Goal: Information Seeking & Learning: Learn about a topic

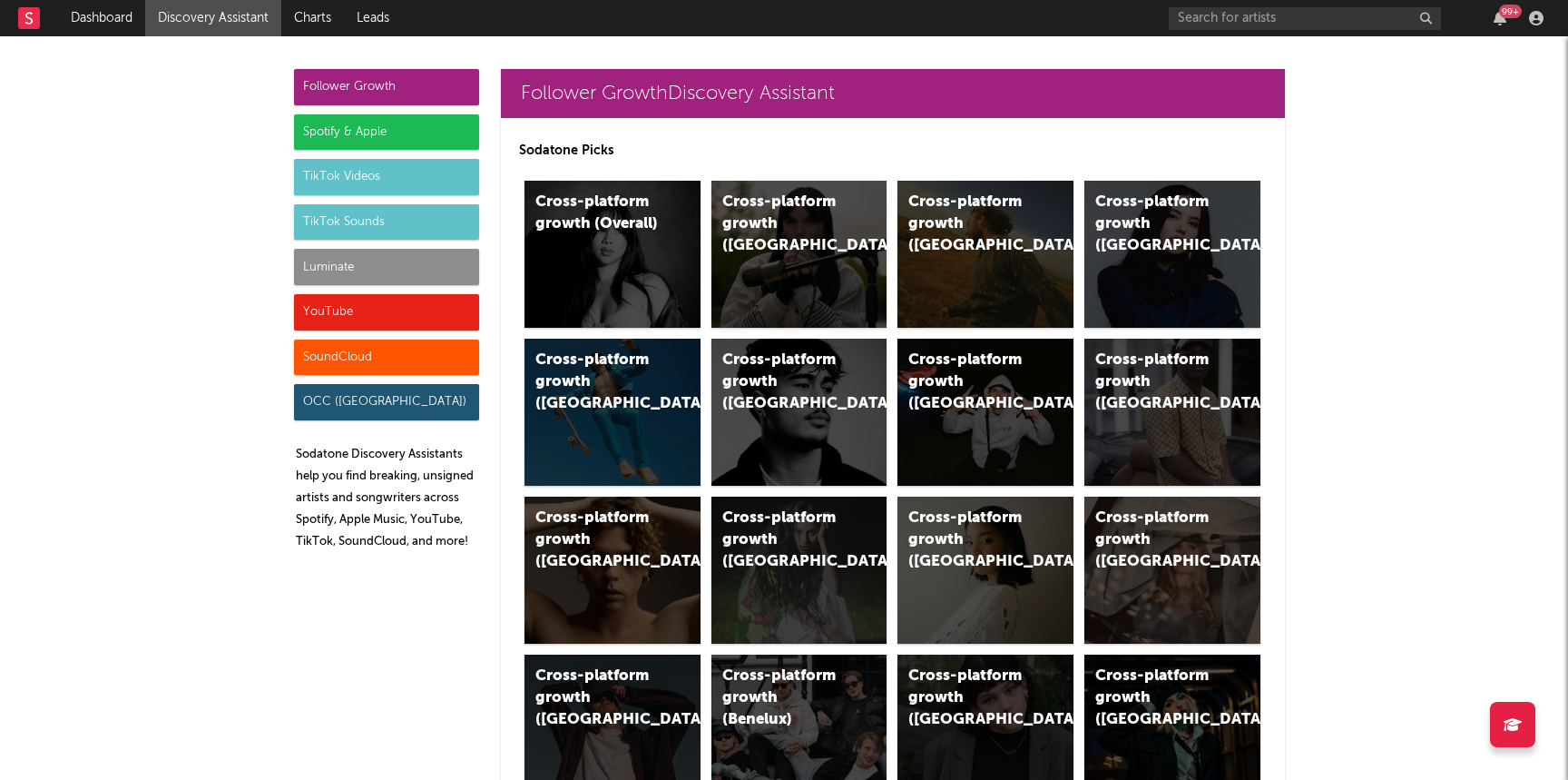
click at [370, 257] on div "Luminate" at bounding box center [387, 267] width 185 height 37
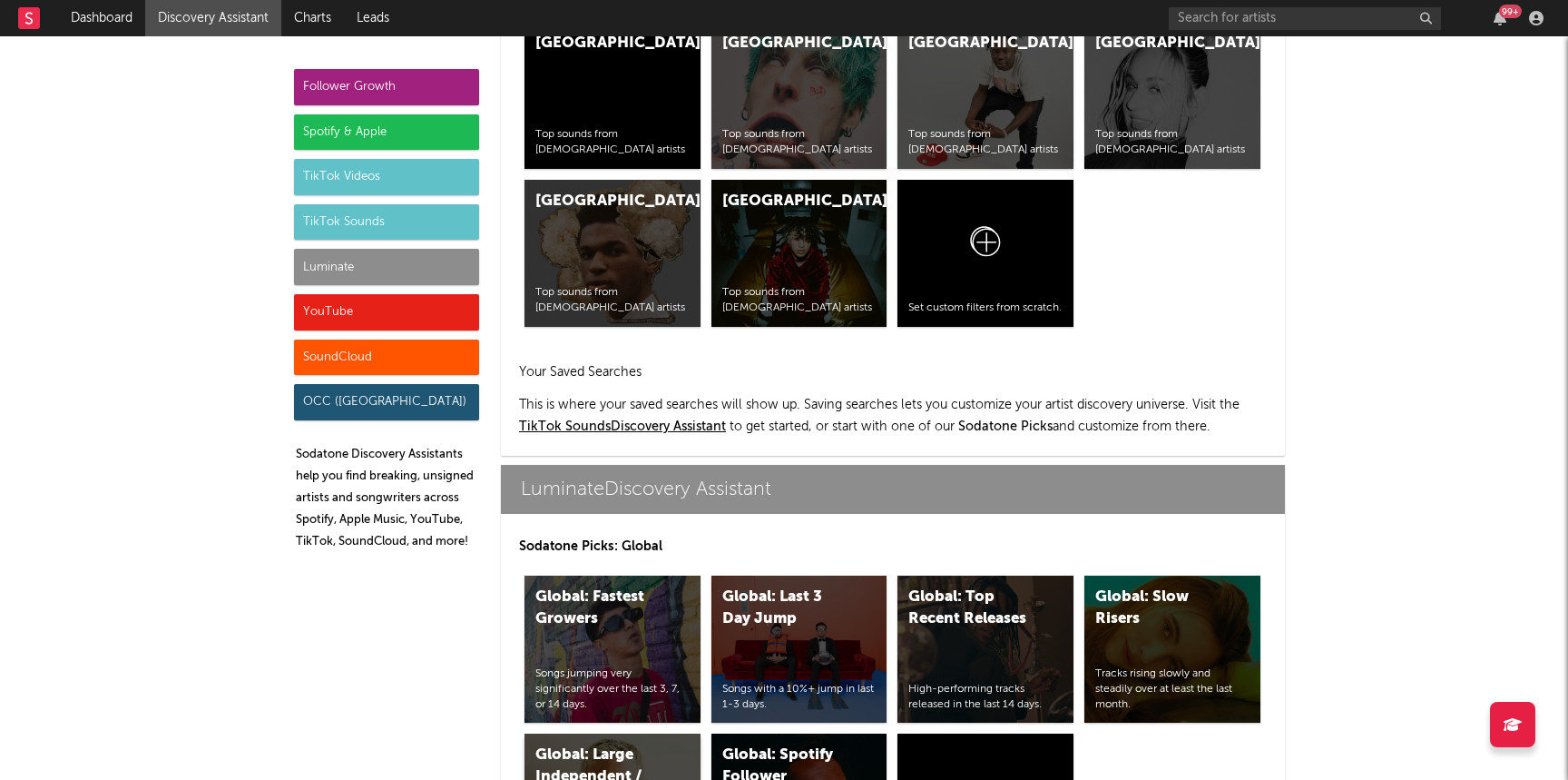
scroll to position [8057, 0]
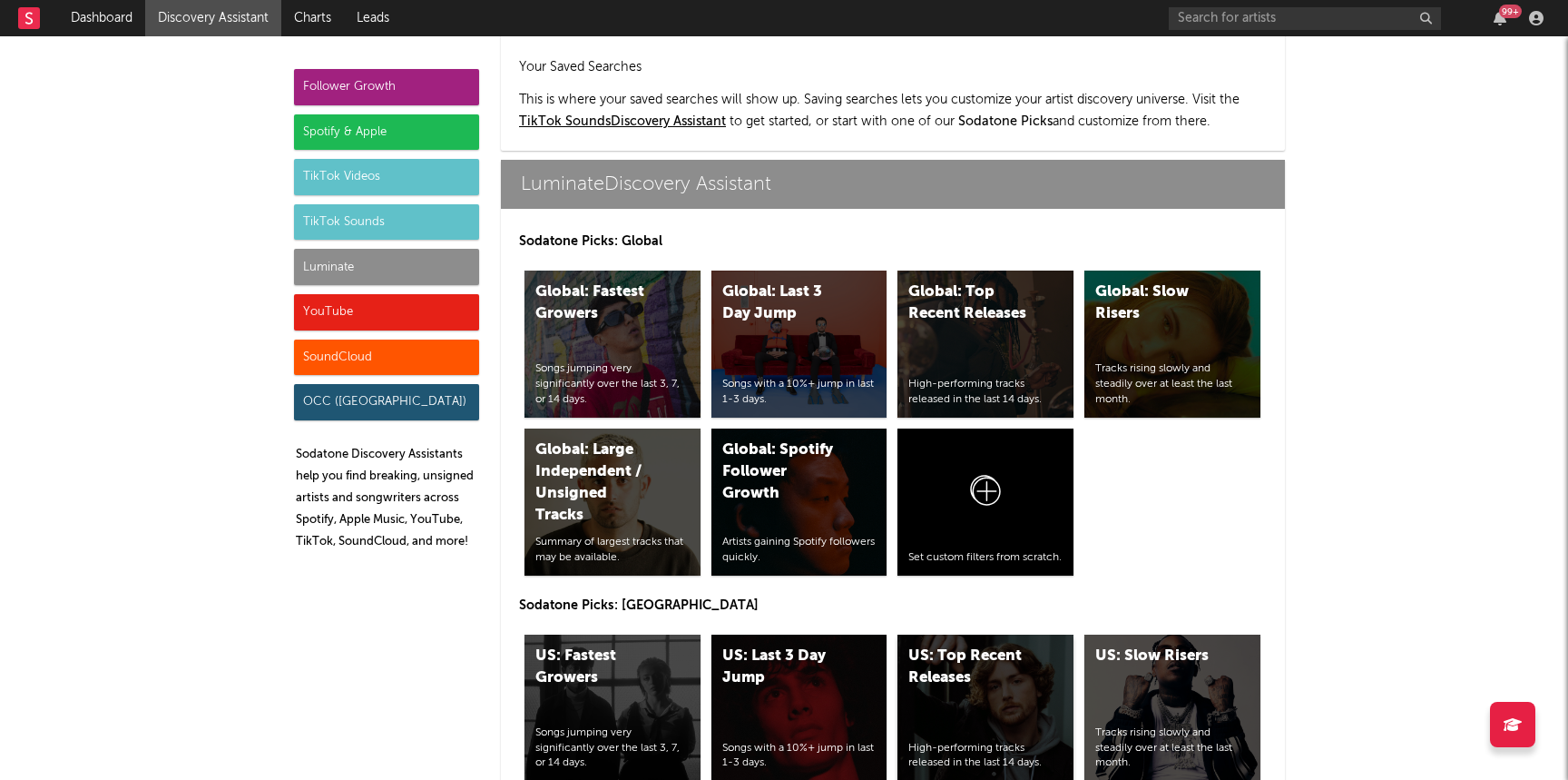
click at [953, 645] on div "US: Top Recent Releases" at bounding box center [970, 667] width 124 height 44
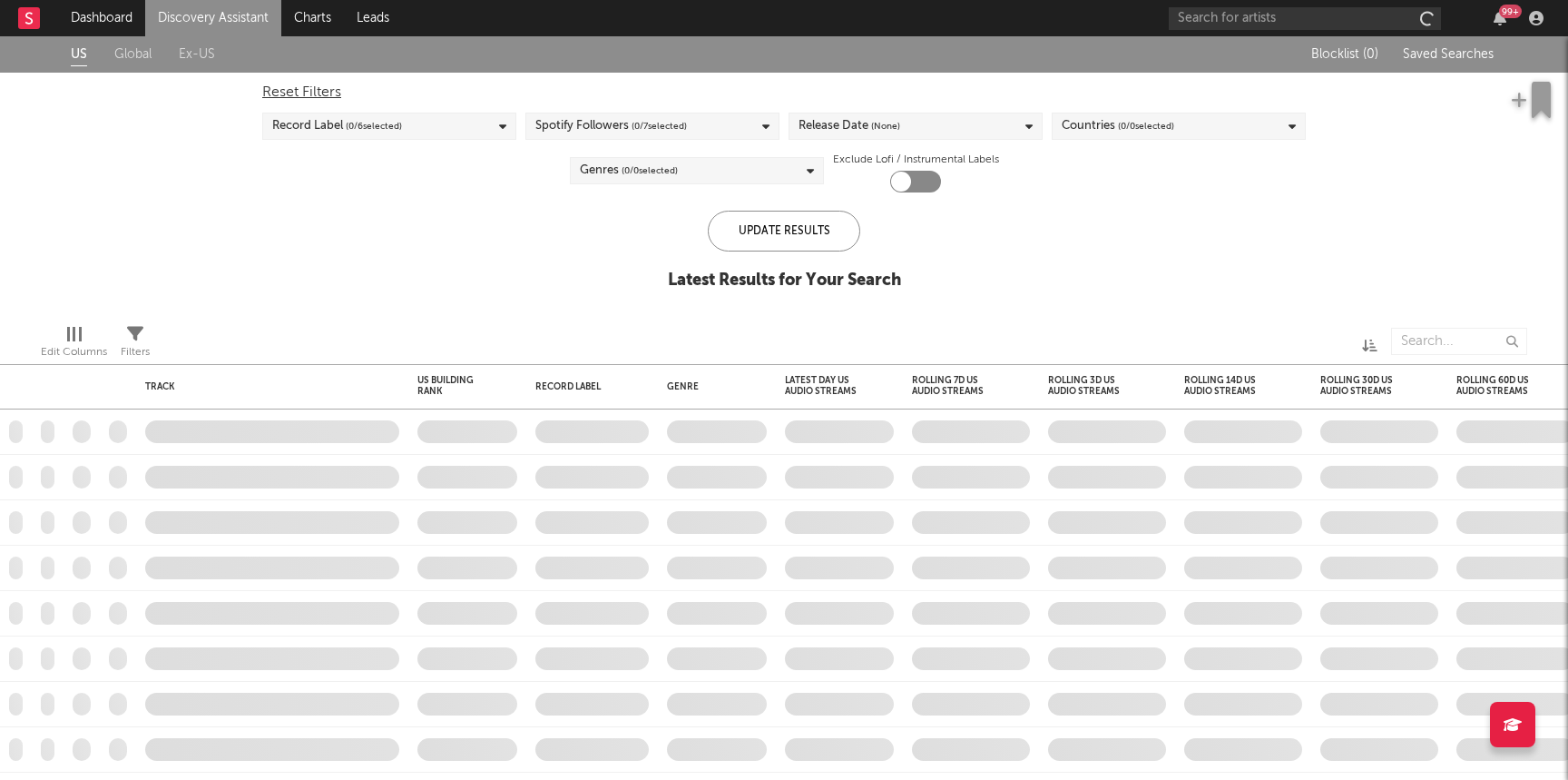
checkbox input "true"
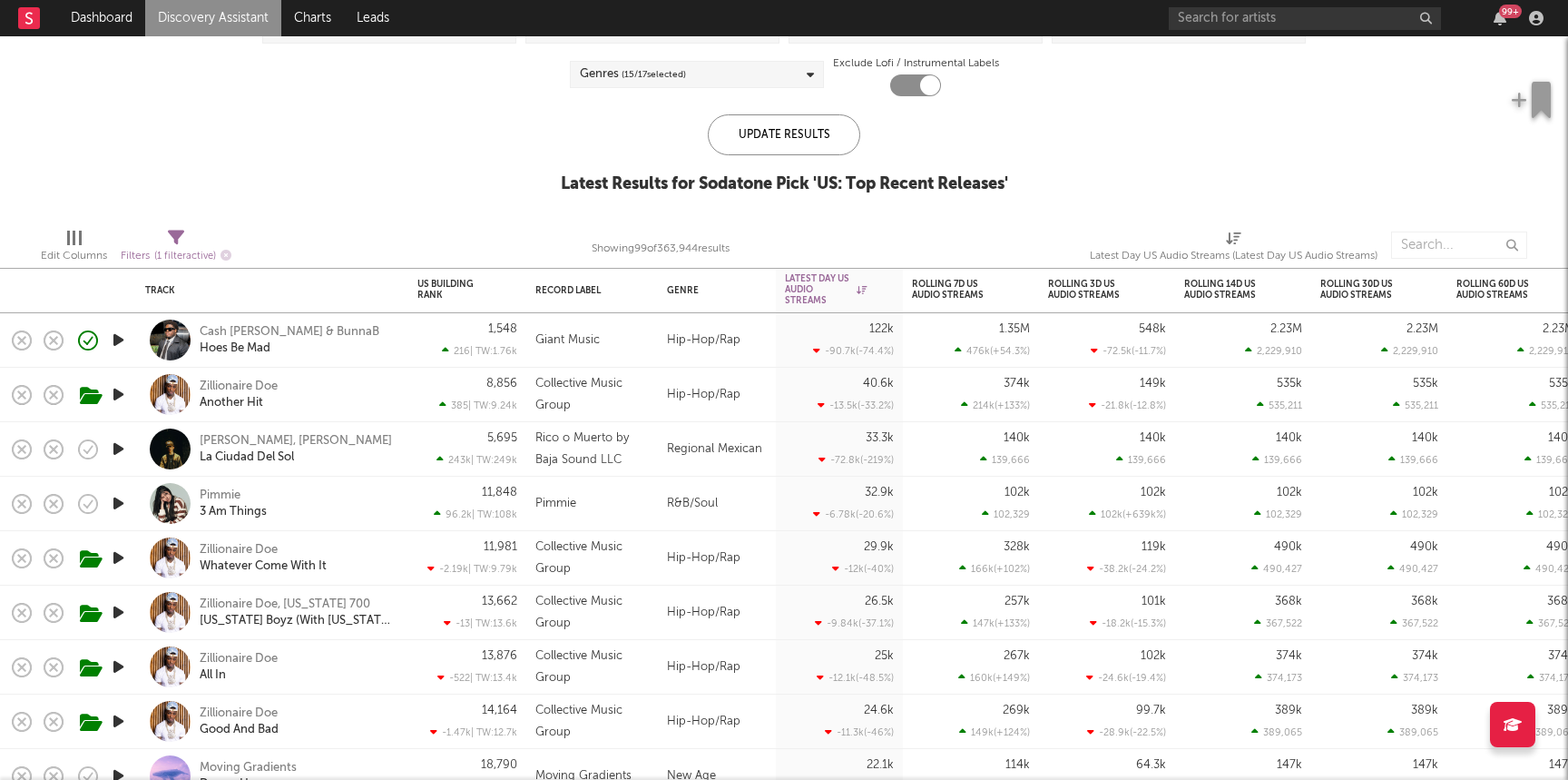
click at [675, 499] on div "R&B/Soul" at bounding box center [717, 503] width 118 height 55
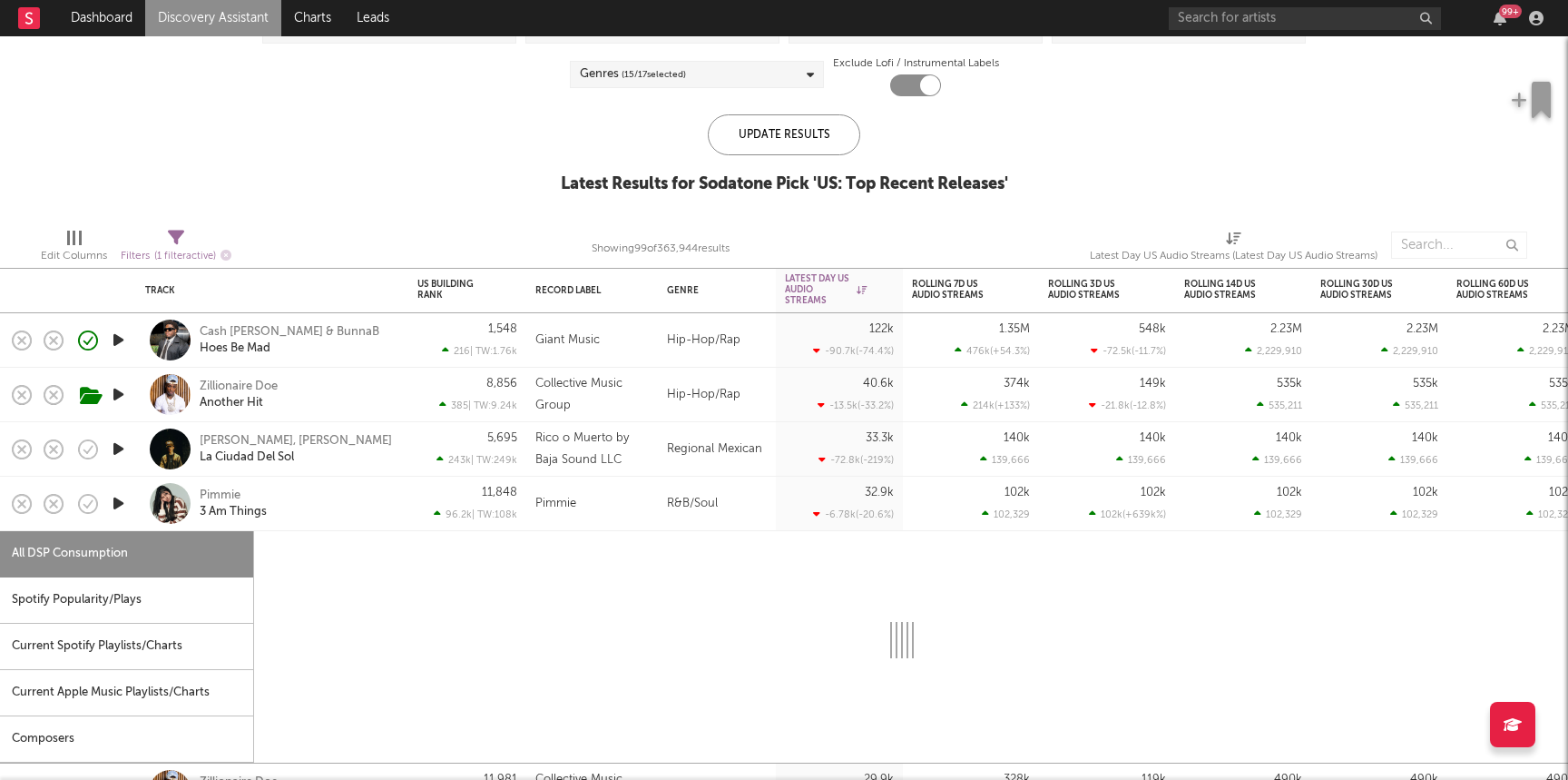
select select "1w"
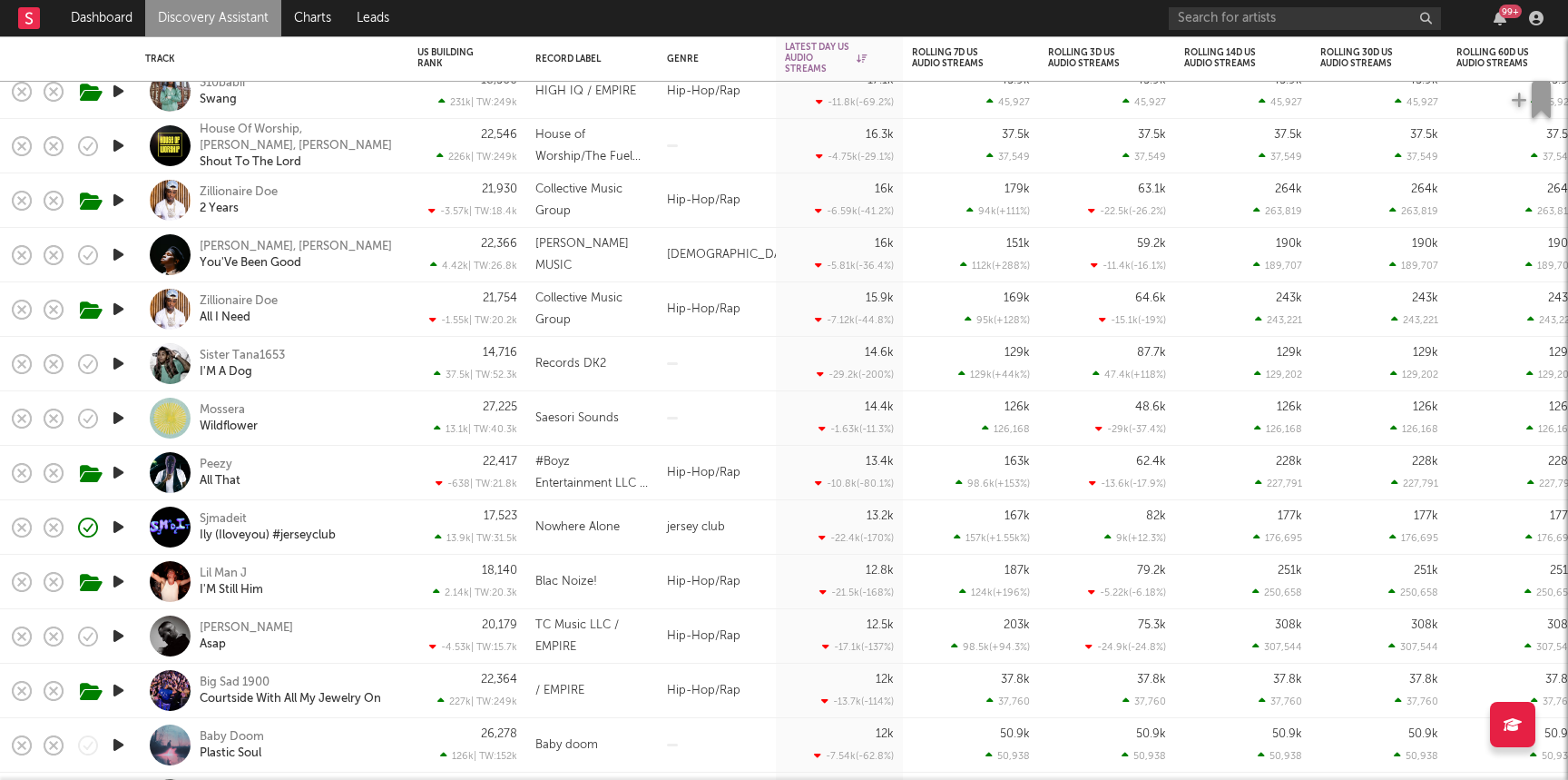
click at [386, 532] on div "Sjmadeit Ily (Iloveyou) #jerseyclub" at bounding box center [296, 527] width 195 height 33
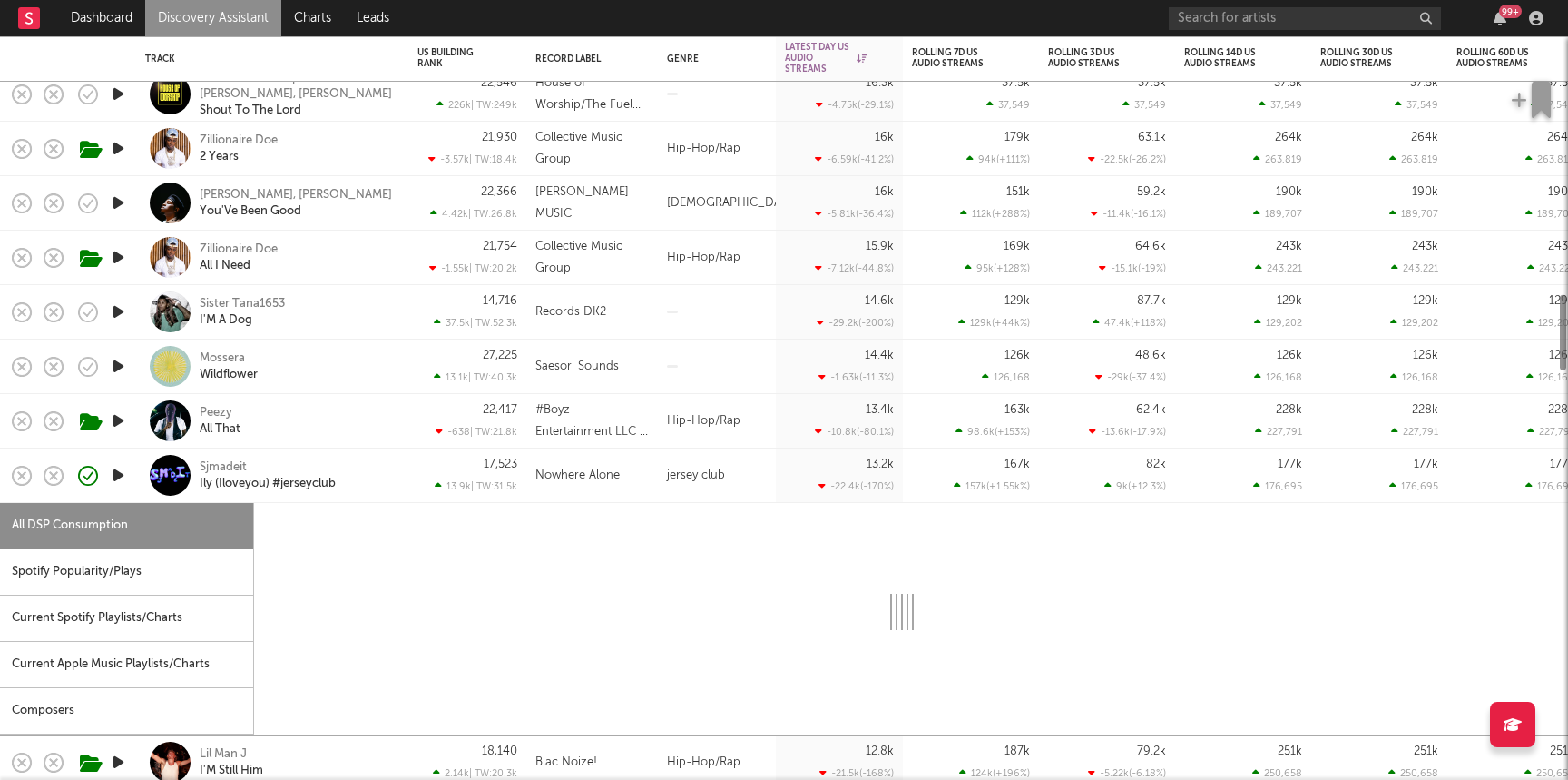
select select "1w"
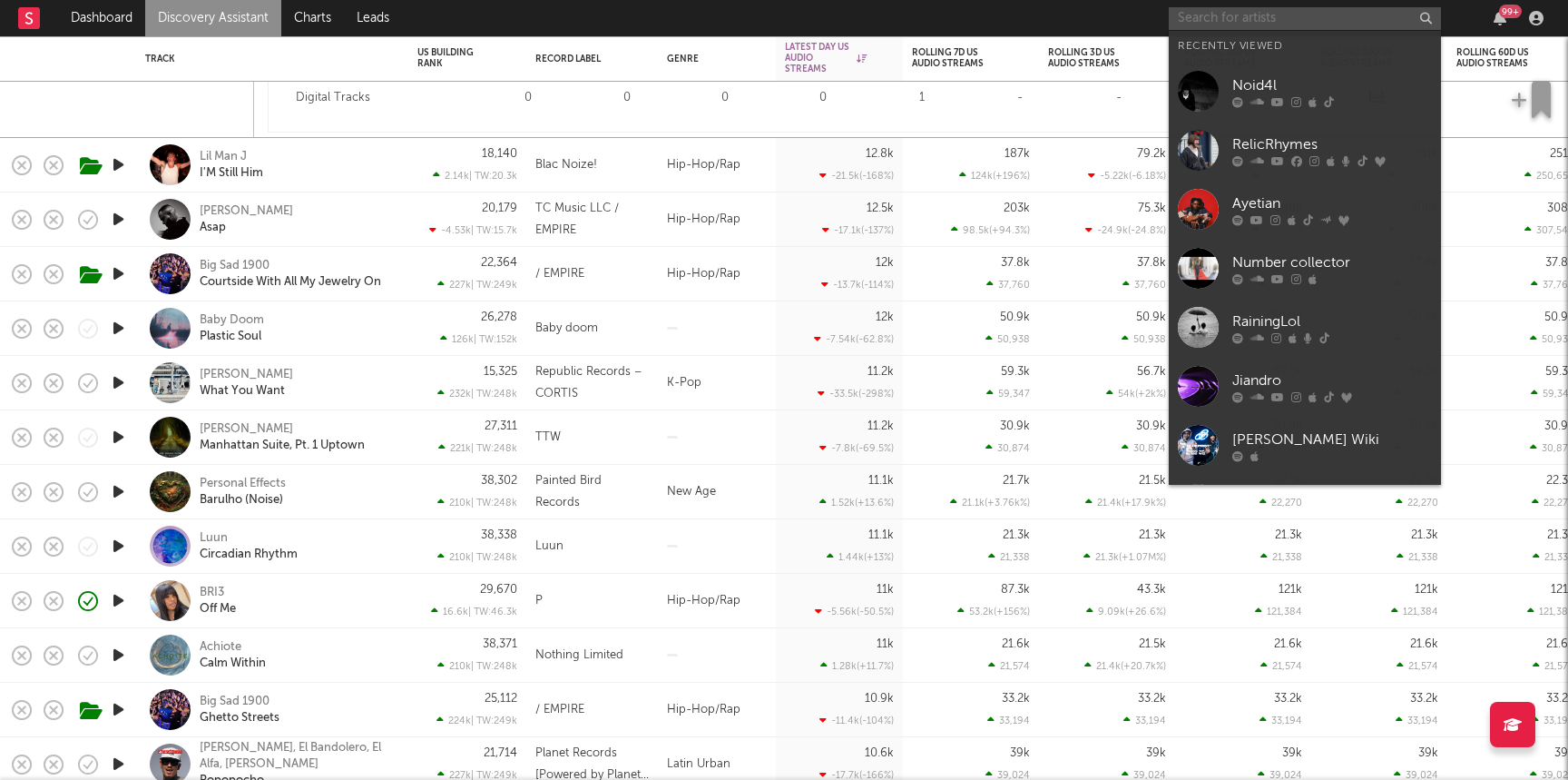
click at [1247, 7] on input "text" at bounding box center [1305, 18] width 273 height 23
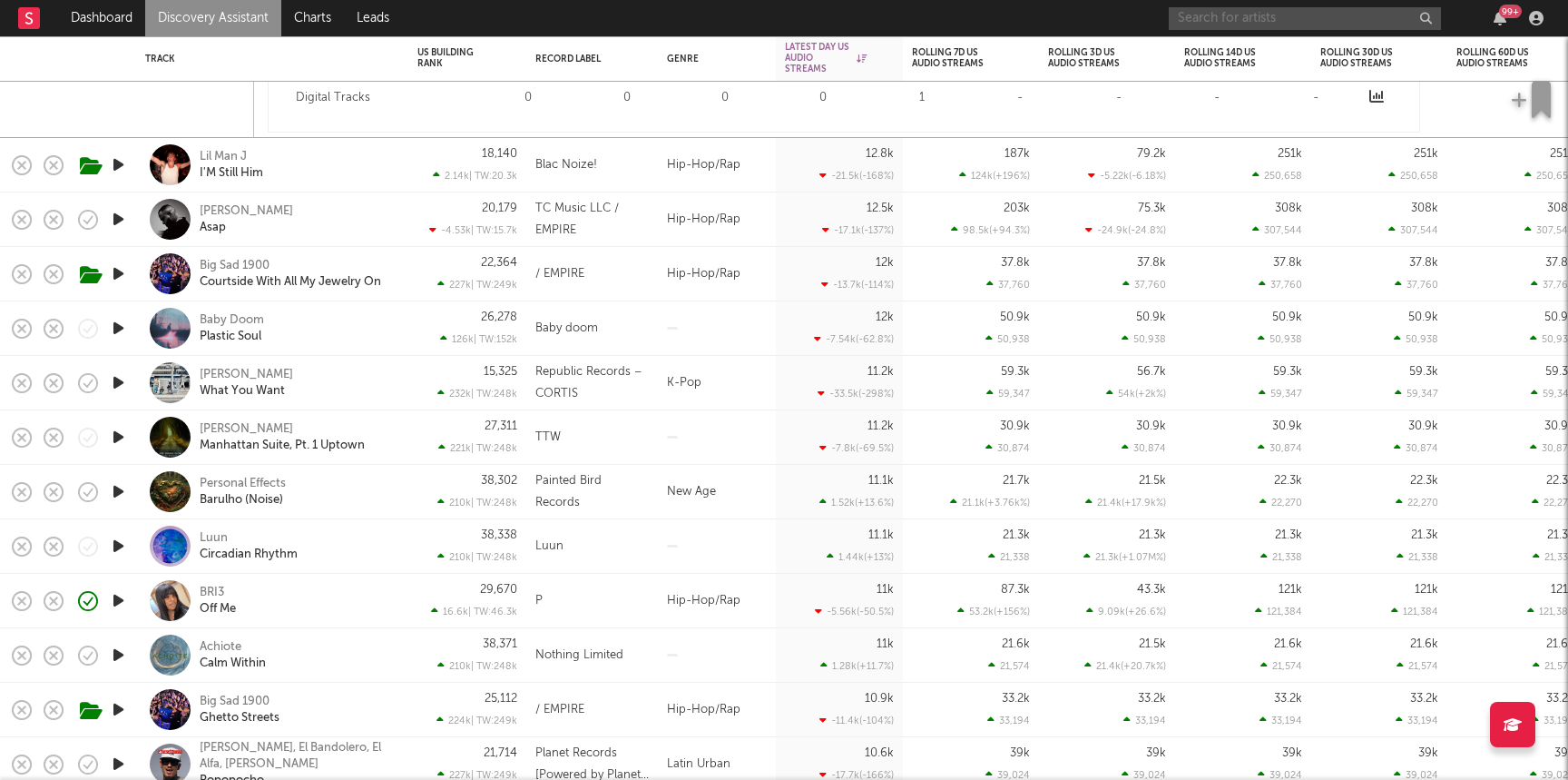
click at [1256, 22] on input "text" at bounding box center [1305, 18] width 273 height 23
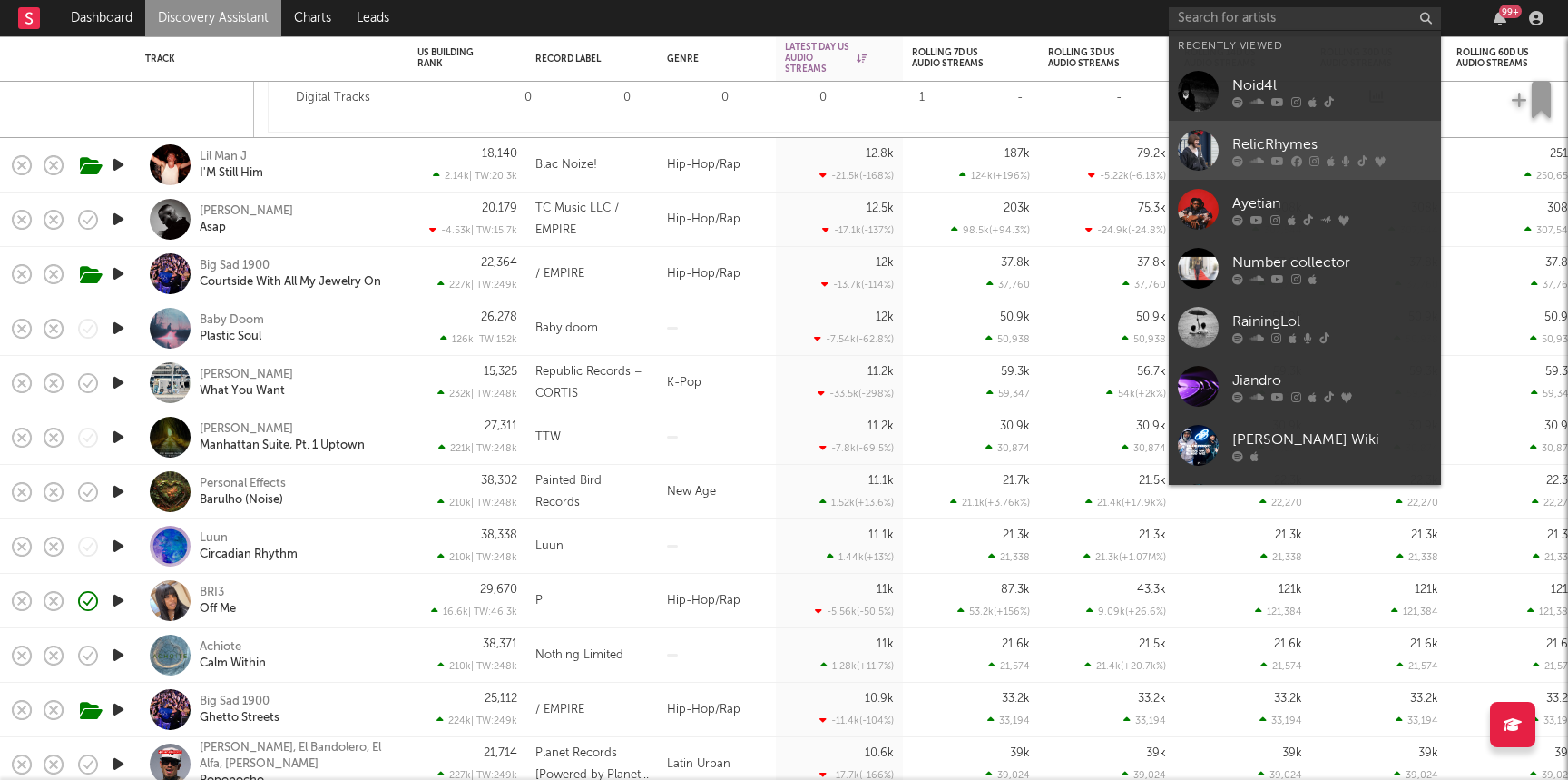
click at [1266, 139] on div "RelicRhymes" at bounding box center [1332, 145] width 199 height 22
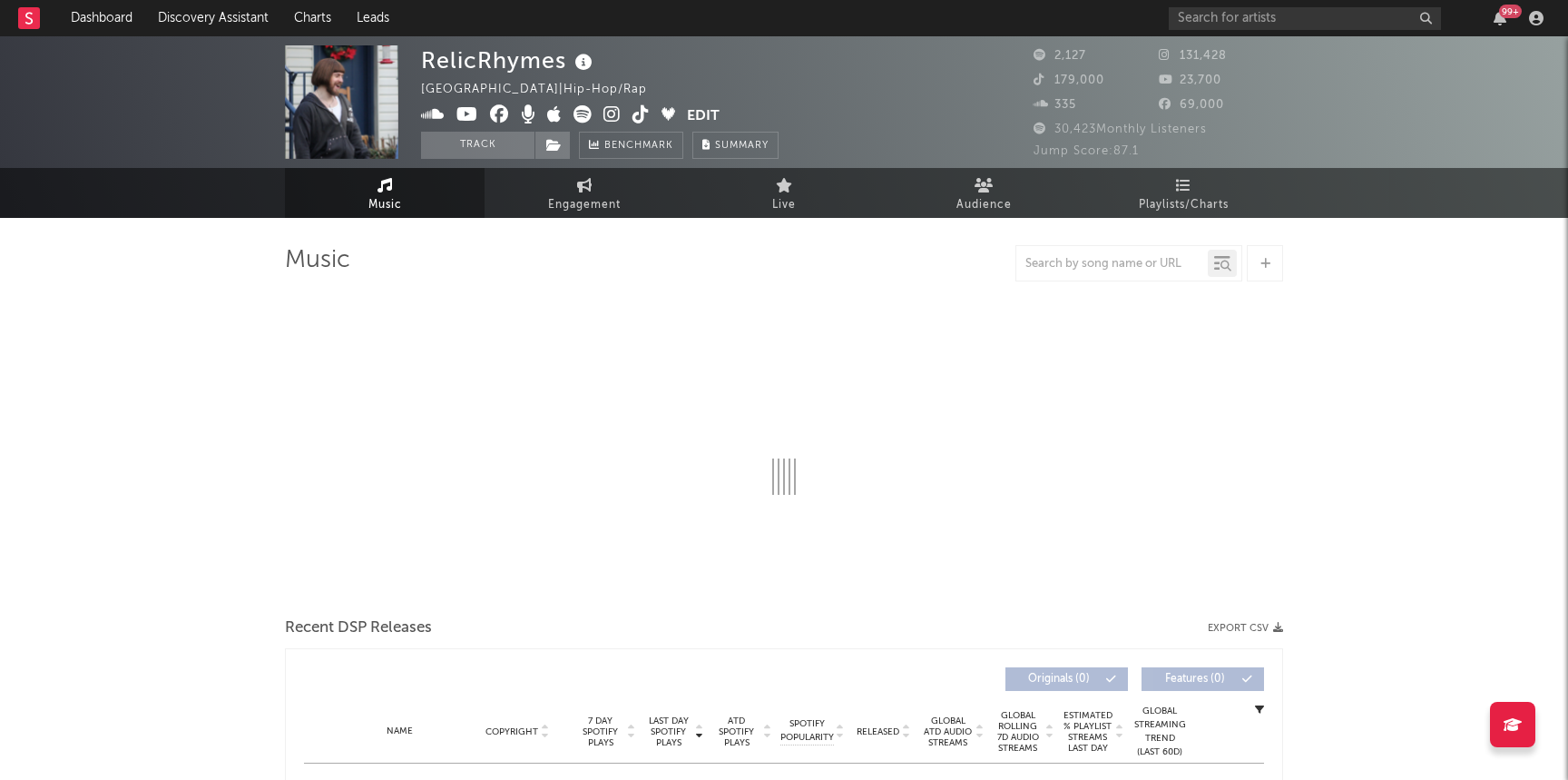
select select "6m"
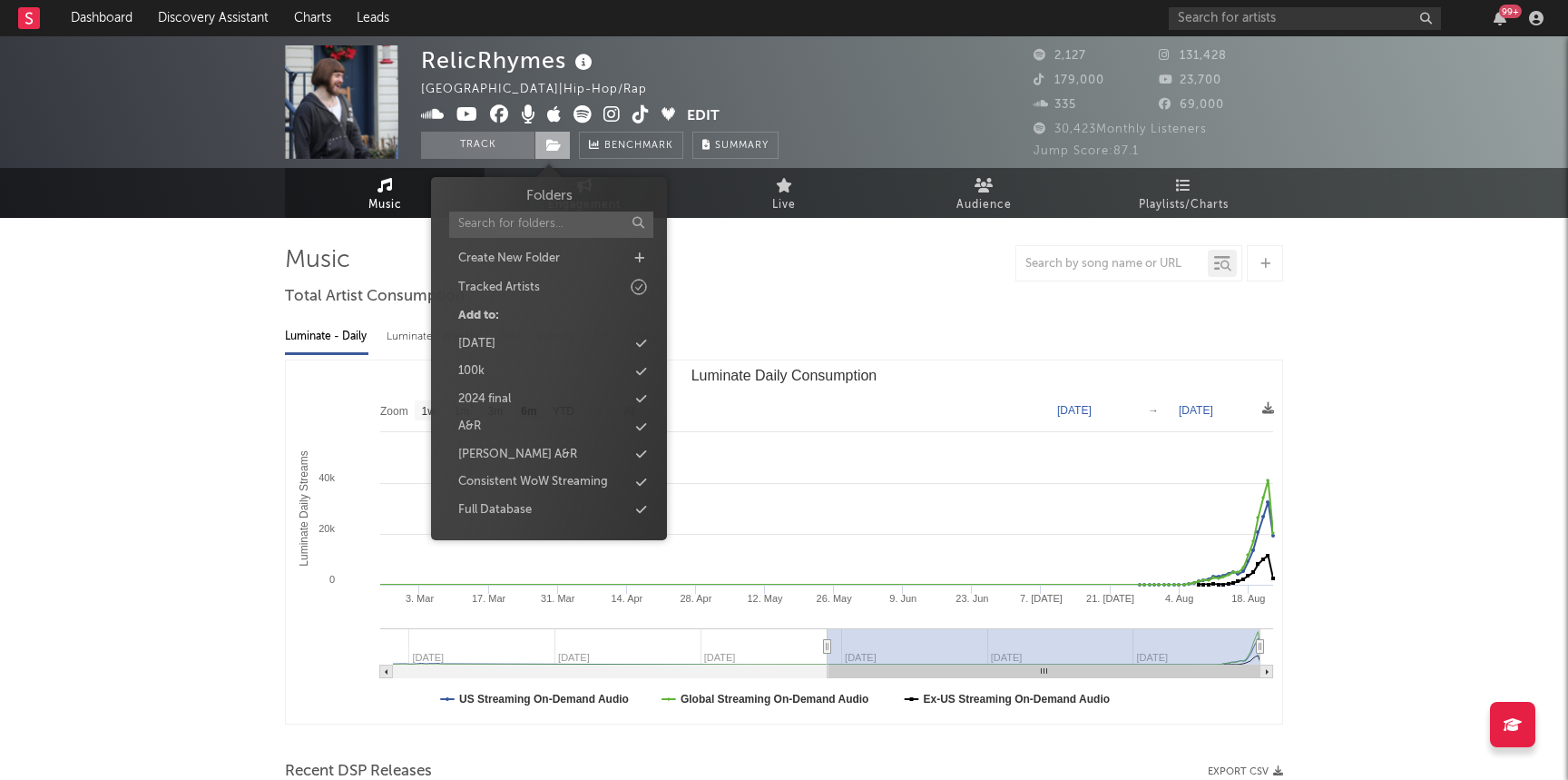
click at [562, 146] on span at bounding box center [552, 145] width 37 height 27
click at [513, 517] on div "Full Database" at bounding box center [495, 510] width 73 height 18
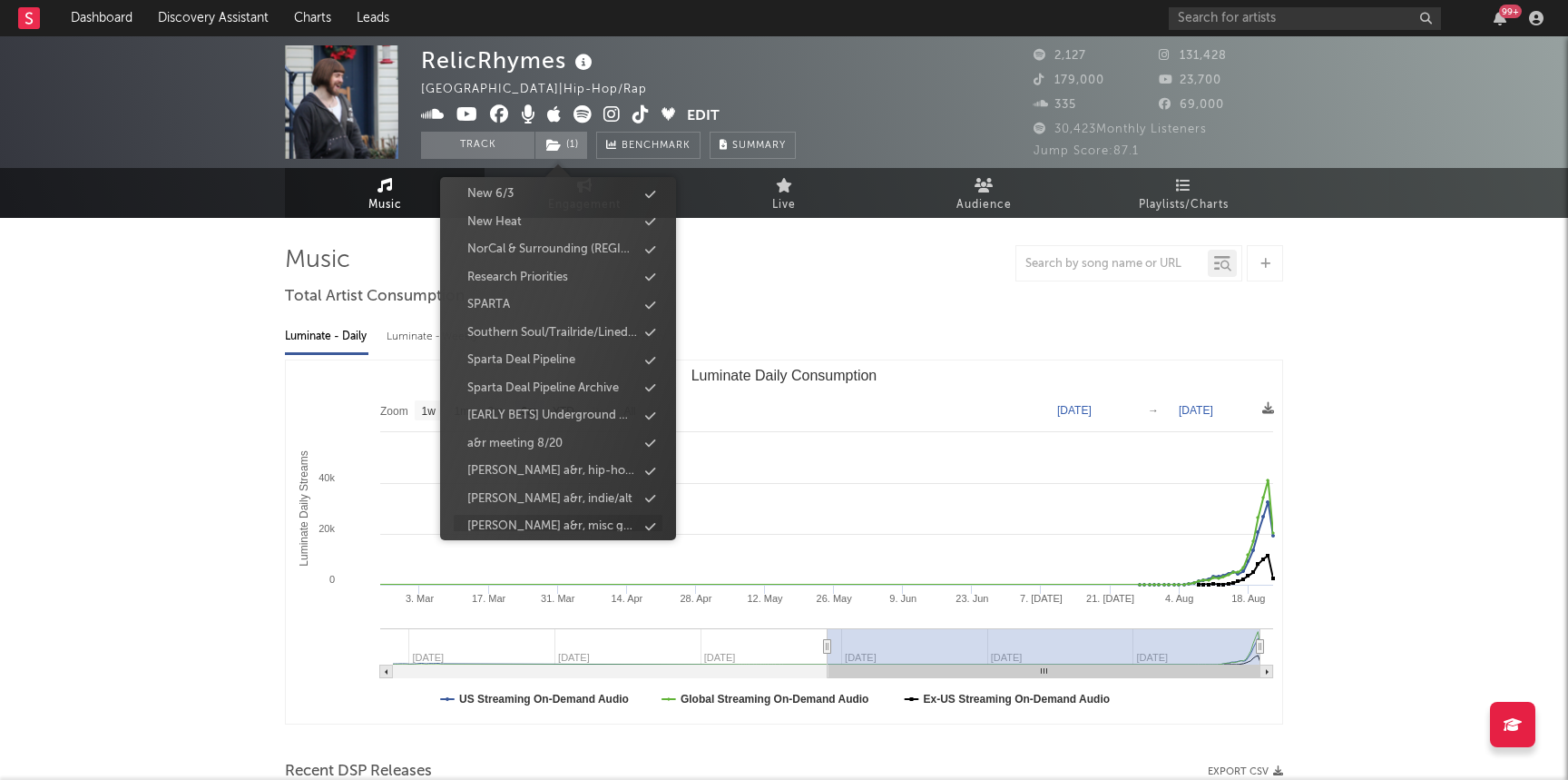
scroll to position [369, 0]
click at [550, 302] on div "Research Priorities" at bounding box center [518, 307] width 101 height 18
click at [307, 402] on rect "Luminate Daily Consumption" at bounding box center [784, 542] width 997 height 363
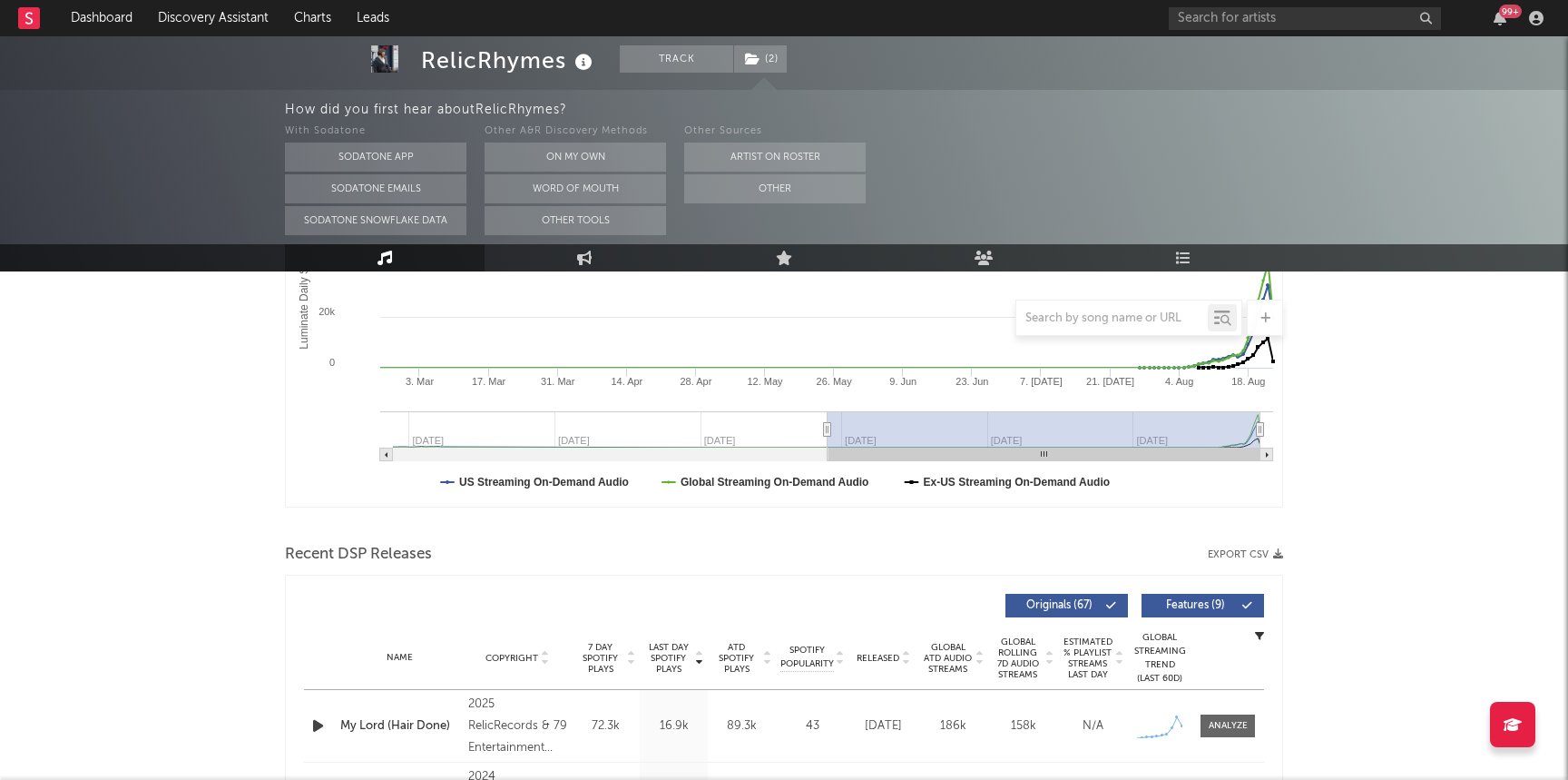
scroll to position [767, 0]
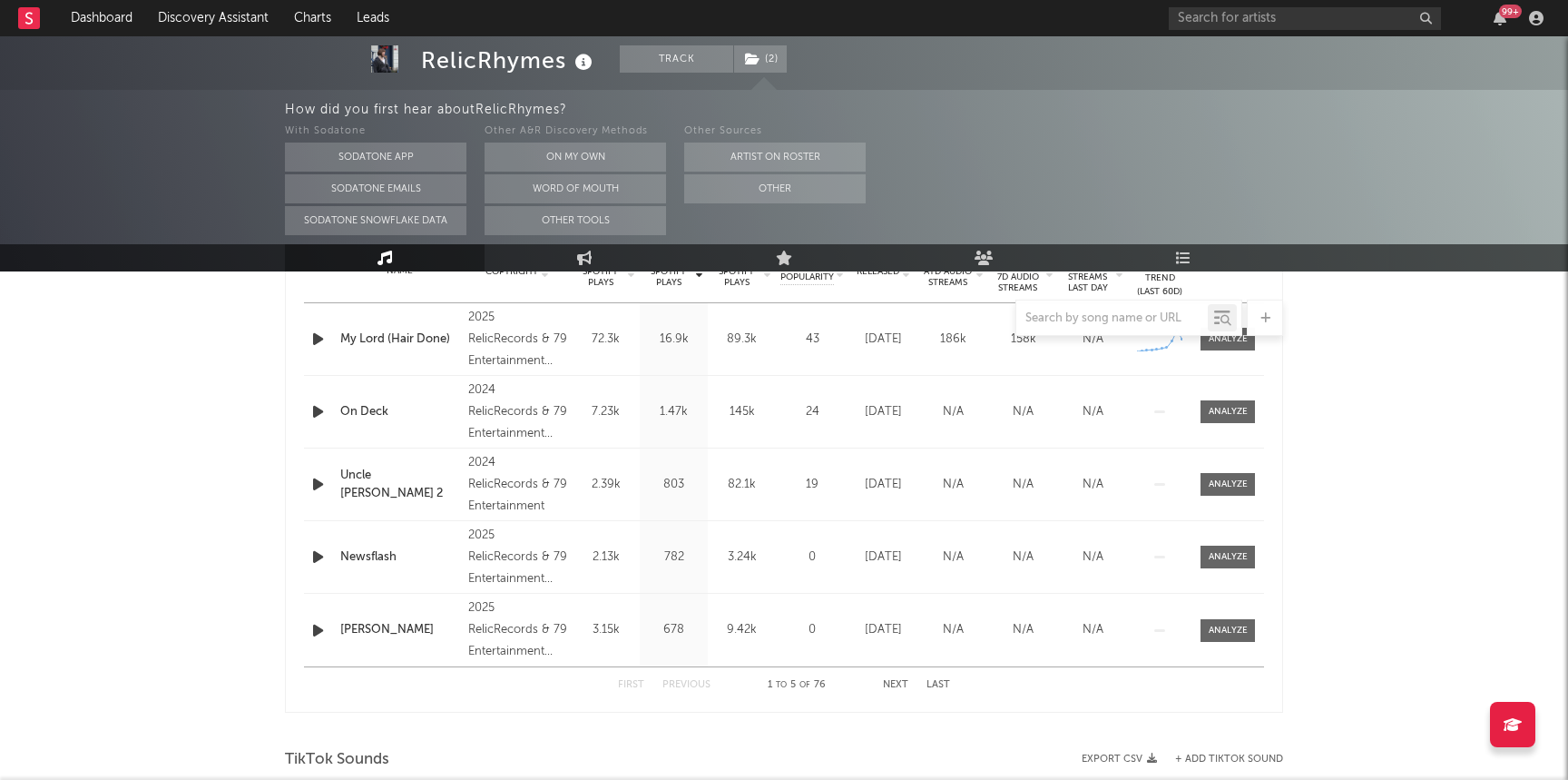
click at [91, 416] on div "RelicRhymes Track ( 2 ) United States | Hip-Hop/Rap Edit Track ( 2 ) Benchmark …" at bounding box center [784, 722] width 1568 height 2905
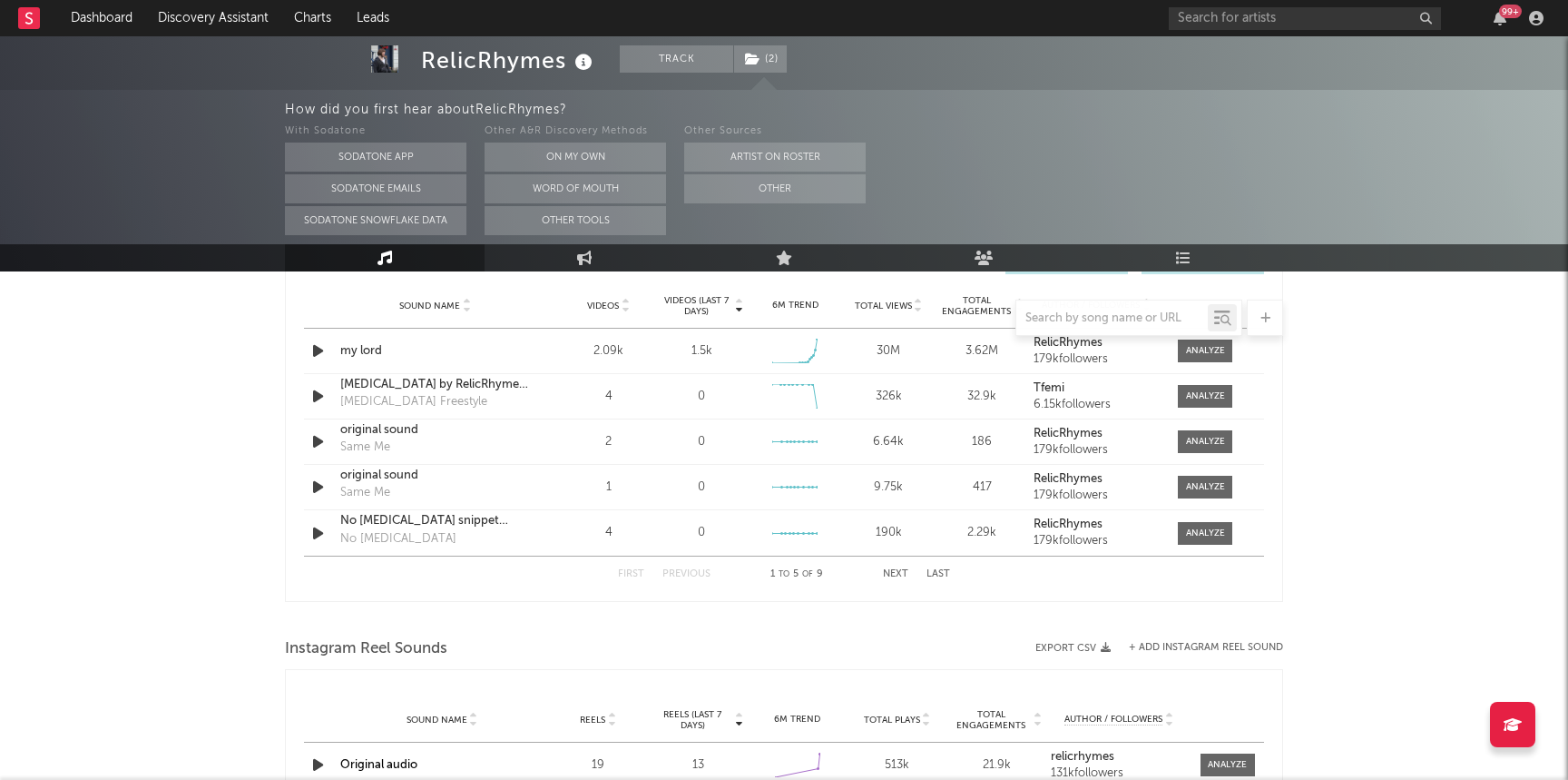
scroll to position [1247, 0]
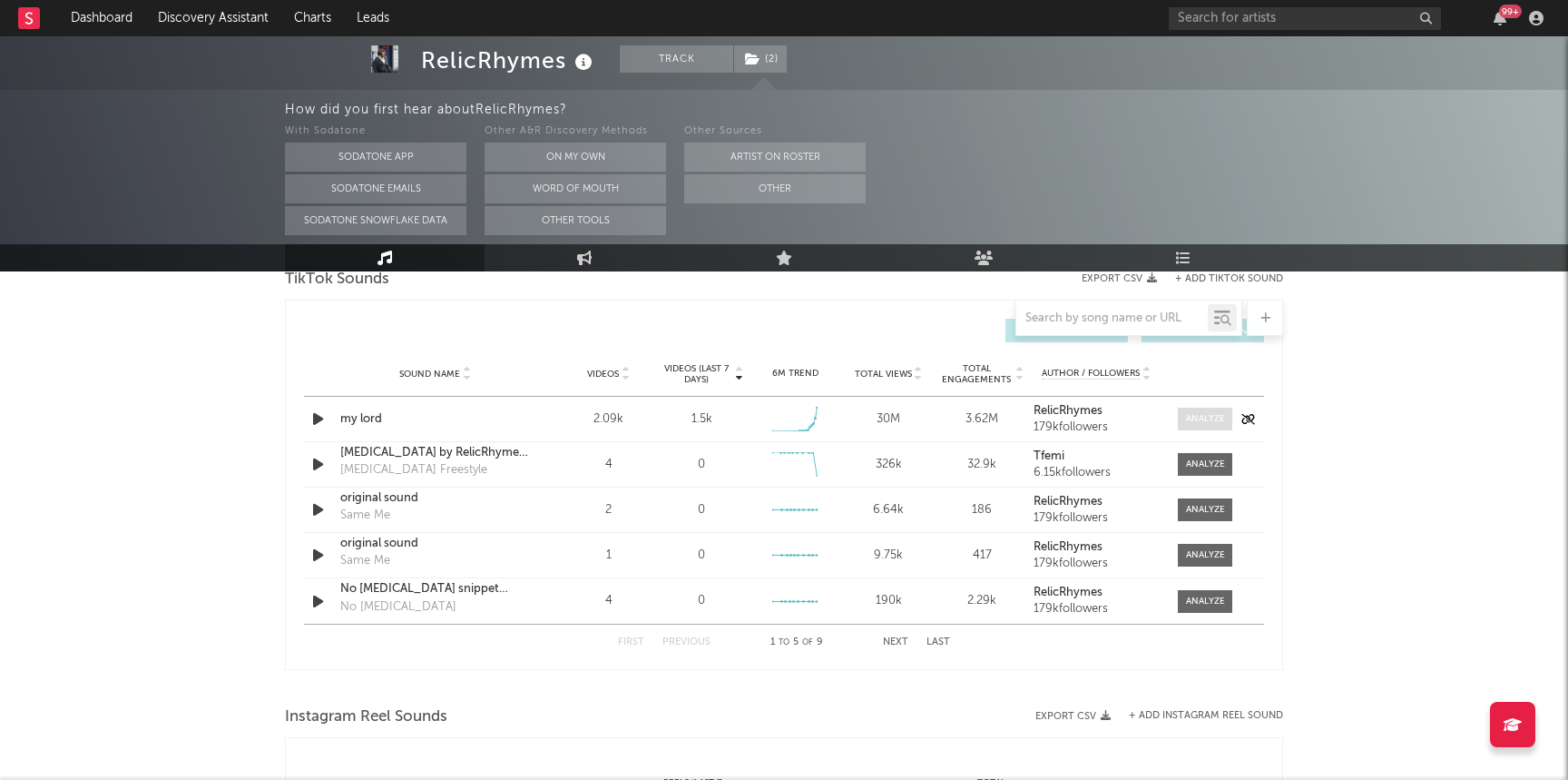
click at [1204, 408] on span at bounding box center [1205, 418] width 55 height 23
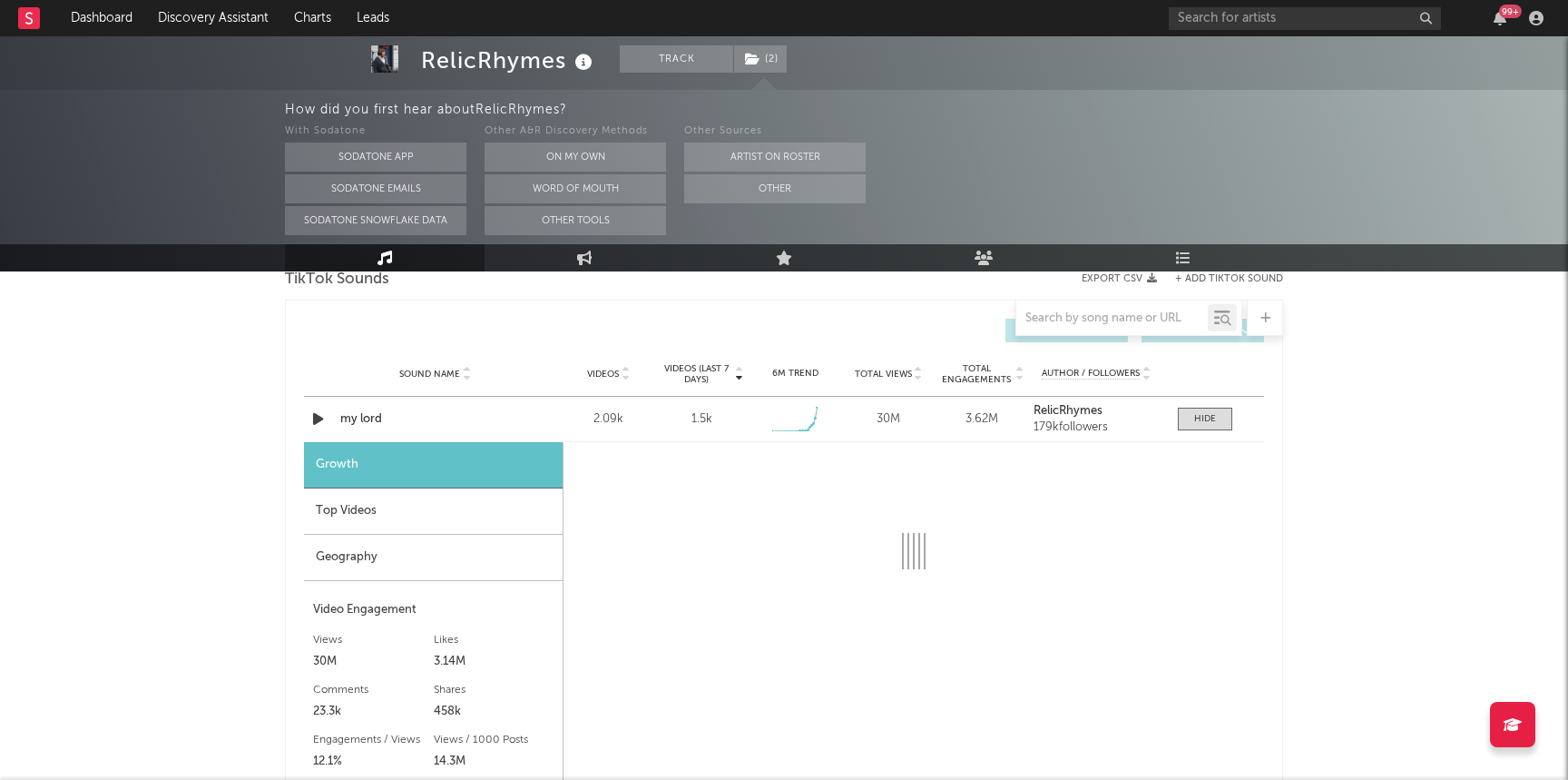
select select "1w"
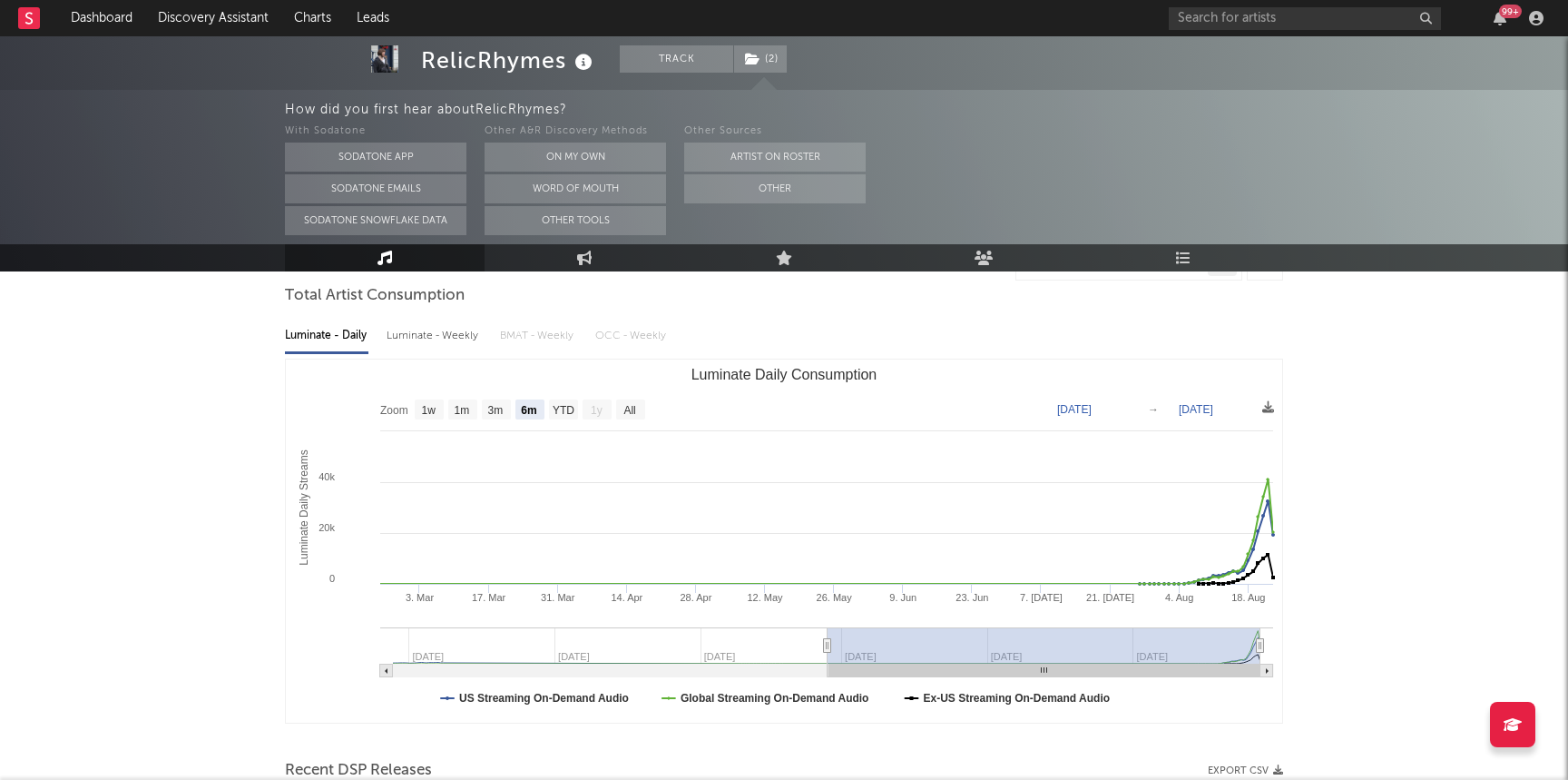
scroll to position [0, 0]
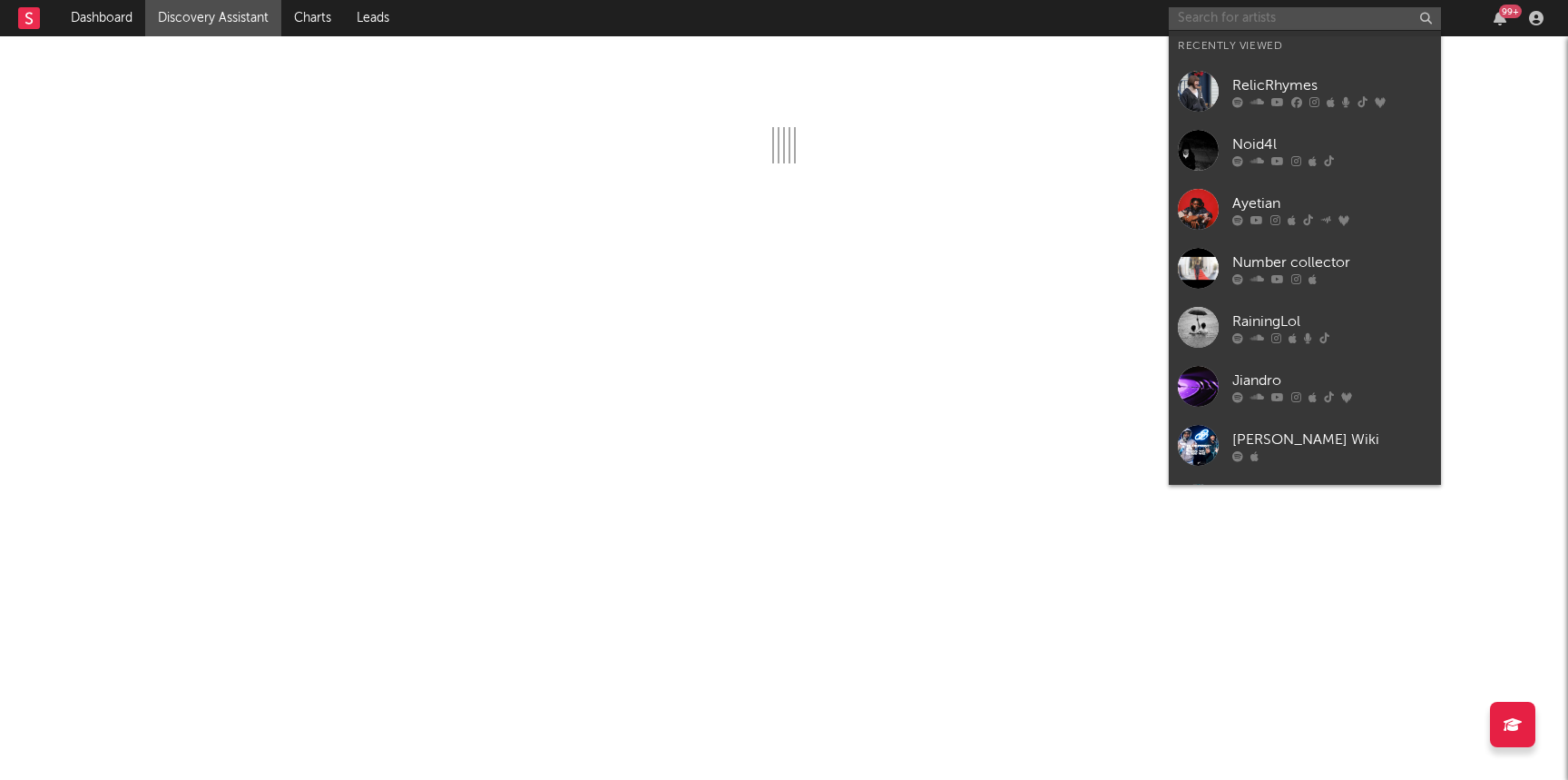
click at [1201, 21] on input "text" at bounding box center [1305, 18] width 273 height 23
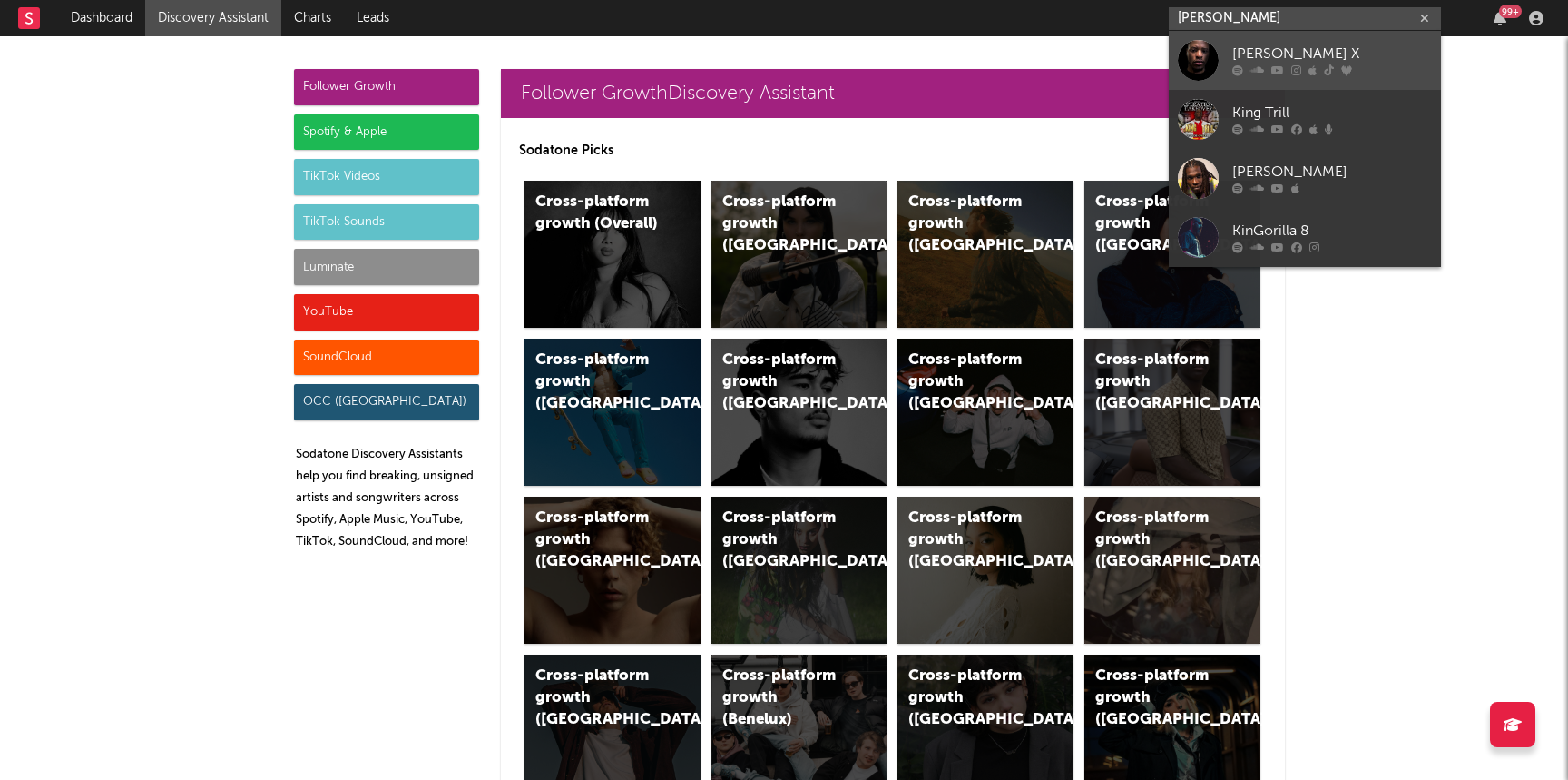
type input "[PERSON_NAME]"
click at [1255, 52] on div "[PERSON_NAME] X" at bounding box center [1332, 55] width 199 height 22
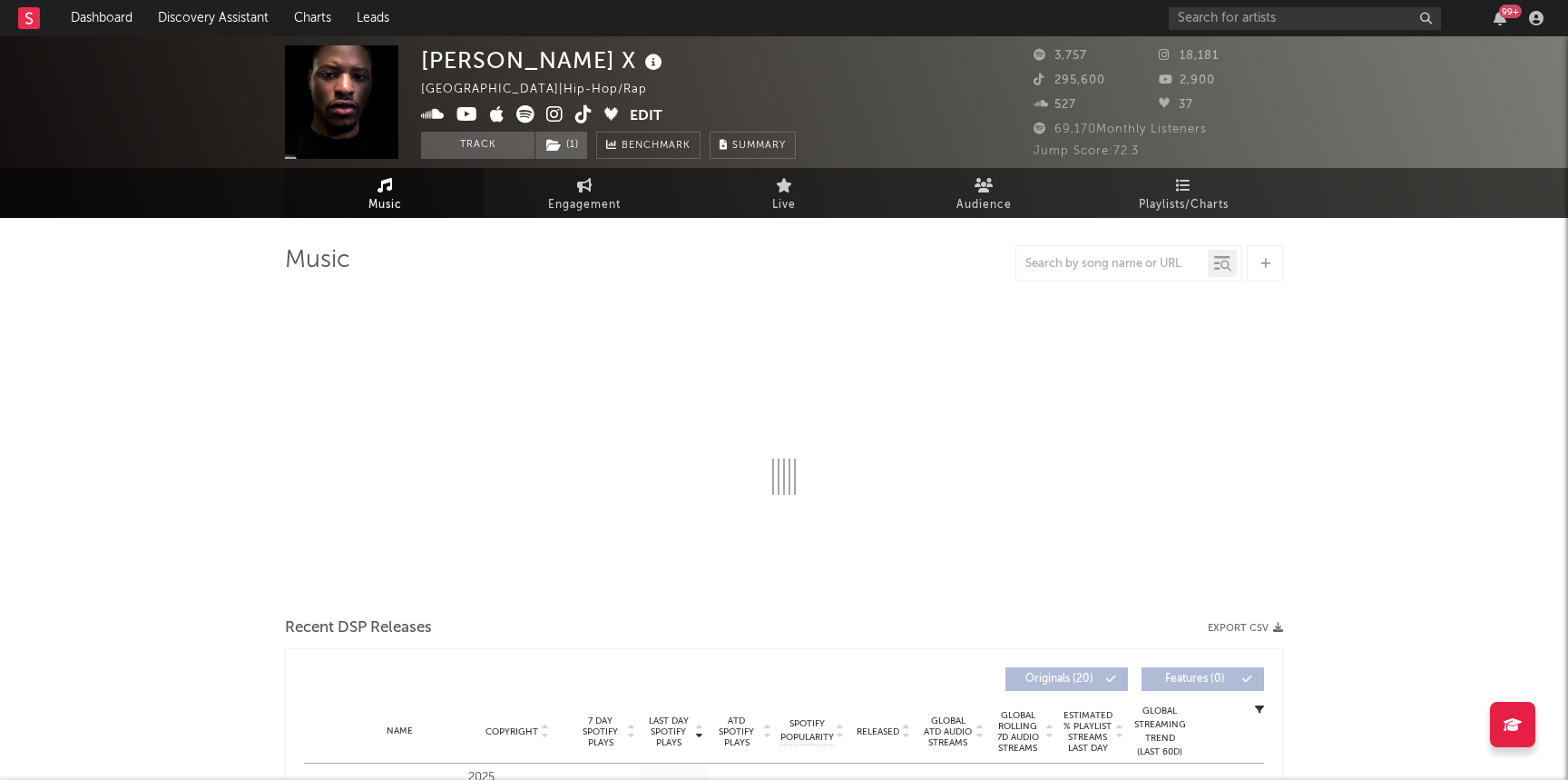
select select "6m"
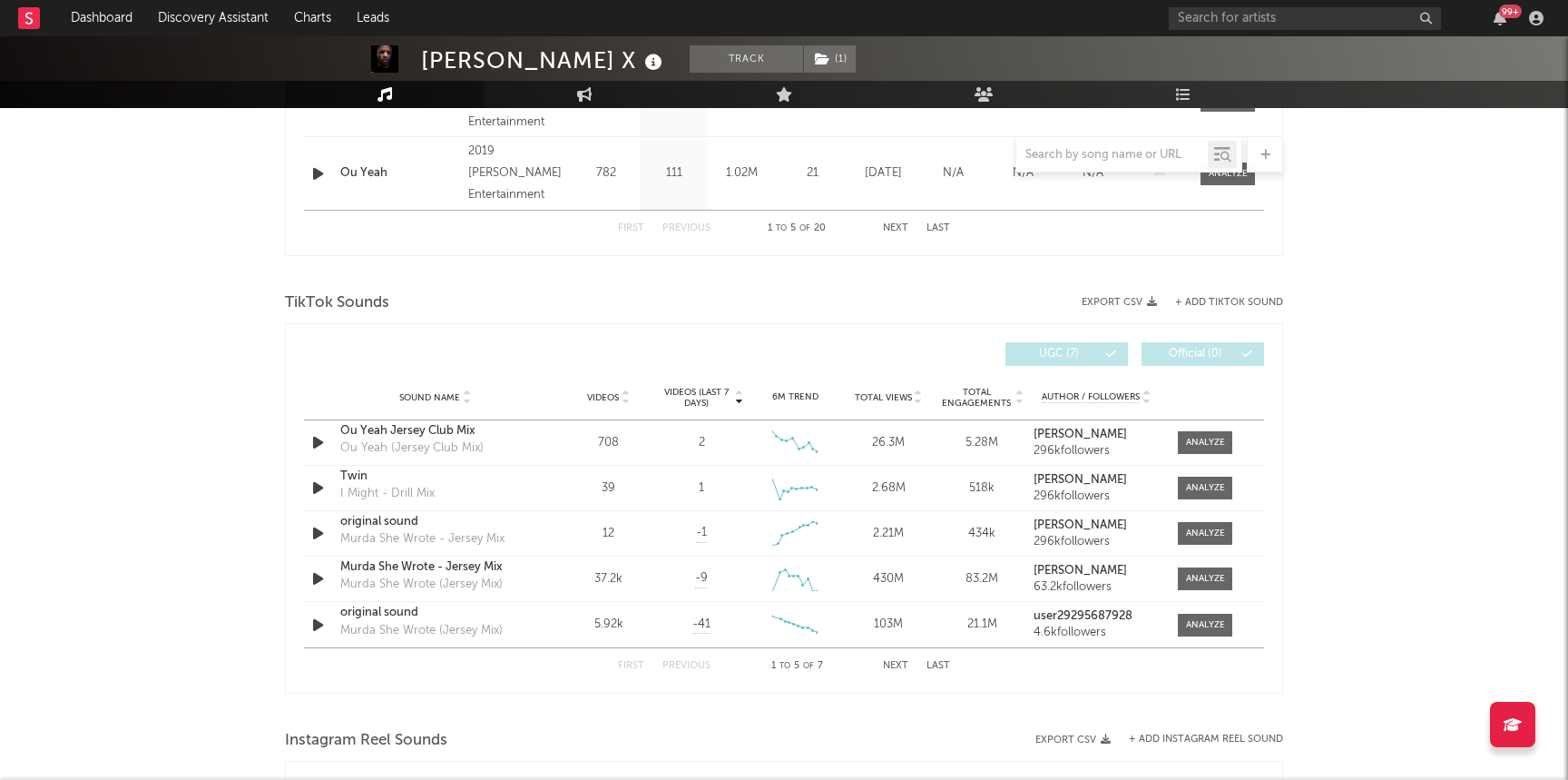
scroll to position [1081, 0]
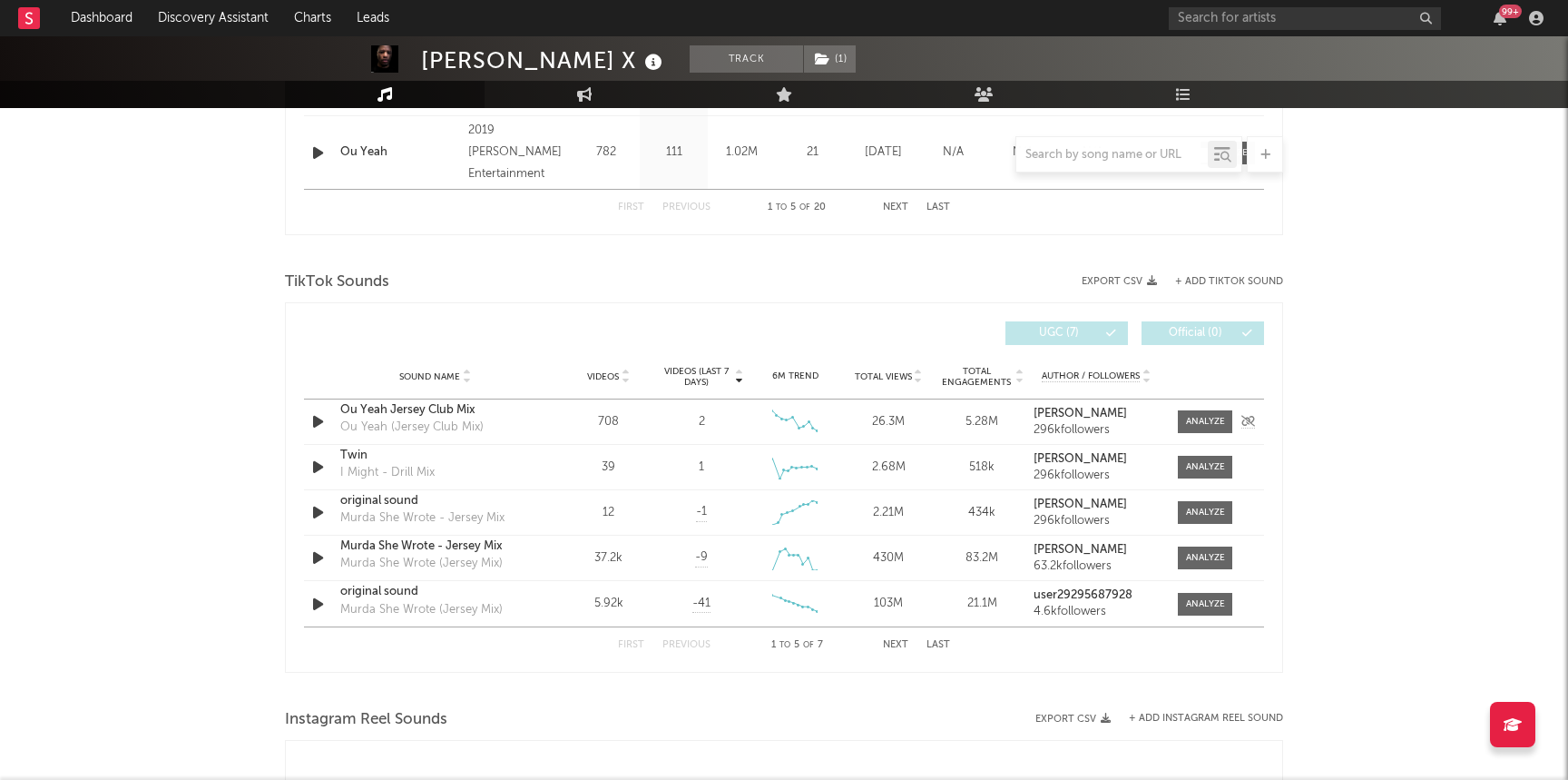
click at [397, 409] on div "Ou Yeah Jersey Club Mix" at bounding box center [434, 410] width 189 height 18
click at [798, 376] on div "6M Trend" at bounding box center [795, 377] width 84 height 14
click at [791, 374] on div "6M Trend" at bounding box center [795, 377] width 84 height 14
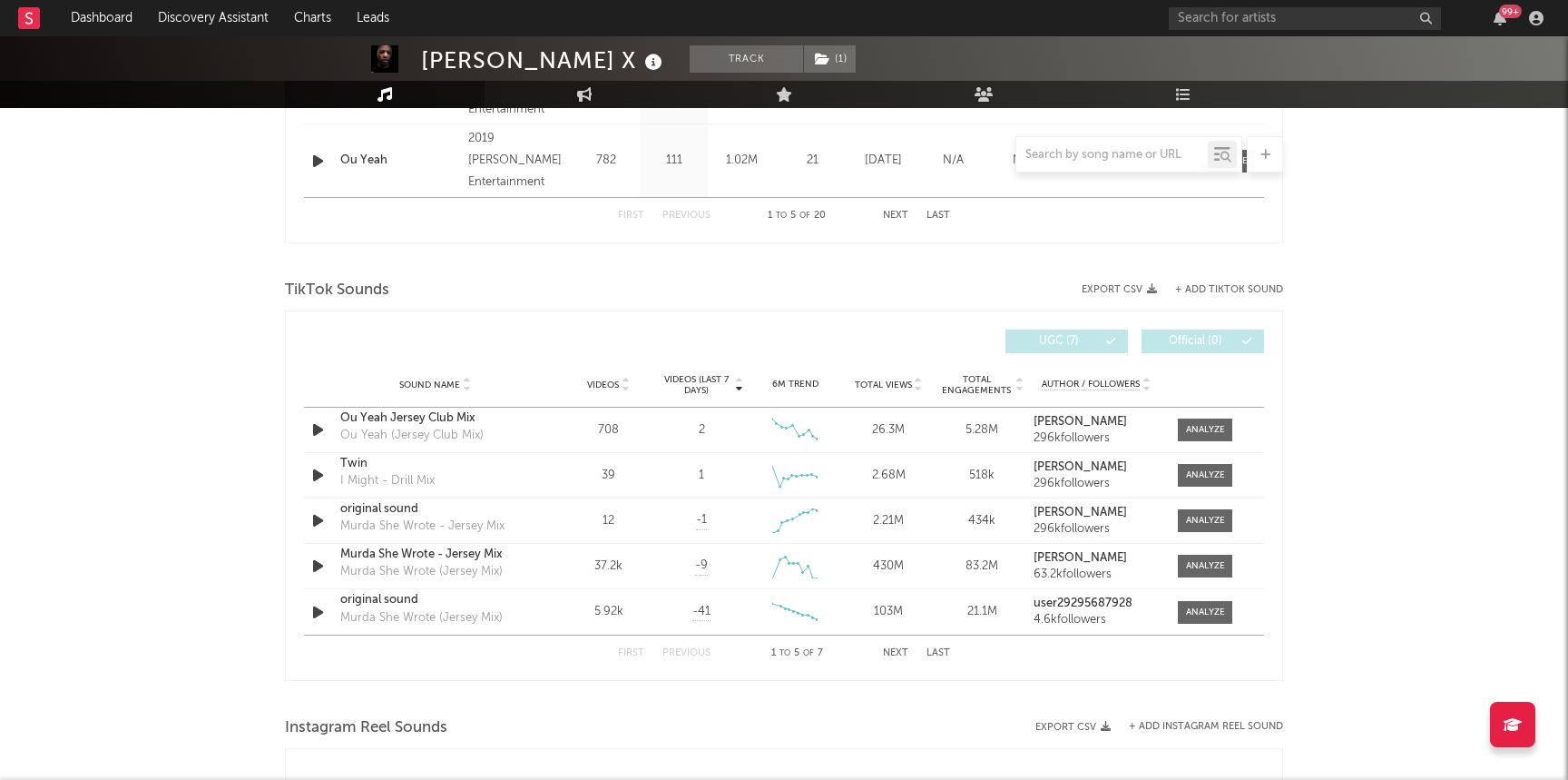
scroll to position [1083, 0]
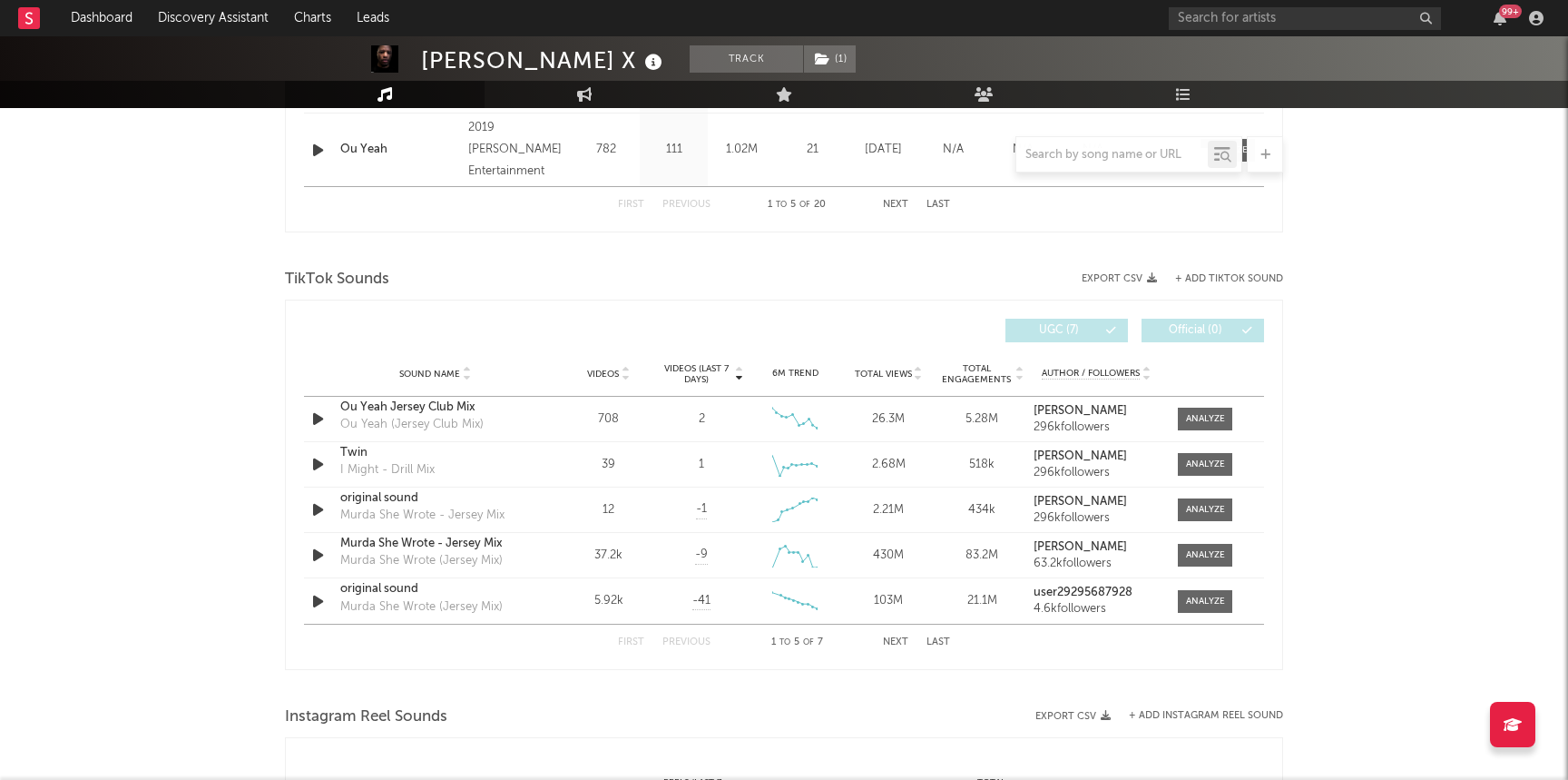
click at [898, 640] on button "Next" at bounding box center [896, 642] width 26 height 10
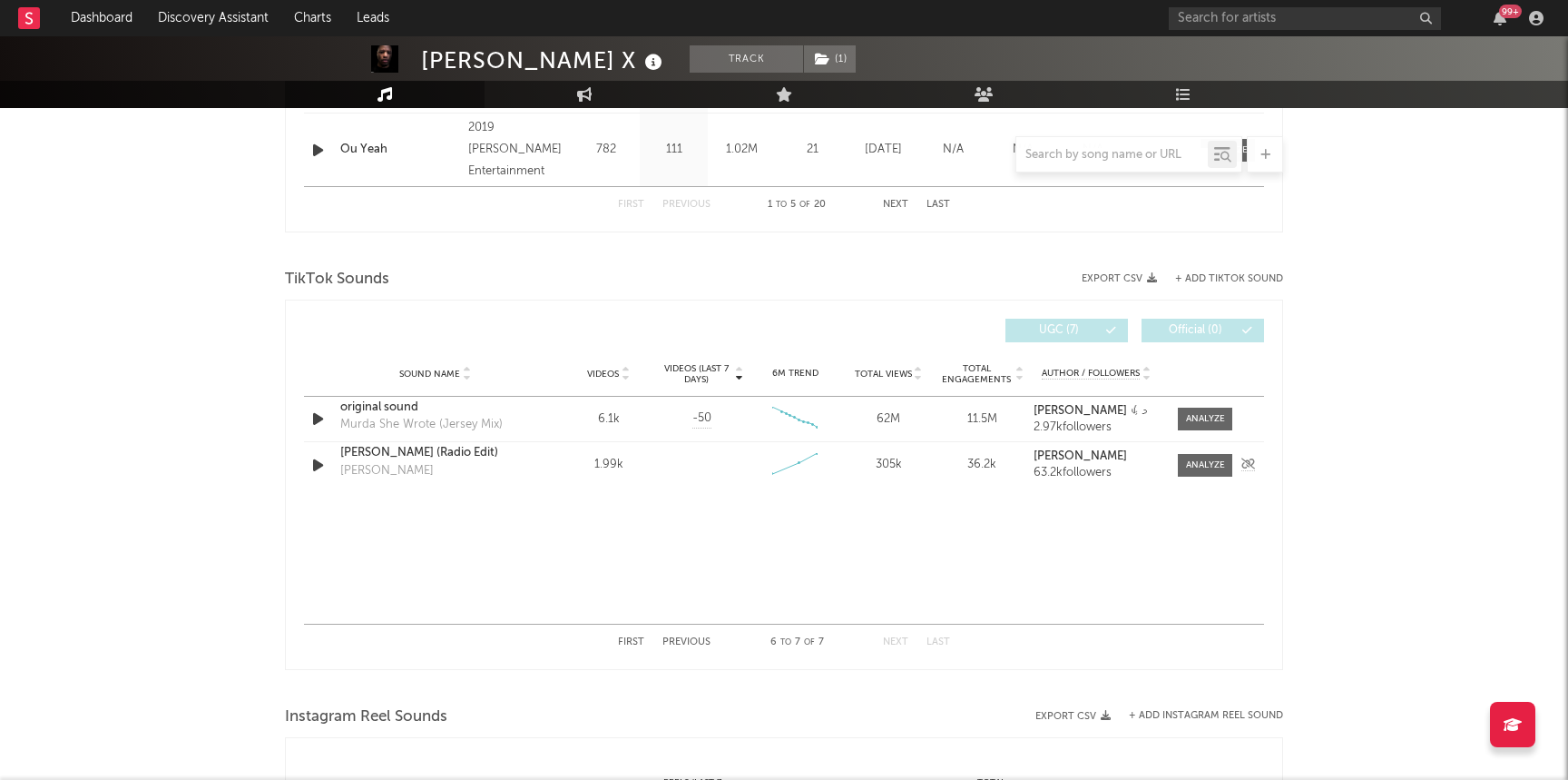
click at [464, 452] on div "Eenie Meenie Juke (Radio Edit)" at bounding box center [434, 453] width 189 height 18
click at [1180, 469] on span at bounding box center [1205, 465] width 55 height 23
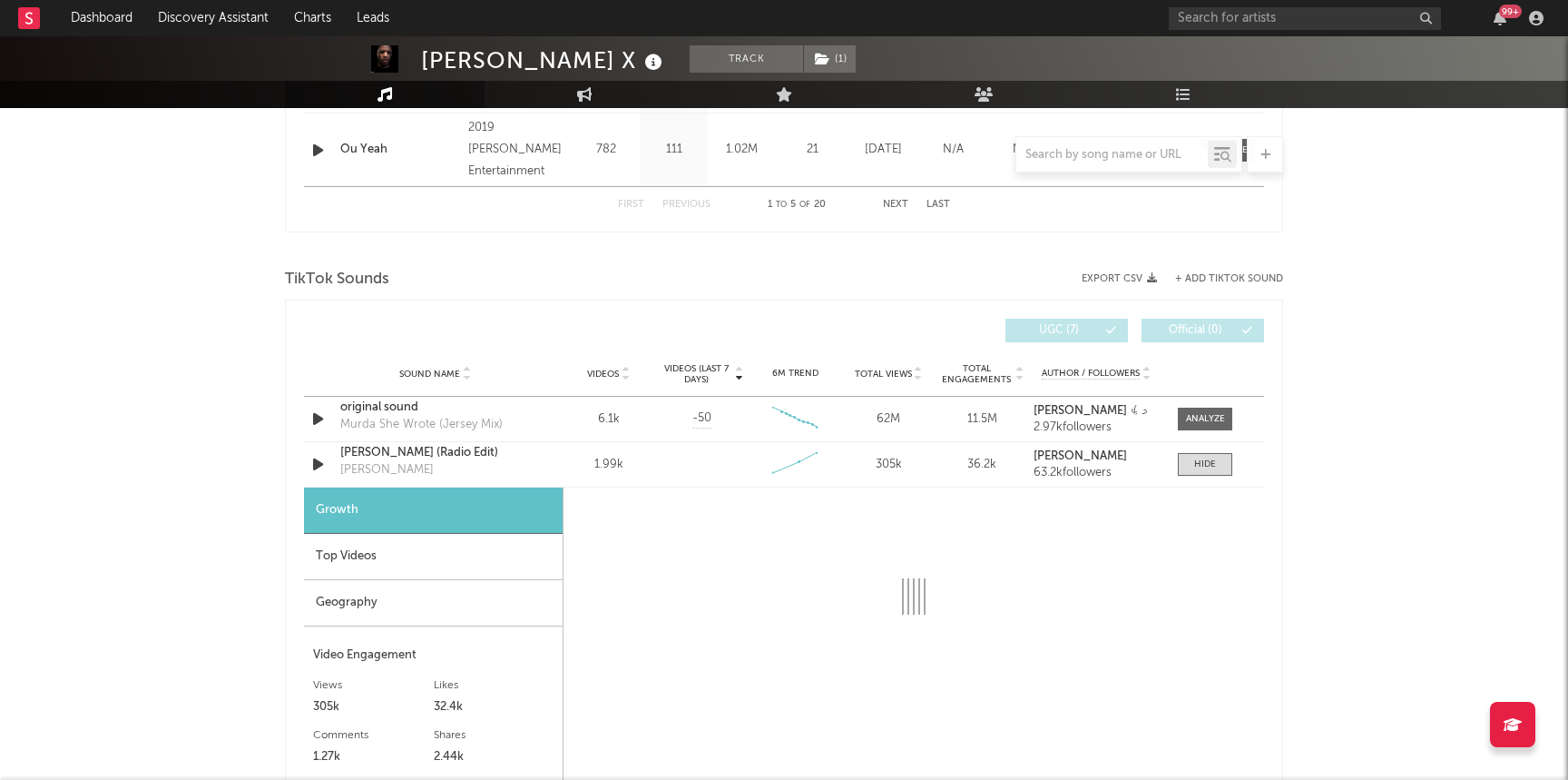
select select "1w"
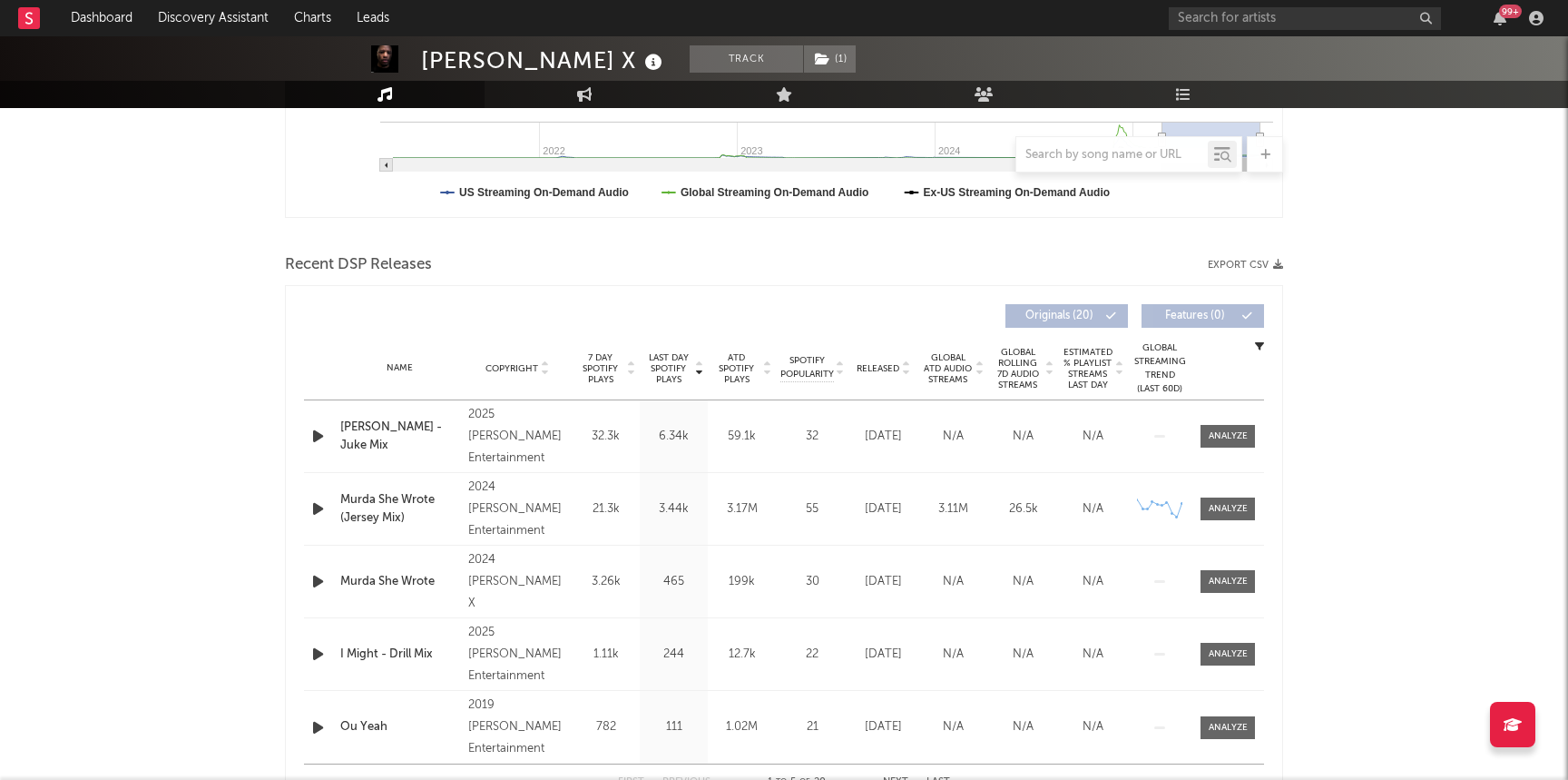
scroll to position [0, 0]
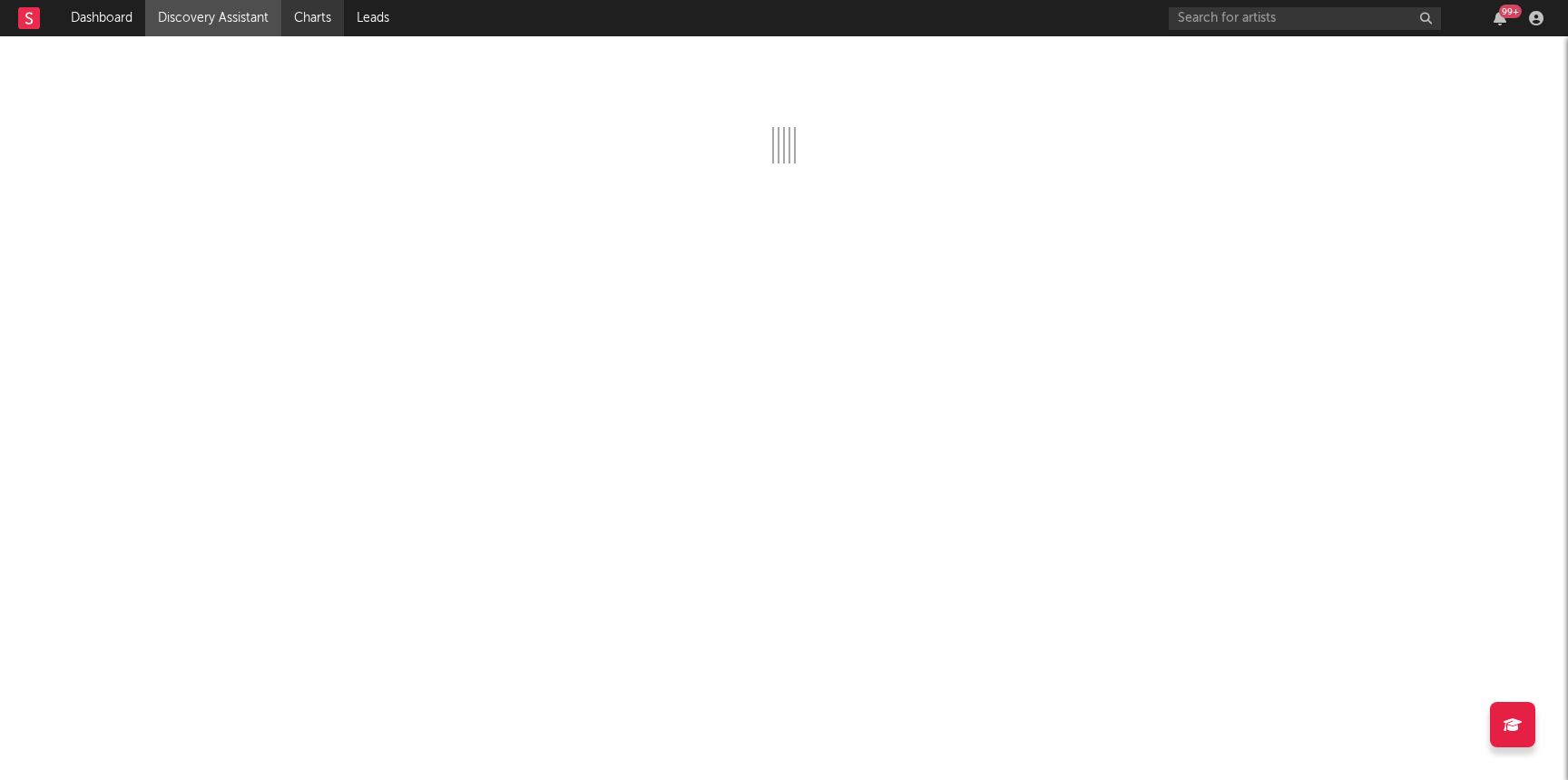
click at [324, 13] on link "Charts" at bounding box center [312, 18] width 62 height 37
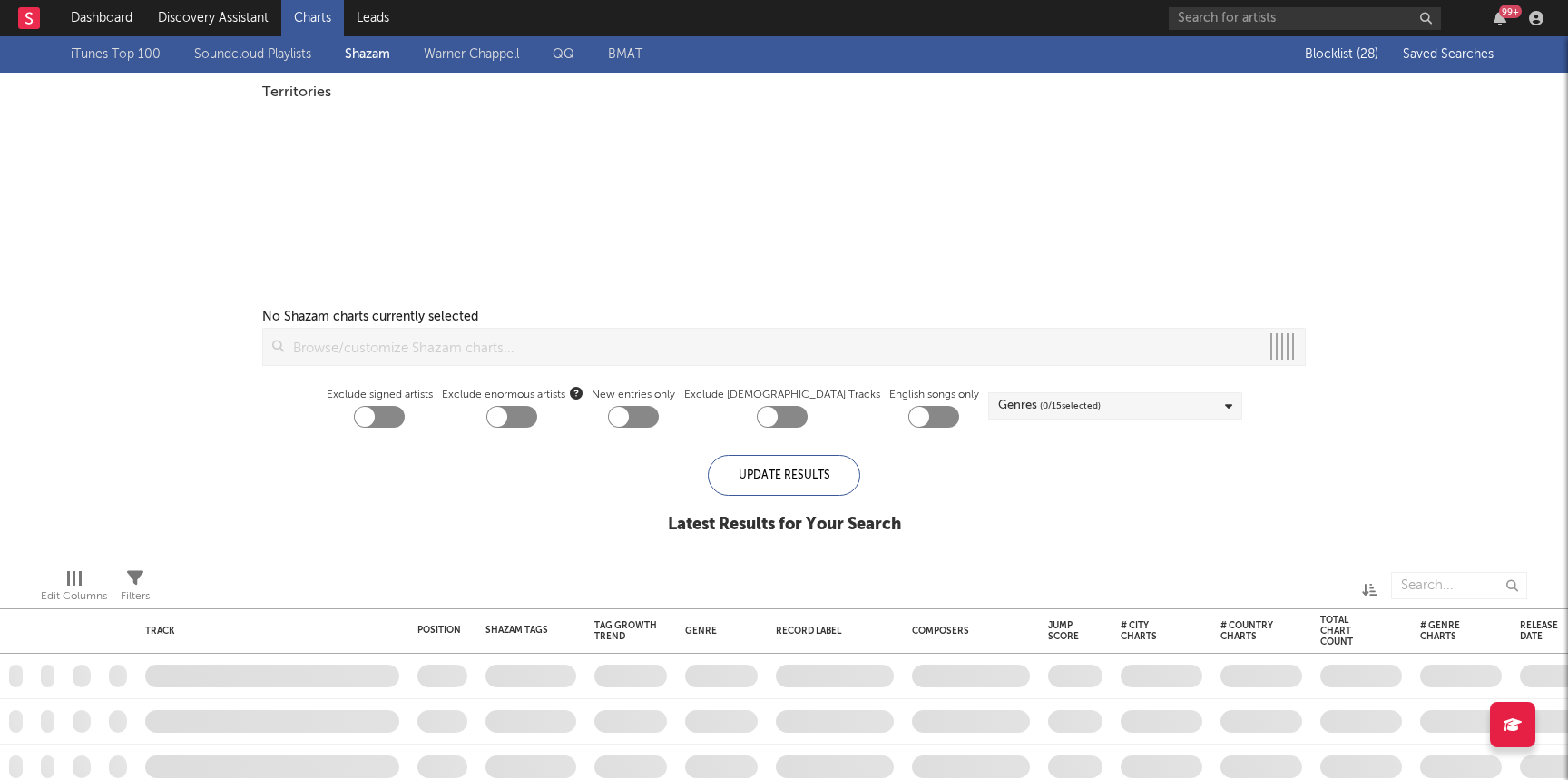
checkbox input "true"
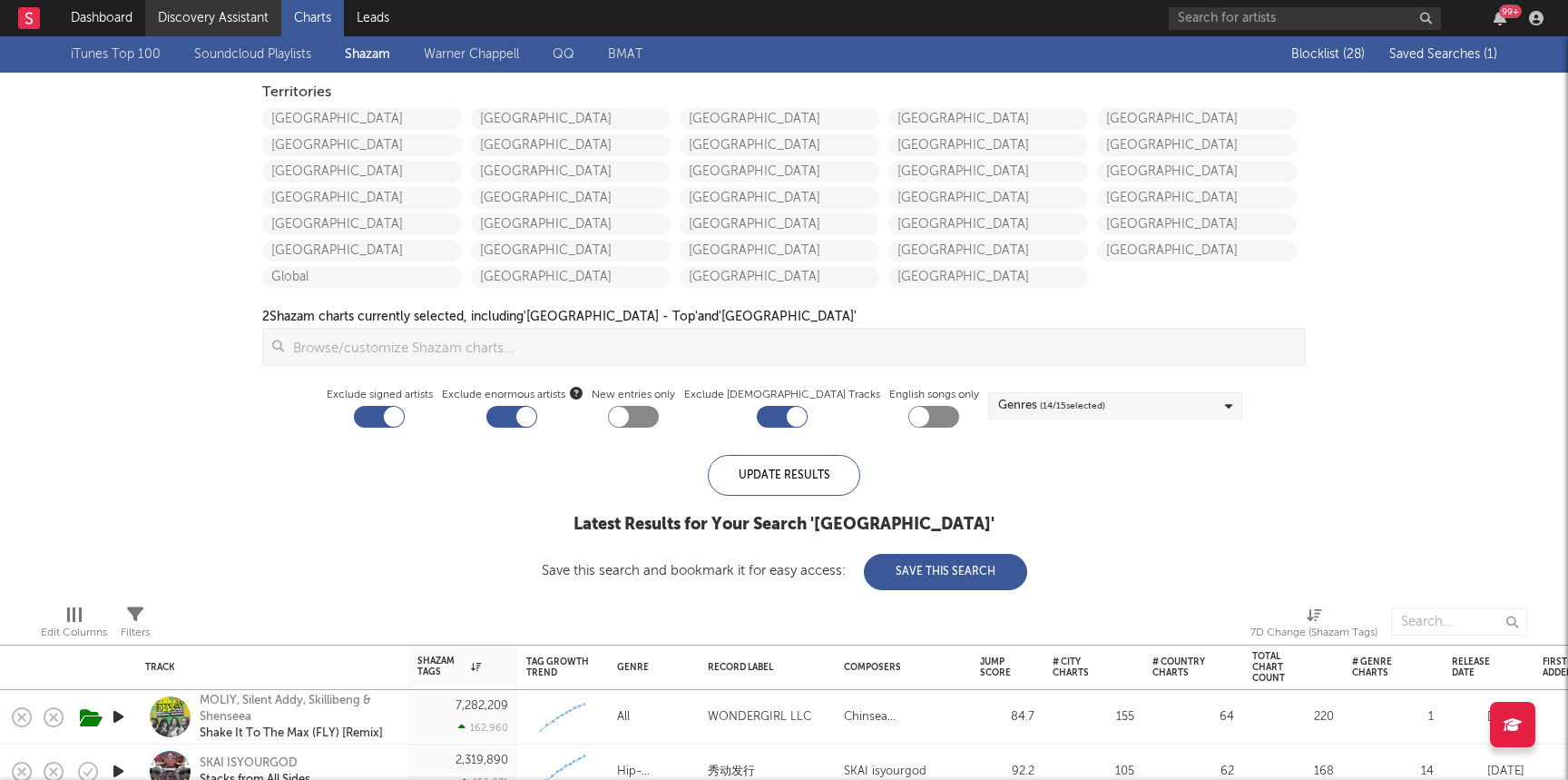
click at [232, 22] on link "Discovery Assistant" at bounding box center [213, 18] width 136 height 37
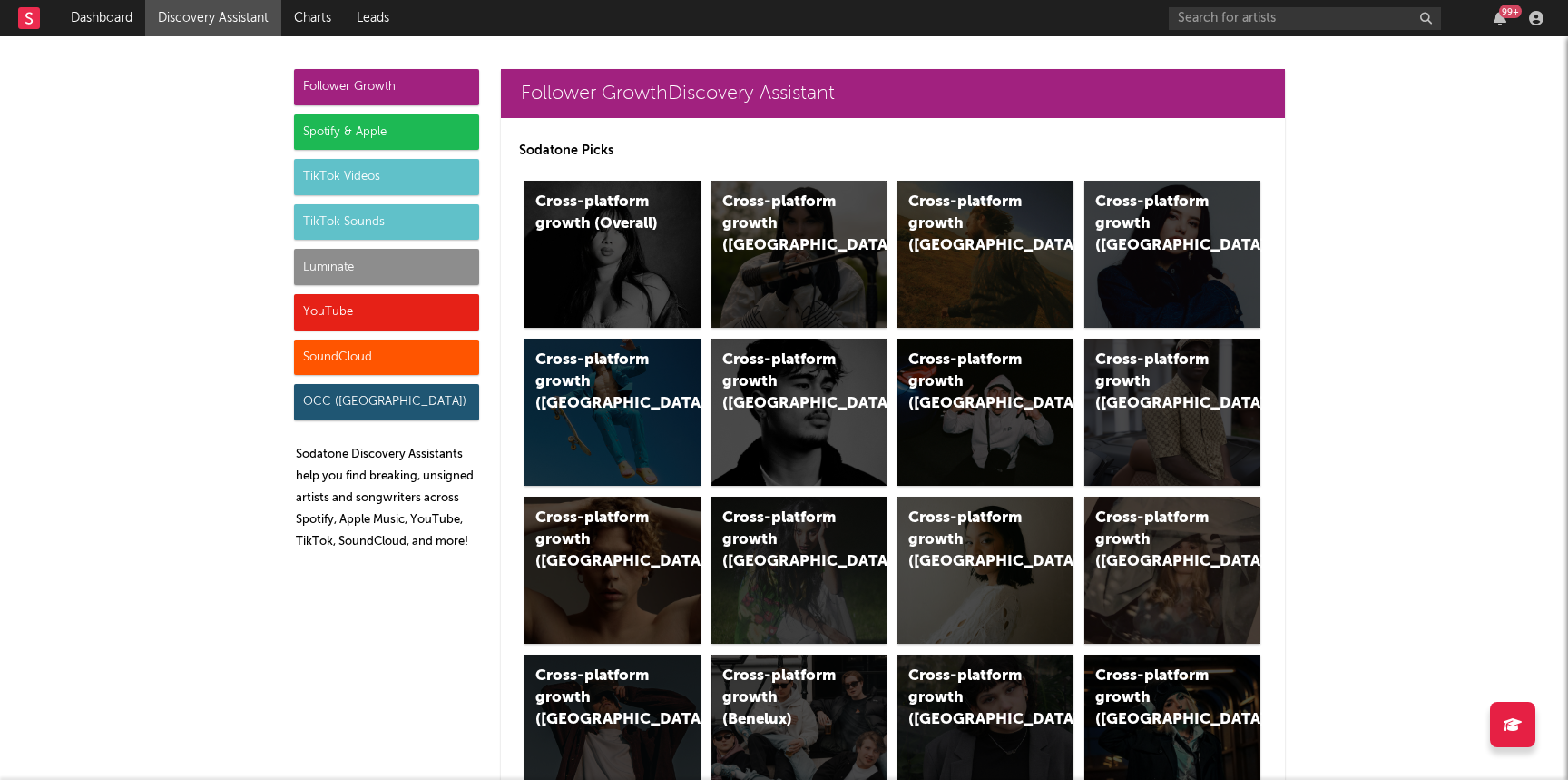
click at [342, 253] on div "Luminate" at bounding box center [387, 267] width 185 height 37
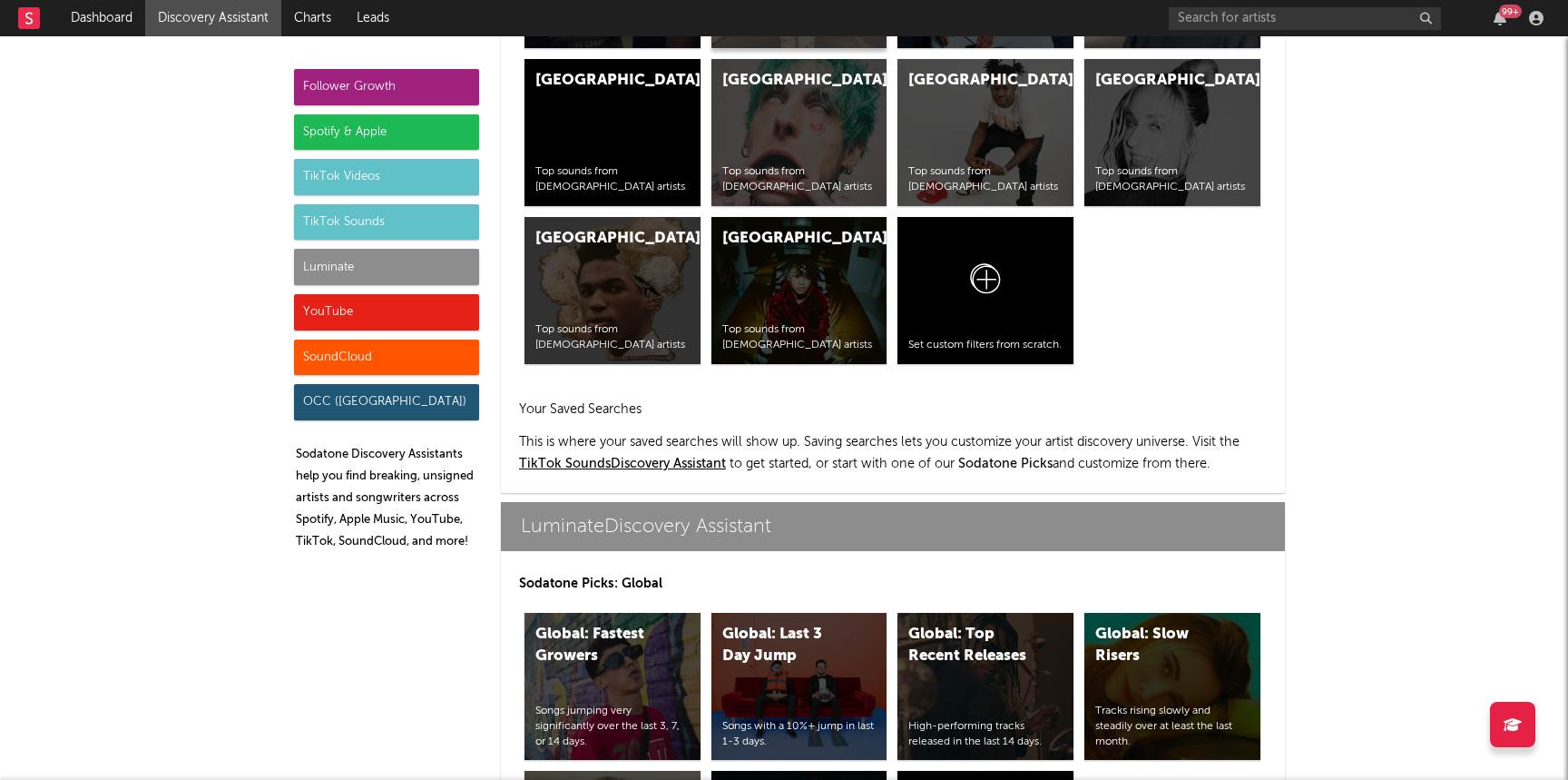
scroll to position [8057, 0]
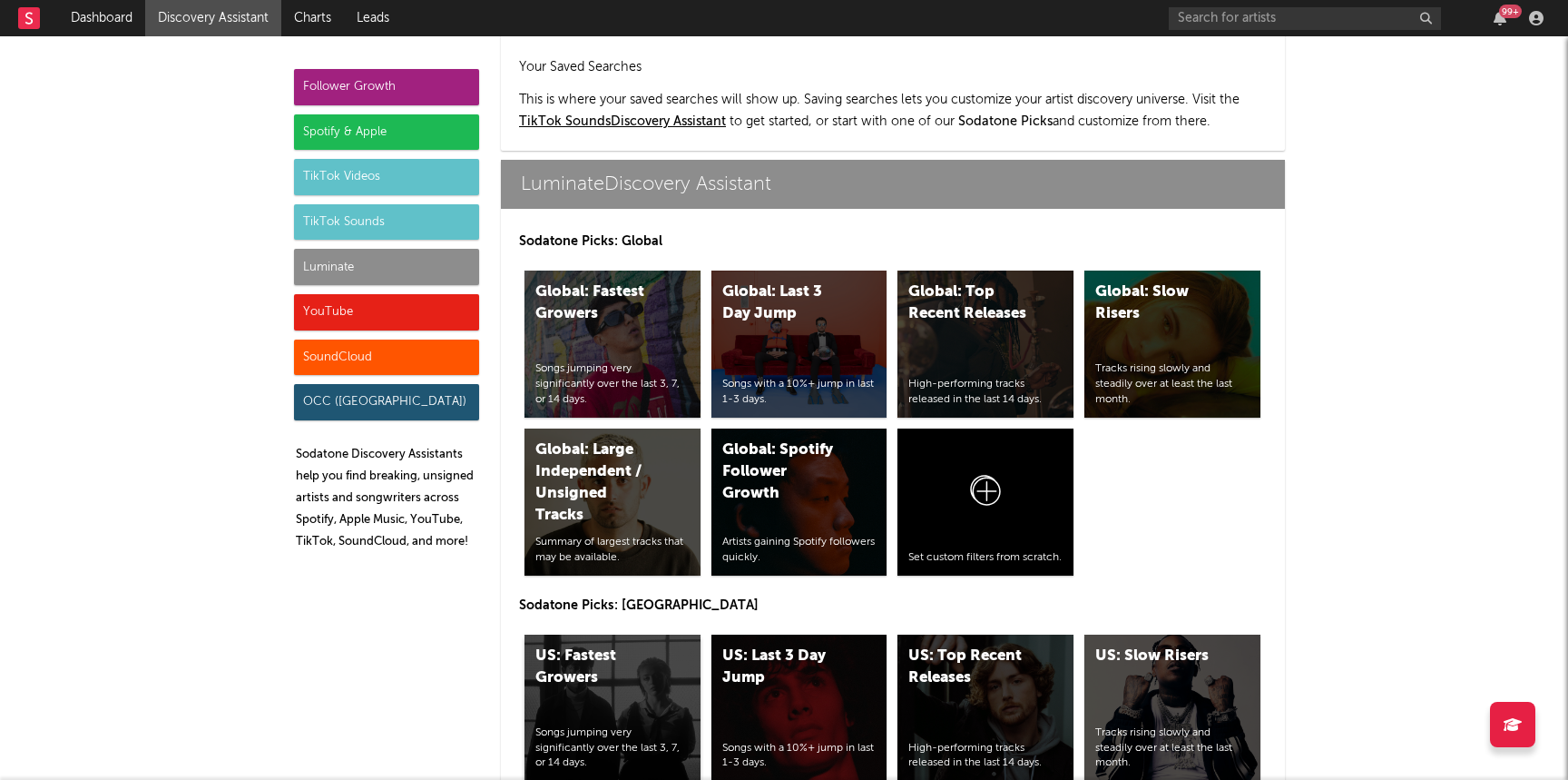
click at [596, 634] on div "US: Fastest Growers Songs jumping very significantly over the last 3, 7, or 14 …" at bounding box center [613, 708] width 176 height 147
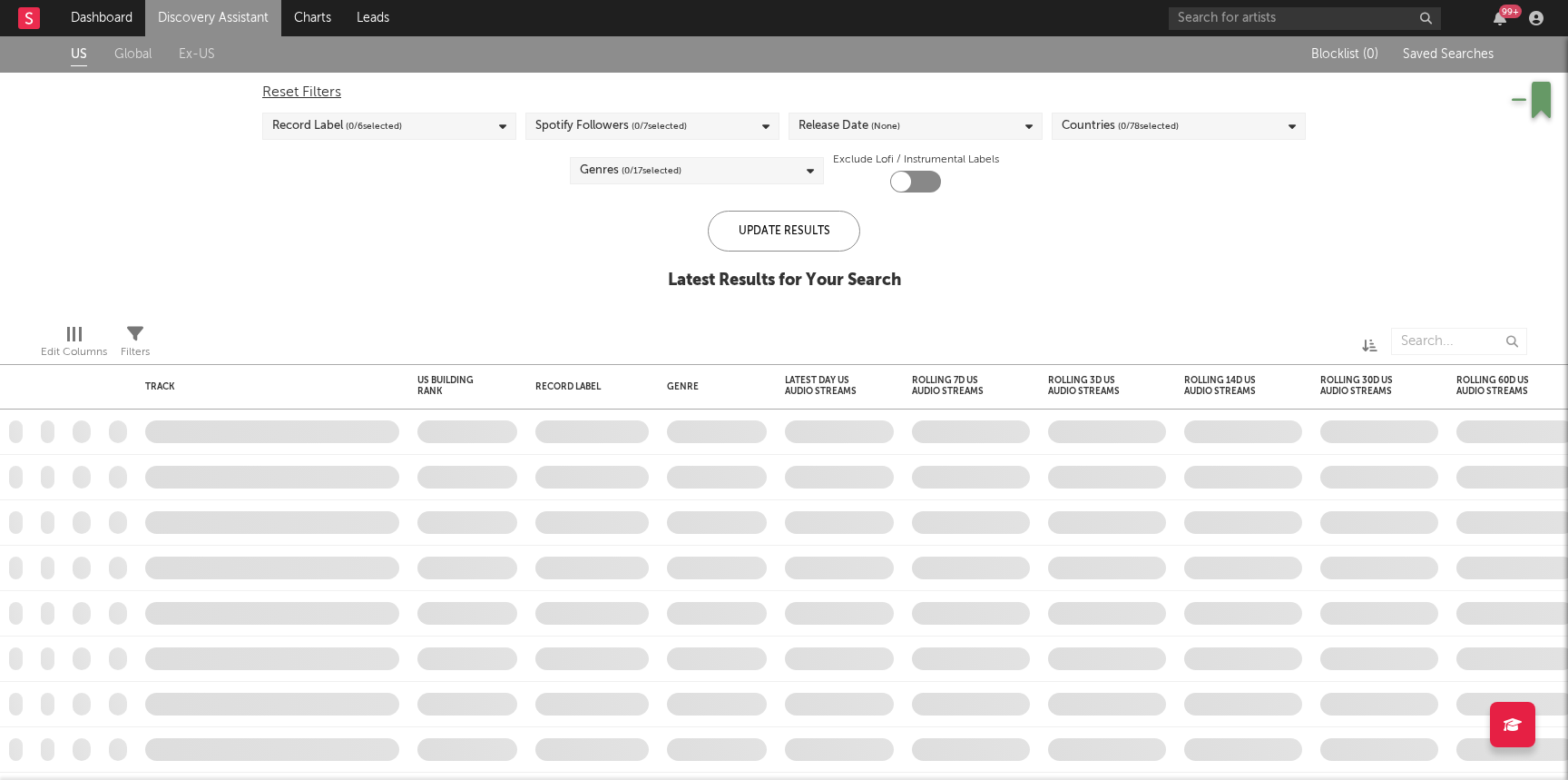
checkbox input "true"
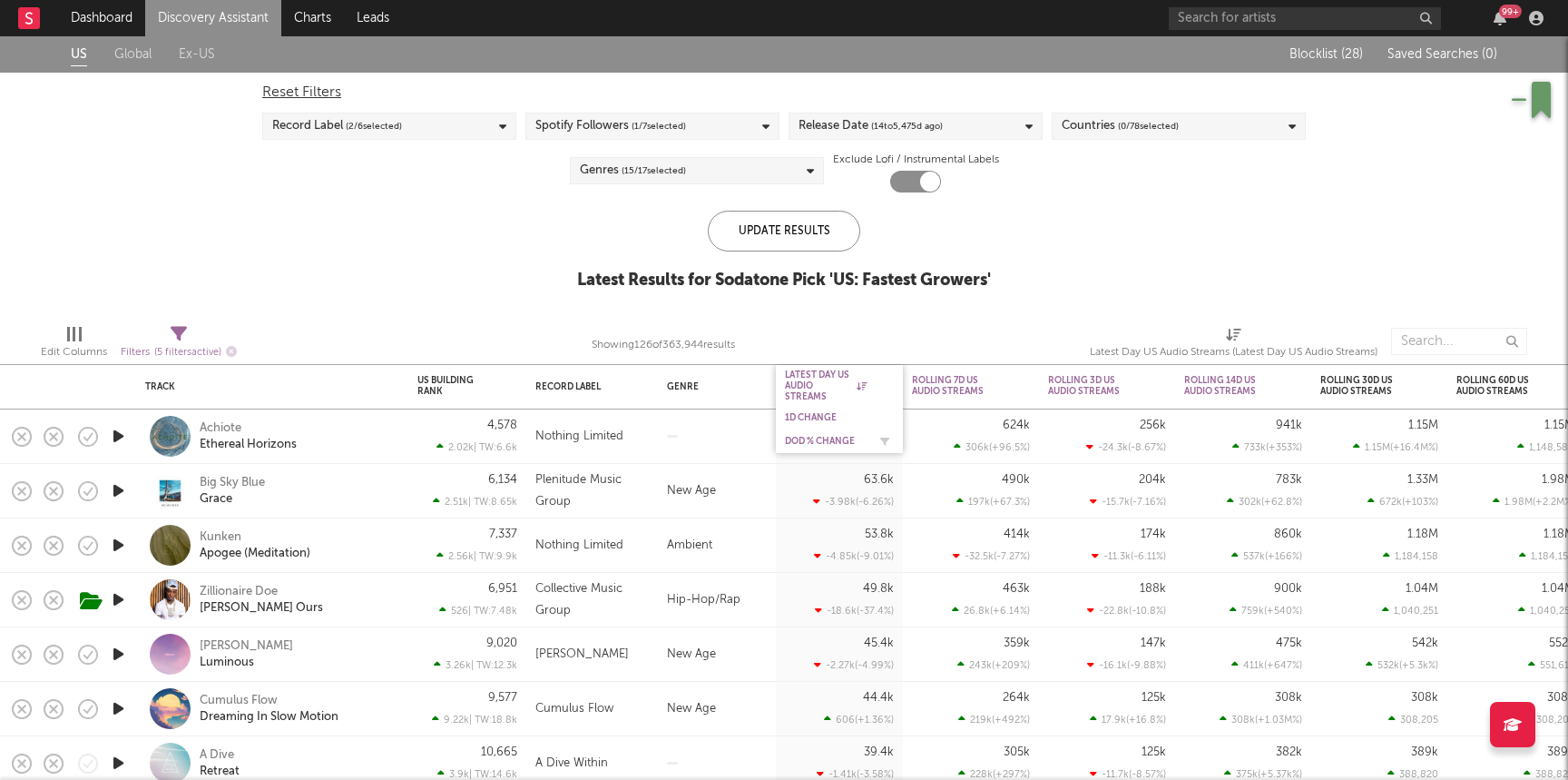
click at [815, 442] on div "DoD % Change" at bounding box center [826, 441] width 81 height 11
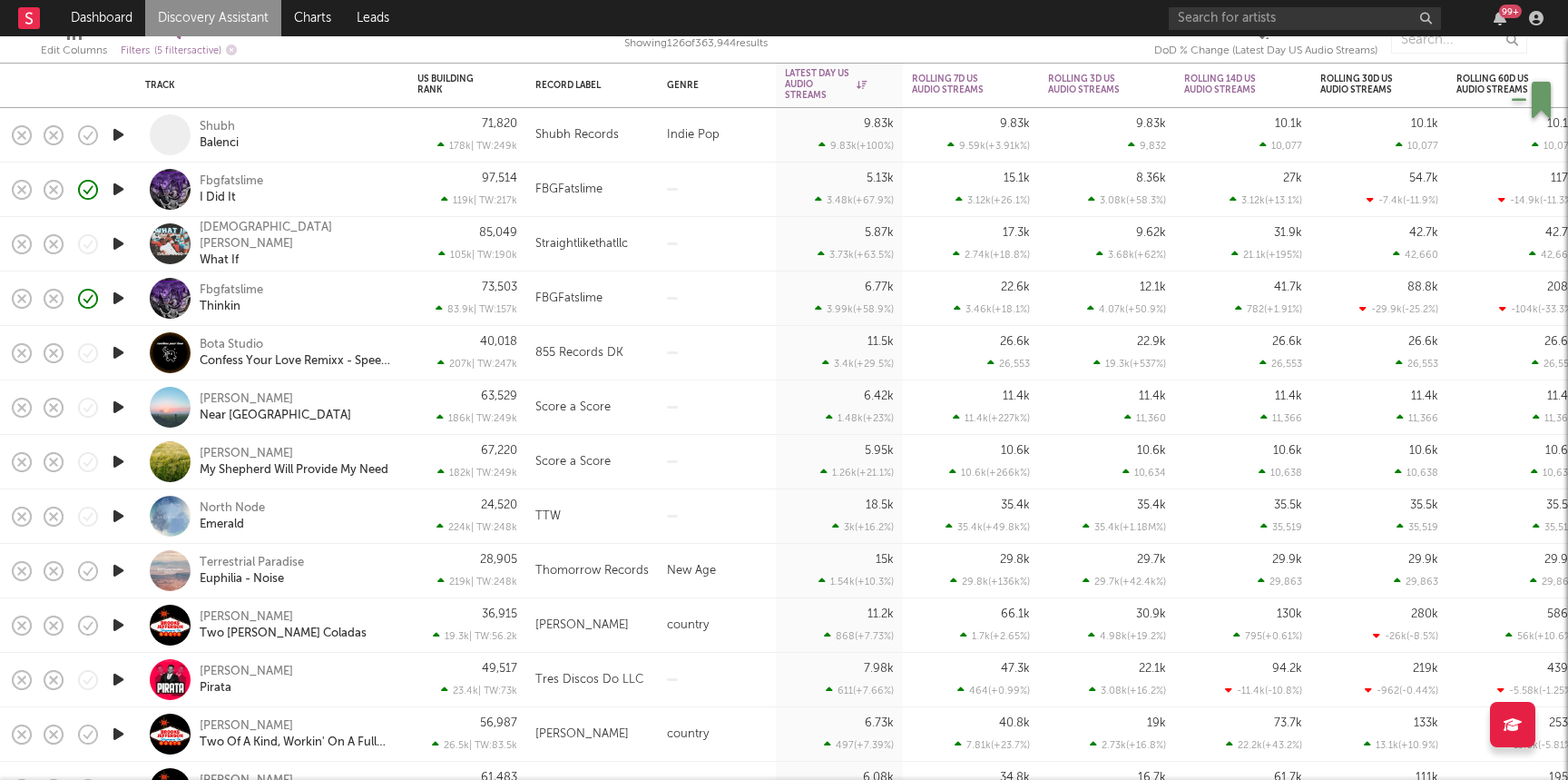
click at [121, 243] on icon "button" at bounding box center [118, 243] width 19 height 23
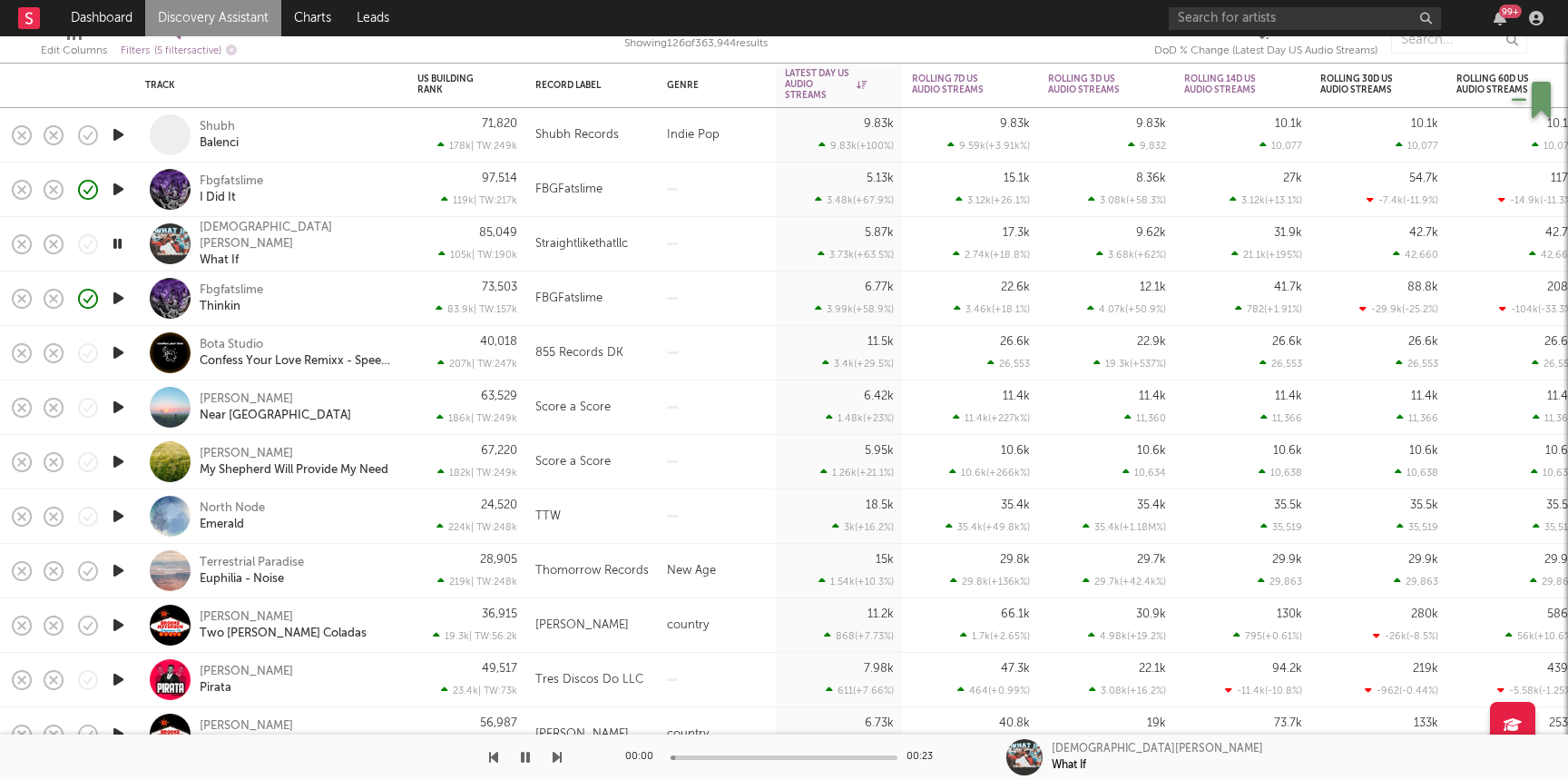
click at [311, 238] on div "Isaiah Wood What If" at bounding box center [296, 244] width 195 height 49
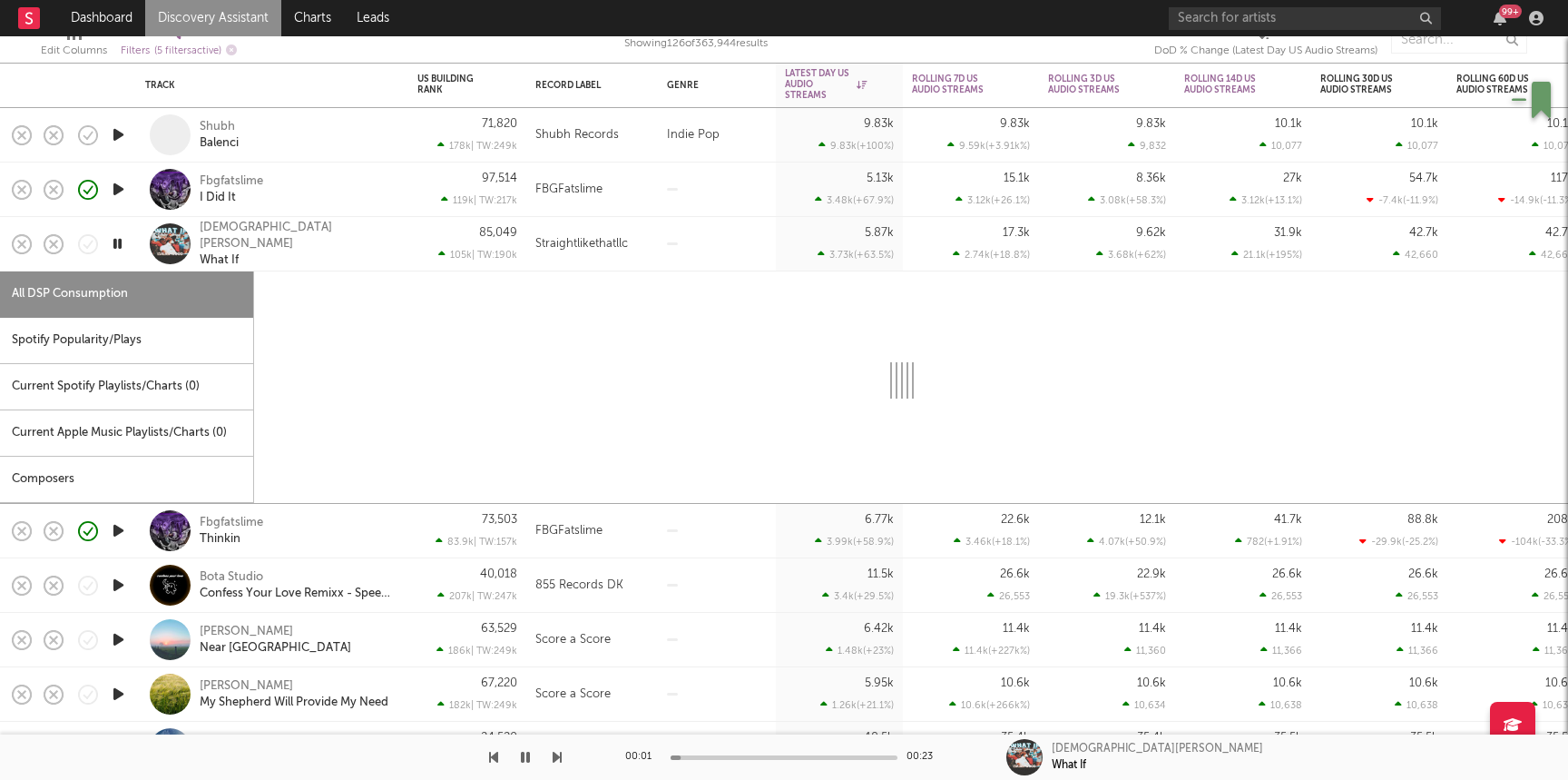
select select "1w"
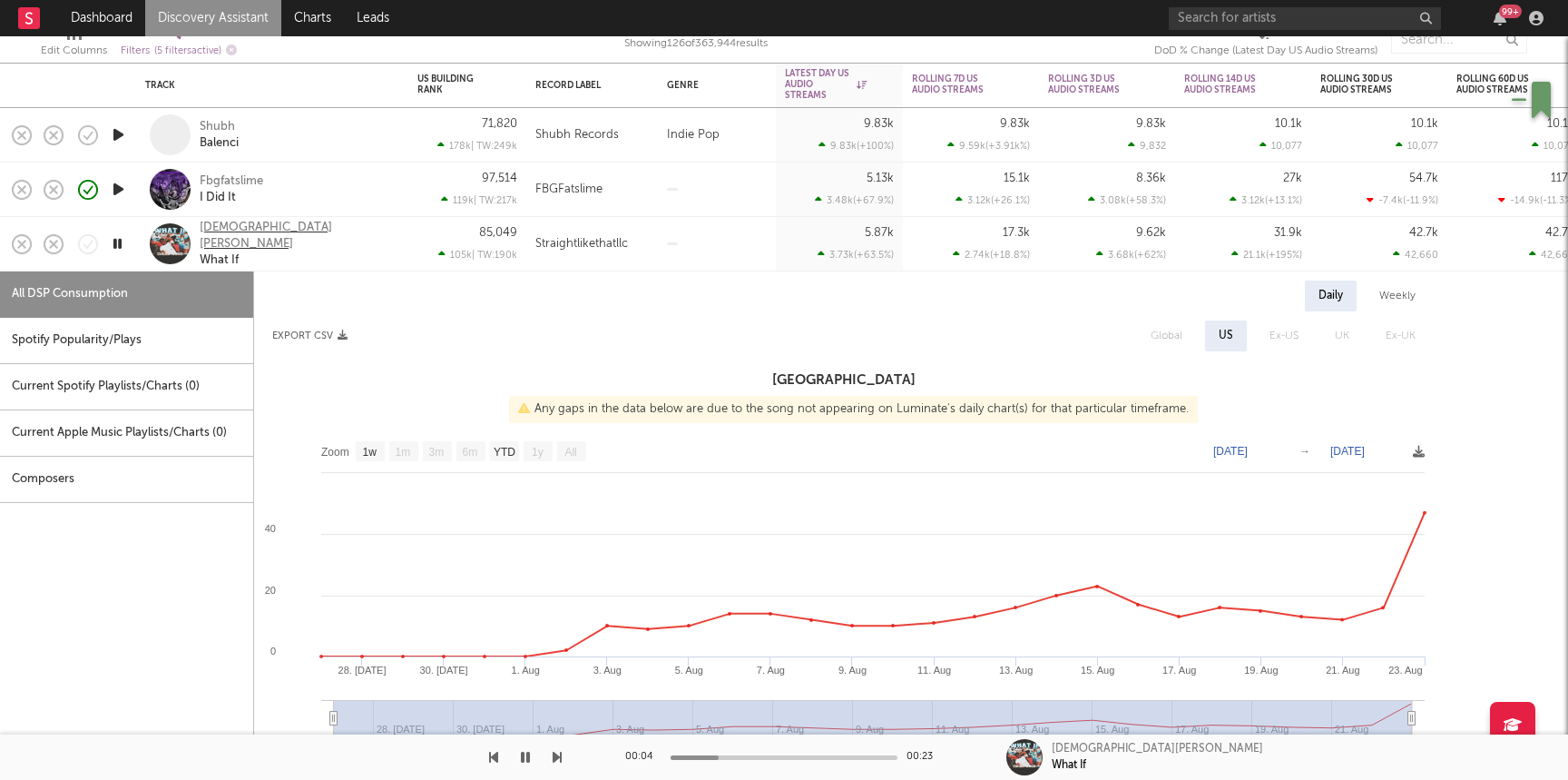
click at [232, 236] on div "Isaiah Wood" at bounding box center [296, 236] width 195 height 33
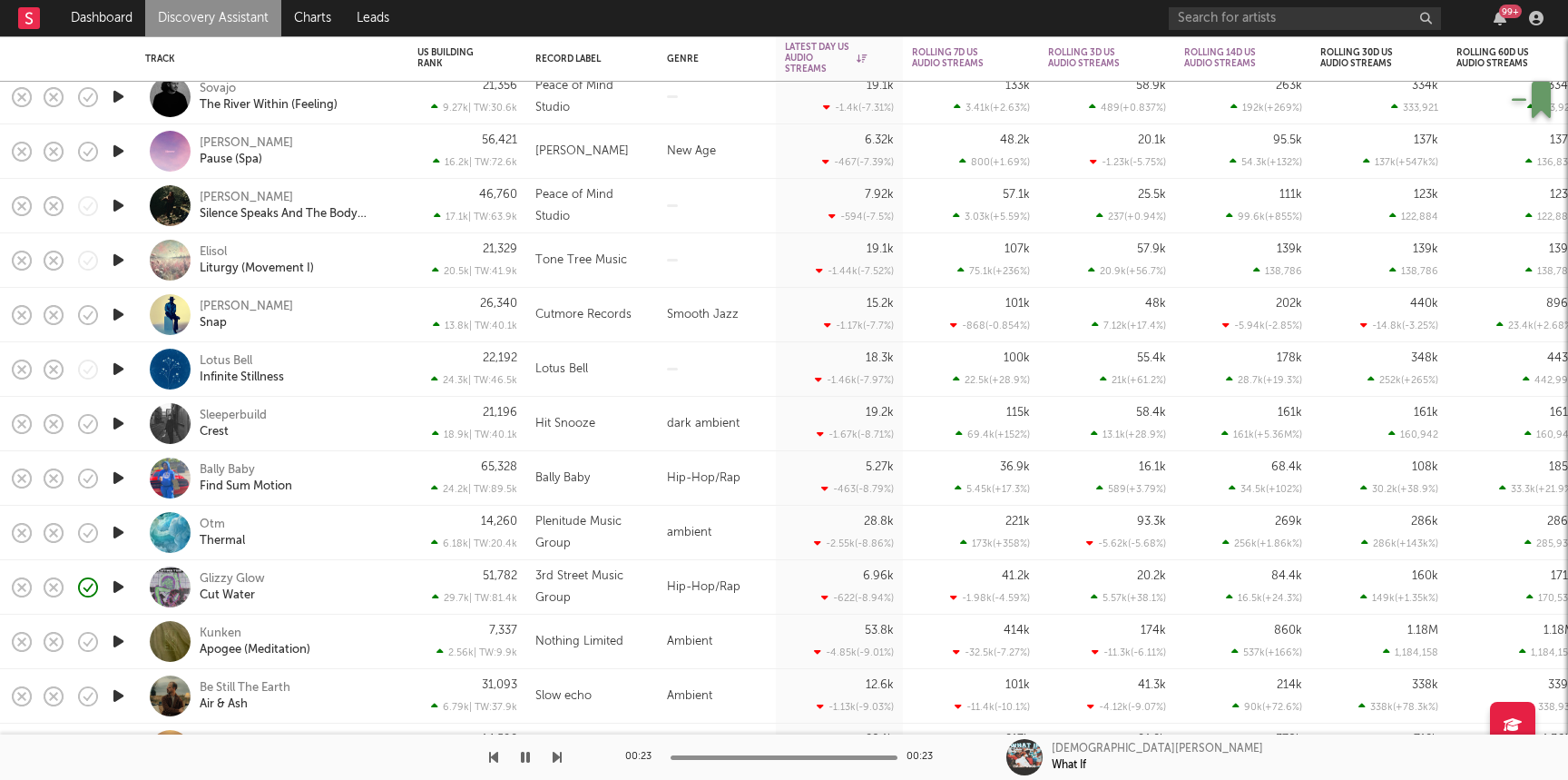
click at [296, 573] on div "Glizzy Glow Cut Water" at bounding box center [296, 587] width 195 height 33
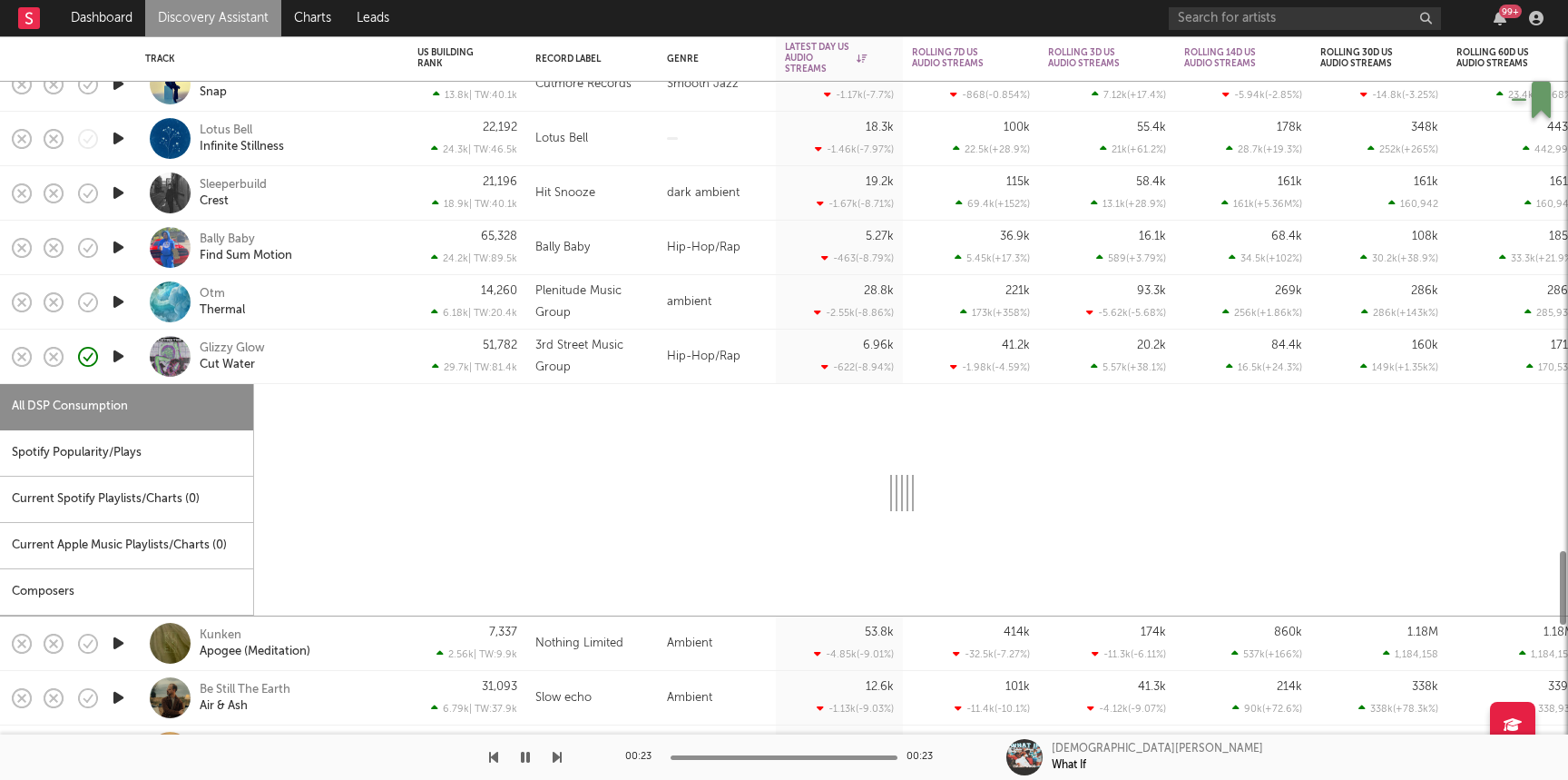
select select "1w"
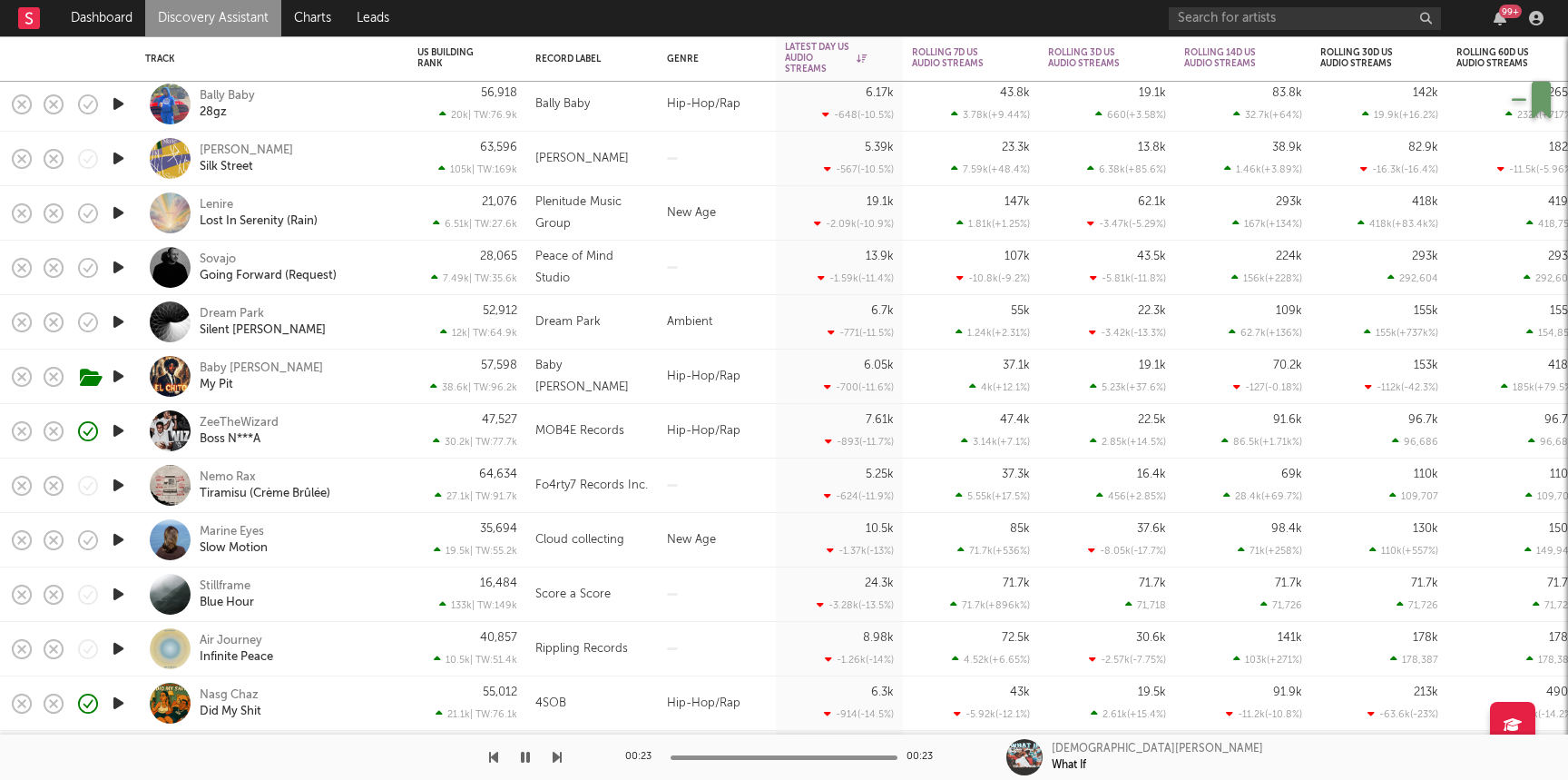
click at [353, 427] on div "ZeeTheWizard Boss N***A" at bounding box center [296, 431] width 195 height 33
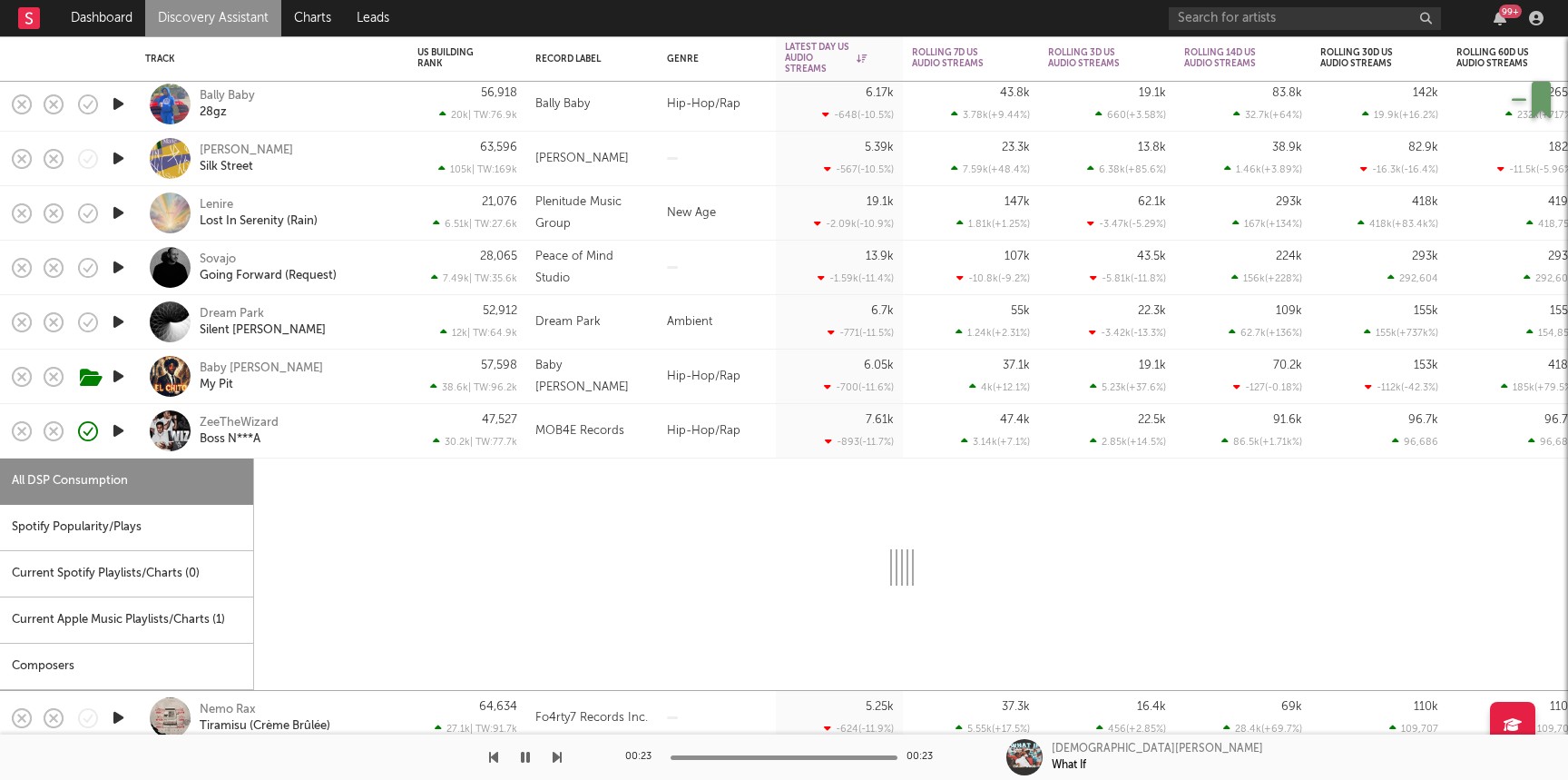
select select "1w"
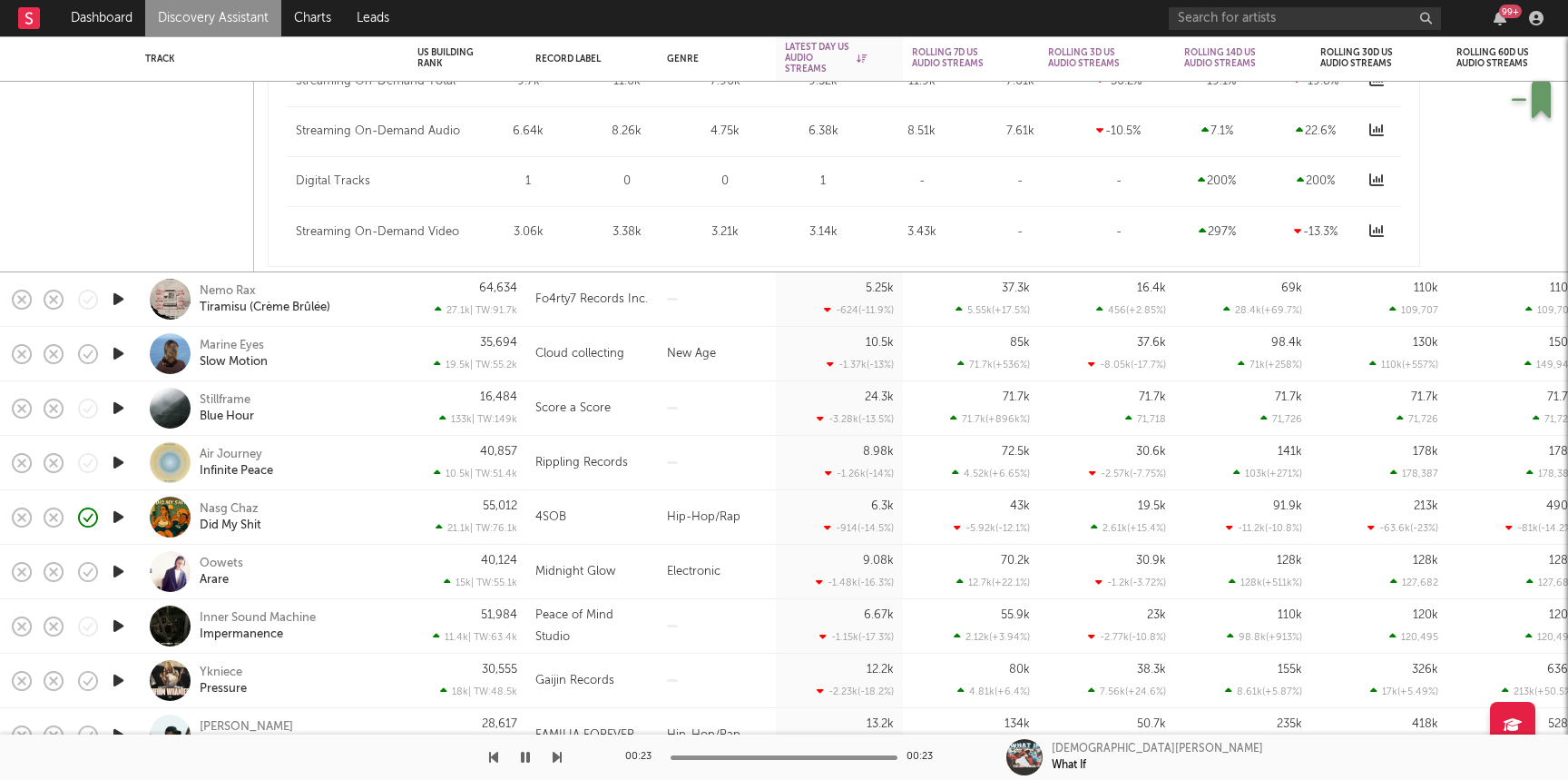
click at [319, 514] on div "Nasg Chaz Did My Shit" at bounding box center [296, 517] width 195 height 33
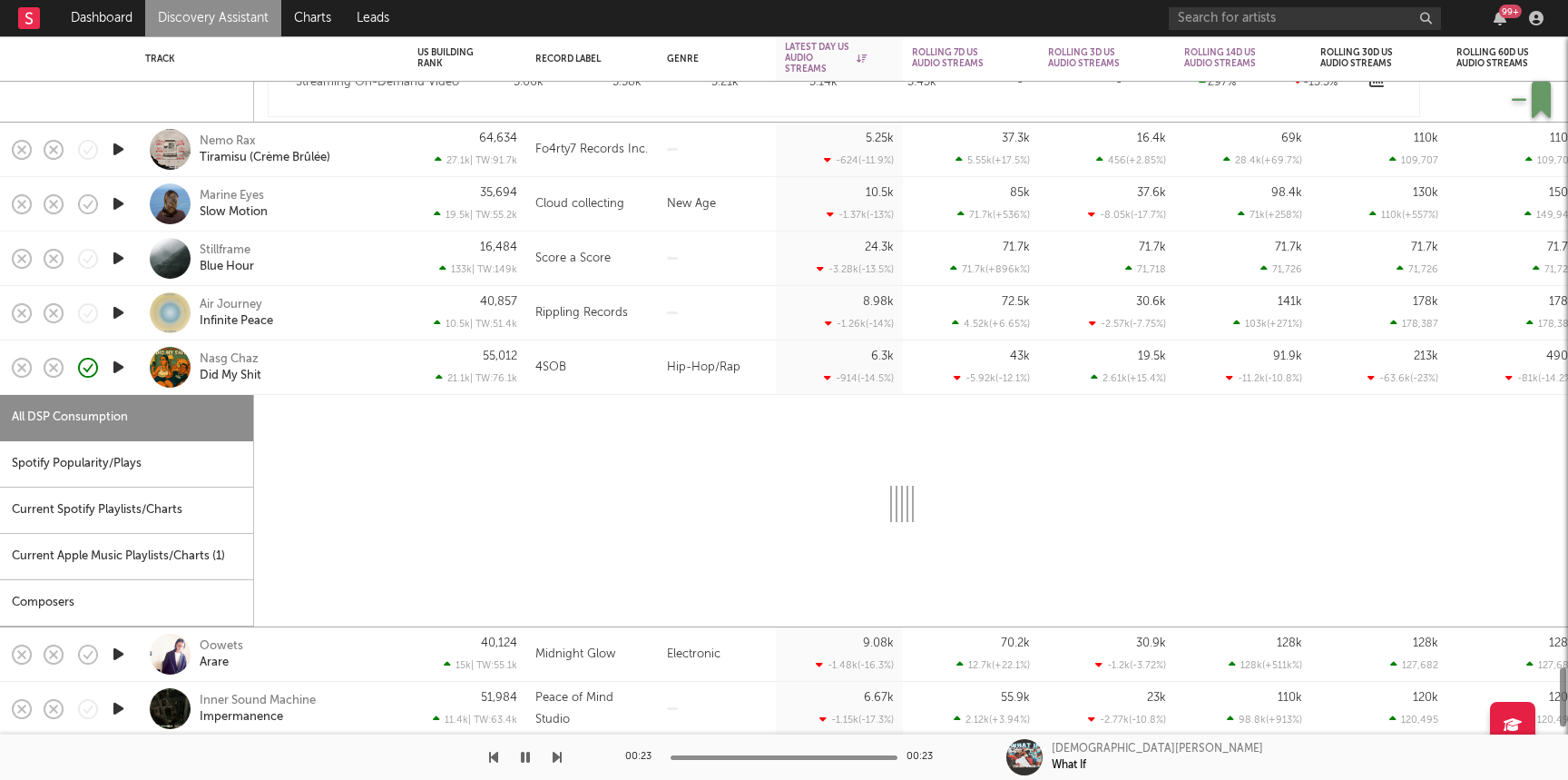
select select "1w"
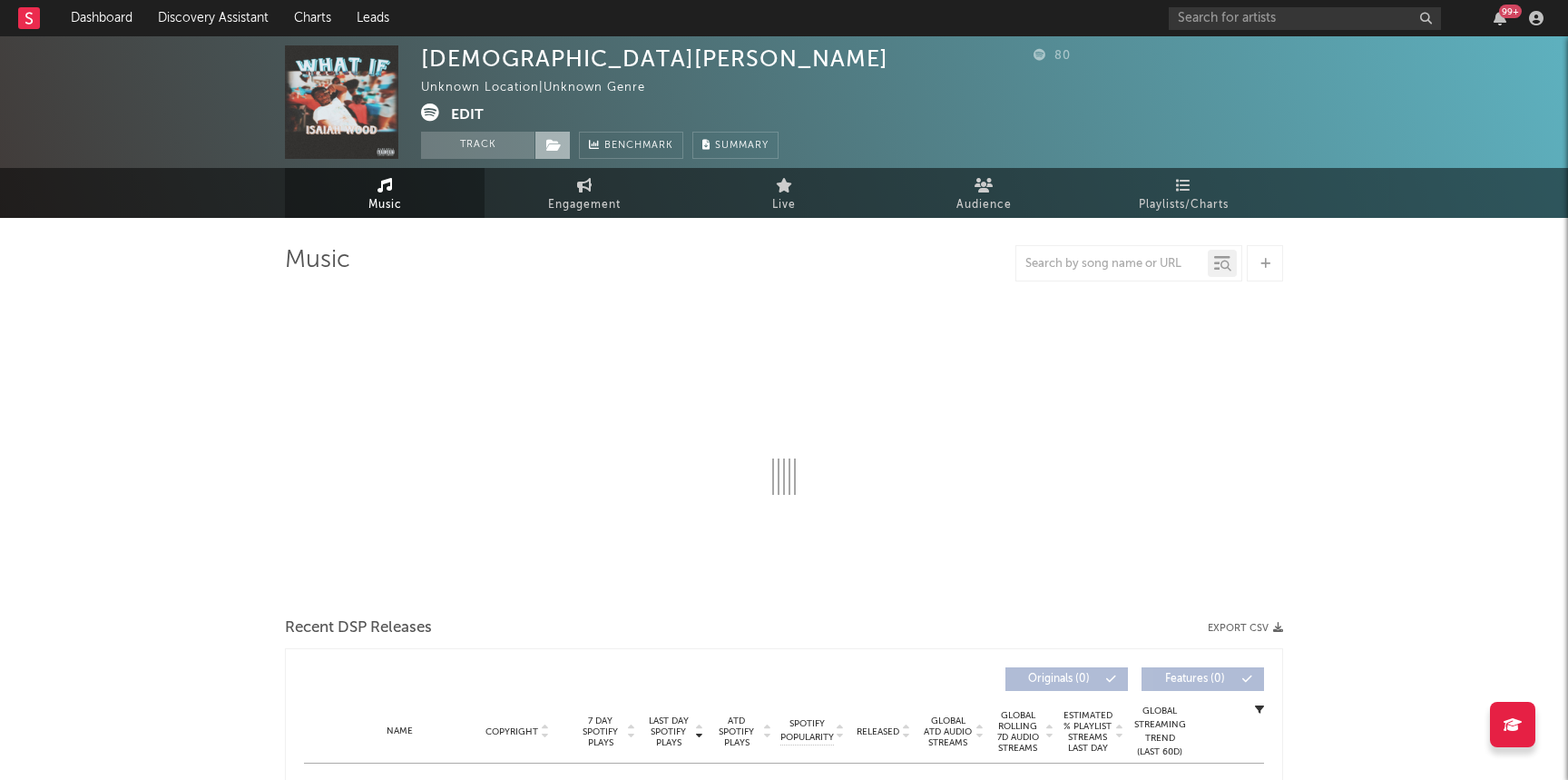
select select "1w"
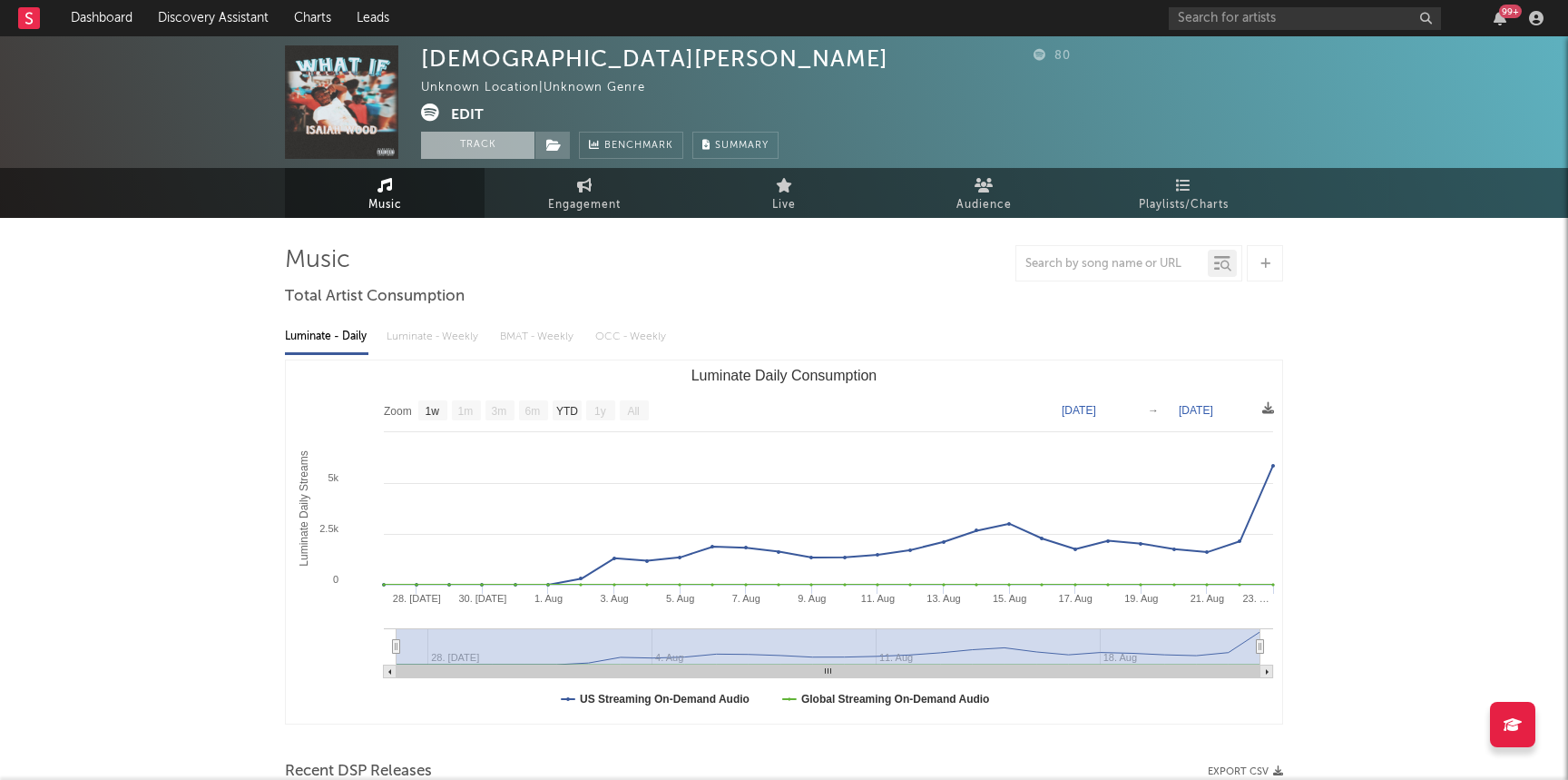
click at [484, 157] on button "Track" at bounding box center [478, 145] width 113 height 27
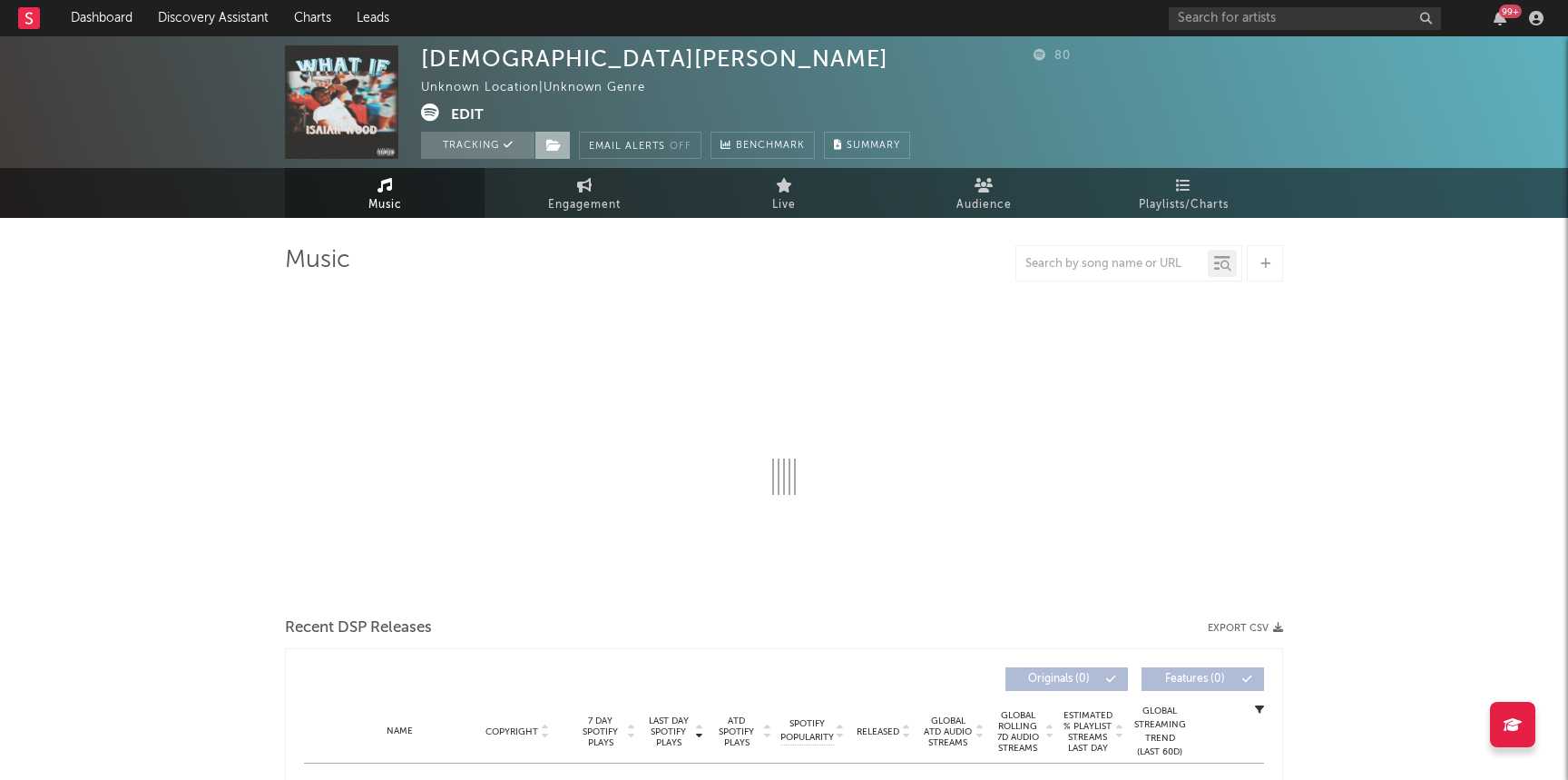
click at [537, 152] on span at bounding box center [552, 145] width 37 height 27
select select "1w"
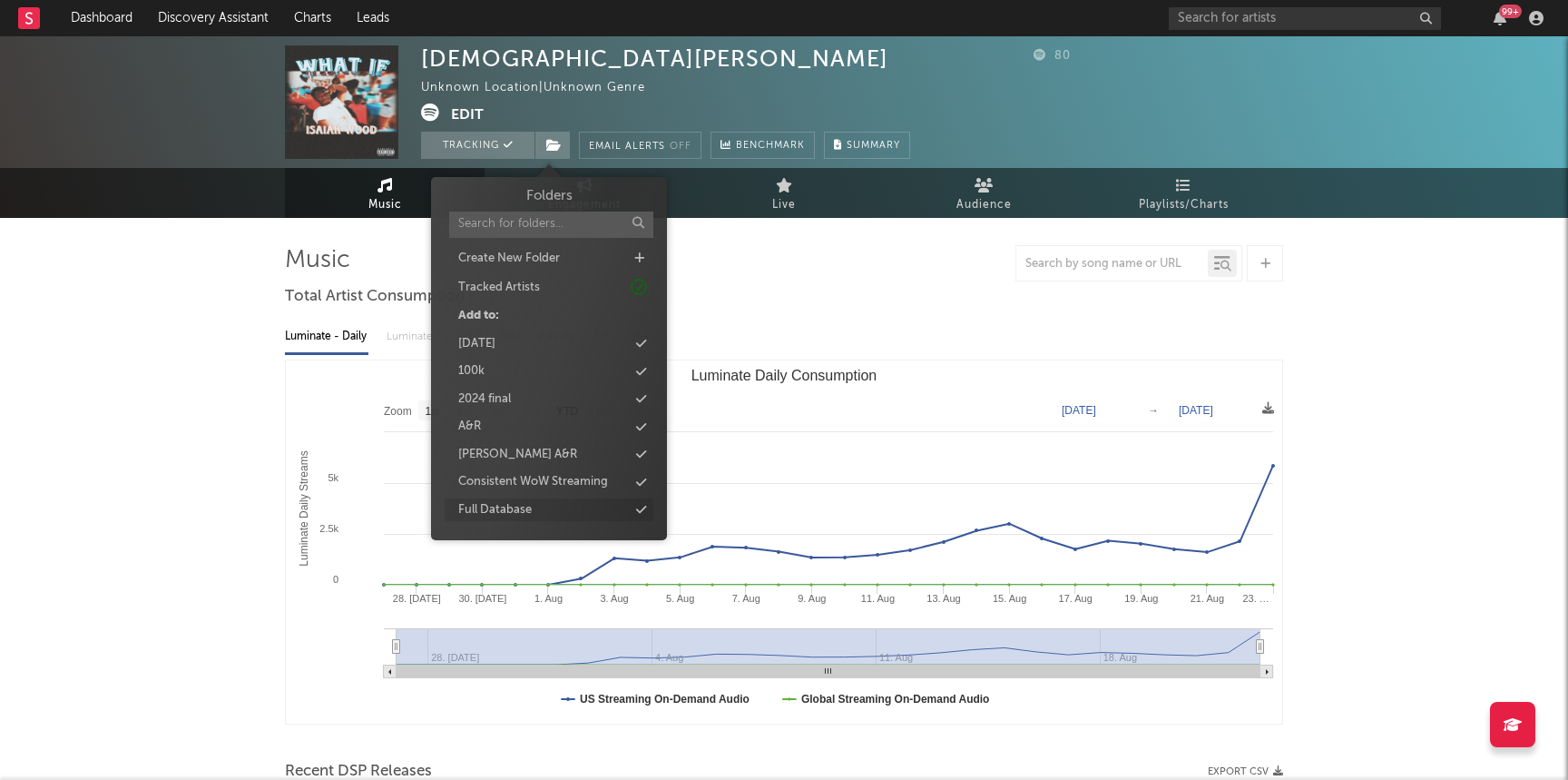
click at [504, 503] on div "Full Database" at bounding box center [495, 510] width 73 height 18
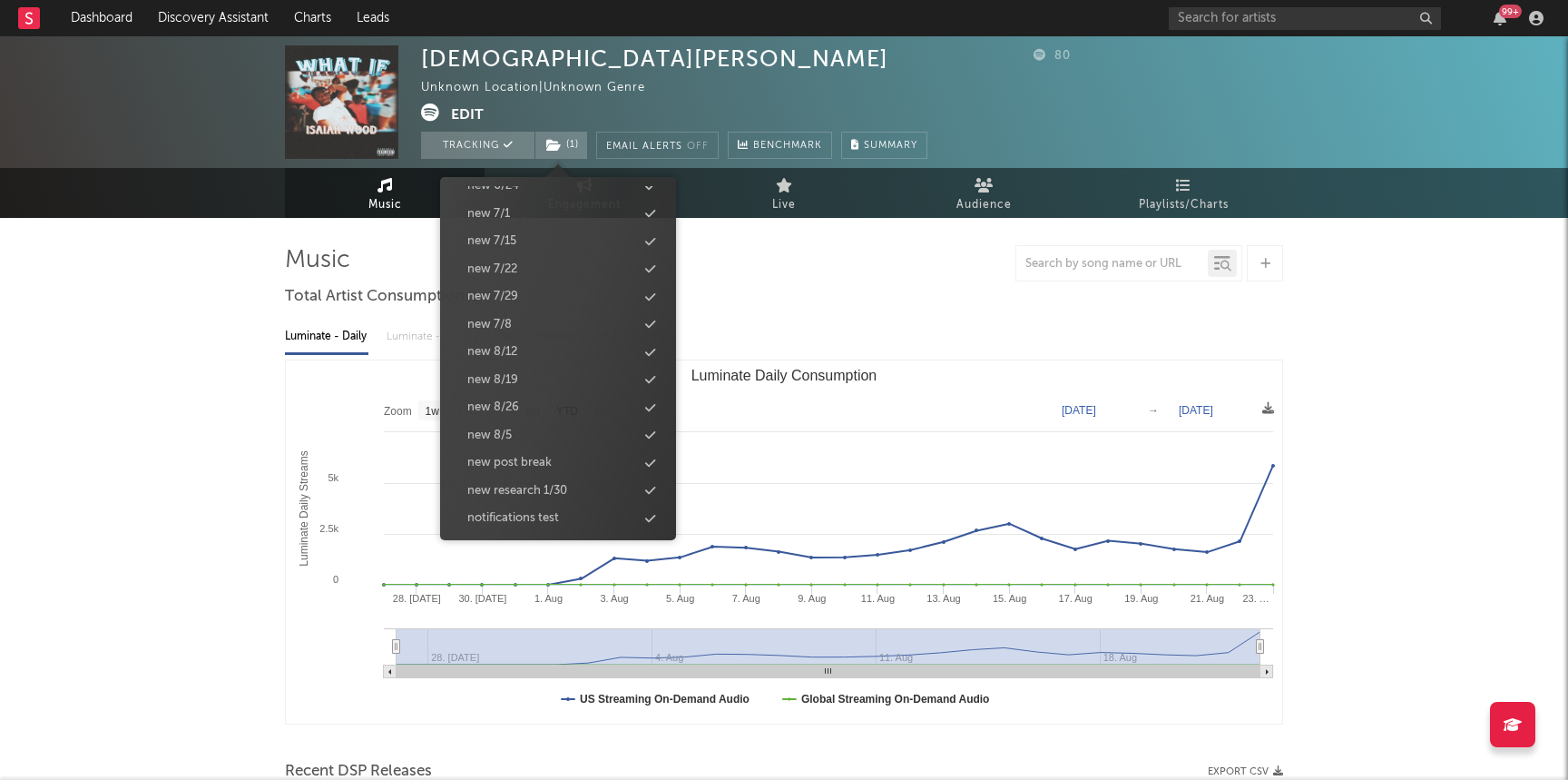
scroll to position [1767, 0]
click at [512, 379] on div "new 8/26" at bounding box center [494, 377] width 52 height 18
click at [182, 483] on div "Isaiah Wood Unknown Location | Unknown Genre Edit Tracking ( 2 ) Email Alerts O…" at bounding box center [784, 720] width 1568 height 1366
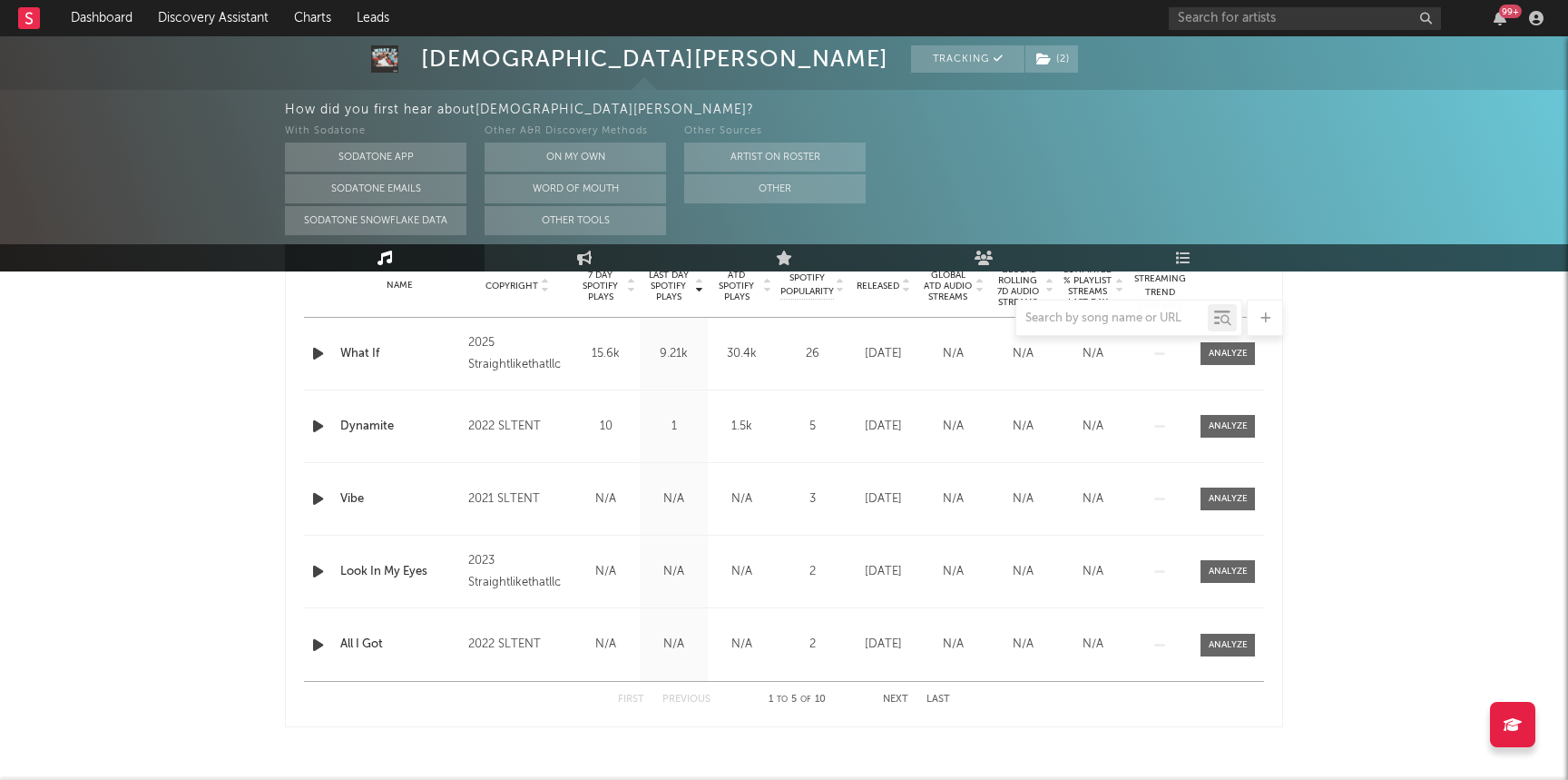
scroll to position [763, 0]
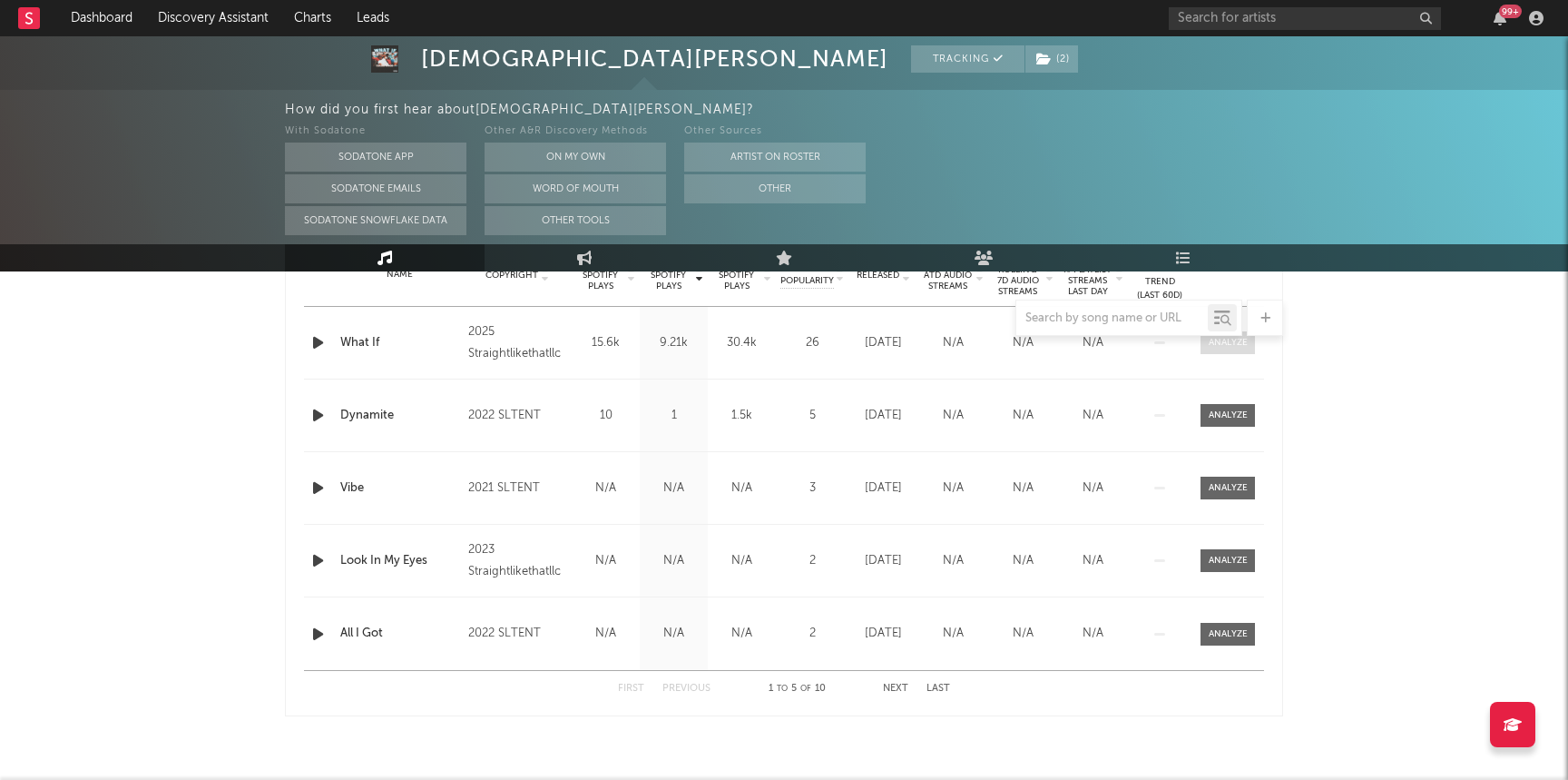
click at [1220, 340] on div at bounding box center [1228, 343] width 39 height 14
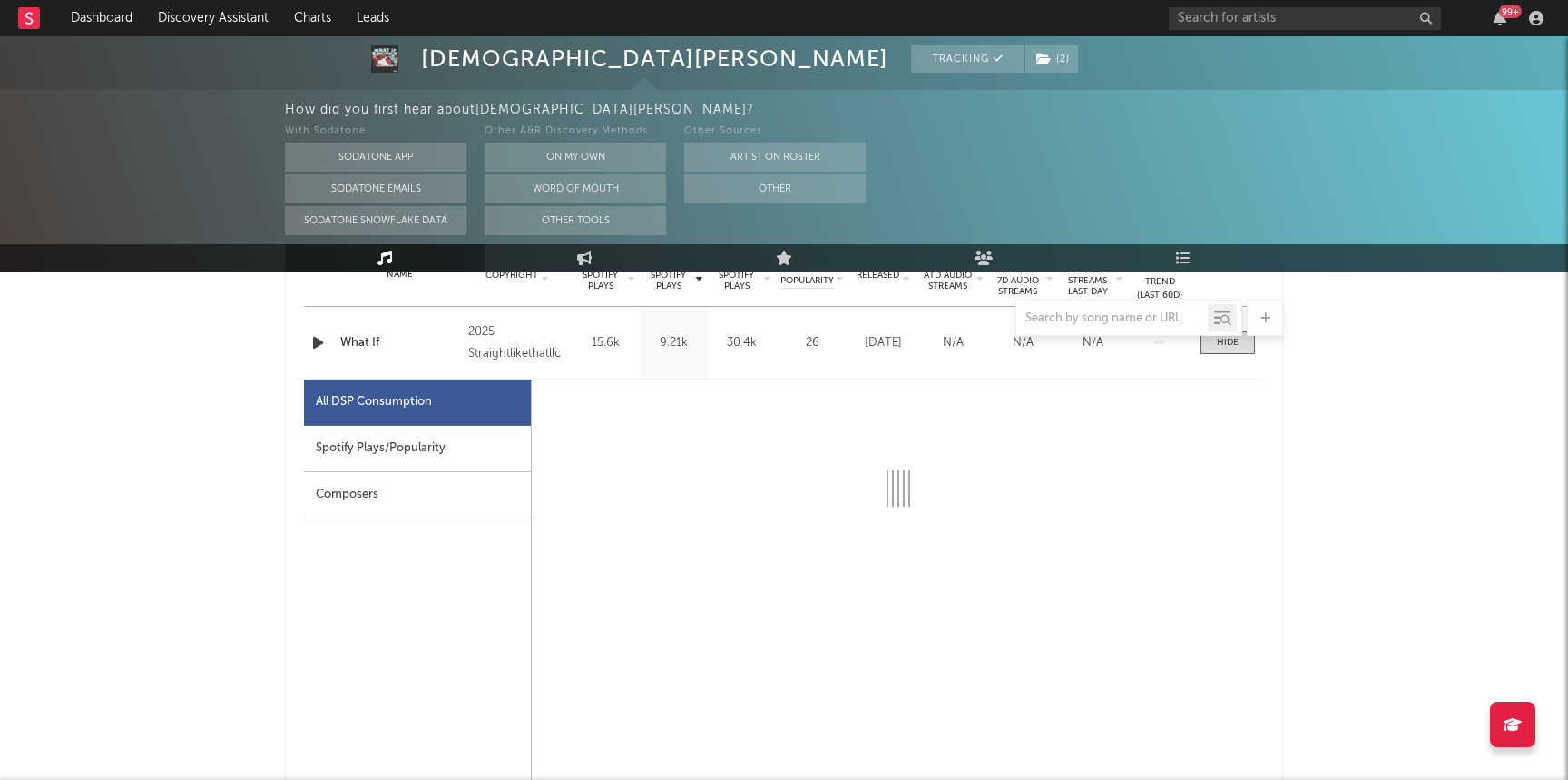
select select "1w"
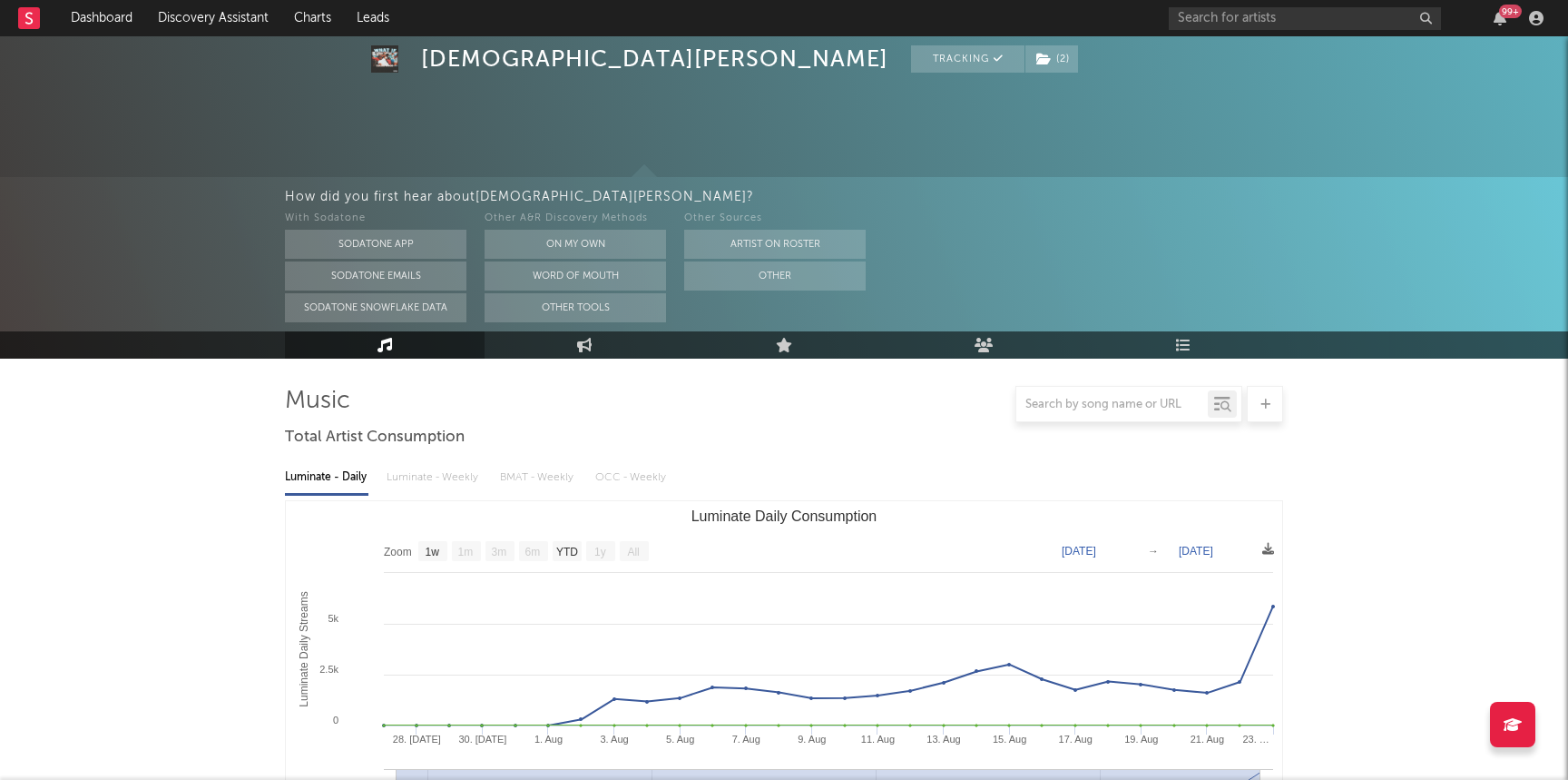
scroll to position [0, 0]
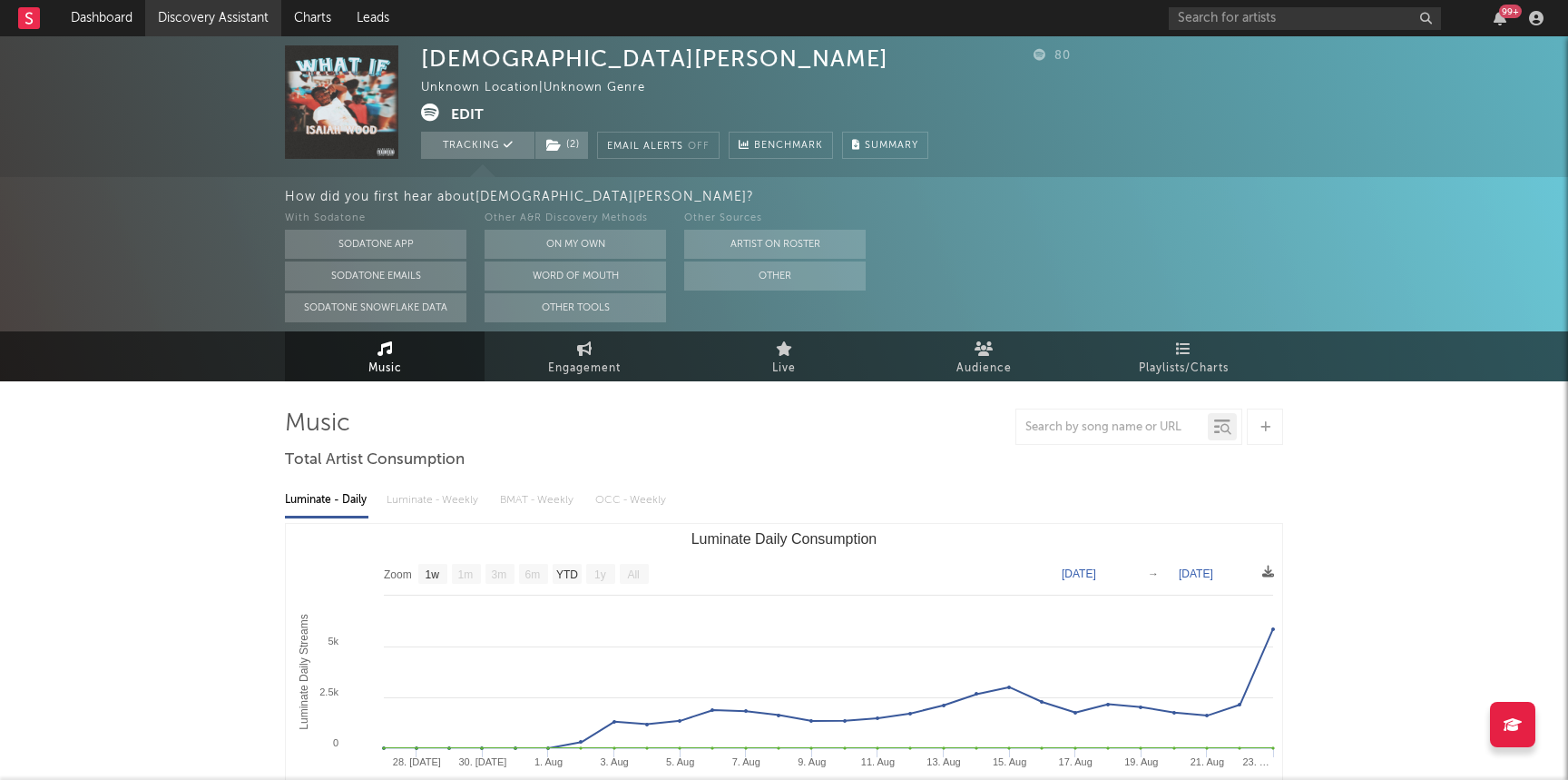
click at [223, 6] on link "Discovery Assistant" at bounding box center [213, 18] width 136 height 37
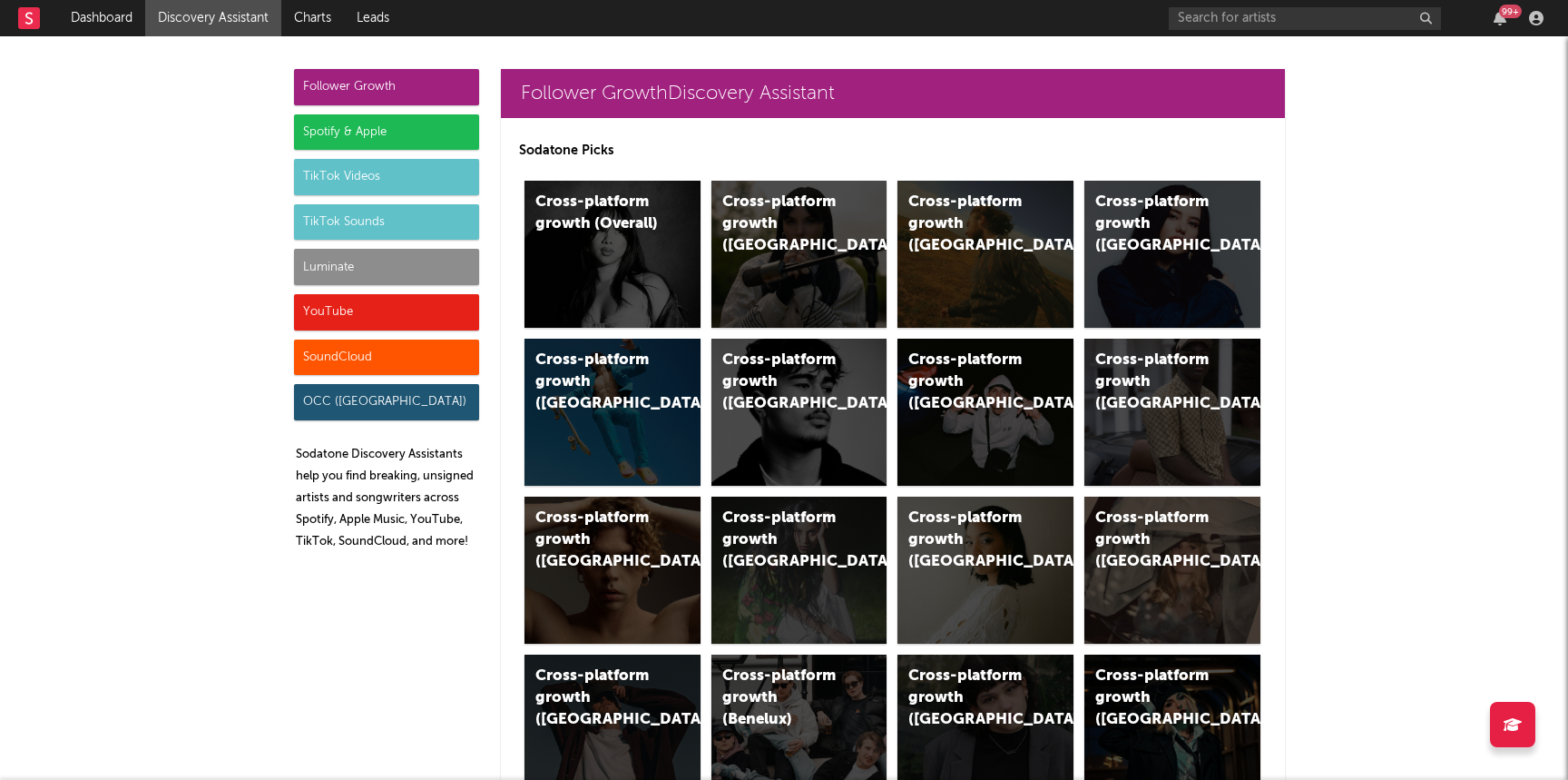
click at [369, 273] on div "Luminate" at bounding box center [387, 267] width 185 height 37
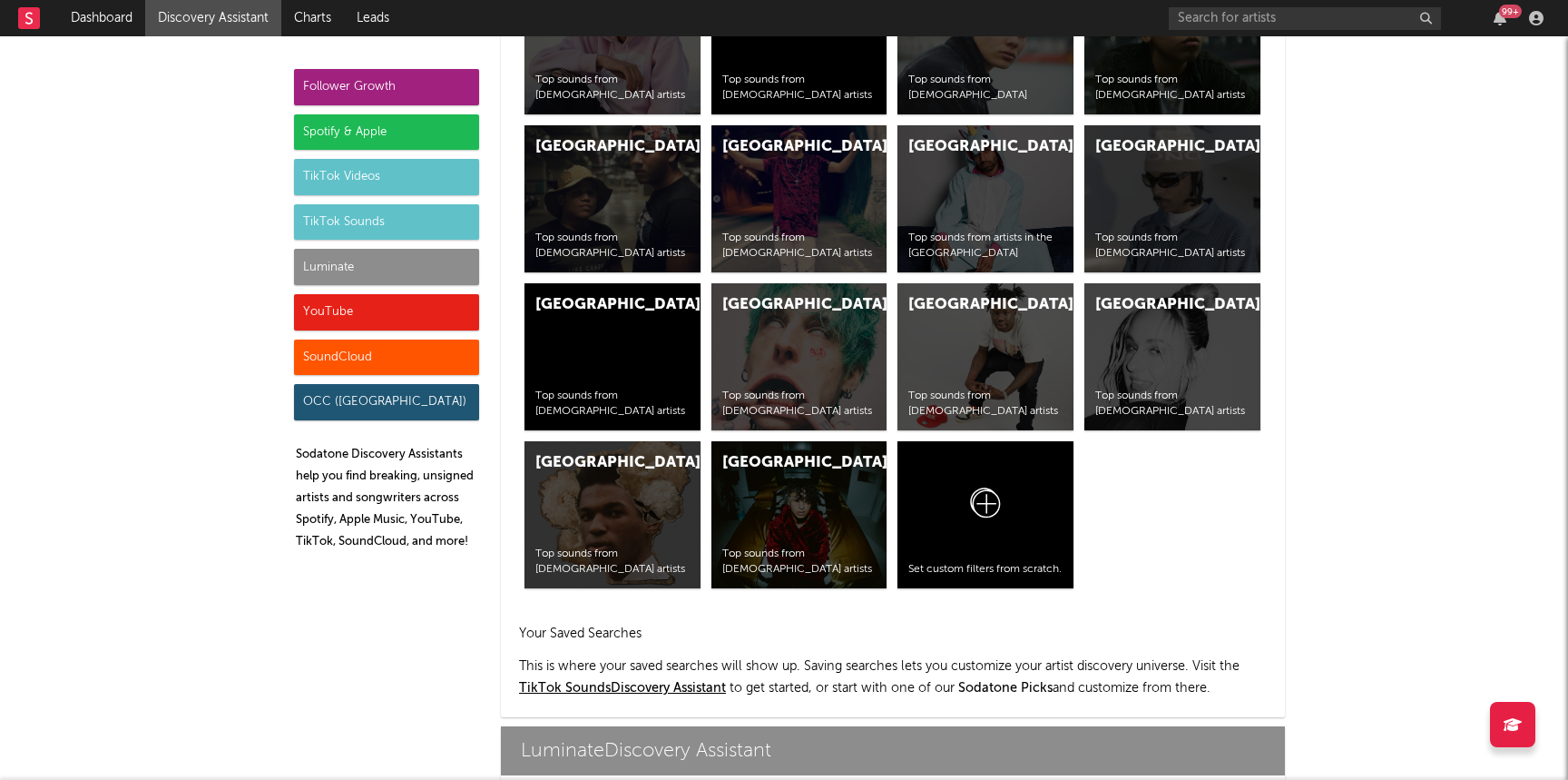
scroll to position [8057, 0]
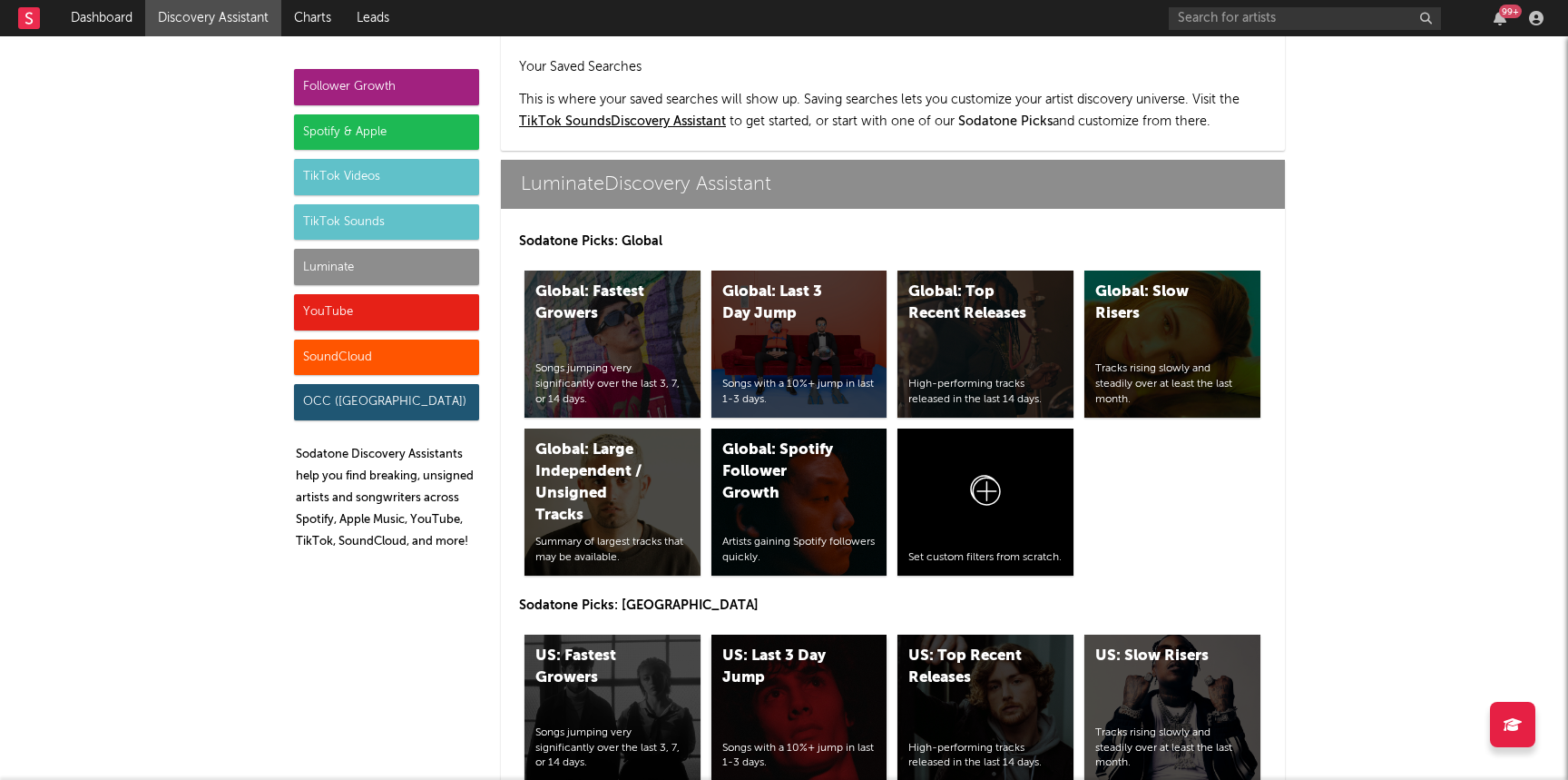
click at [792, 634] on div "US: Last 3 Day Jump Songs with a 10%+ jump in last 1-3 days." at bounding box center [800, 708] width 176 height 147
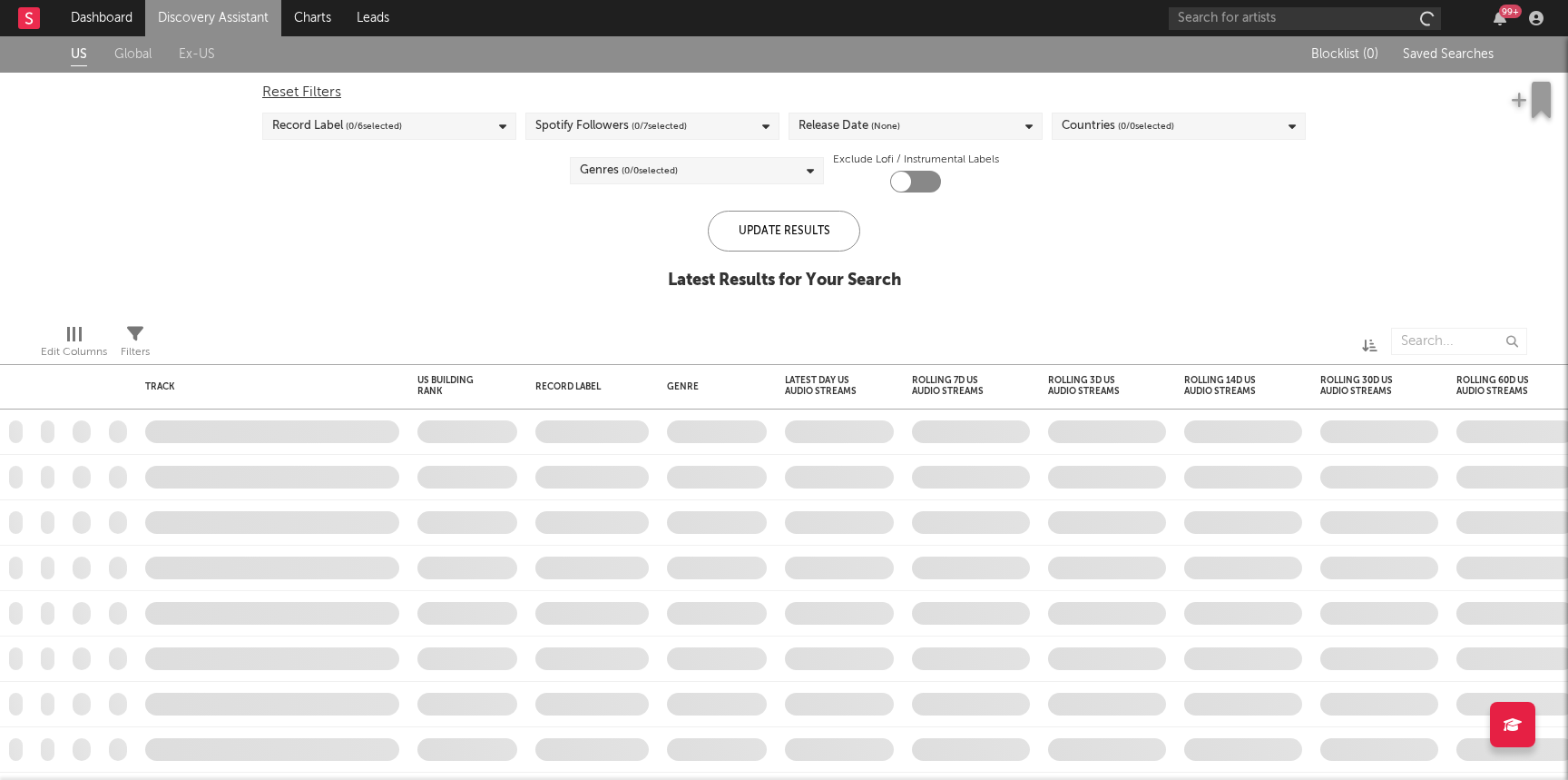
checkbox input "true"
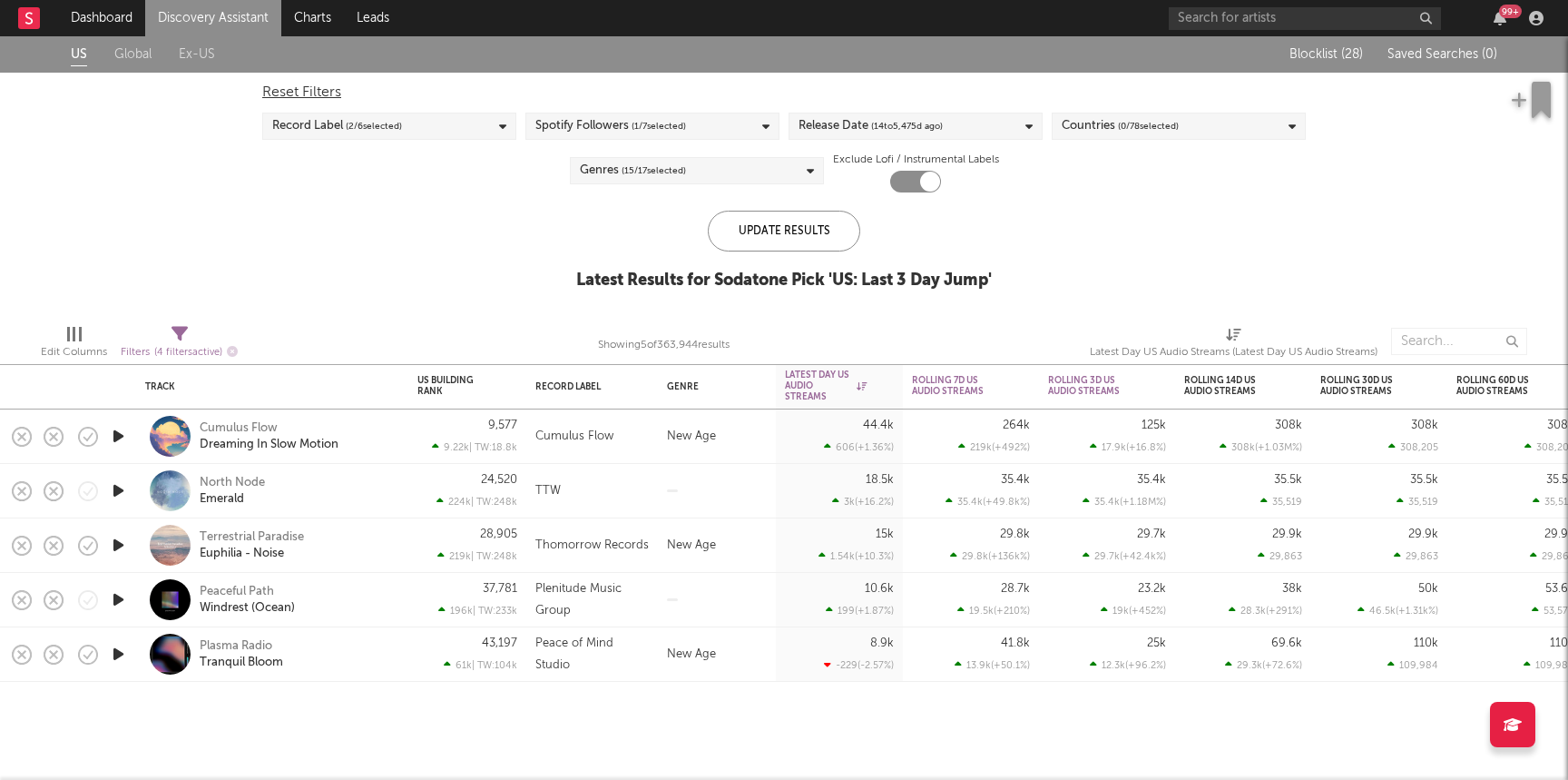
click at [208, 13] on link "Discovery Assistant" at bounding box center [213, 18] width 136 height 37
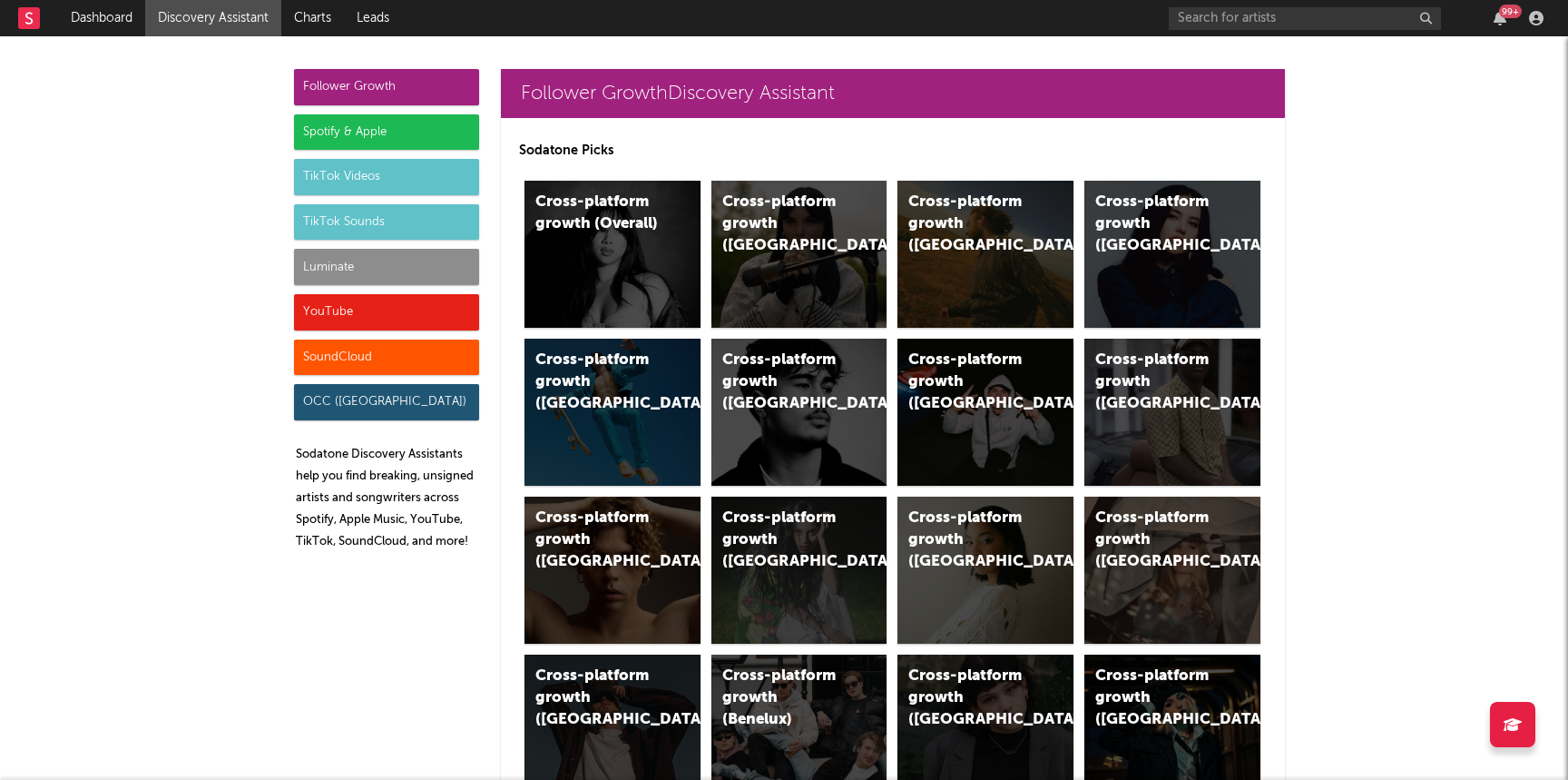
click at [341, 255] on div "Luminate" at bounding box center [387, 267] width 185 height 37
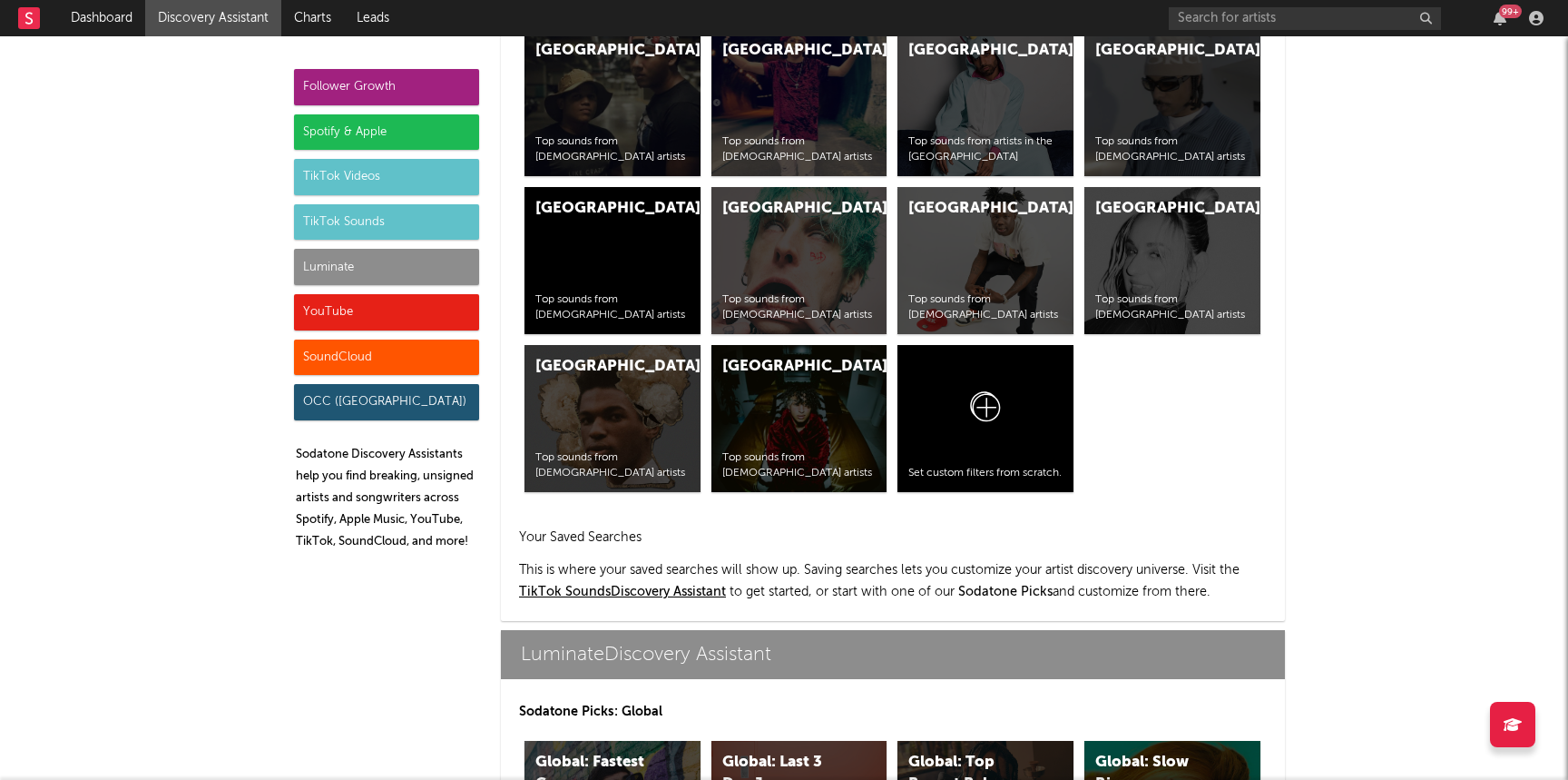
scroll to position [8057, 0]
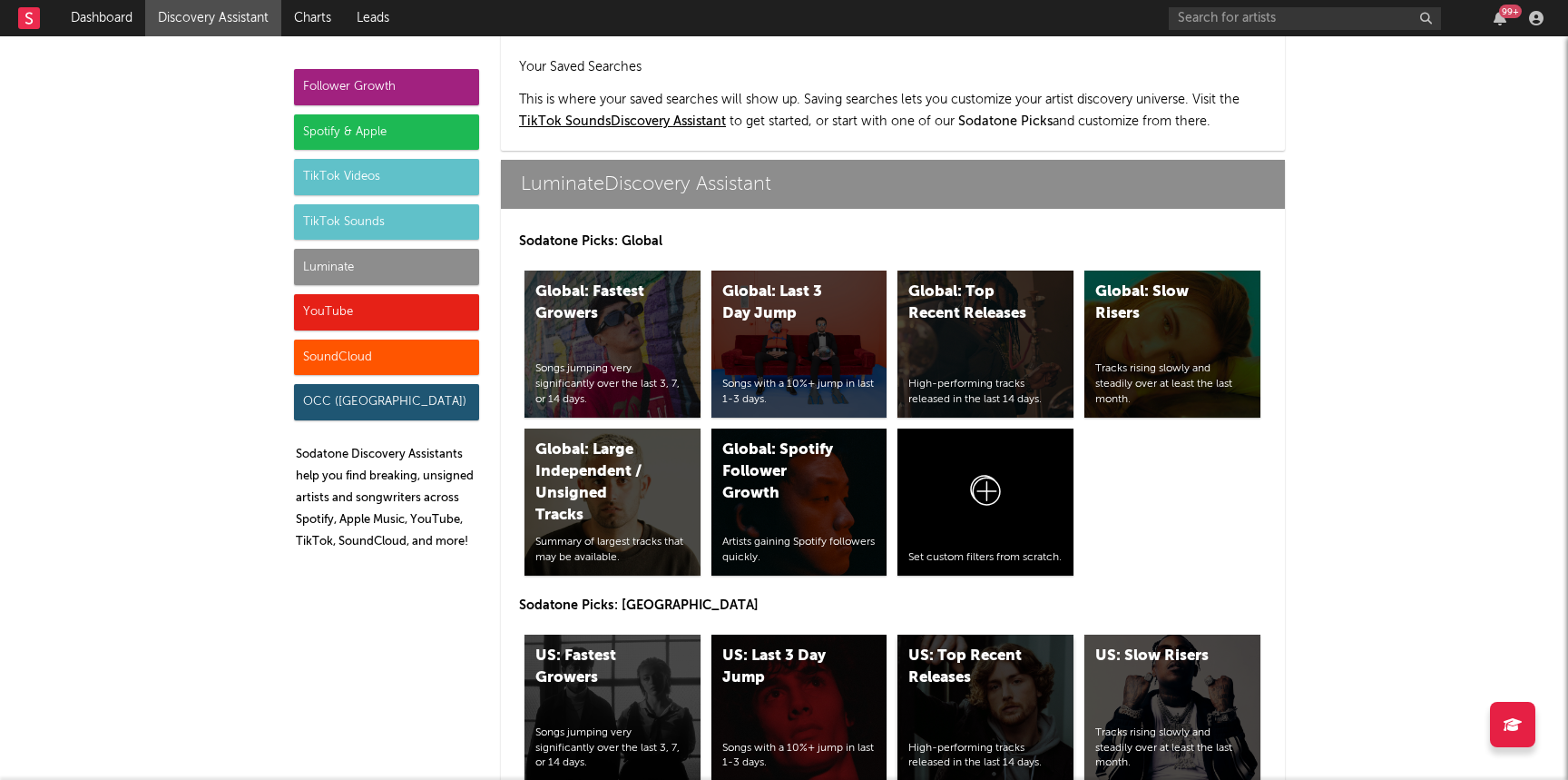
click at [979, 634] on div "US: Top Recent Releases High-performing tracks released in the last 14 days." at bounding box center [986, 708] width 176 height 147
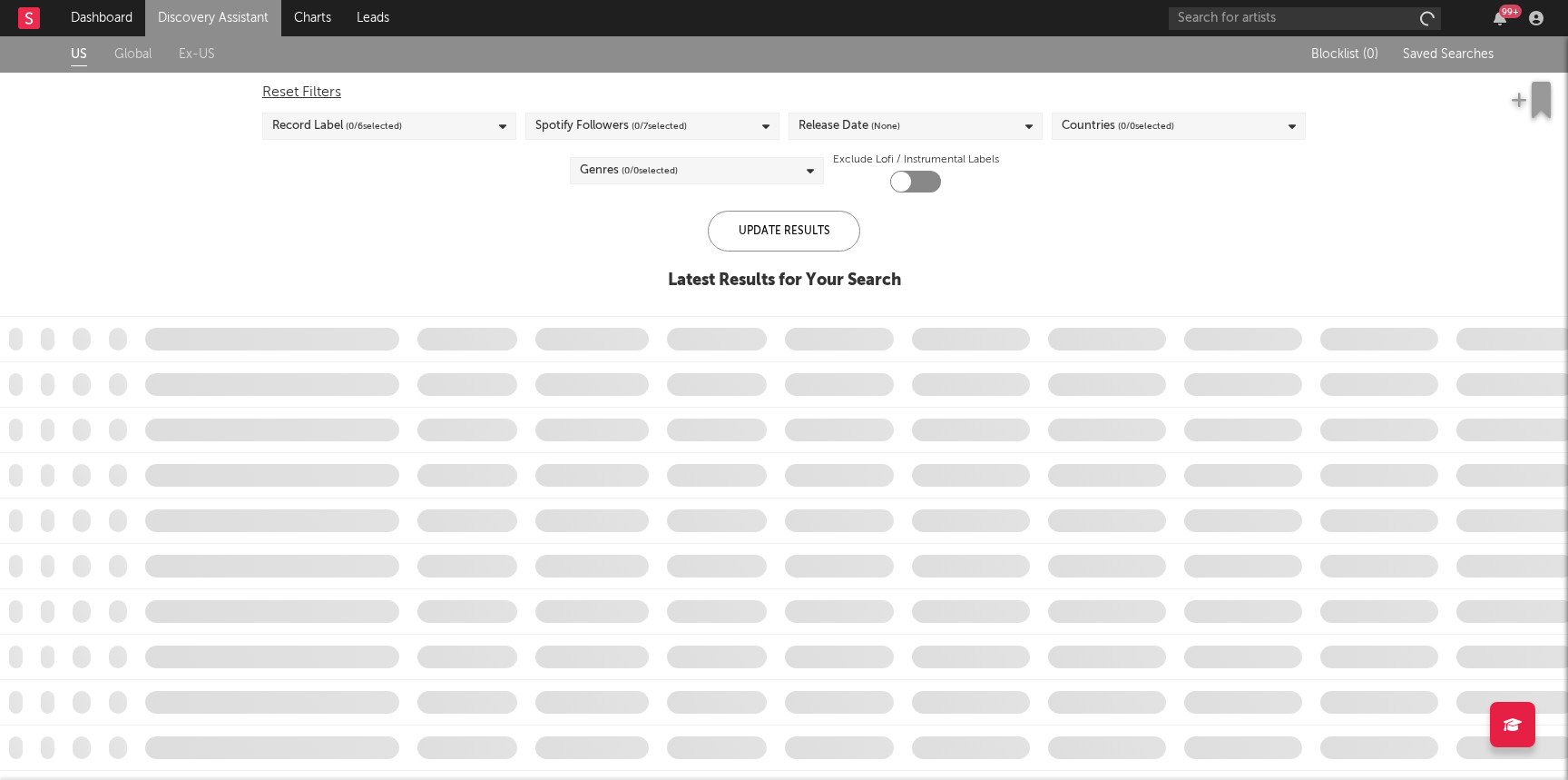
checkbox input "true"
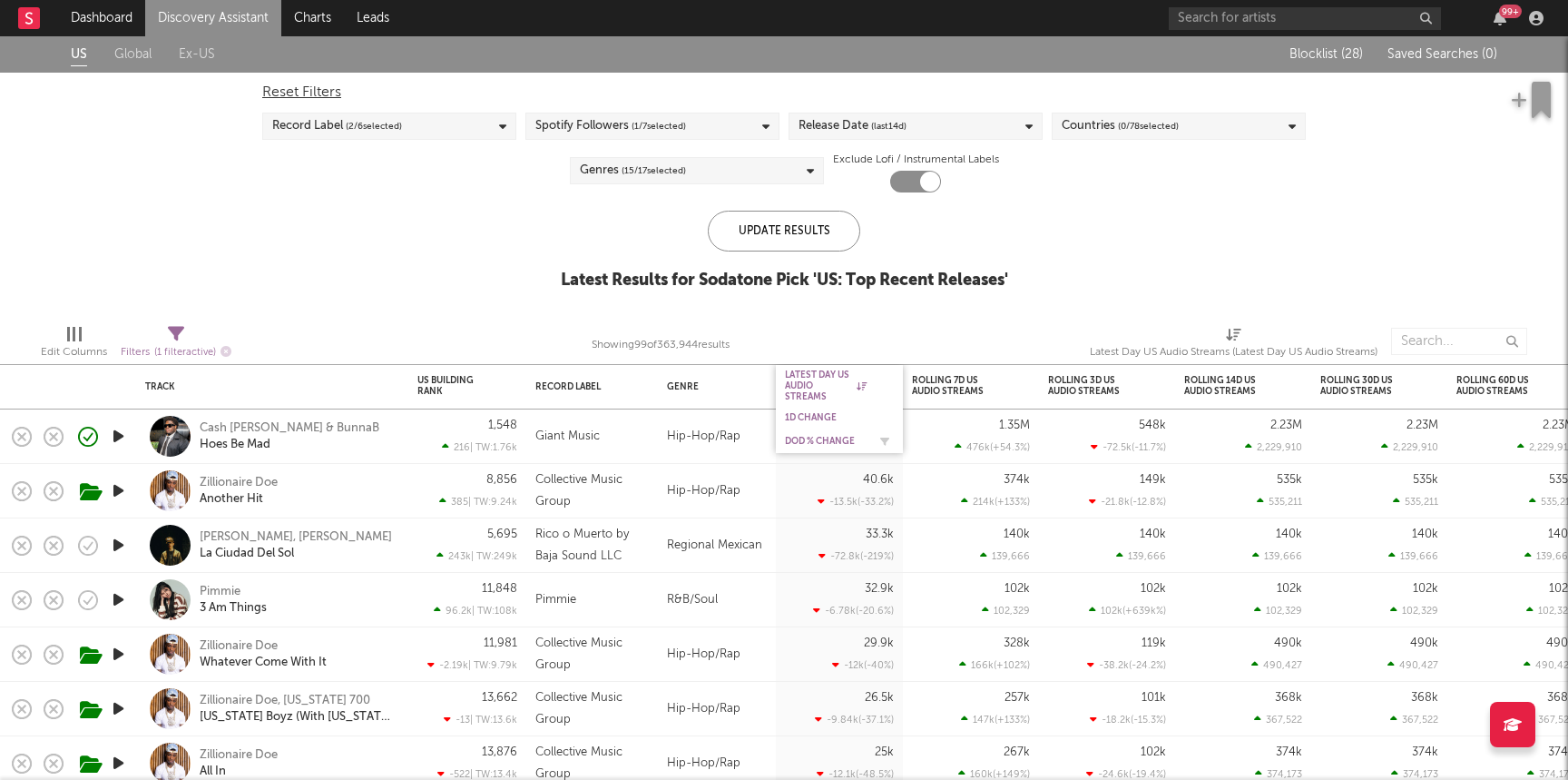
click at [851, 436] on div "DoD % Change" at bounding box center [826, 441] width 81 height 11
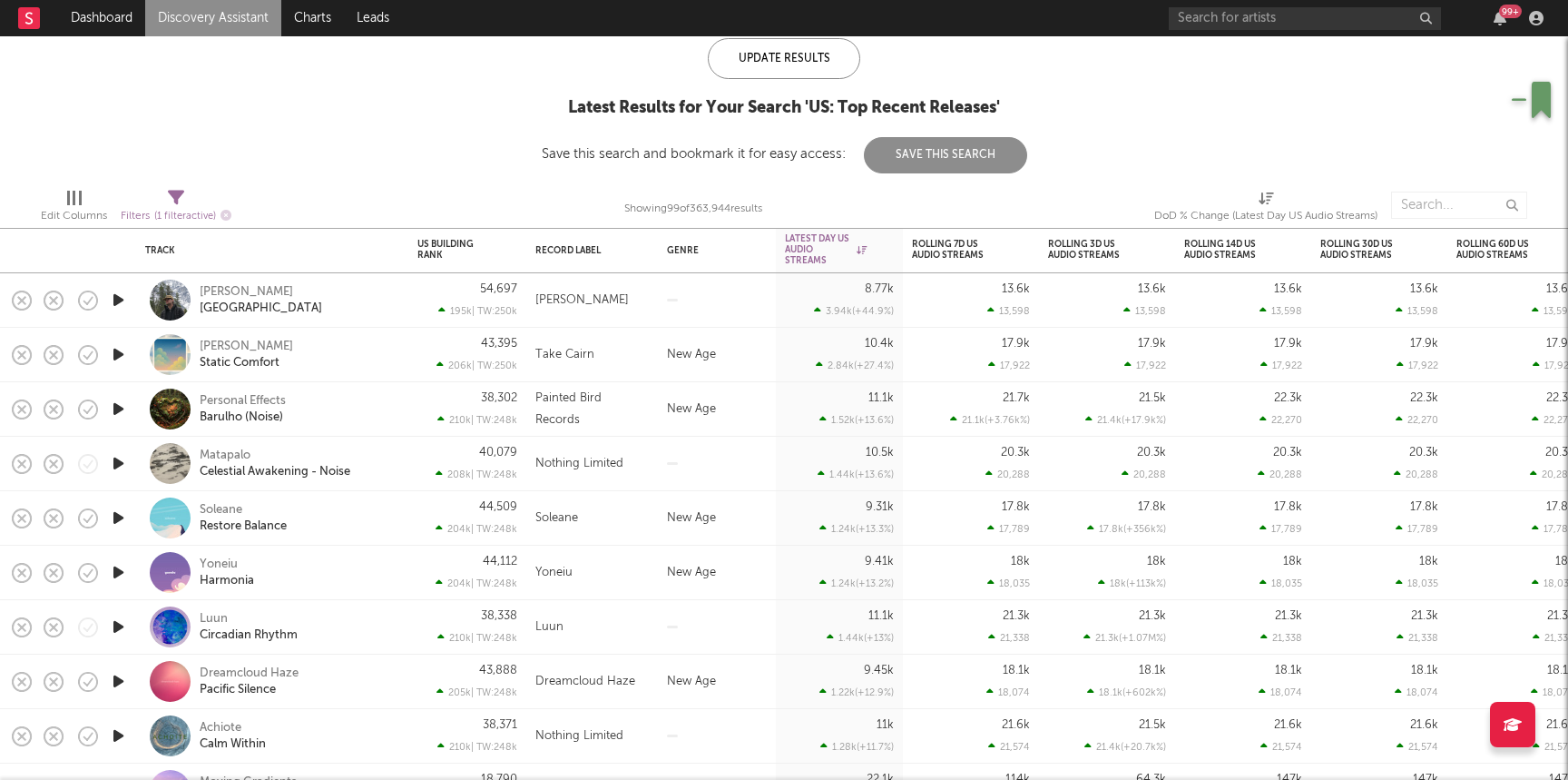
click at [124, 301] on icon "button" at bounding box center [118, 299] width 19 height 23
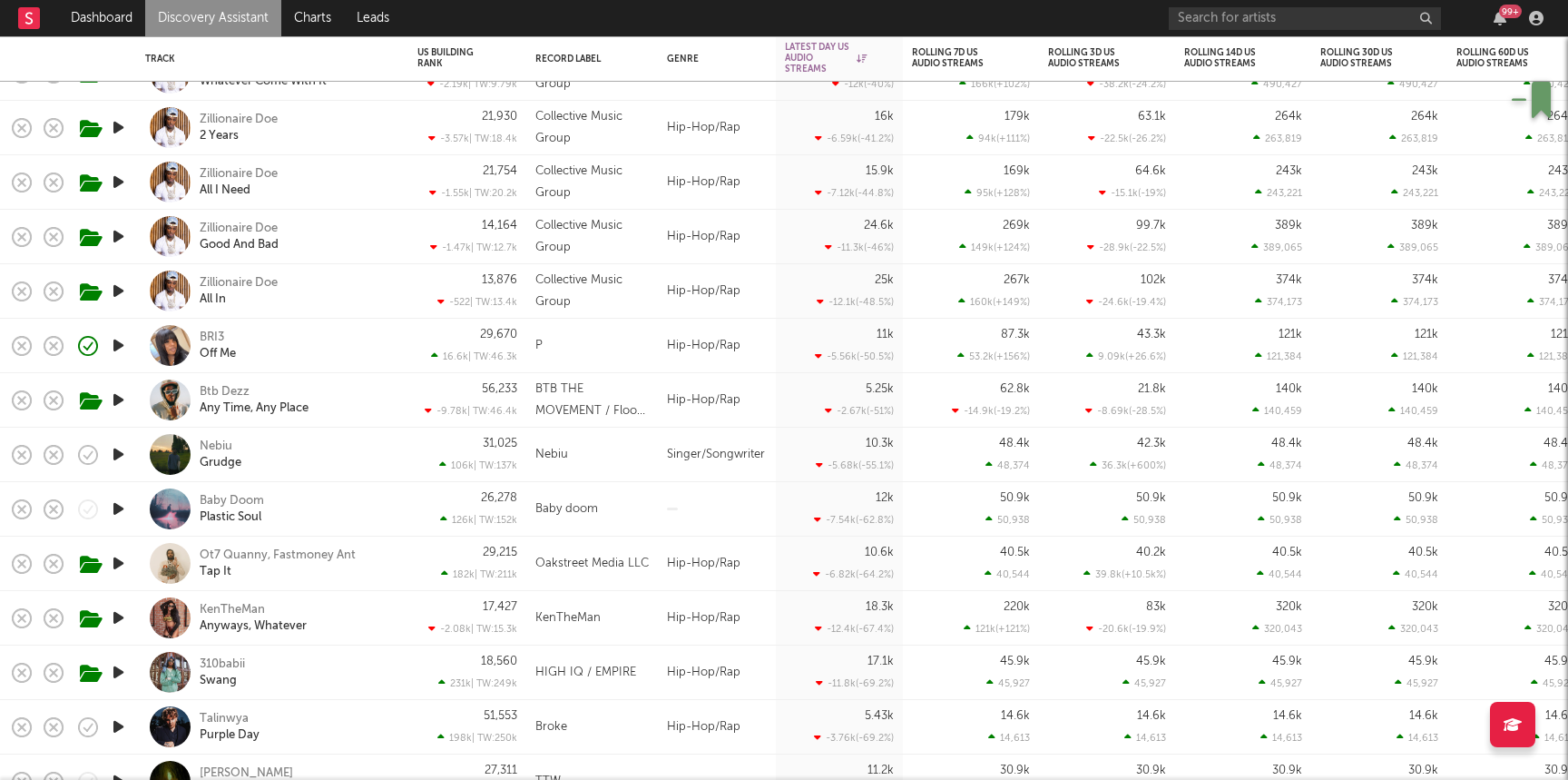
click at [114, 456] on icon "button" at bounding box center [118, 454] width 19 height 23
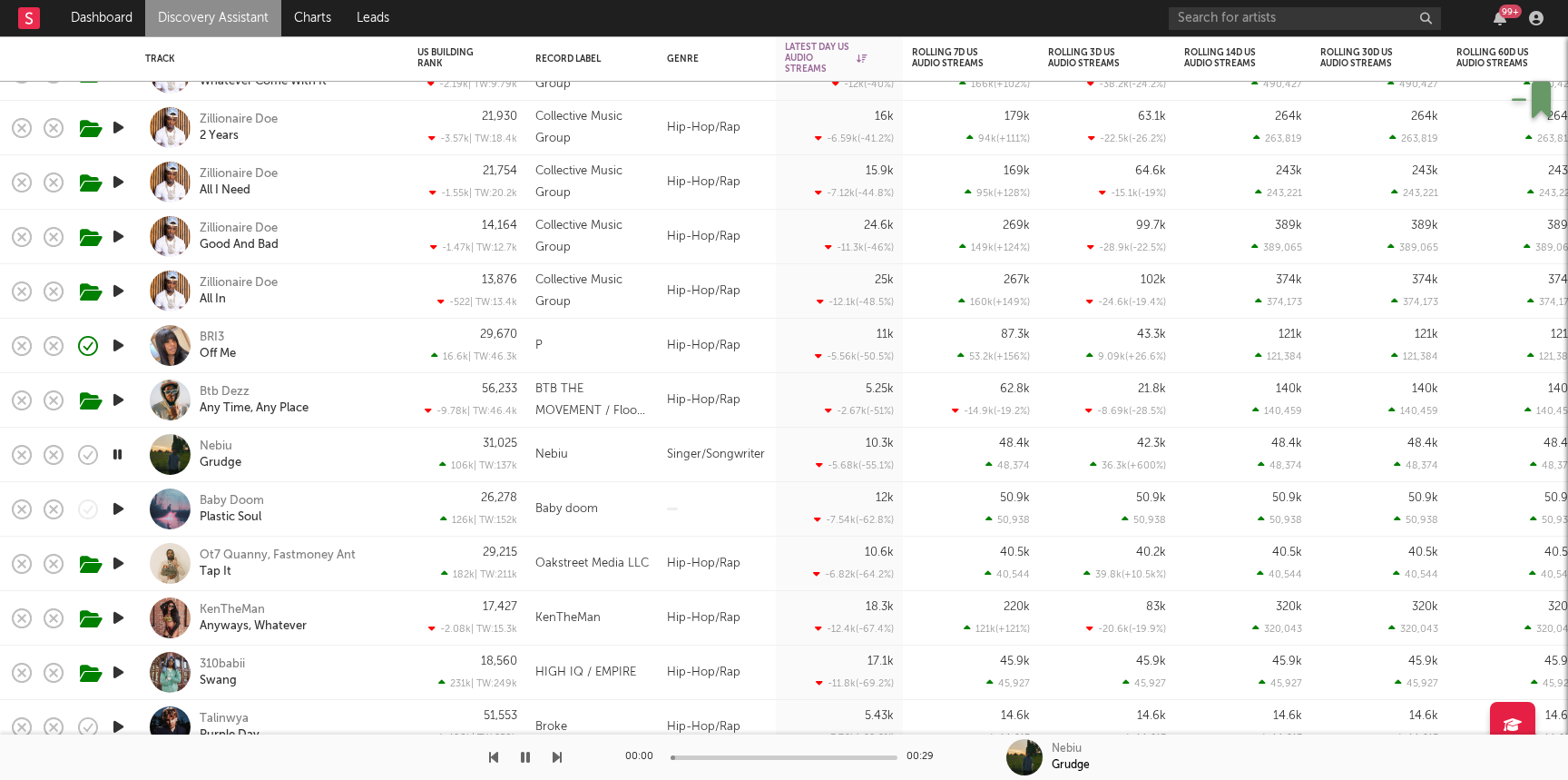
click at [318, 457] on div "Nebiu Grudge" at bounding box center [296, 454] width 195 height 33
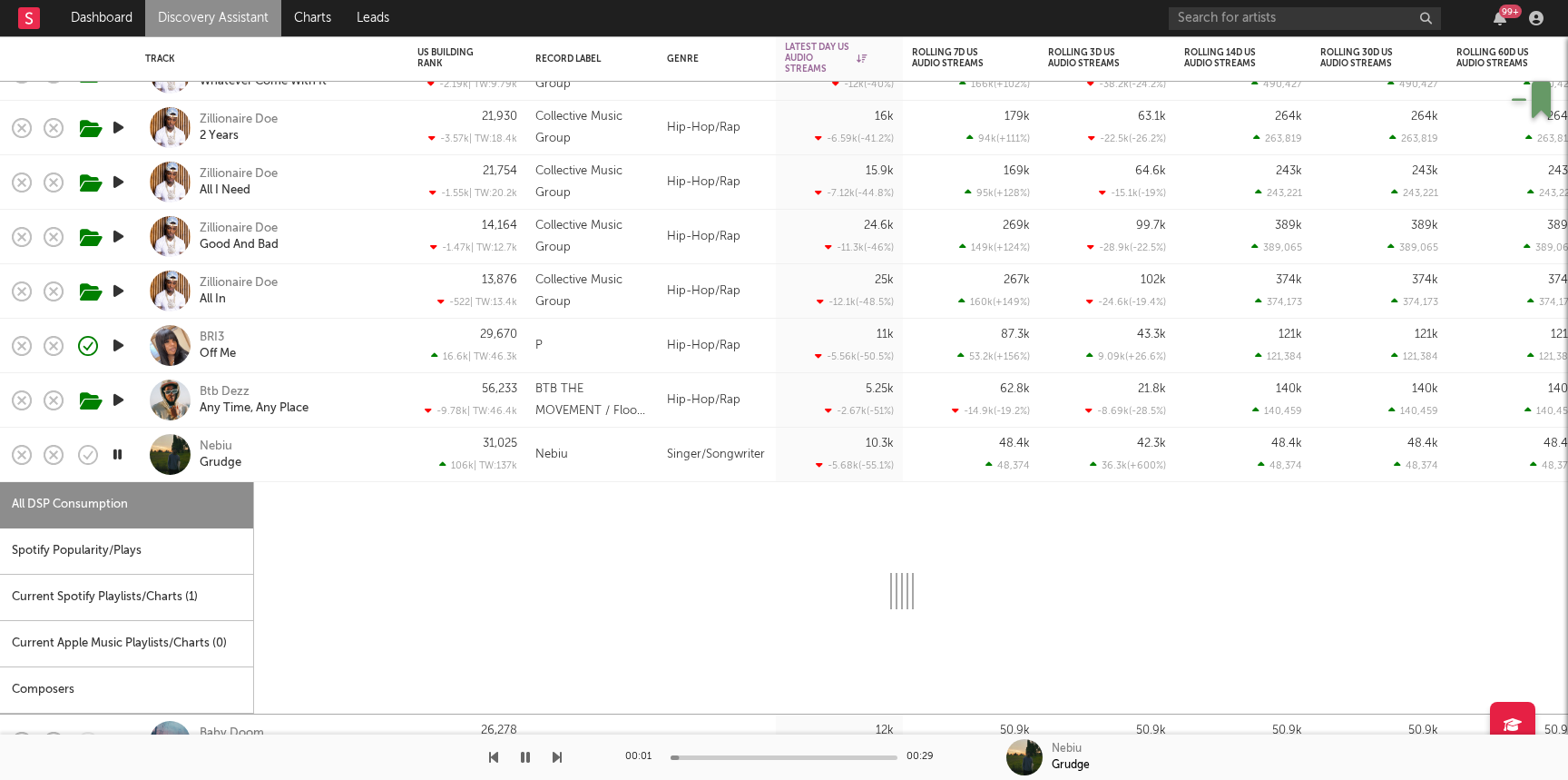
select select "1w"
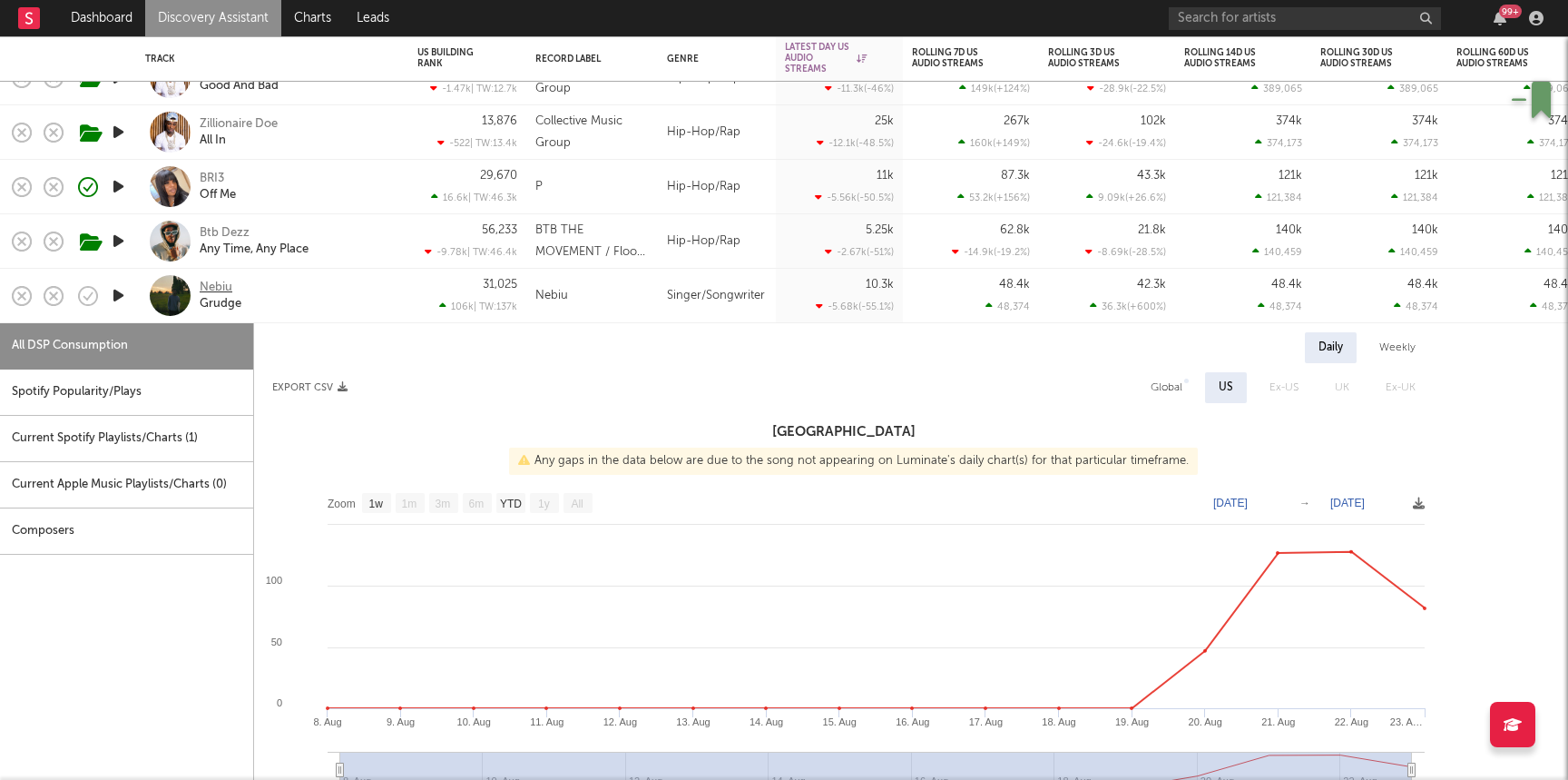
click at [221, 287] on div "Nebiu" at bounding box center [215, 287] width 33 height 16
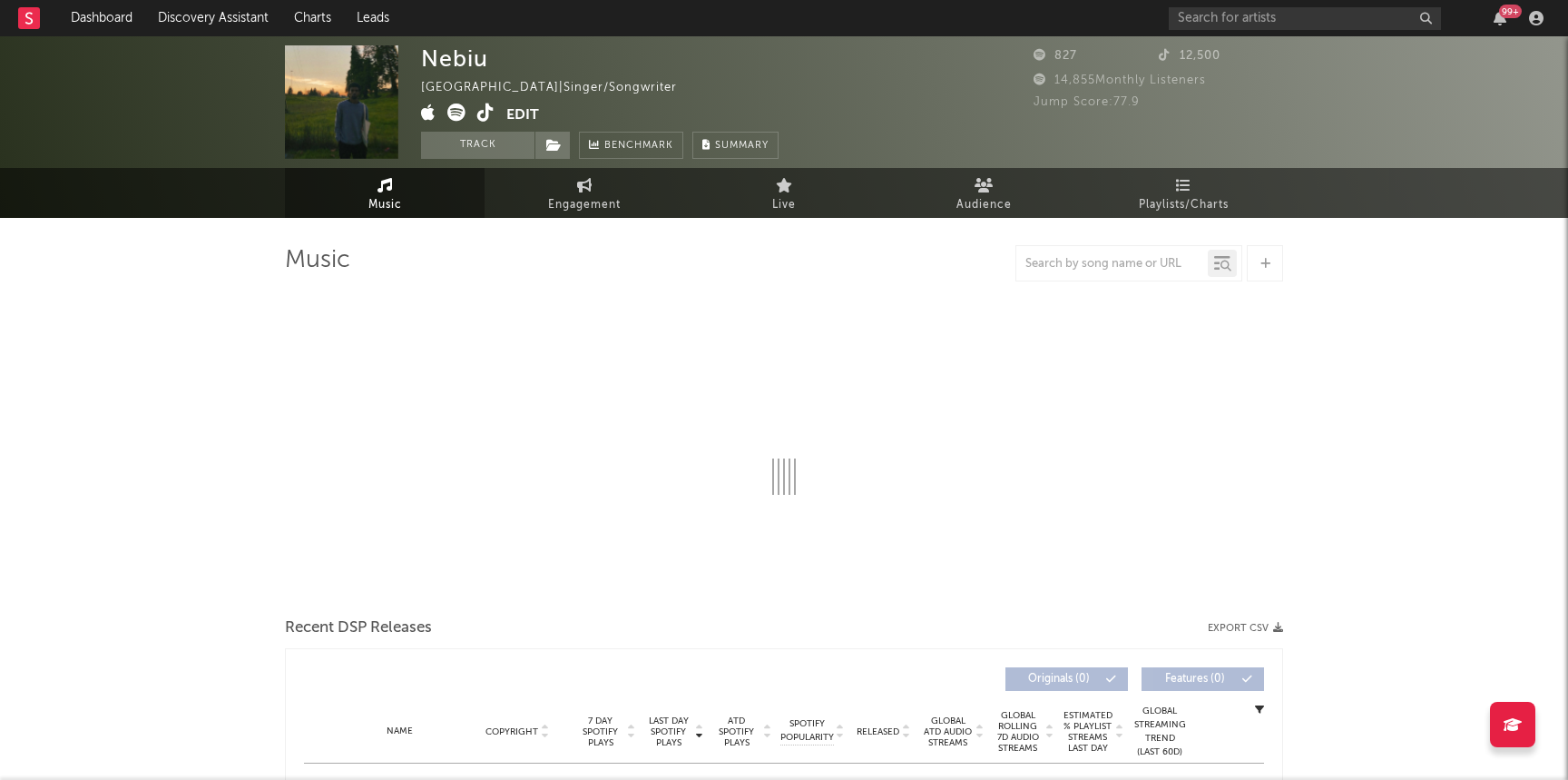
select select "1w"
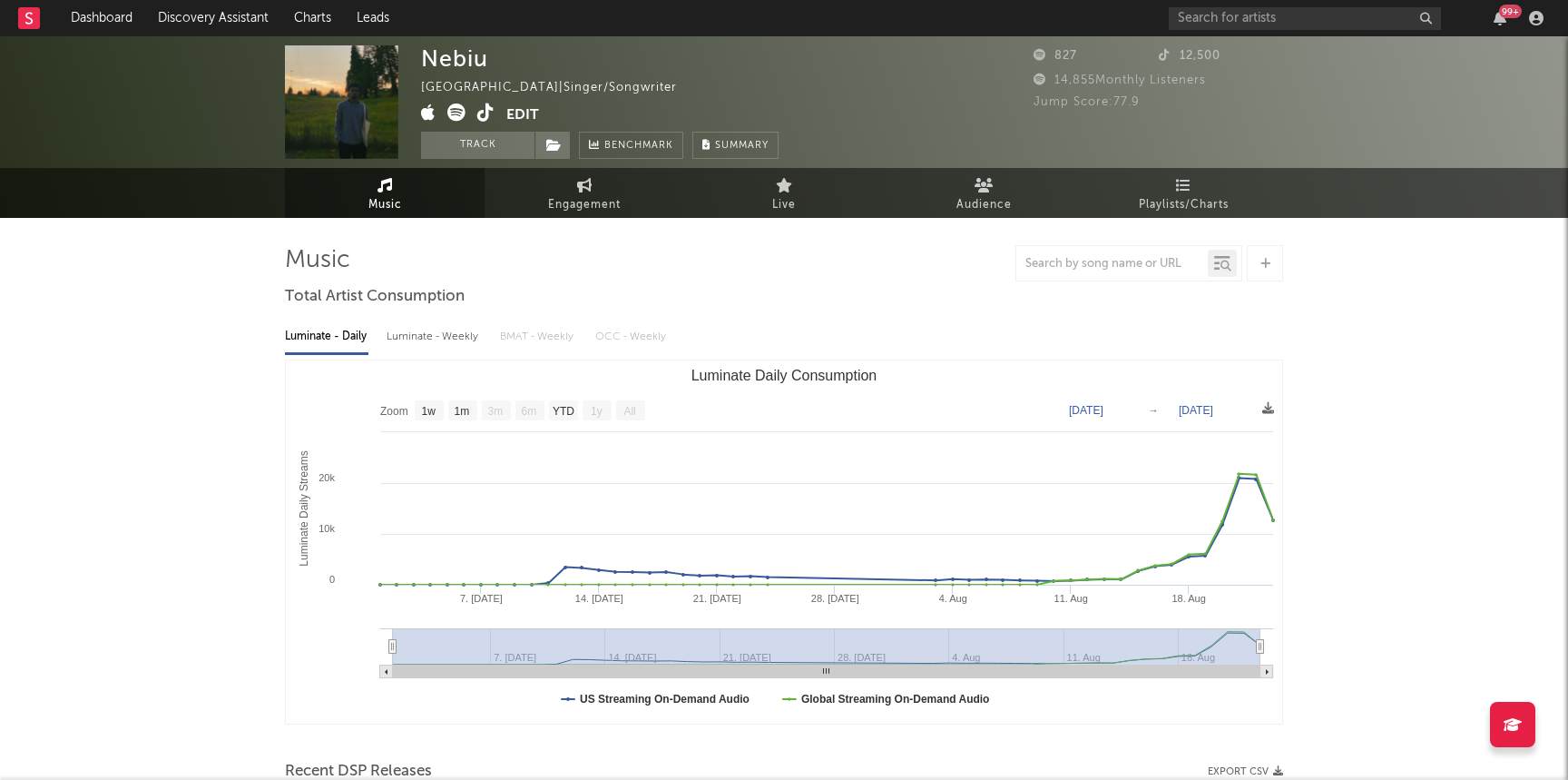
click at [452, 131] on div "Nebiu [GEOGRAPHIC_DATA] | Singer/Songwriter Edit Track Benchmark Summary" at bounding box center [600, 102] width 358 height 113
click at [452, 135] on button "Track" at bounding box center [478, 145] width 113 height 27
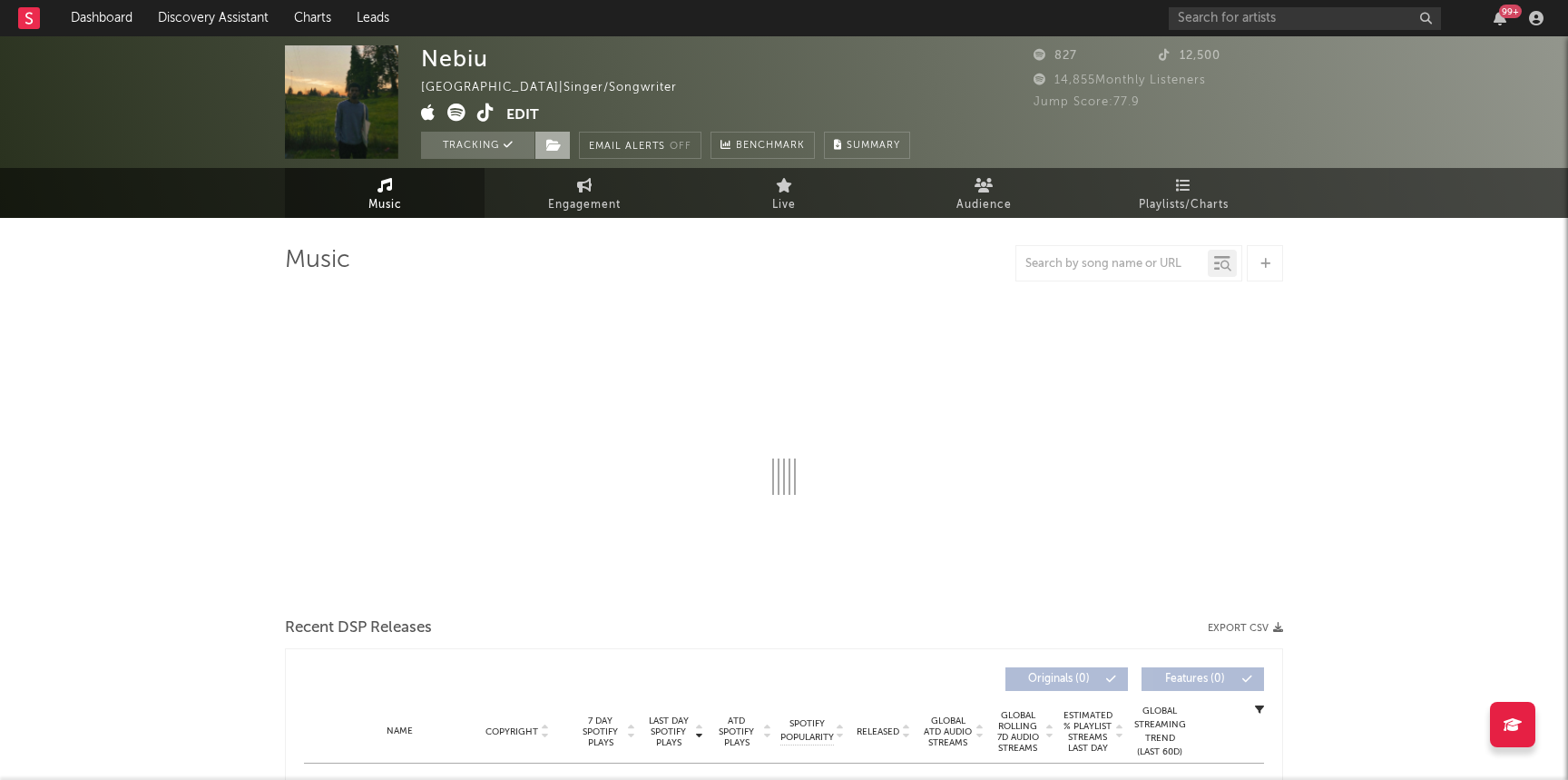
click at [570, 141] on div "Tracking Email Alerts Off Benchmark Summary" at bounding box center [666, 145] width 490 height 27
select select "1w"
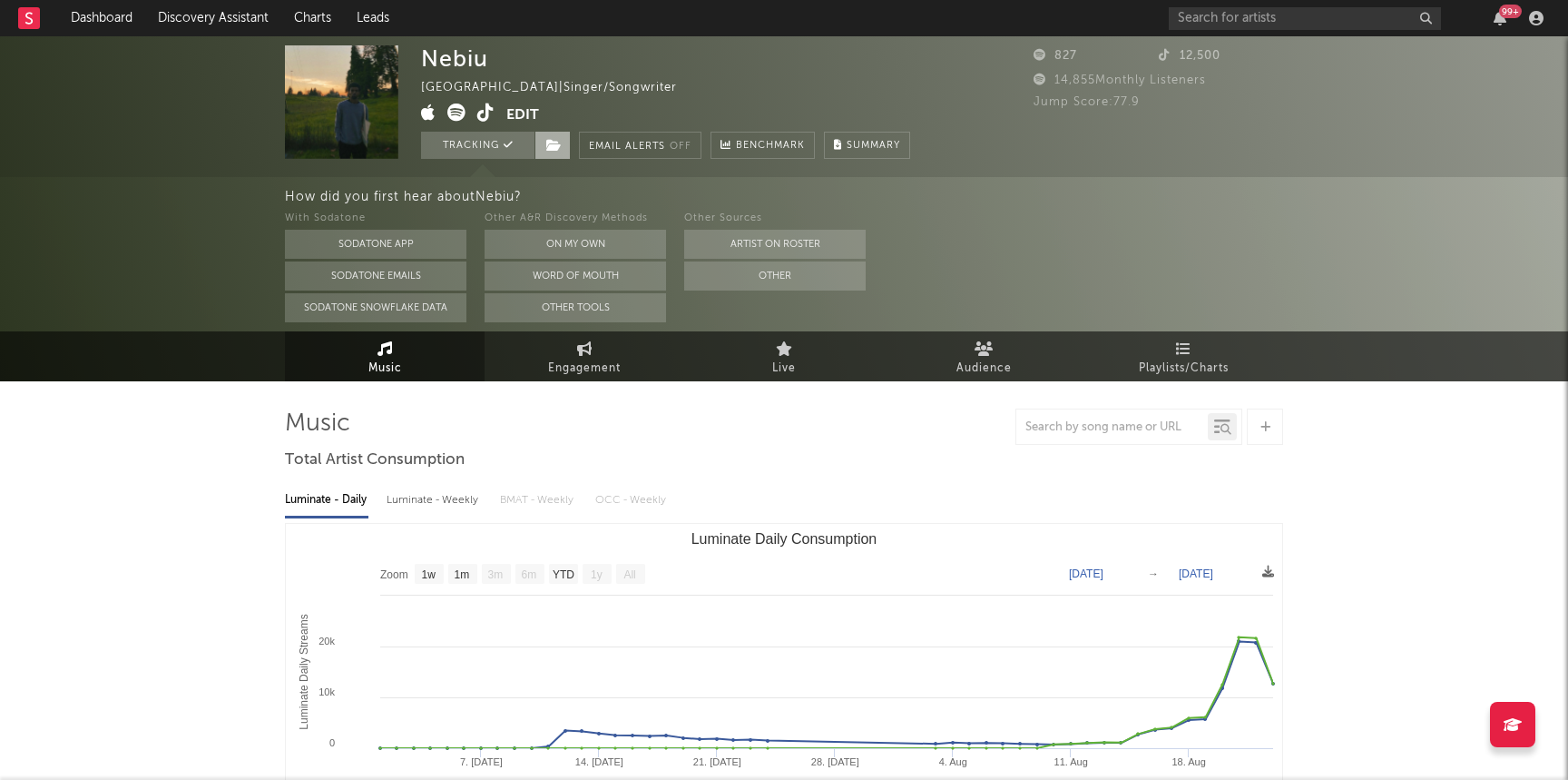
click at [542, 150] on span at bounding box center [552, 145] width 37 height 27
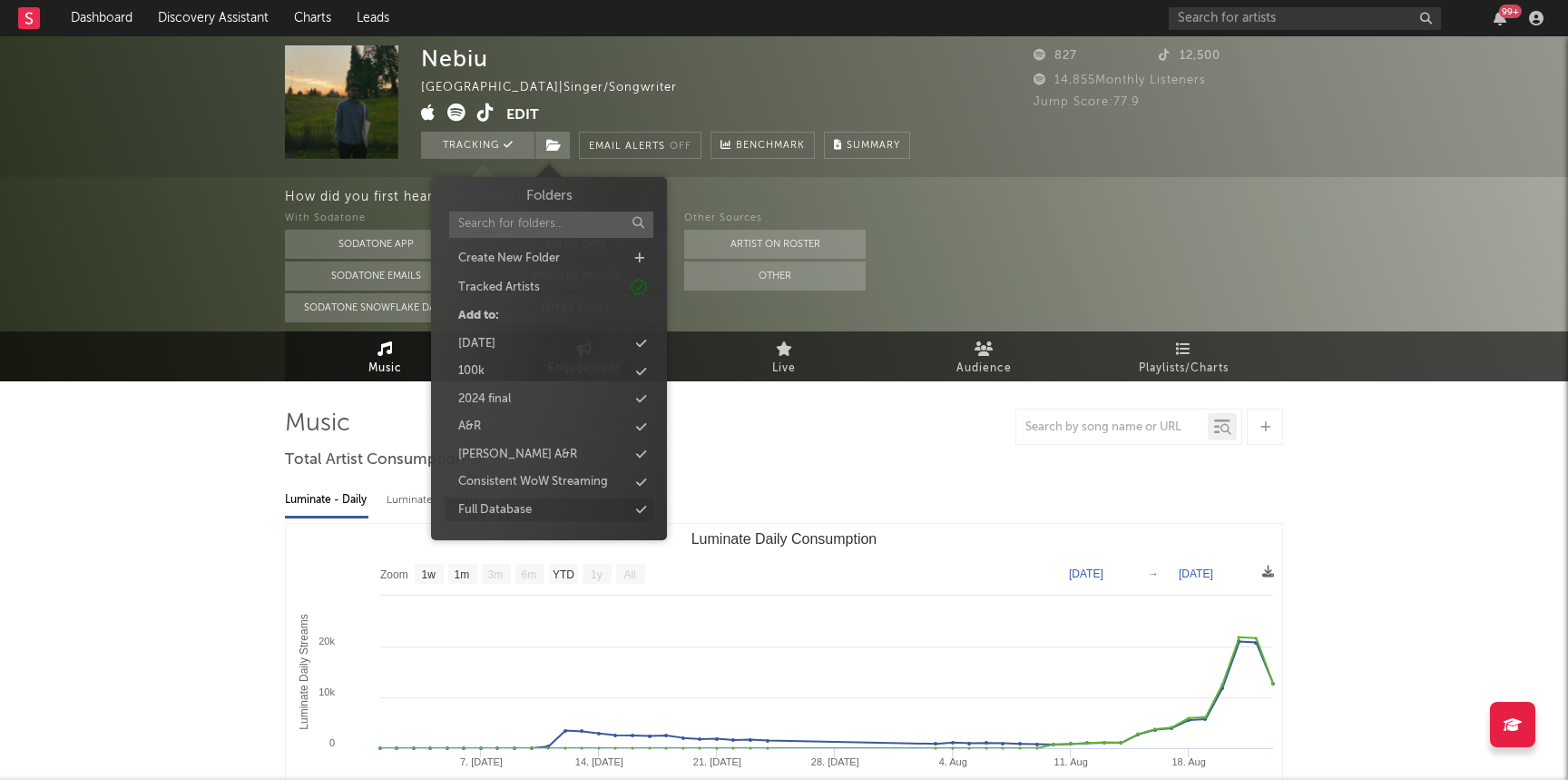
click at [490, 506] on div "Full Database" at bounding box center [495, 510] width 73 height 18
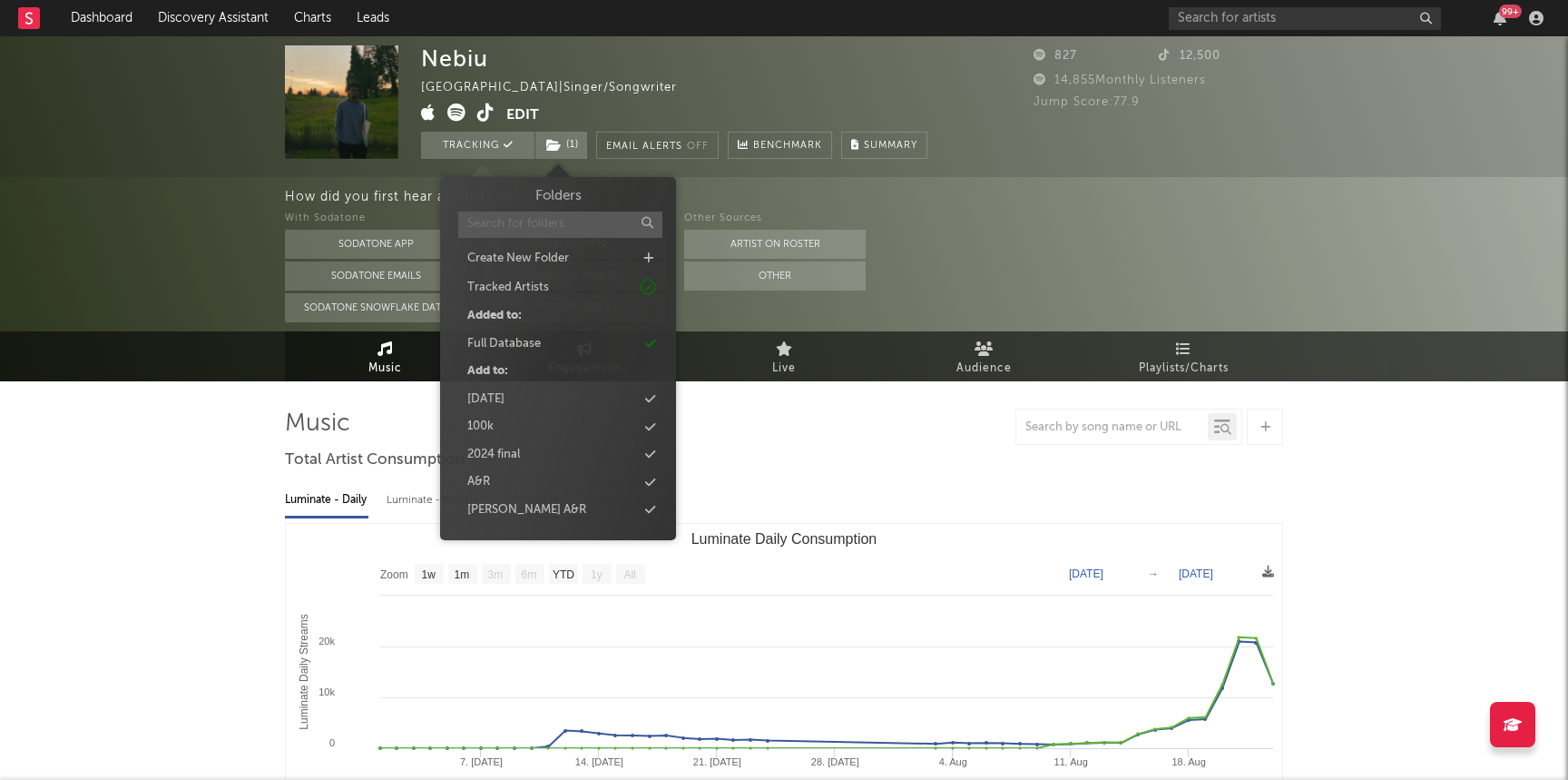
click at [533, 221] on input "text" at bounding box center [560, 224] width 204 height 27
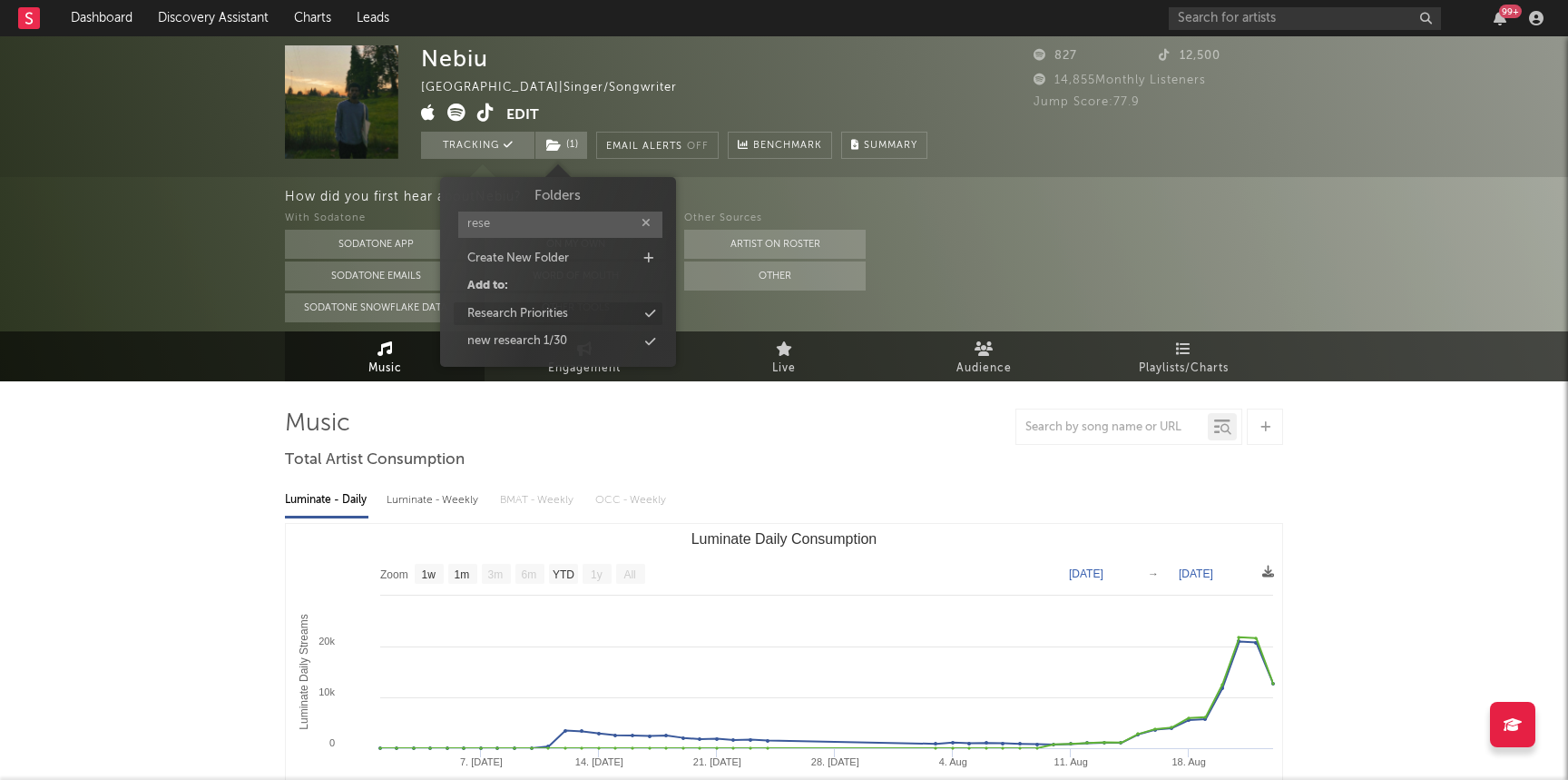
type input "rese"
click at [528, 318] on div "Research Priorities" at bounding box center [518, 314] width 101 height 18
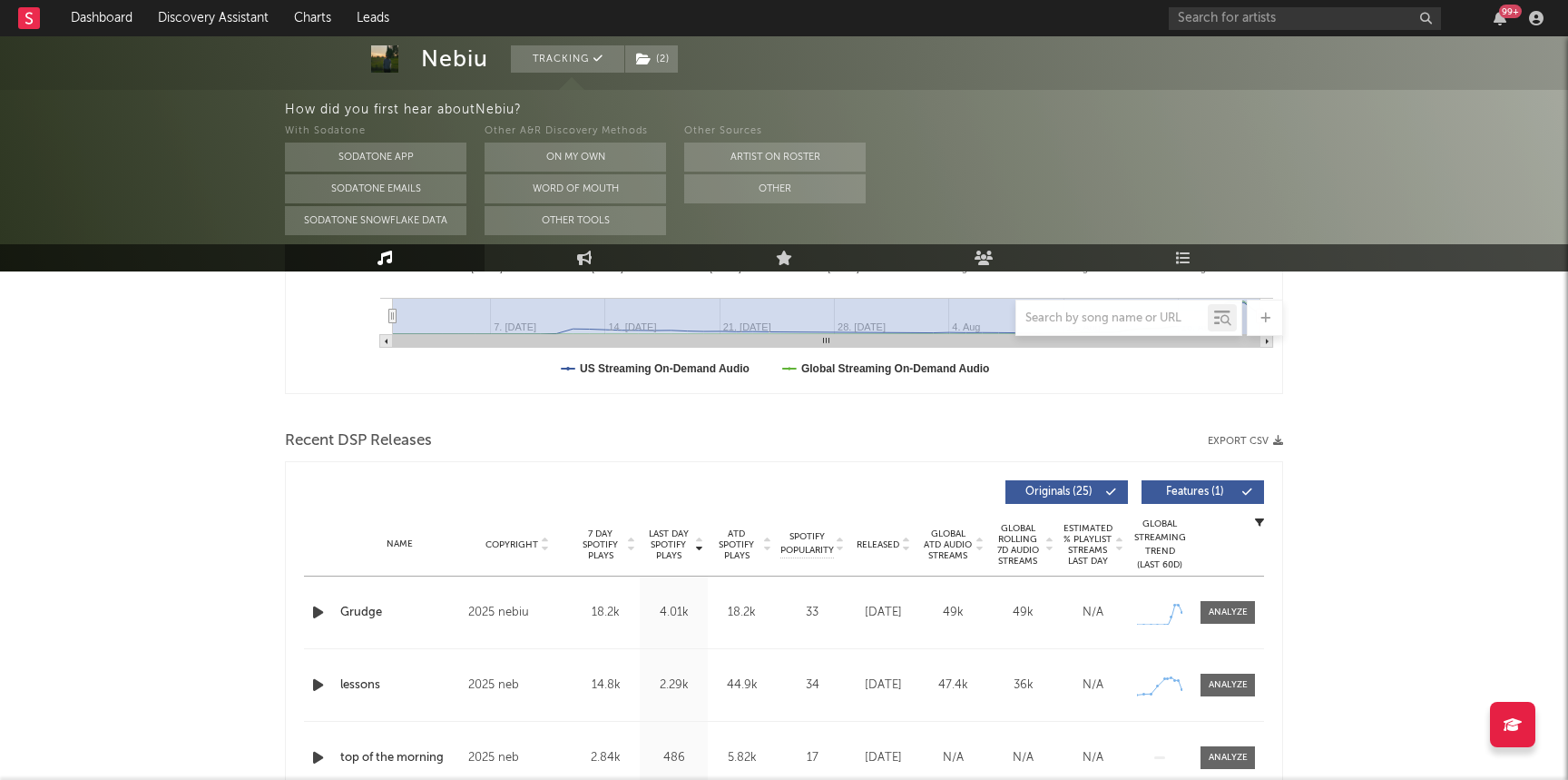
scroll to position [578, 0]
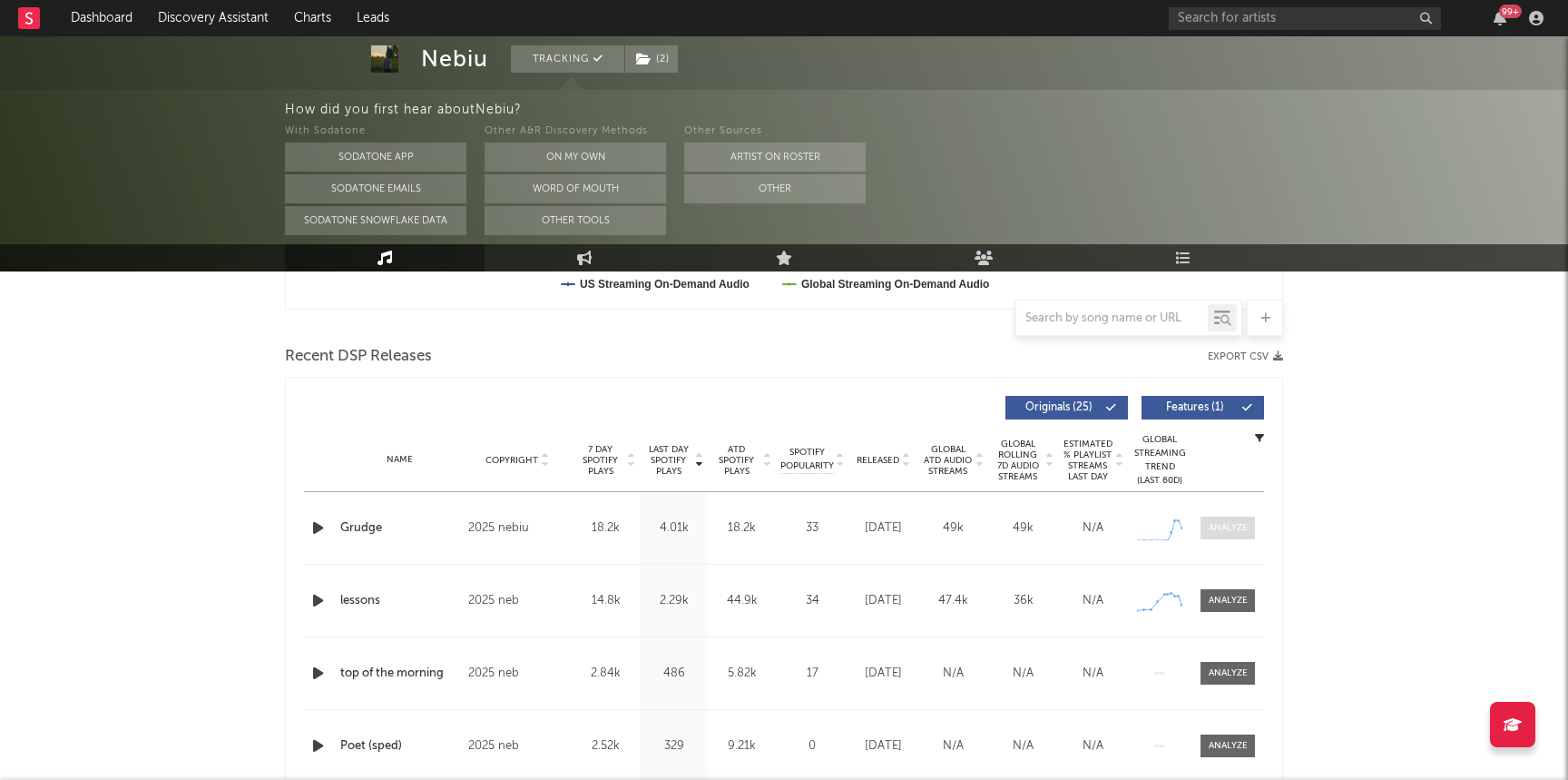
click at [1235, 526] on div at bounding box center [1228, 528] width 39 height 14
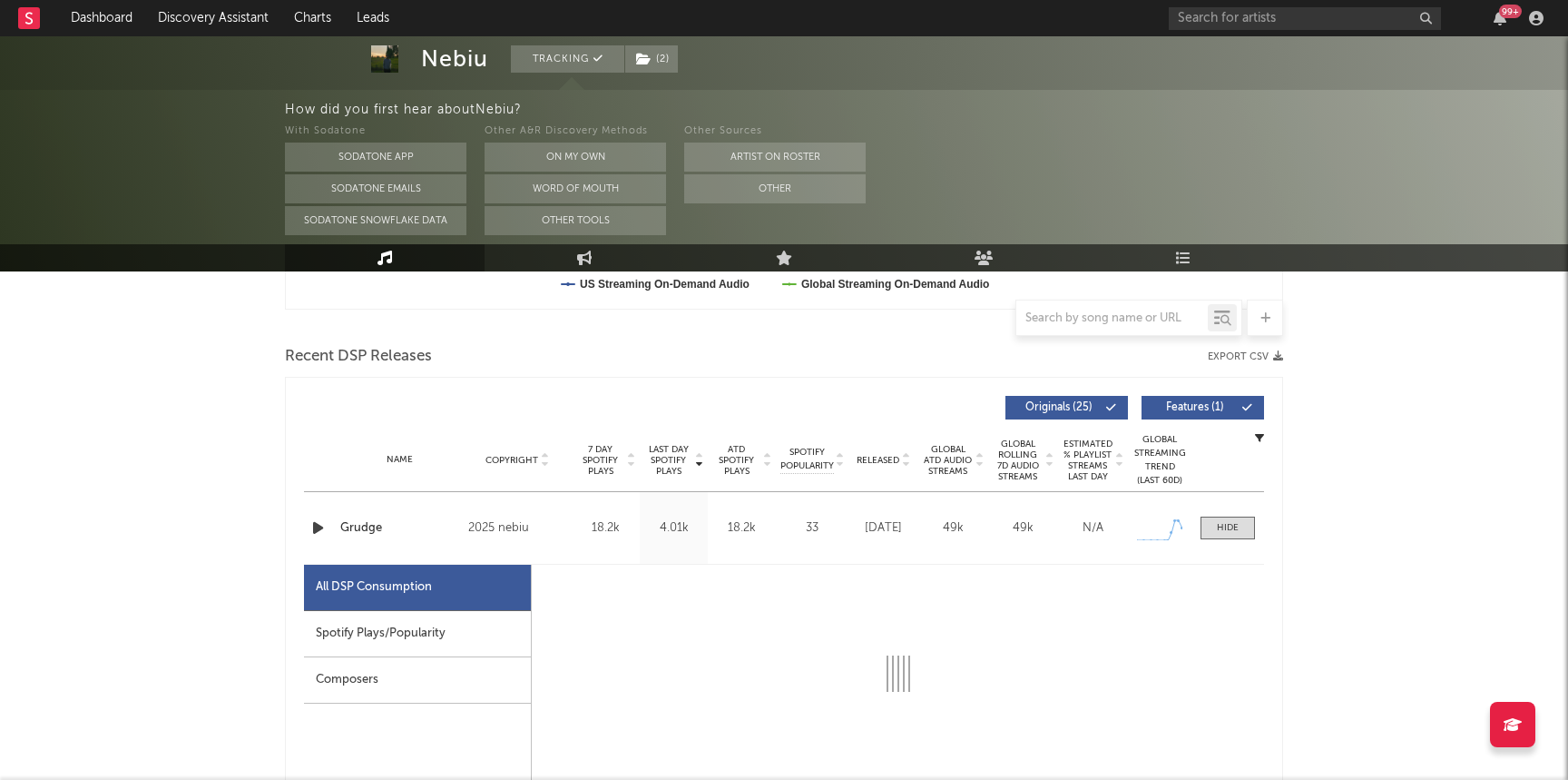
select select "1w"
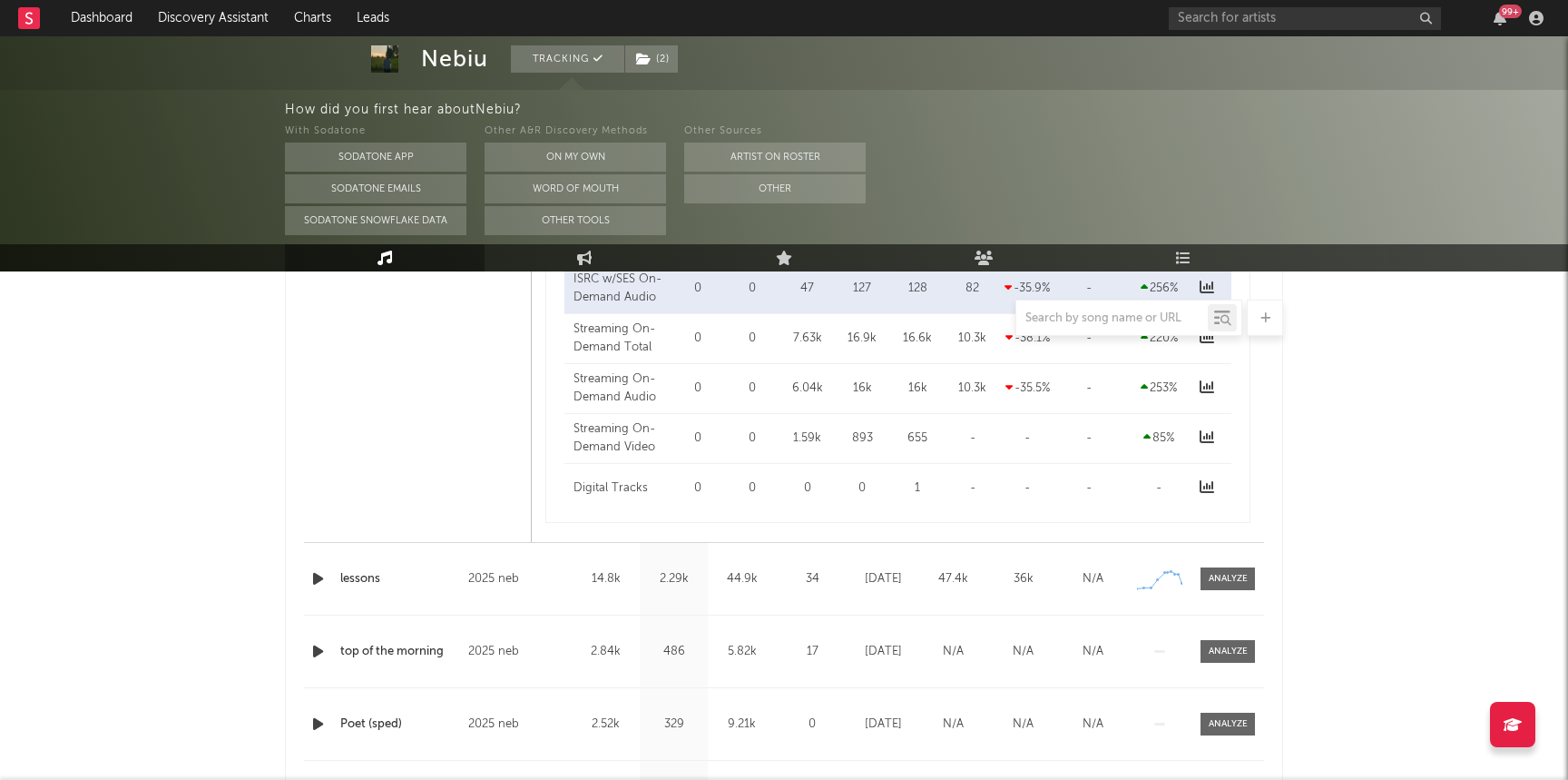
scroll to position [1469, 0]
click at [1244, 568] on div at bounding box center [1228, 573] width 39 height 14
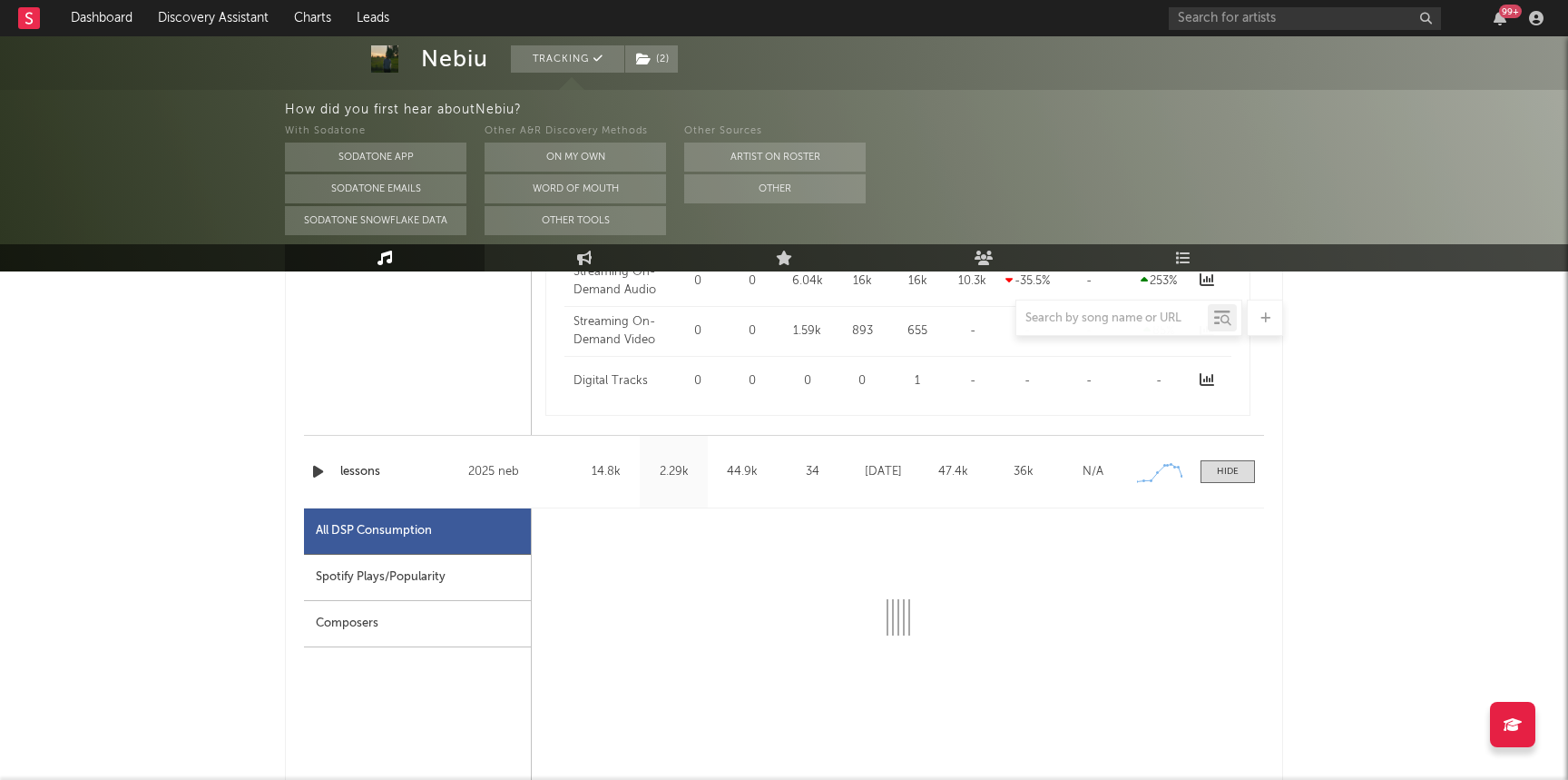
select select "1w"
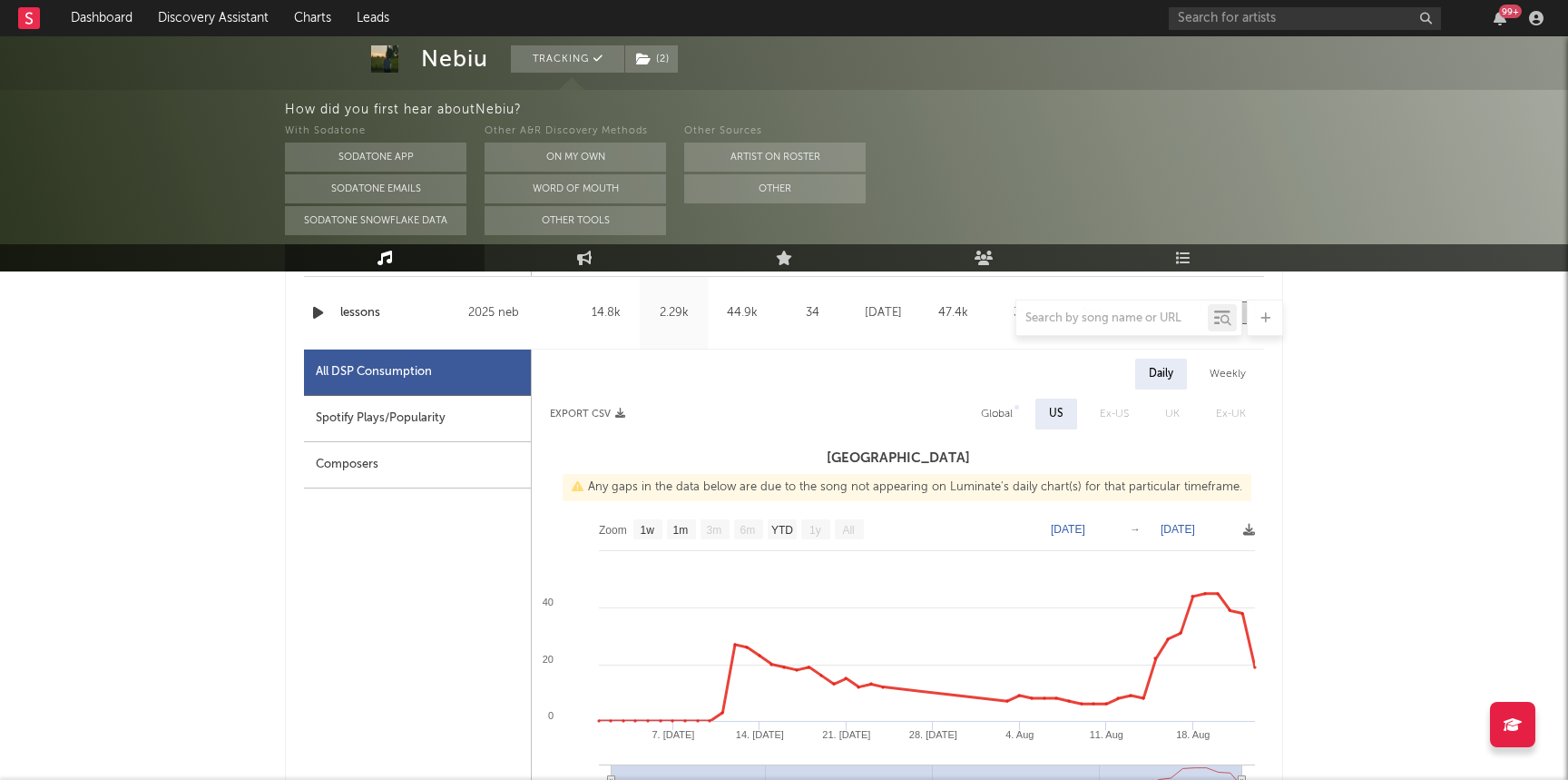
scroll to position [1730, 0]
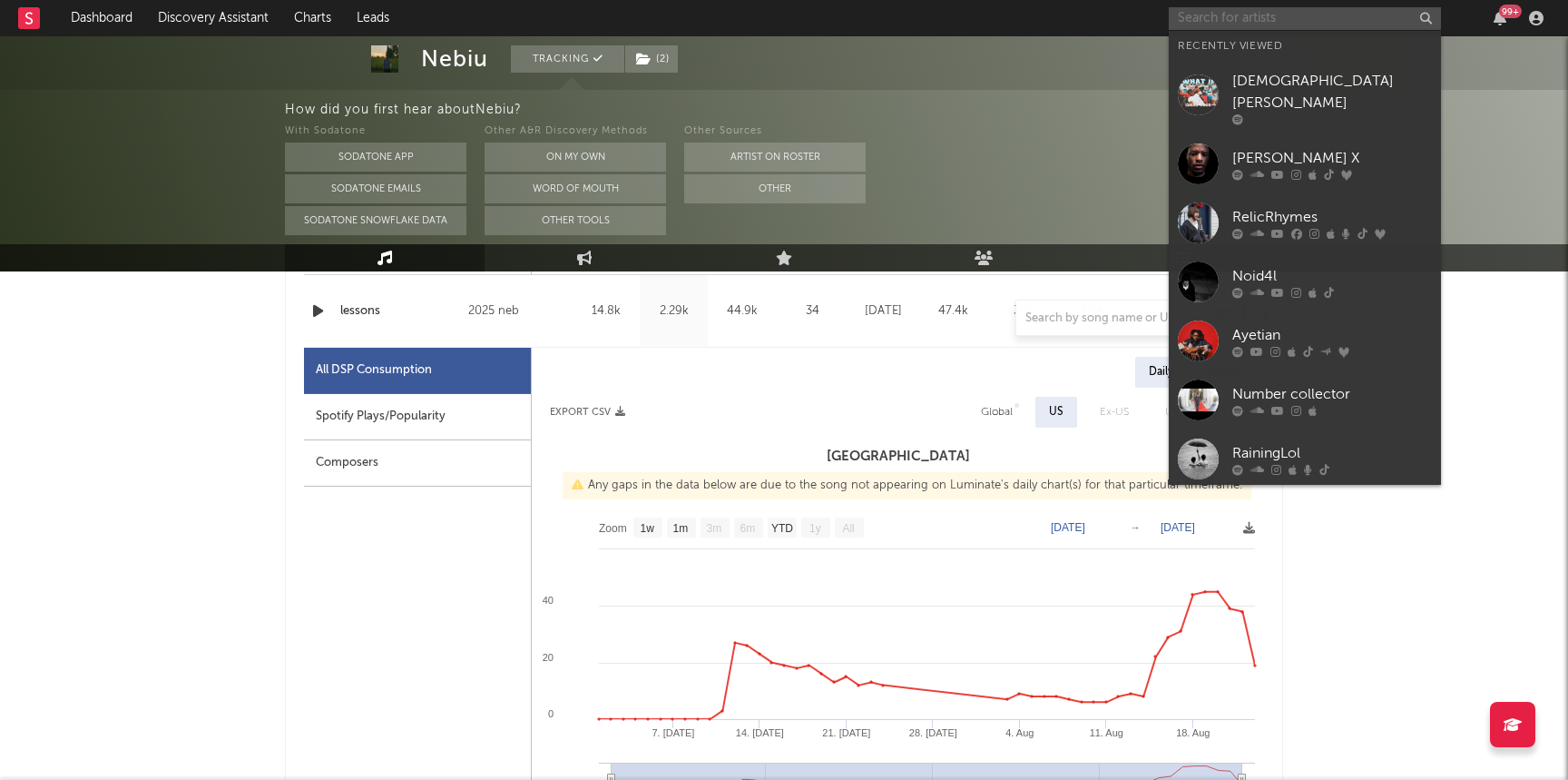
click at [1209, 20] on input "text" at bounding box center [1305, 18] width 273 height 23
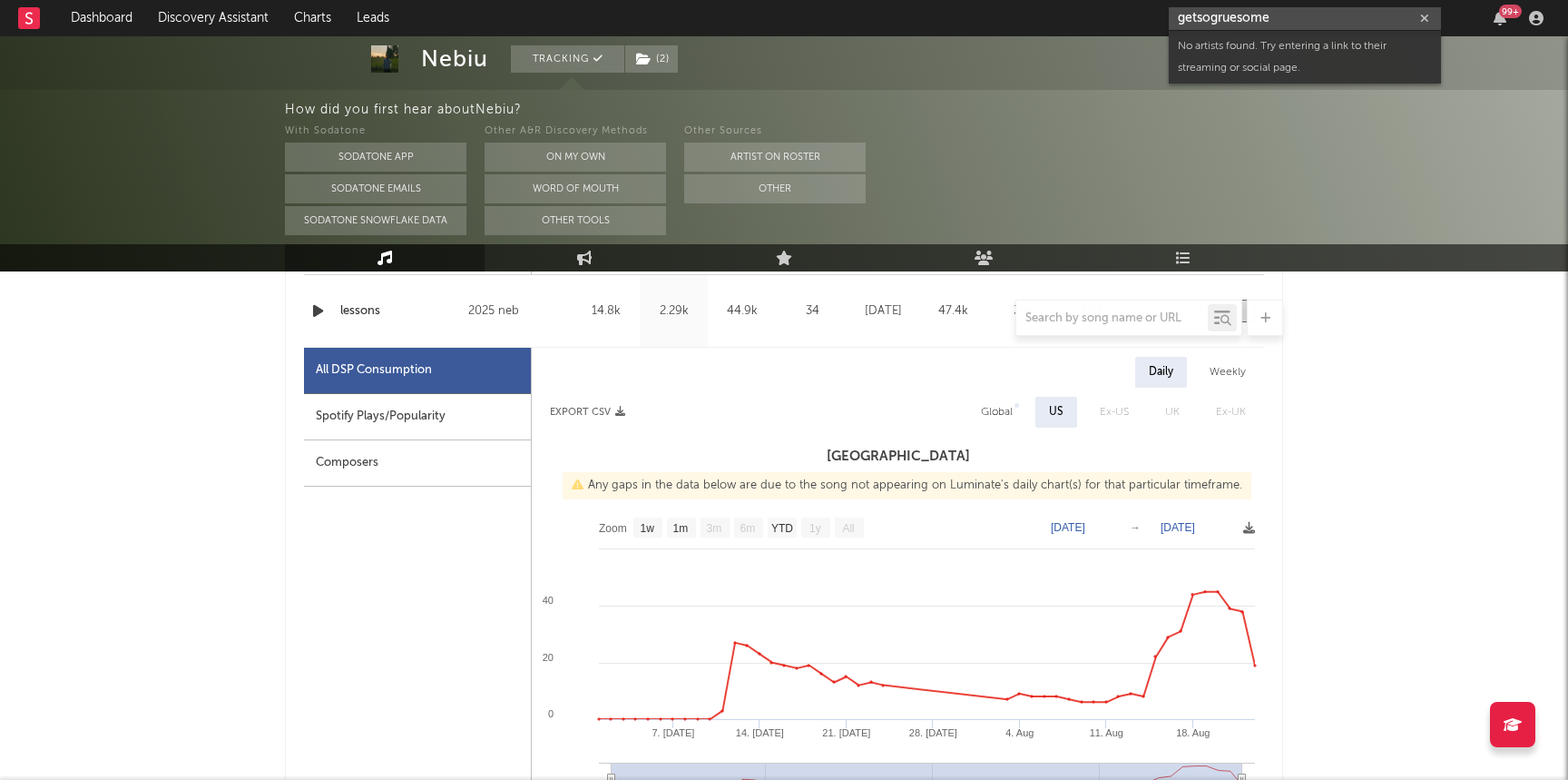
drag, startPoint x: 1350, startPoint y: 22, endPoint x: 1018, endPoint y: 6, distance: 332.4
click at [1025, 6] on nav "Dashboard Discovery Assistant Charts Leads getsogruesome 99 +" at bounding box center [784, 18] width 1568 height 37
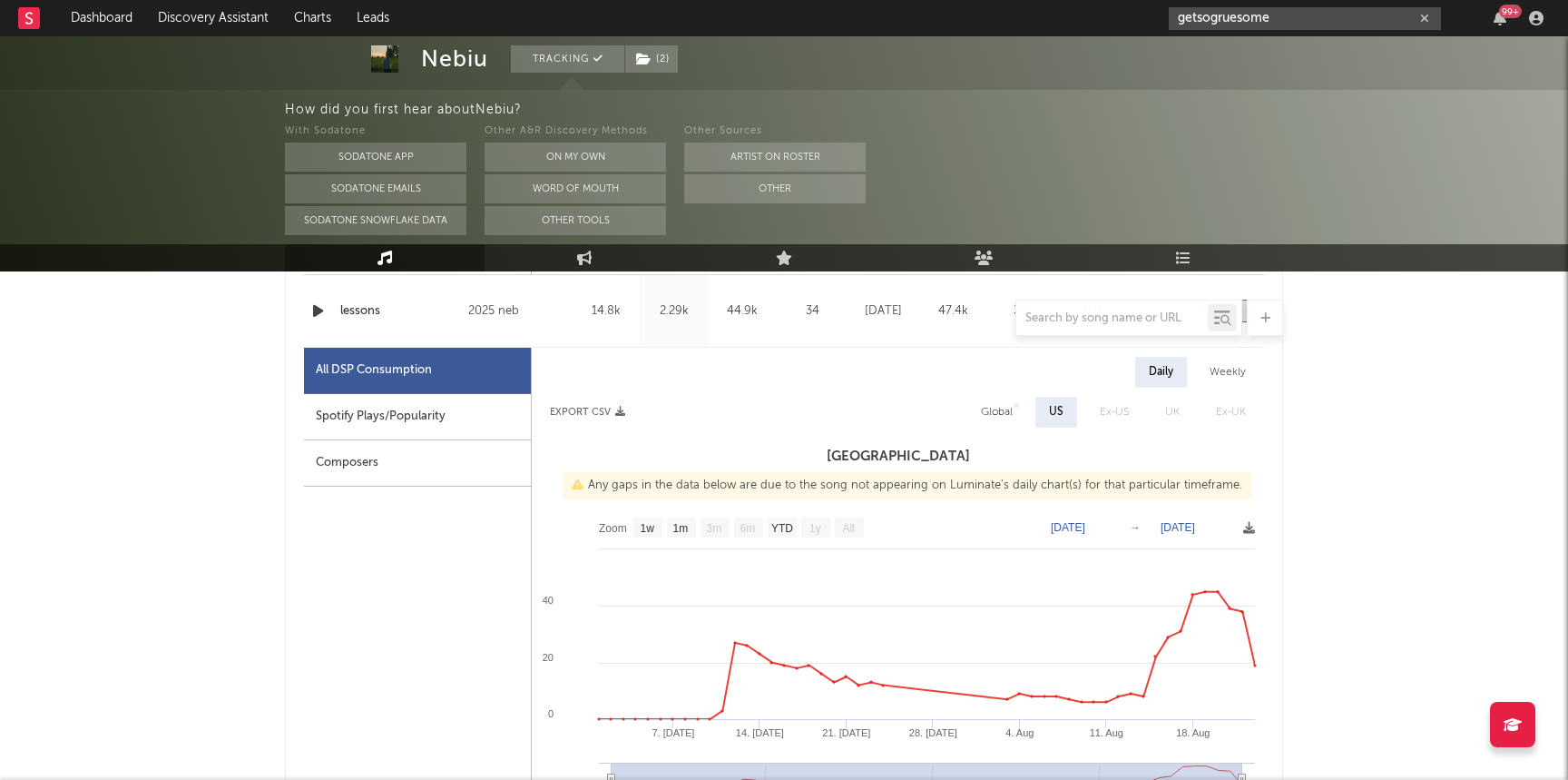
paste input "https://soundcloud.com/j0m33"
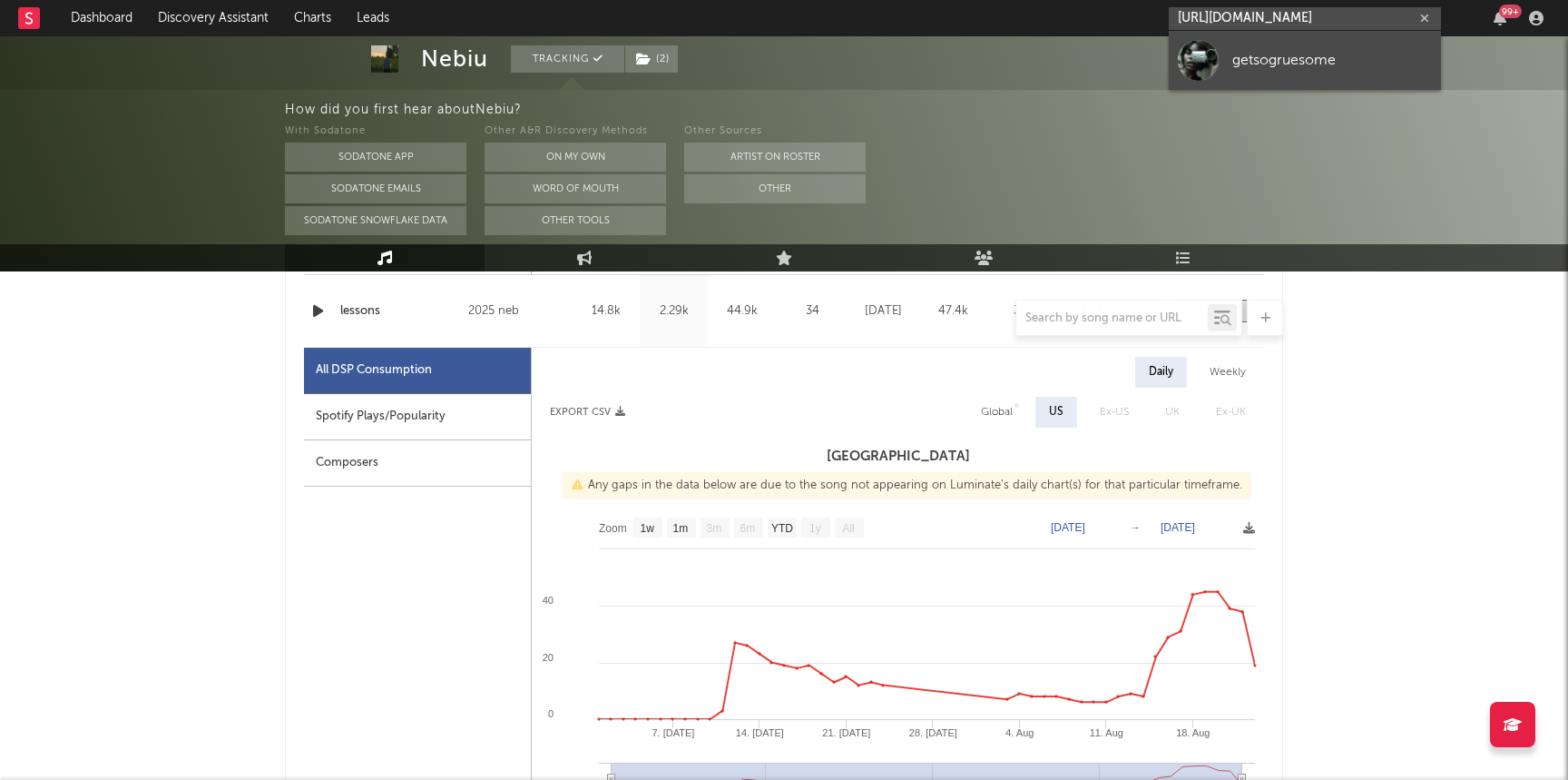
type input "https://soundcloud.com/j0m33"
click at [1294, 59] on div "getsogruesome" at bounding box center [1332, 59] width 199 height 22
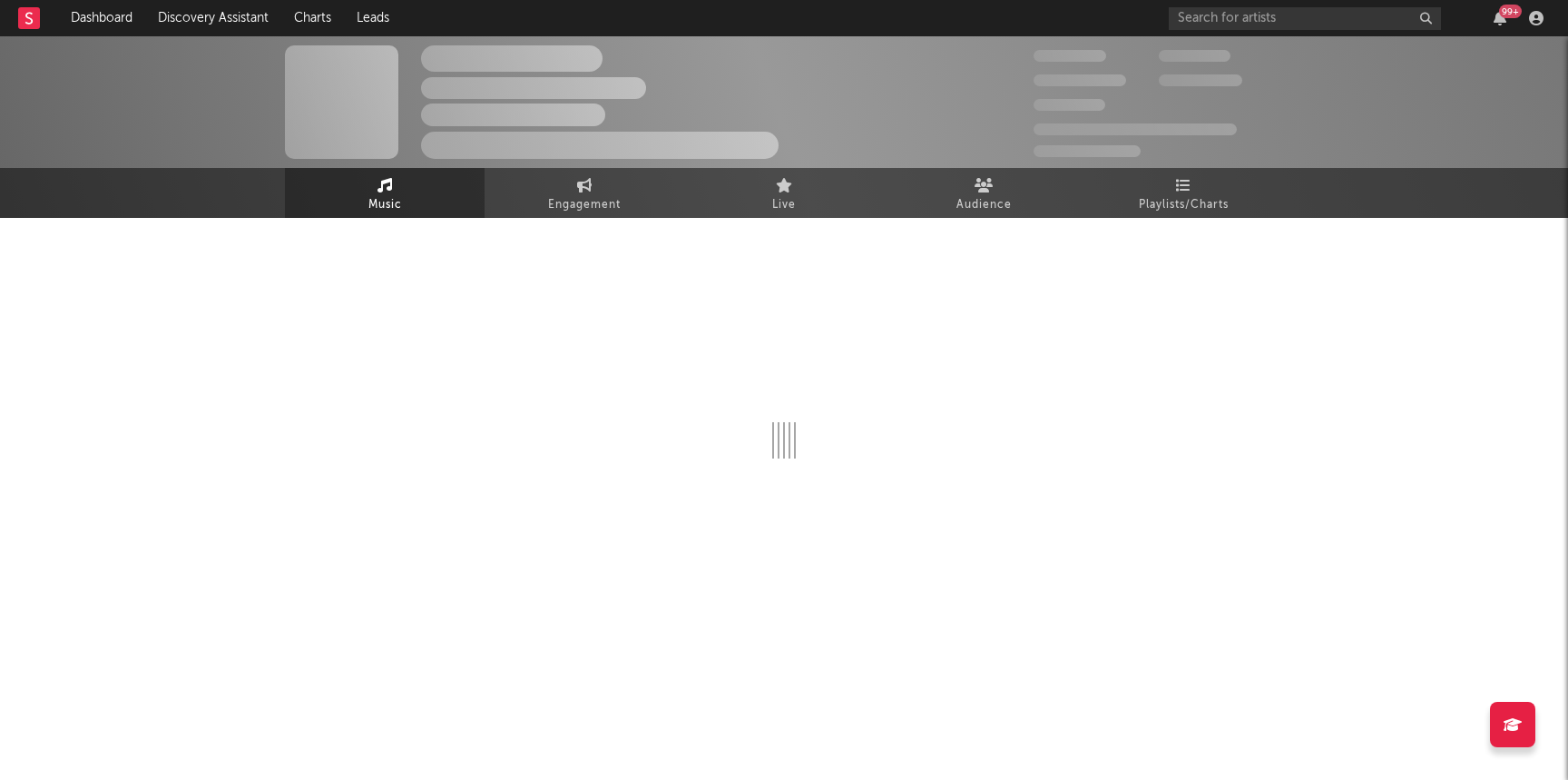
select select "1w"
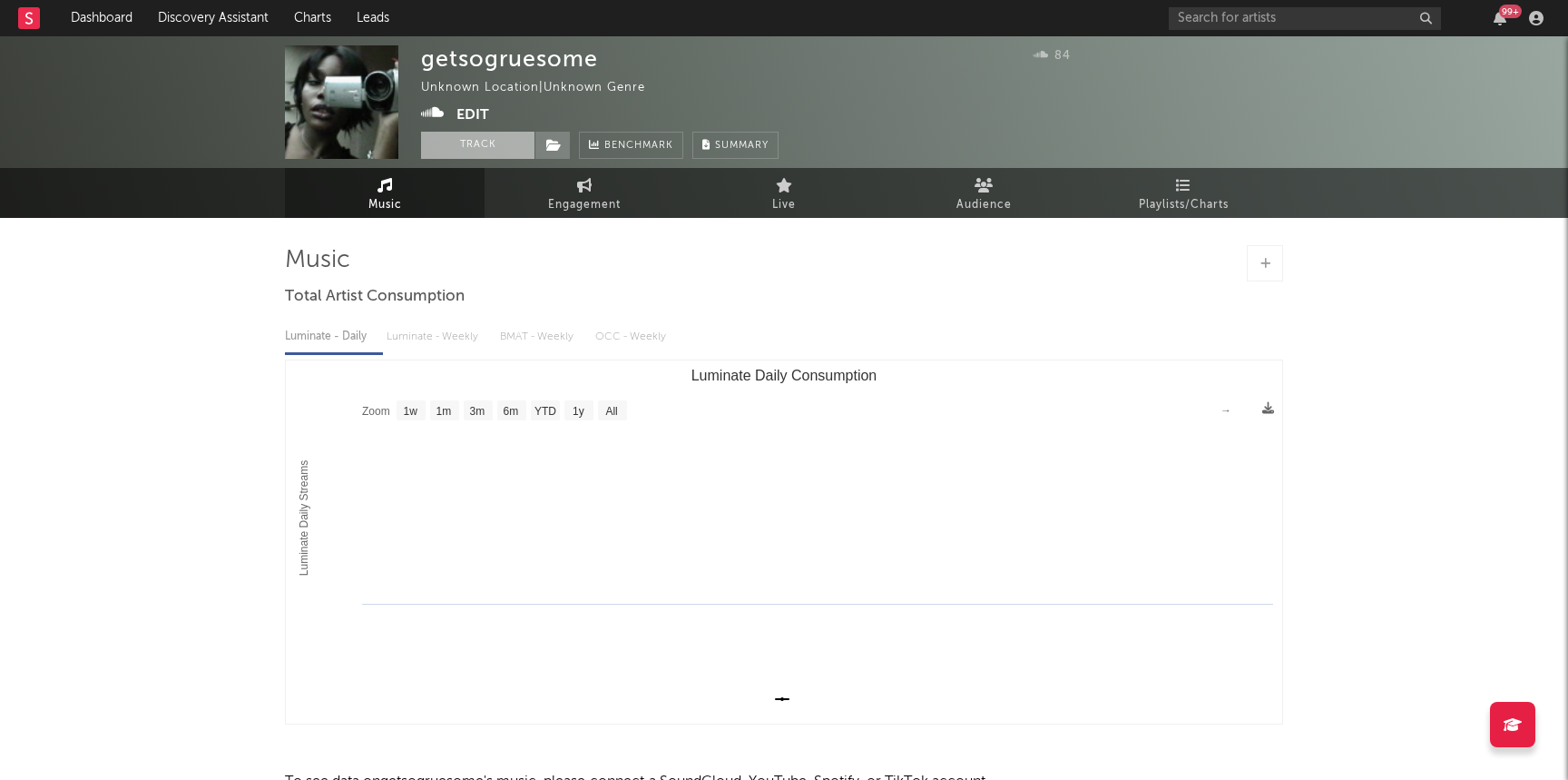
click at [455, 154] on button "Track" at bounding box center [478, 145] width 113 height 27
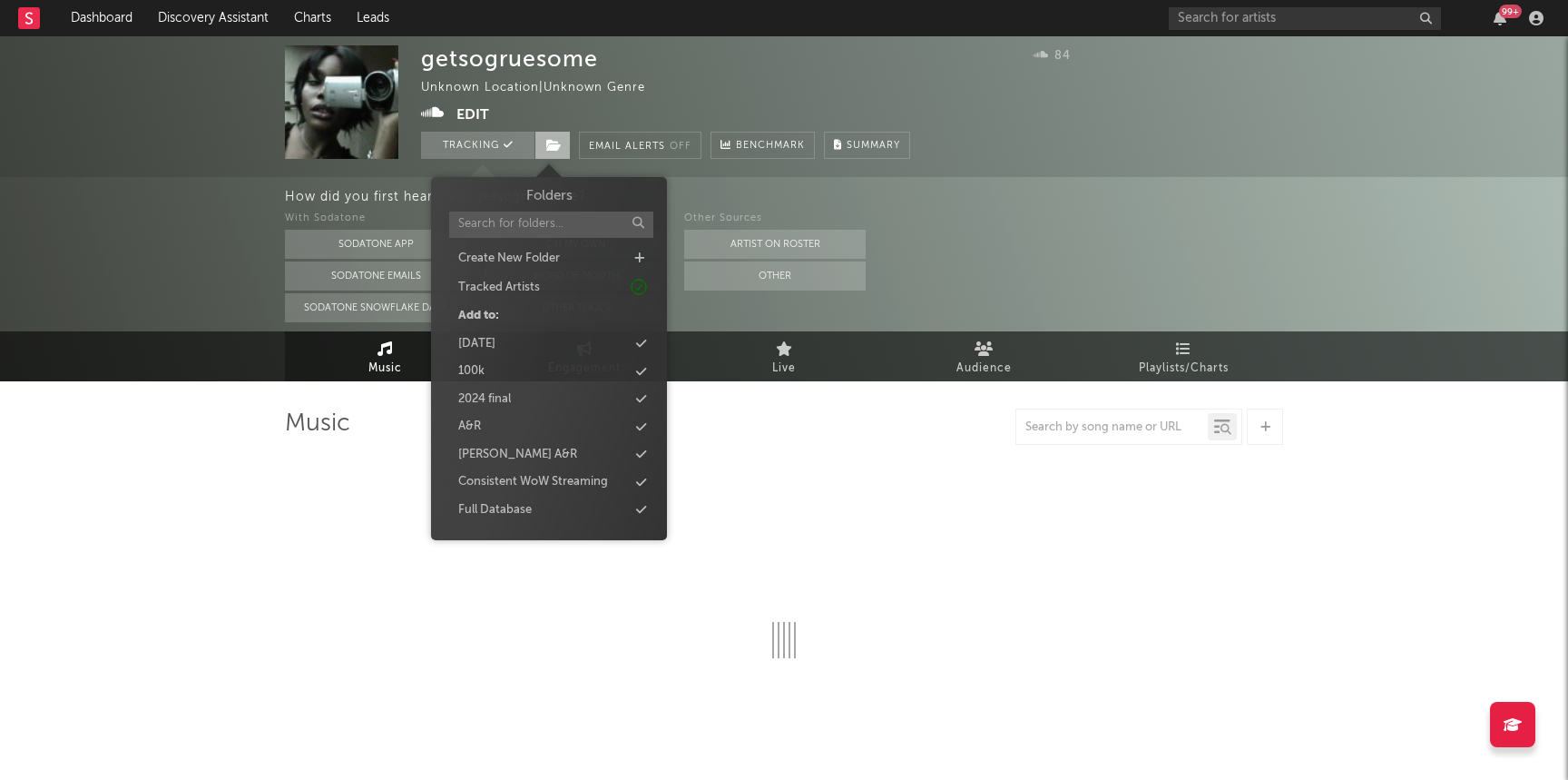
click at [558, 141] on icon at bounding box center [554, 145] width 16 height 13
select select "1w"
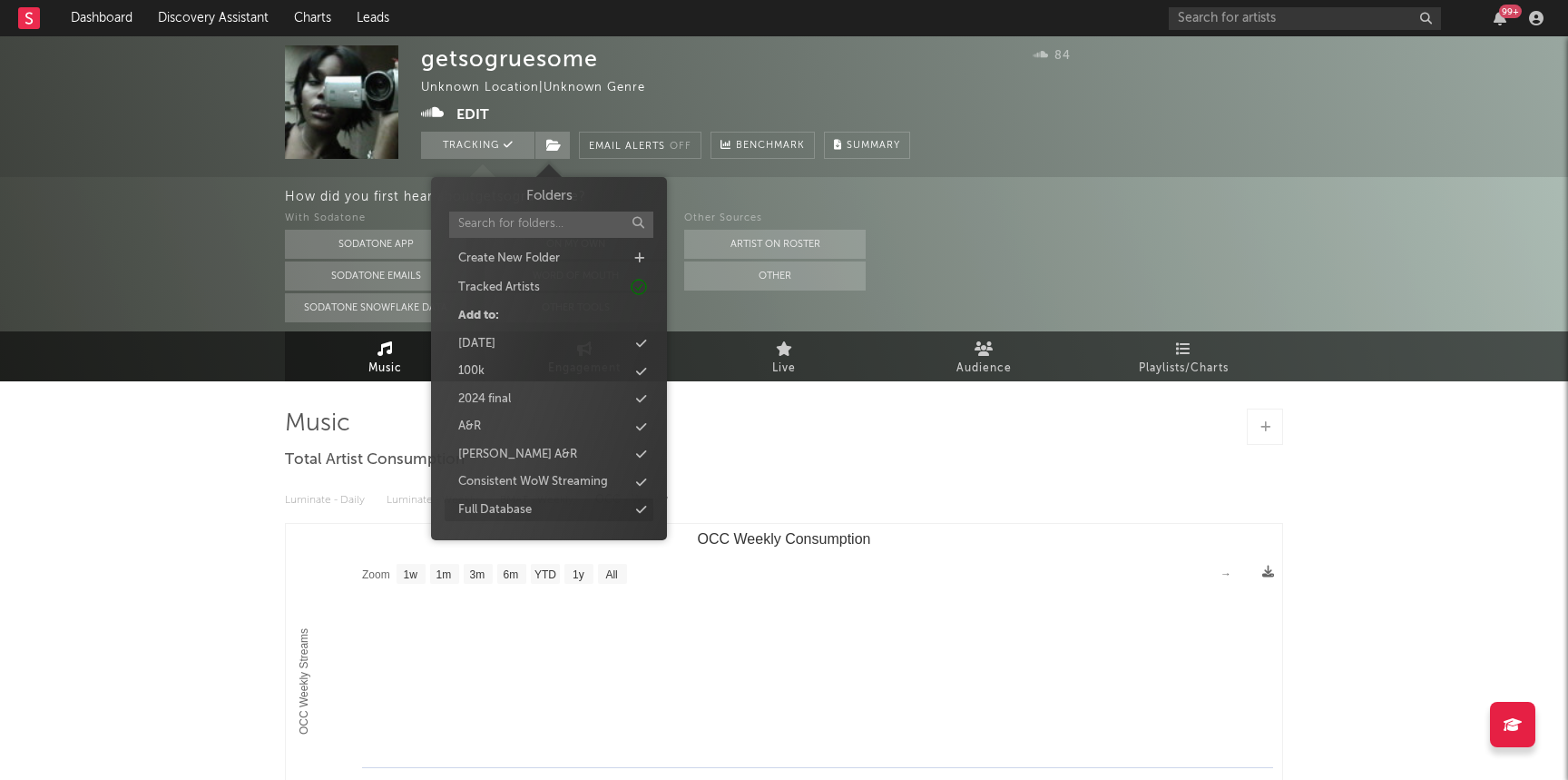
click at [508, 501] on div "Full Database" at bounding box center [495, 510] width 73 height 18
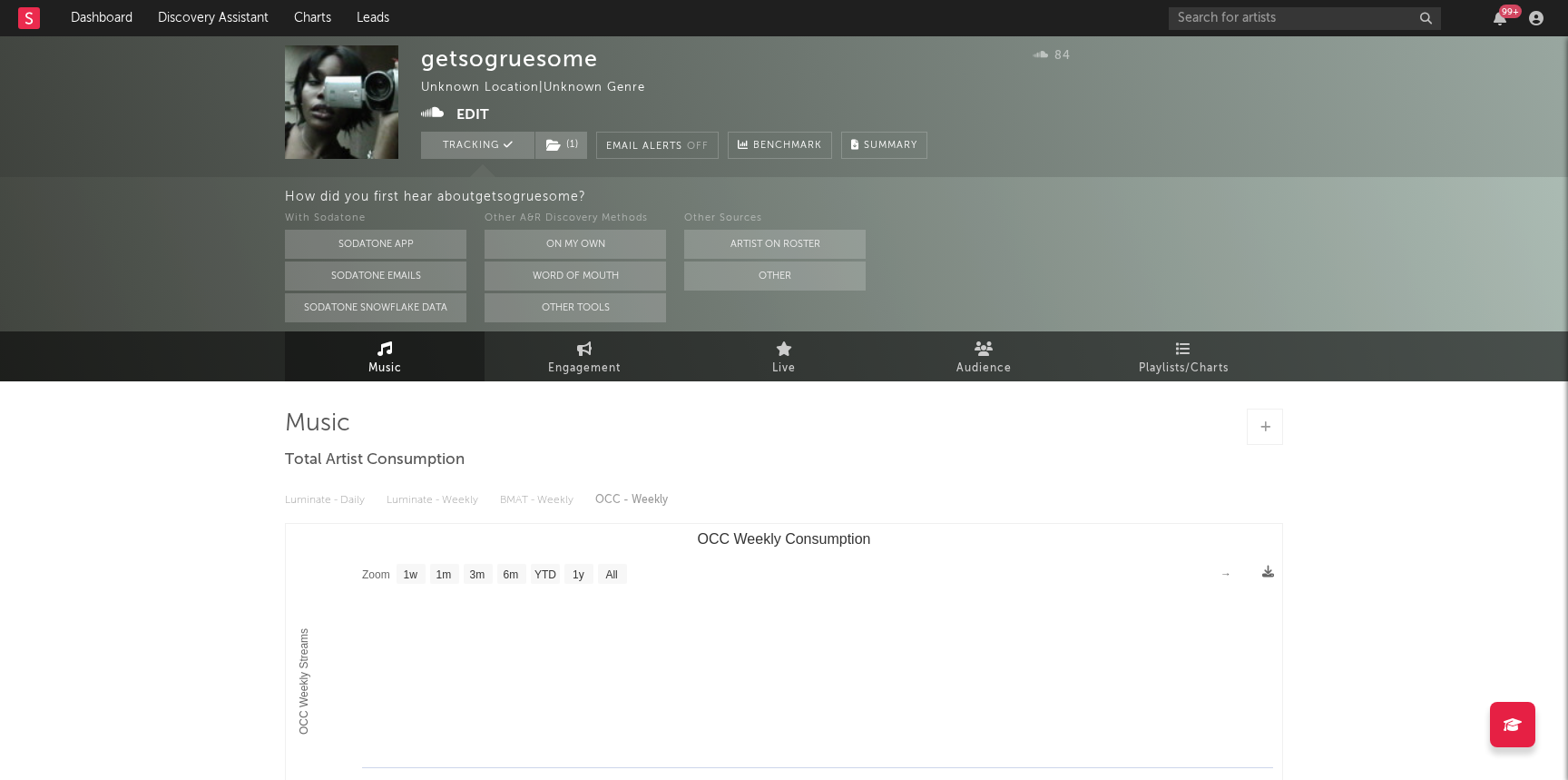
click at [224, 512] on div "getsogruesome Unknown Location | Unknown Genre Edit Tracking ( 1 ) Email Alerts…" at bounding box center [784, 544] width 1568 height 1016
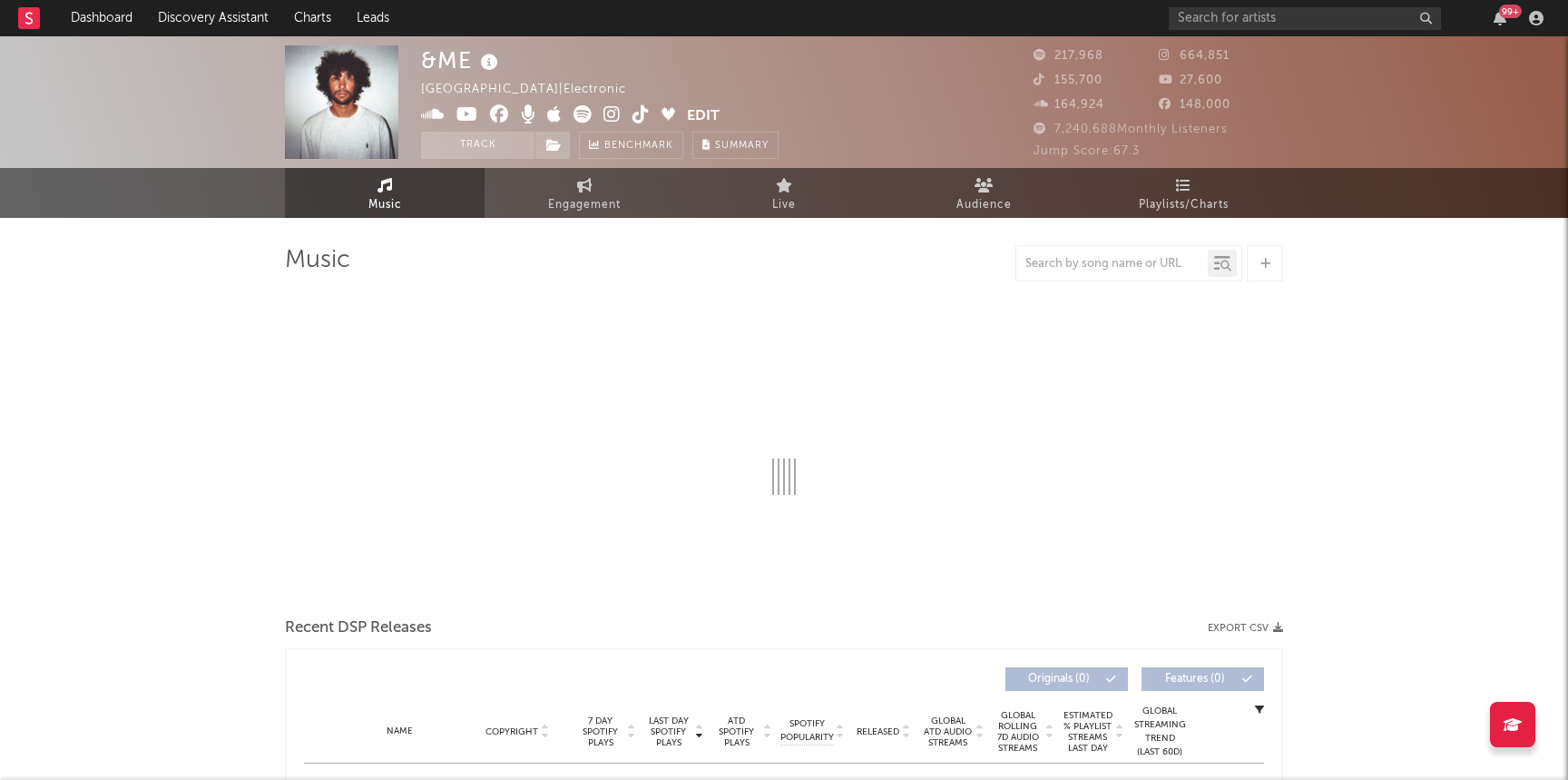
select select "6m"
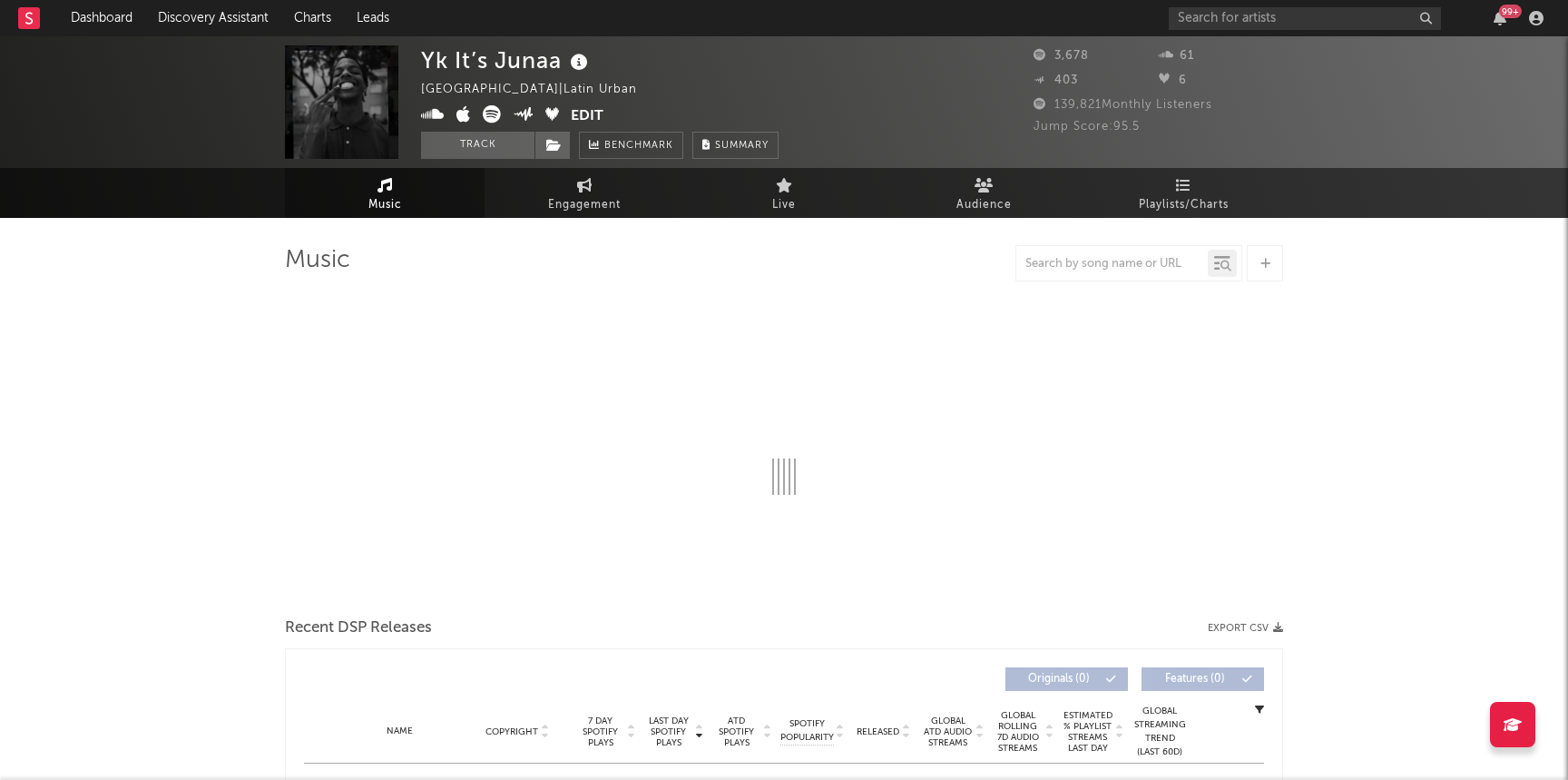
select select "1w"
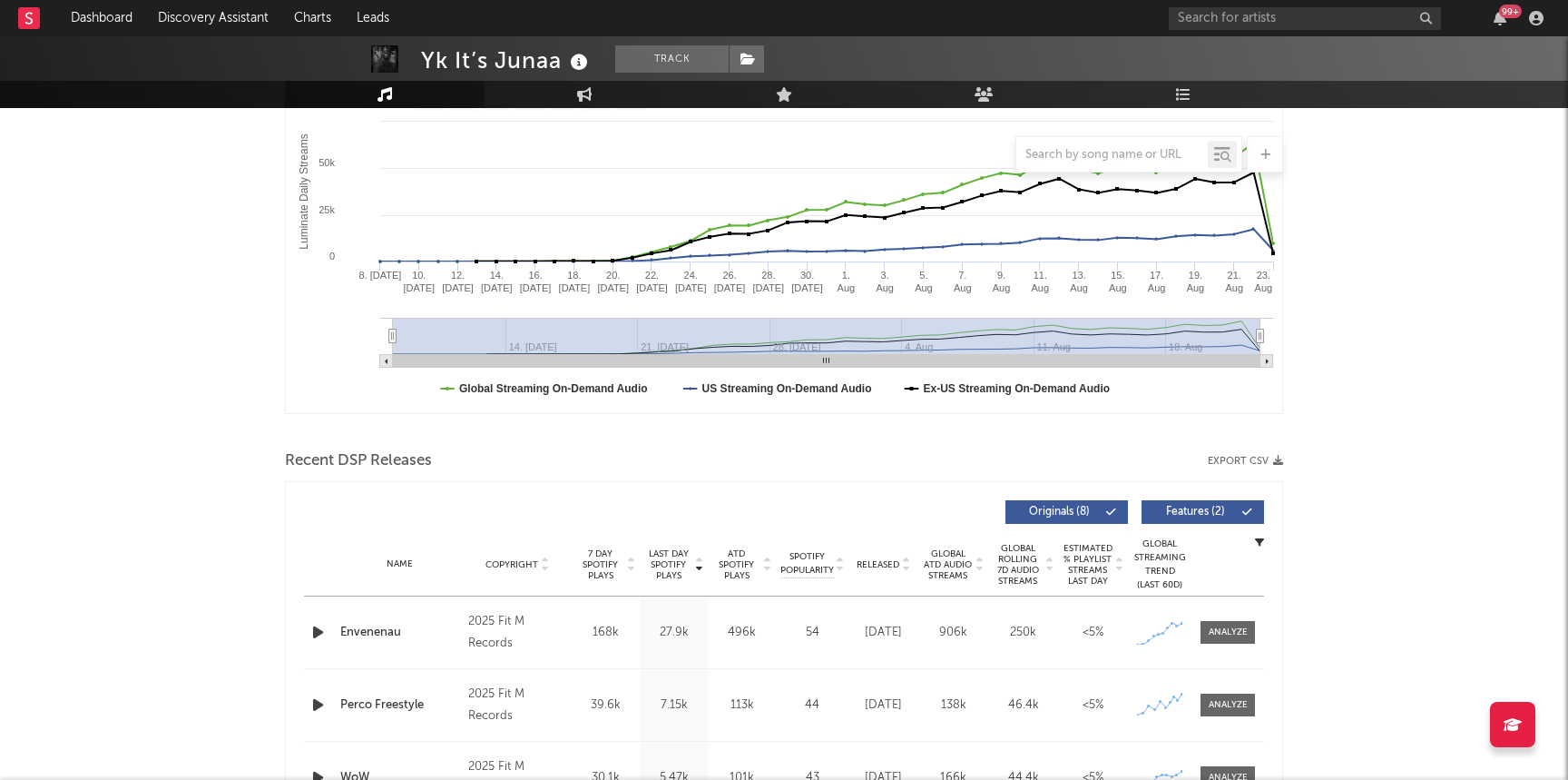
scroll to position [371, 0]
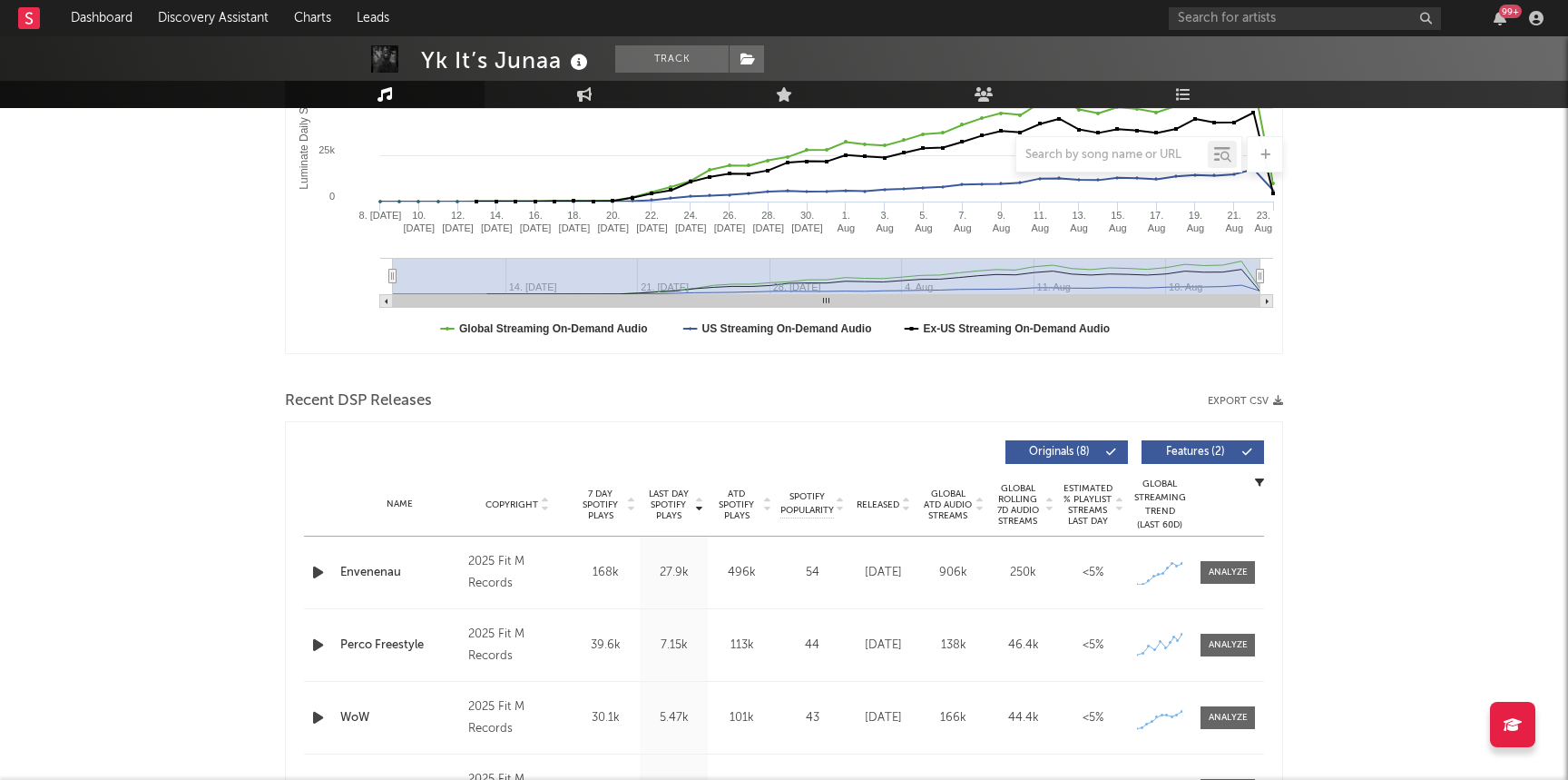
click at [313, 574] on icon "button" at bounding box center [317, 572] width 19 height 23
click at [1218, 574] on div at bounding box center [1228, 573] width 39 height 14
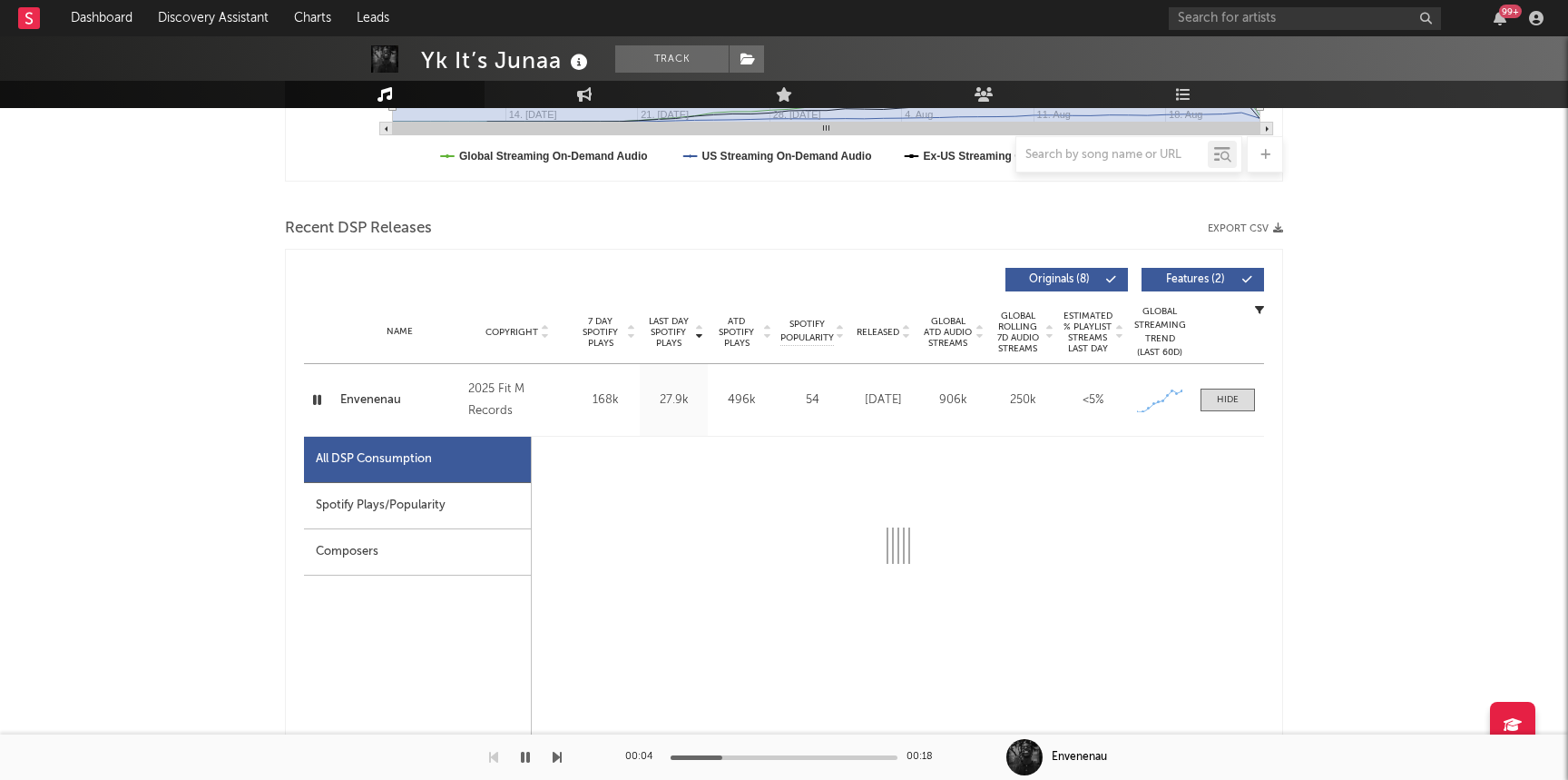
scroll to position [562, 0]
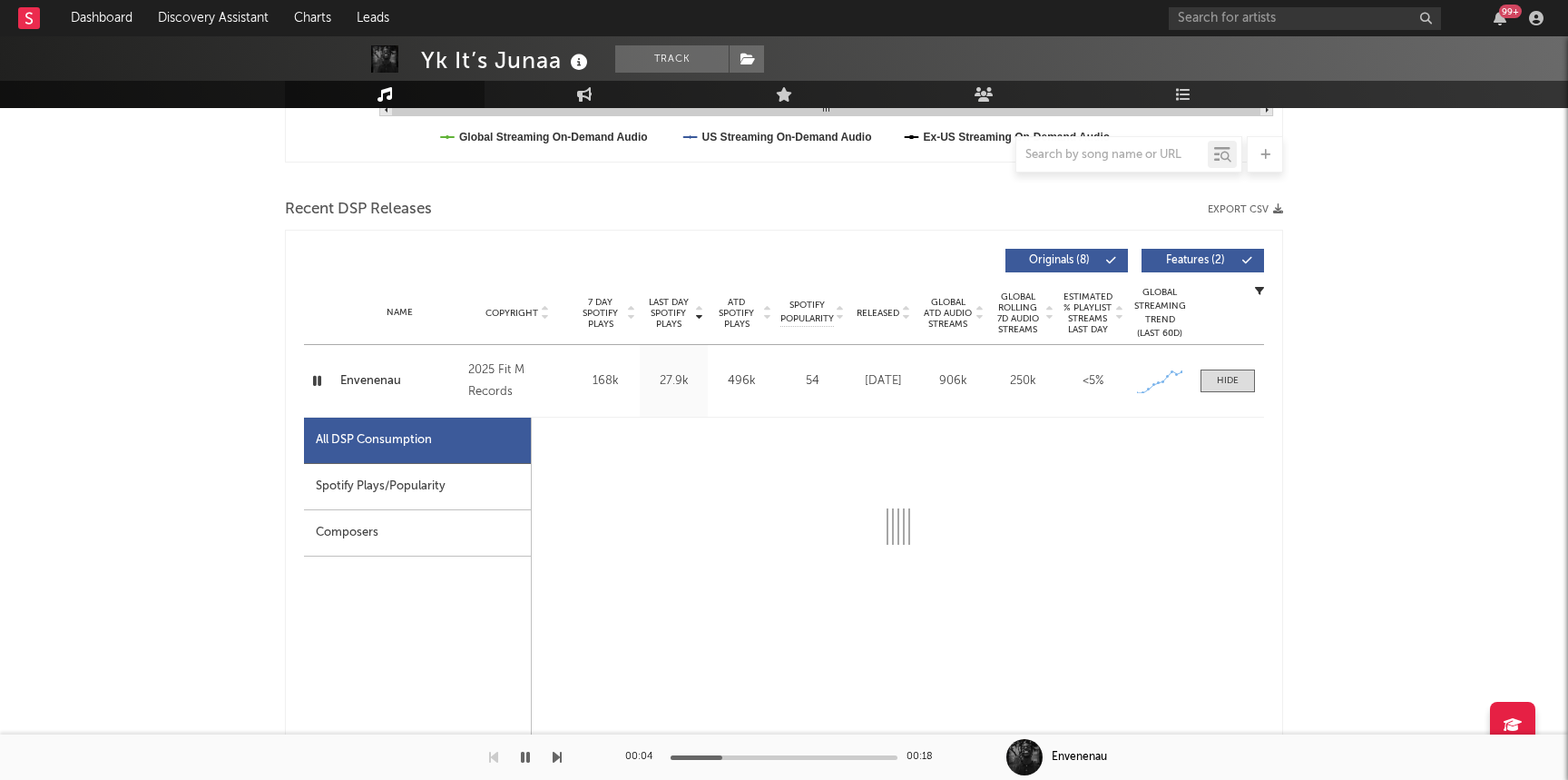
select select "1w"
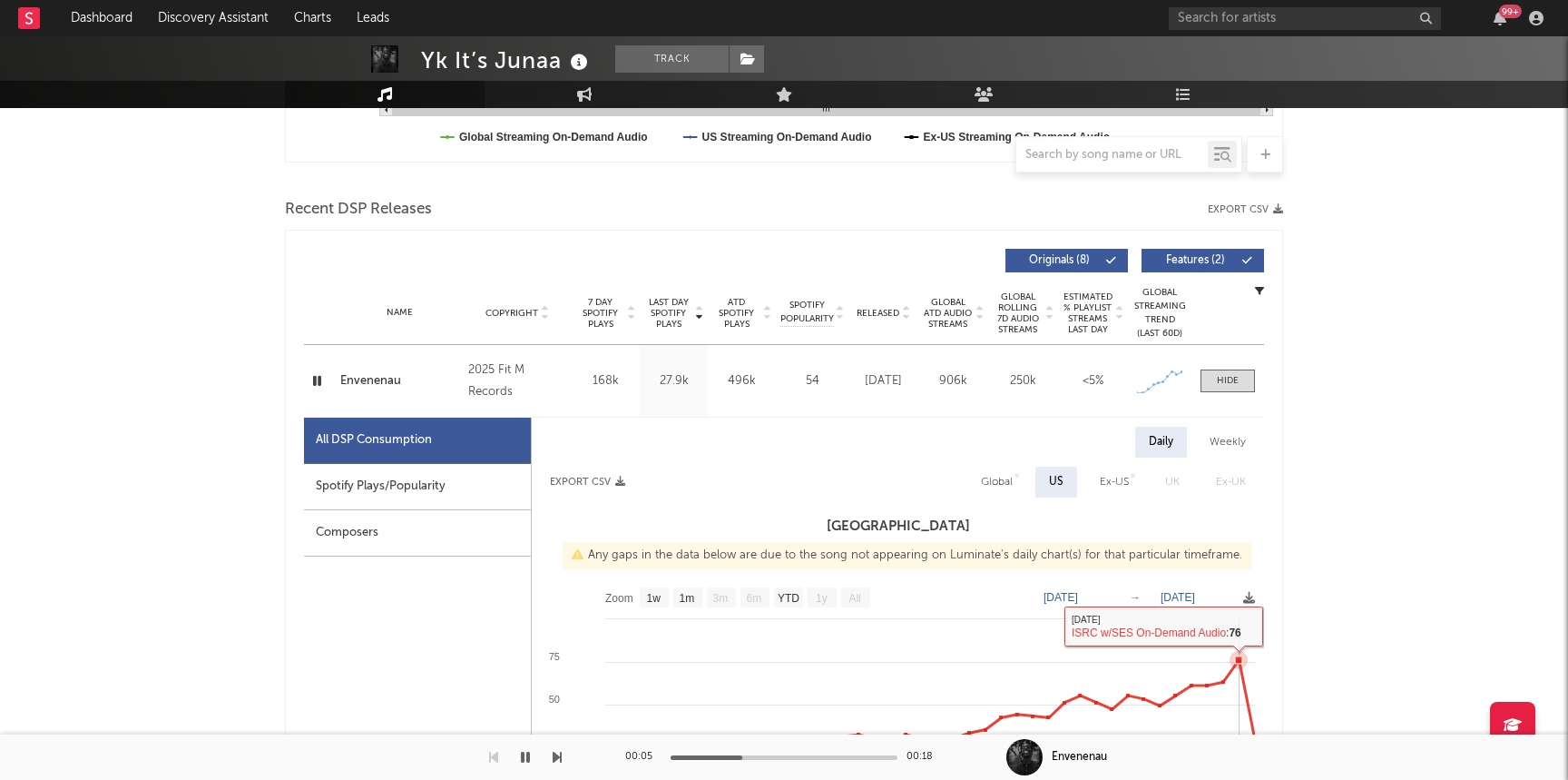
scroll to position [0, 0]
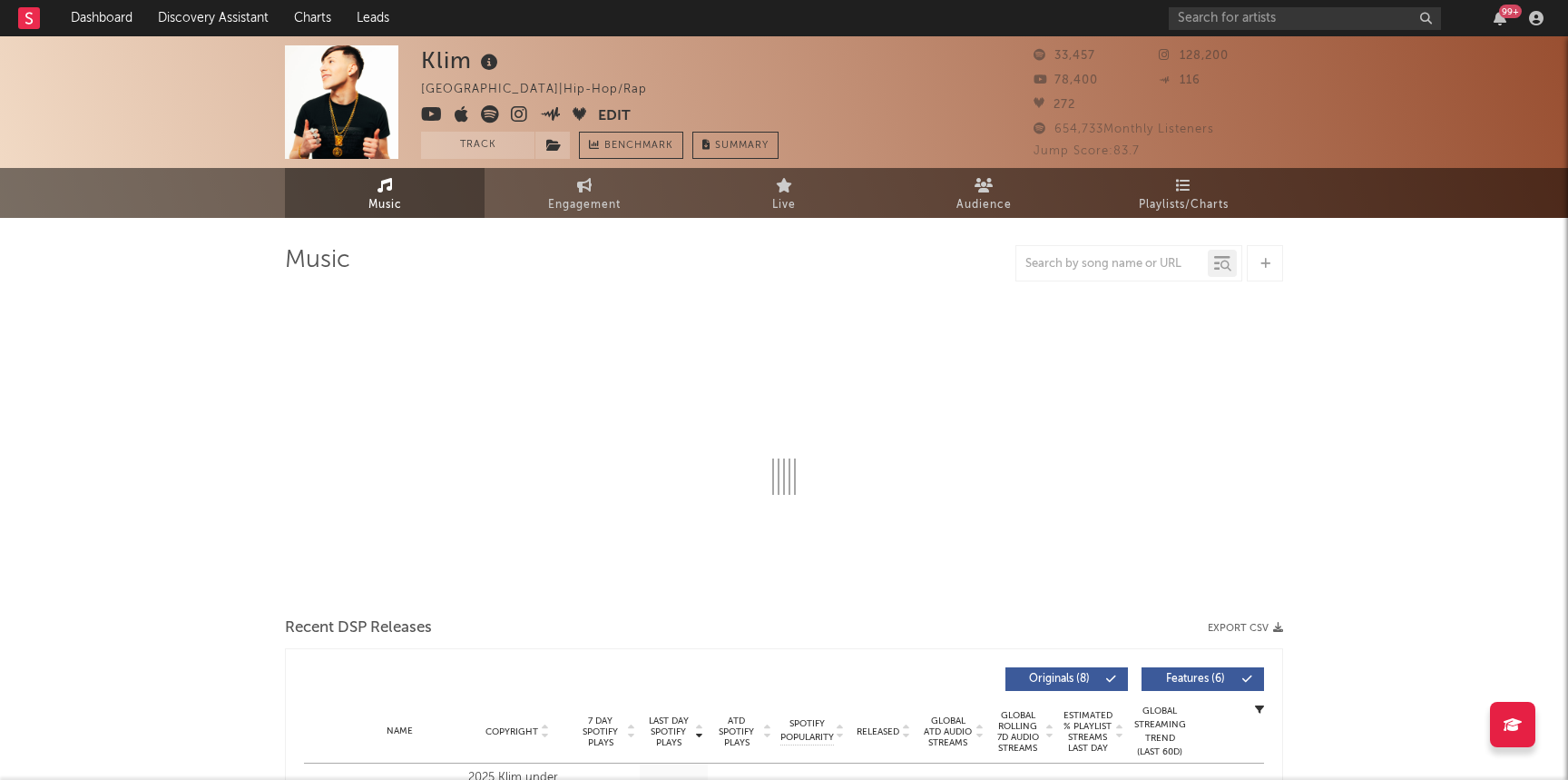
select select "6m"
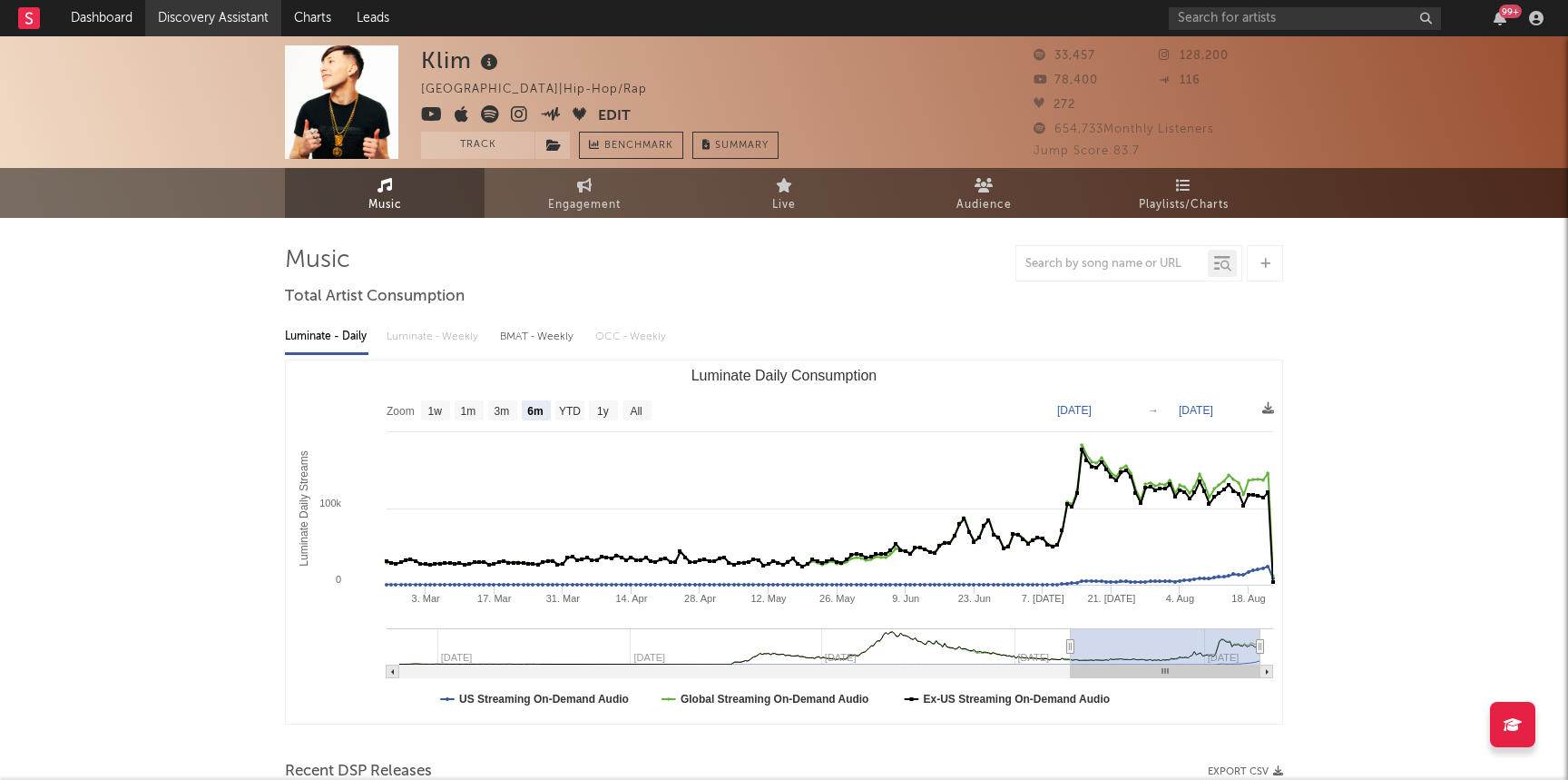
click at [198, 18] on link "Discovery Assistant" at bounding box center [213, 18] width 136 height 37
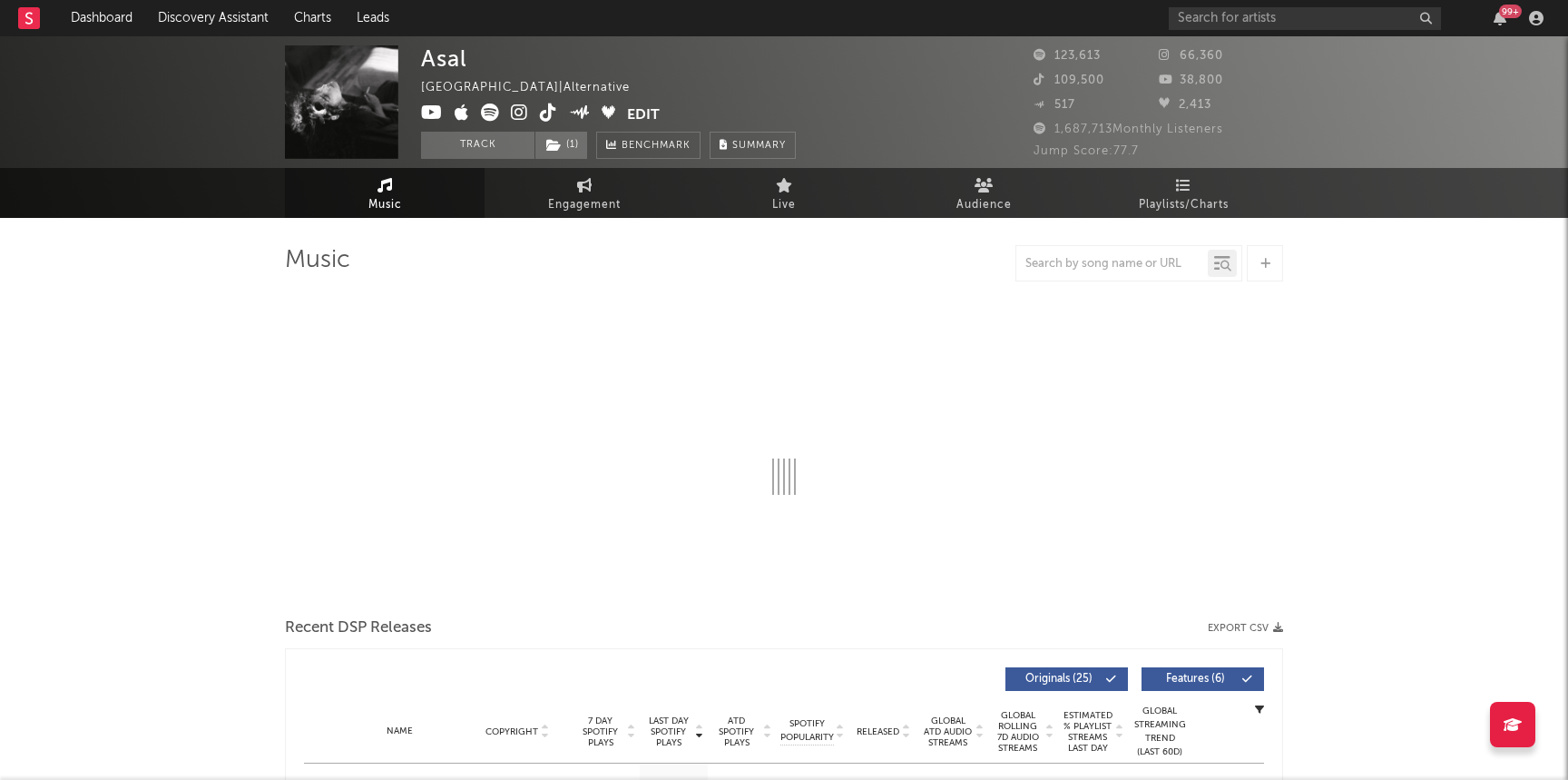
select select "6m"
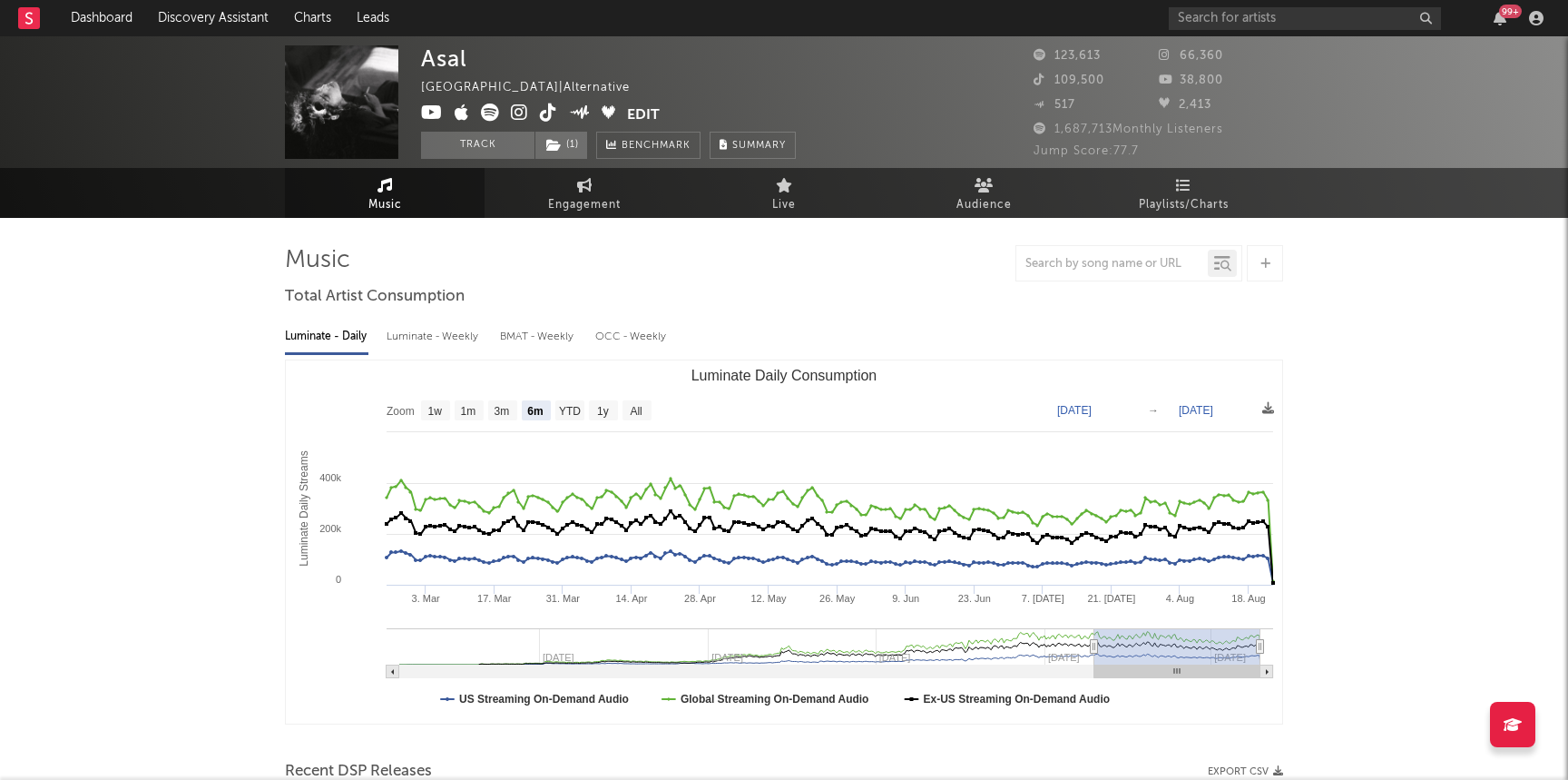
click at [513, 113] on icon at bounding box center [519, 112] width 17 height 18
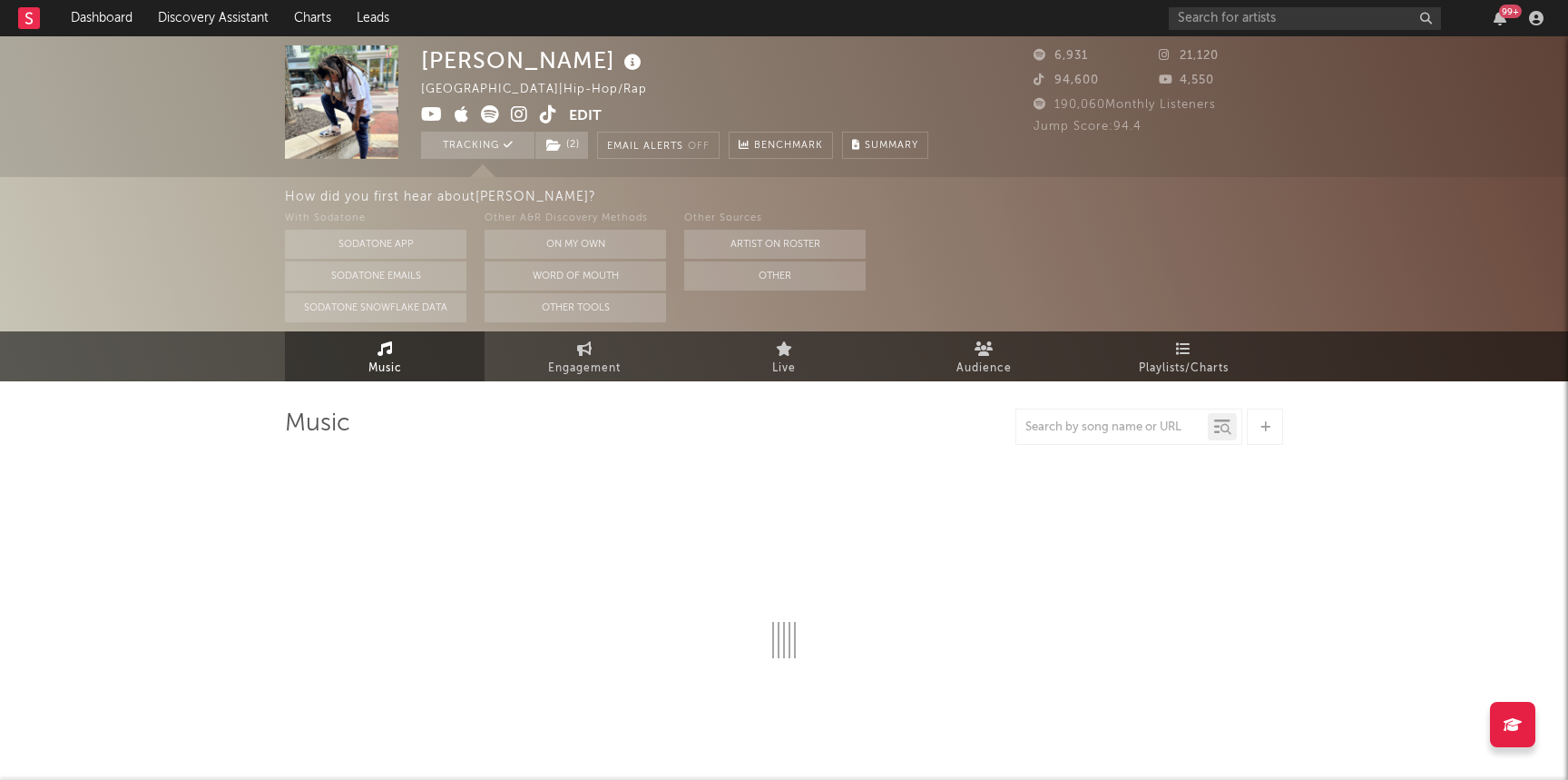
select select "6m"
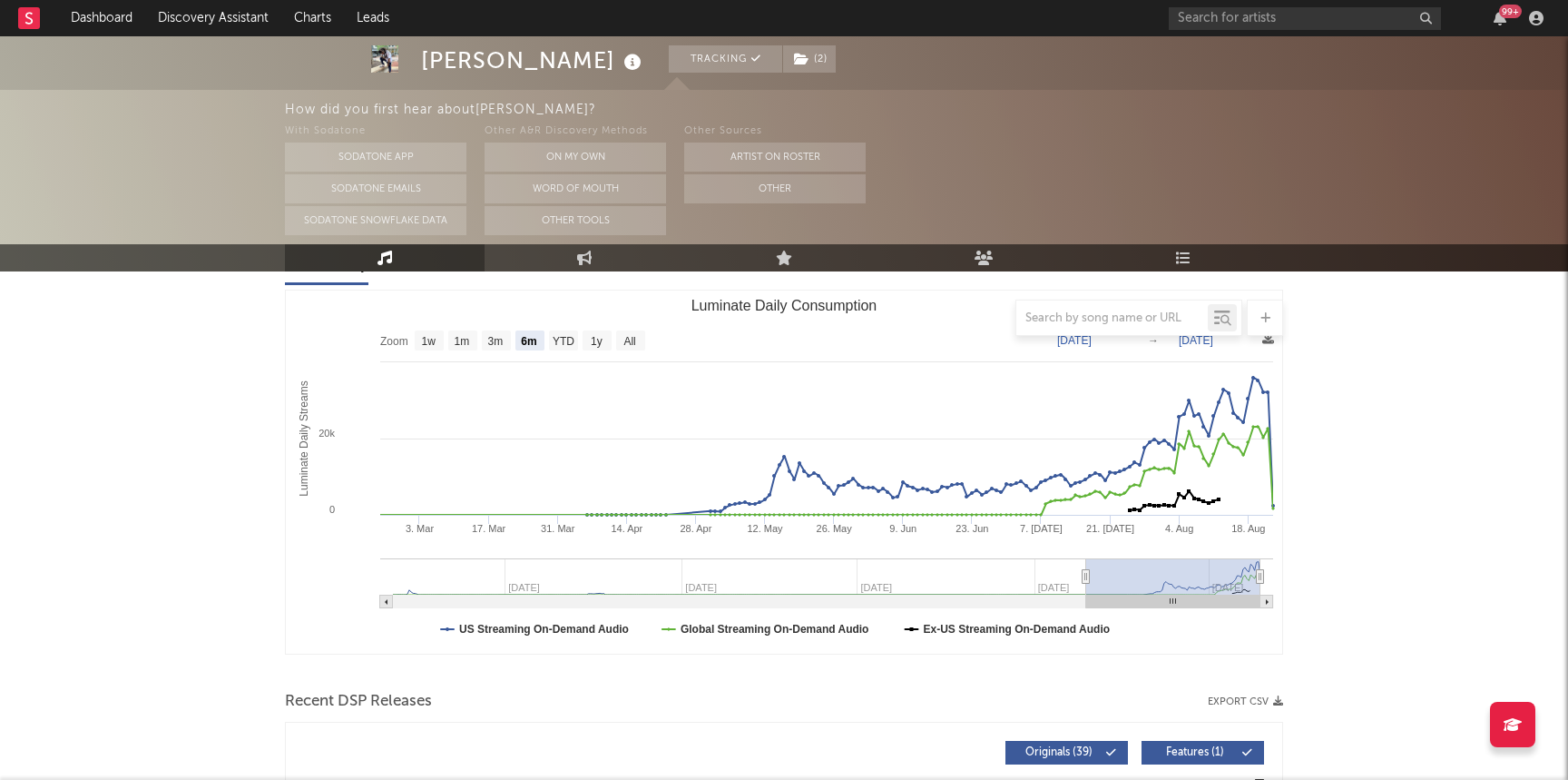
scroll to position [235, 0]
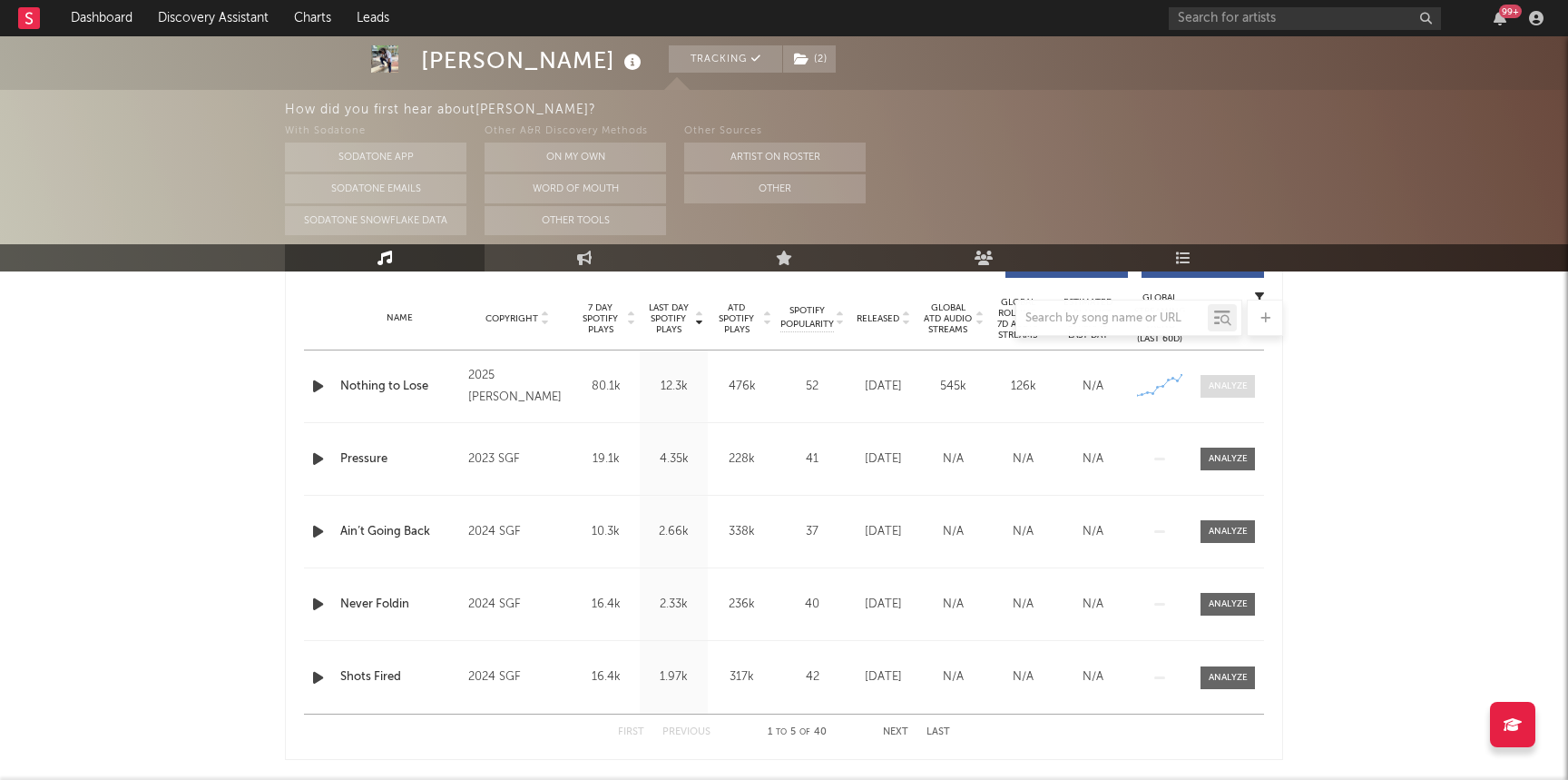
click at [1226, 383] on div at bounding box center [1228, 387] width 39 height 14
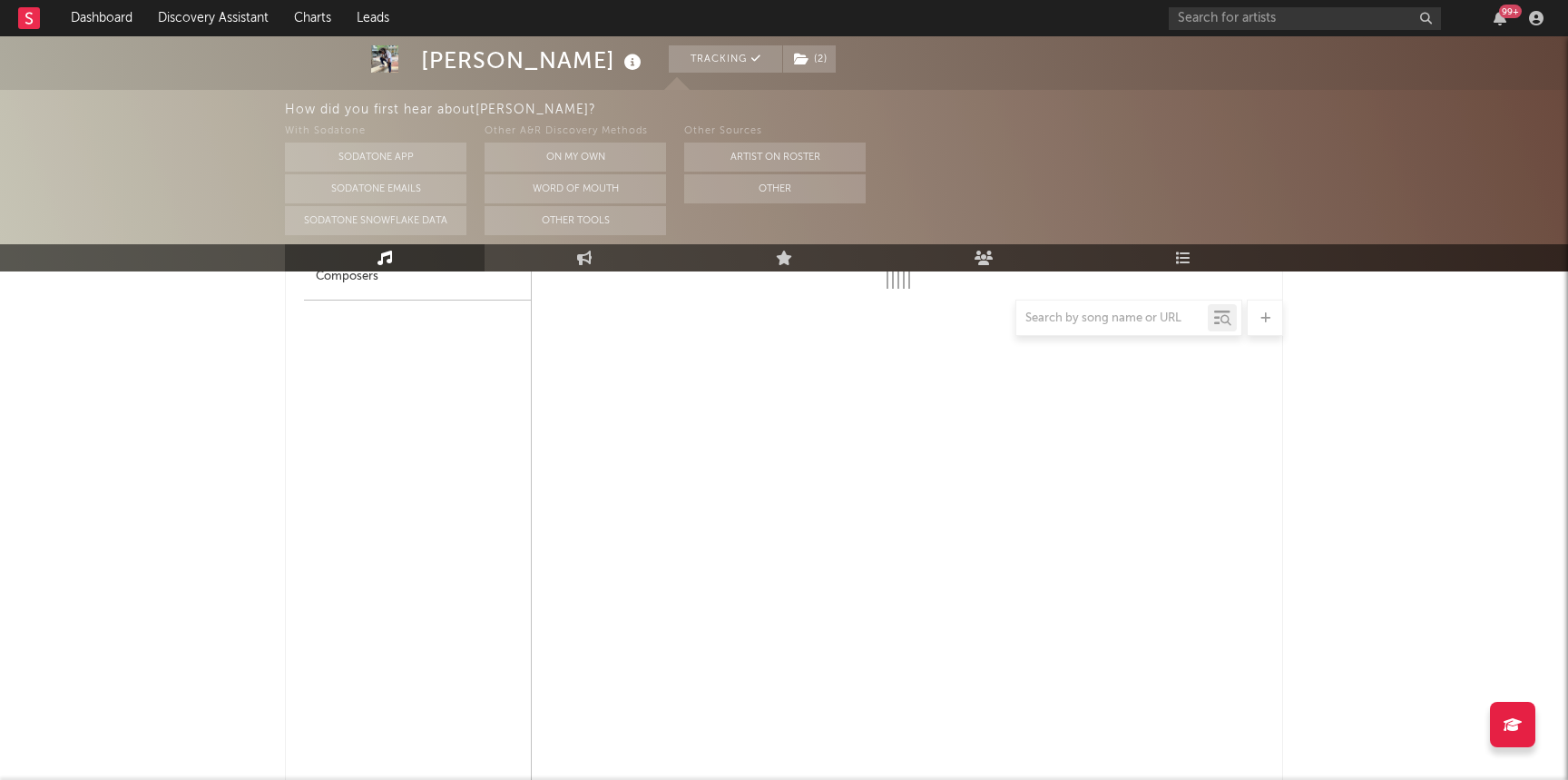
select select "1w"
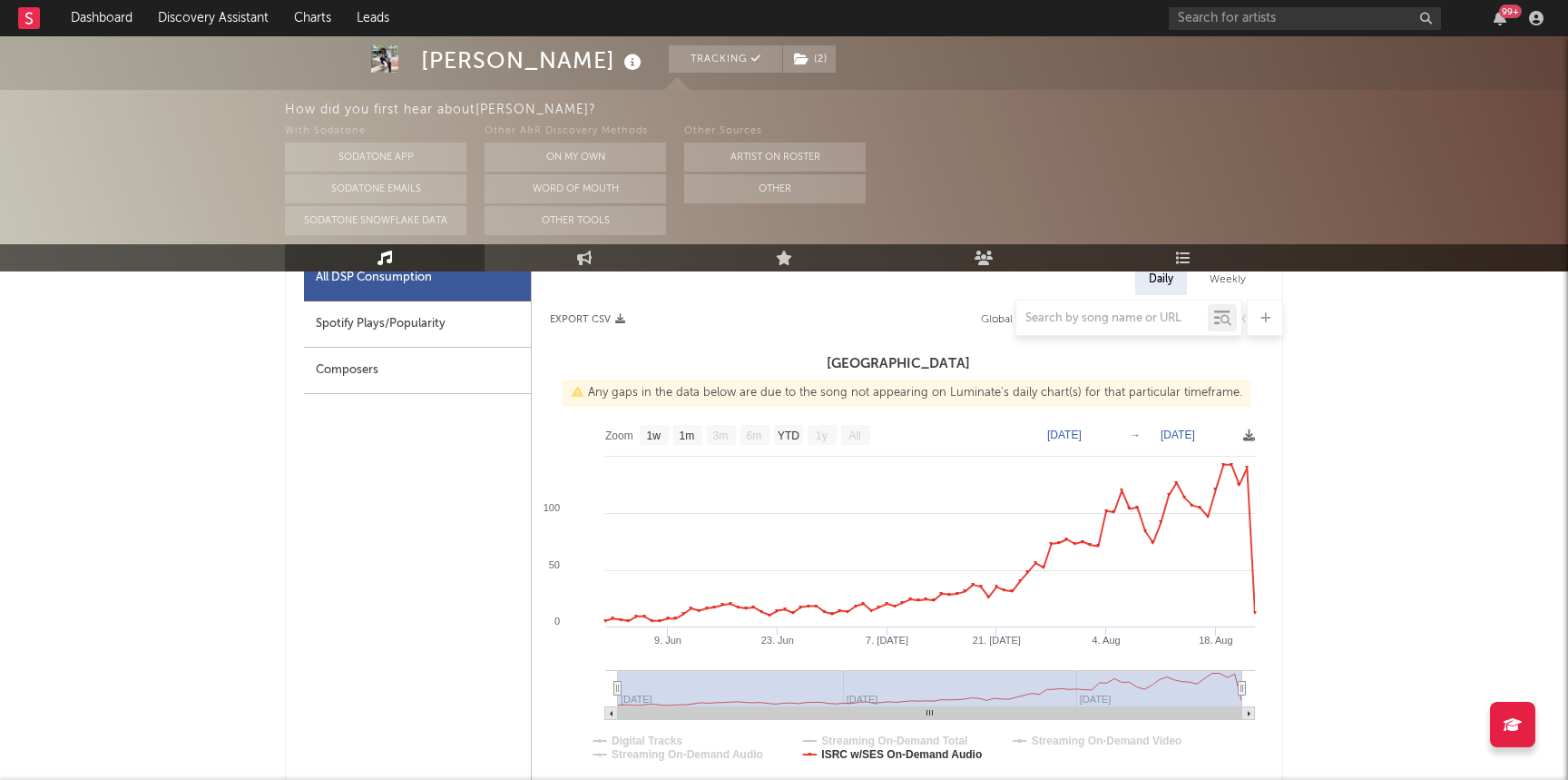
scroll to position [889, 0]
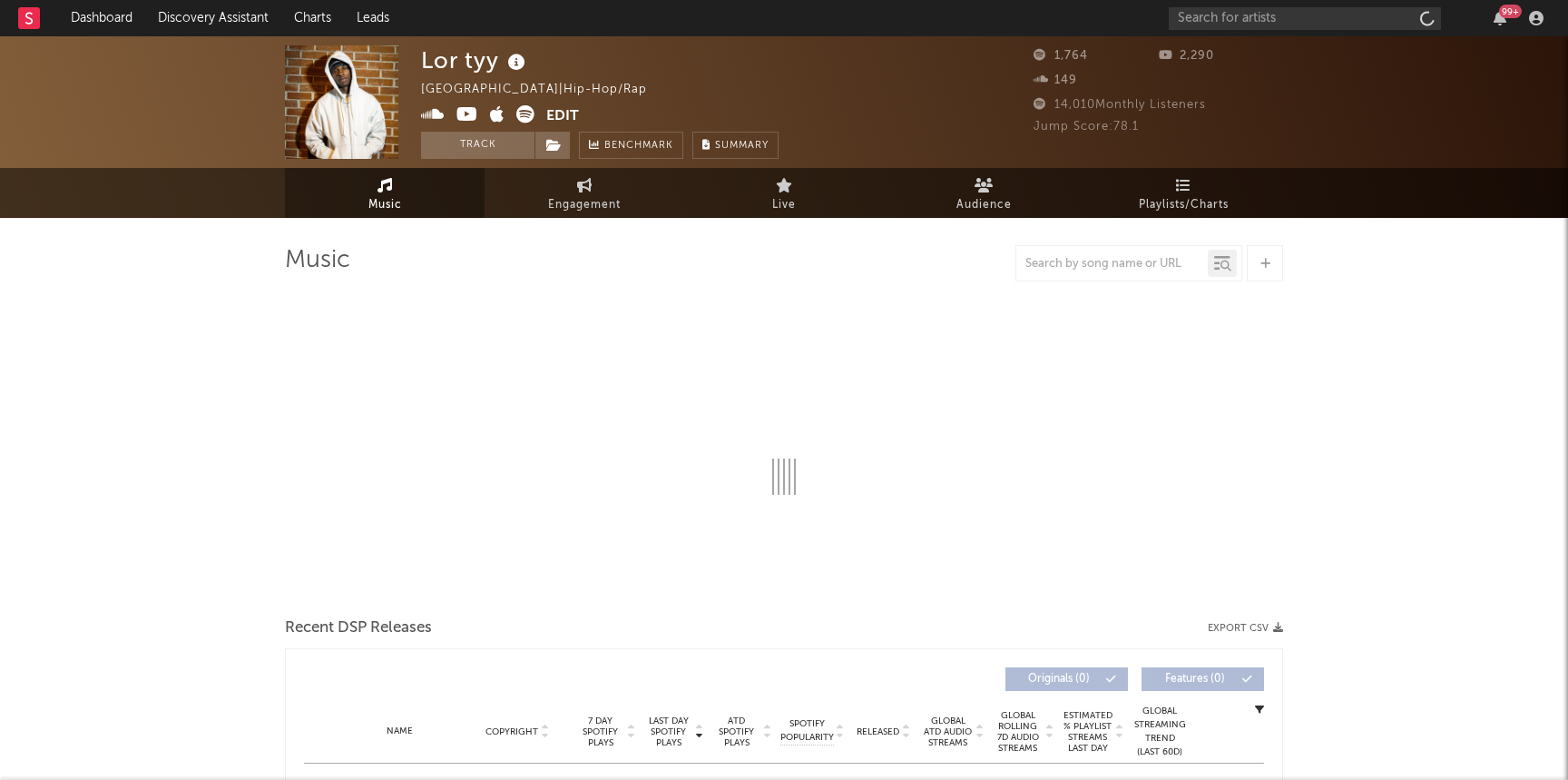
select select "6m"
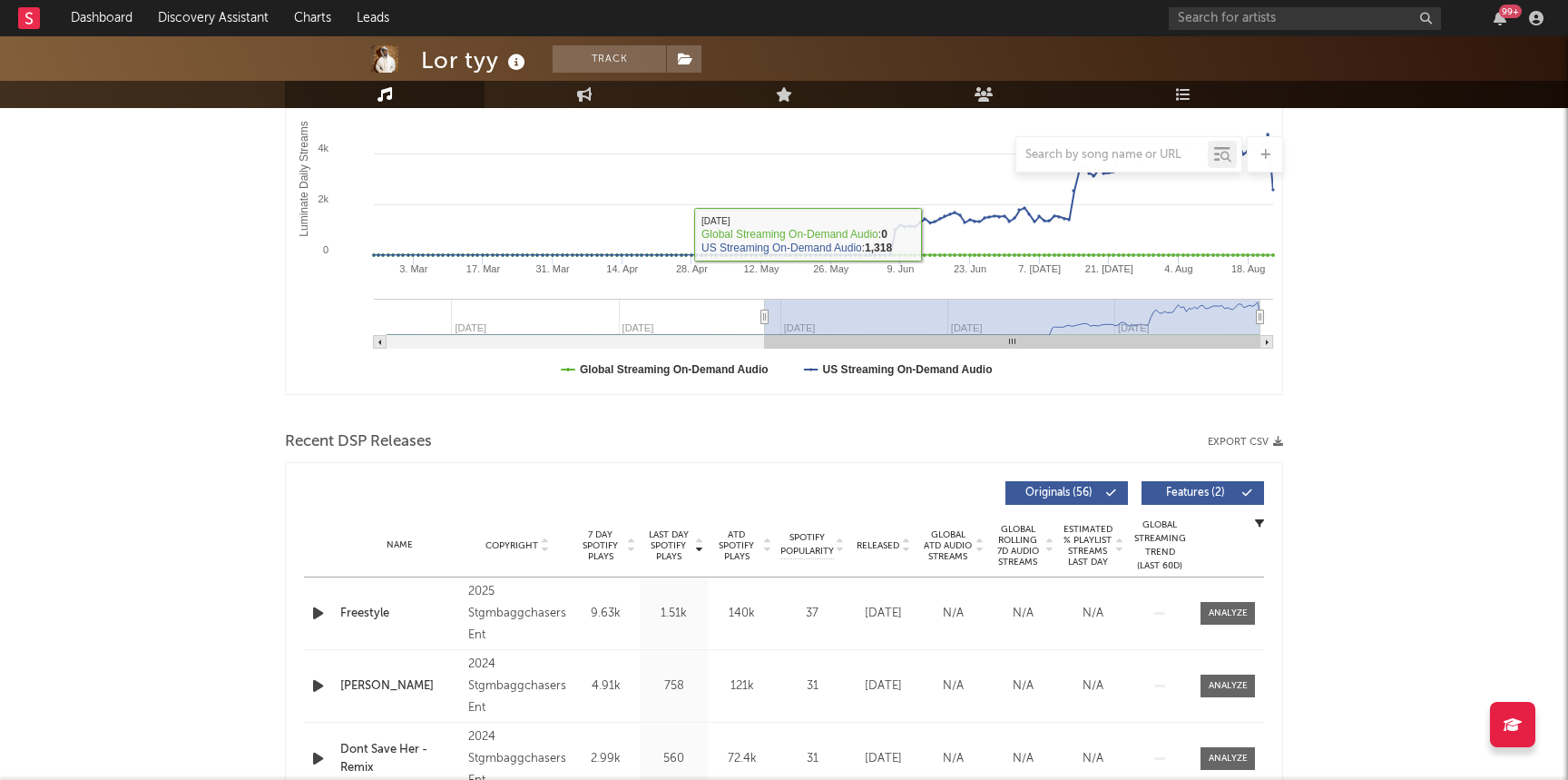
scroll to position [347, 0]
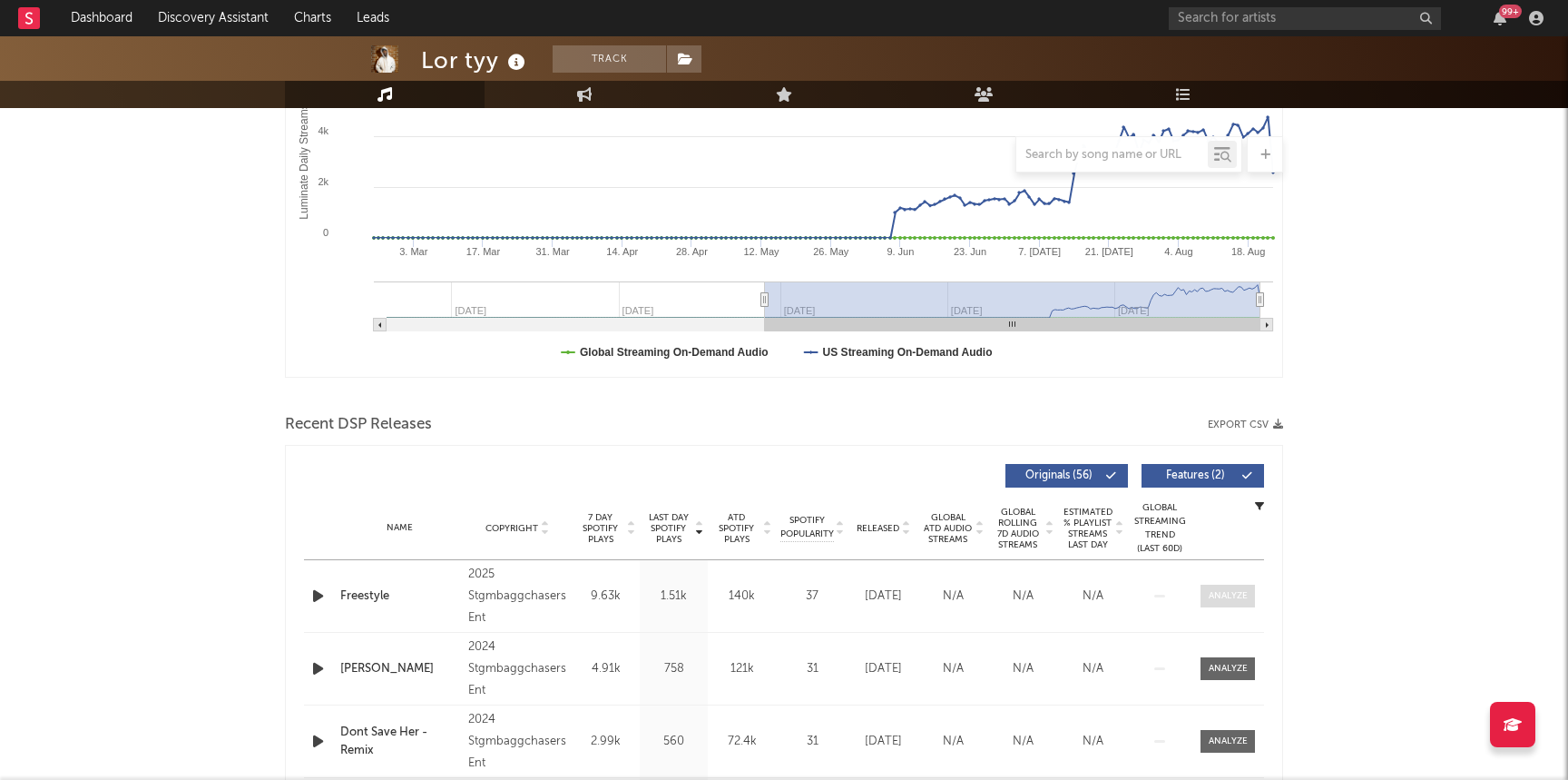
click at [1245, 588] on span at bounding box center [1228, 596] width 55 height 23
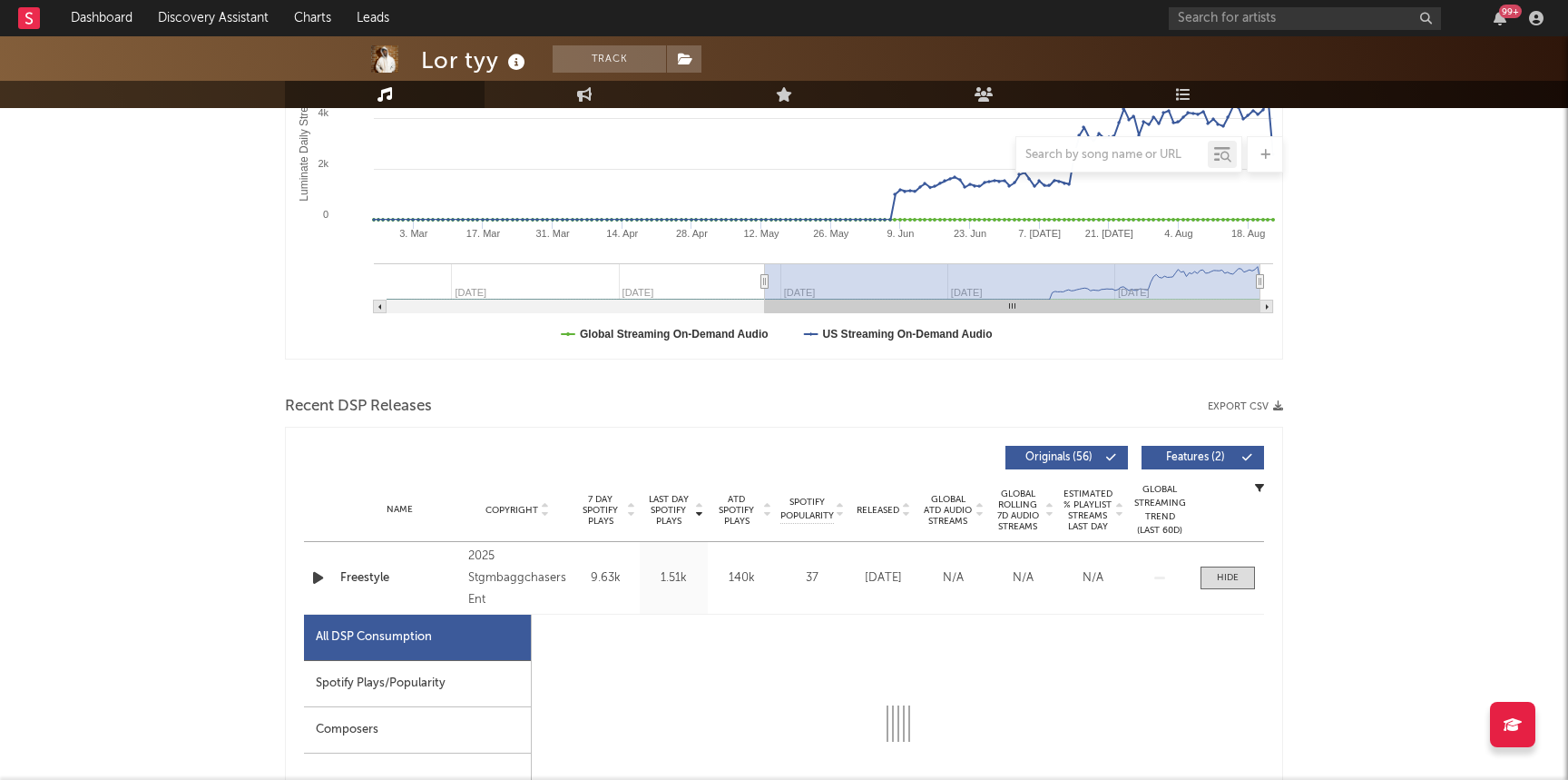
scroll to position [367, 0]
select select "1w"
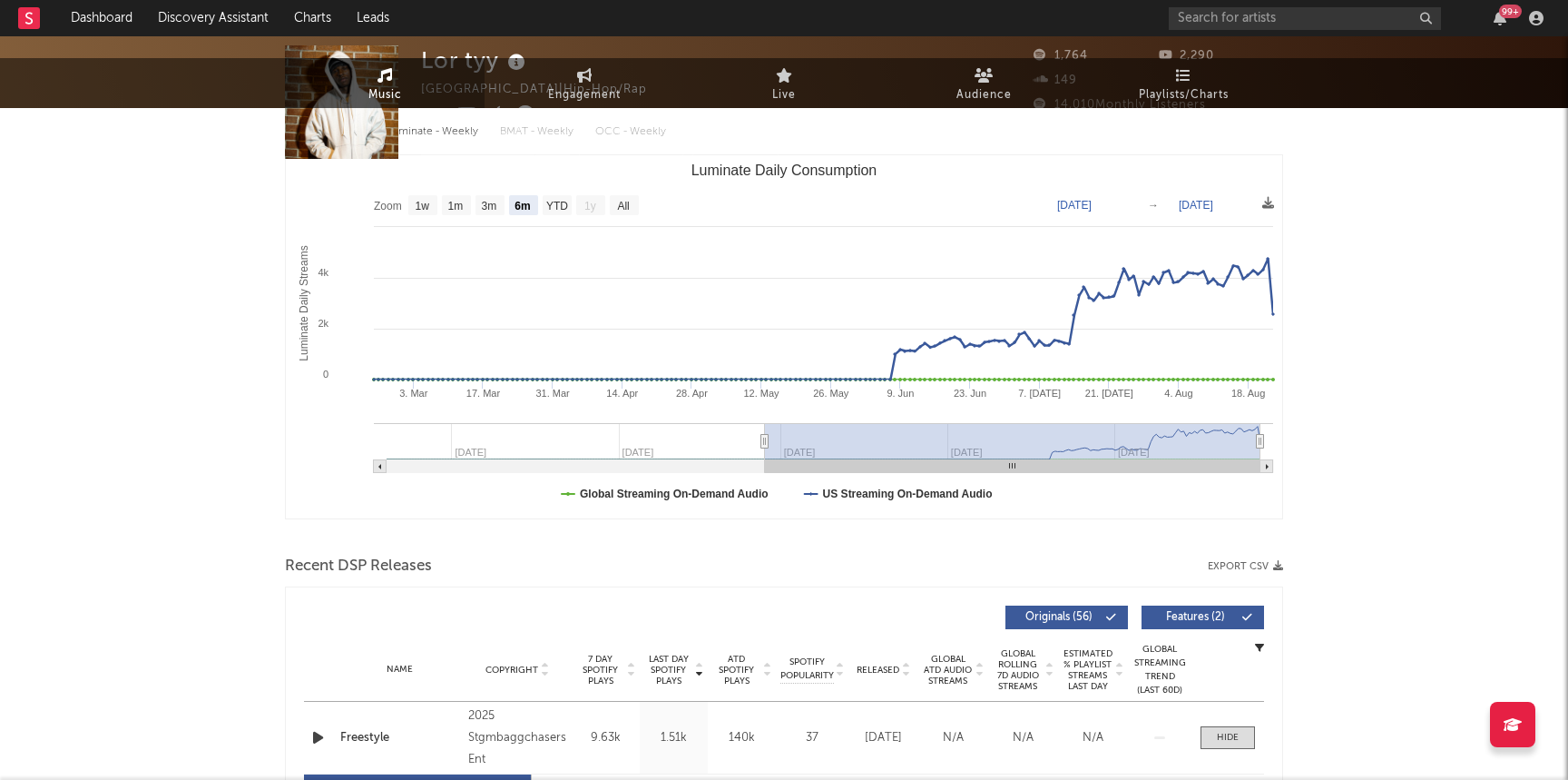
scroll to position [0, 0]
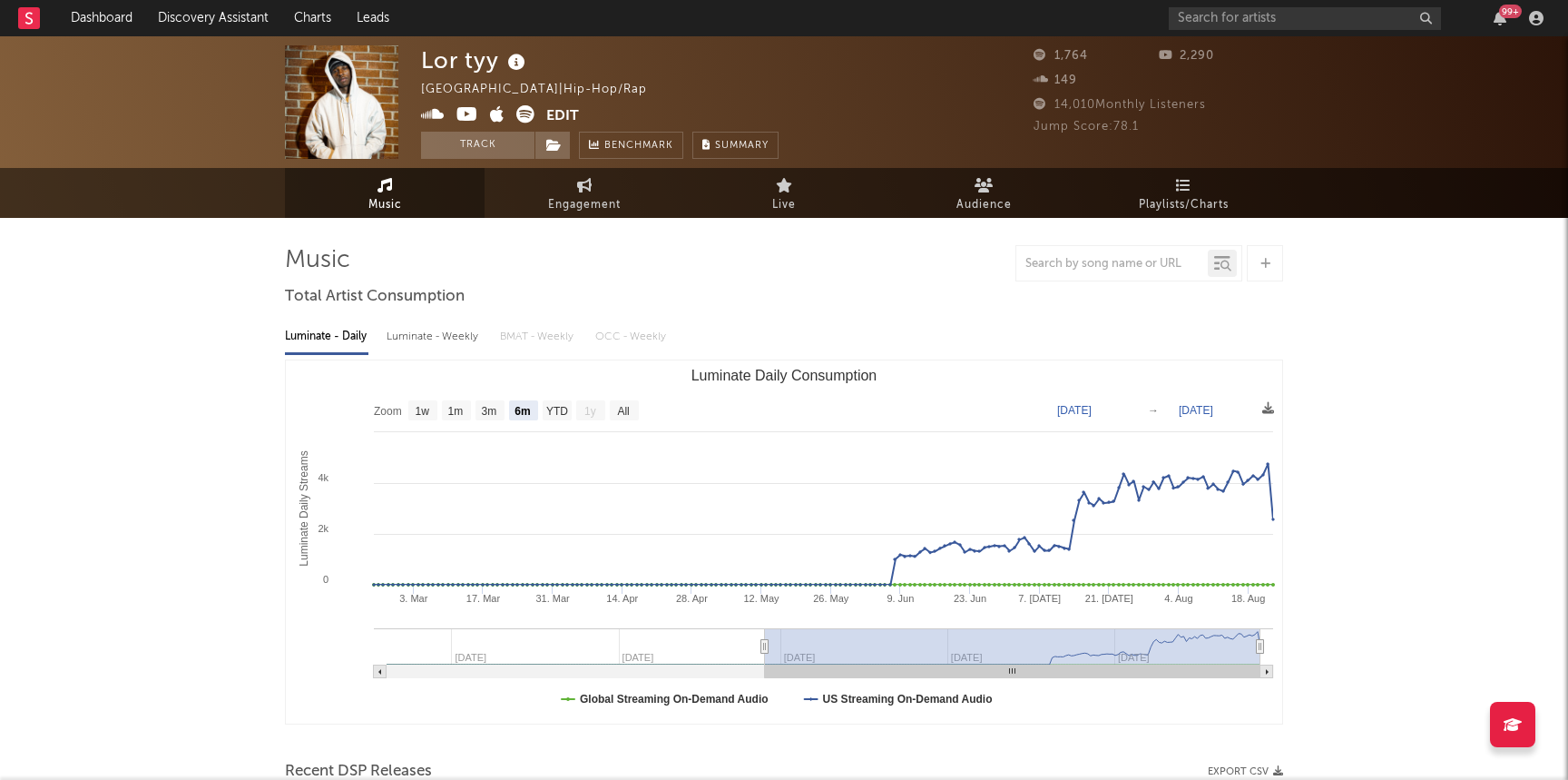
click at [467, 117] on icon at bounding box center [468, 114] width 22 height 18
click at [473, 152] on button "Track" at bounding box center [478, 145] width 113 height 27
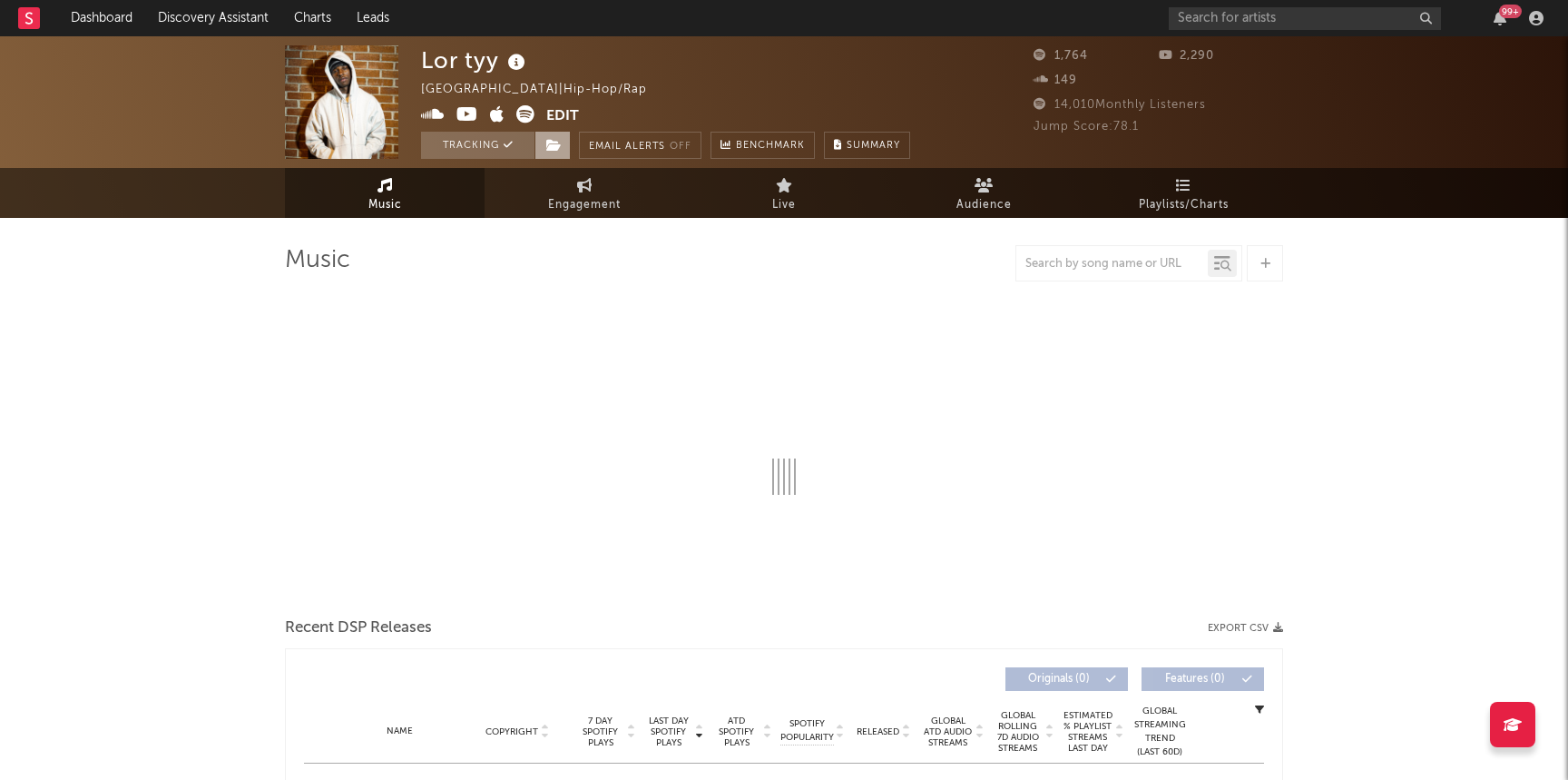
click at [566, 152] on span at bounding box center [552, 145] width 37 height 27
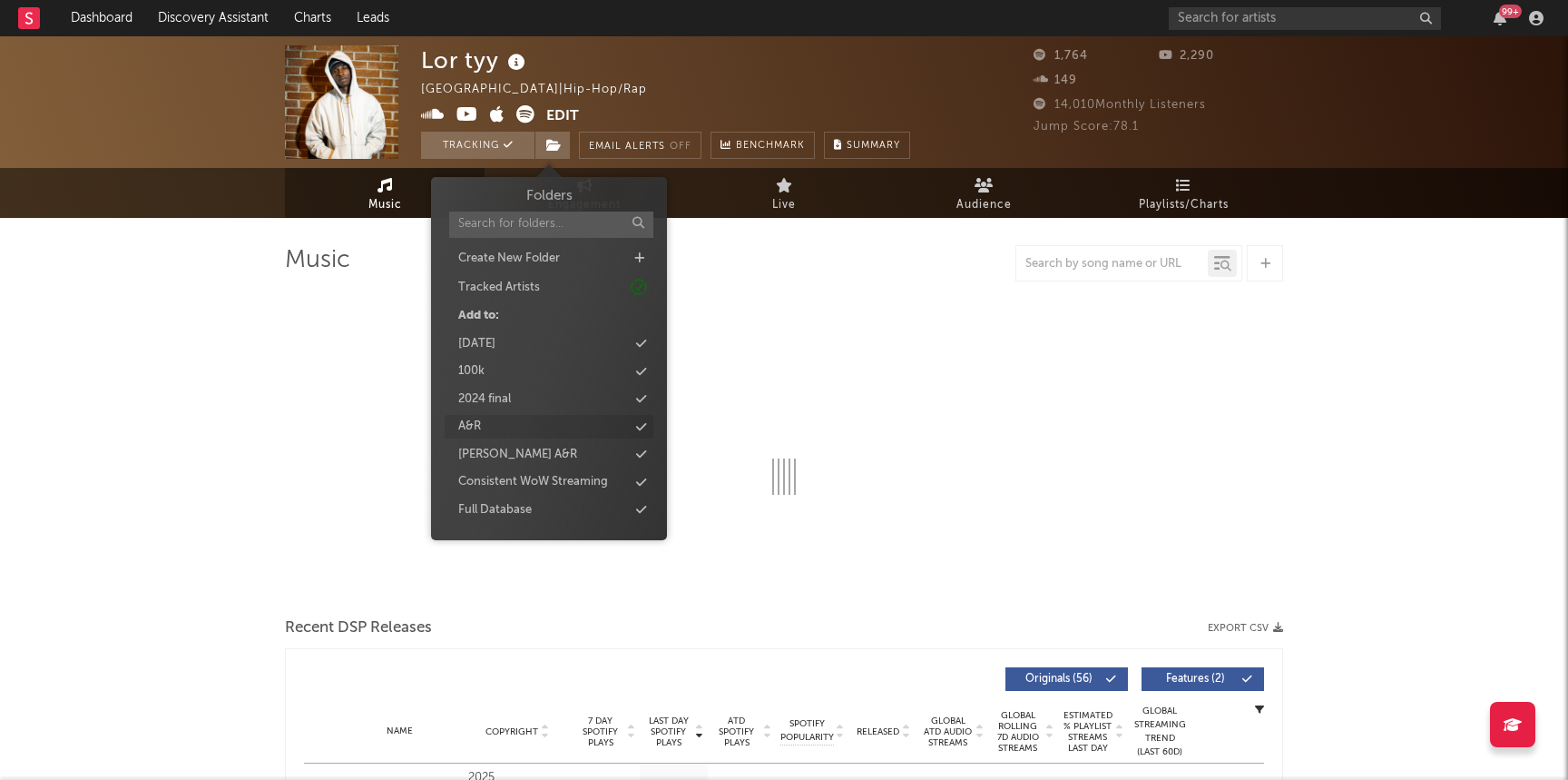
select select "6m"
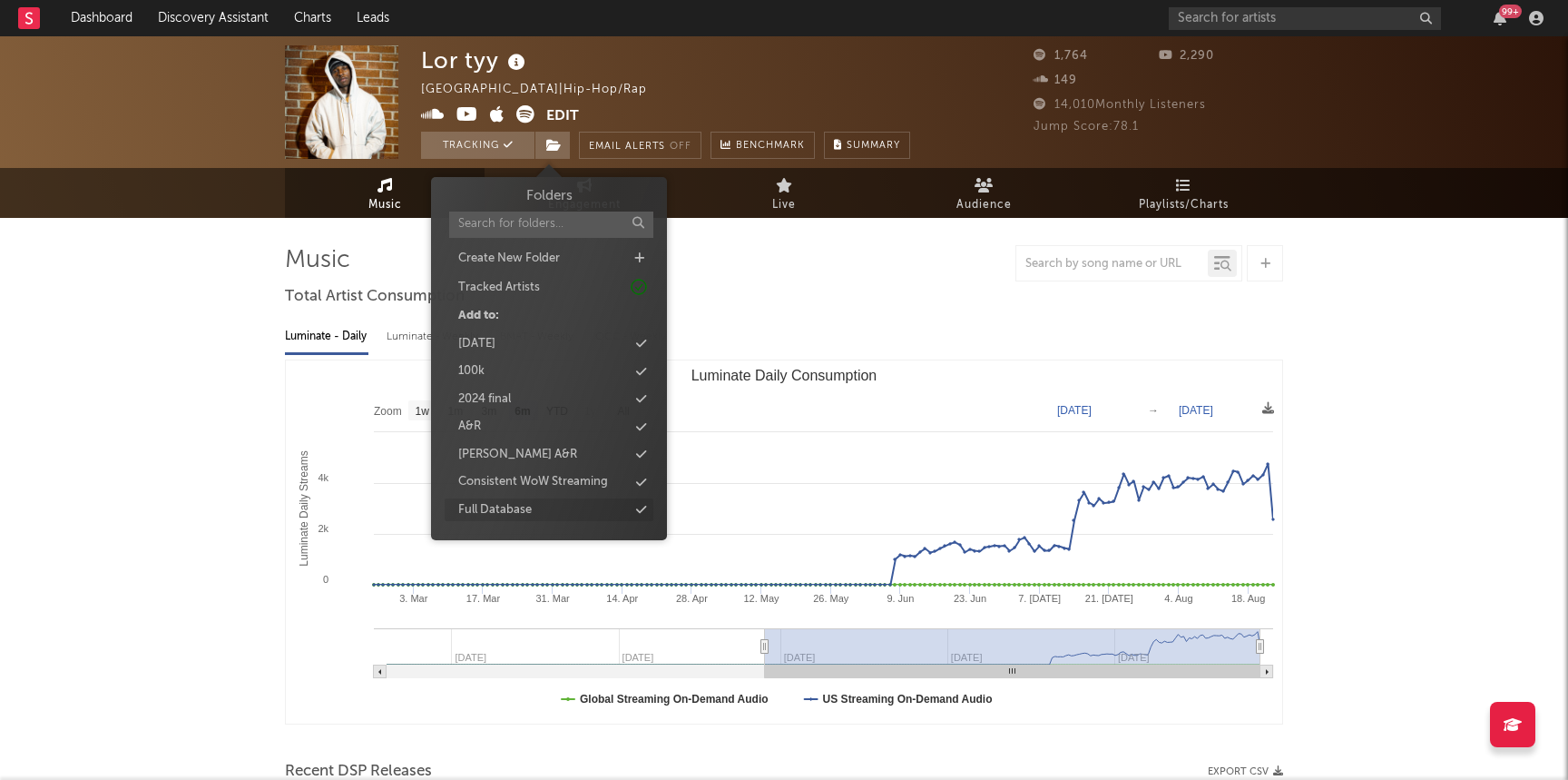
click at [501, 504] on div "Full Database" at bounding box center [495, 510] width 73 height 18
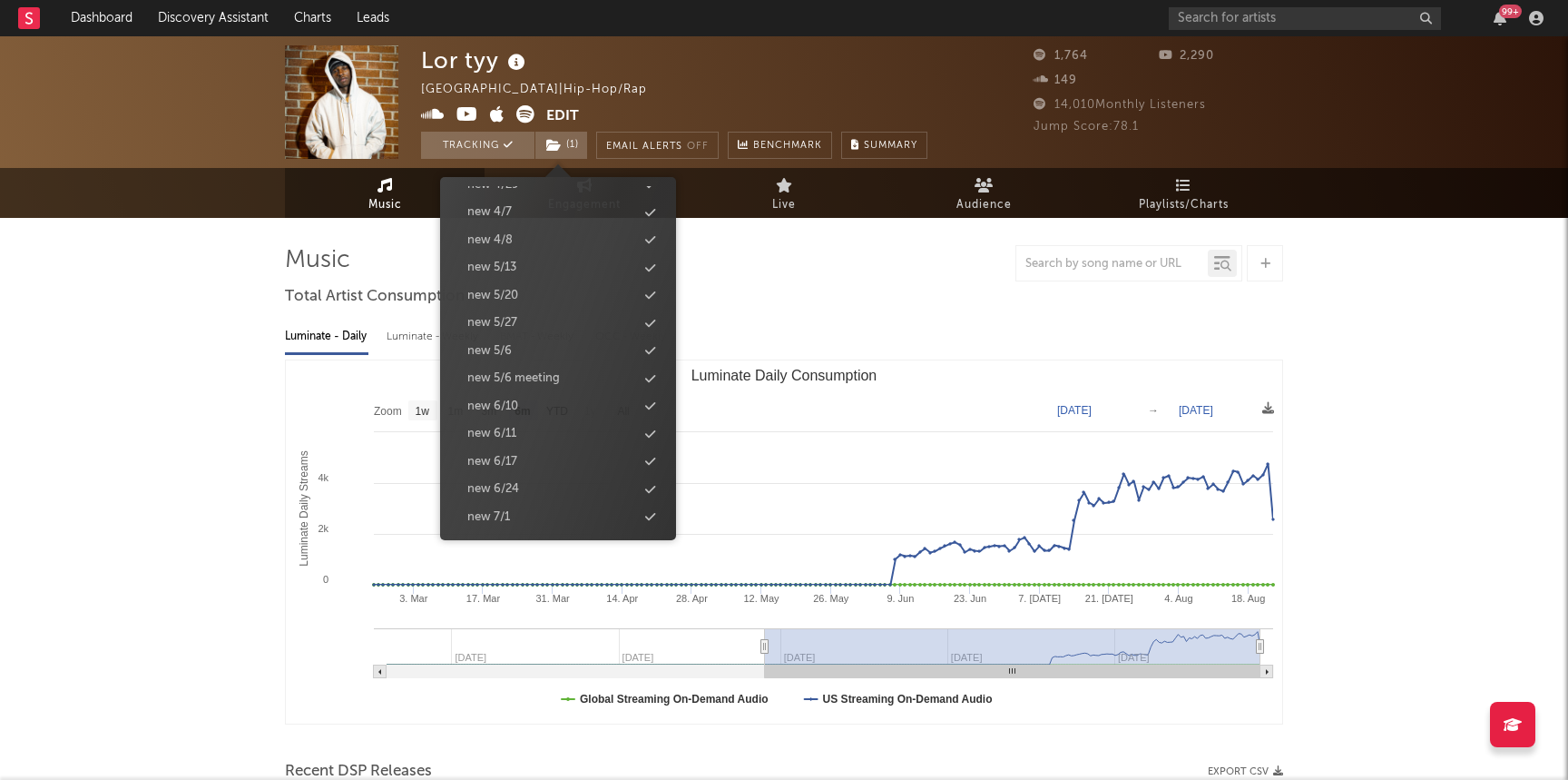
scroll to position [1767, 0]
click at [533, 372] on div "new 8/26" at bounding box center [558, 377] width 209 height 24
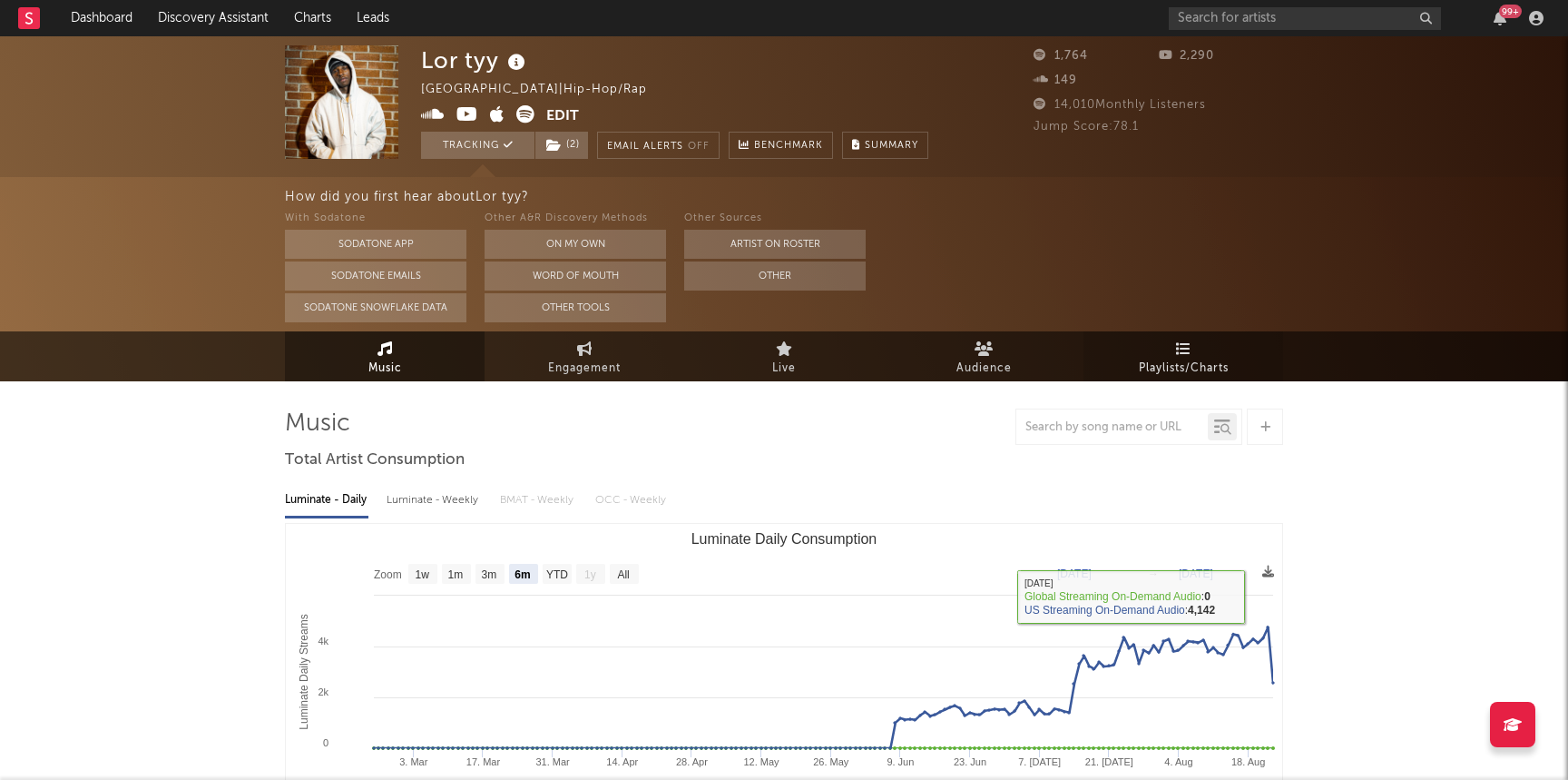
click at [1168, 361] on span "Playlists/Charts" at bounding box center [1183, 369] width 90 height 22
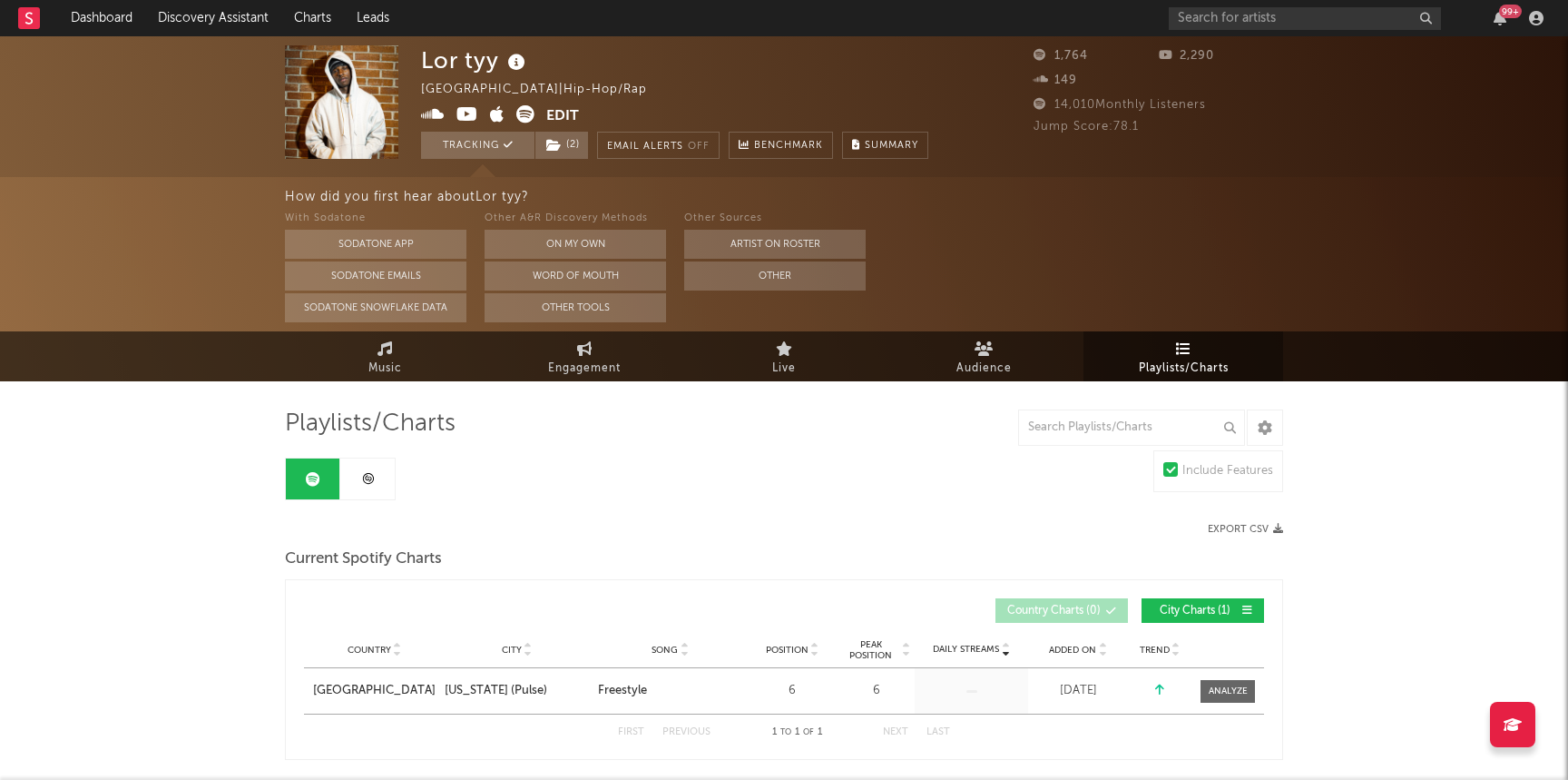
click at [379, 481] on link at bounding box center [367, 478] width 55 height 41
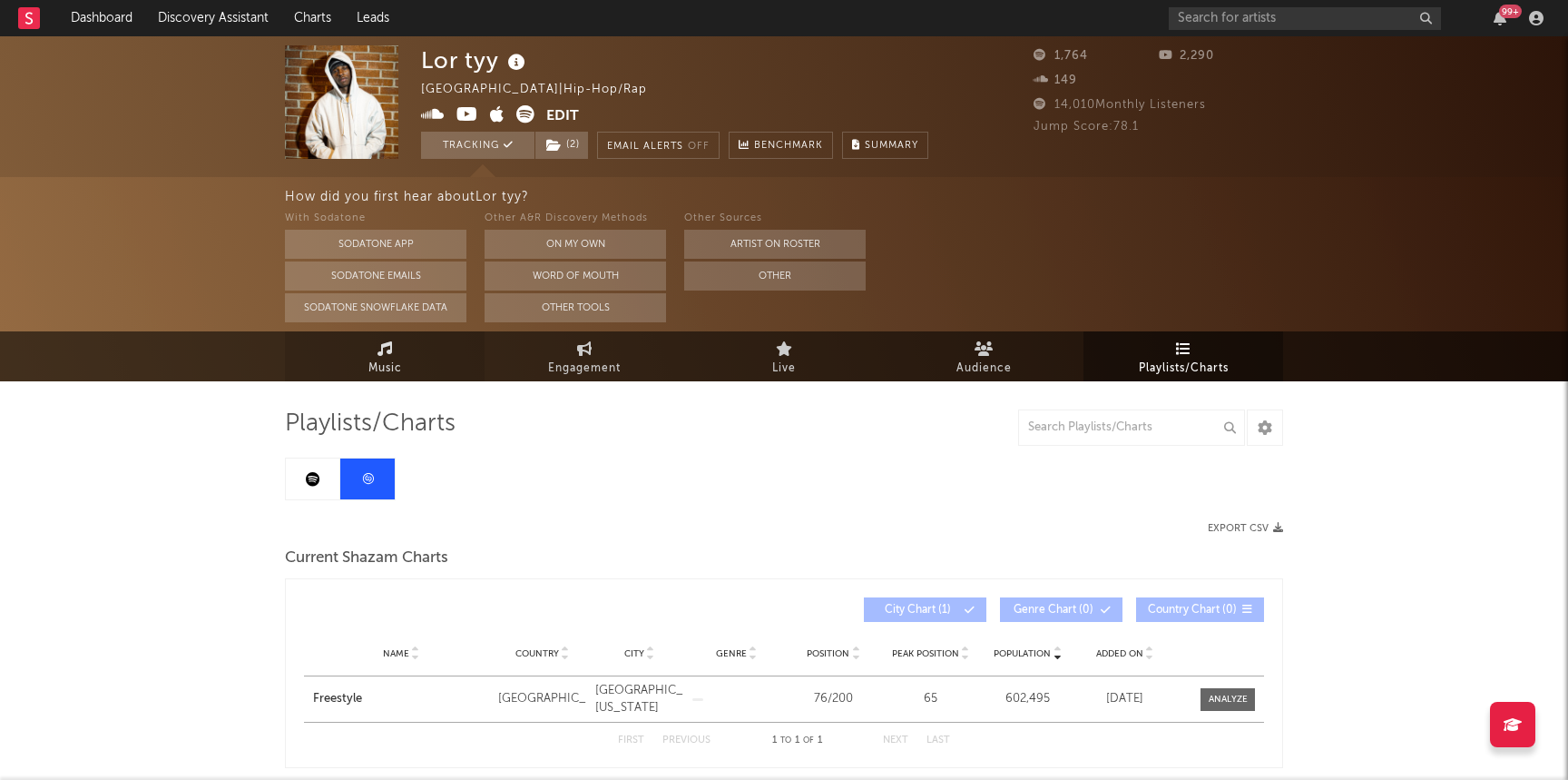
click at [350, 367] on link "Music" at bounding box center [385, 356] width 199 height 50
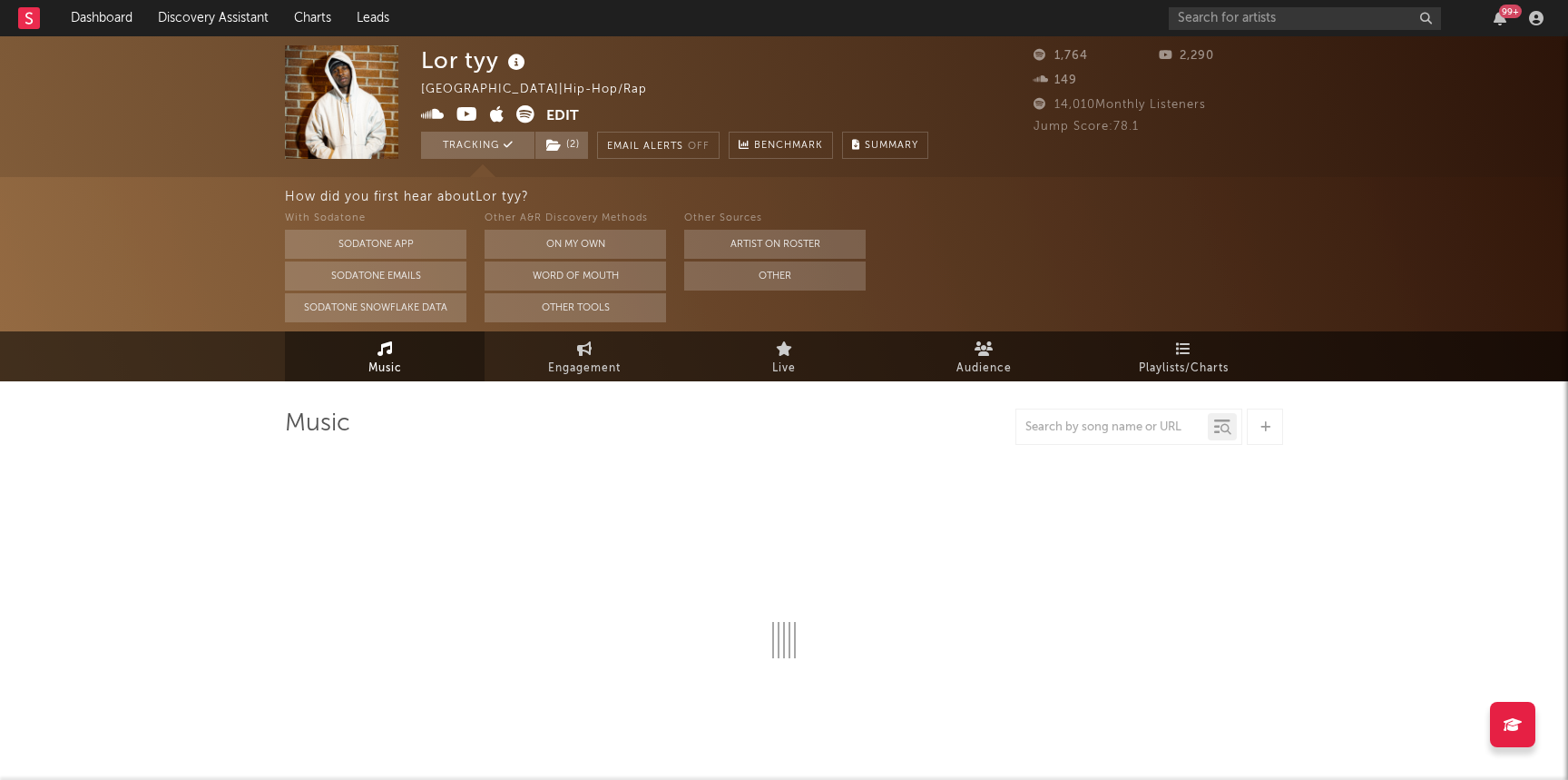
select select "6m"
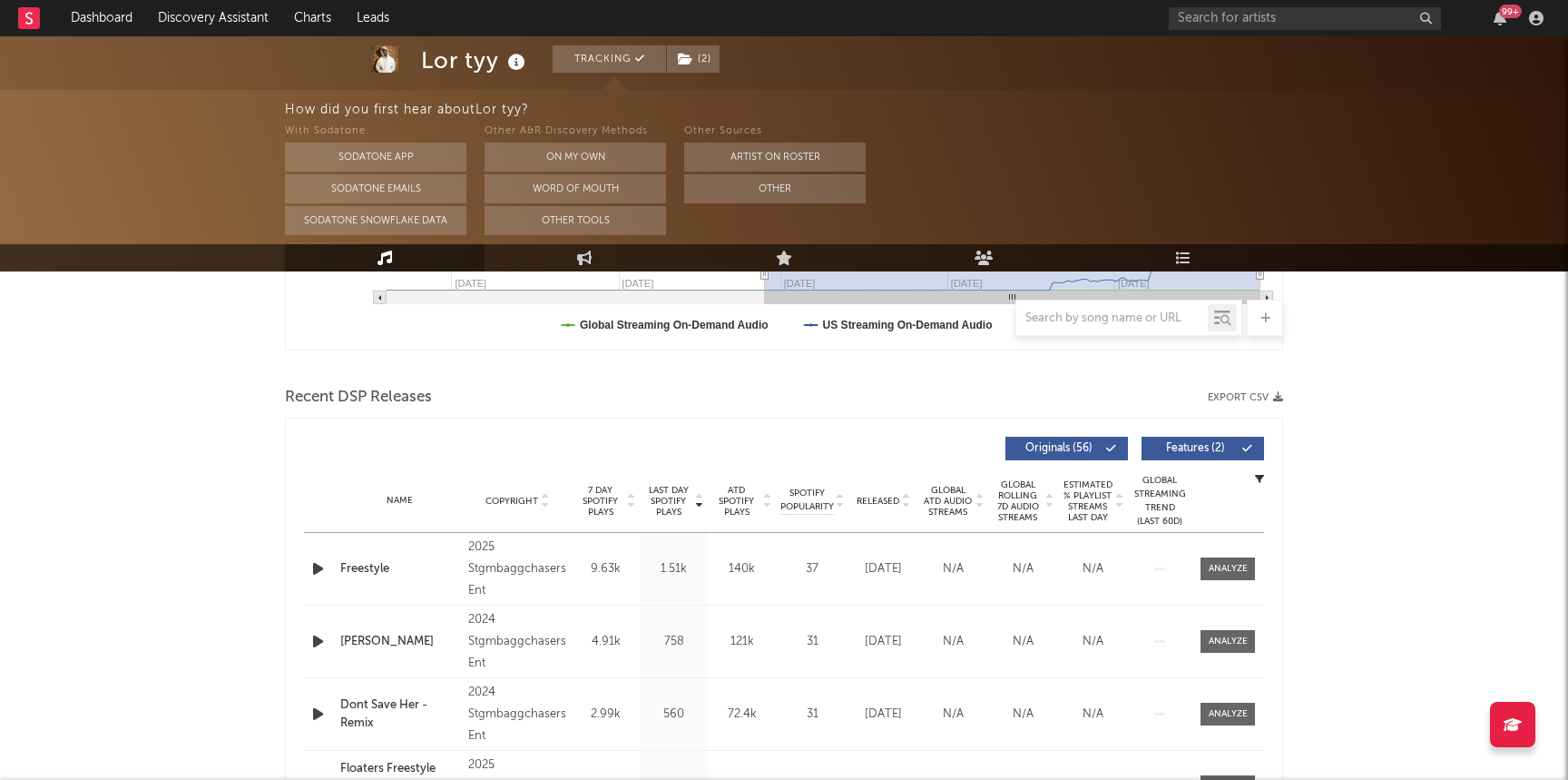
scroll to position [555, 0]
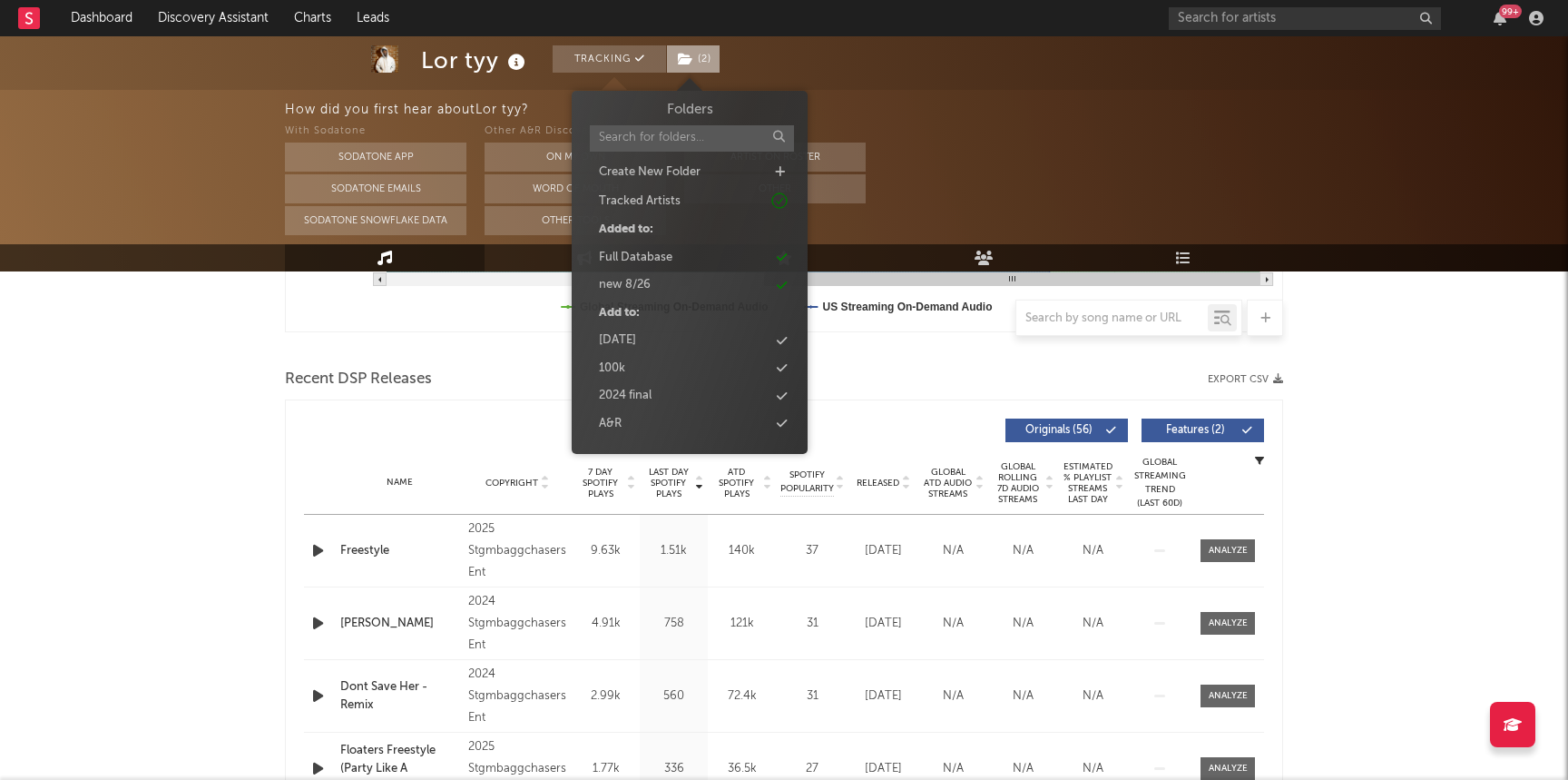
click at [688, 60] on icon at bounding box center [686, 58] width 16 height 13
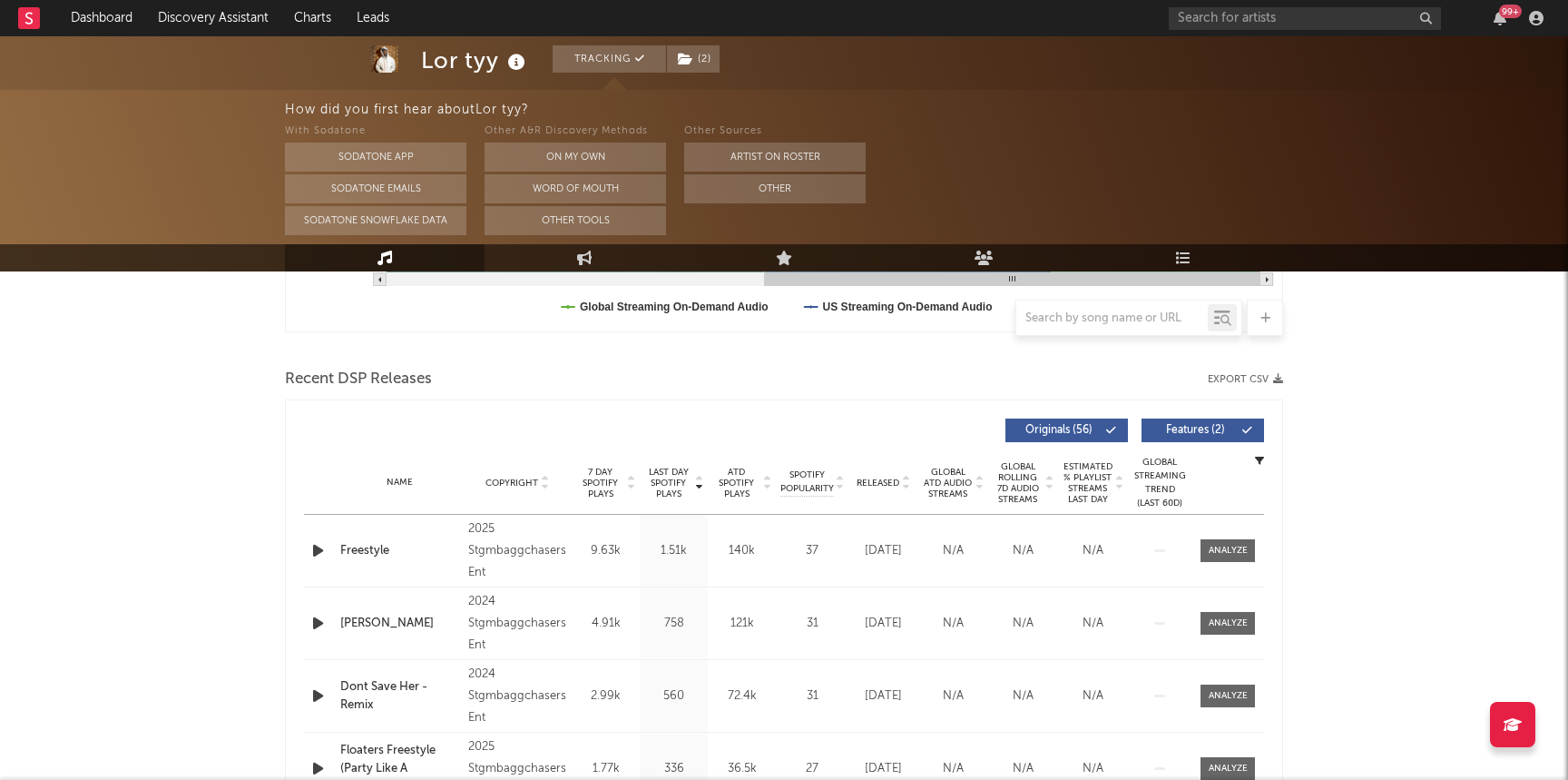
click at [232, 472] on div "Lor tyy Tracking ( 2 ) United States | Hip-Hop/Rap Edit Tracking ( 2 ) Email Al…" at bounding box center [784, 507] width 1568 height 2054
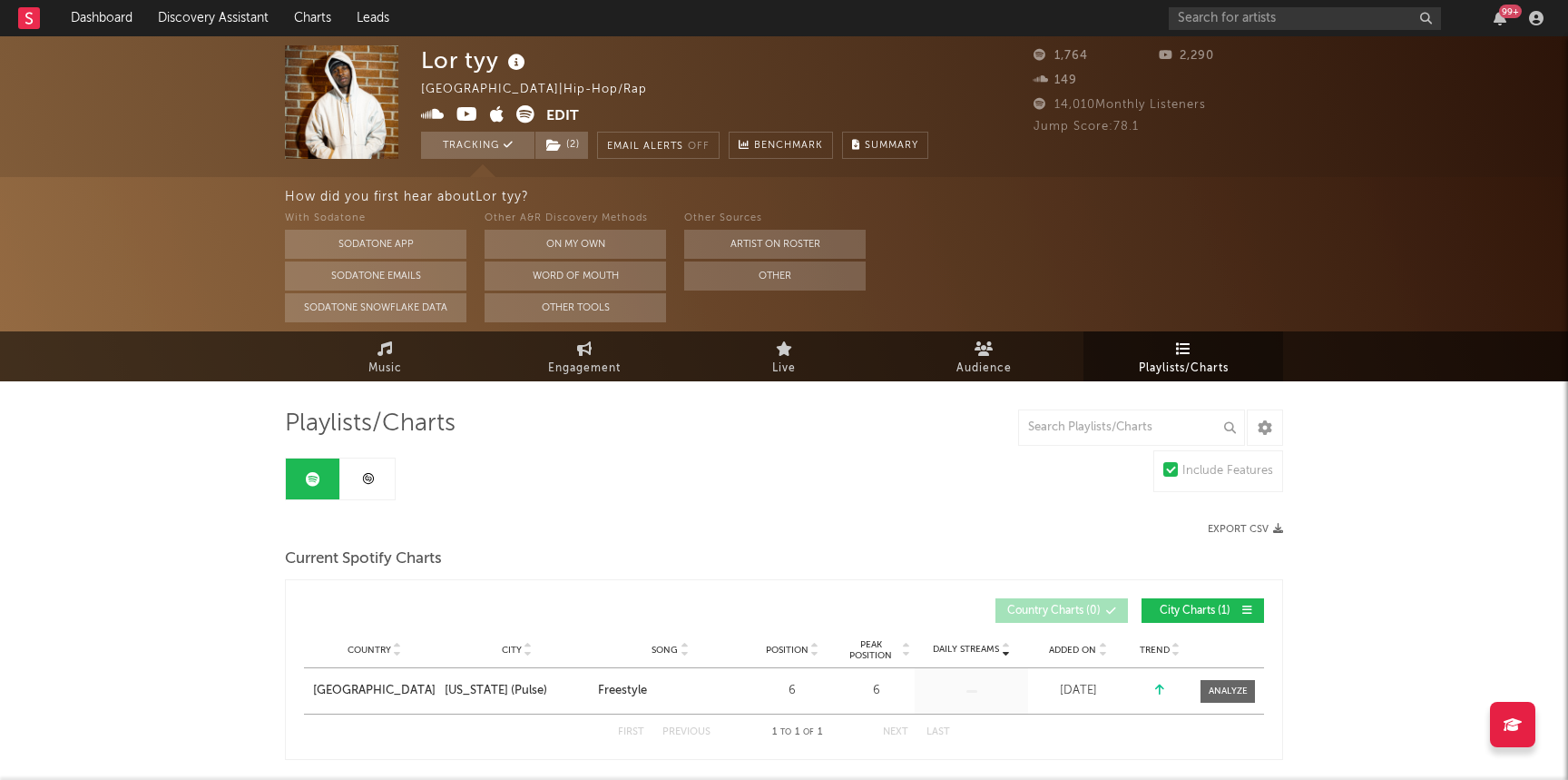
click at [217, 42] on div "Lor tyy United States | Hip-Hop/Rap Edit Tracking ( 2 ) Email Alerts Off Benchm…" at bounding box center [784, 107] width 1568 height 141
click at [210, 18] on link "Discovery Assistant" at bounding box center [213, 18] width 136 height 37
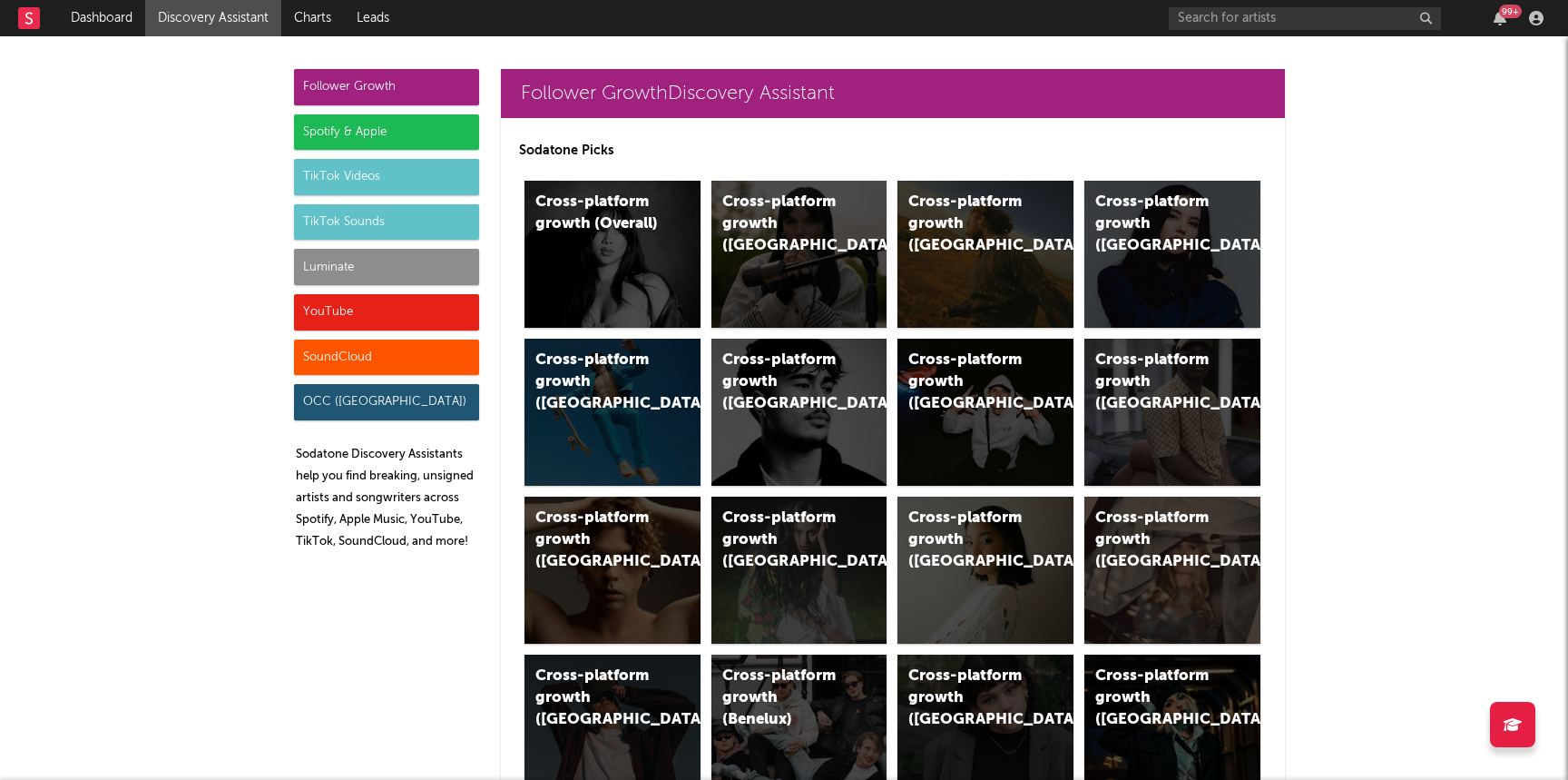
click at [373, 265] on div "Luminate" at bounding box center [387, 267] width 185 height 37
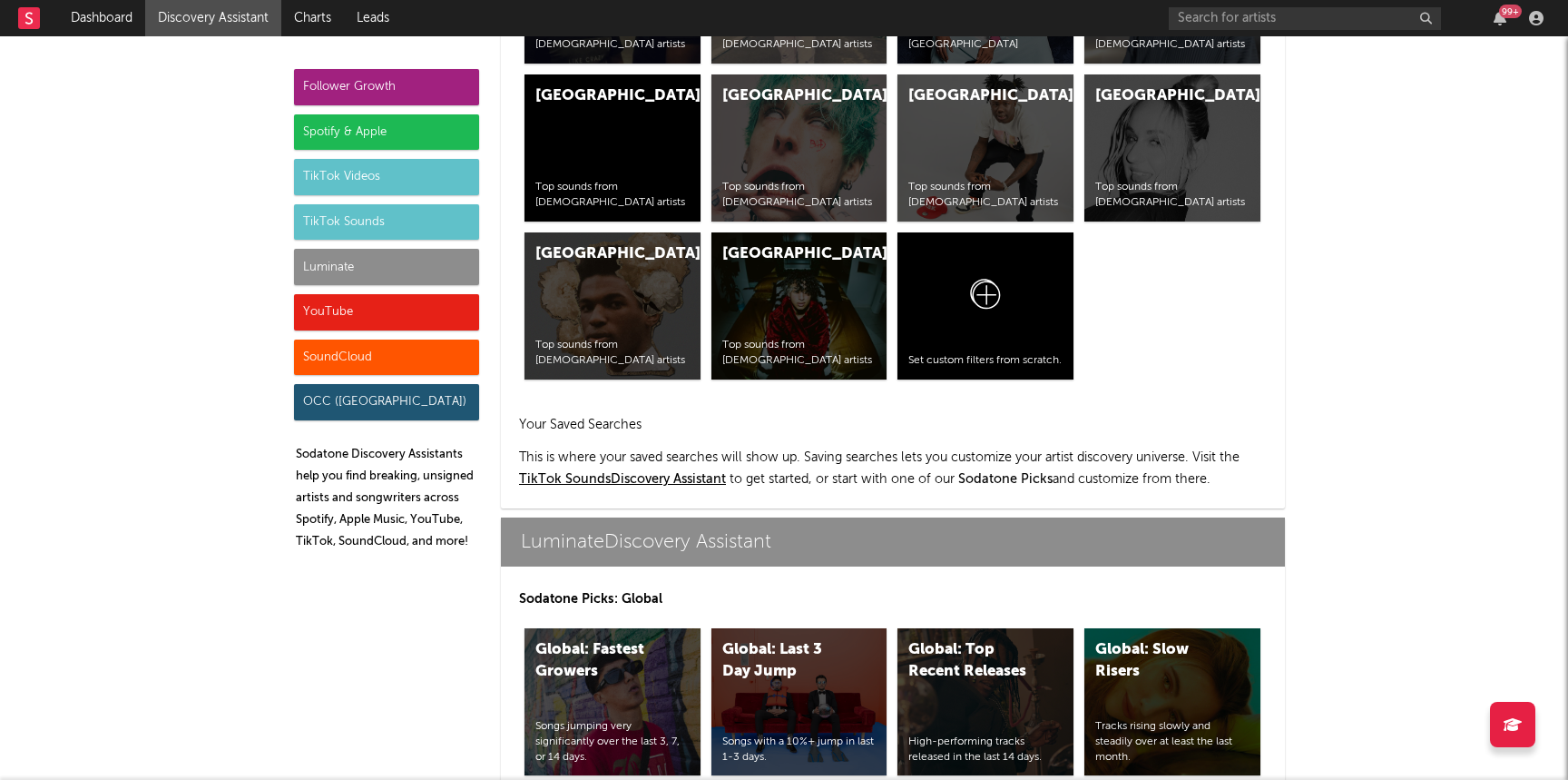
scroll to position [8057, 0]
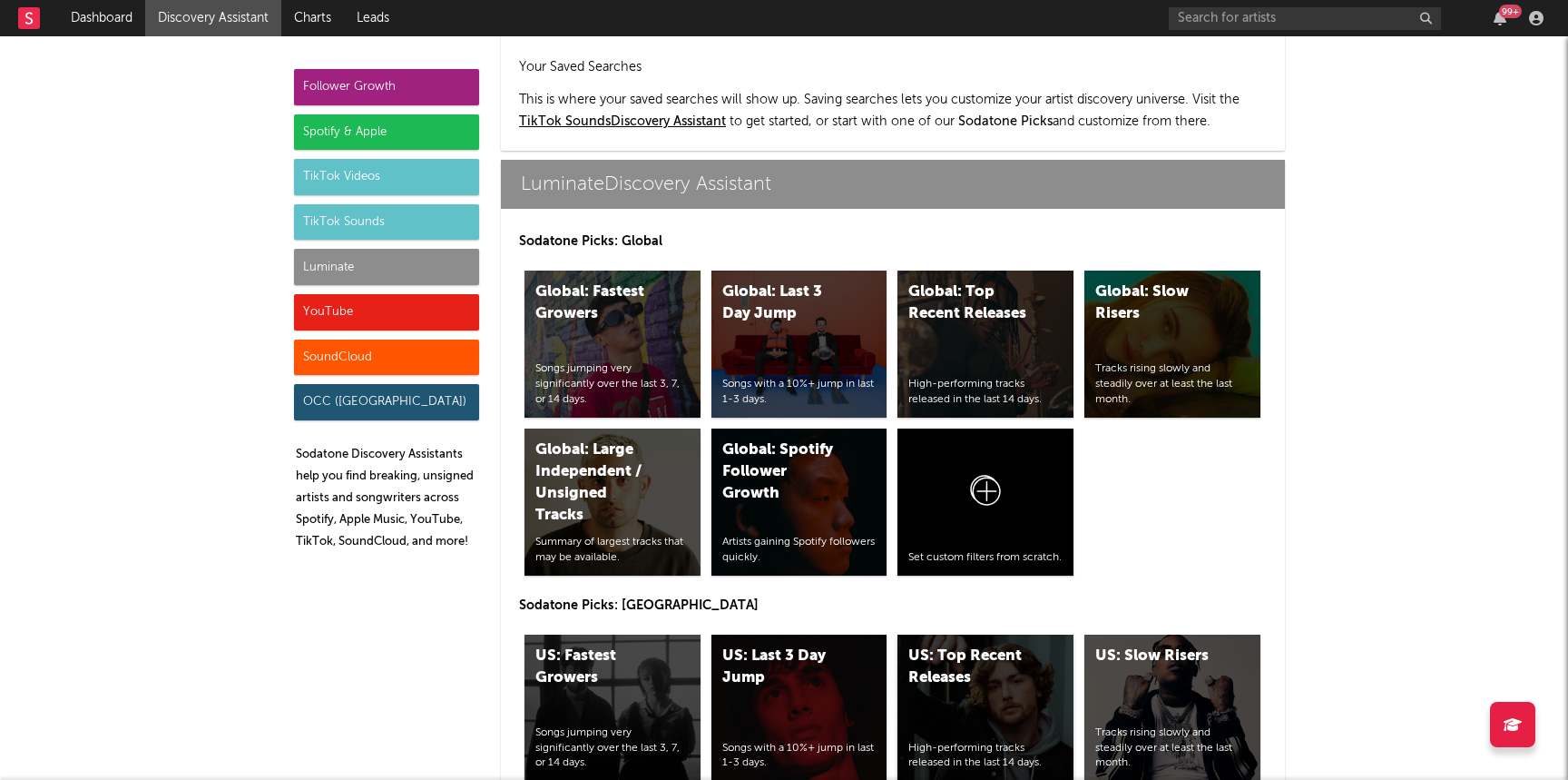
click at [984, 634] on div "US: Top Recent Releases High-performing tracks released in the last 14 days." at bounding box center [986, 708] width 176 height 147
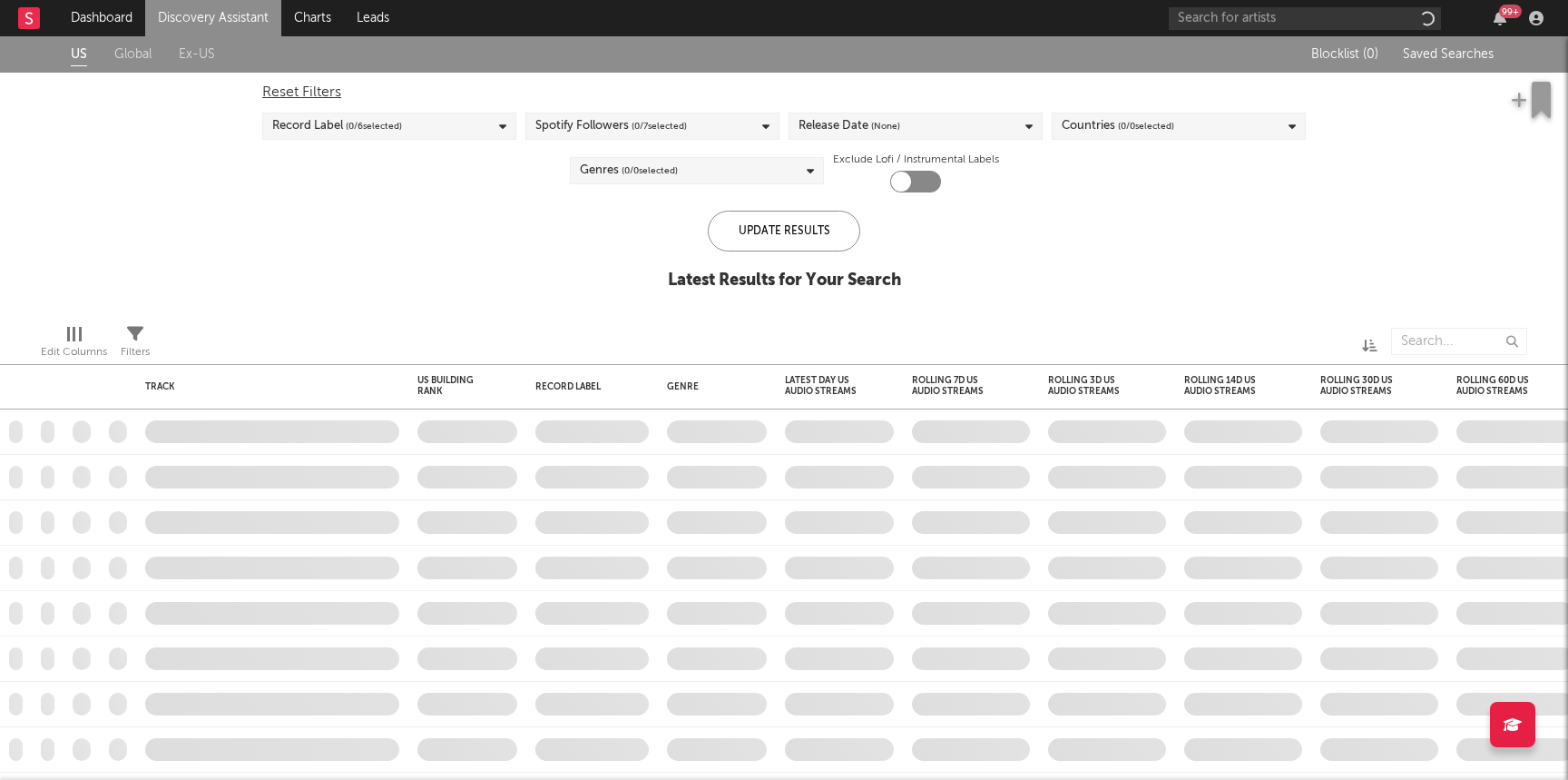
checkbox input "true"
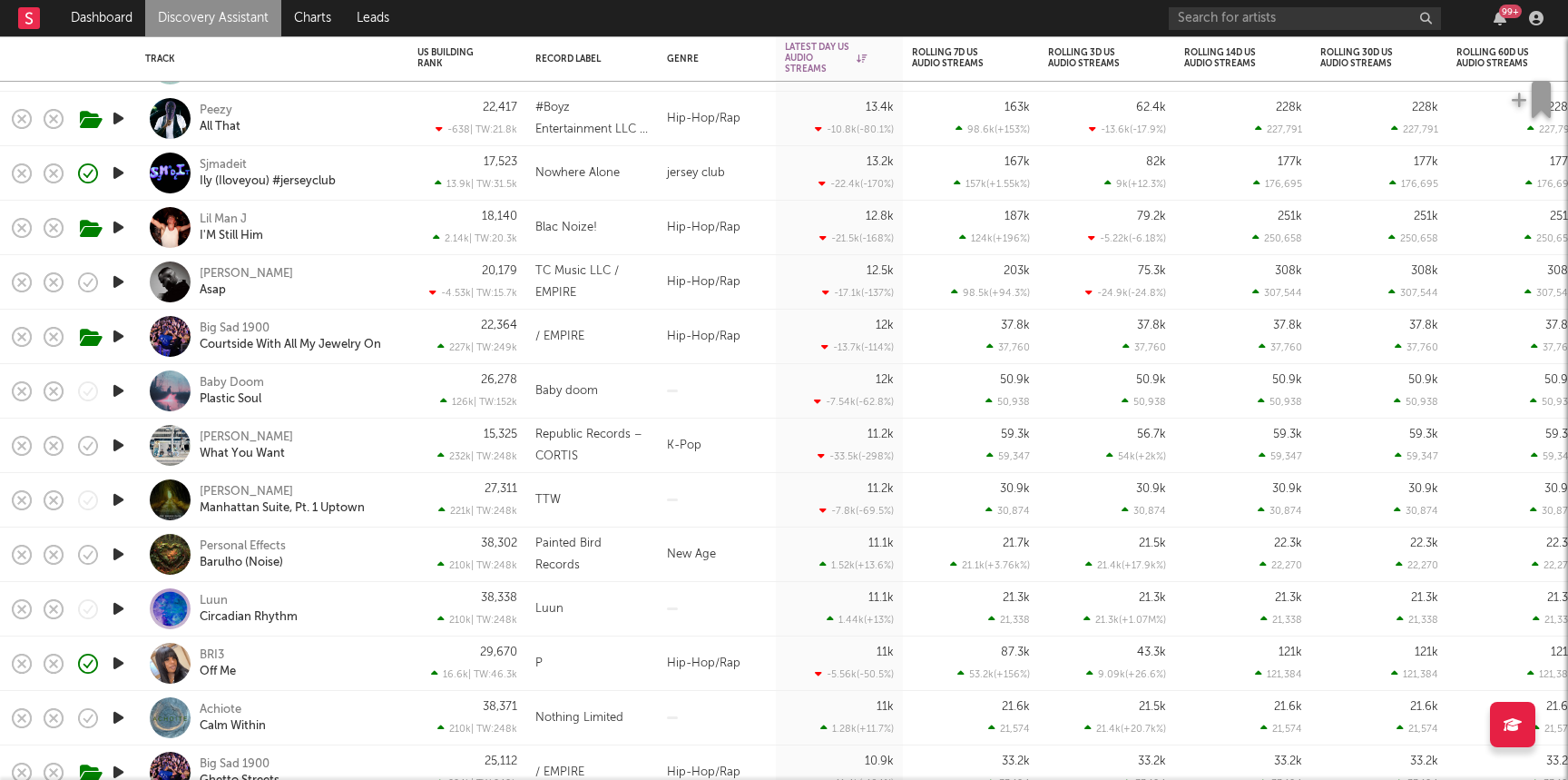
click at [118, 389] on icon "button" at bounding box center [118, 390] width 19 height 23
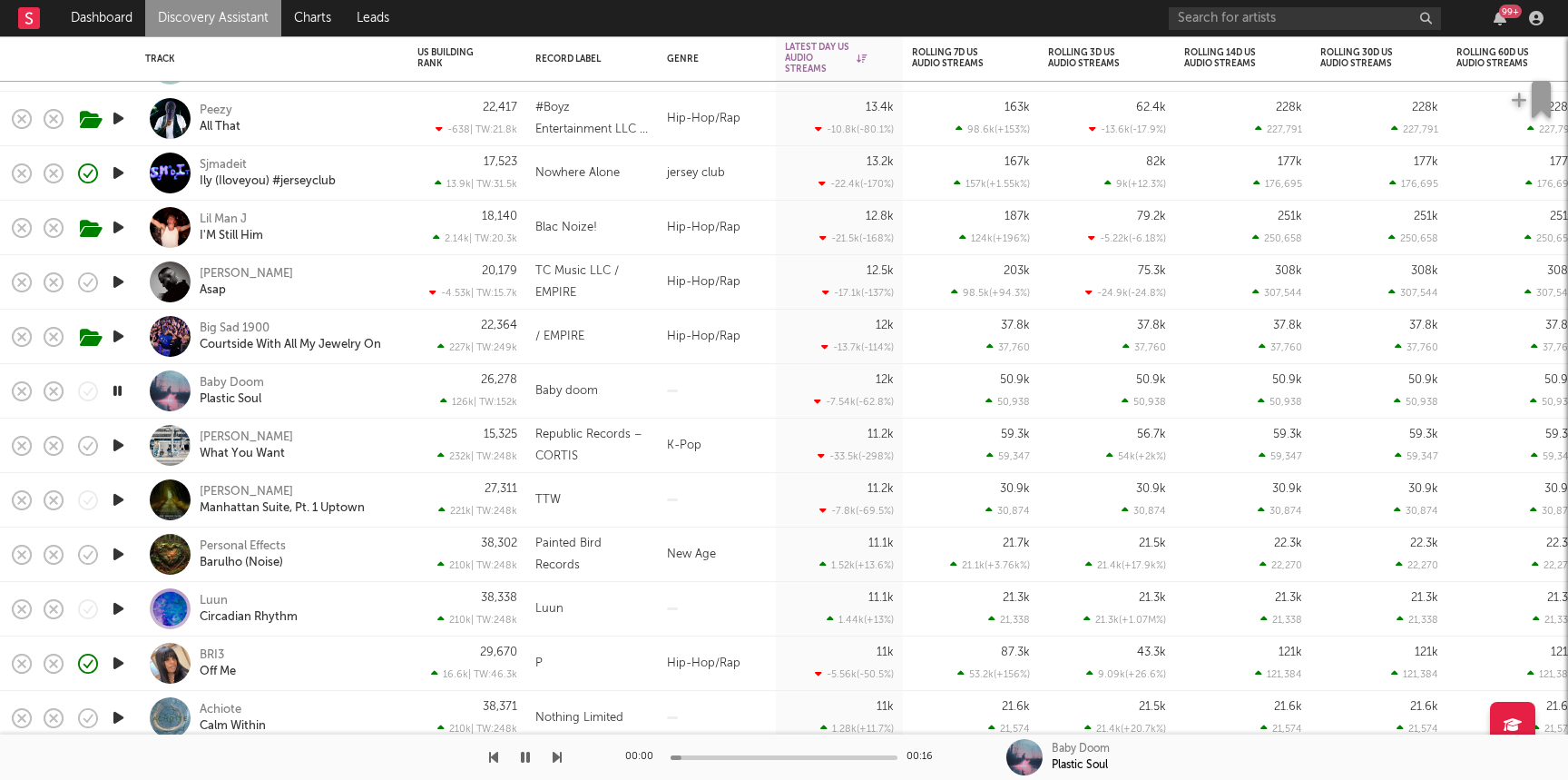
click at [361, 395] on div "Baby Doom Plastic Soul" at bounding box center [296, 390] width 195 height 33
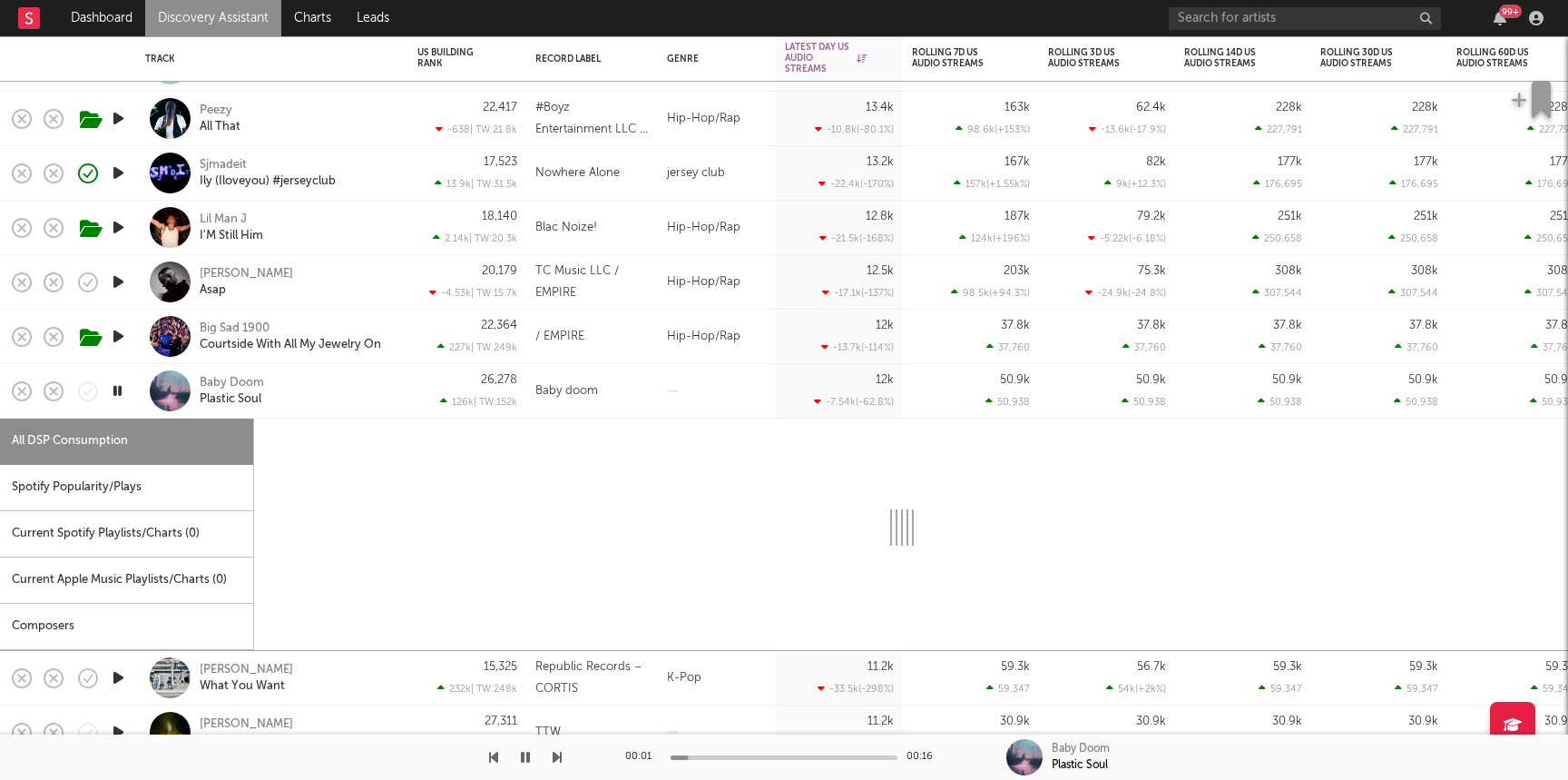
select select "1w"
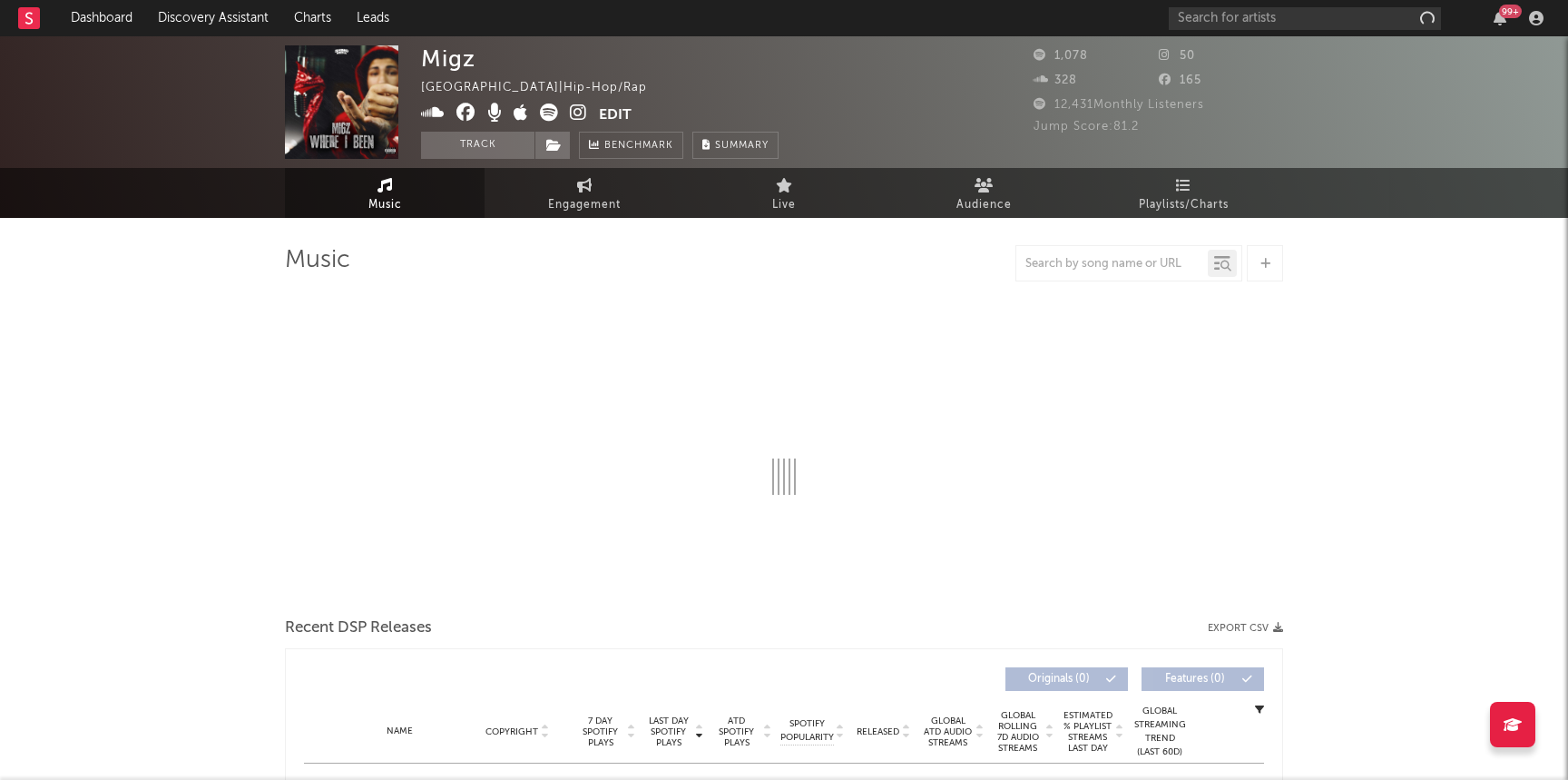
select select "1w"
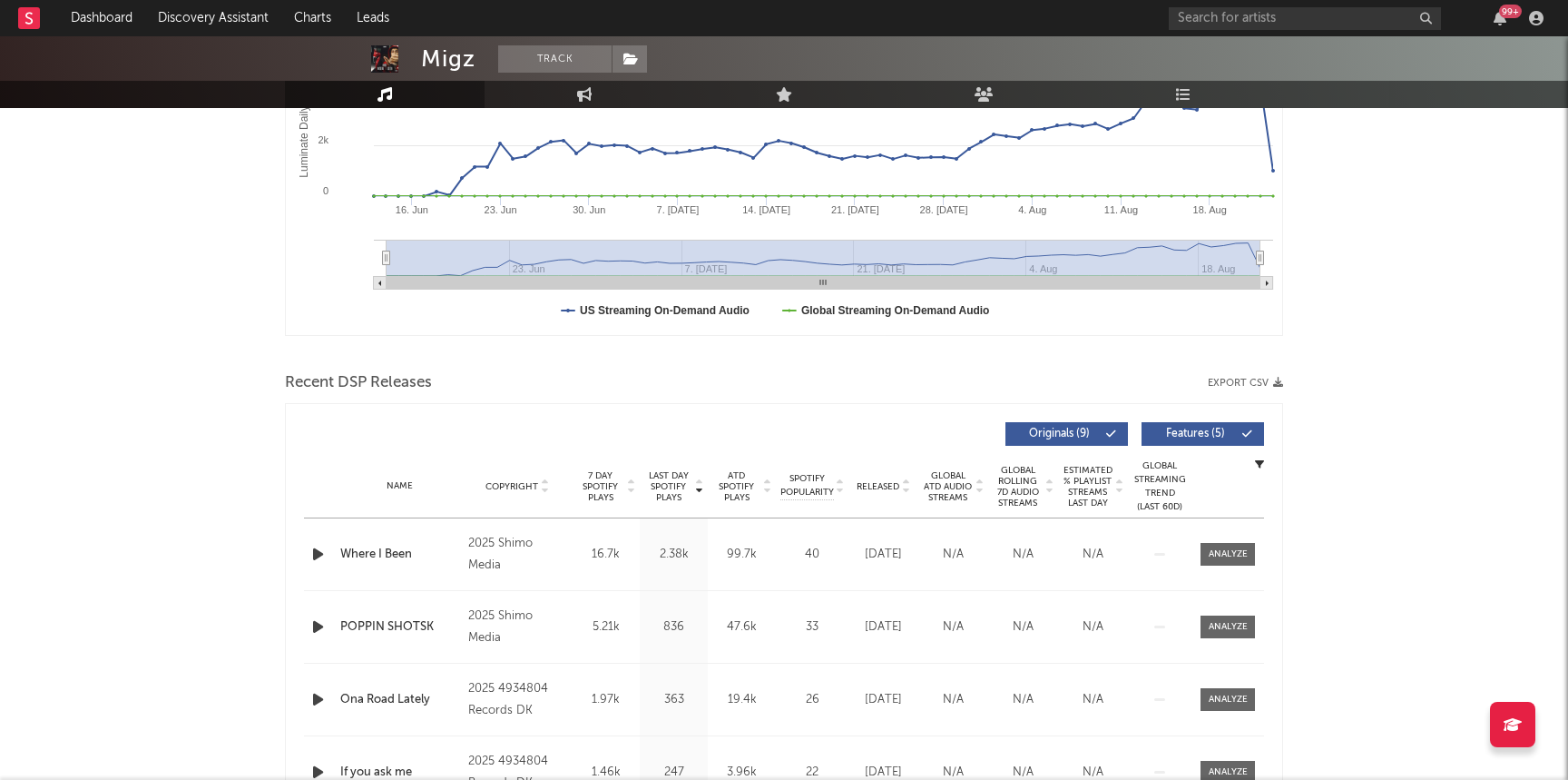
scroll to position [535, 0]
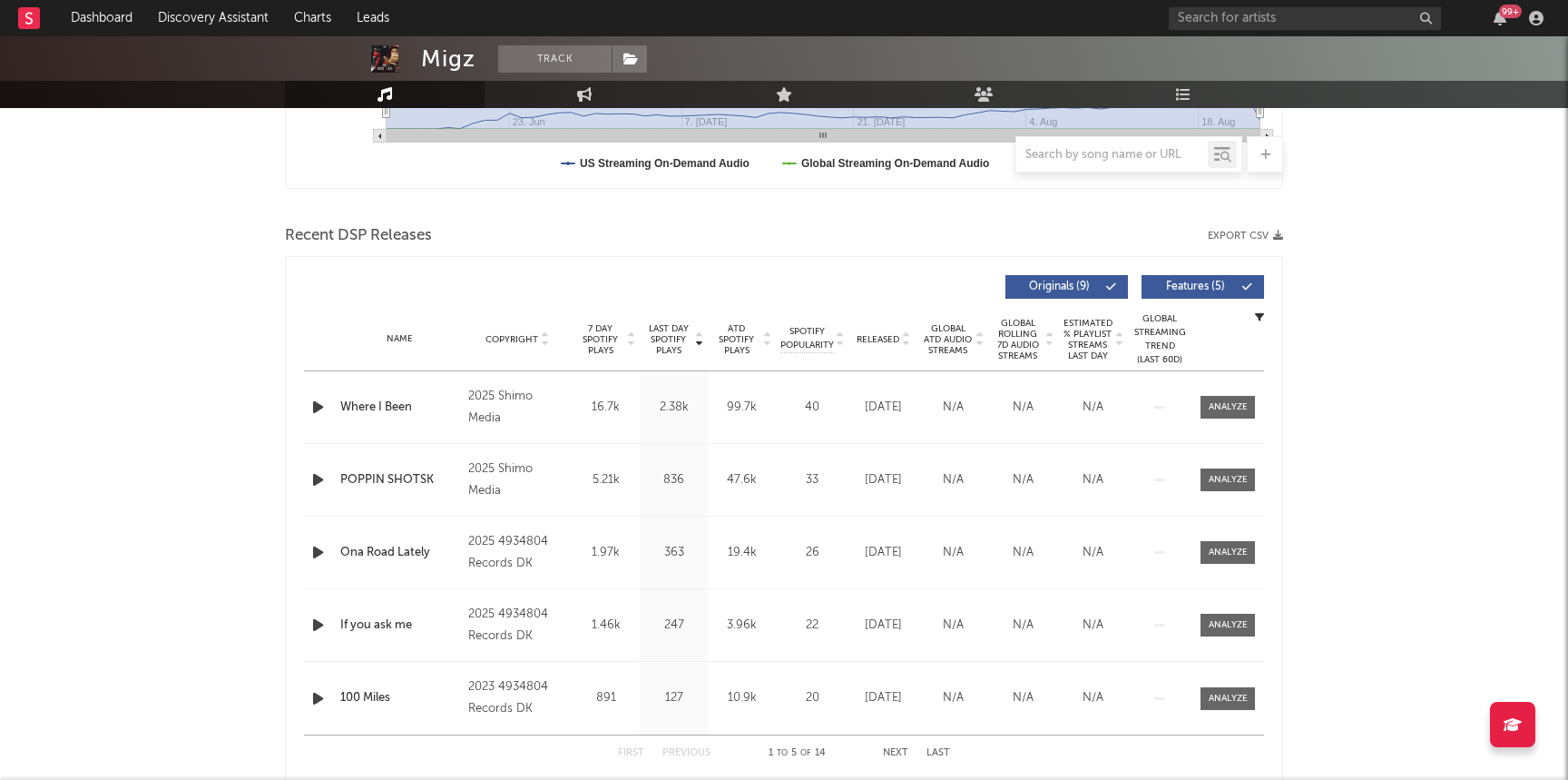
click at [314, 407] on icon "button" at bounding box center [317, 406] width 19 height 23
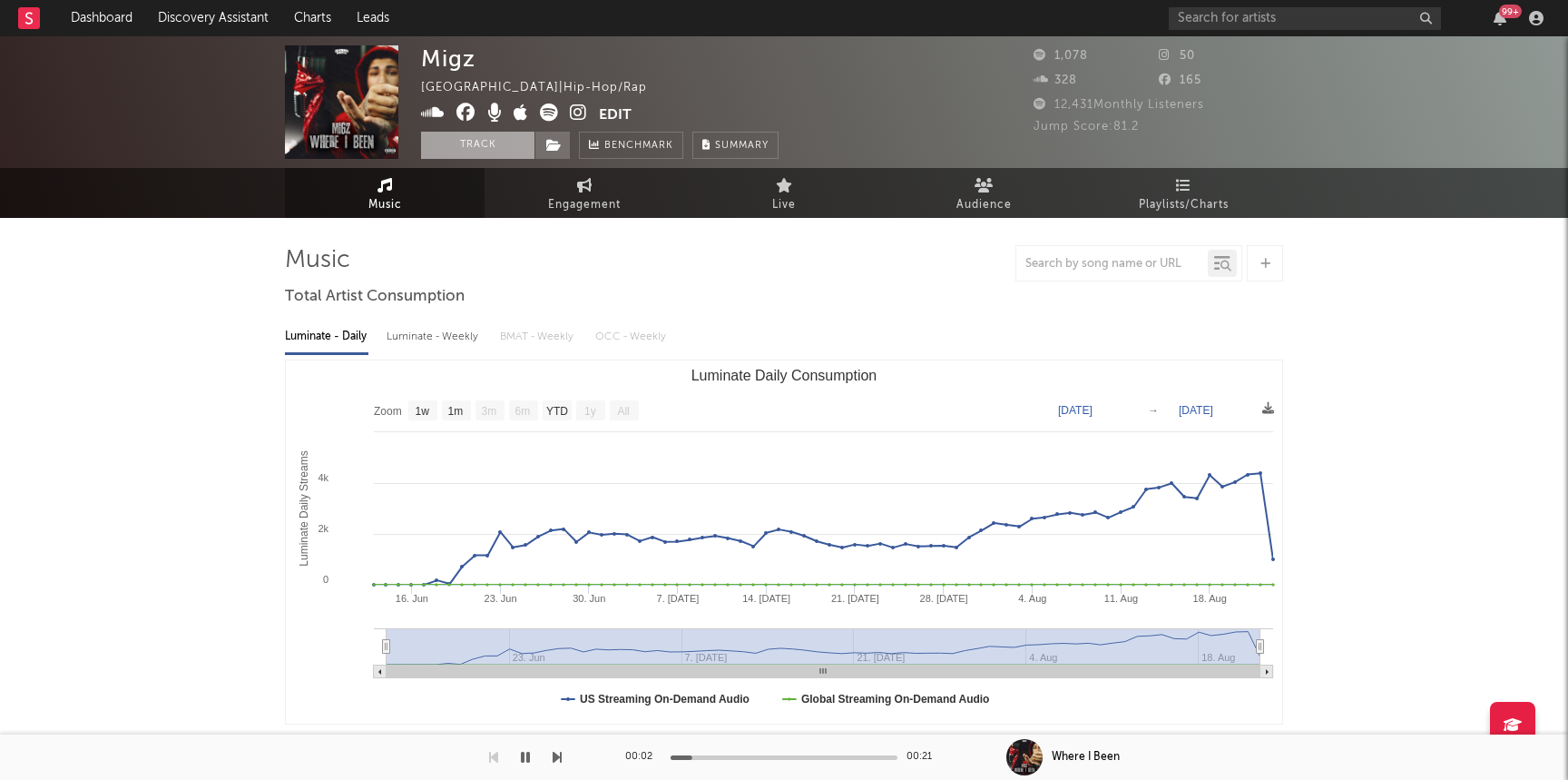
click at [480, 149] on button "Track" at bounding box center [478, 145] width 113 height 27
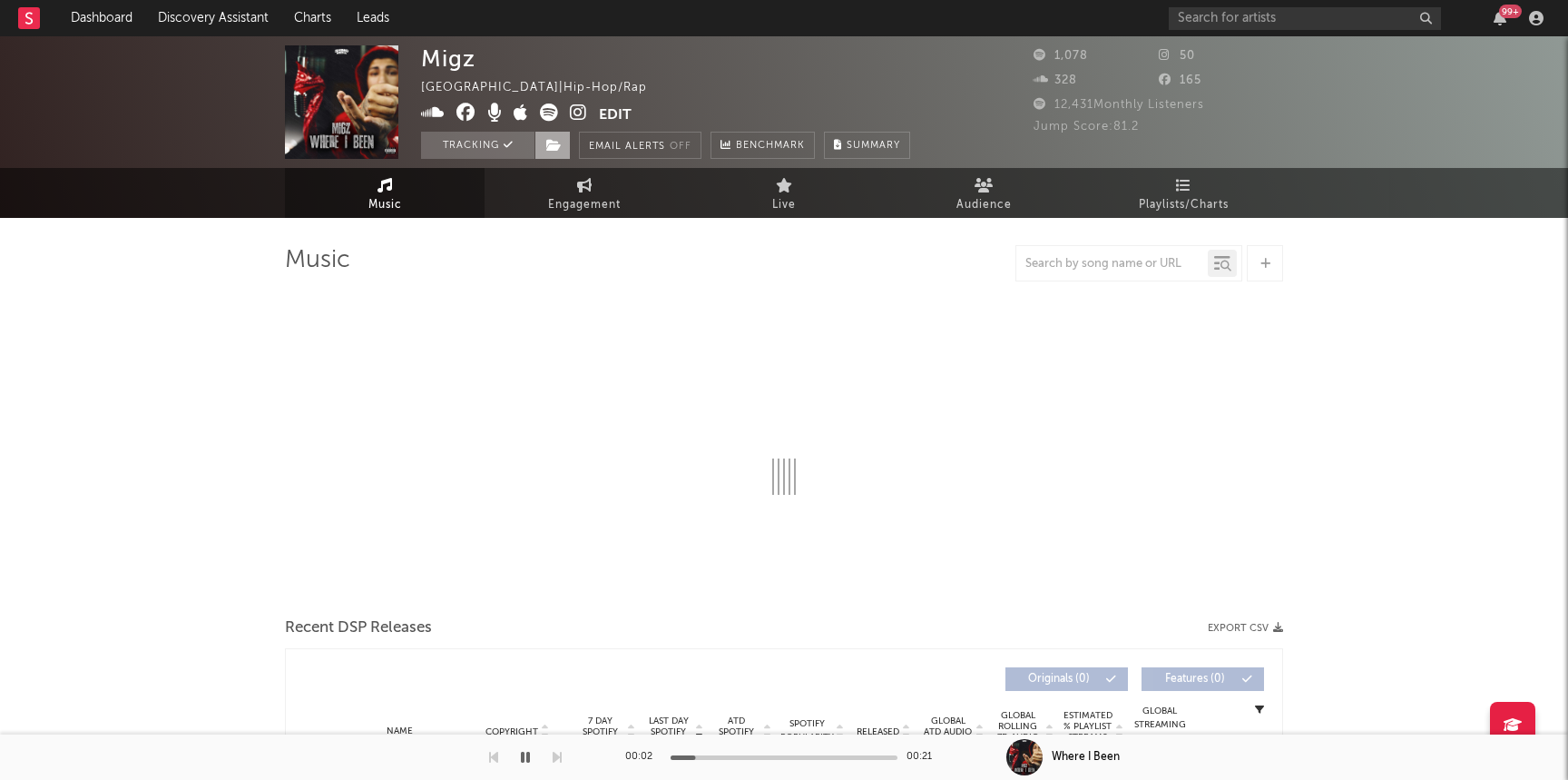
click at [553, 145] on icon at bounding box center [554, 145] width 16 height 13
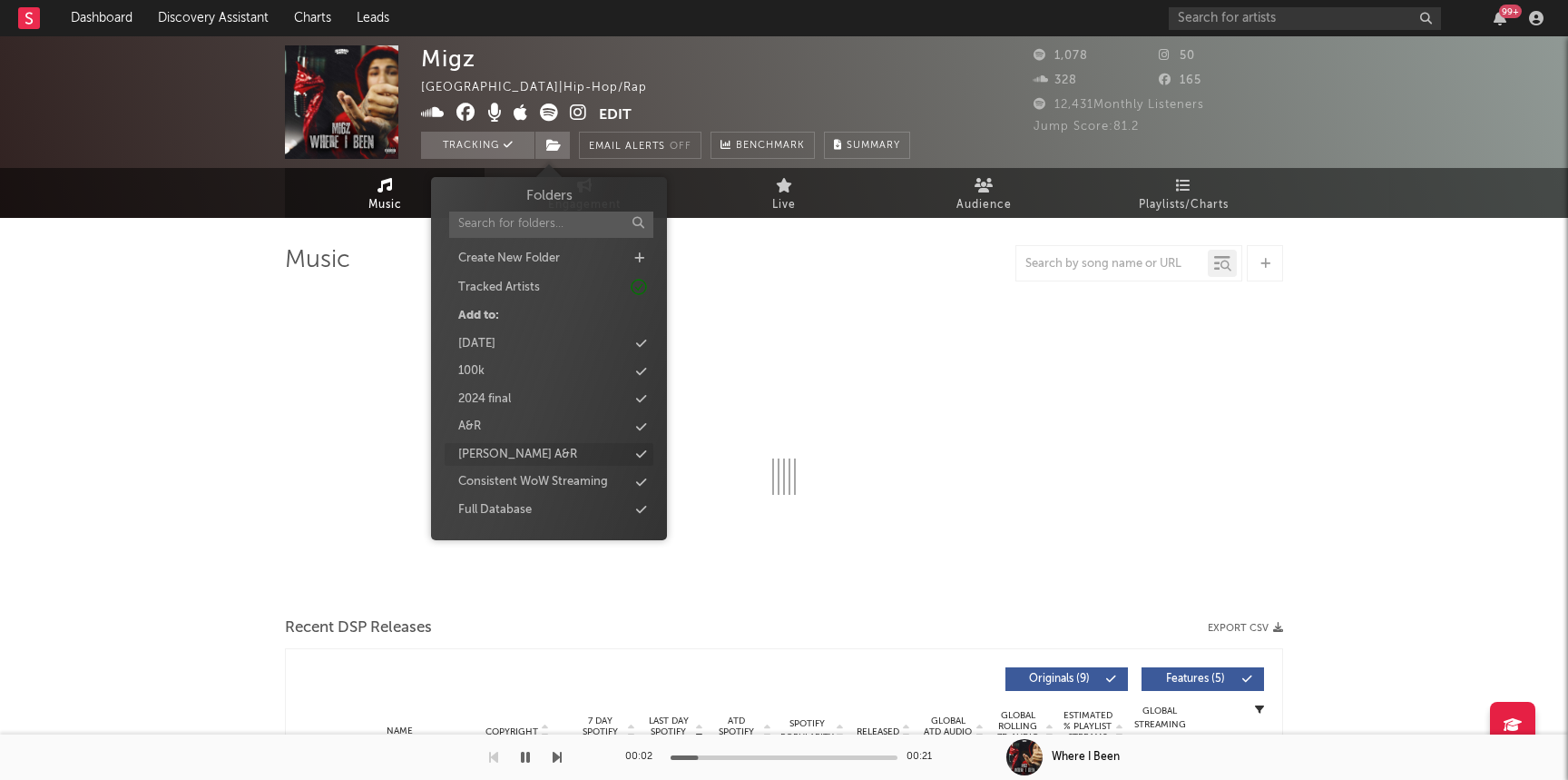
select select "1w"
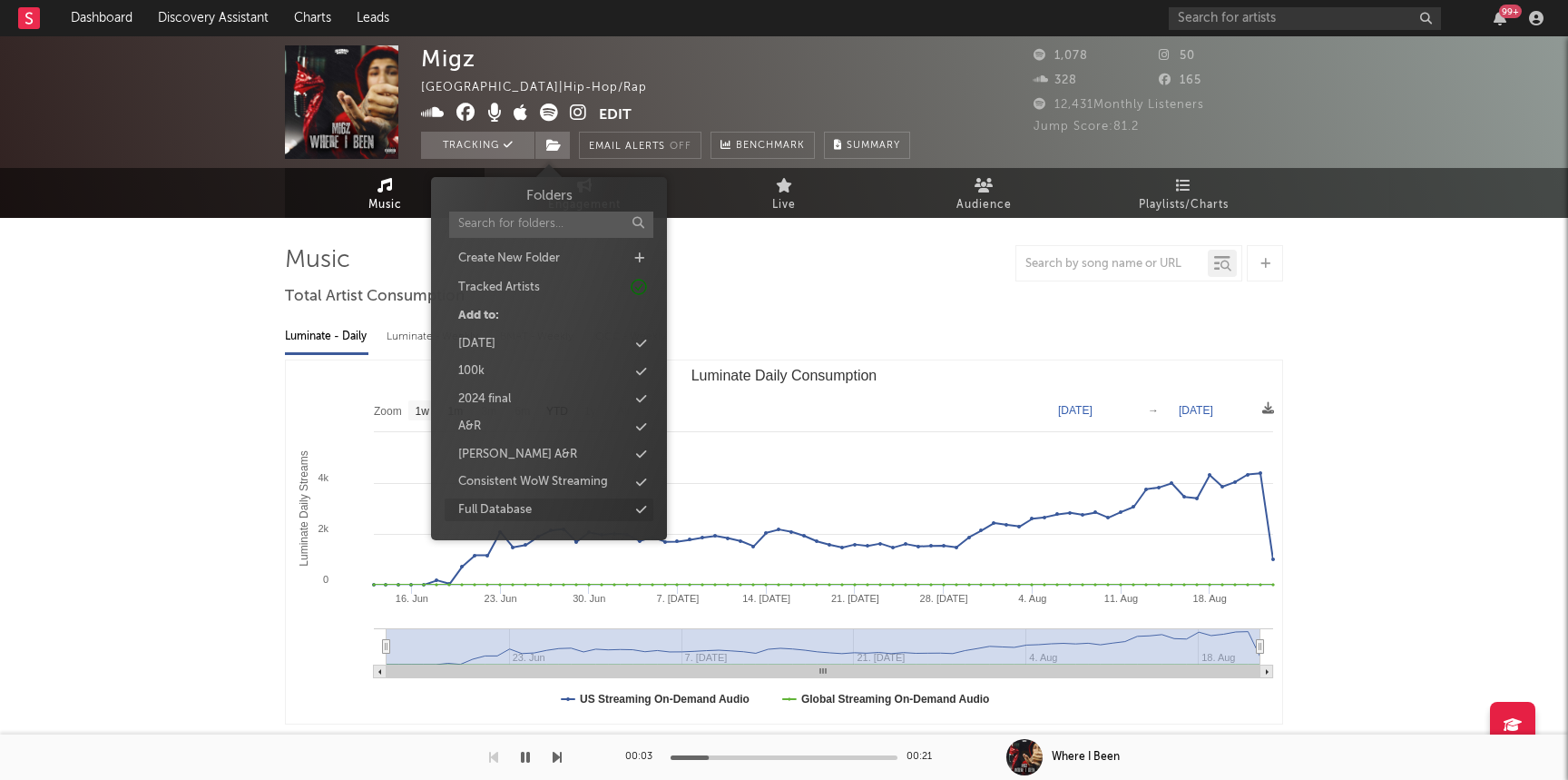
click at [547, 513] on div "Full Database" at bounding box center [549, 510] width 209 height 24
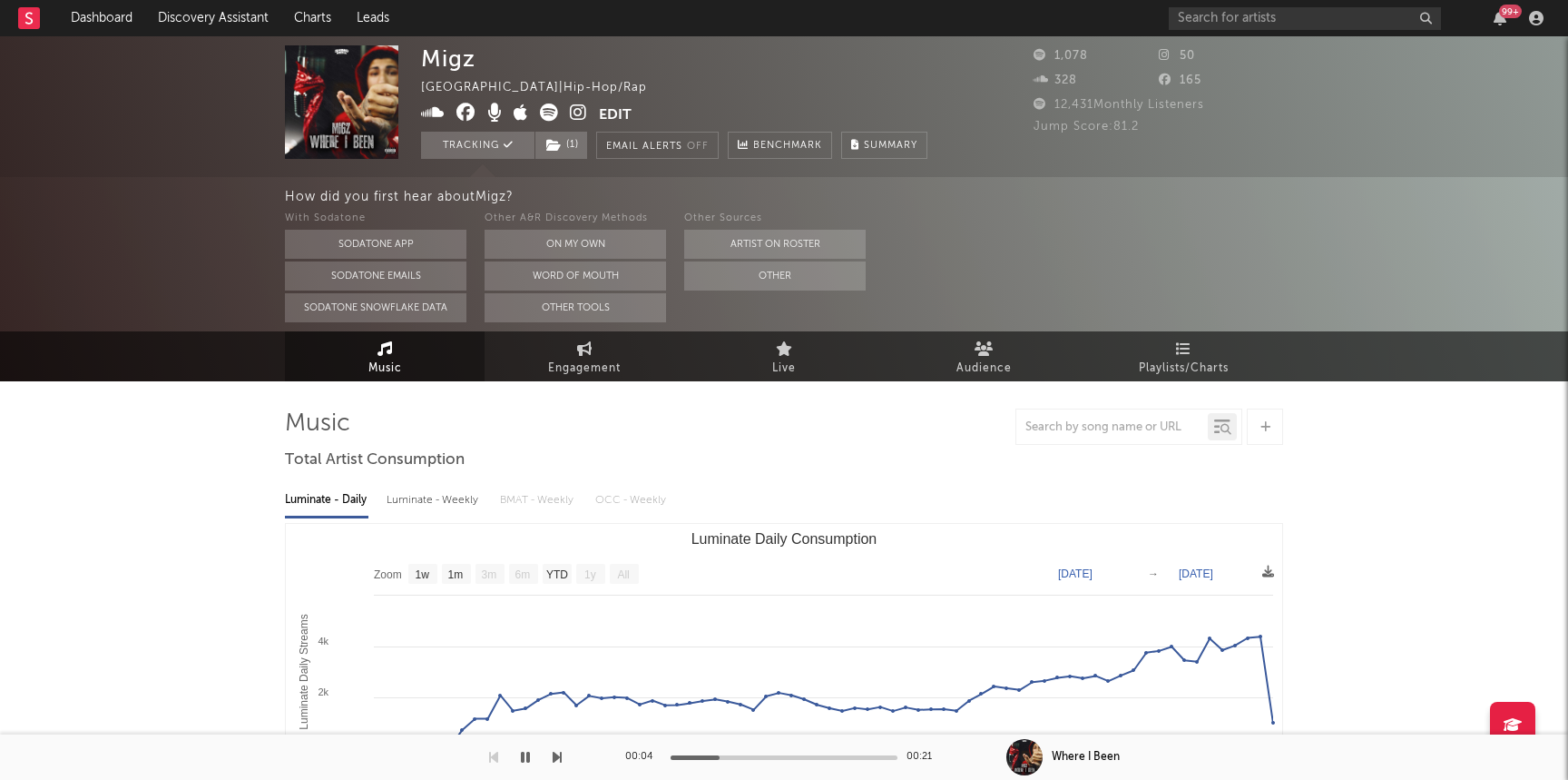
click at [577, 112] on icon at bounding box center [578, 112] width 17 height 18
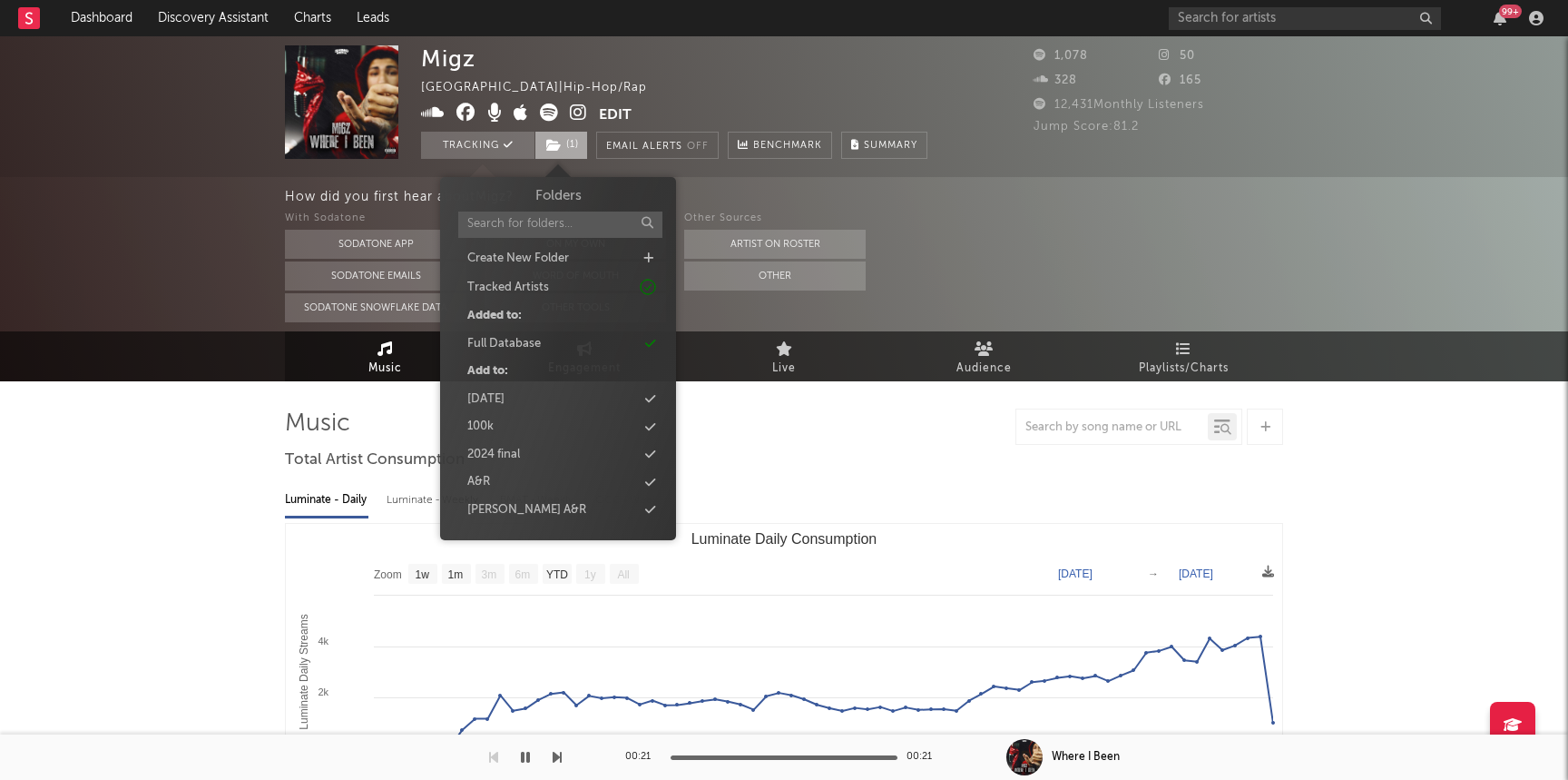
click at [573, 144] on span "( 1 )" at bounding box center [561, 145] width 54 height 27
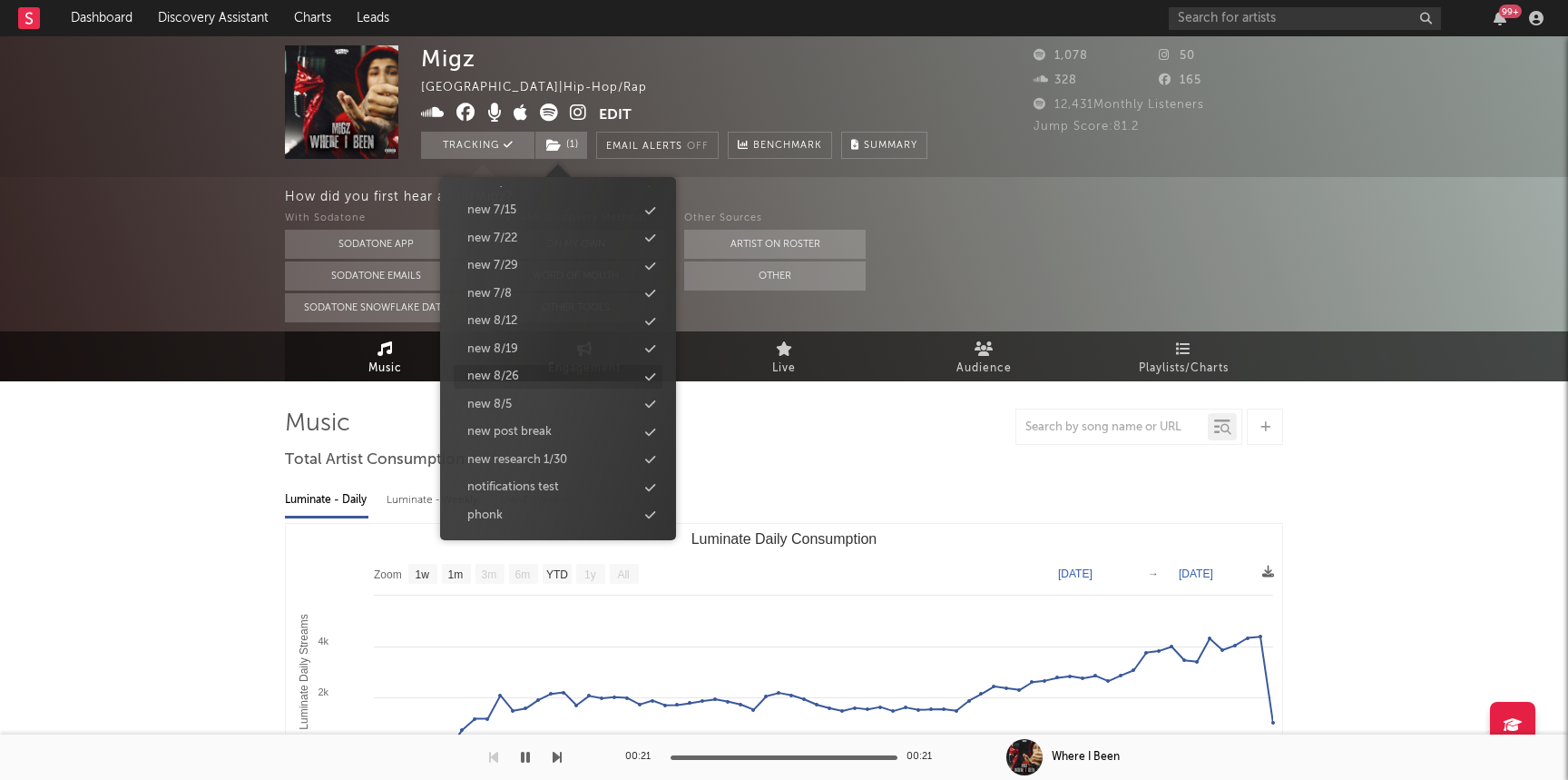
click at [523, 380] on div "new 8/26" at bounding box center [558, 377] width 209 height 24
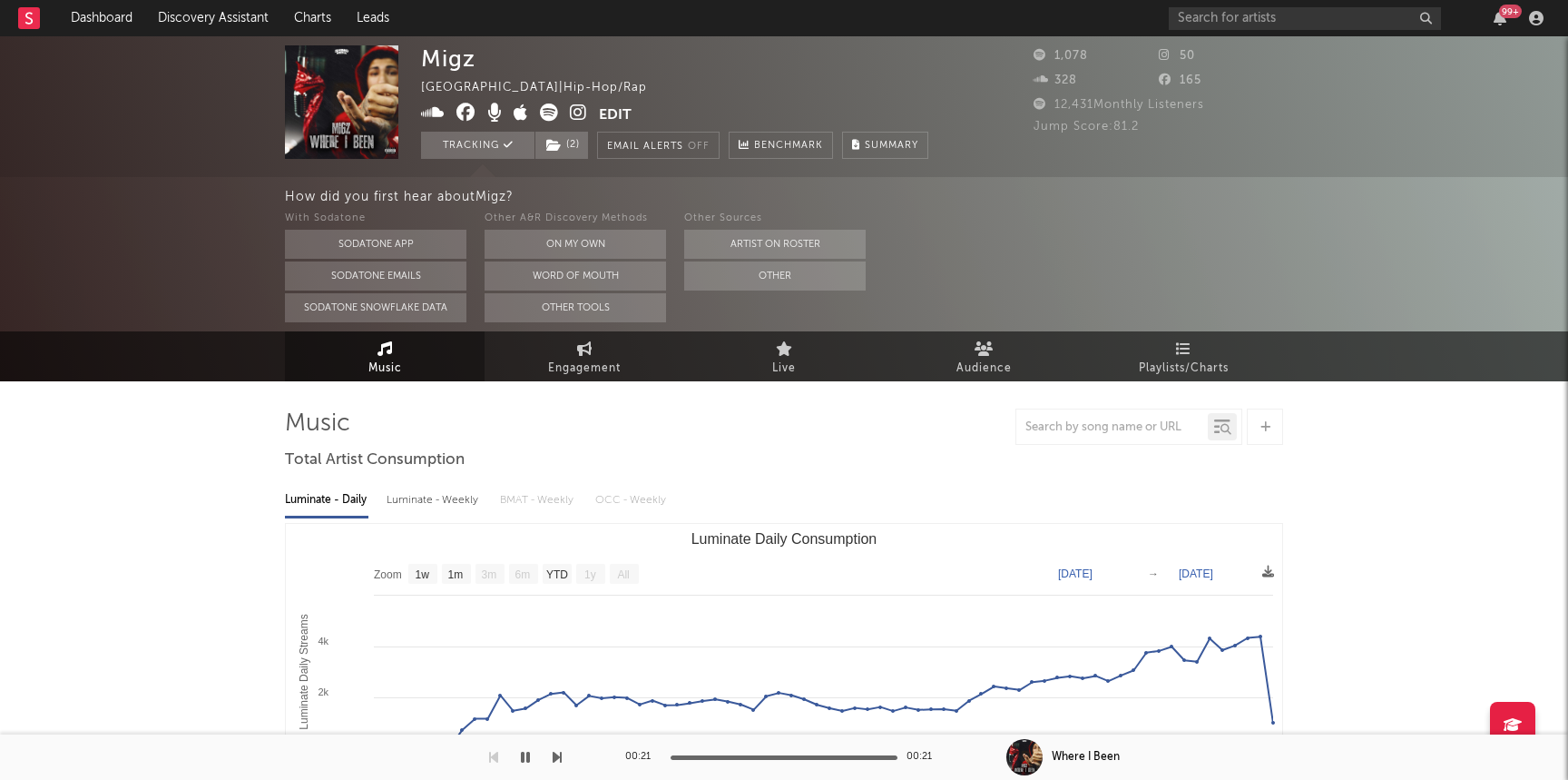
scroll to position [1, 0]
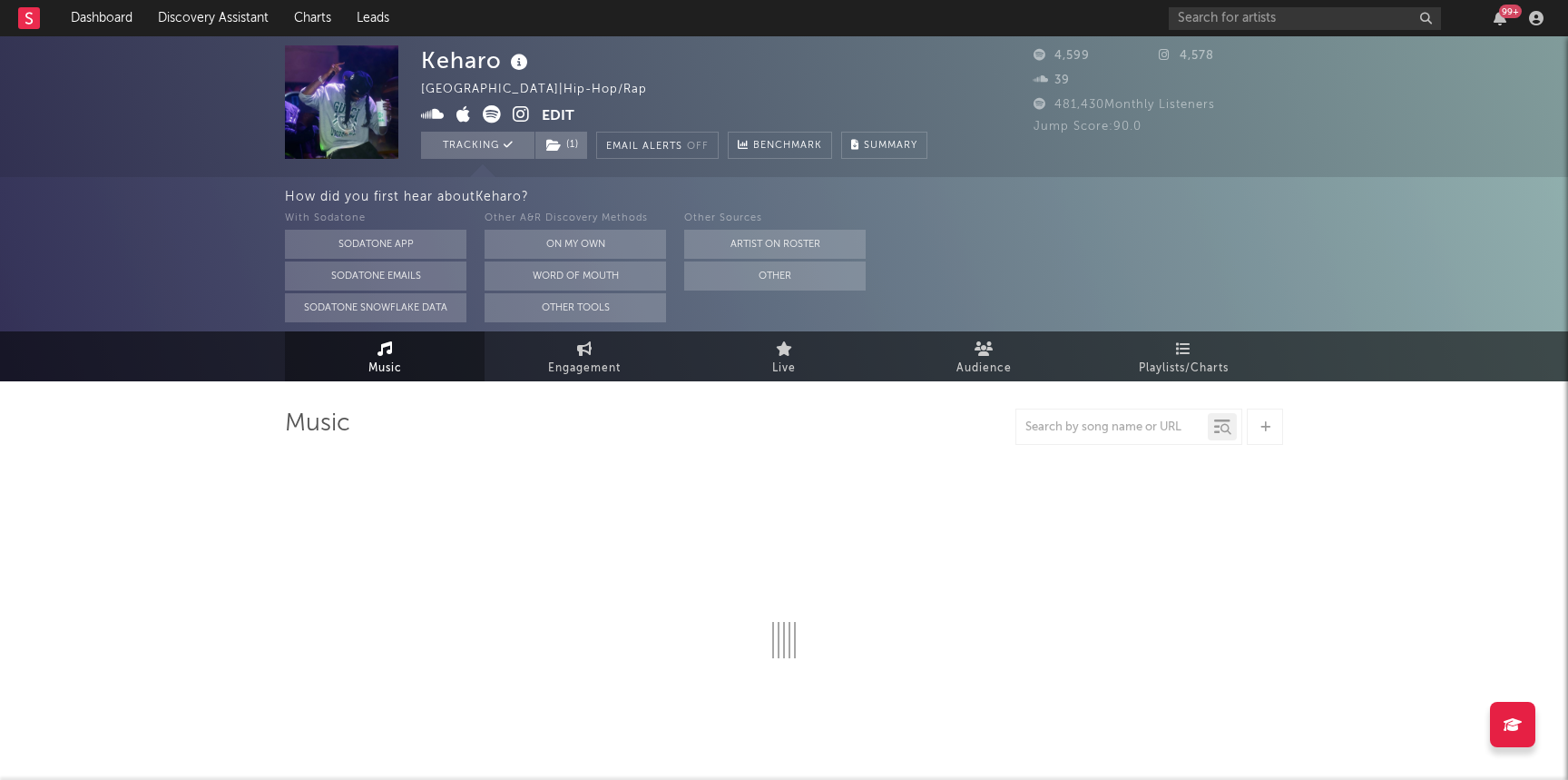
select select "6m"
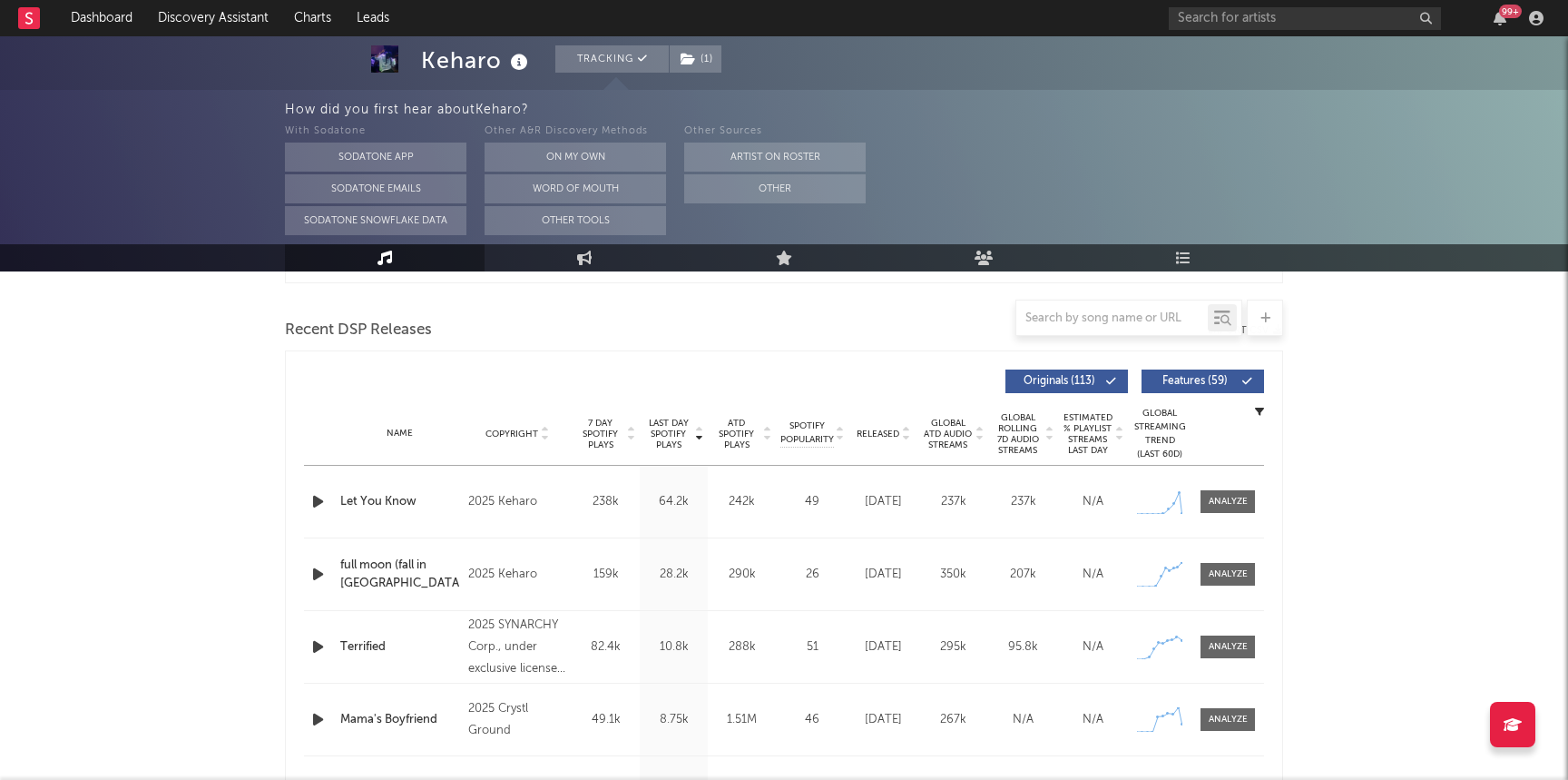
scroll to position [619, 0]
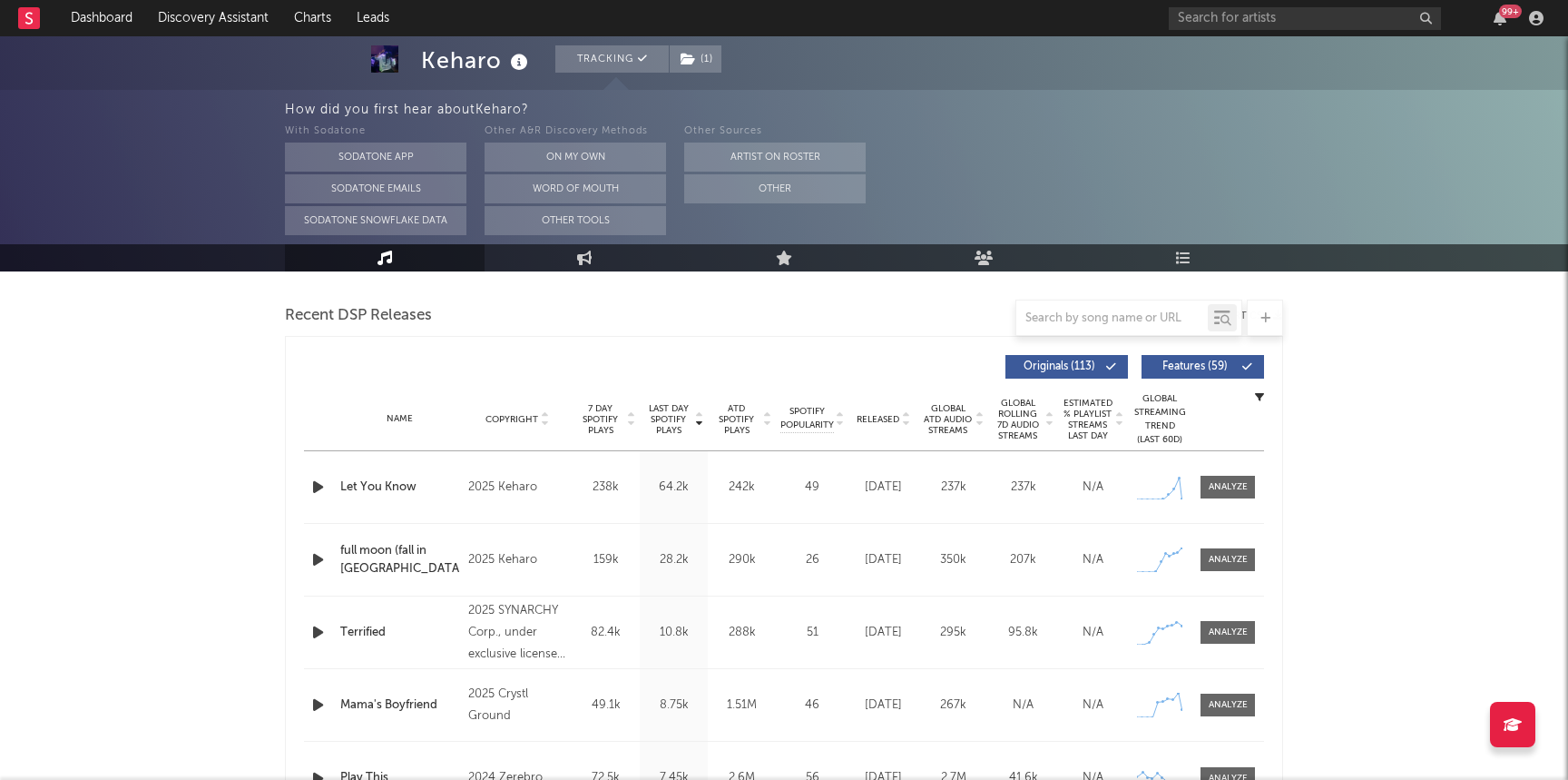
click at [321, 484] on icon "button" at bounding box center [317, 487] width 19 height 23
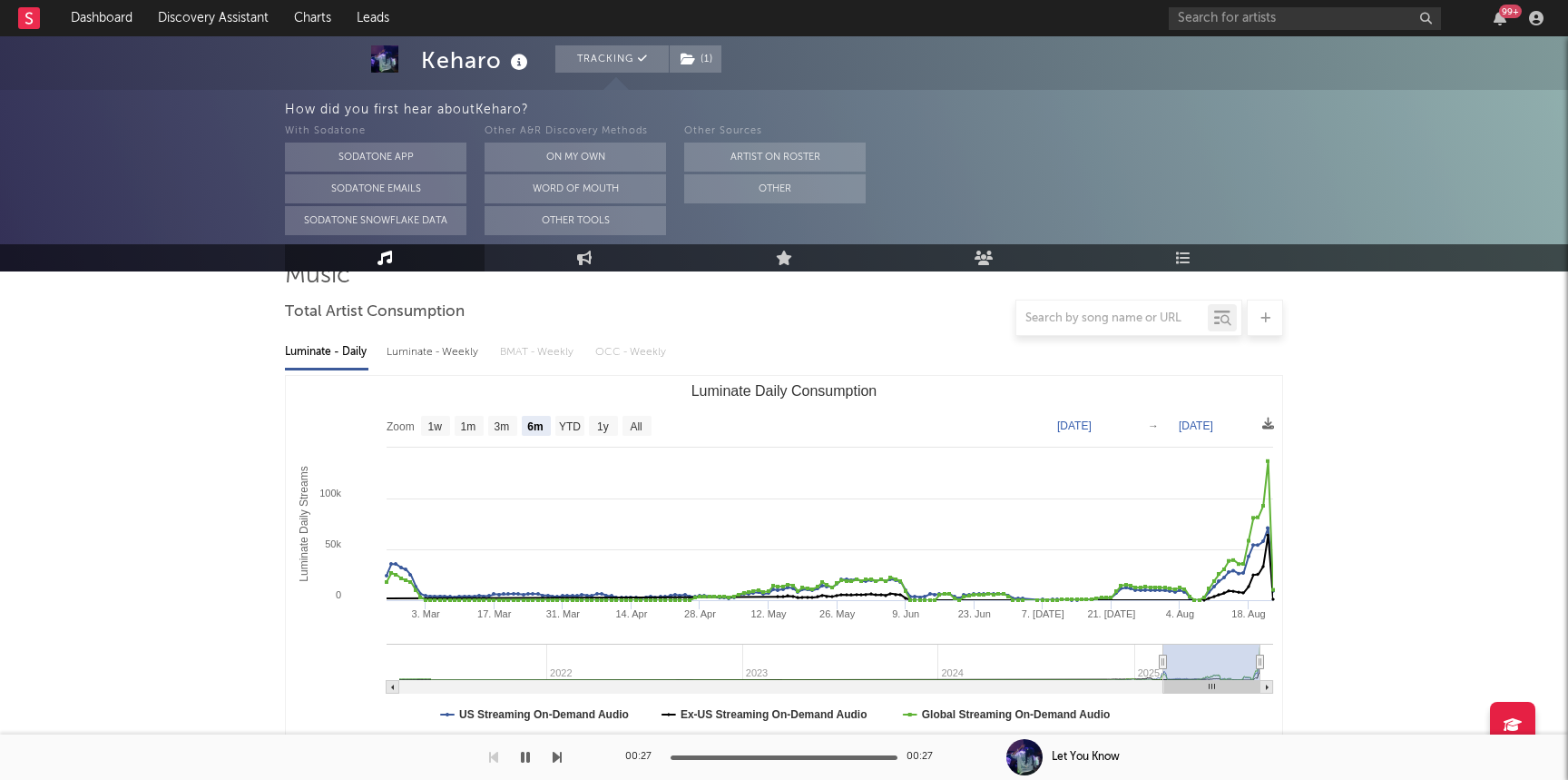
scroll to position [0, 0]
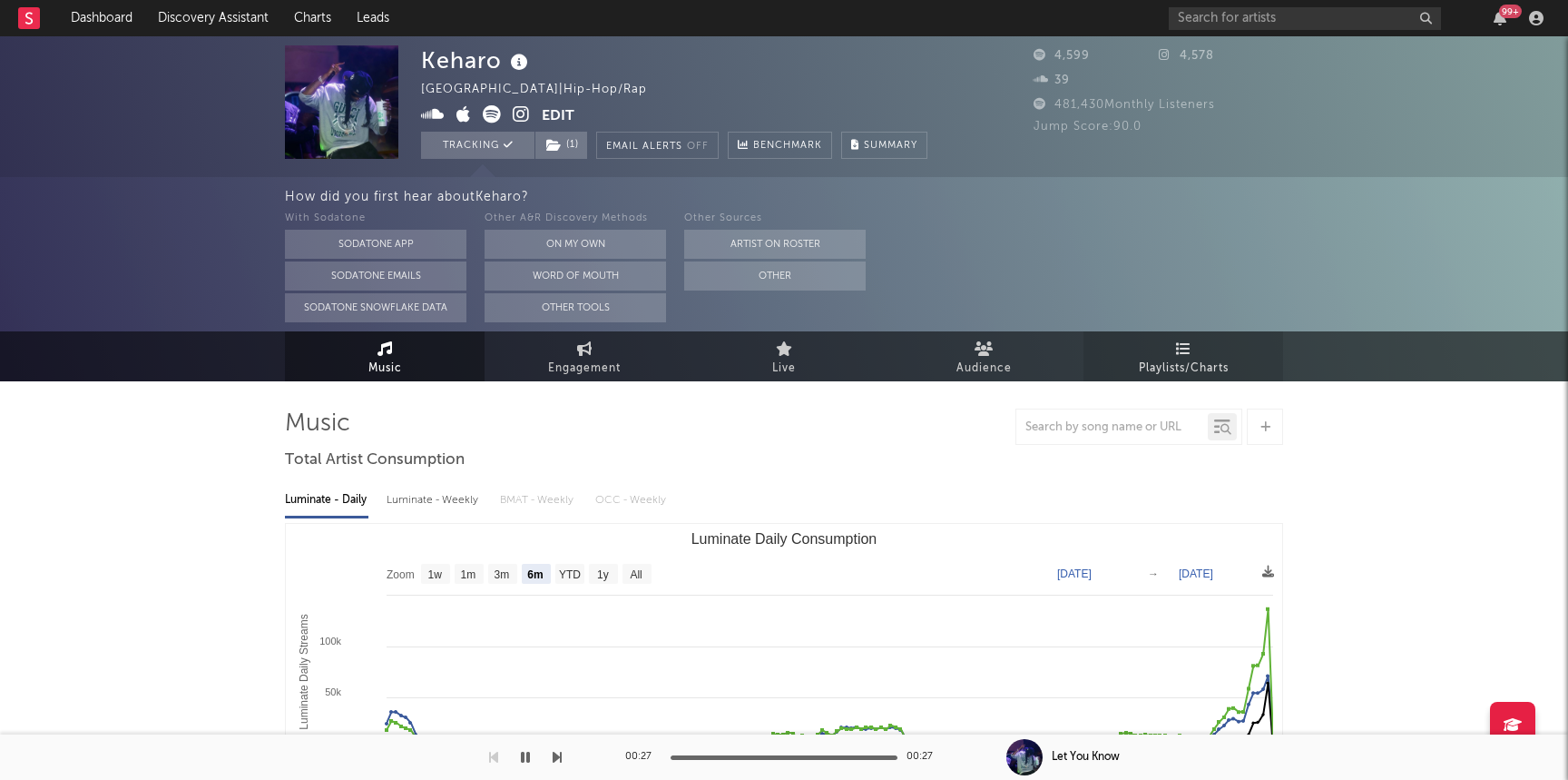
click at [1174, 359] on span "Playlists/Charts" at bounding box center [1183, 369] width 90 height 22
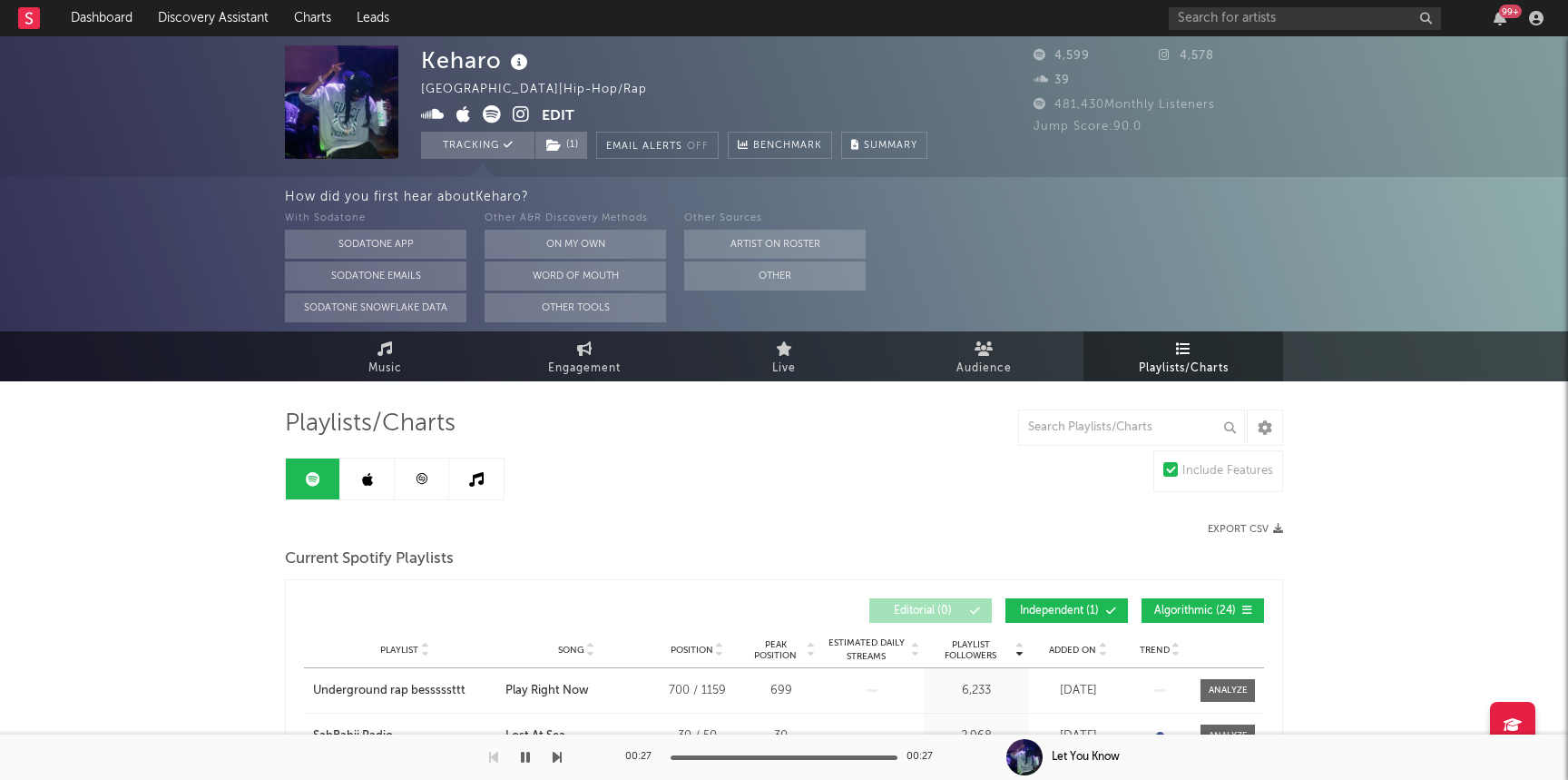
click at [353, 486] on link at bounding box center [367, 478] width 55 height 41
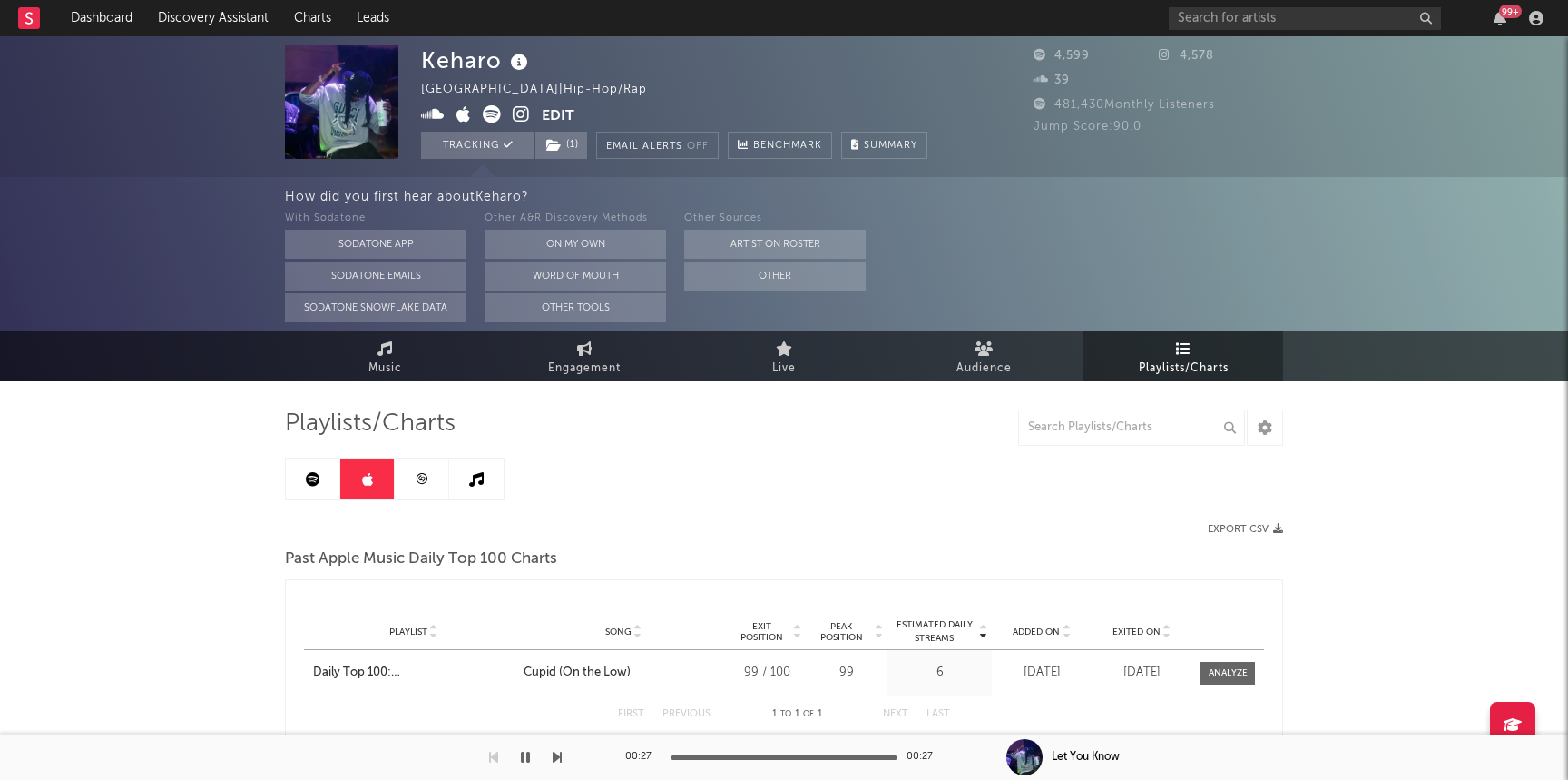
click at [429, 485] on link at bounding box center [421, 478] width 55 height 41
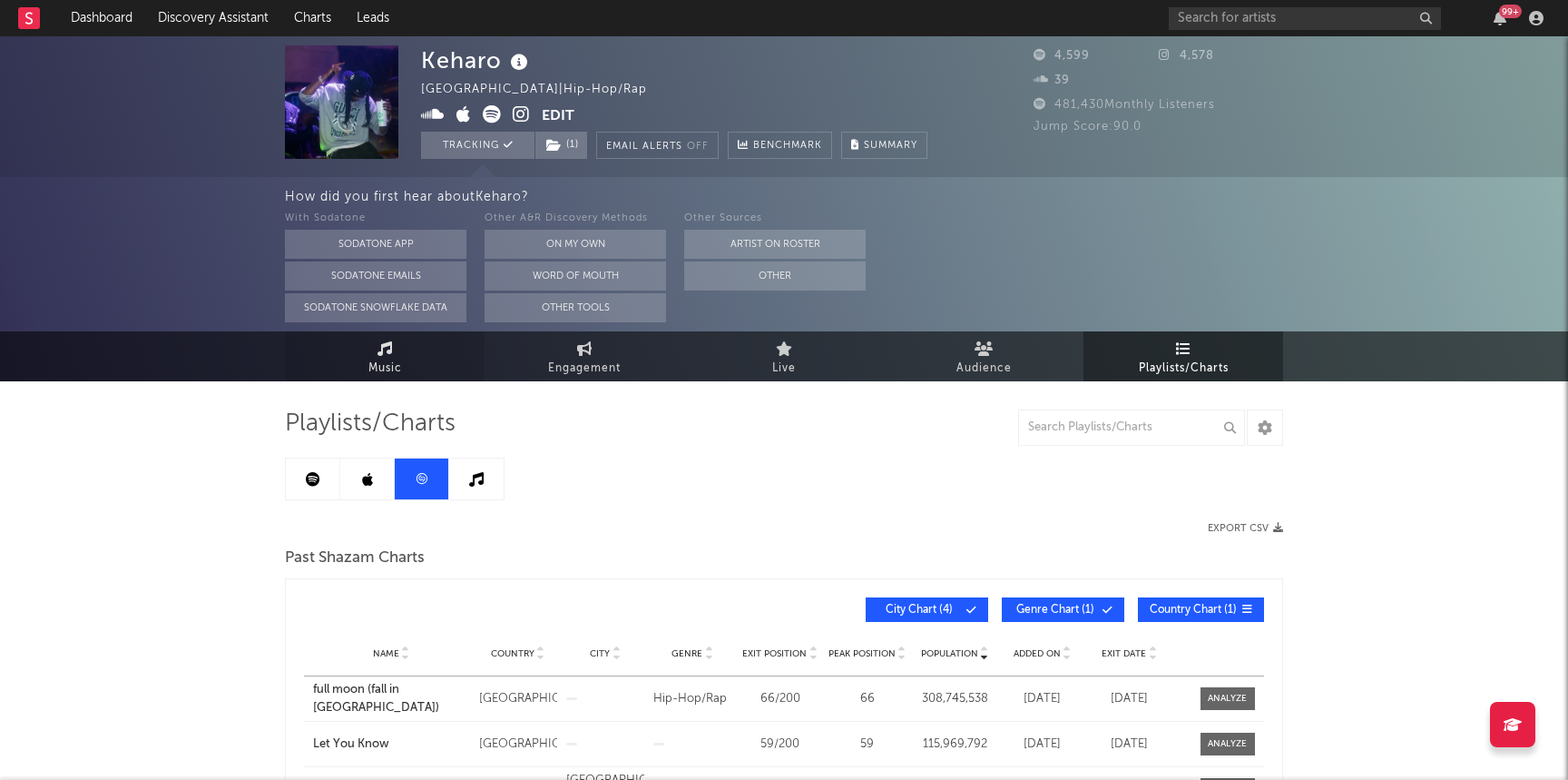
click at [384, 369] on span "Music" at bounding box center [386, 369] width 34 height 22
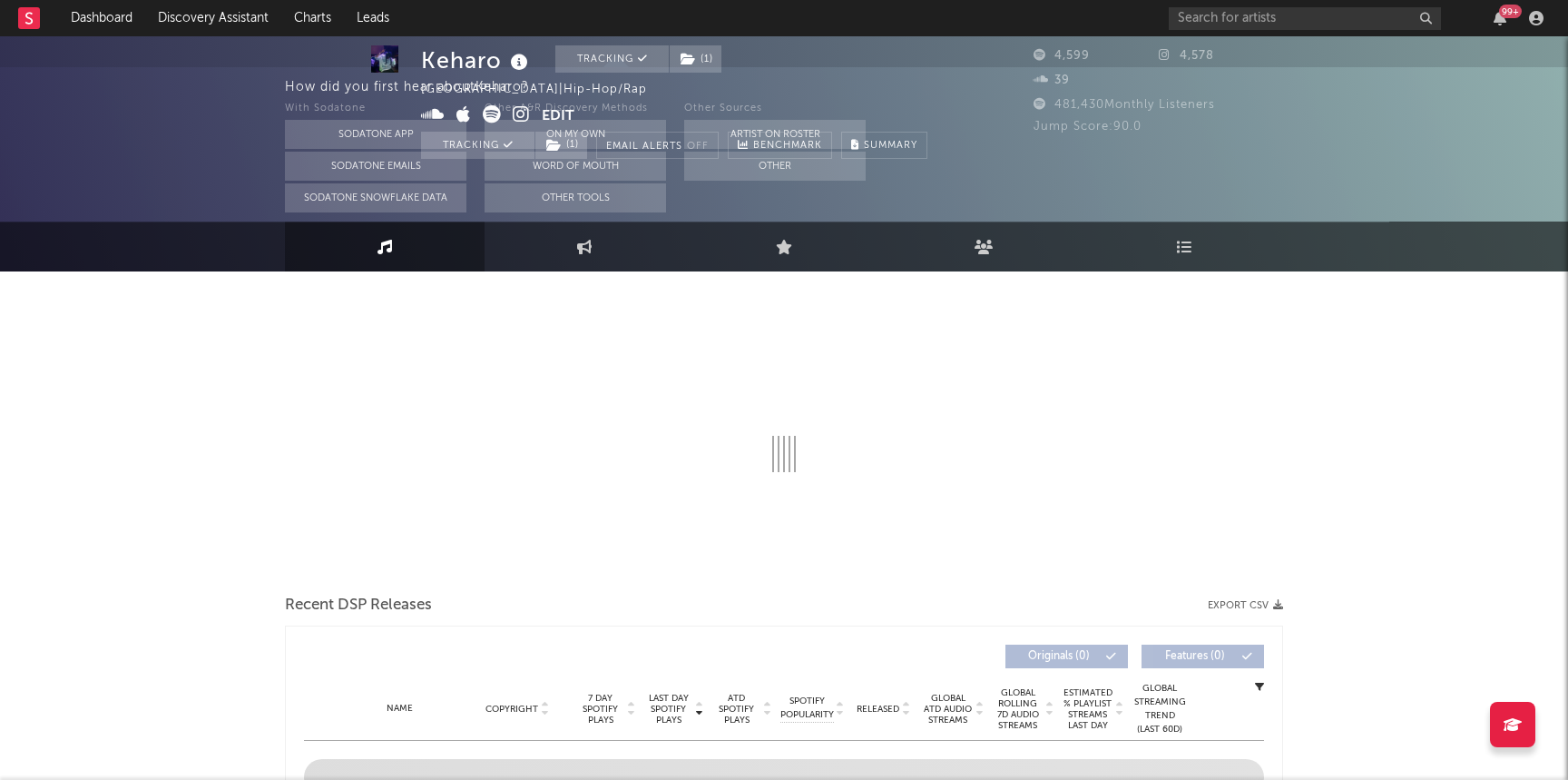
select select "6m"
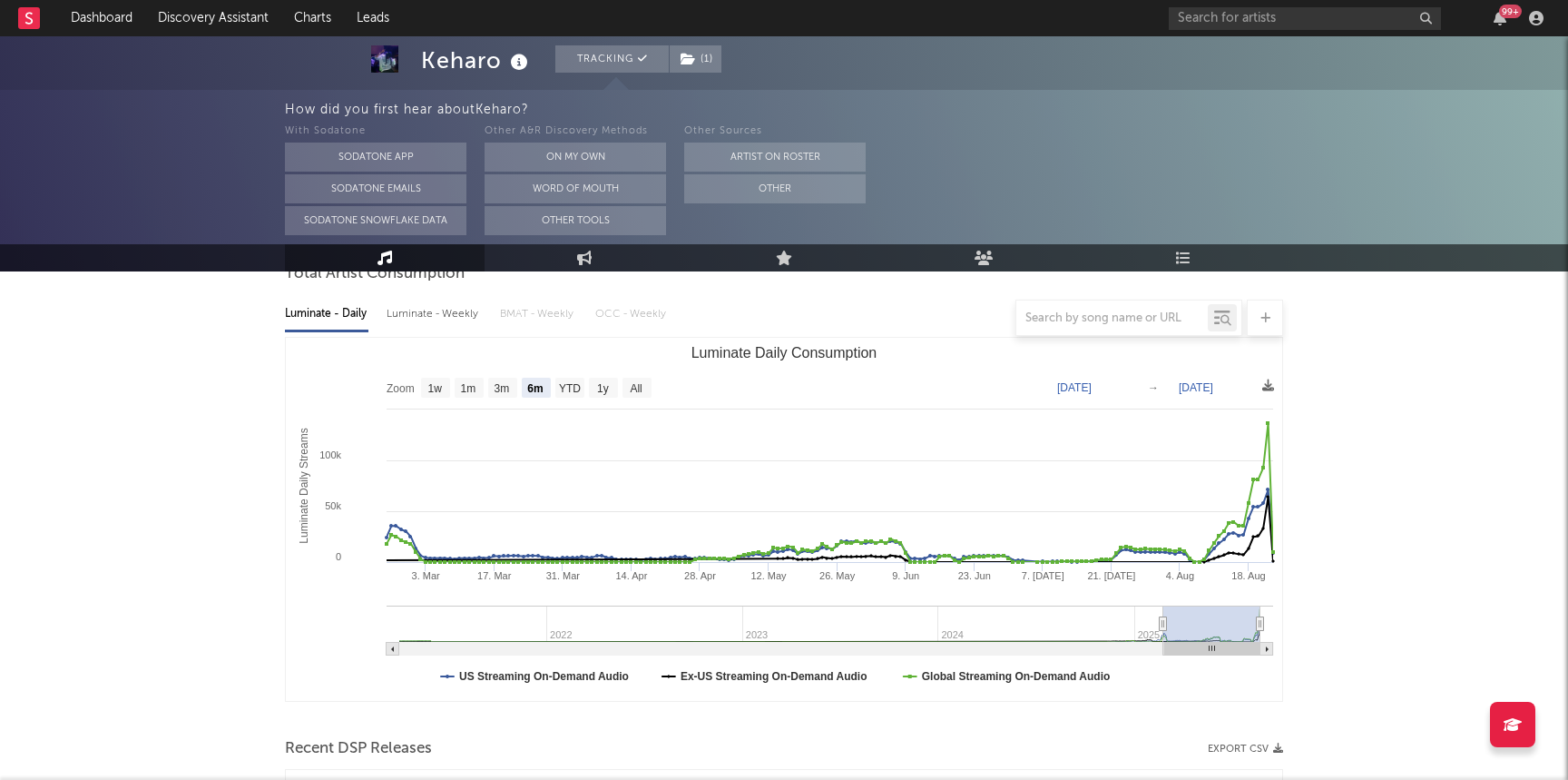
scroll to position [521, 0]
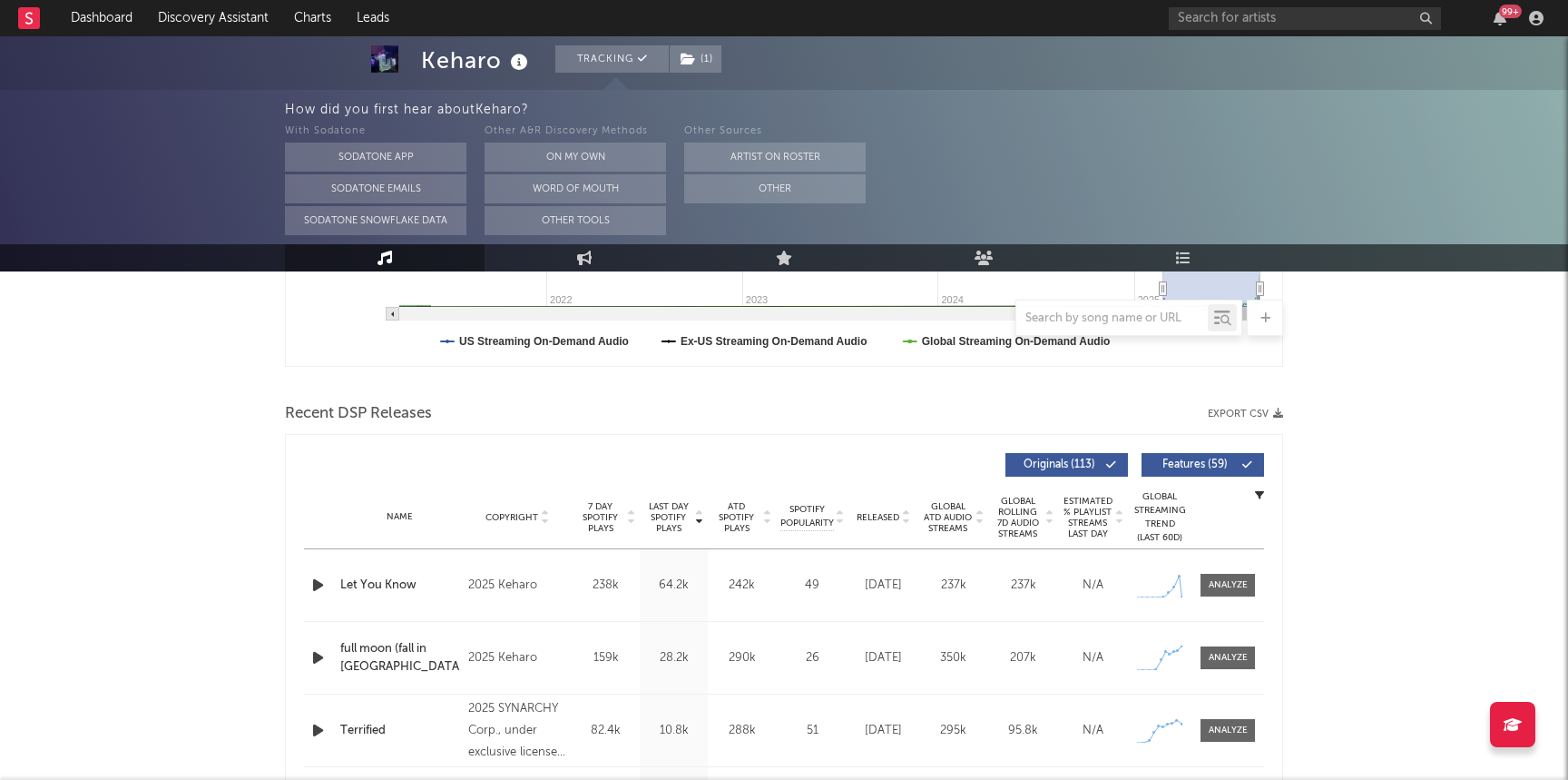
click at [318, 657] on icon "button" at bounding box center [317, 657] width 19 height 23
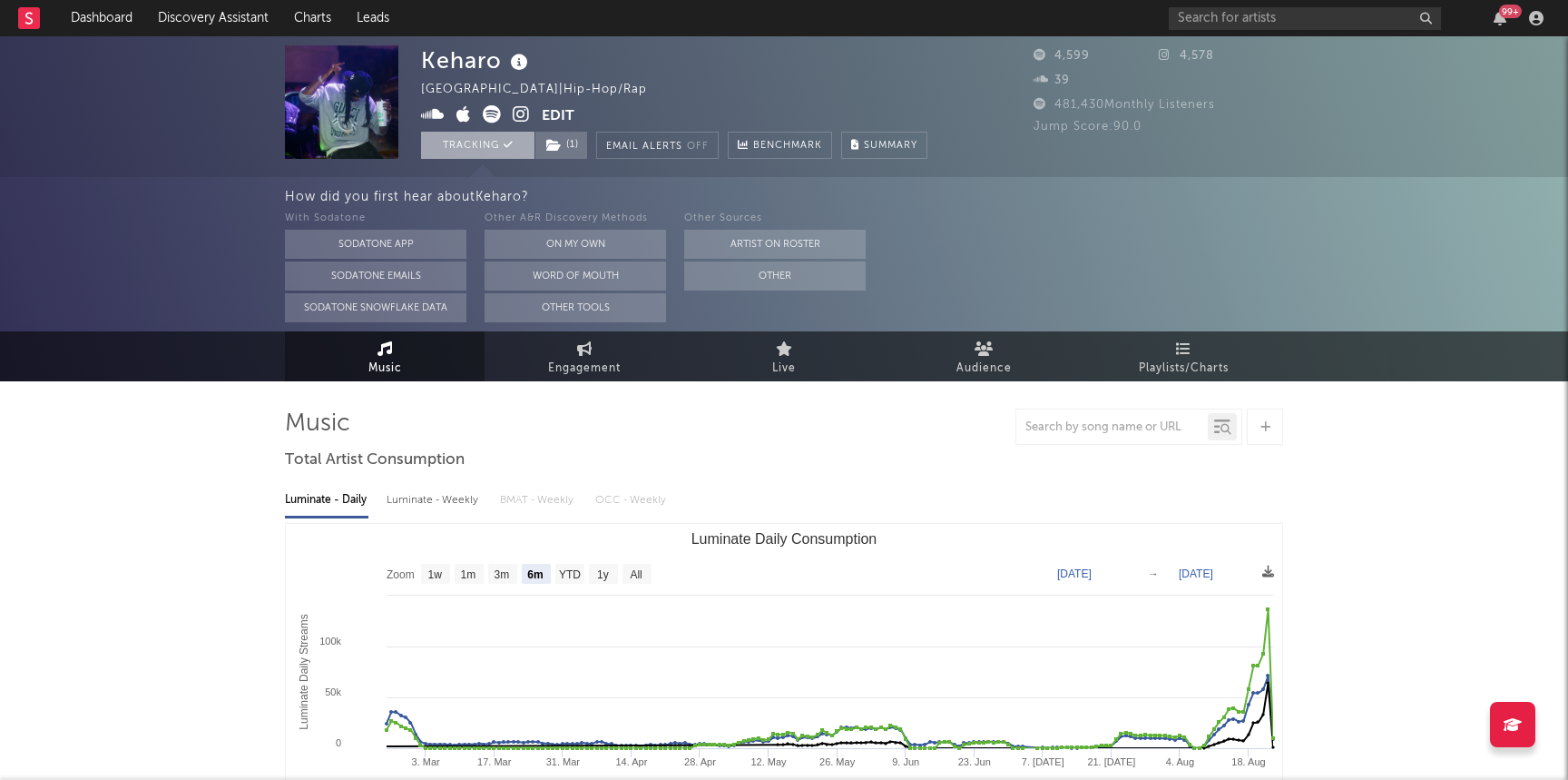
click at [491, 132] on button "Tracking" at bounding box center [478, 145] width 113 height 27
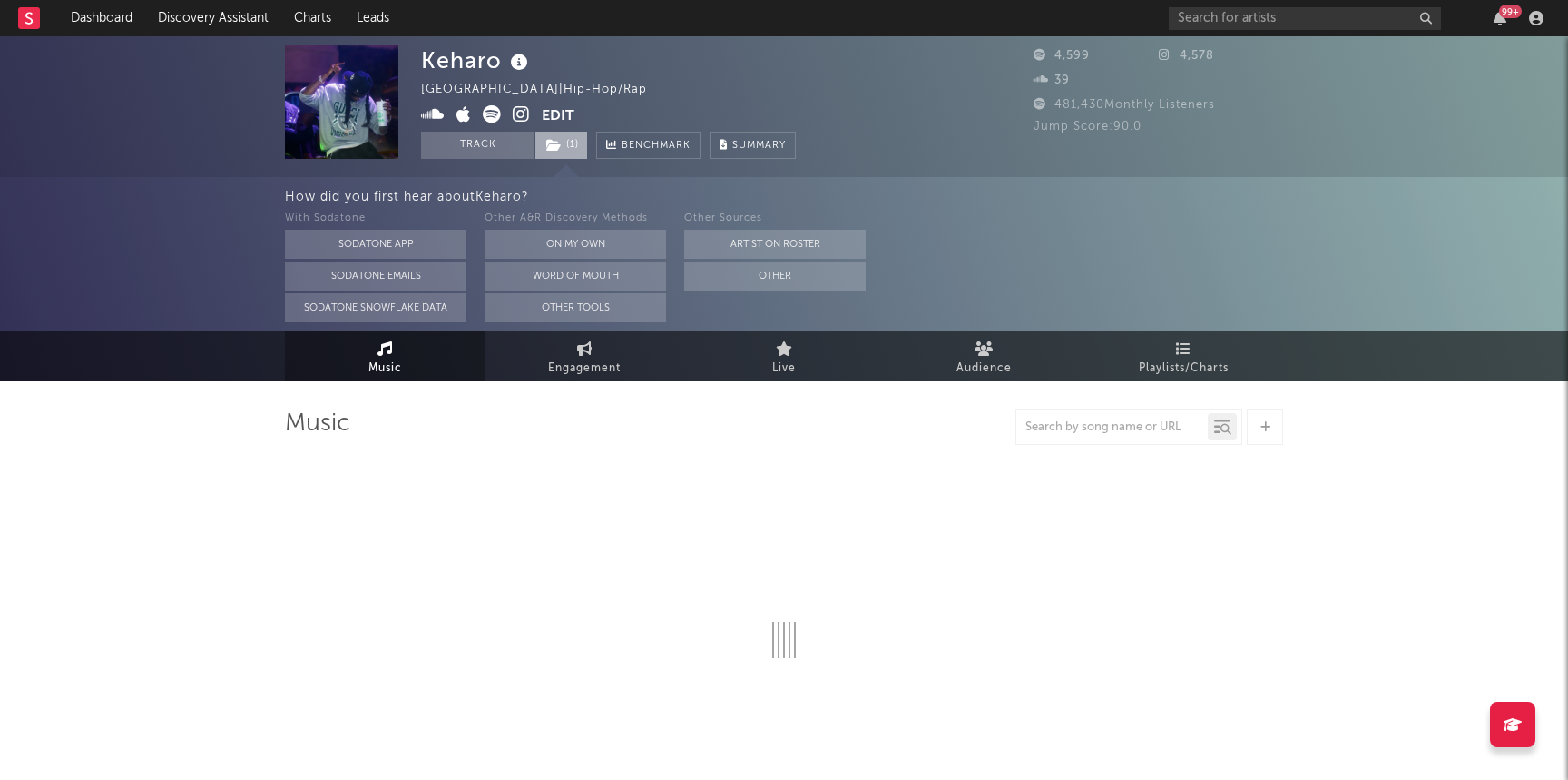
click at [555, 136] on span "( 1 )" at bounding box center [561, 145] width 54 height 27
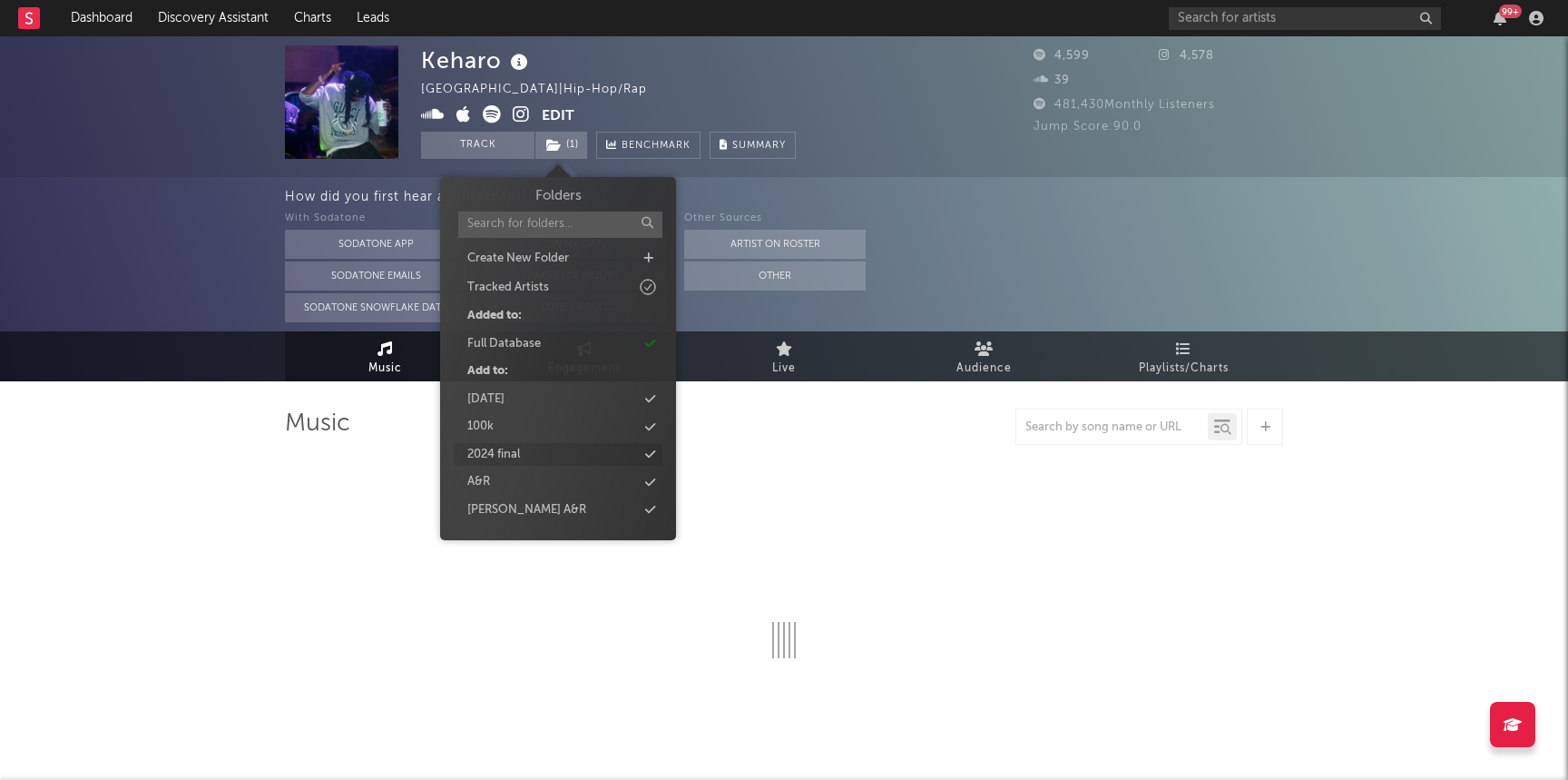
select select "6m"
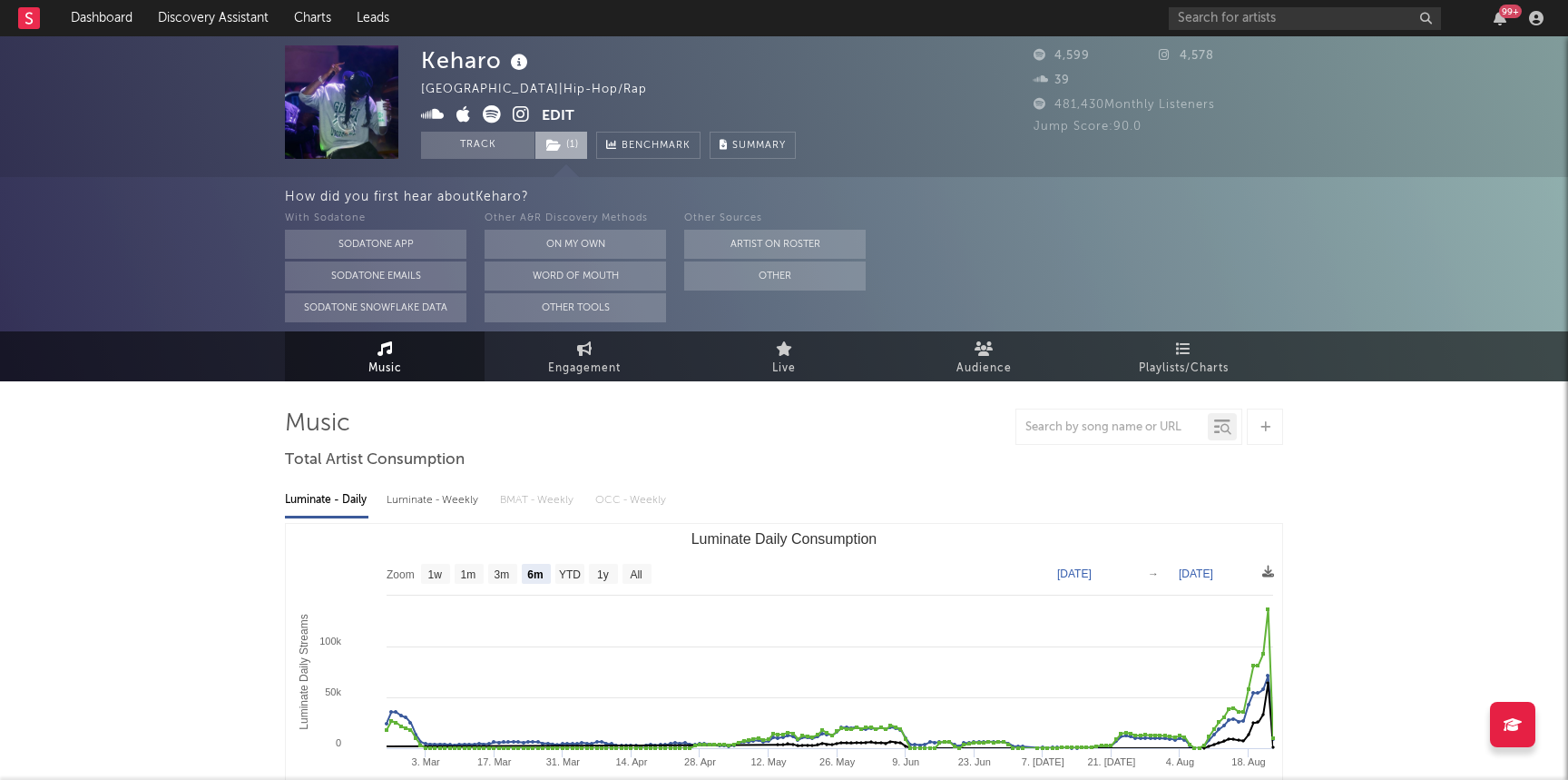
click at [575, 132] on span "( 1 )" at bounding box center [561, 145] width 54 height 27
click at [196, 249] on div "How did you first hear about Keharo ? With Sodatone Sodatone App Sodatone Email…" at bounding box center [784, 255] width 1568 height 155
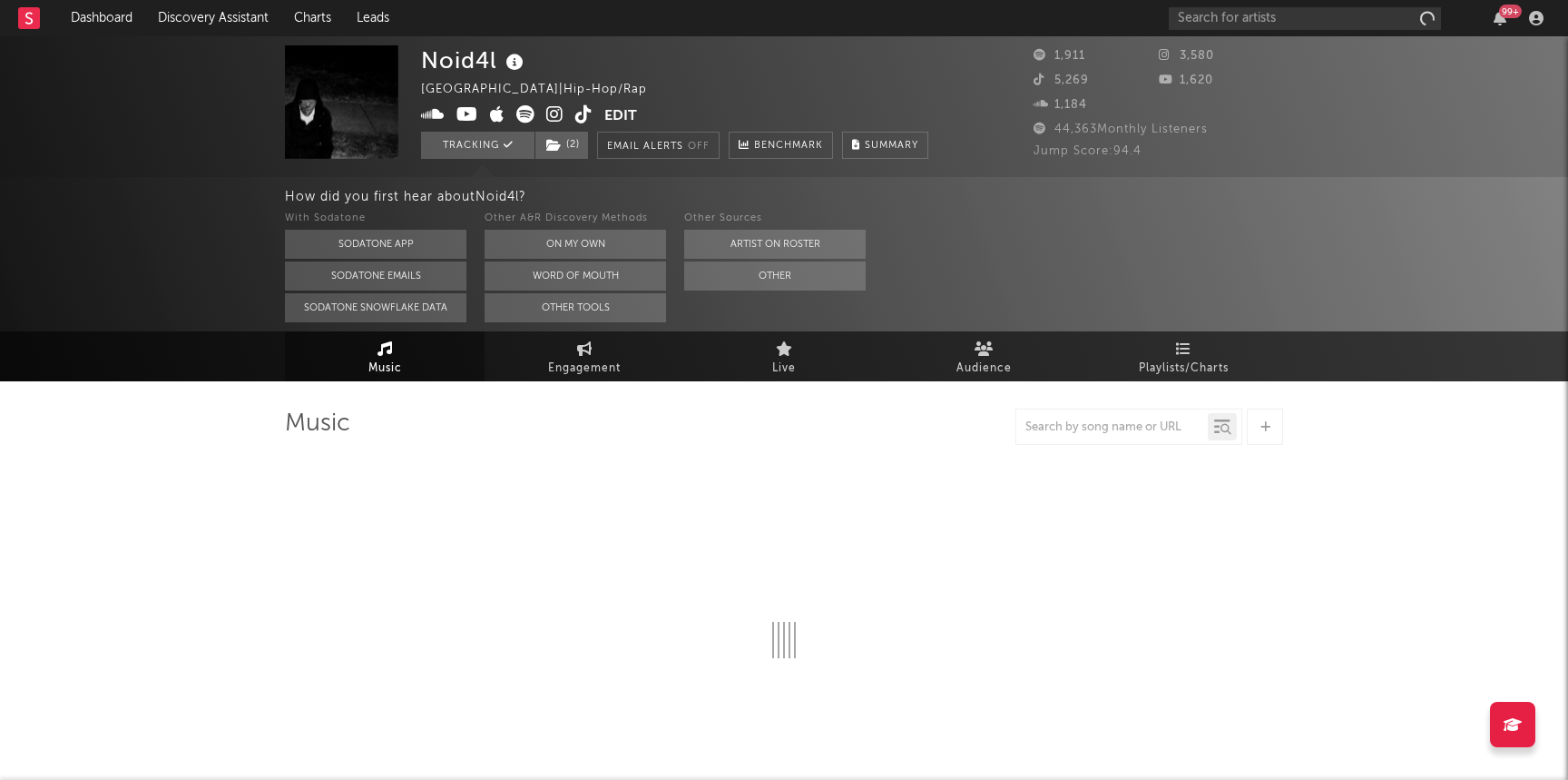
select select "6m"
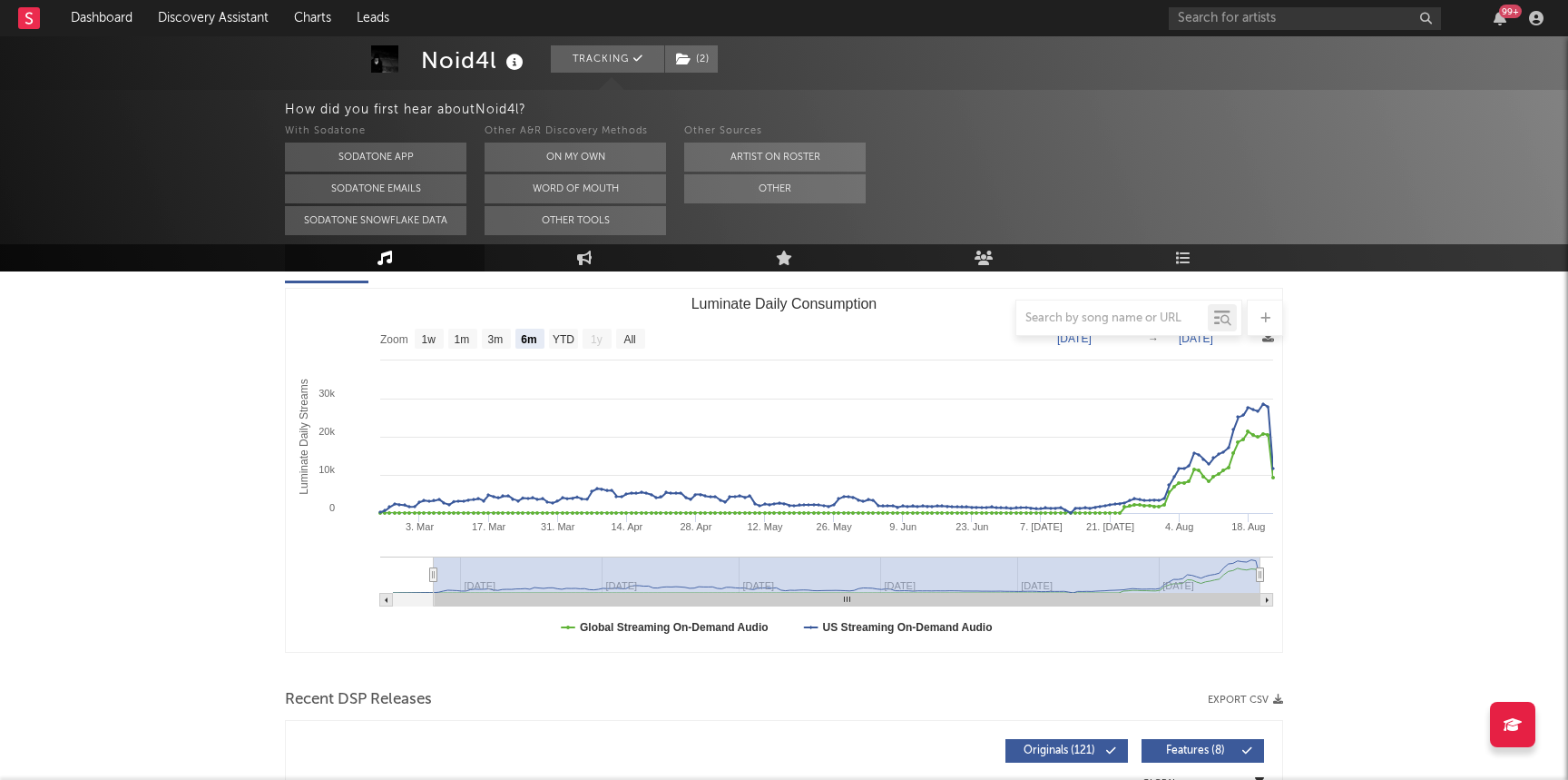
scroll to position [370, 0]
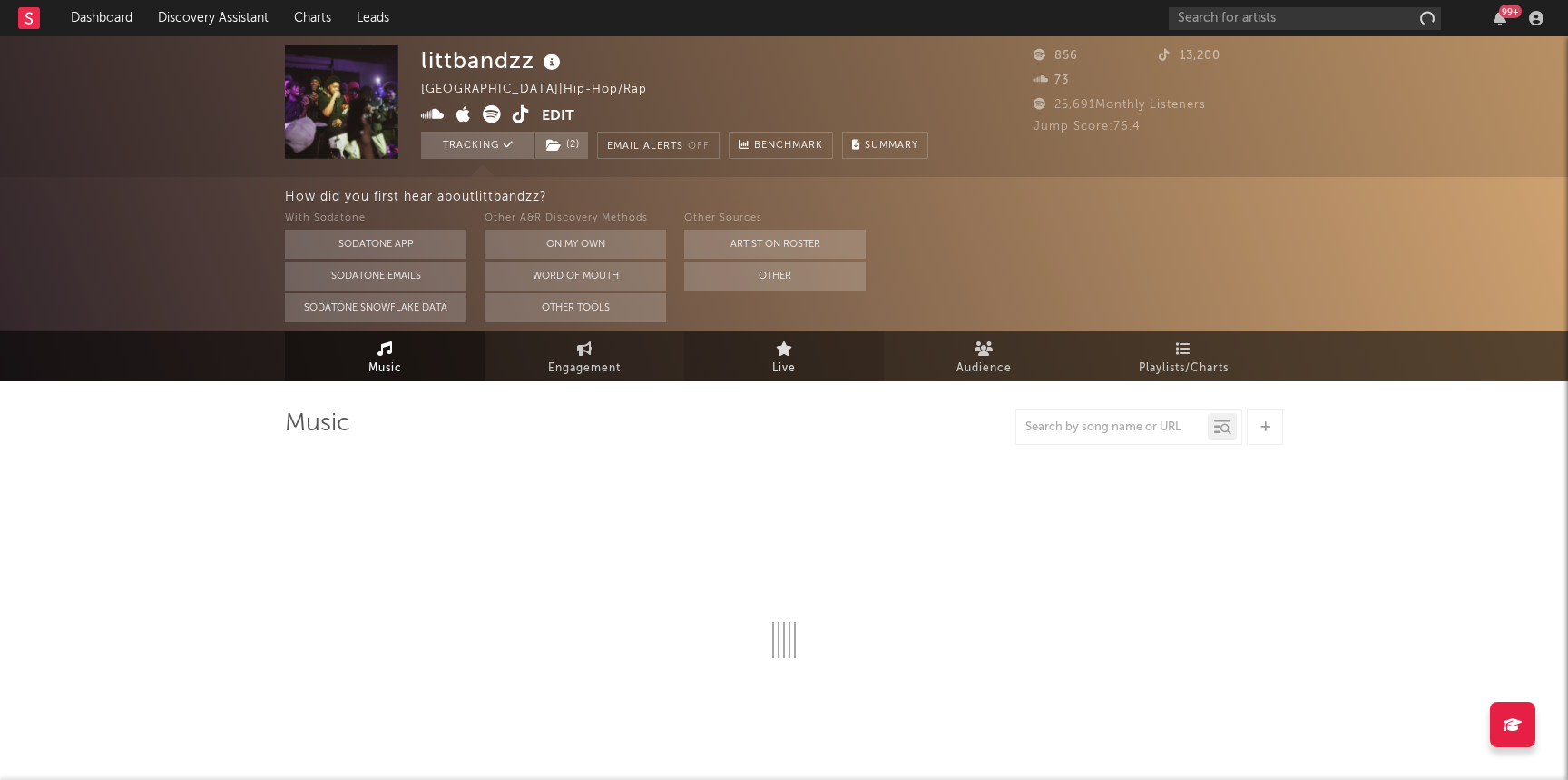
select select "1w"
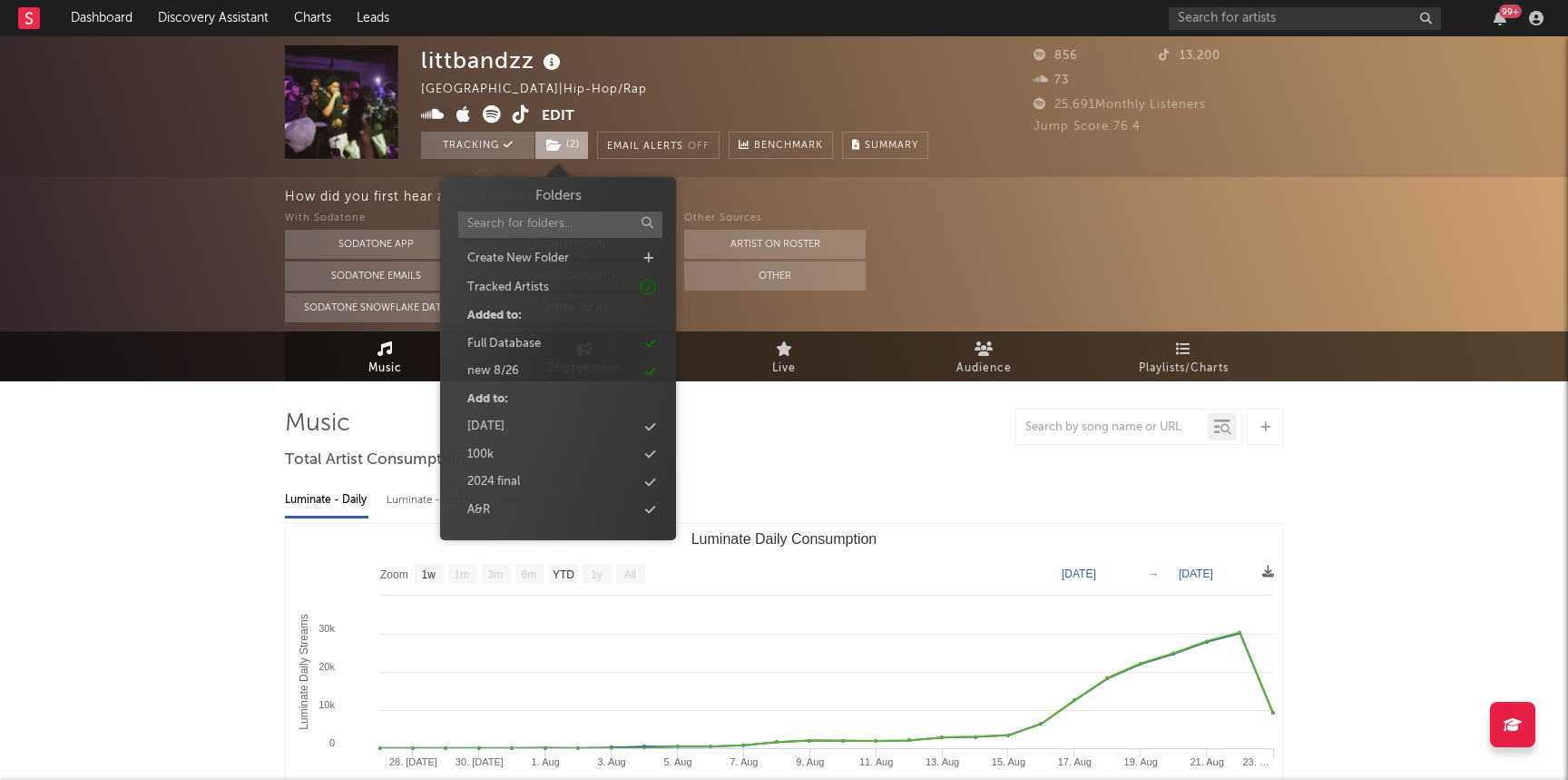
click at [577, 141] on span "( 2 )" at bounding box center [561, 145] width 55 height 27
click at [1141, 221] on div "With Sodatone Sodatone App Sodatone Emails Sodatone Snowflake Data Other A&R Di…" at bounding box center [927, 265] width 1284 height 114
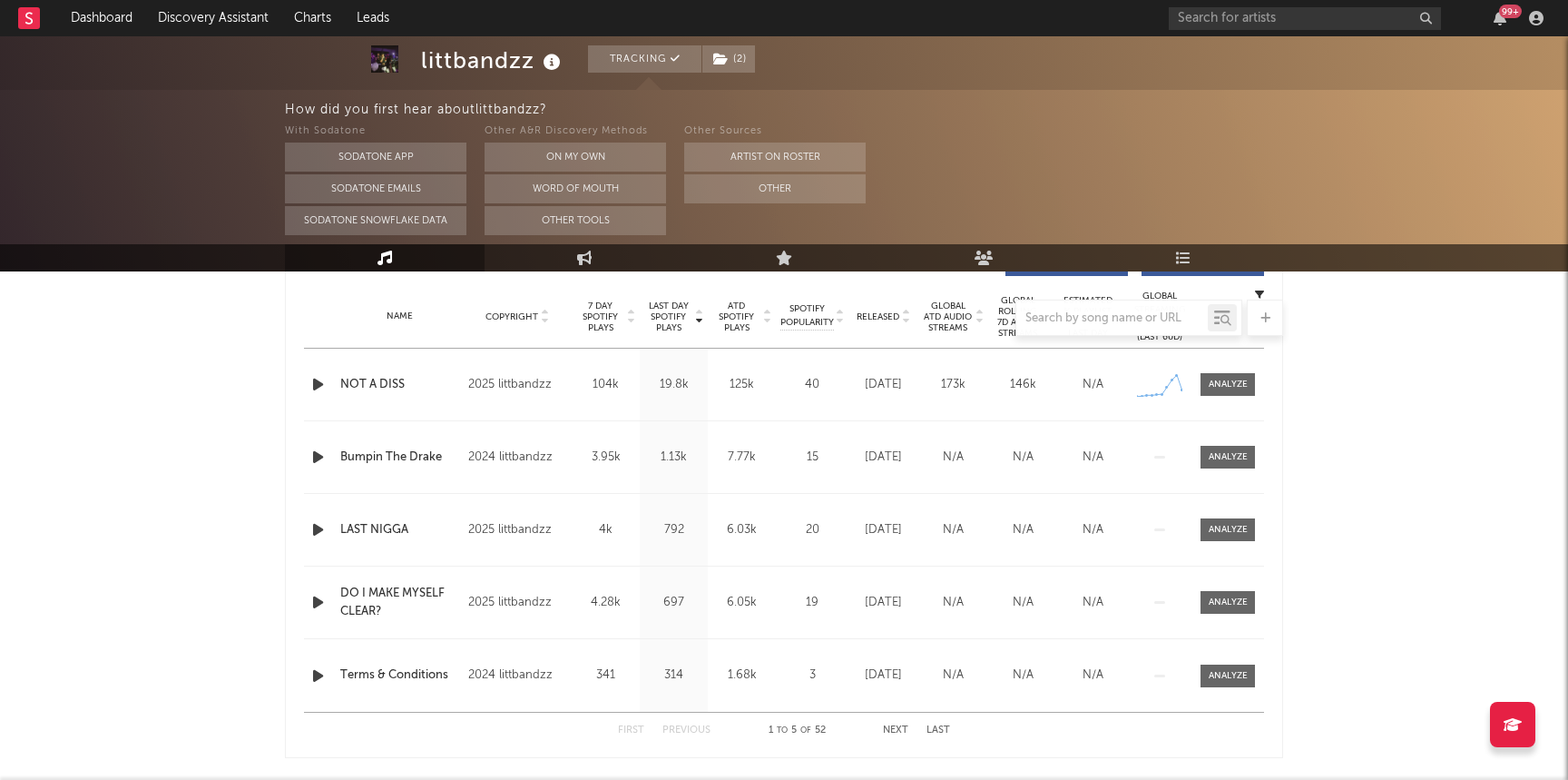
scroll to position [802, 0]
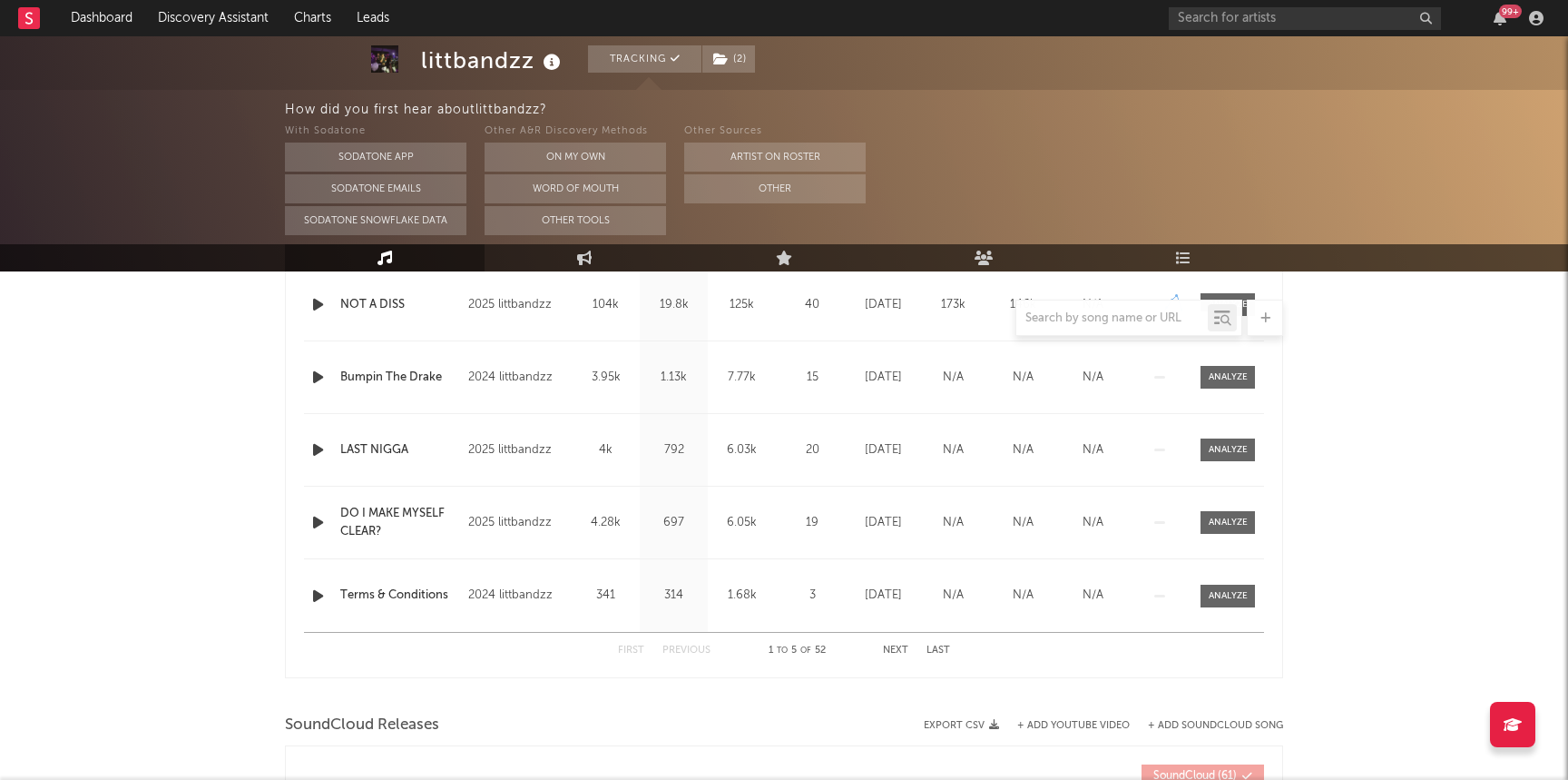
click at [316, 303] on div at bounding box center [784, 317] width 998 height 37
click at [180, 373] on div "littbandzz Tracking ( 2 ) [GEOGRAPHIC_DATA] | Hip-Hop/Rap Edit Tracking ( 2 ) E…" at bounding box center [784, 261] width 1568 height 2053
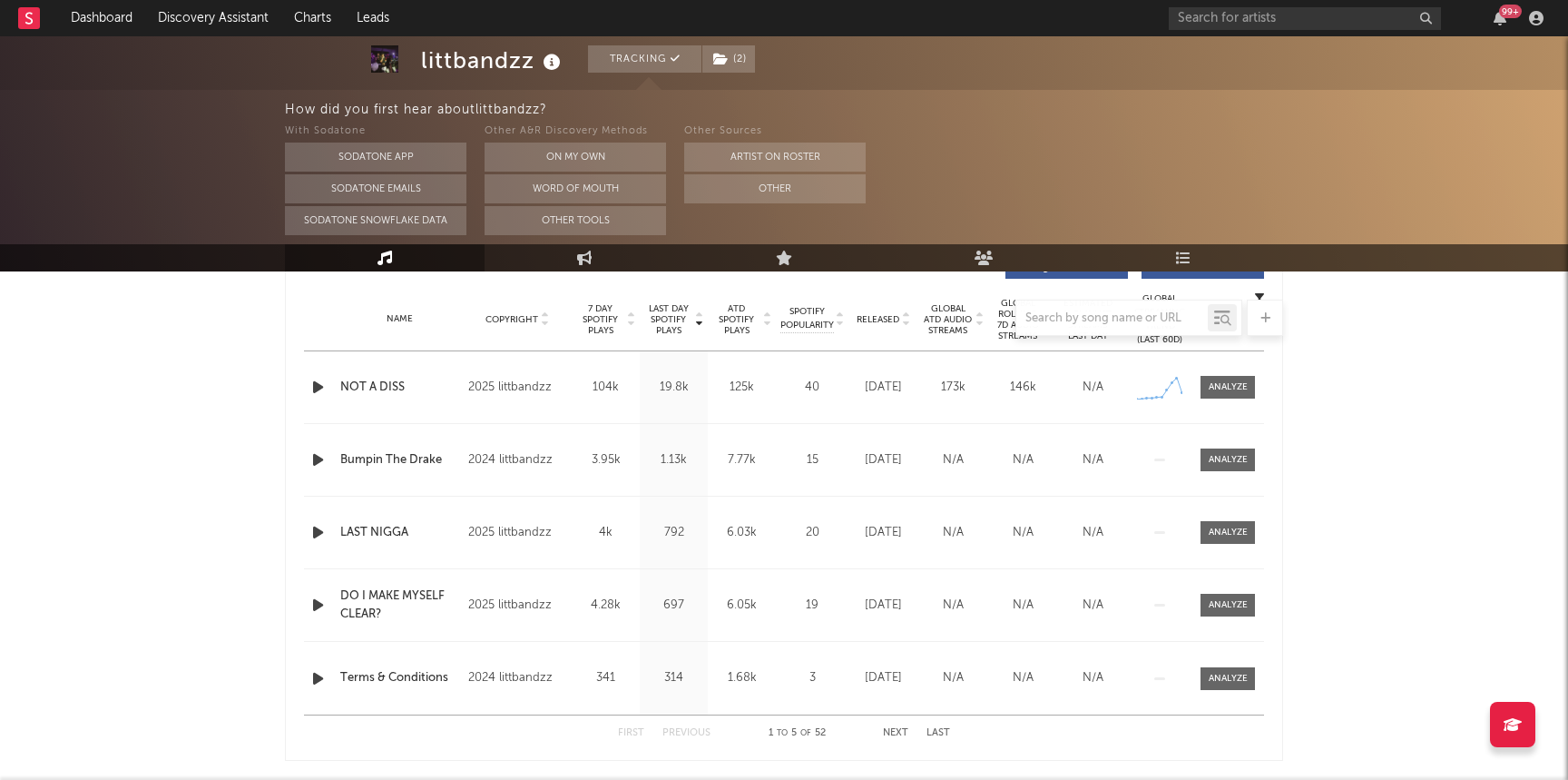
scroll to position [684, 0]
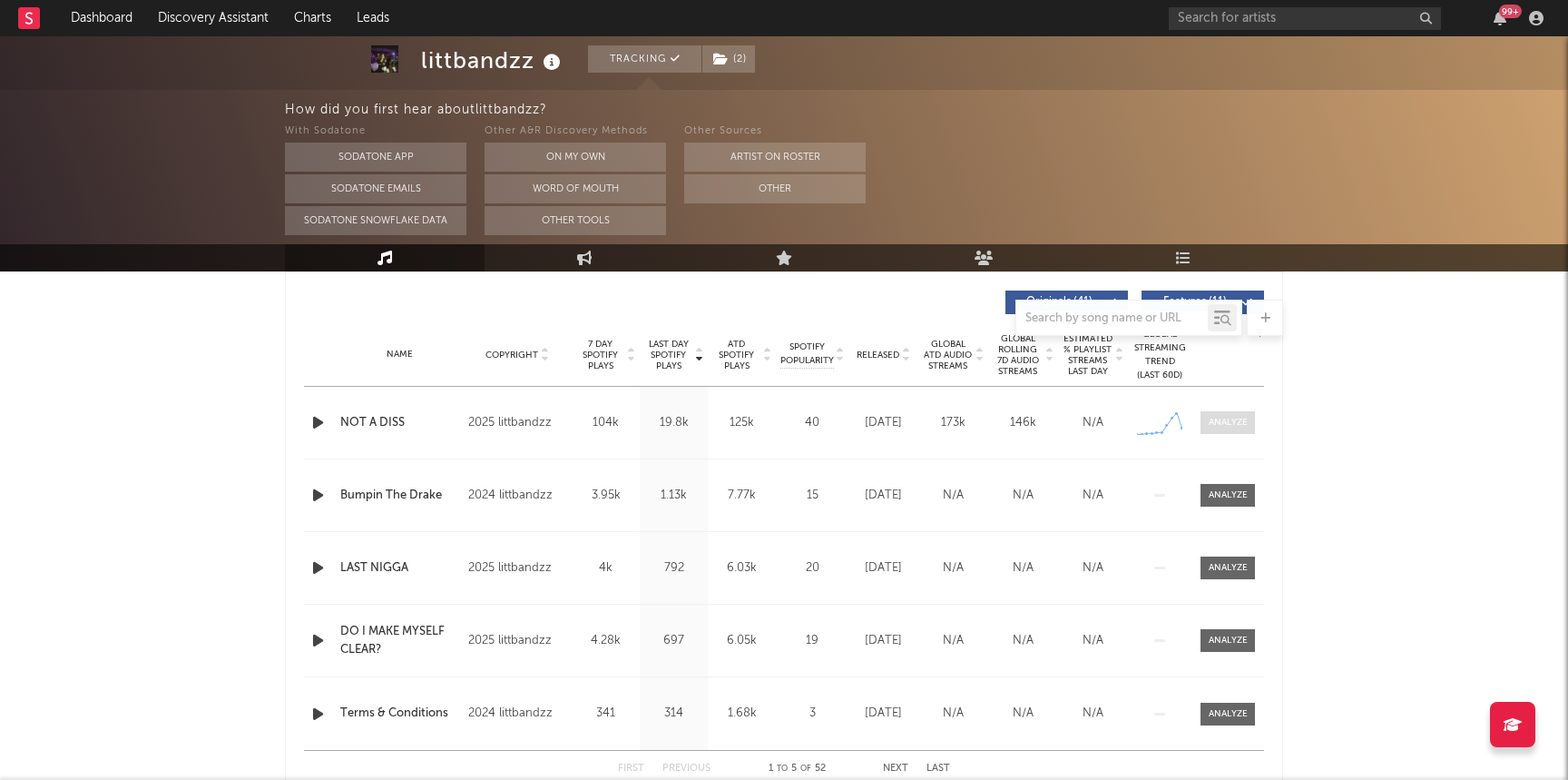
click at [1233, 420] on div at bounding box center [1228, 422] width 39 height 14
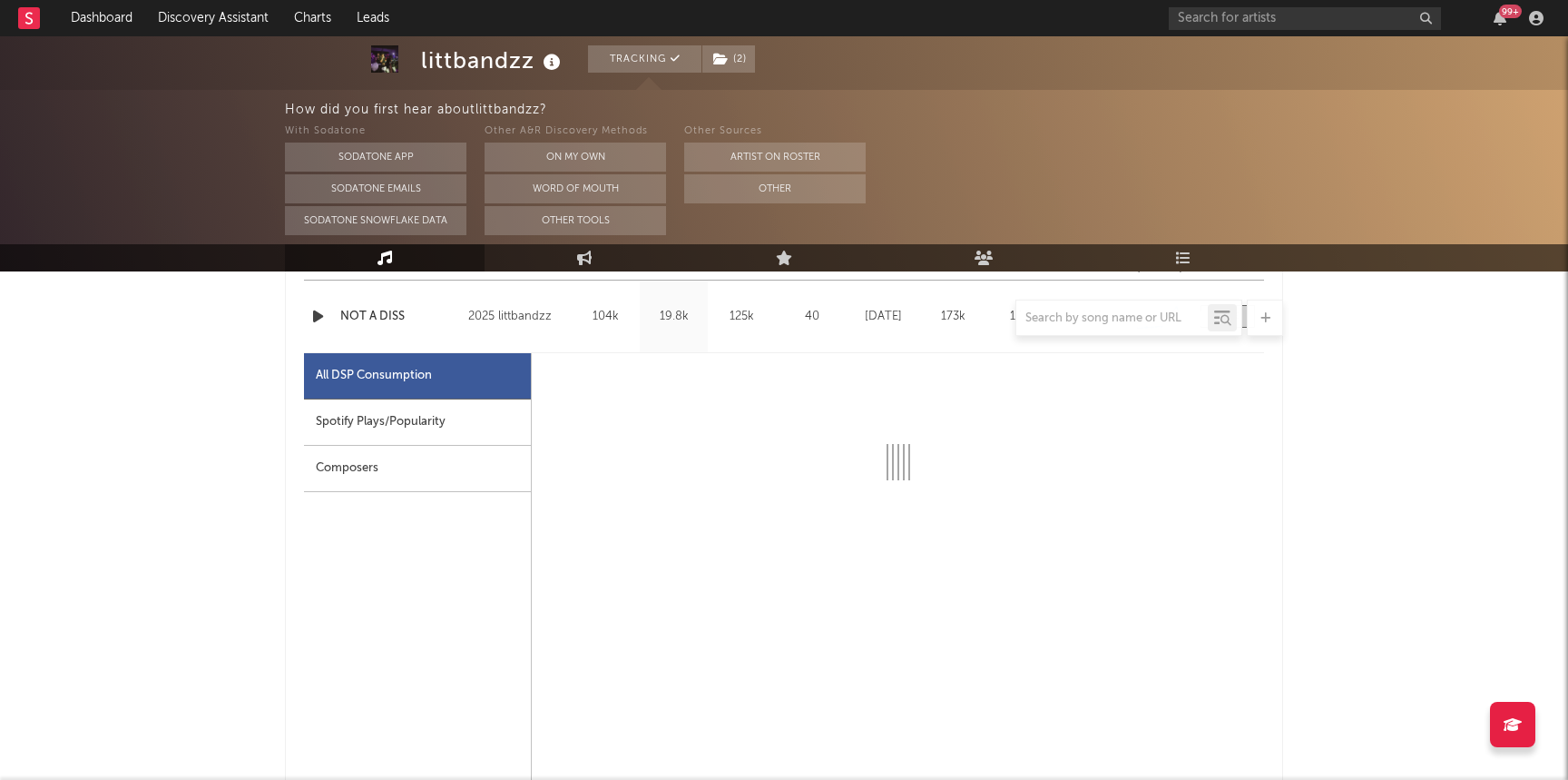
scroll to position [816, 0]
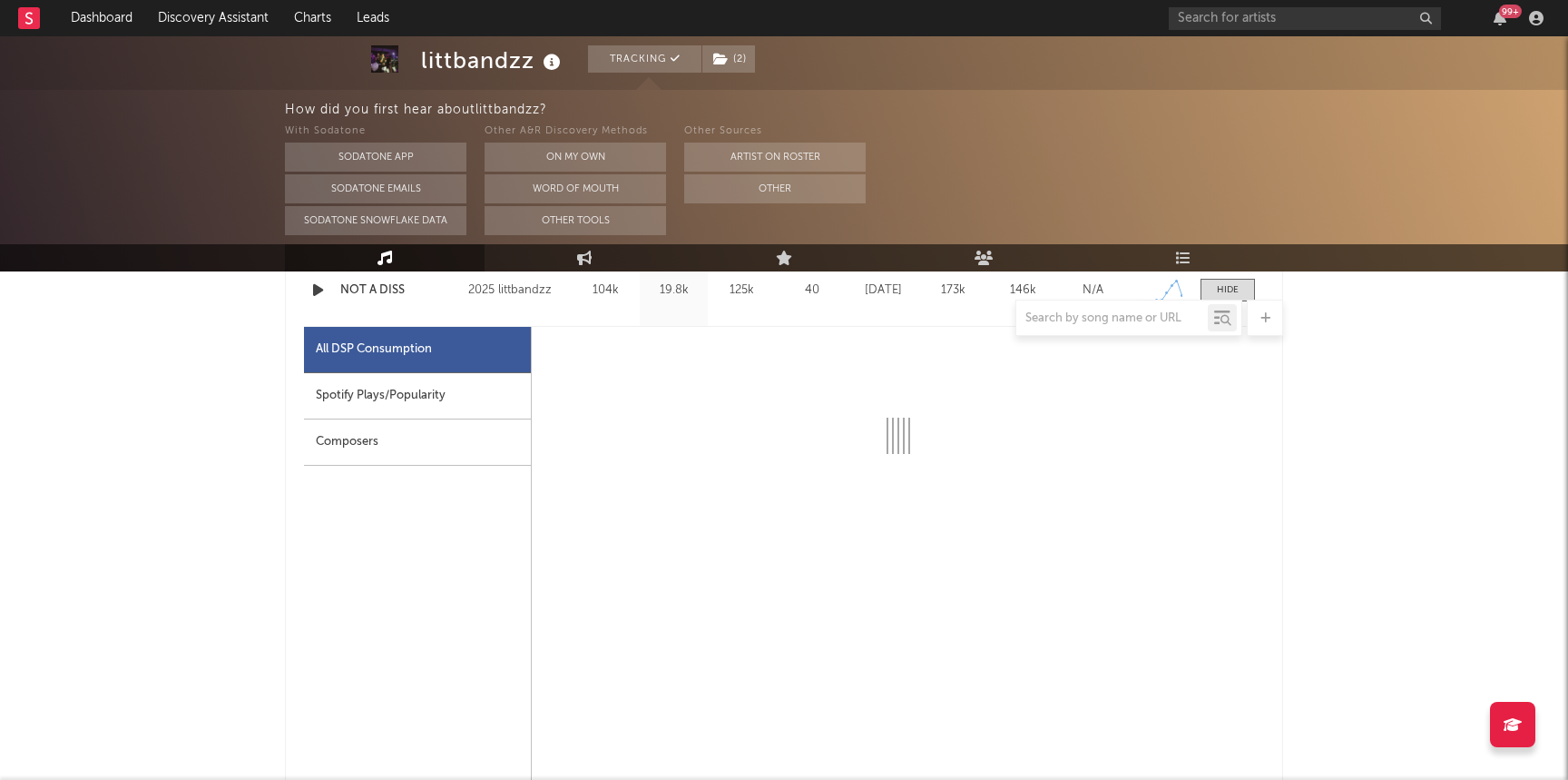
select select "1w"
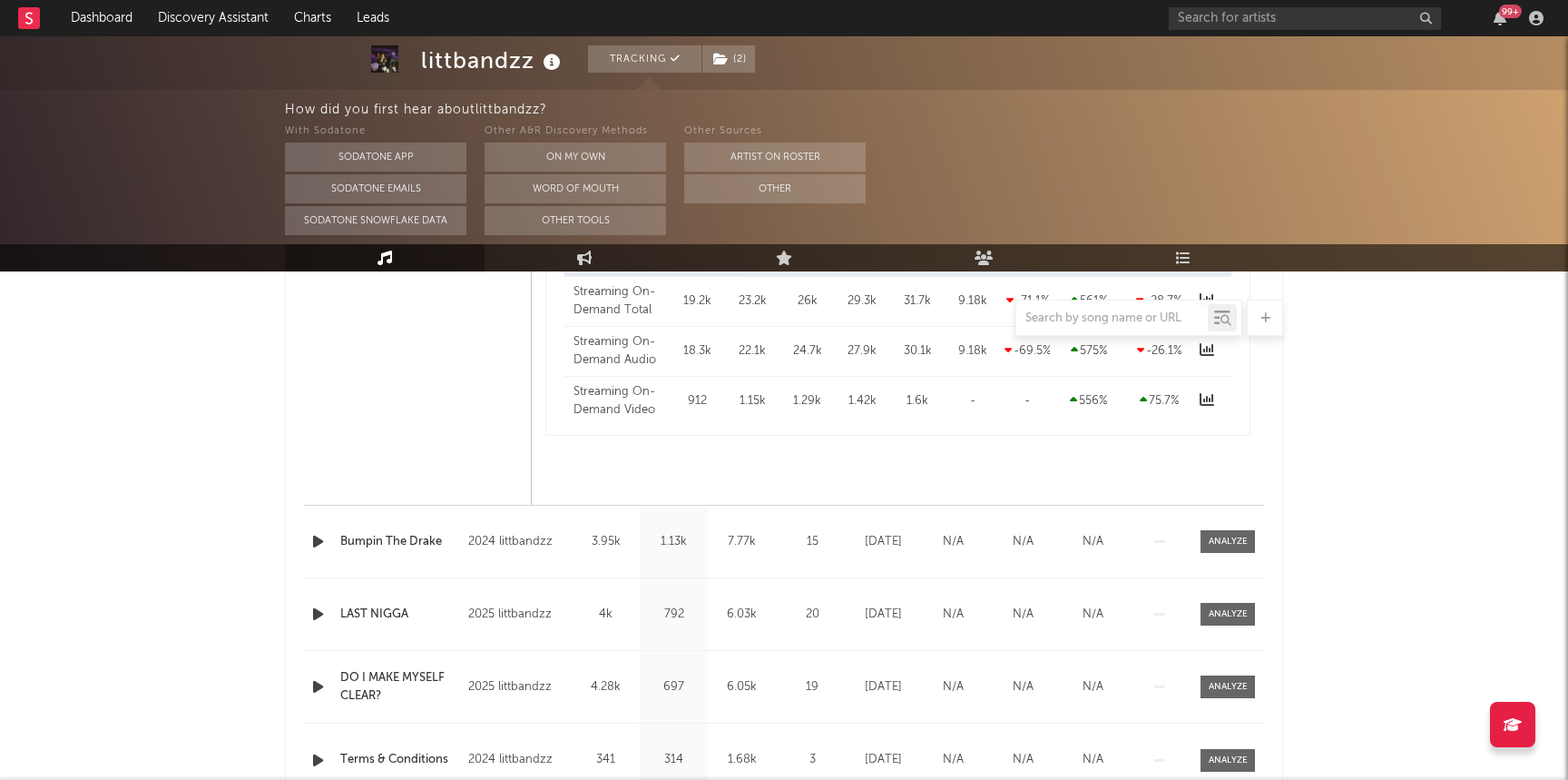
scroll to position [1508, 0]
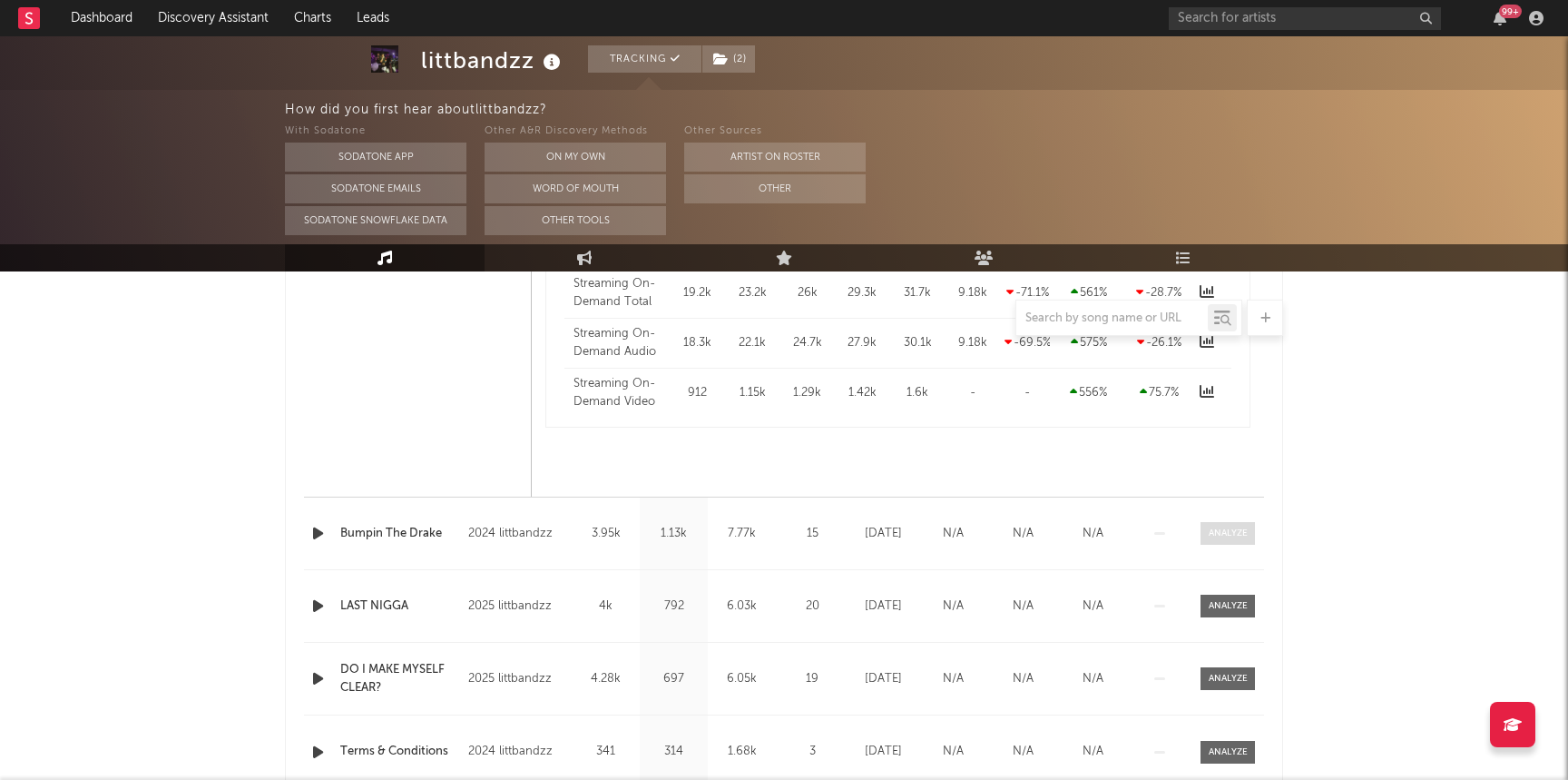
click at [1228, 538] on div at bounding box center [1228, 533] width 39 height 14
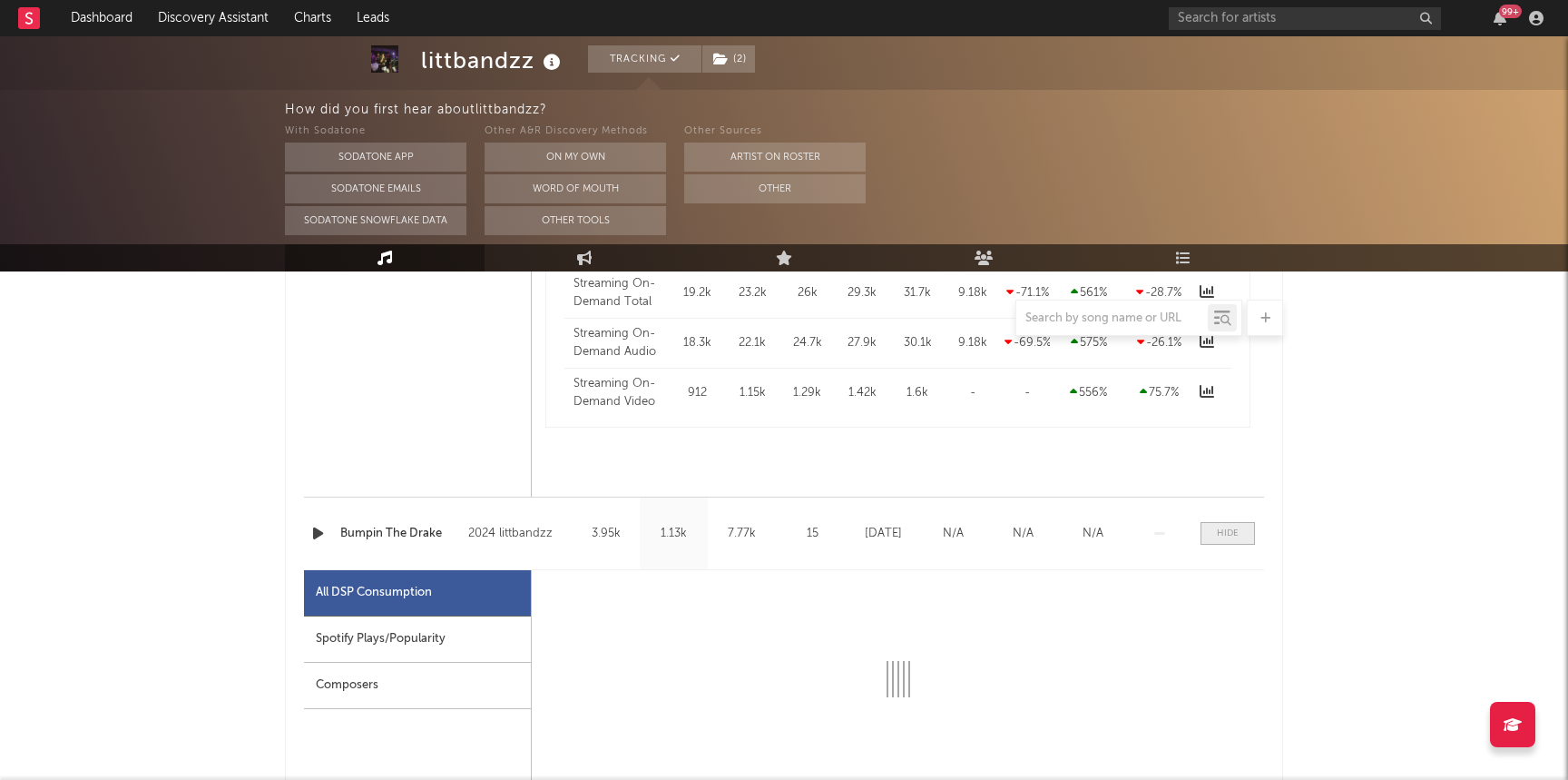
select select "1w"
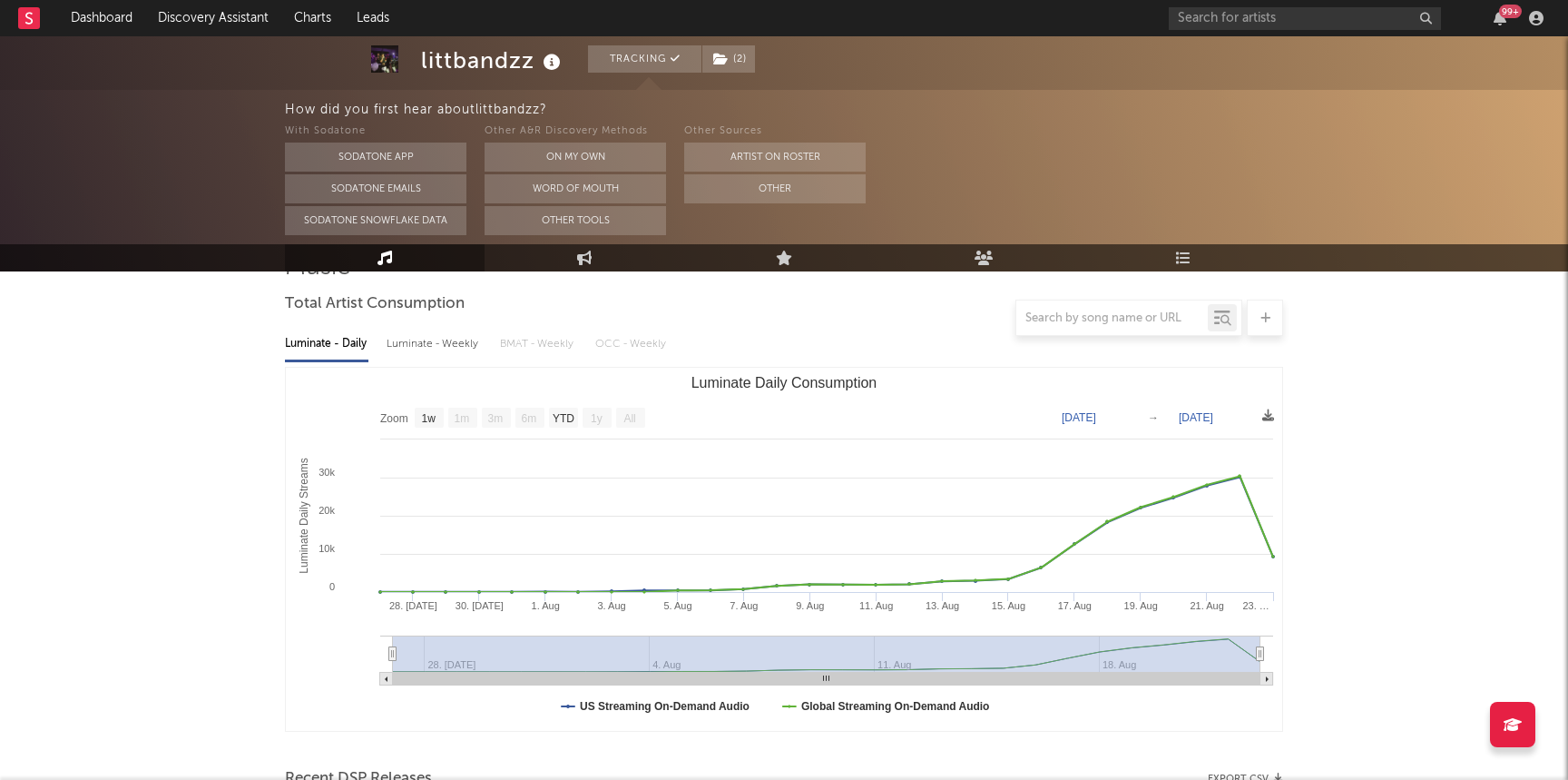
scroll to position [0, 0]
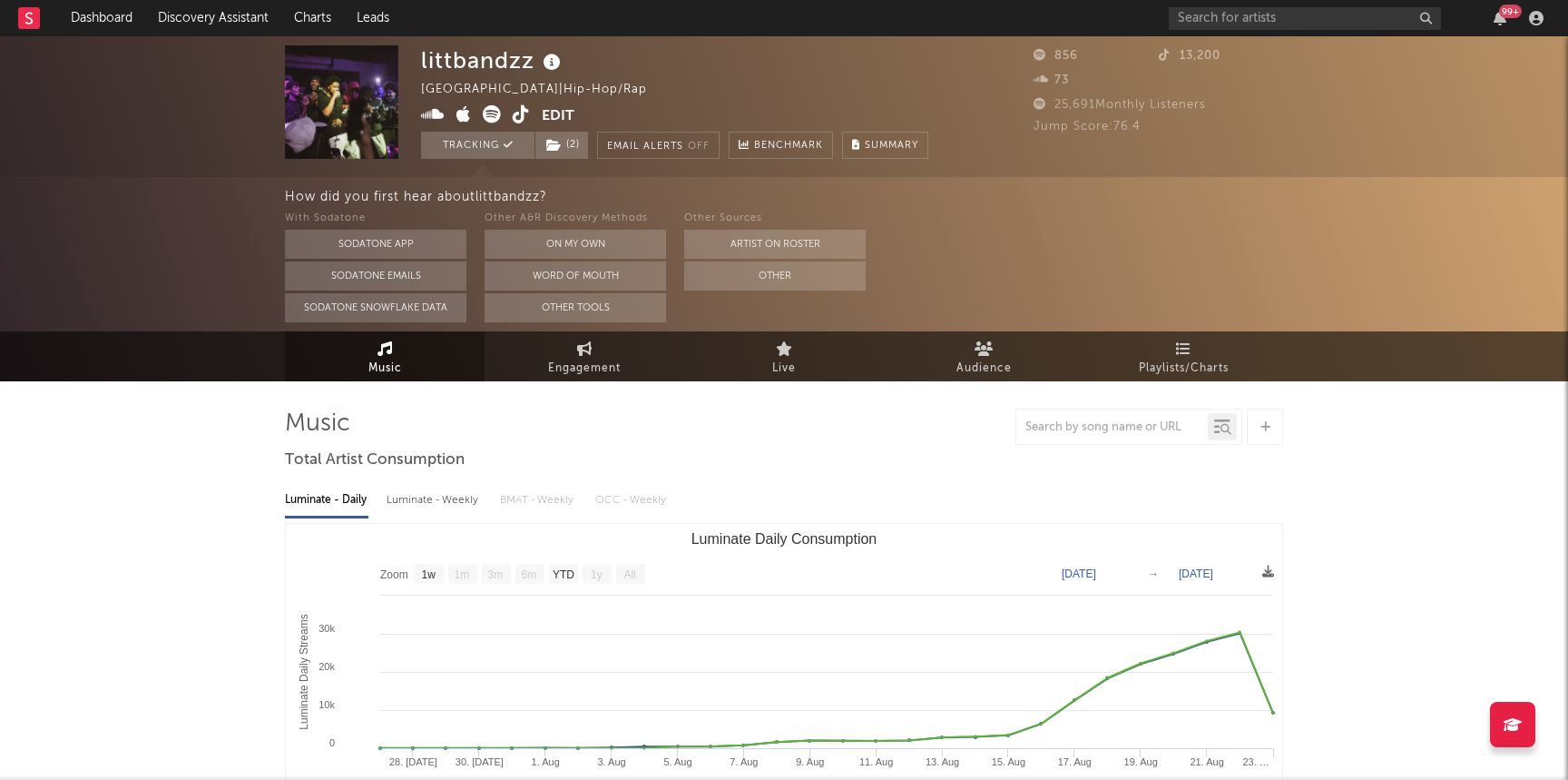
click at [517, 113] on icon at bounding box center [520, 114] width 17 height 18
click at [560, 139] on icon at bounding box center [554, 145] width 16 height 13
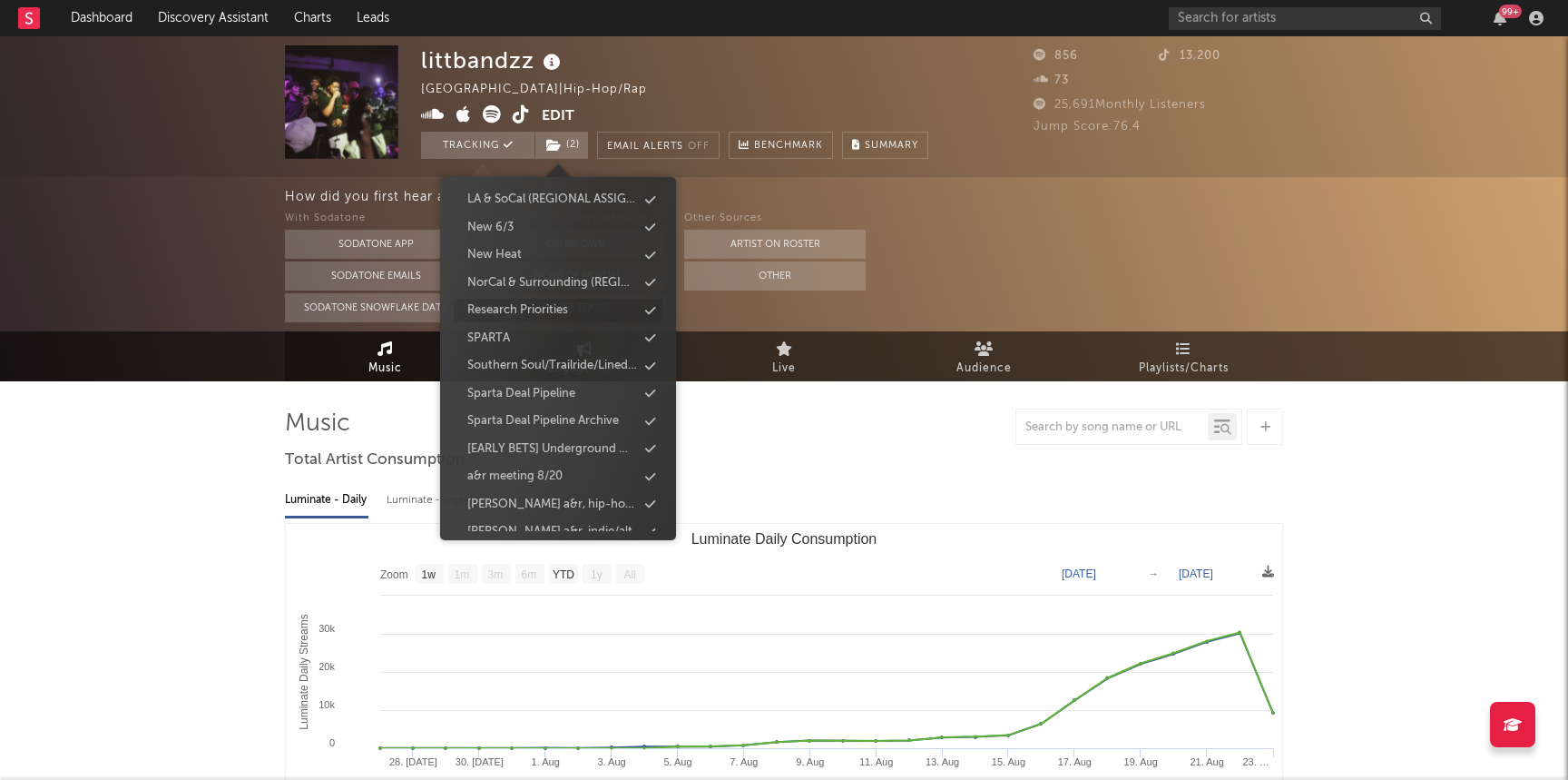
click at [565, 309] on div "Research Priorities" at bounding box center [518, 310] width 101 height 18
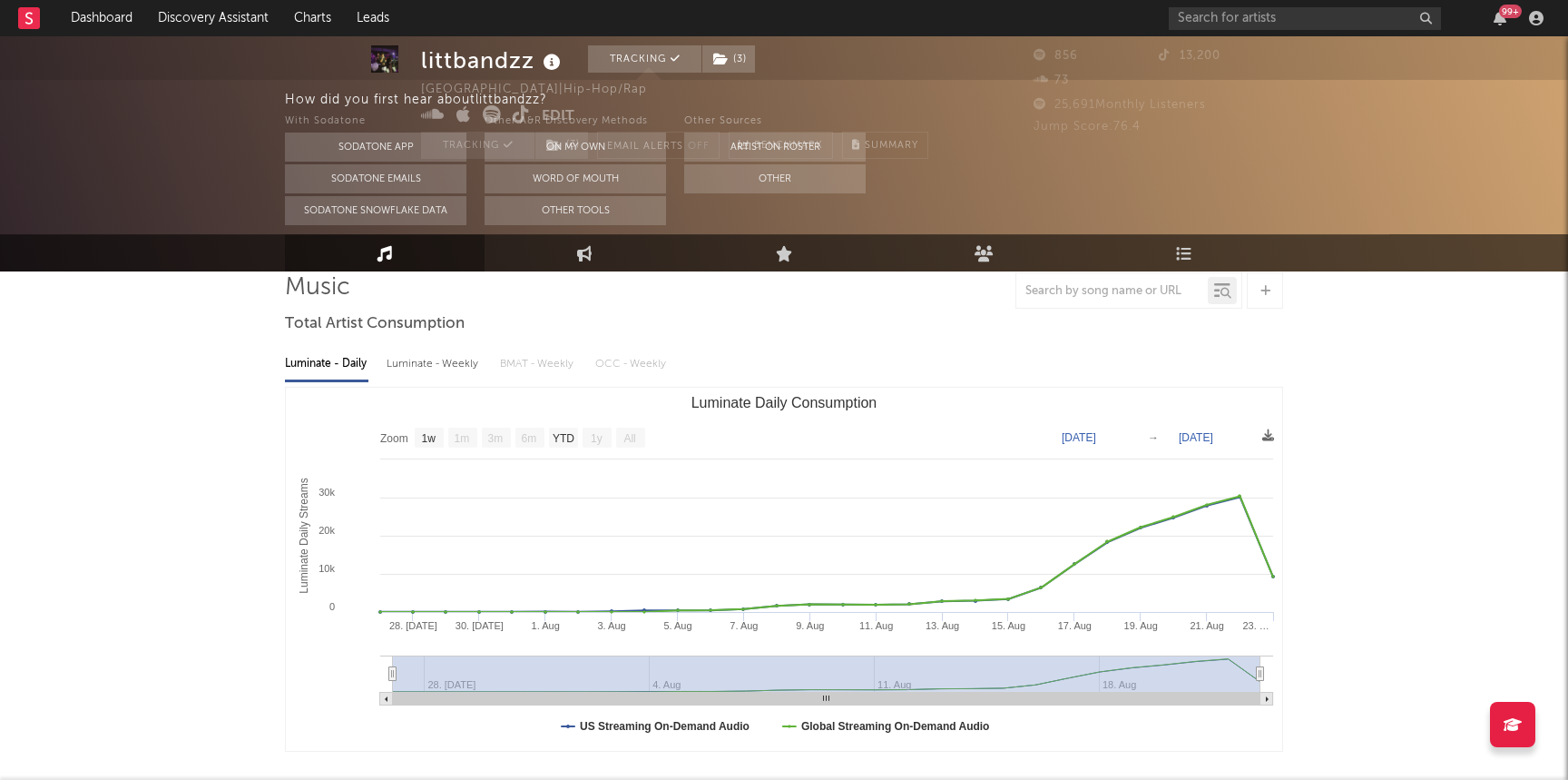
scroll to position [0, 0]
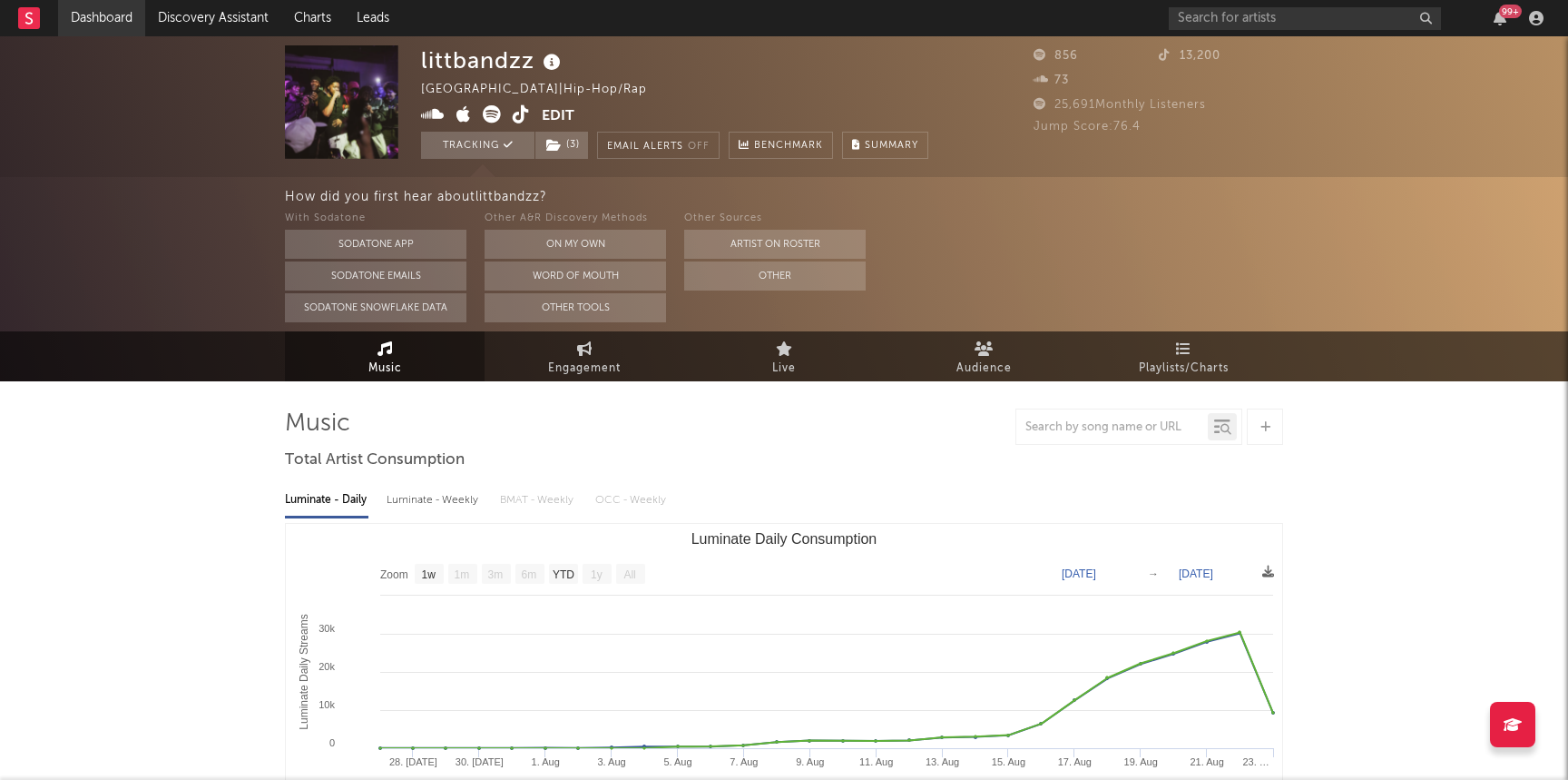
click at [68, 32] on link "Dashboard" at bounding box center [102, 18] width 87 height 37
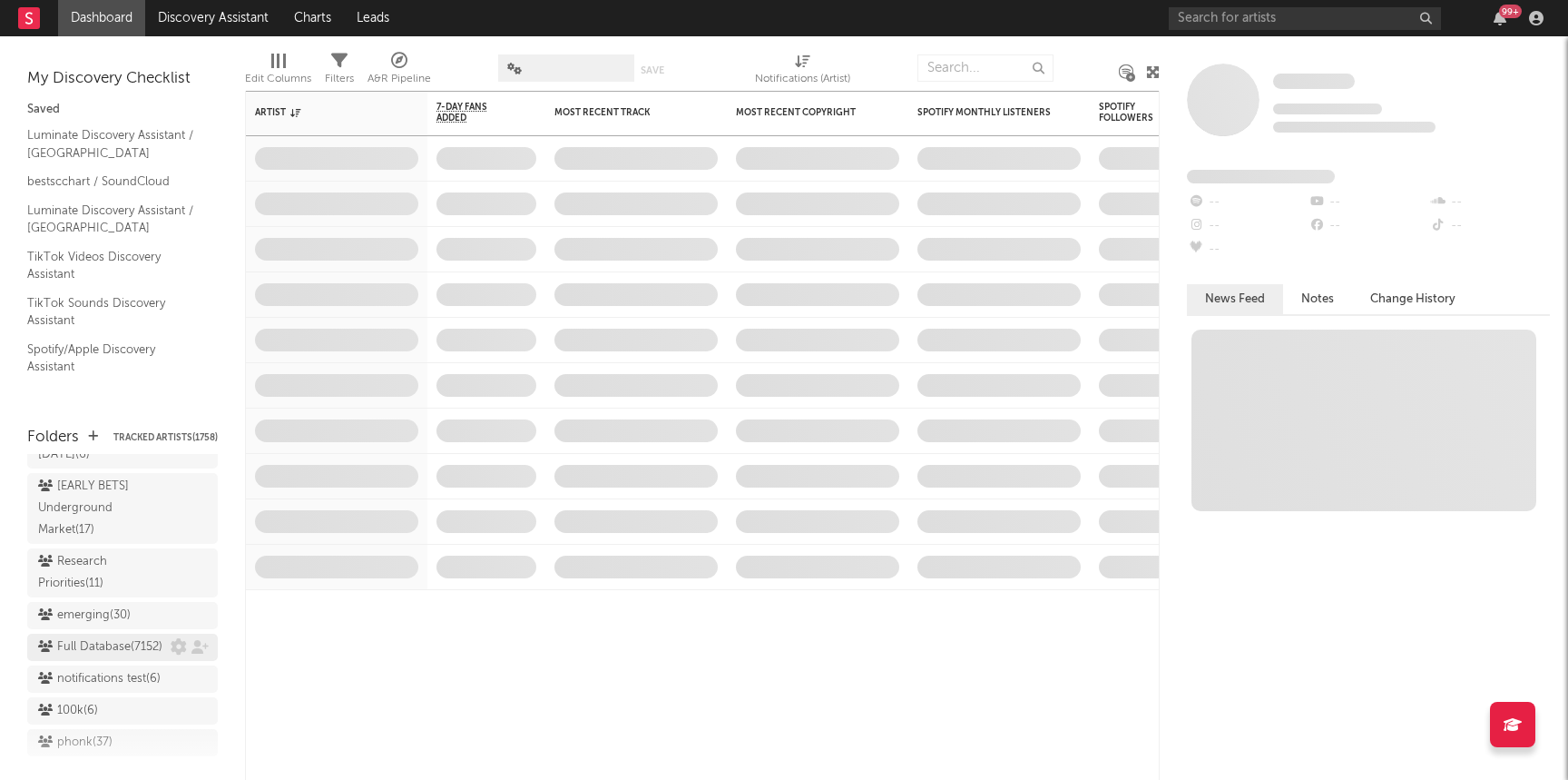
scroll to position [1559, 0]
click at [96, 555] on div "Research Priorities ( 11 )" at bounding box center [122, 575] width 190 height 49
click at [104, 554] on div "Research Priorities ( 11 )" at bounding box center [101, 576] width 128 height 44
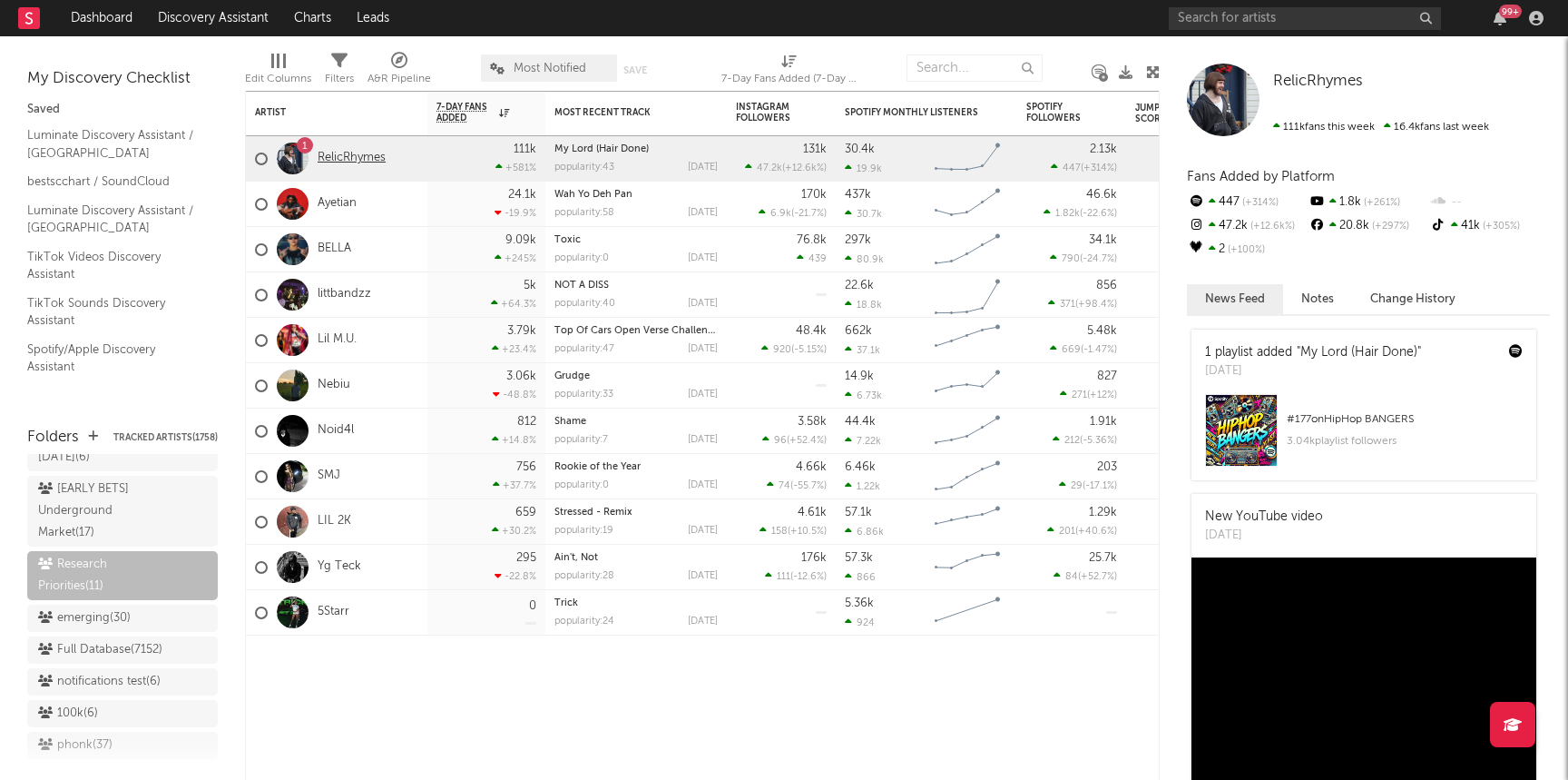
click at [358, 162] on link "RelicRhymes" at bounding box center [352, 159] width 68 height 16
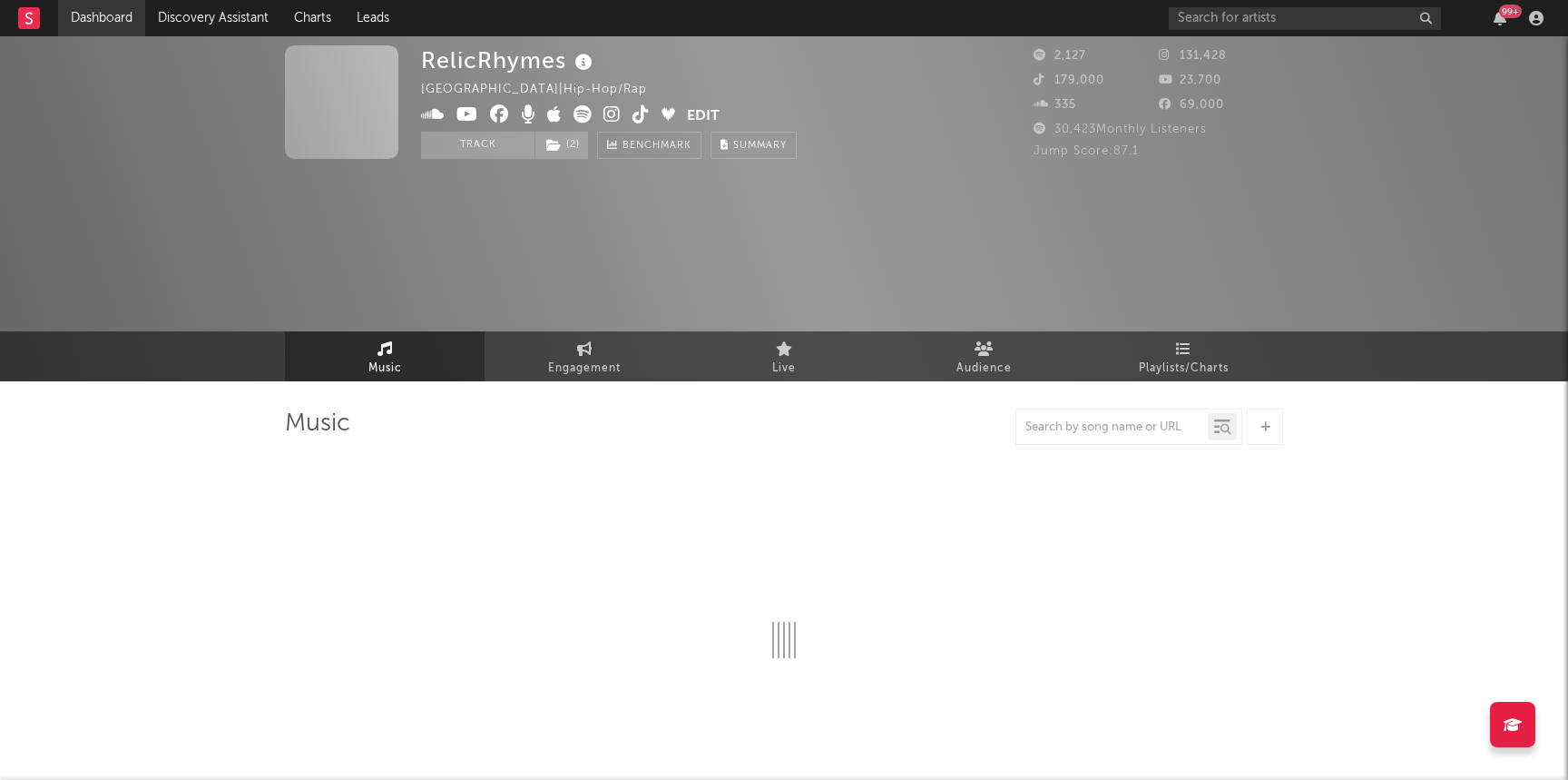
select select "6m"
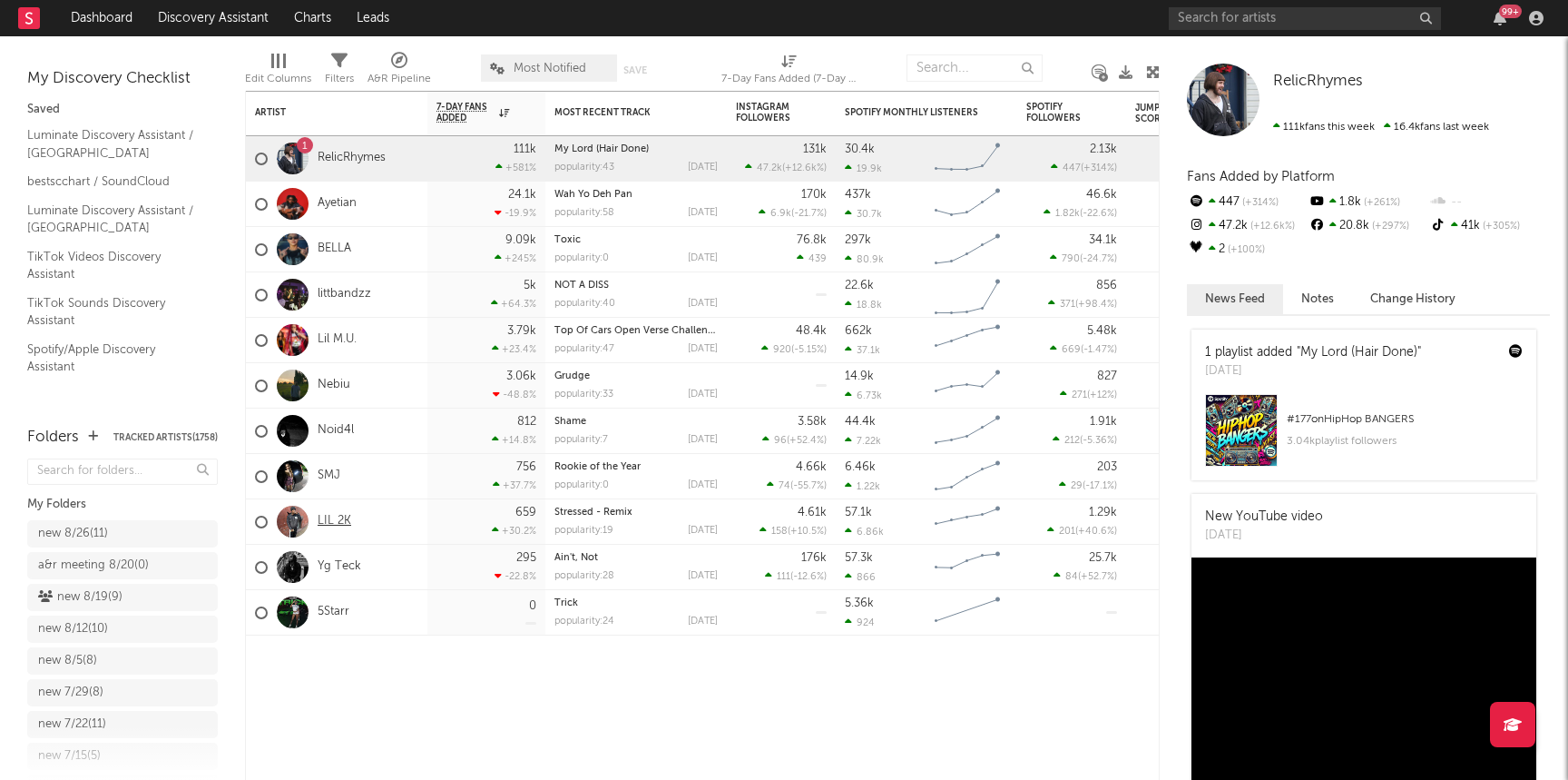
click at [335, 515] on link "LIL 2K" at bounding box center [335, 521] width 34 height 16
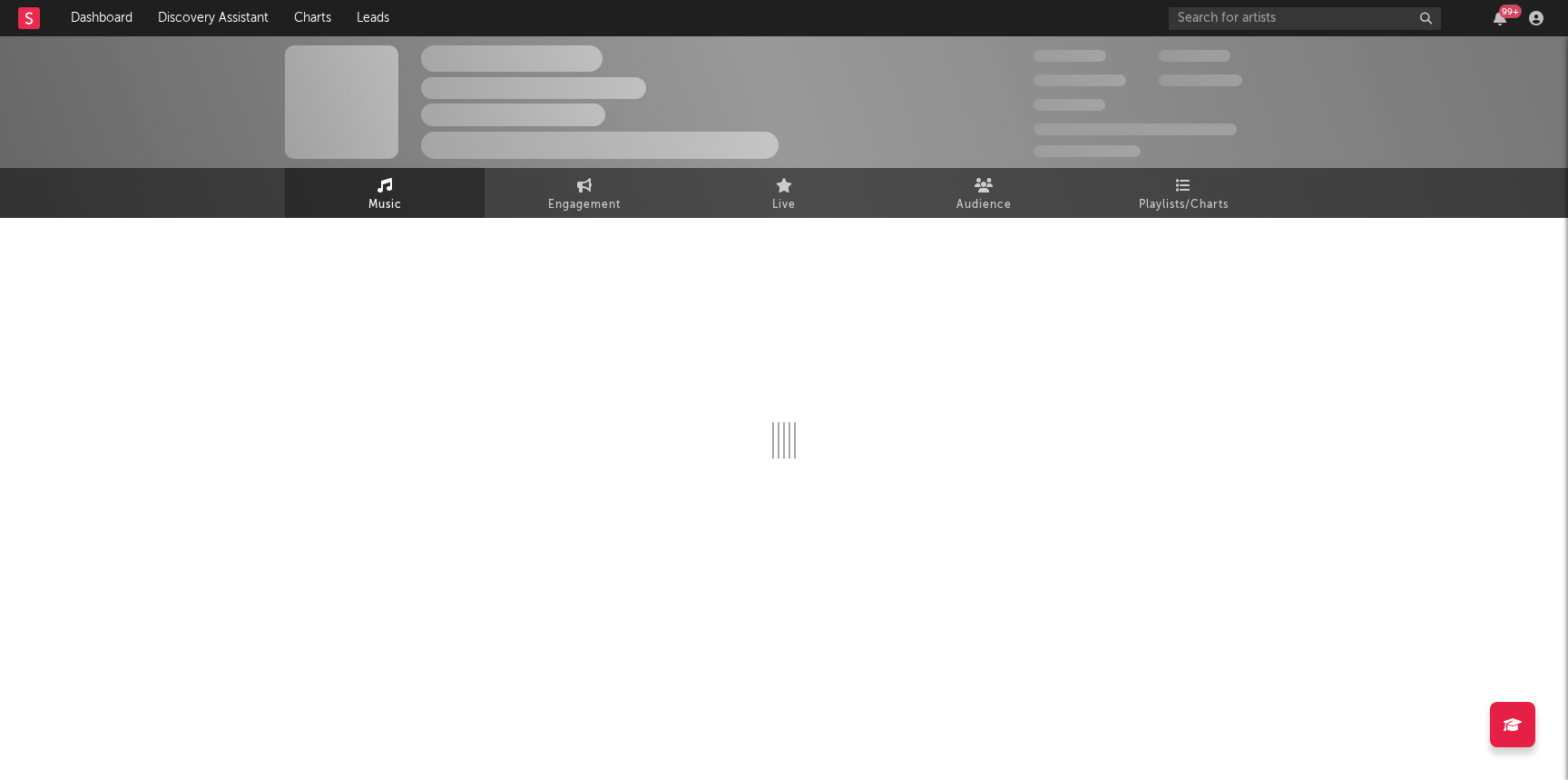
select select "6m"
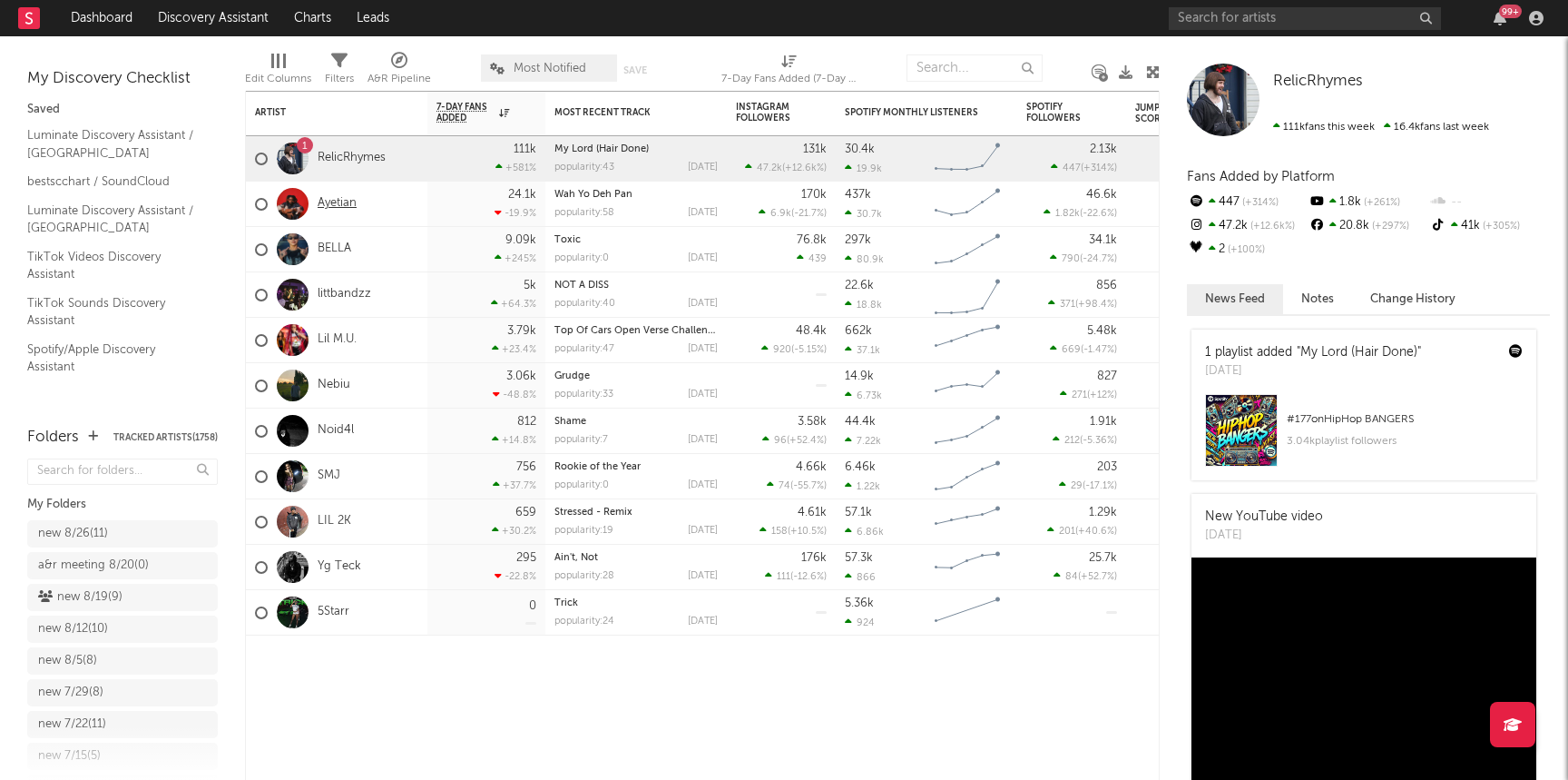
click at [346, 200] on link "Ayetian" at bounding box center [337, 204] width 39 height 16
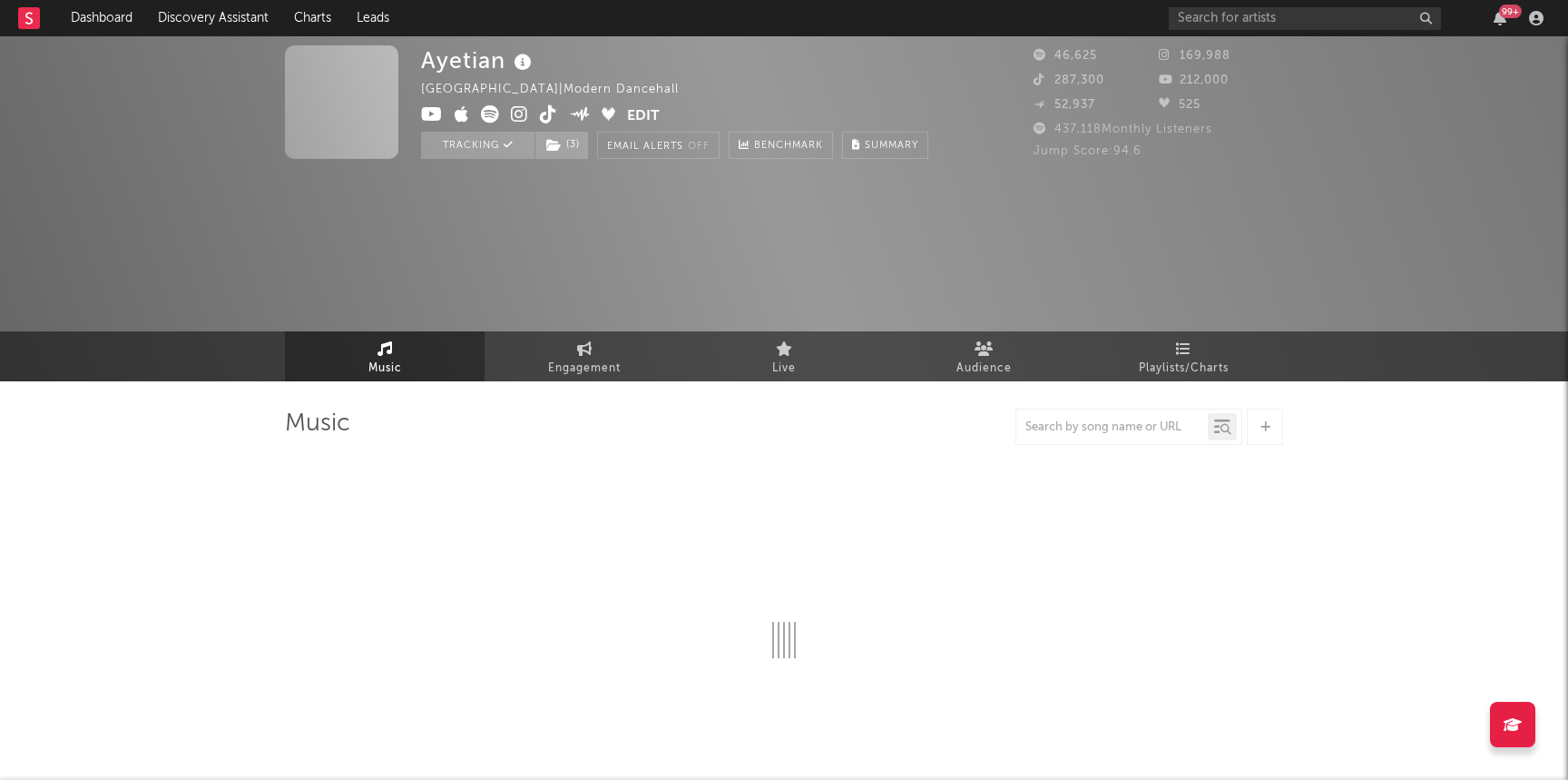
select select "6m"
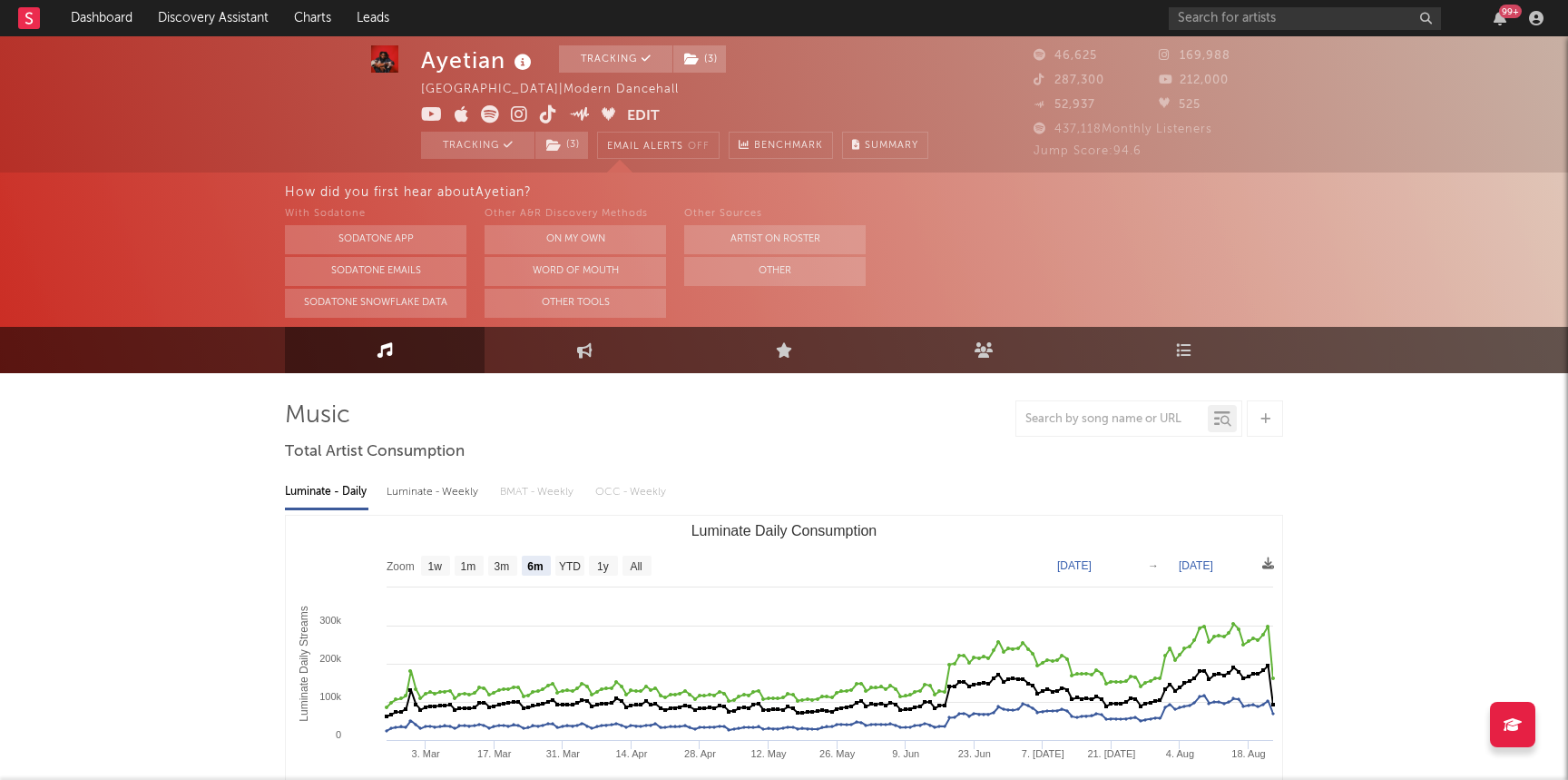
scroll to position [9, 0]
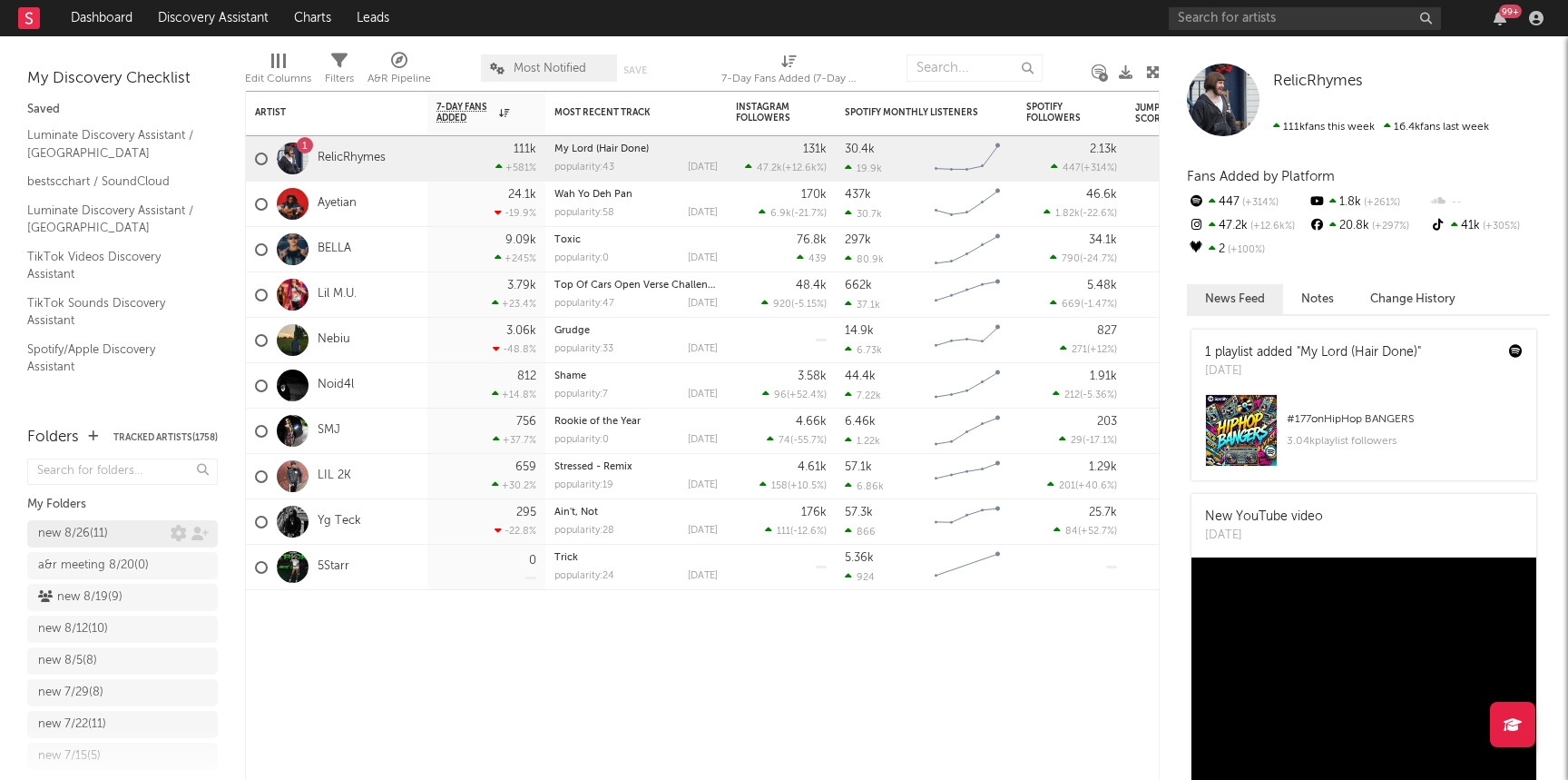
click at [65, 533] on div "new 8/26 ( 11 )" at bounding box center [72, 533] width 70 height 22
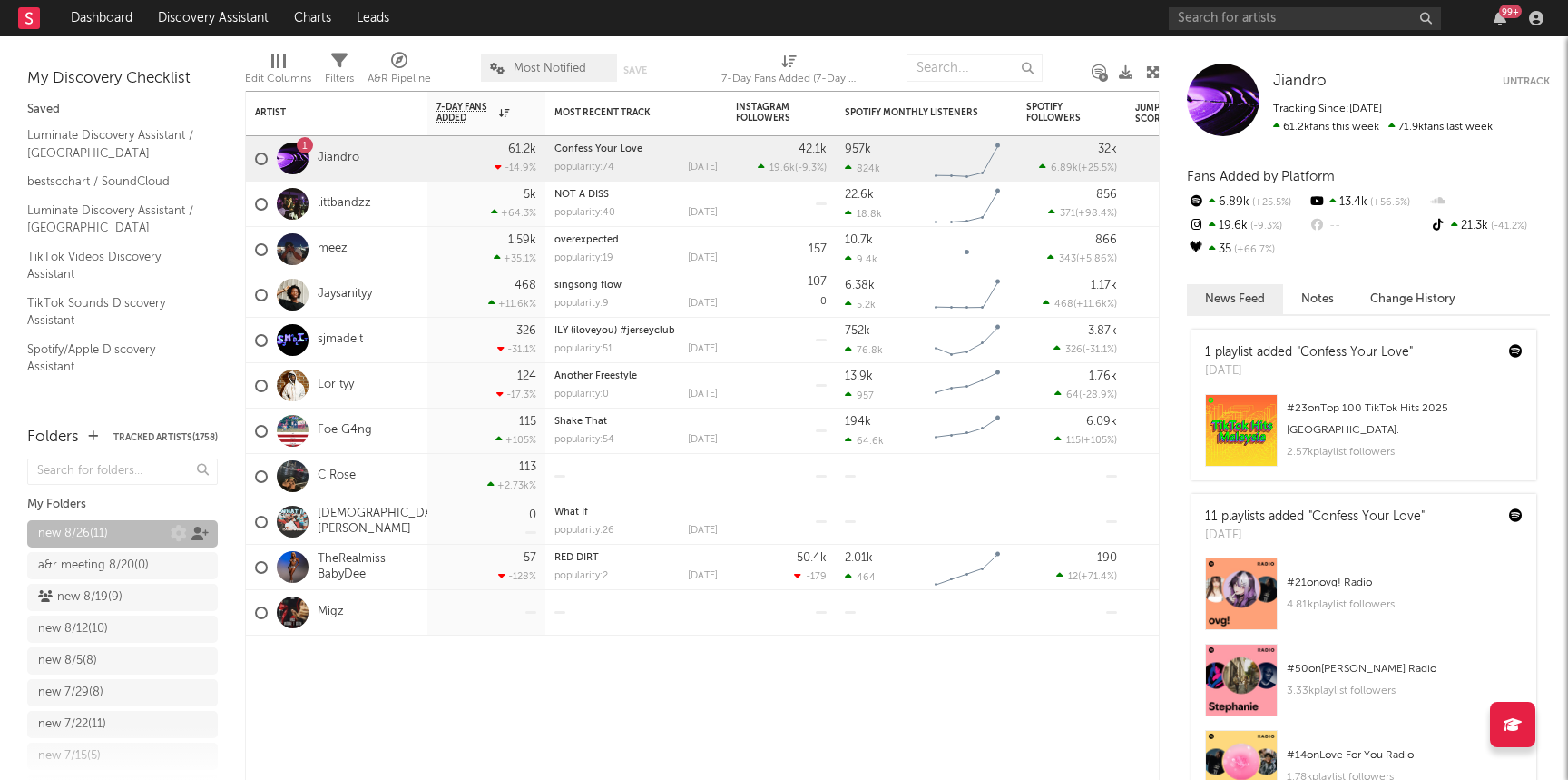
click at [195, 532] on icon at bounding box center [199, 533] width 17 height 14
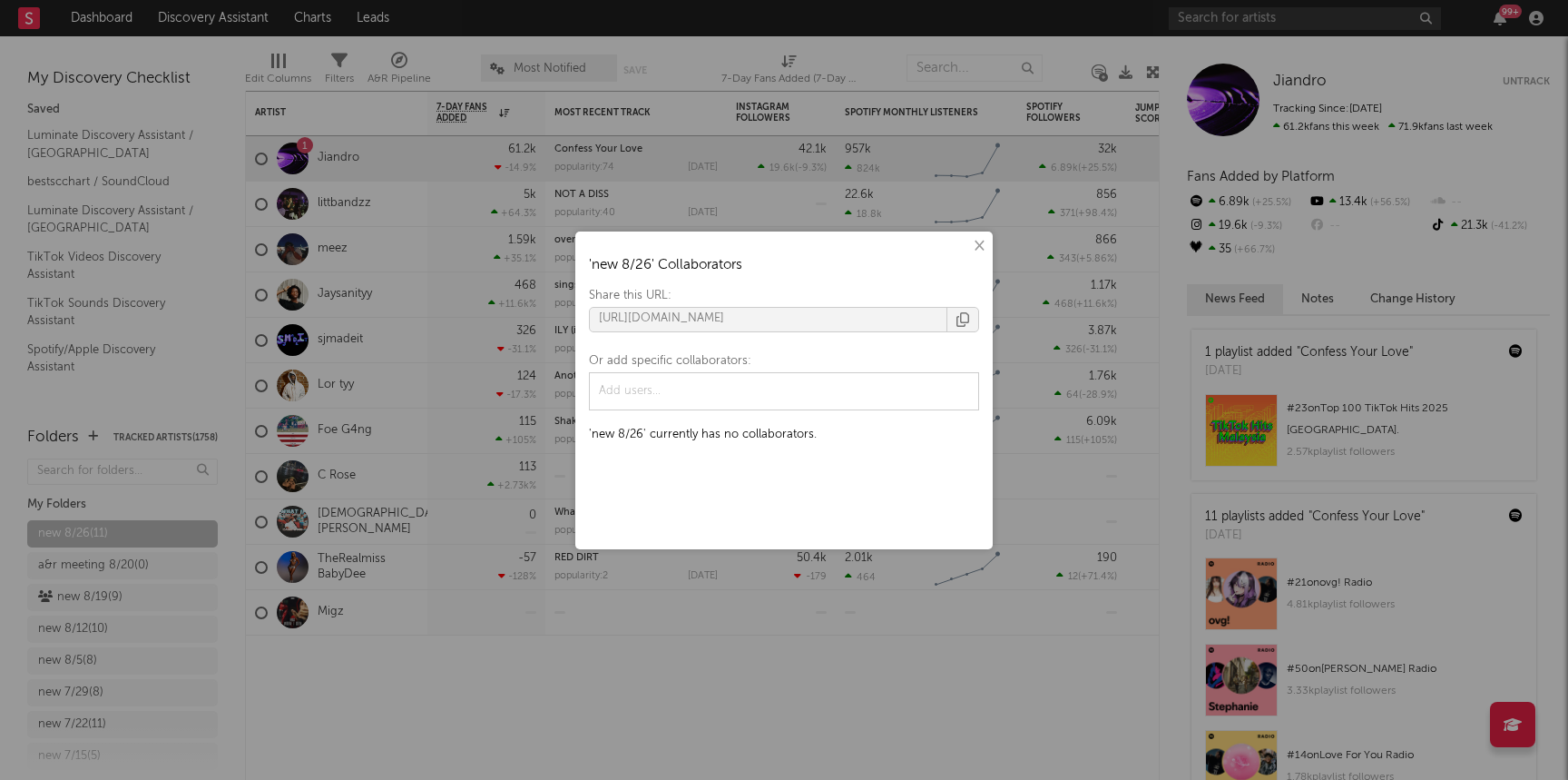
click at [957, 315] on icon "button" at bounding box center [962, 319] width 13 height 15
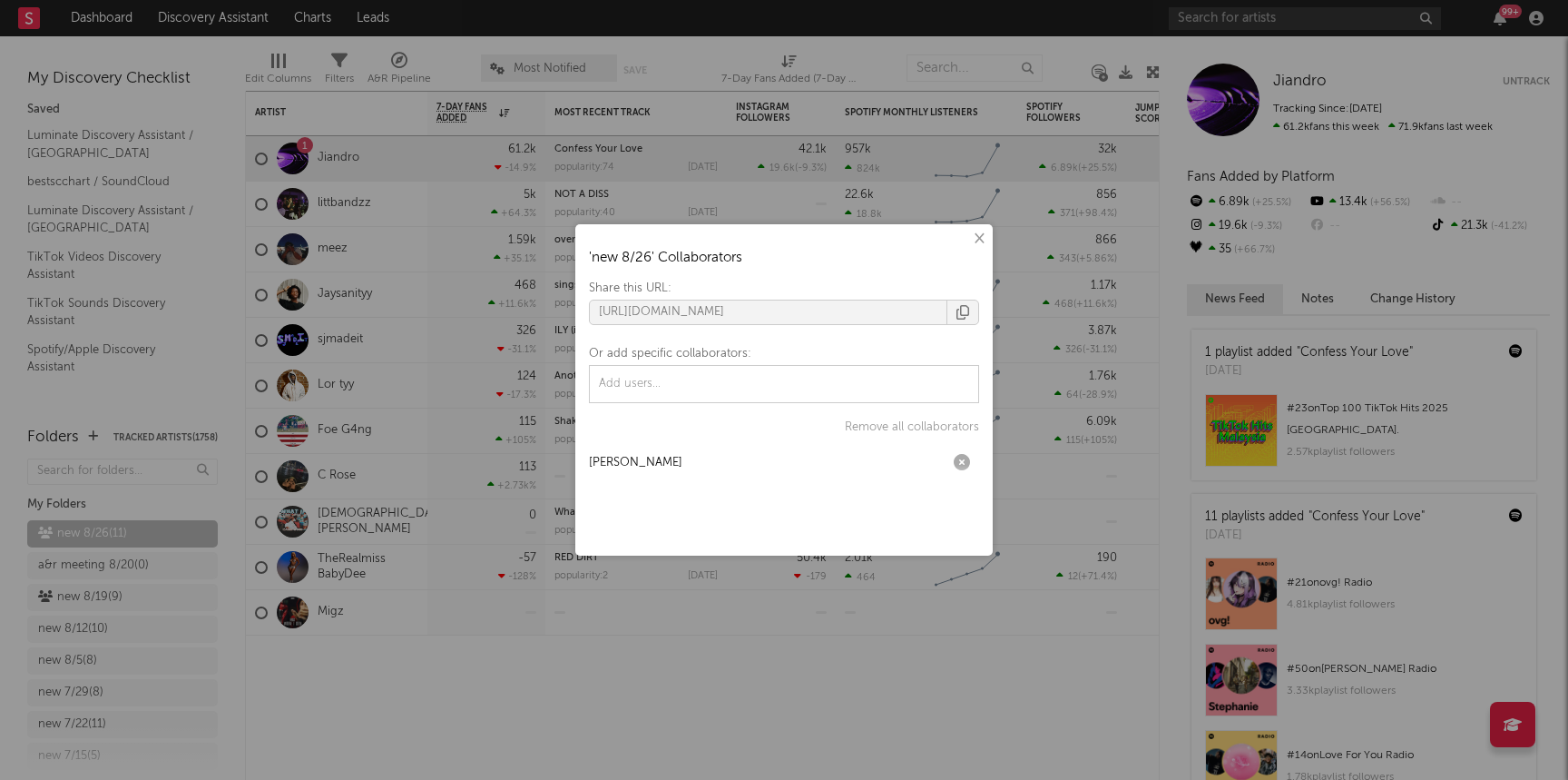
click at [361, 471] on div "× ' new 8/26 ' Collaborators Share this URL: https://app.sodatone.com/folders/1…" at bounding box center [784, 390] width 1568 height 780
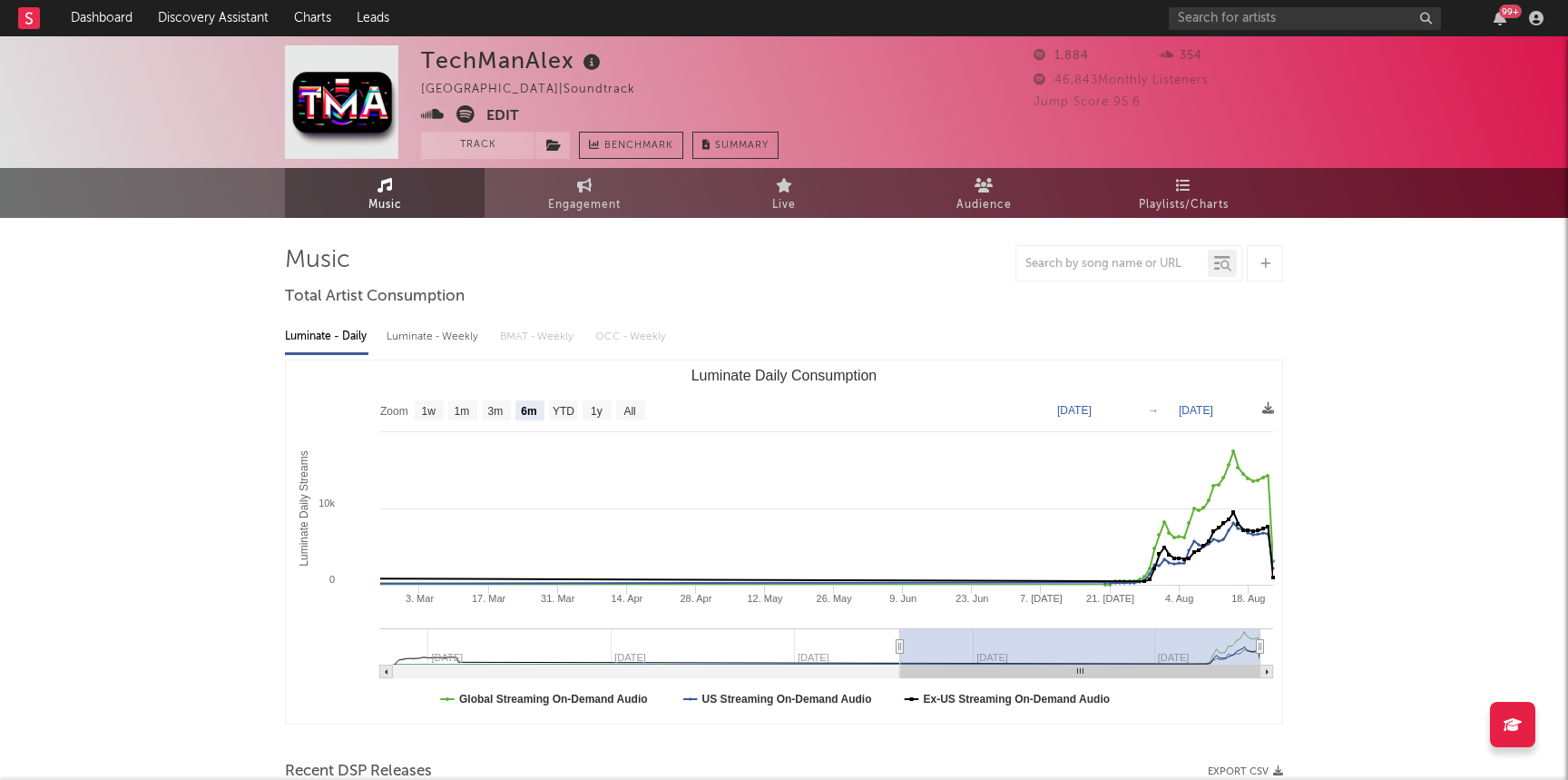
select select "6m"
click at [88, 20] on link "Dashboard" at bounding box center [102, 18] width 87 height 37
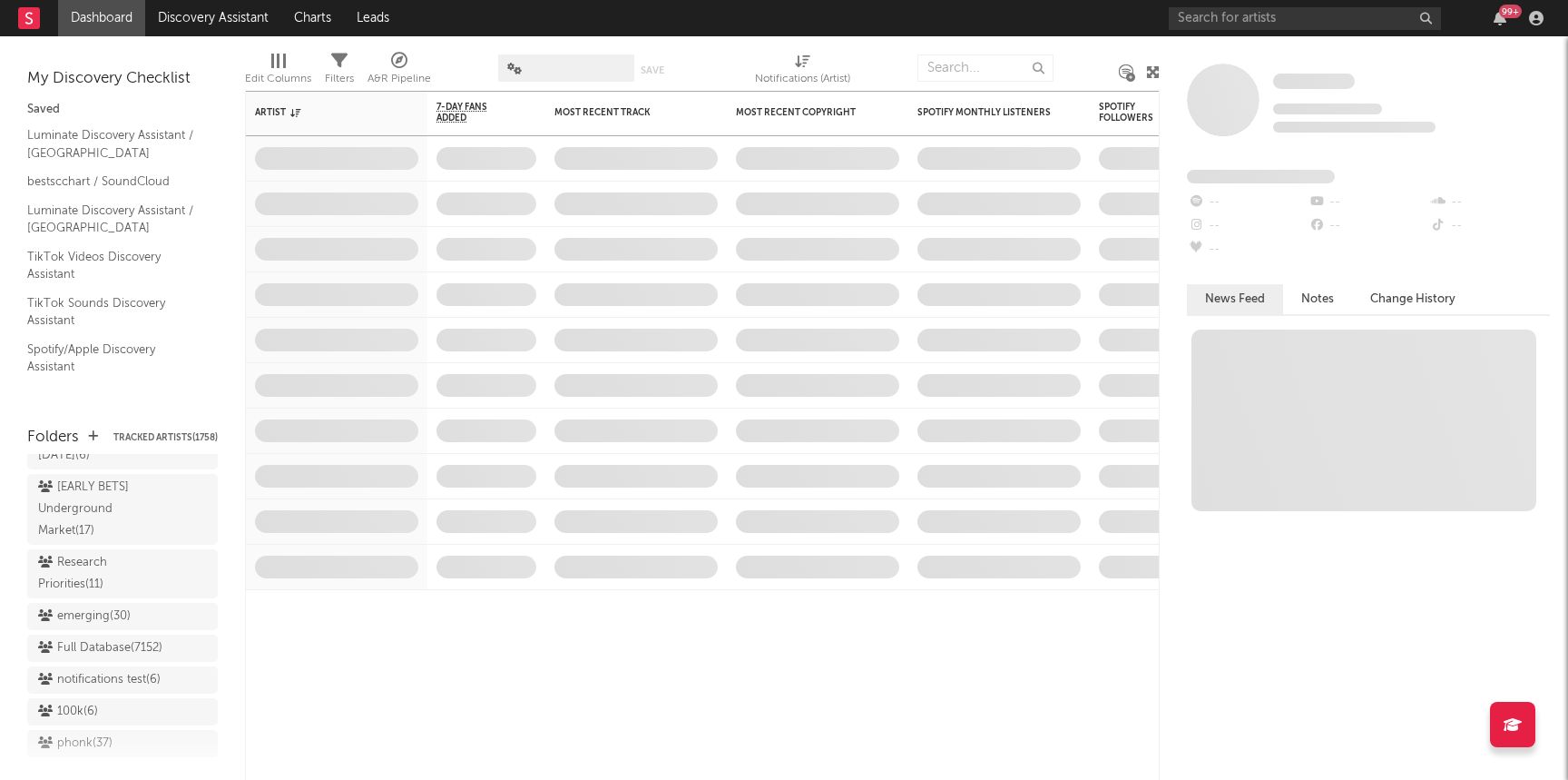
scroll to position [1559, 0]
click at [84, 554] on div "Research Priorities ( 11 )" at bounding box center [101, 576] width 128 height 44
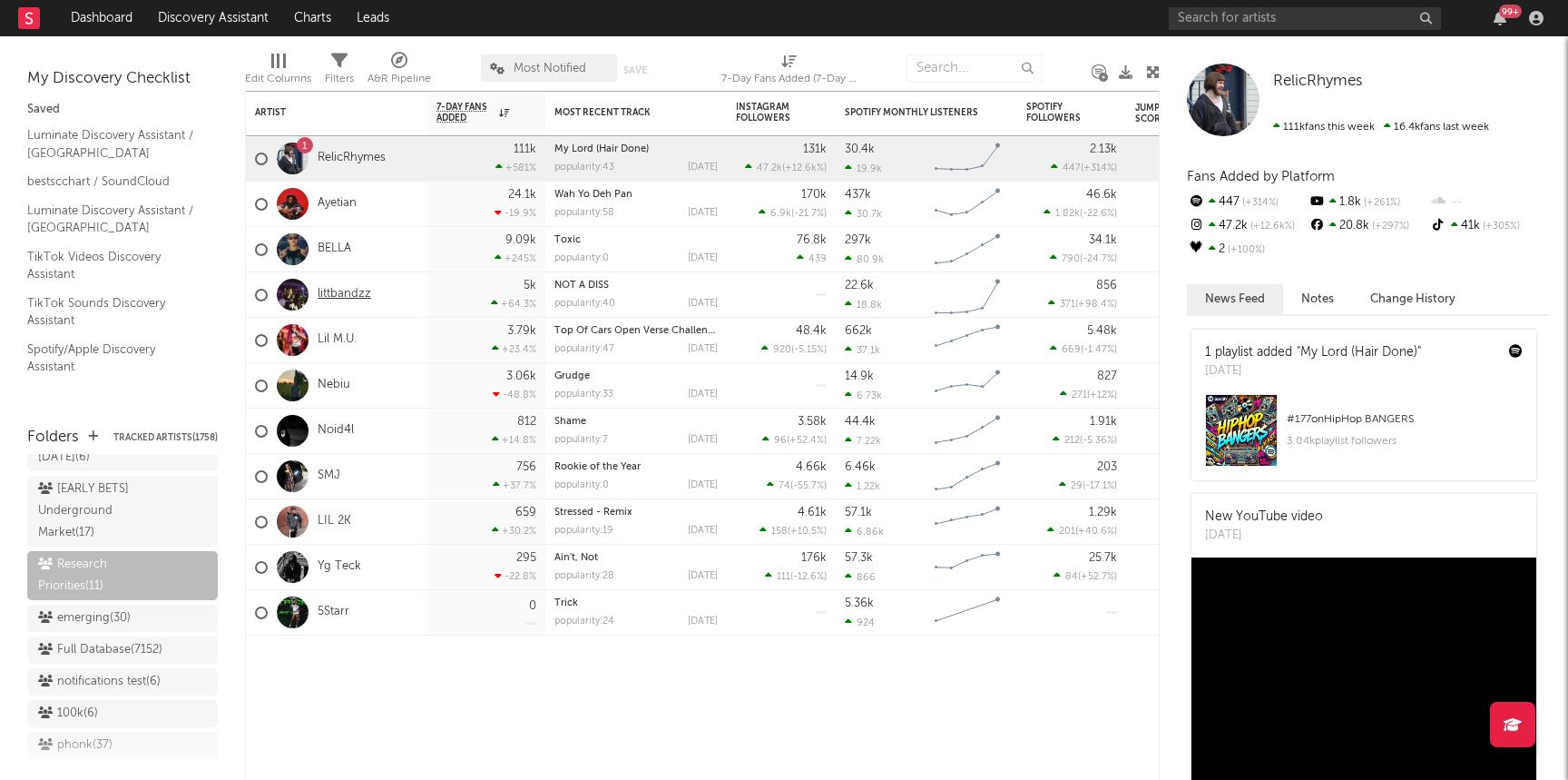
click at [329, 291] on link "littbandzz" at bounding box center [345, 294] width 54 height 16
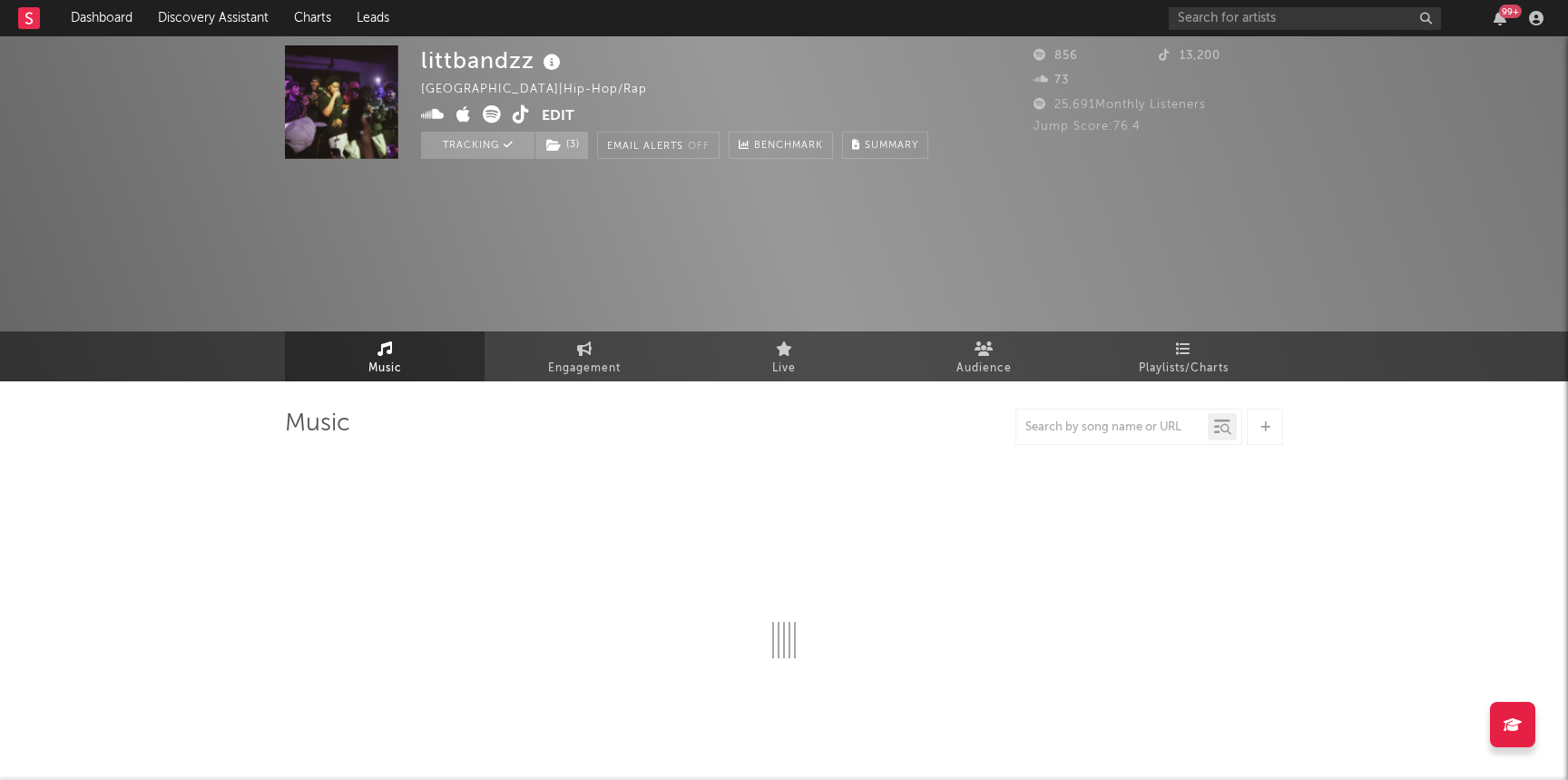
select select "1w"
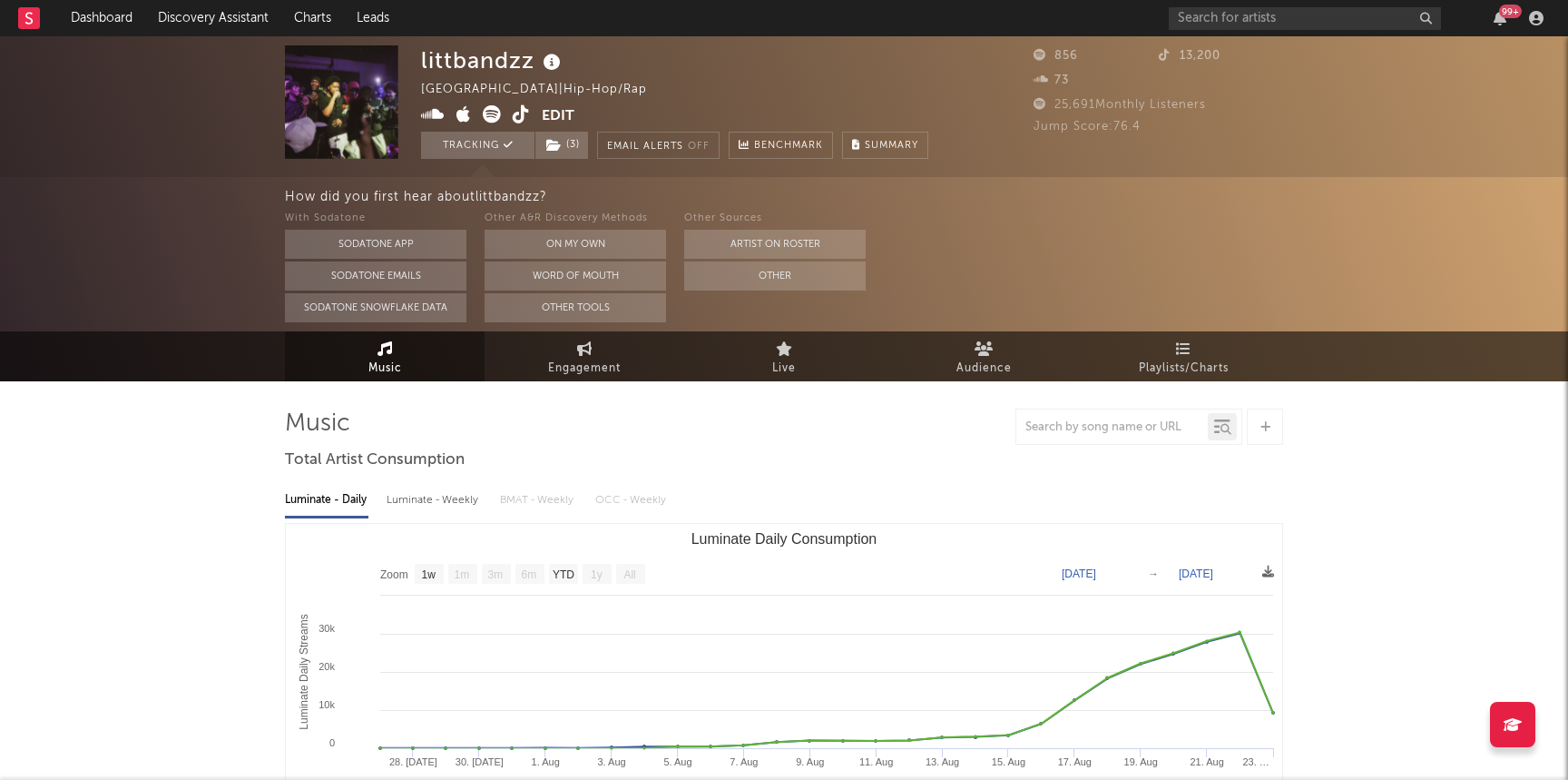
click at [560, 162] on div "littbandzz [GEOGRAPHIC_DATA] | Hip-Hop/Rap Edit Tracking ( 3 ) Email Alerts Off…" at bounding box center [784, 107] width 1568 height 141
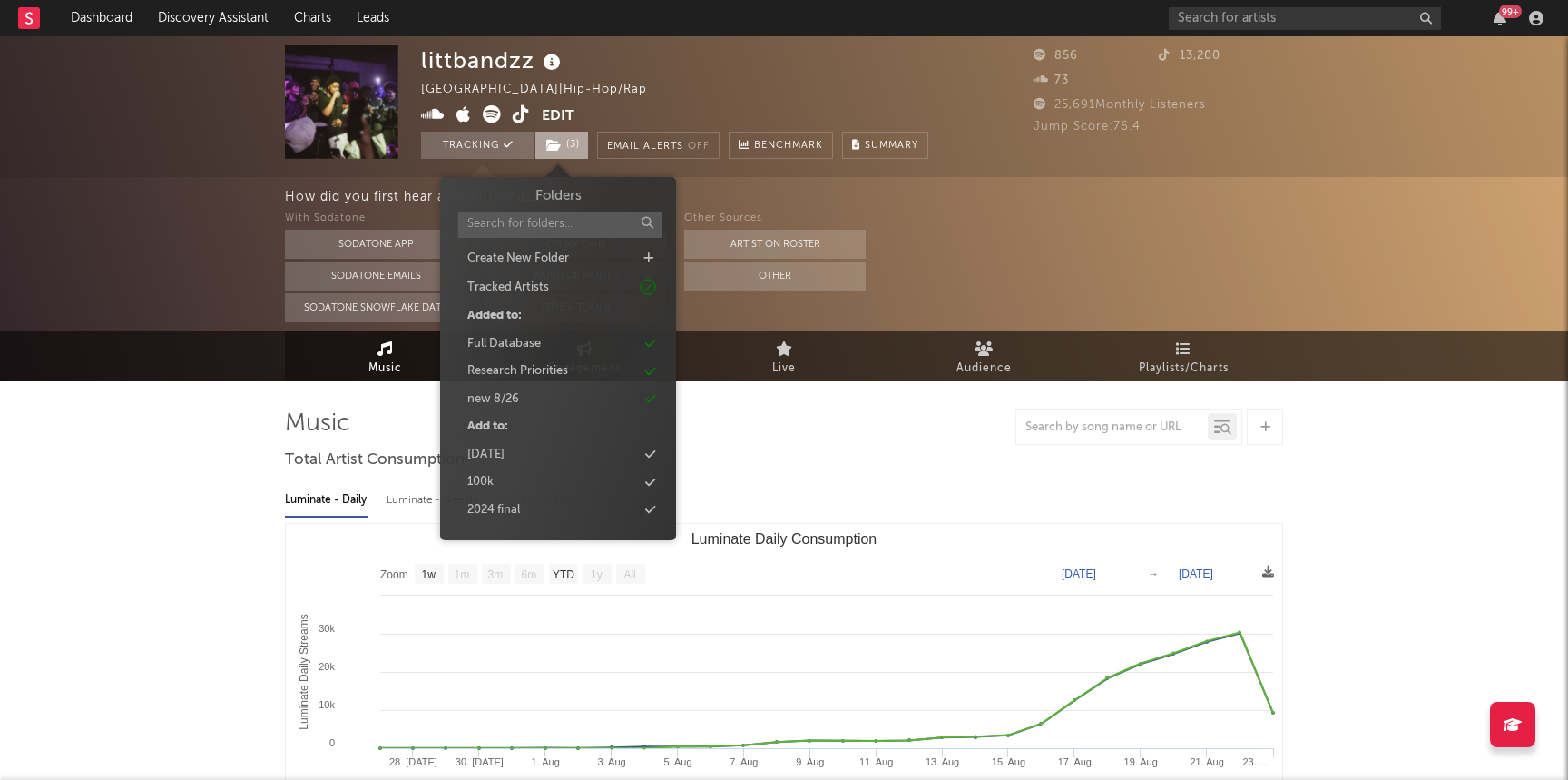
click at [560, 144] on icon at bounding box center [554, 145] width 16 height 13
click at [505, 370] on div "Research Priorities" at bounding box center [518, 371] width 101 height 18
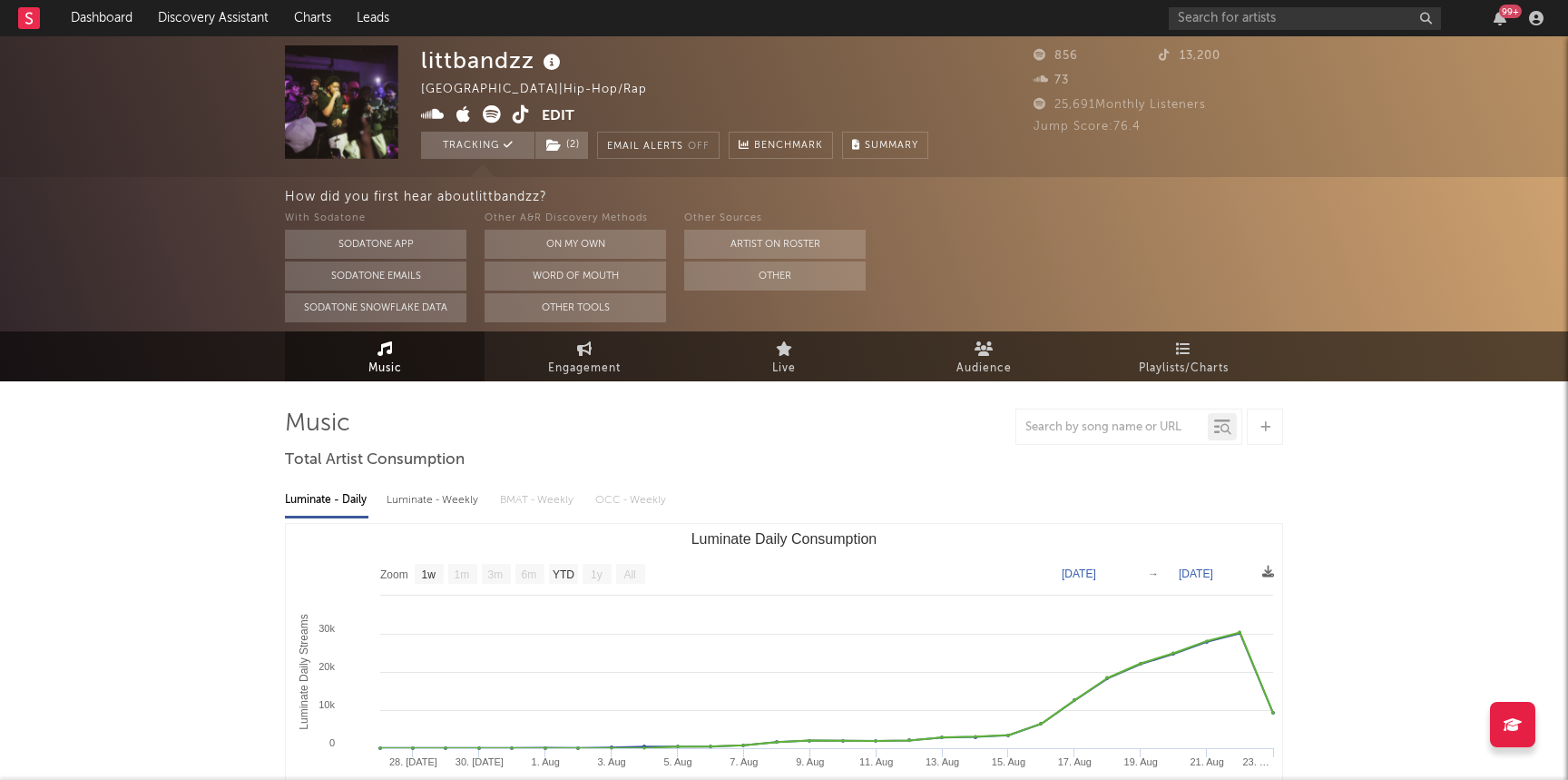
click at [96, 38] on div "littbandzz [GEOGRAPHIC_DATA] | Hip-Hop/Rap Edit Tracking ( 2 ) Email Alerts Off…" at bounding box center [784, 107] width 1568 height 141
click at [101, 7] on link "Dashboard" at bounding box center [102, 18] width 87 height 37
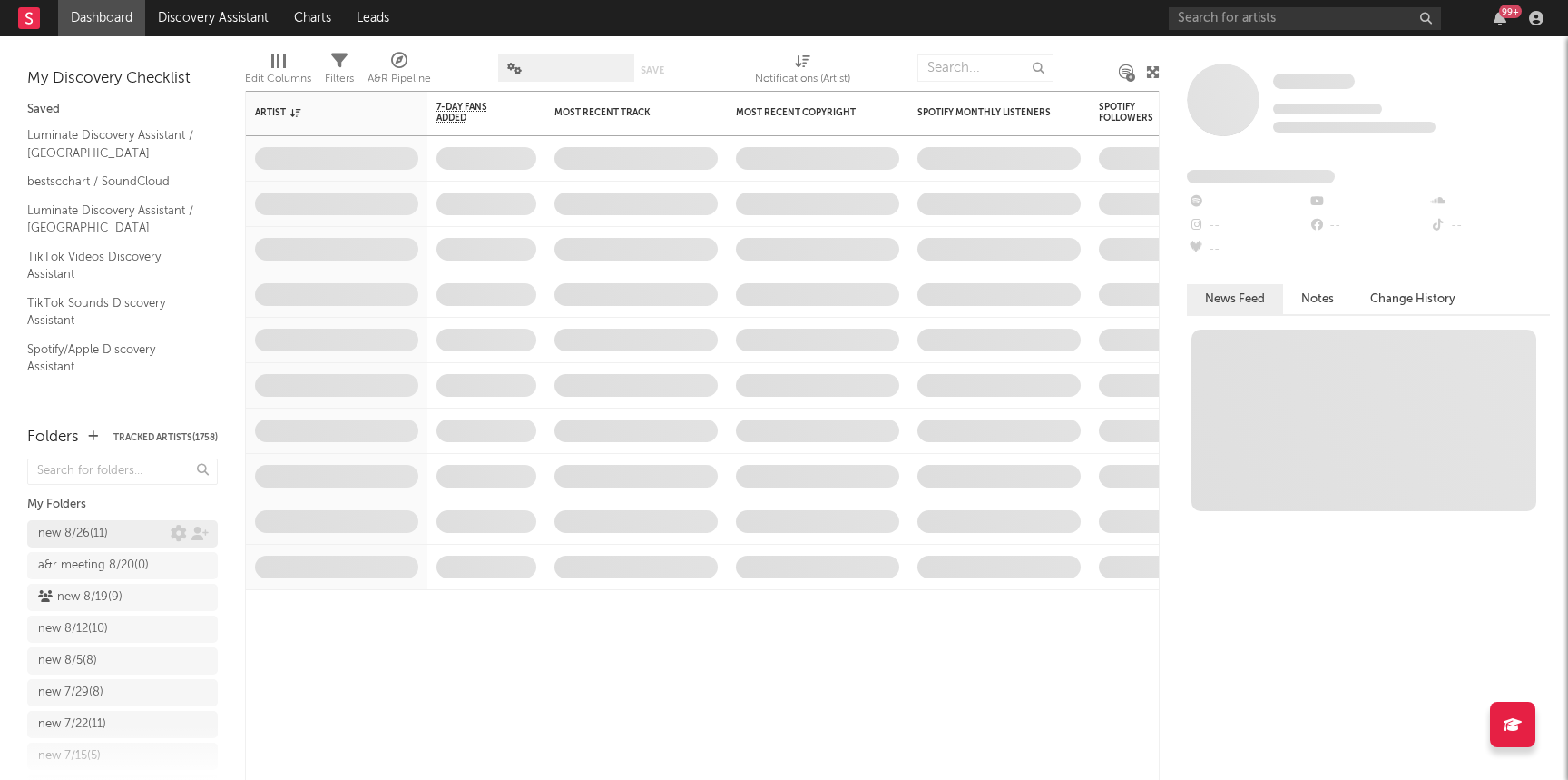
click at [87, 538] on div "new 8/26 ( 11 )" at bounding box center [72, 533] width 70 height 22
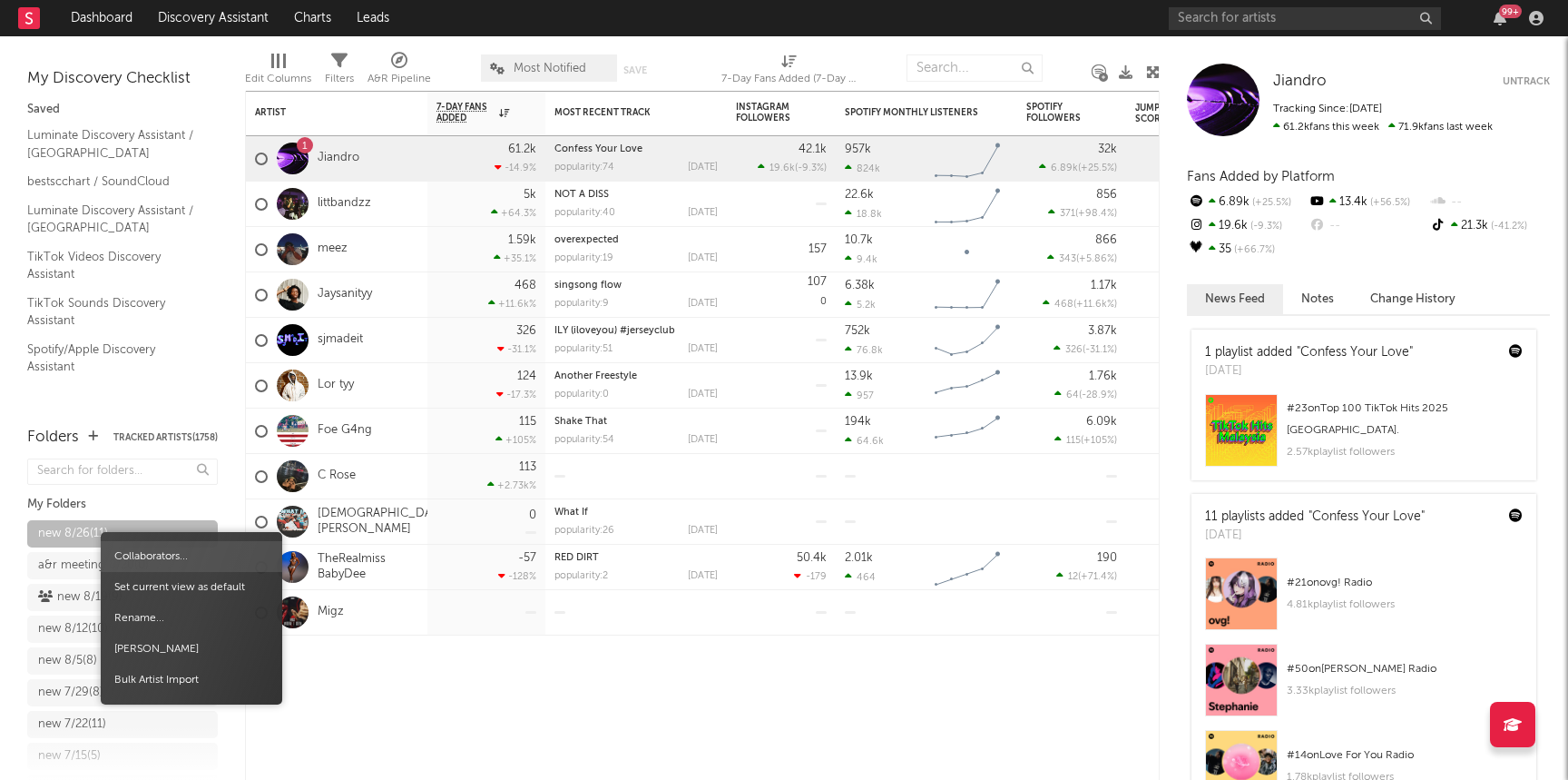
click at [169, 553] on span "Collaborators..." at bounding box center [191, 556] width 181 height 31
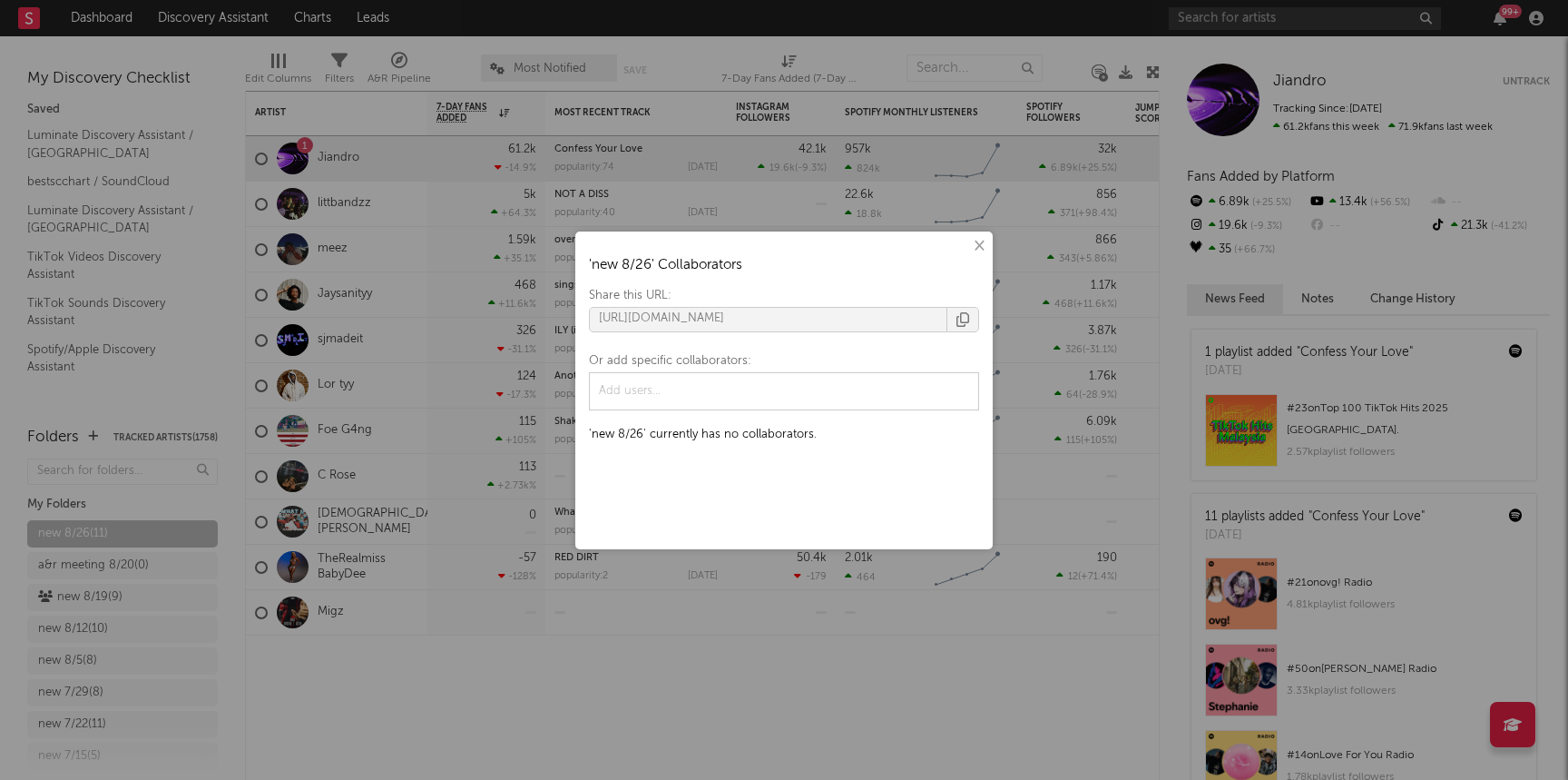
click at [964, 318] on icon "button" at bounding box center [962, 319] width 13 height 15
click at [547, 511] on div "× ' new 8/26 ' Collaborators Share this URL: [URL][DOMAIN_NAME] Or add specific…" at bounding box center [784, 390] width 1568 height 780
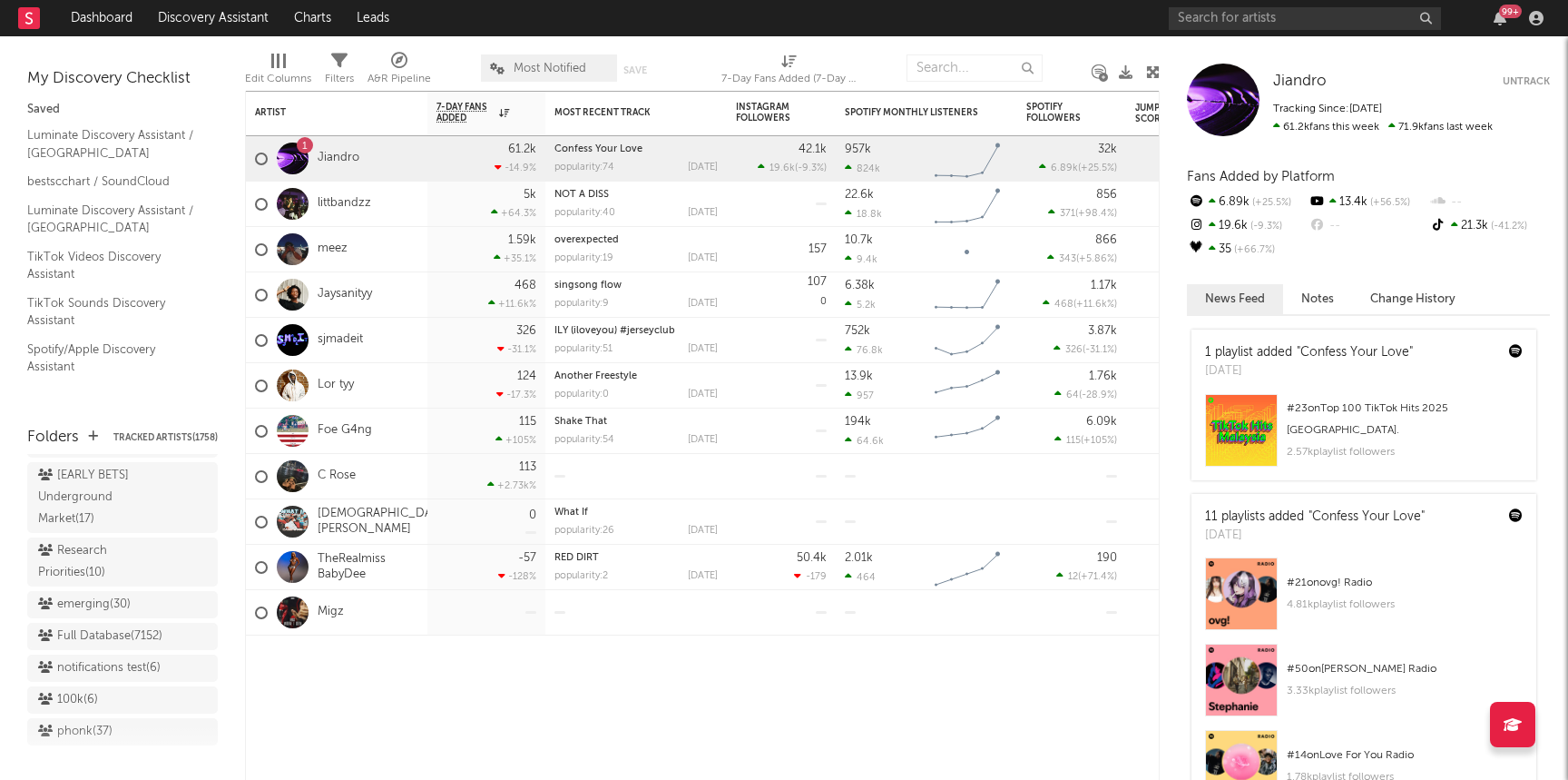
scroll to position [1568, 0]
click at [87, 544] on div "Research Priorities ( 10 )" at bounding box center [101, 566] width 128 height 44
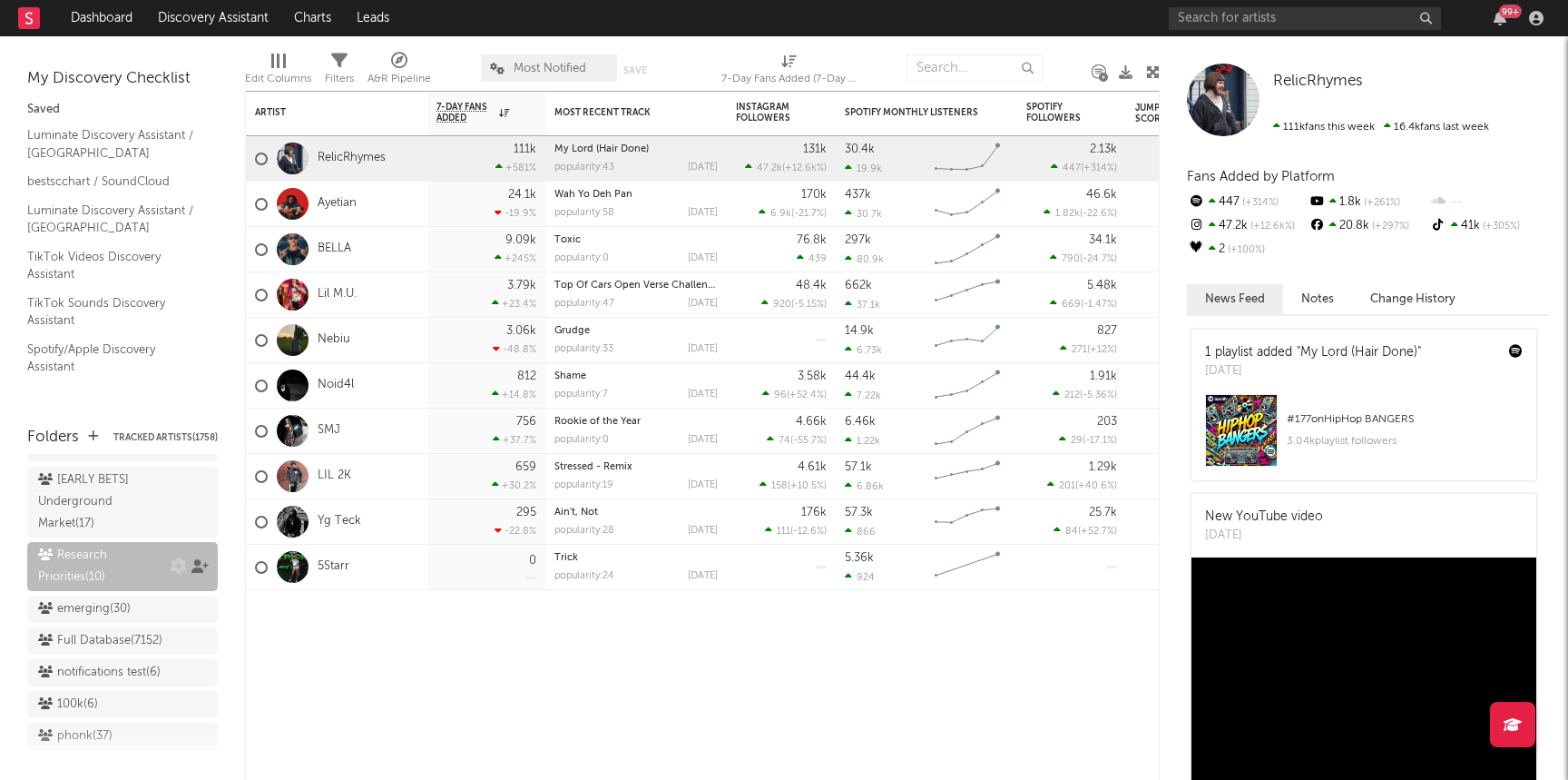
click at [202, 559] on icon at bounding box center [199, 566] width 17 height 14
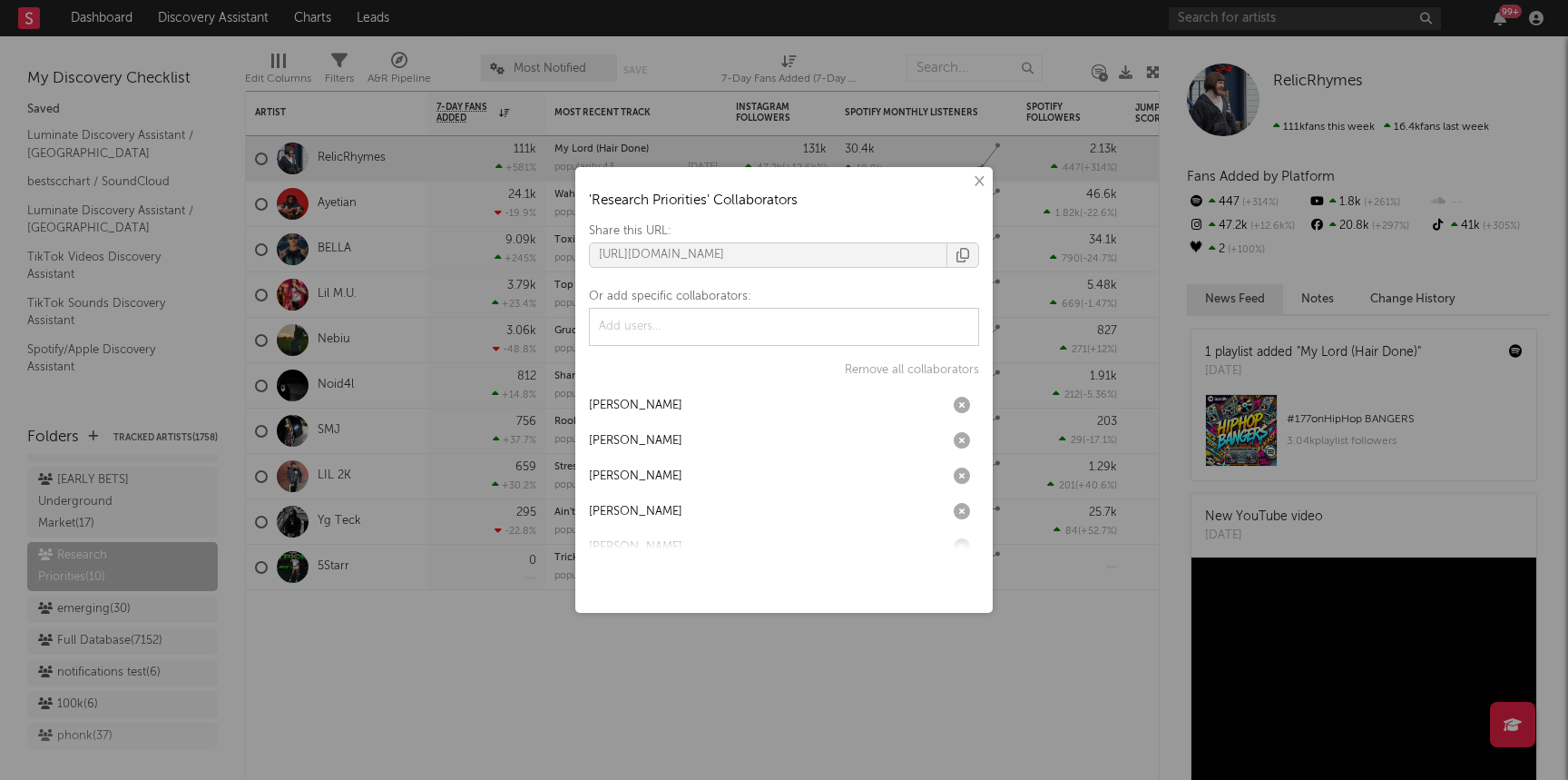
click at [953, 253] on button "button" at bounding box center [962, 255] width 31 height 24
click at [981, 177] on button "×" at bounding box center [978, 181] width 20 height 20
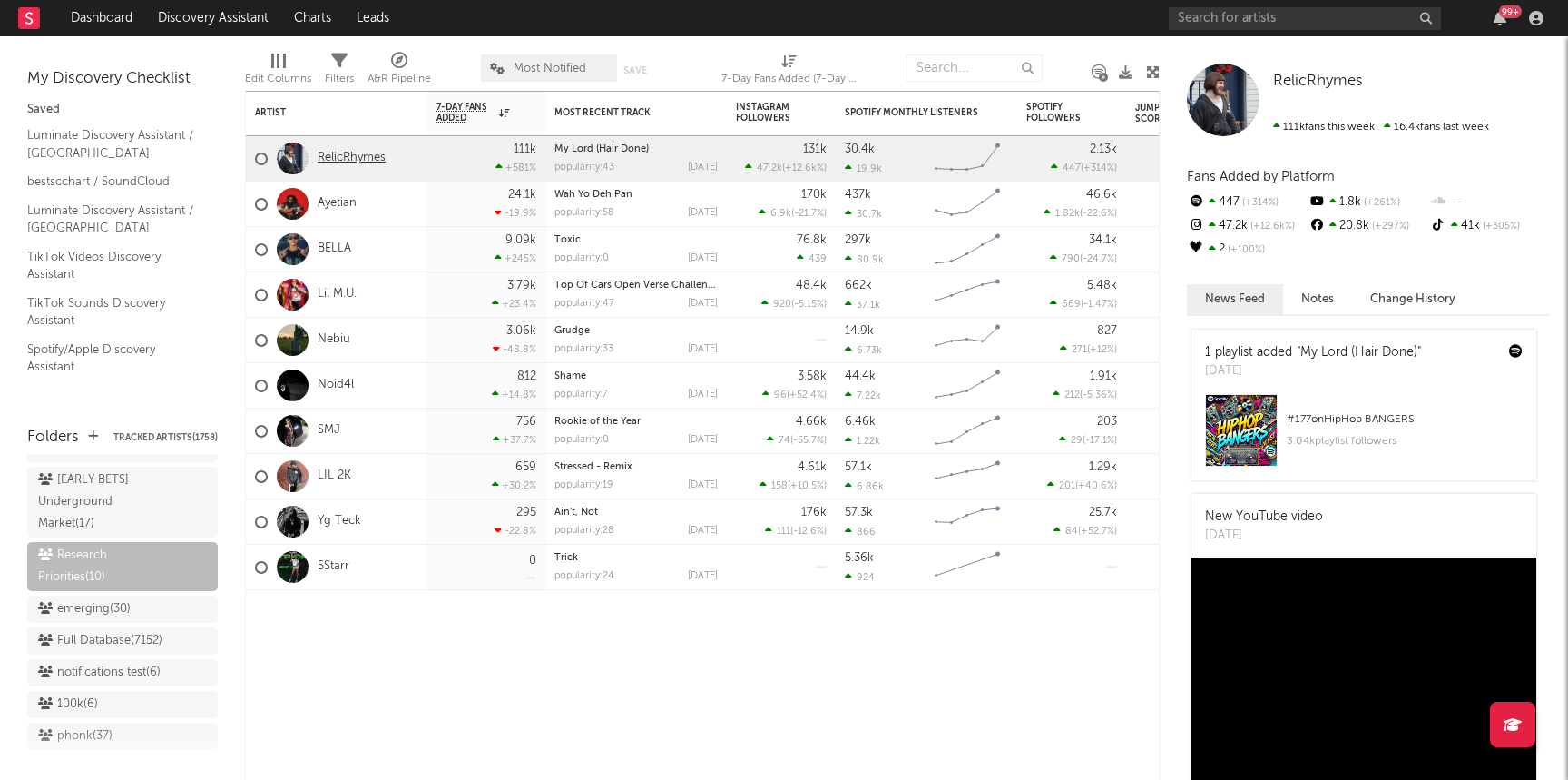
click at [371, 159] on link "RelicRhymes" at bounding box center [352, 159] width 68 height 16
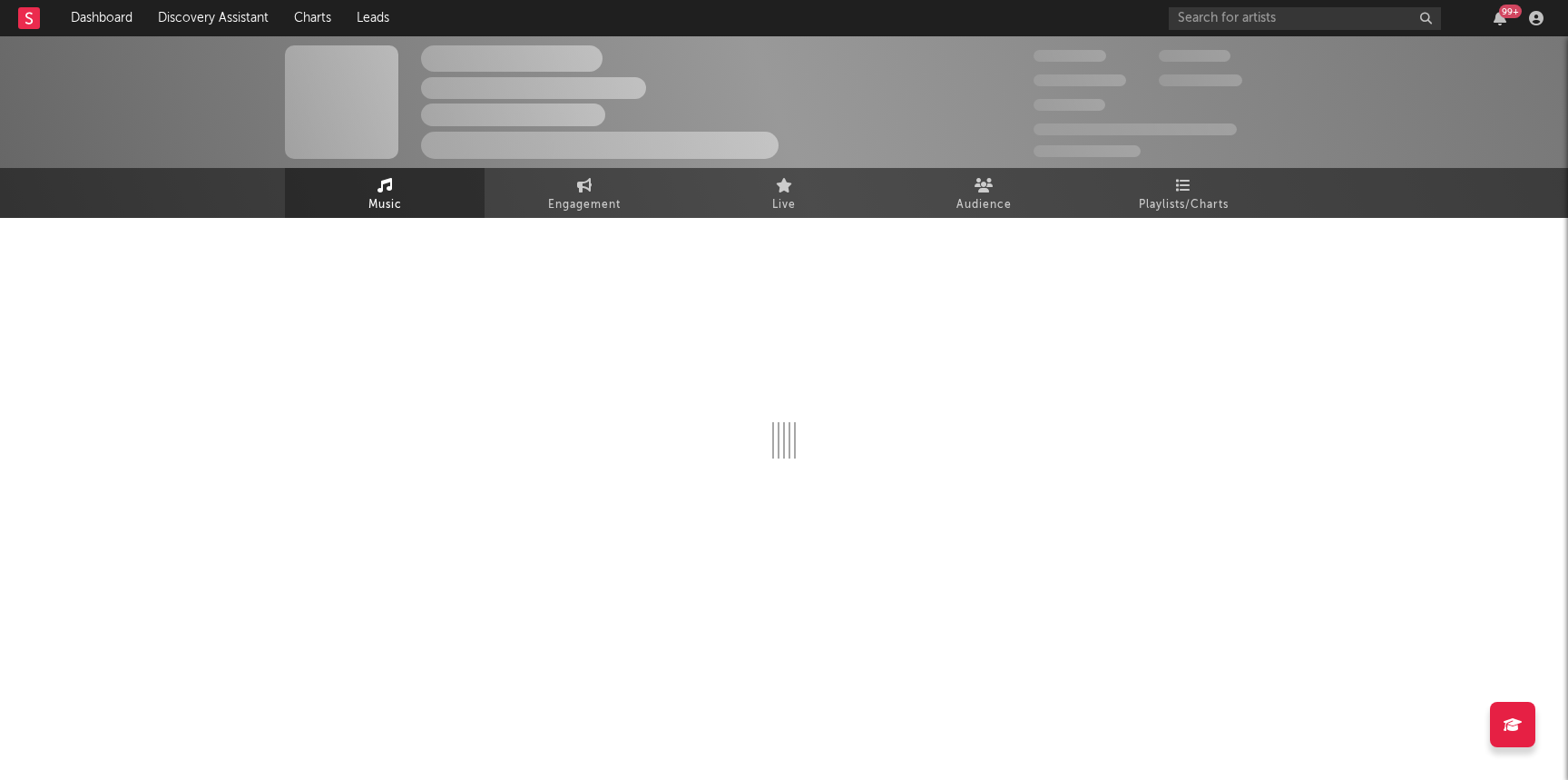
select select "6m"
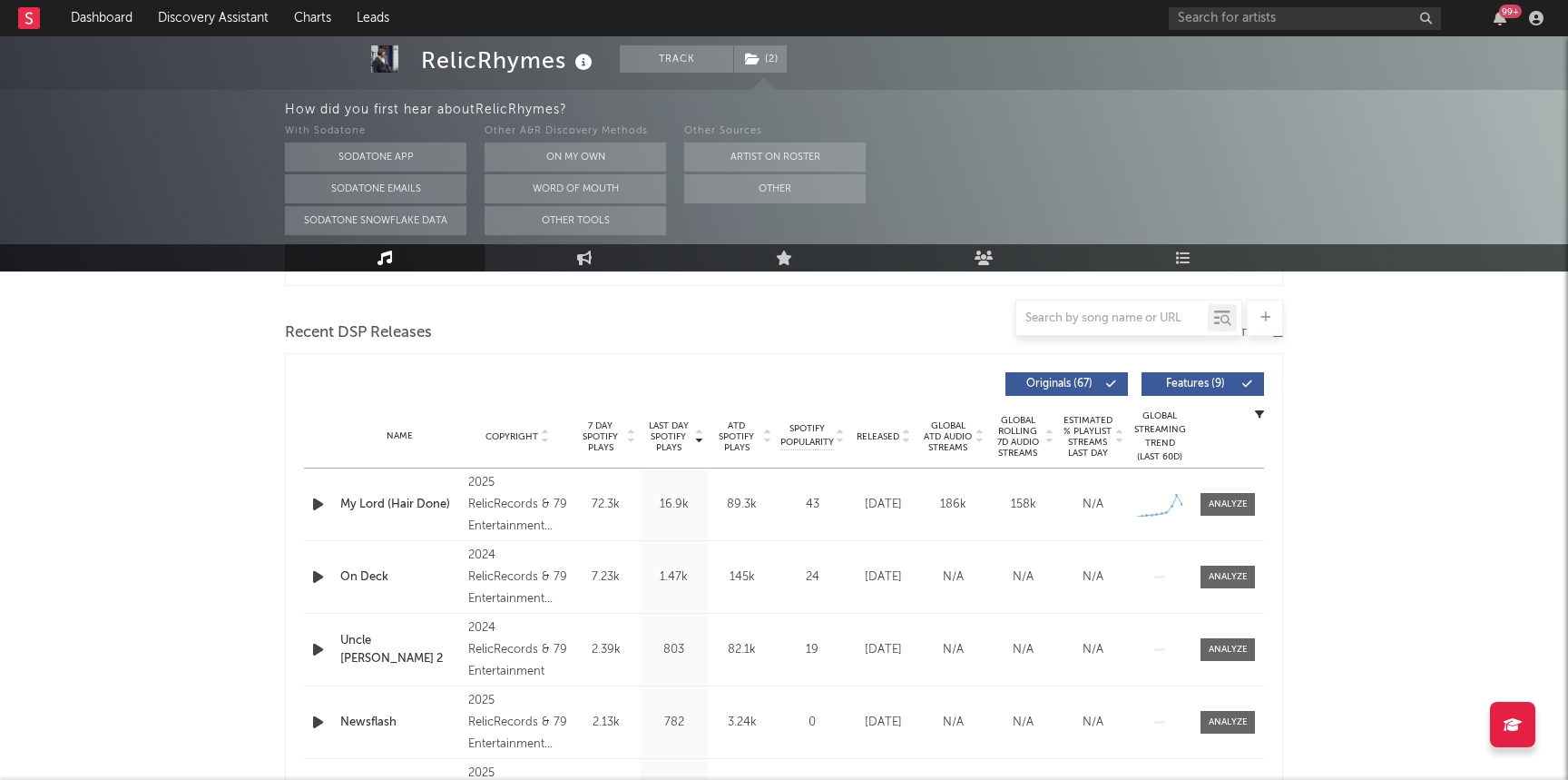
scroll to position [609, 0]
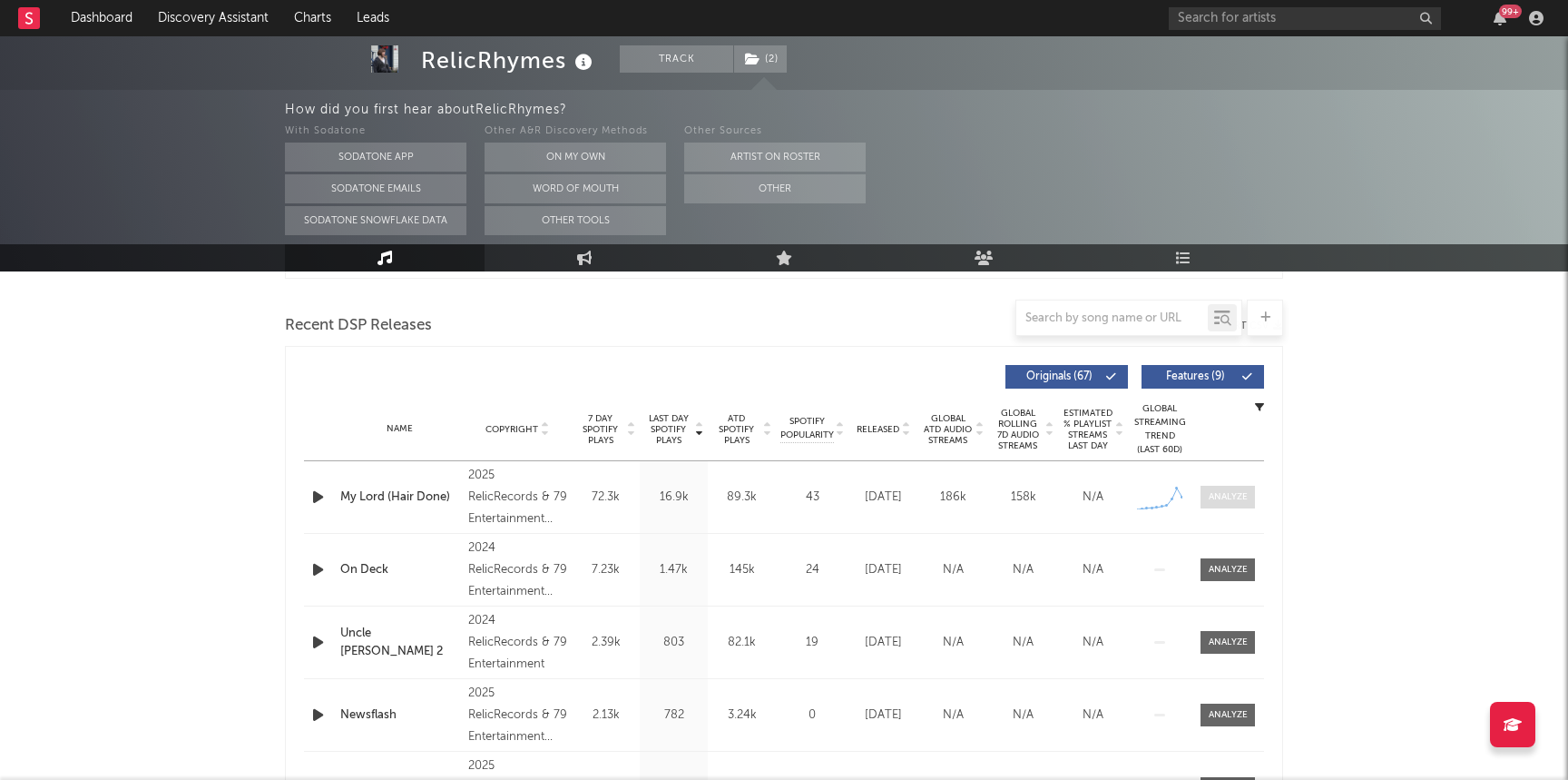
click at [1225, 493] on div at bounding box center [1228, 498] width 39 height 14
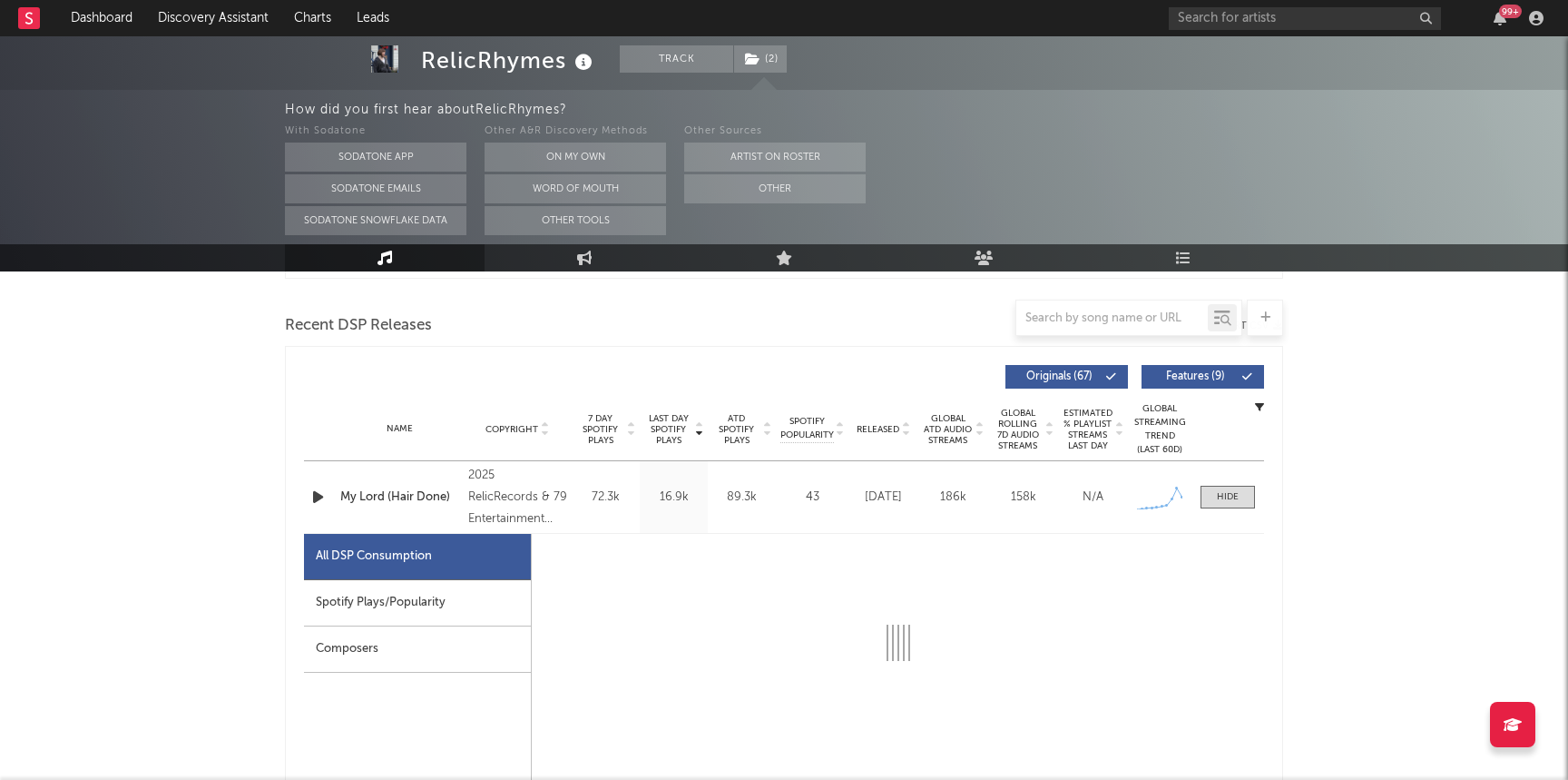
select select "1w"
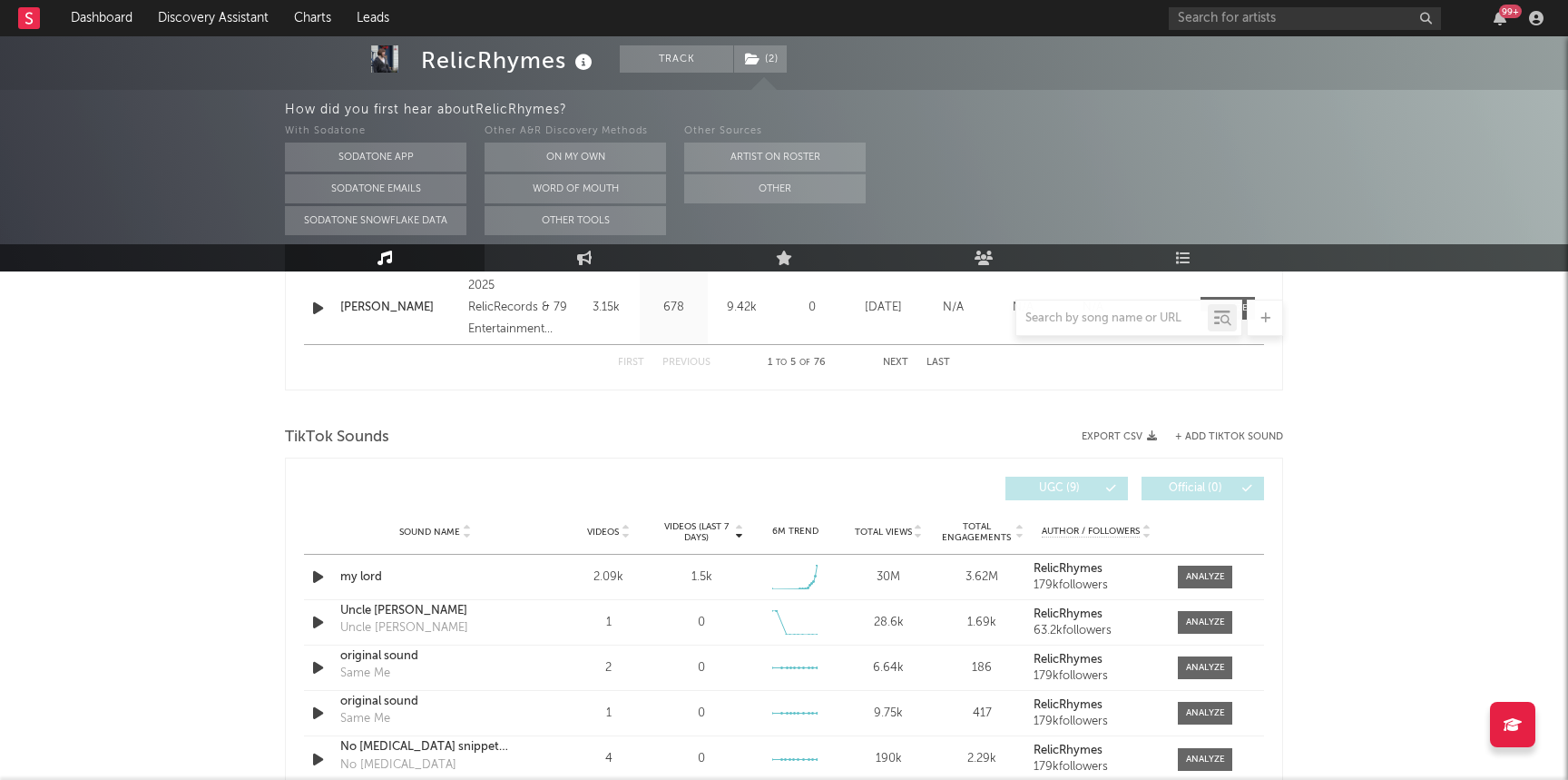
scroll to position [1955, 0]
click at [1201, 573] on div at bounding box center [1205, 574] width 39 height 14
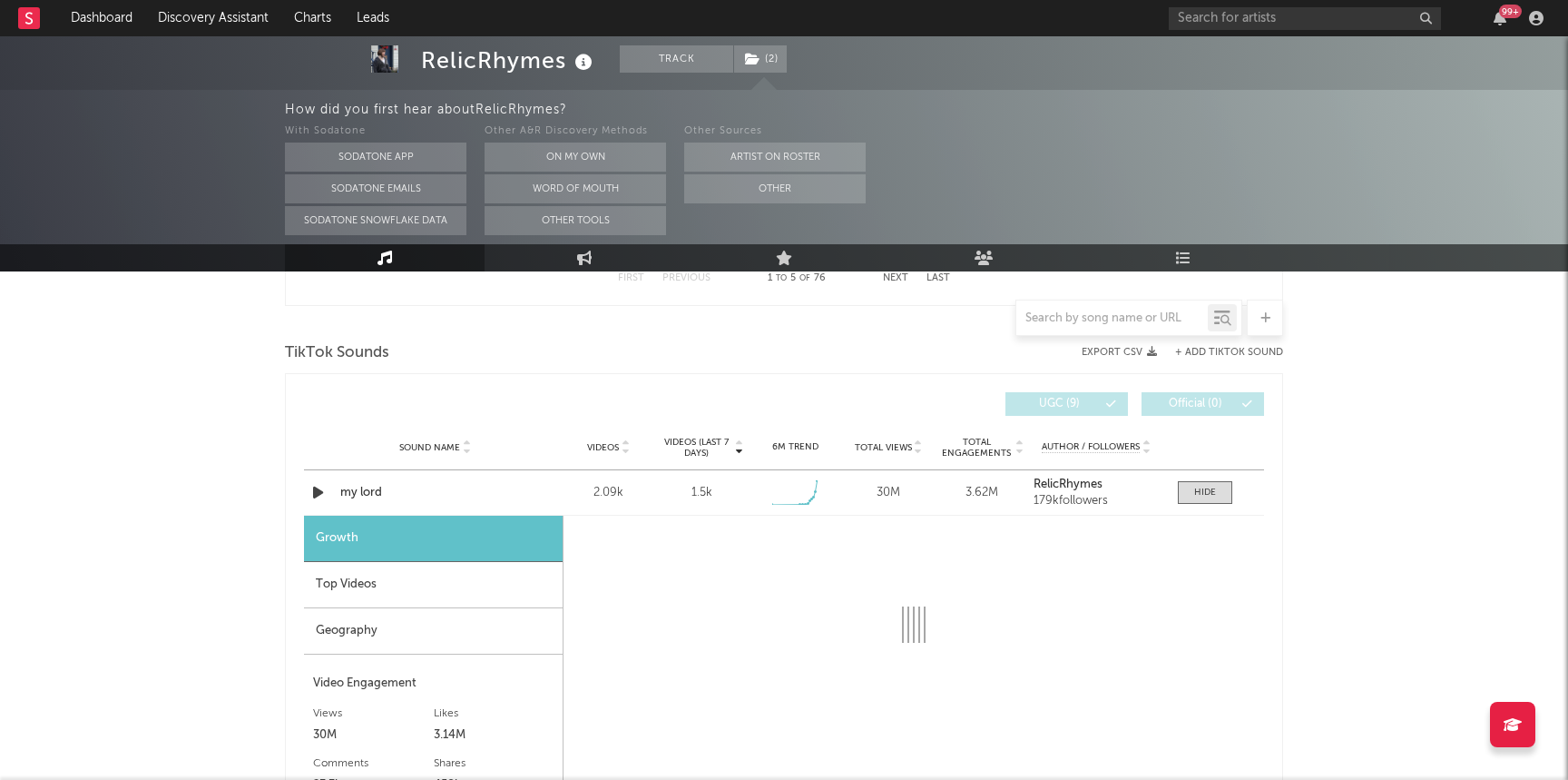
select select "1w"
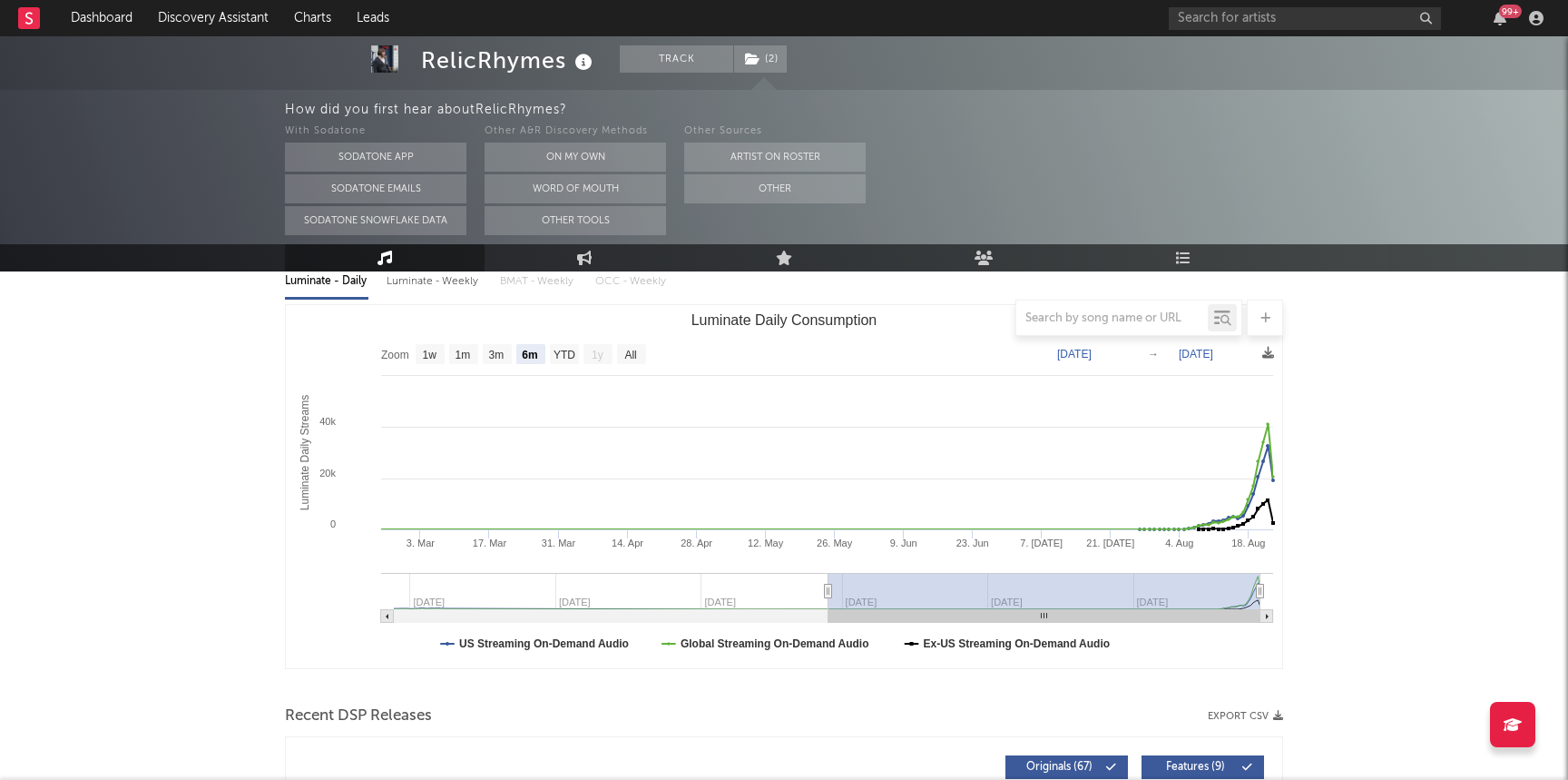
scroll to position [0, 0]
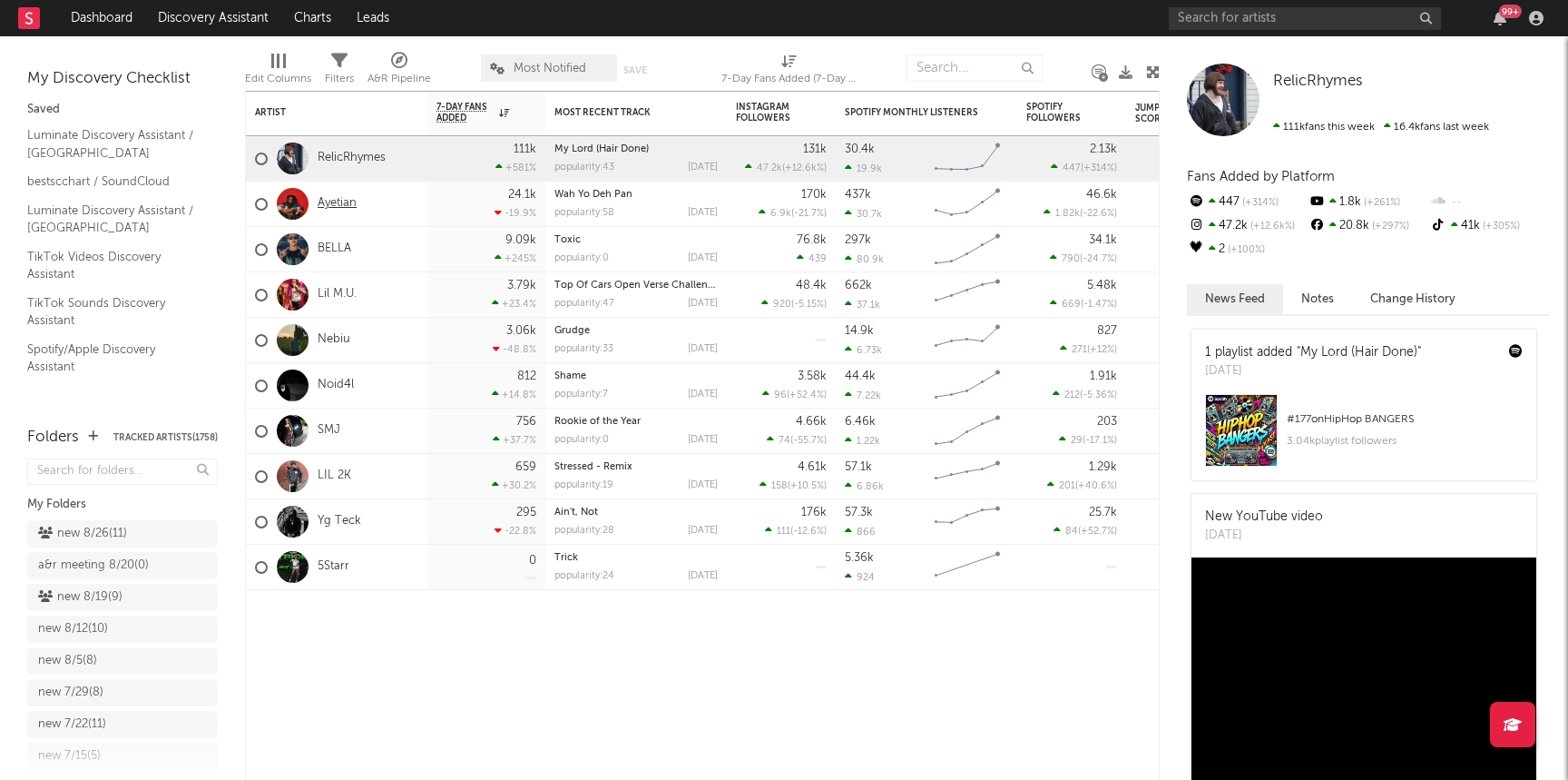
click at [348, 198] on link "Ayetian" at bounding box center [337, 204] width 39 height 16
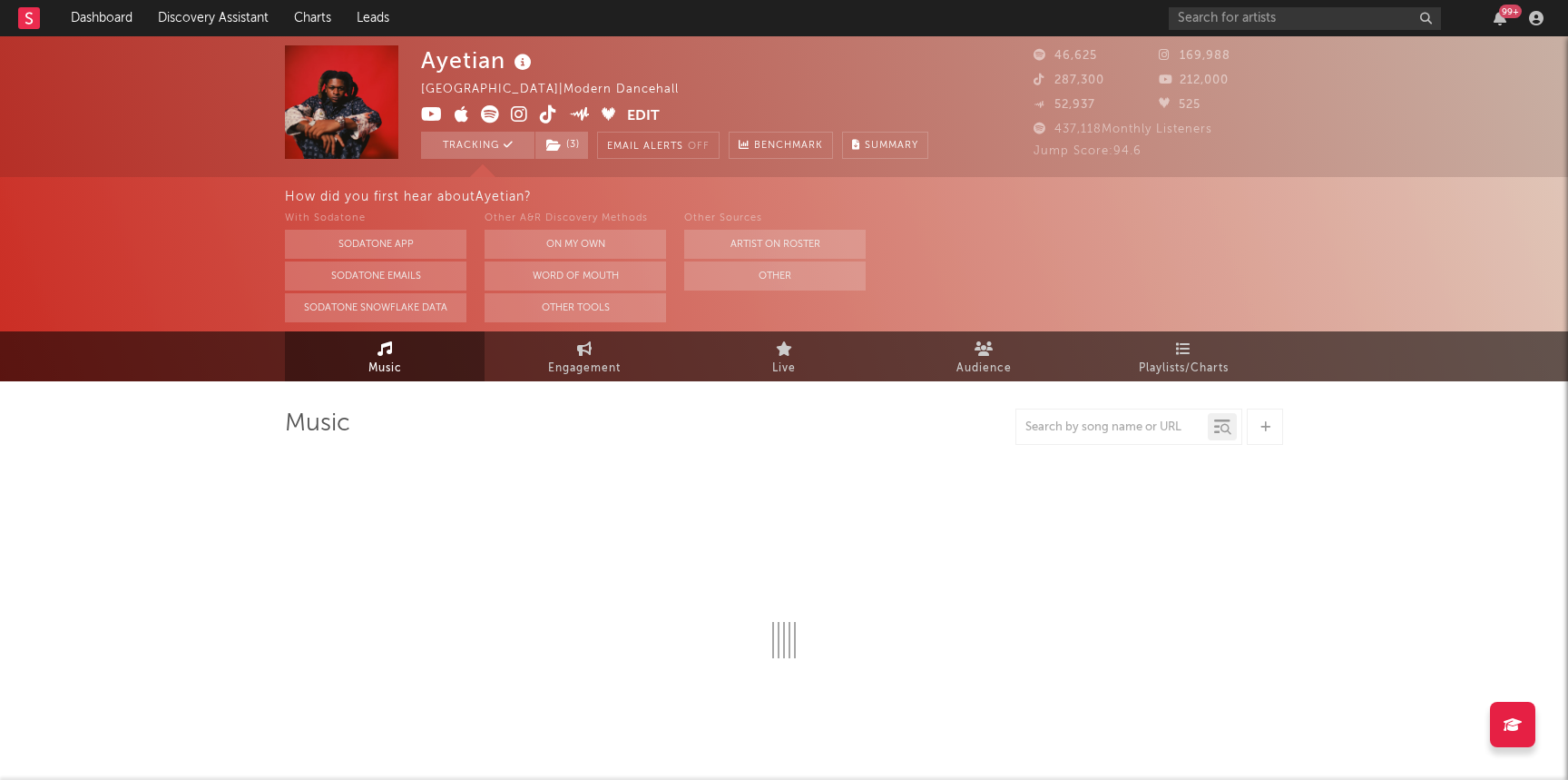
select select "6m"
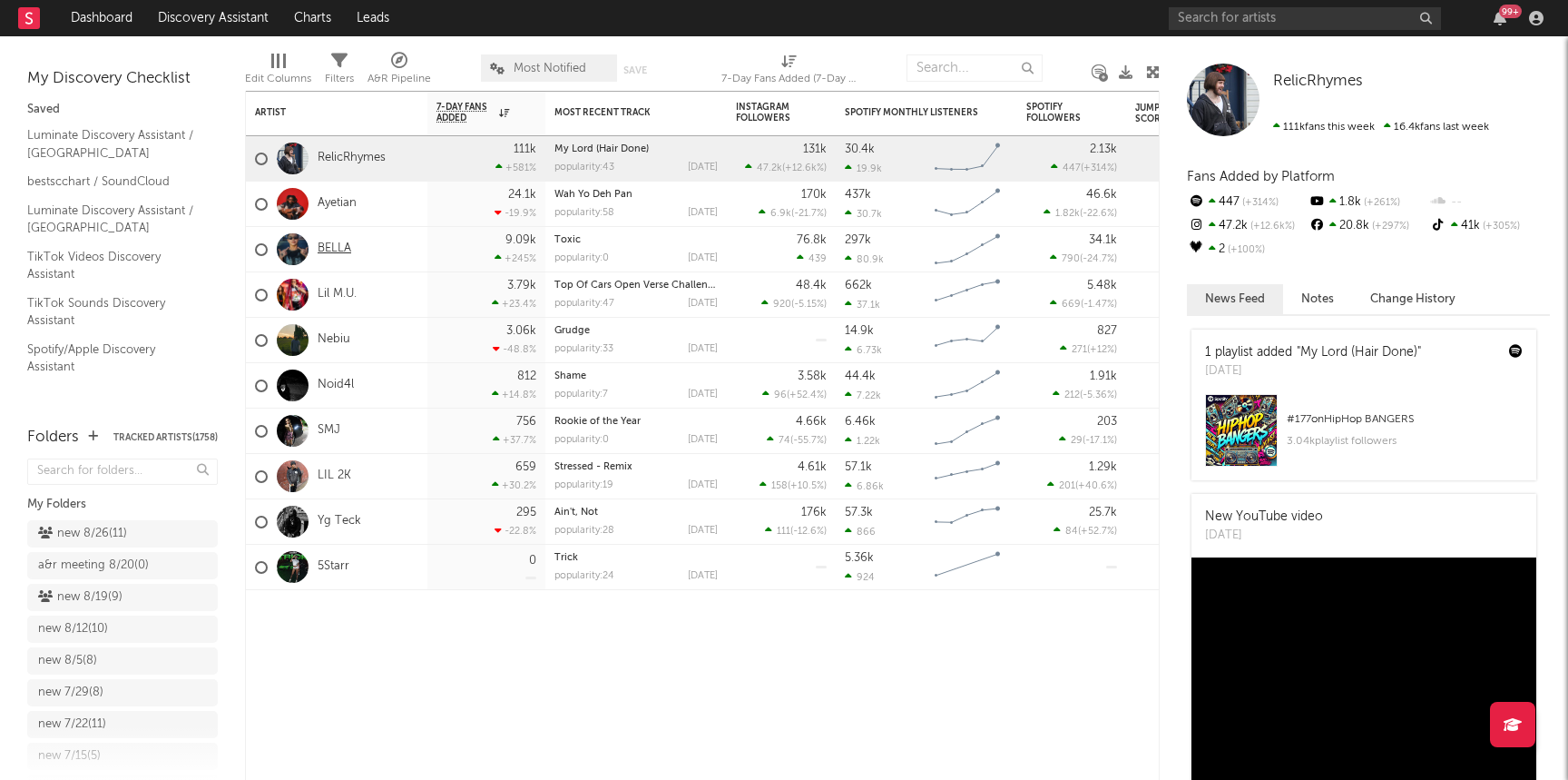
click at [341, 253] on link "BELLA" at bounding box center [335, 250] width 34 height 16
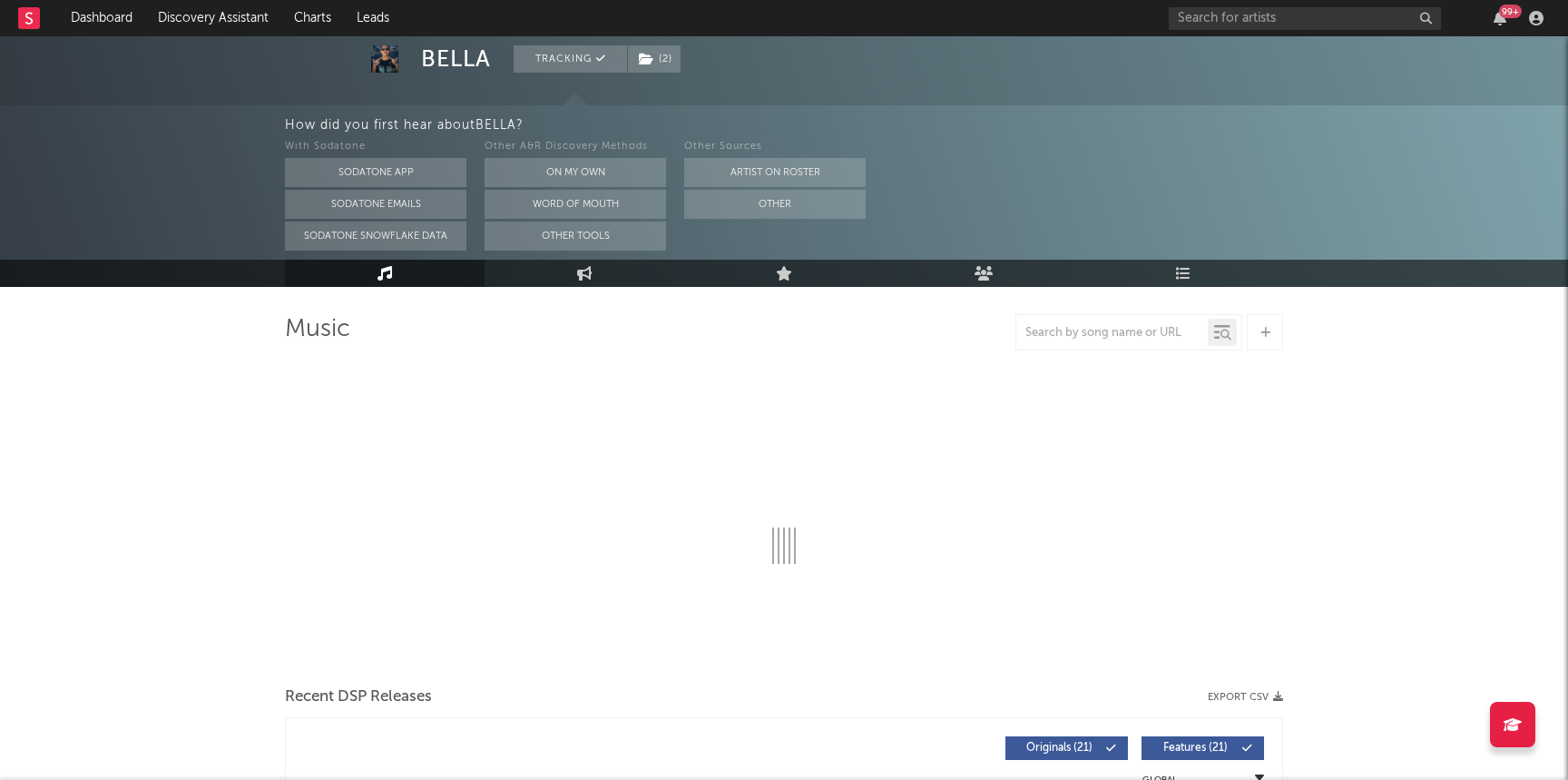
select select "6m"
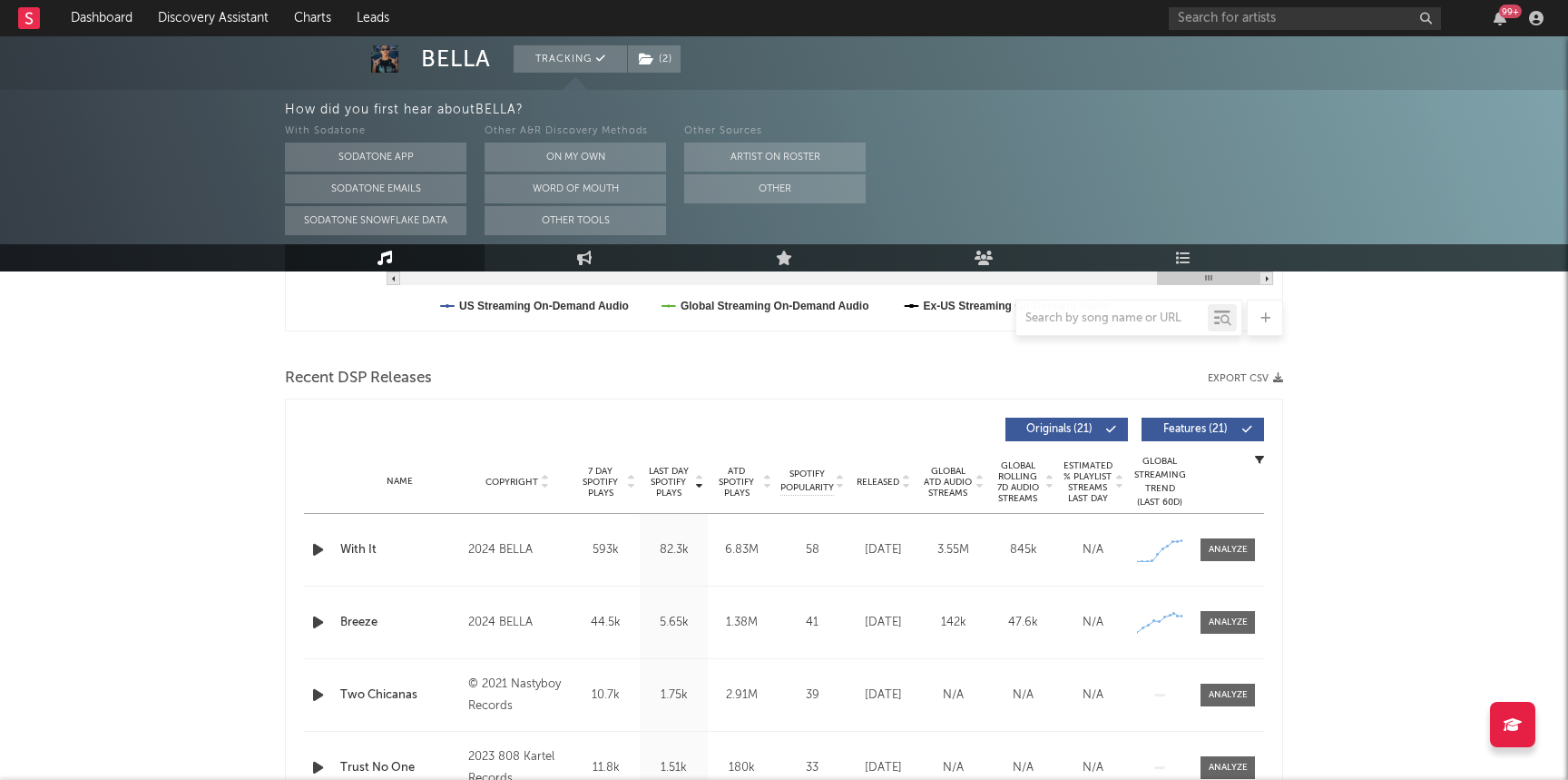
scroll to position [557, 0]
click at [1245, 542] on div at bounding box center [1228, 549] width 39 height 14
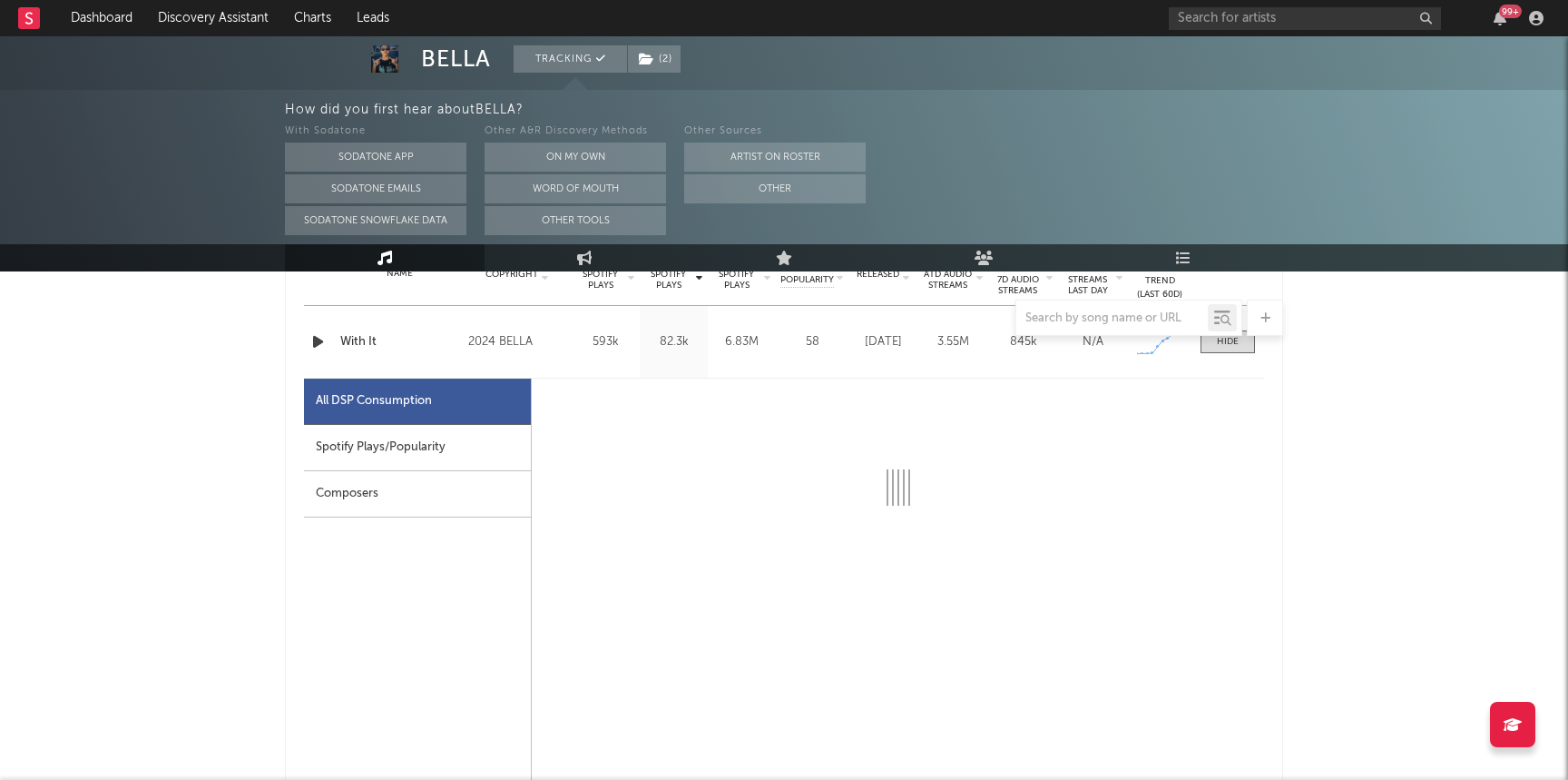
scroll to position [776, 0]
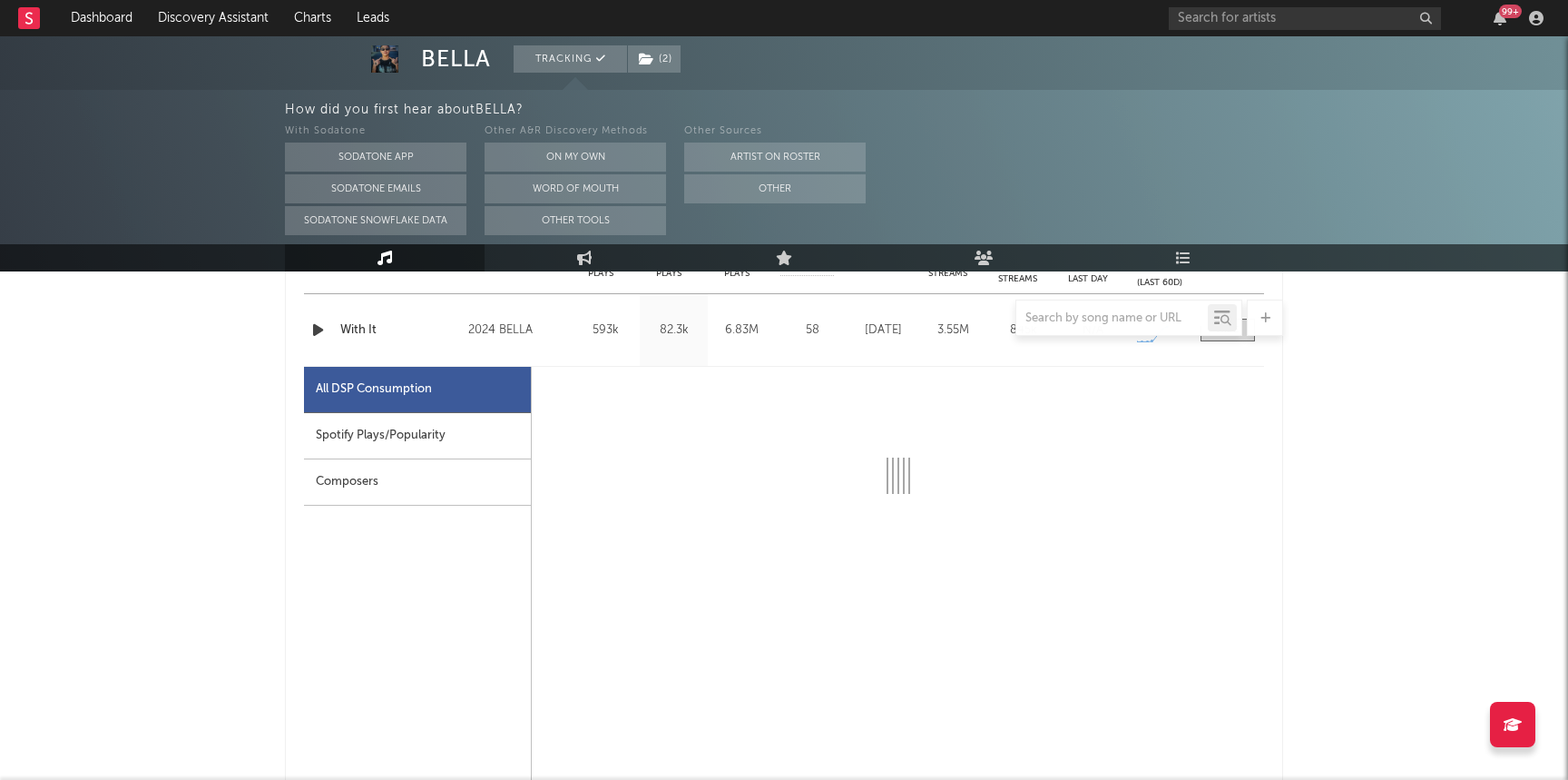
select select "6m"
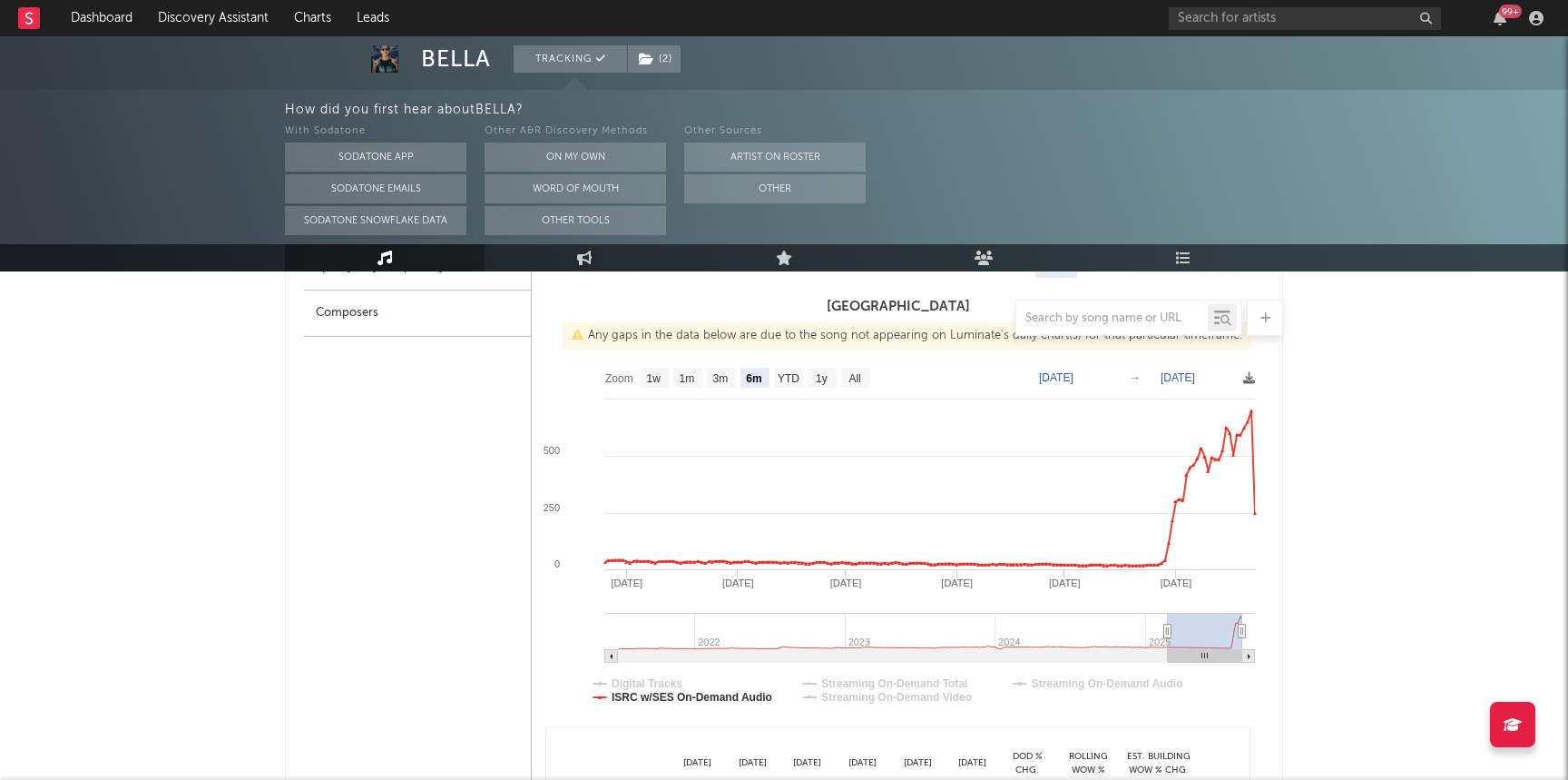
scroll to position [0, 0]
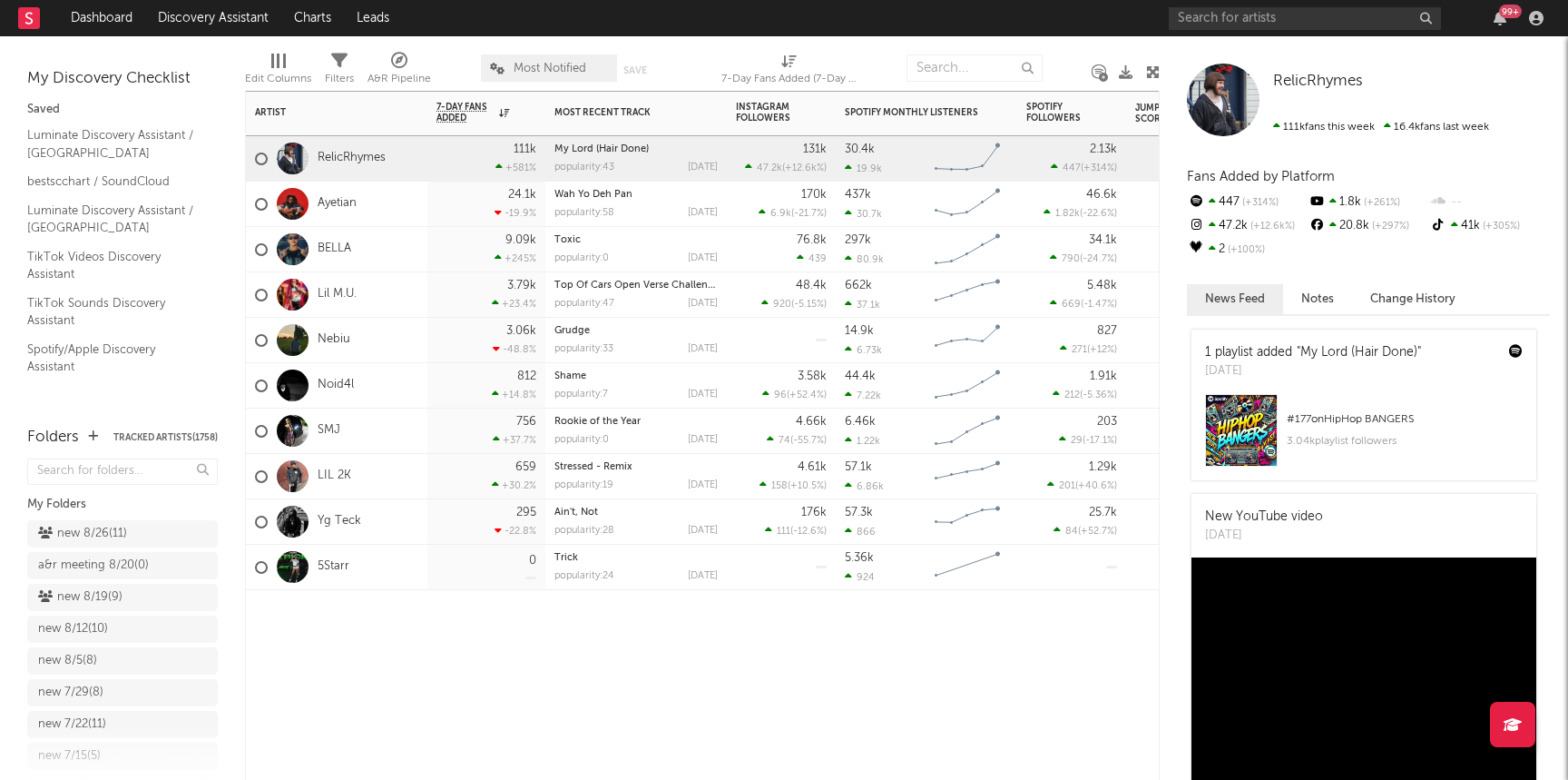
click at [341, 285] on div "Lil M.U." at bounding box center [305, 294] width 102 height 53
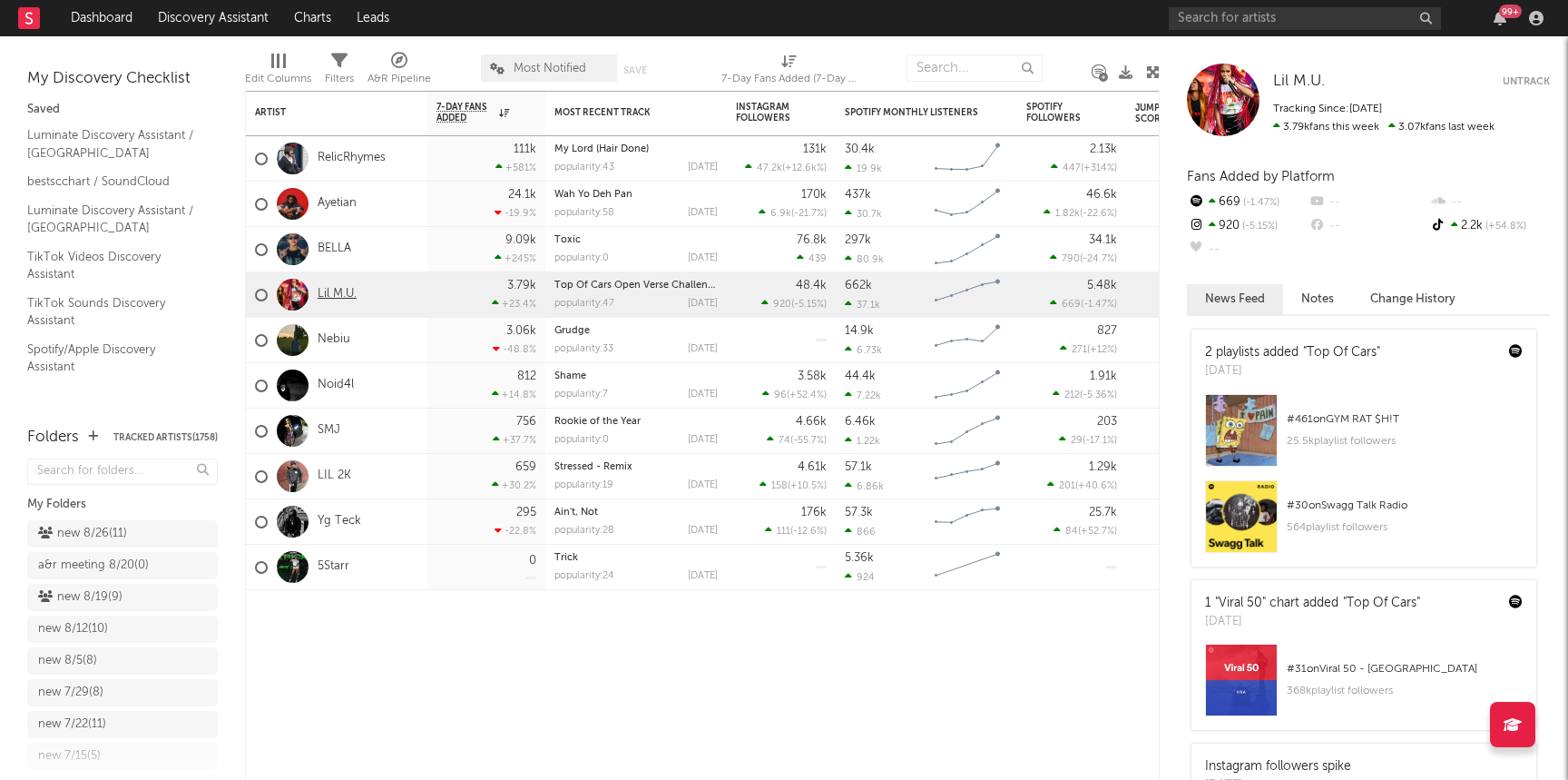
click at [341, 292] on link "Lil M.U." at bounding box center [337, 294] width 39 height 16
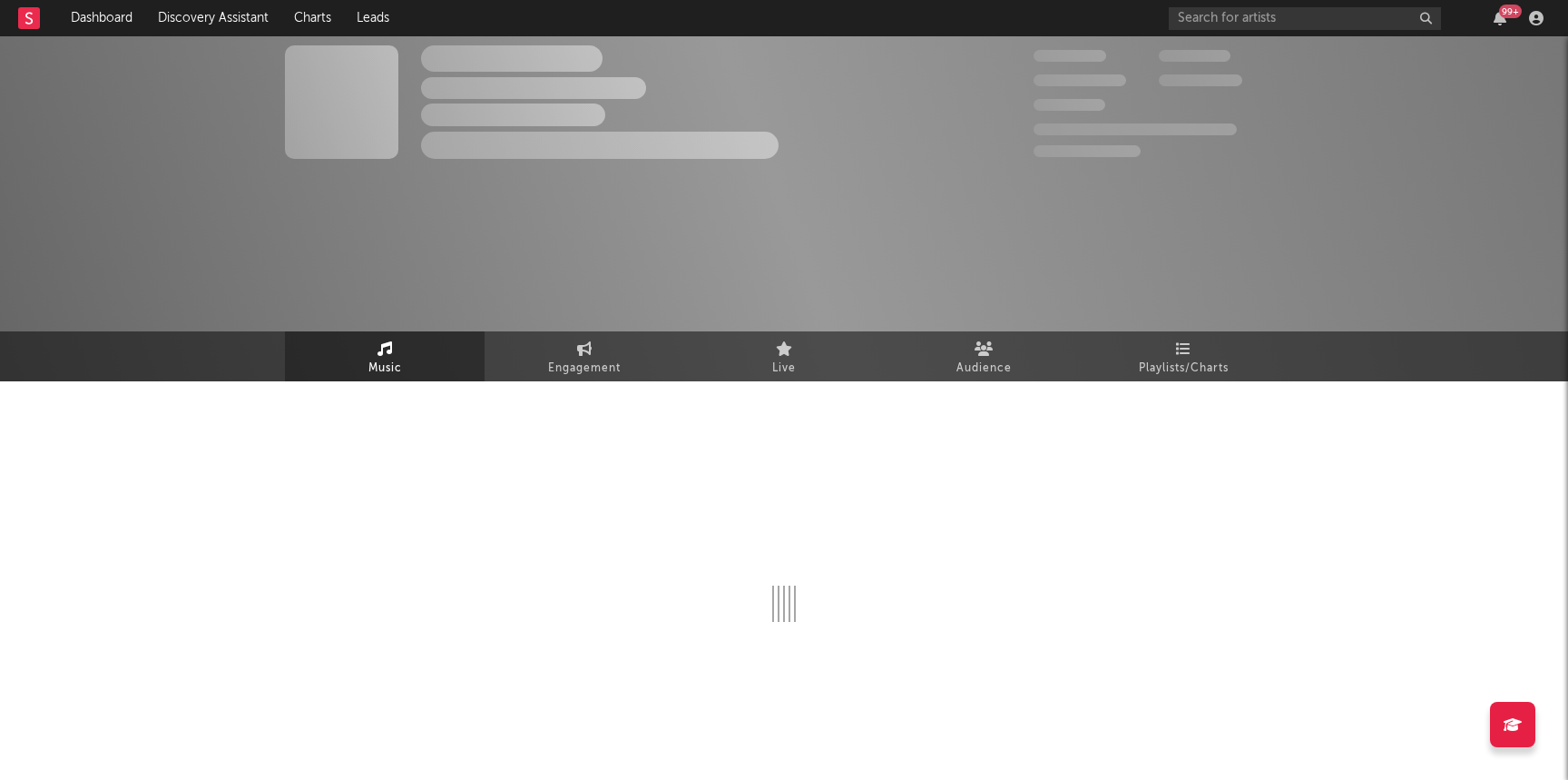
select select "1w"
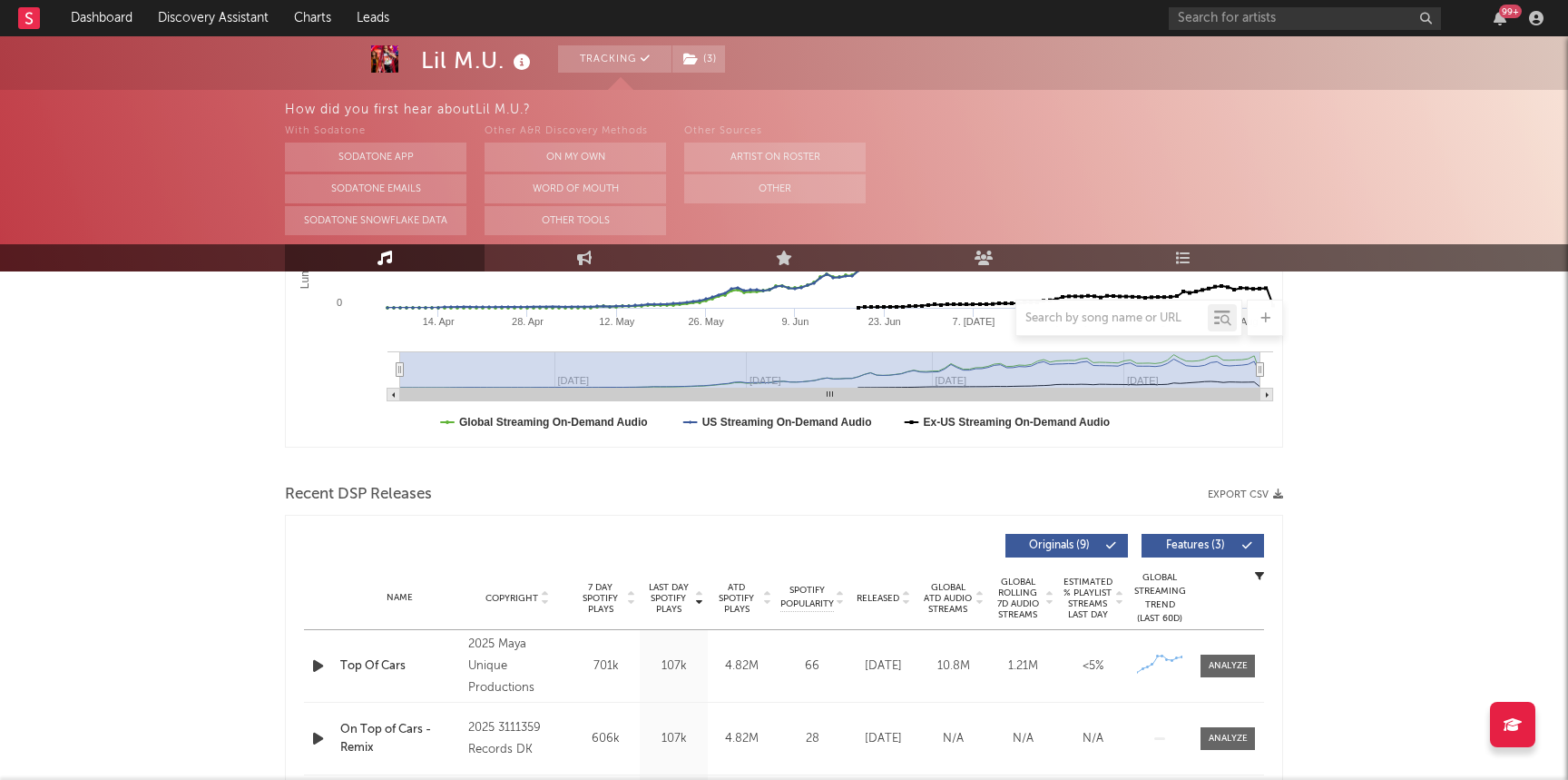
scroll to position [446, 0]
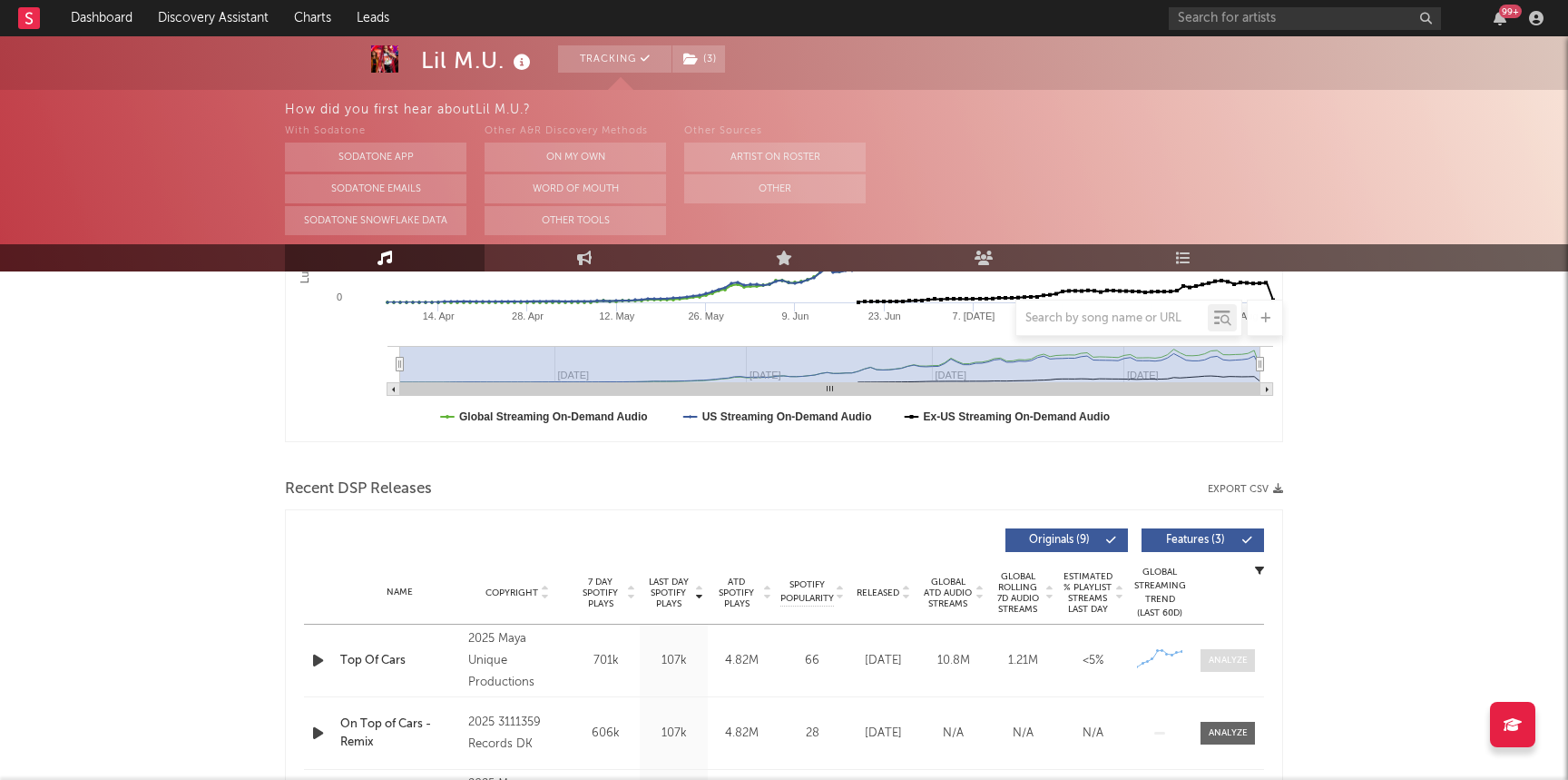
click at [1237, 656] on div at bounding box center [1228, 660] width 39 height 14
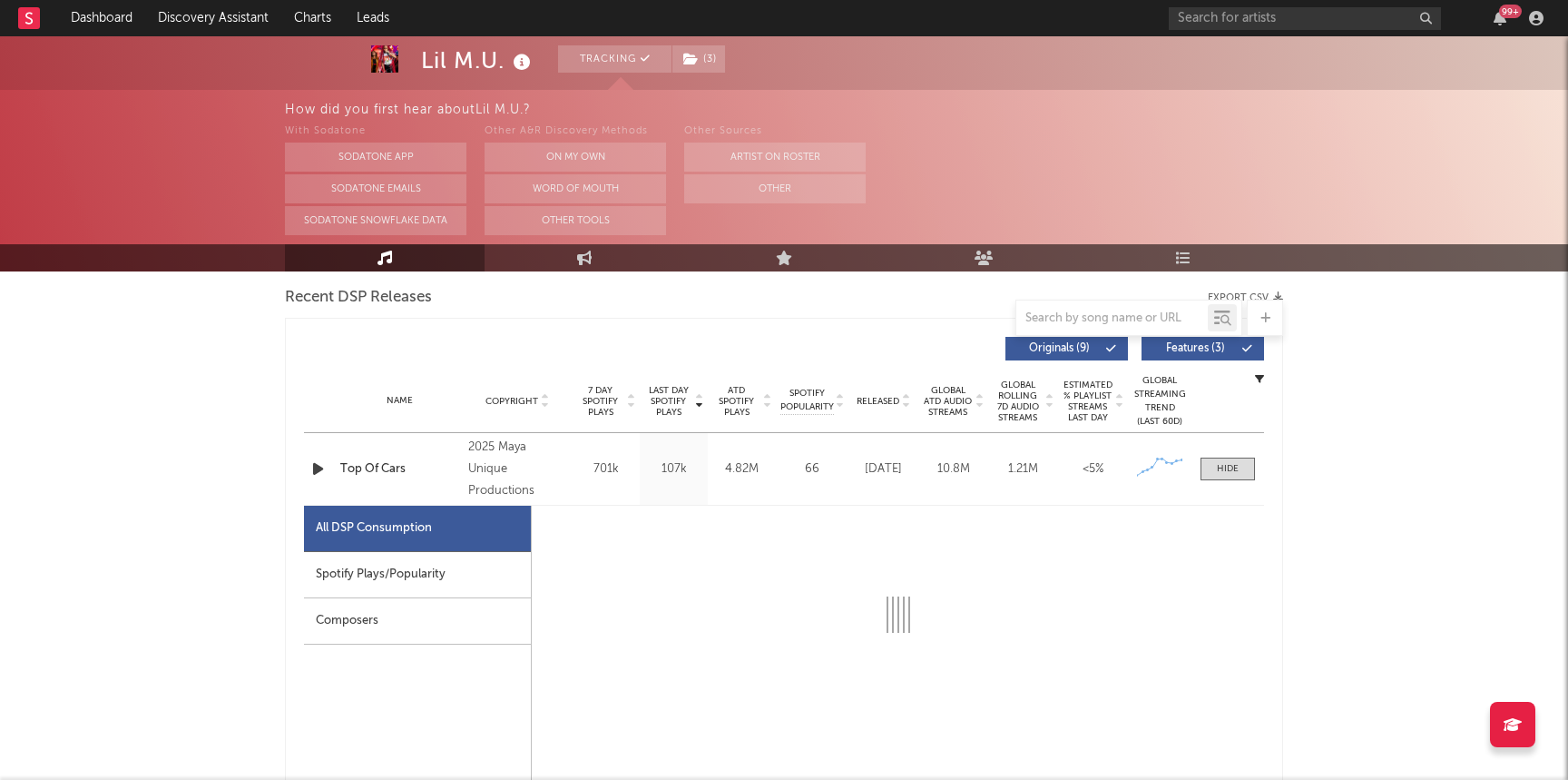
select select "1w"
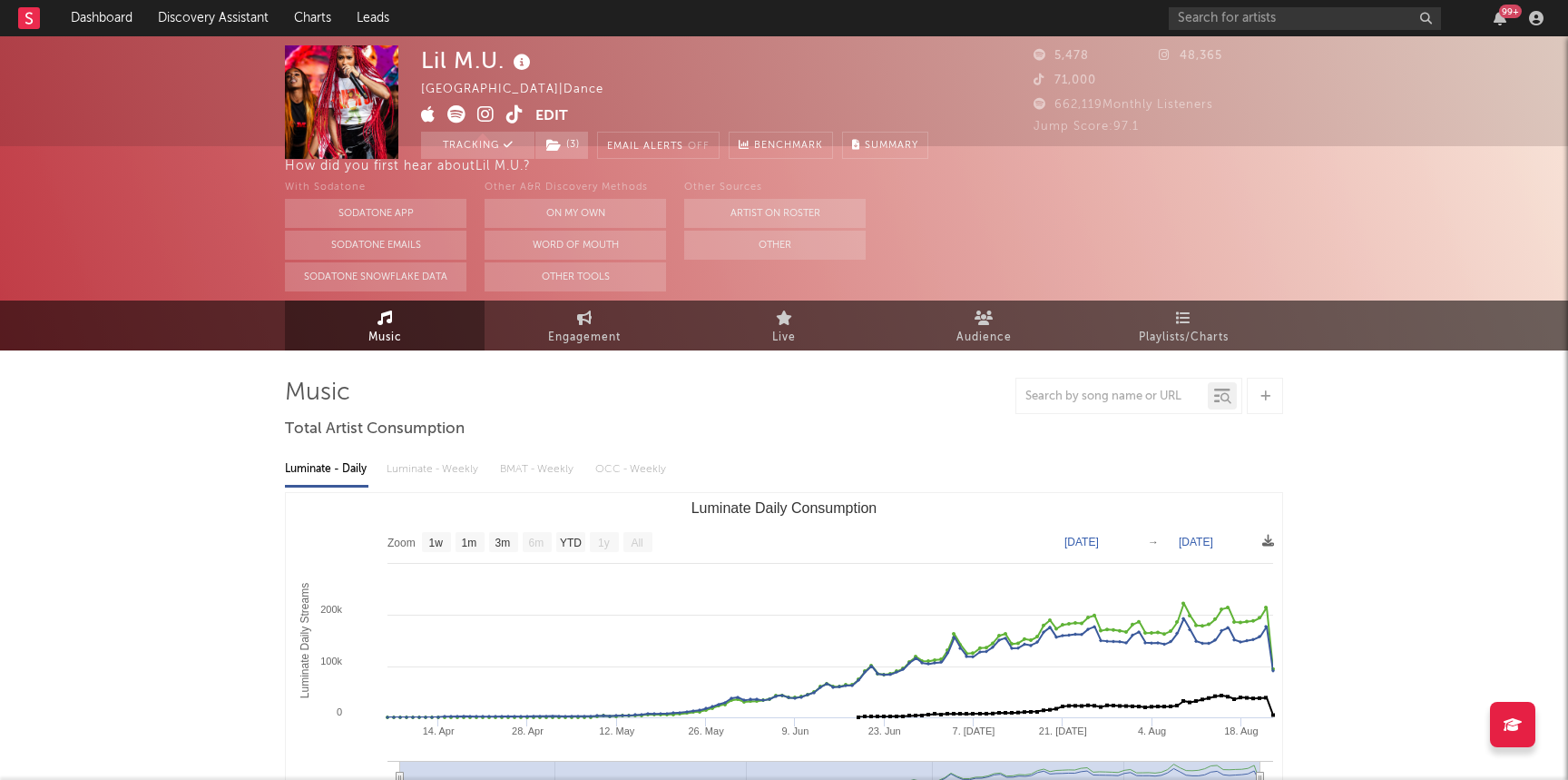
scroll to position [0, 0]
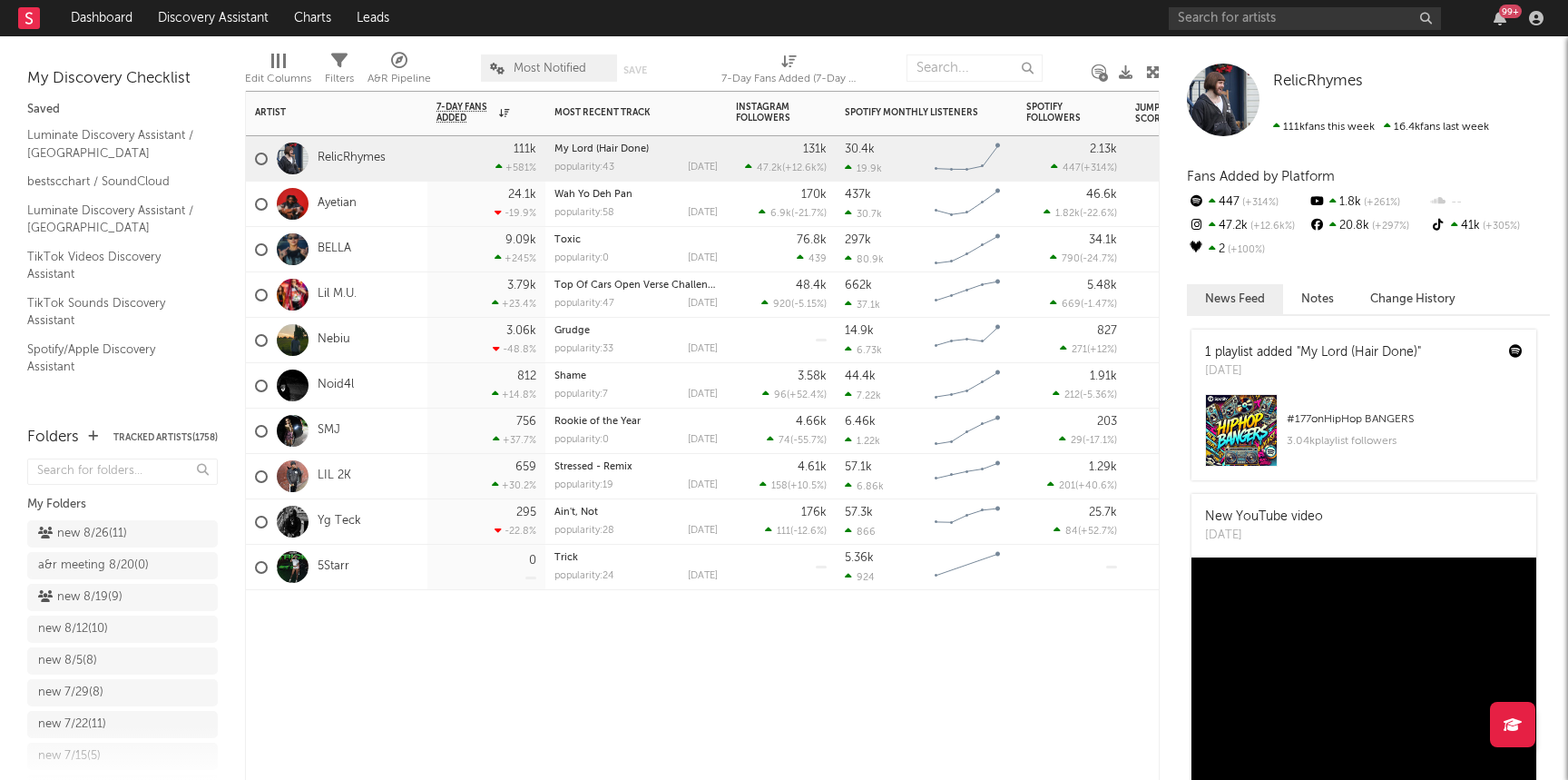
click at [622, 717] on div "Artist Notifications 7-Day Fans Added WoW % Change Most Recent Track Popularity…" at bounding box center [702, 435] width 915 height 689
click at [331, 343] on link "Nebiu" at bounding box center [334, 340] width 33 height 16
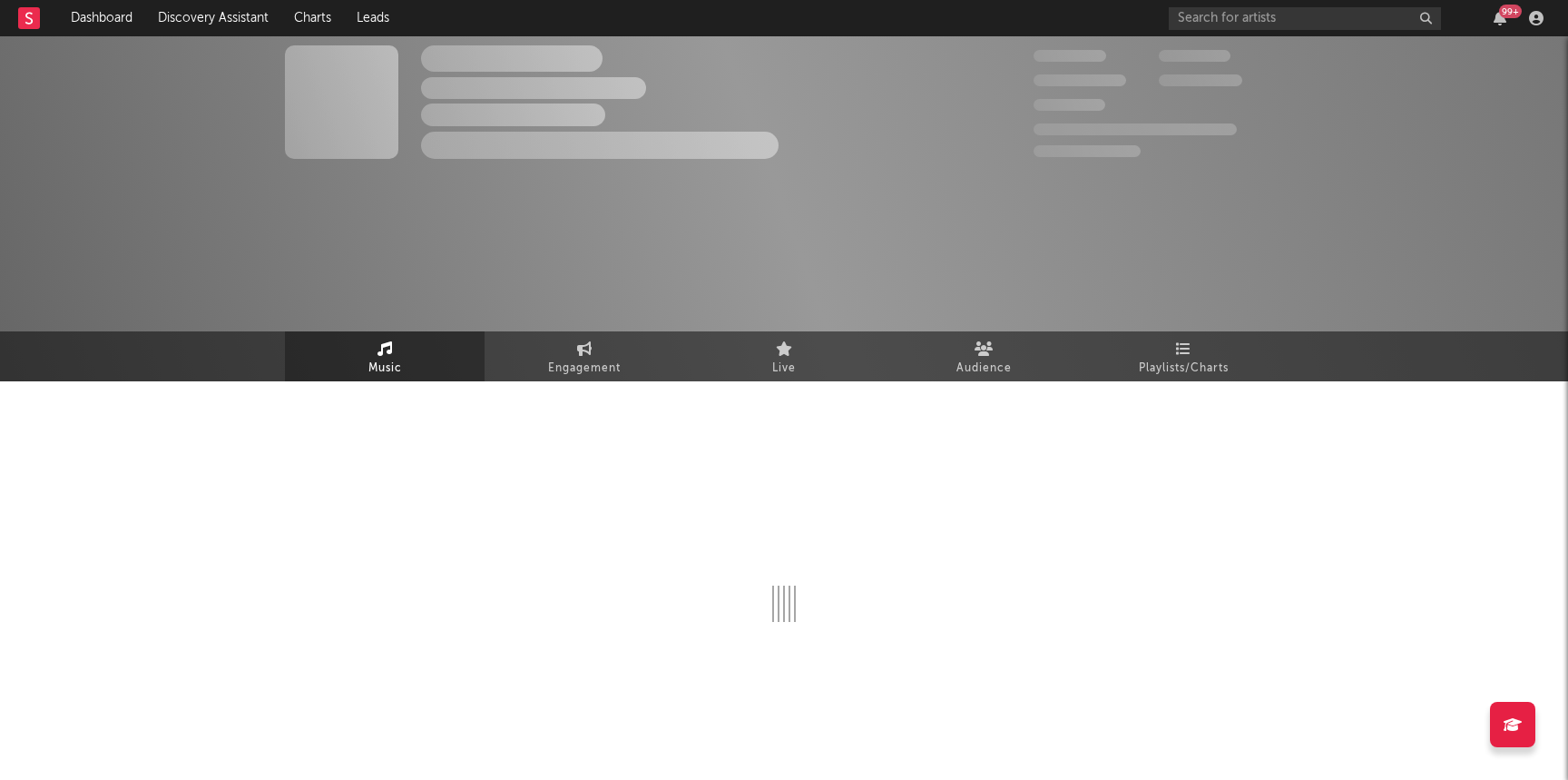
select select "1w"
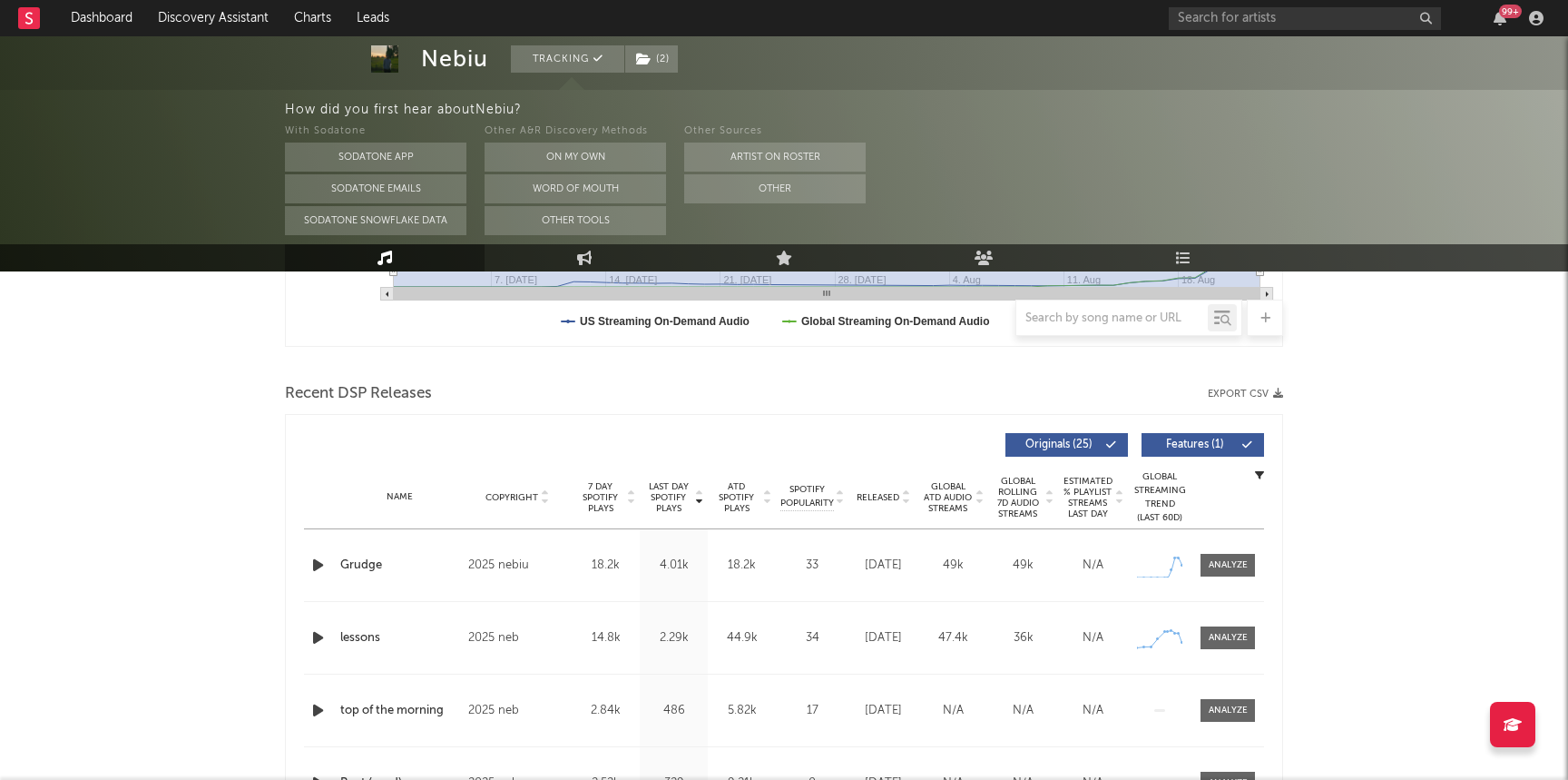
scroll to position [567, 0]
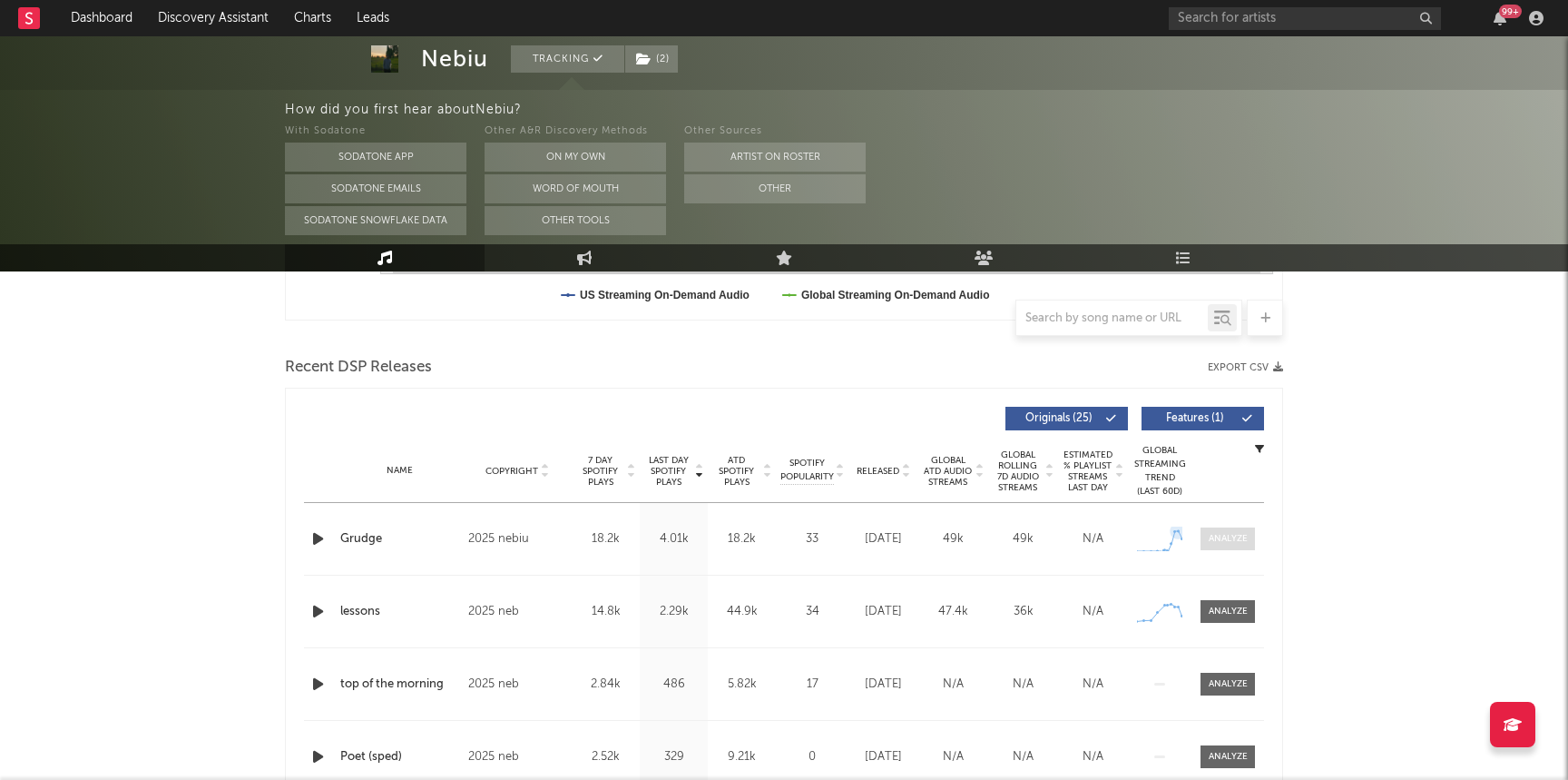
click at [1221, 539] on div at bounding box center [1228, 539] width 39 height 14
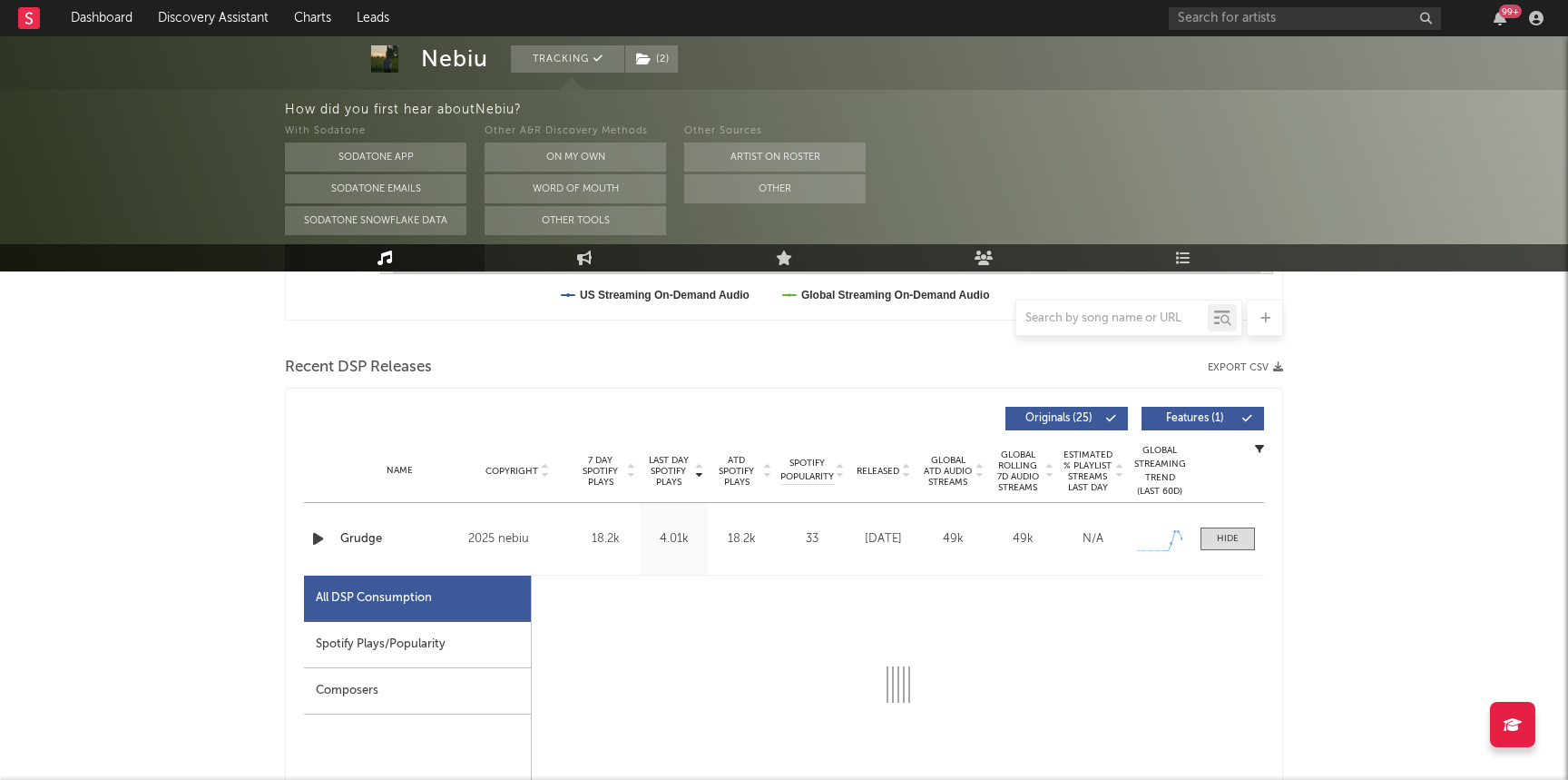
select select "1w"
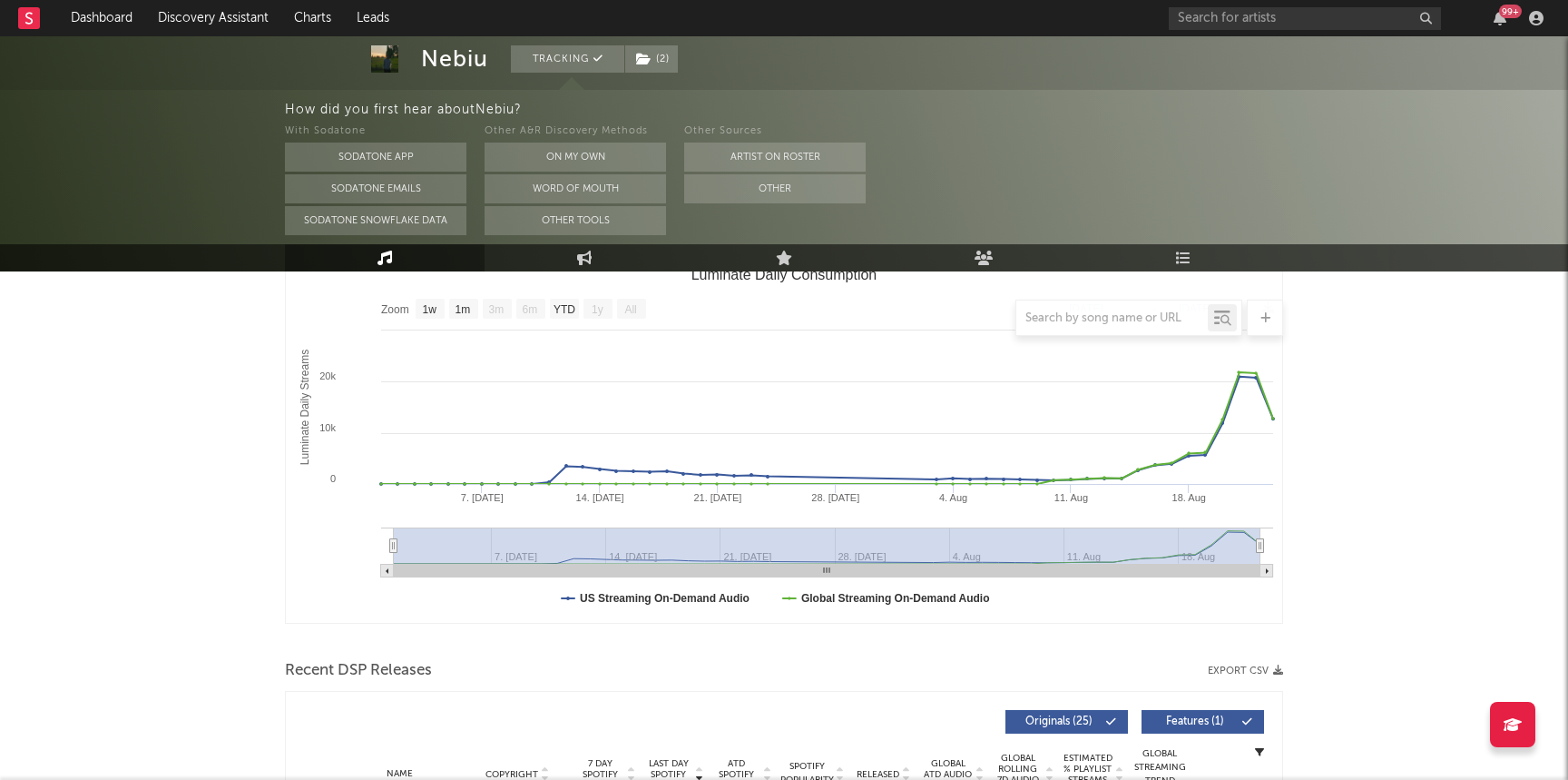
scroll to position [252, 0]
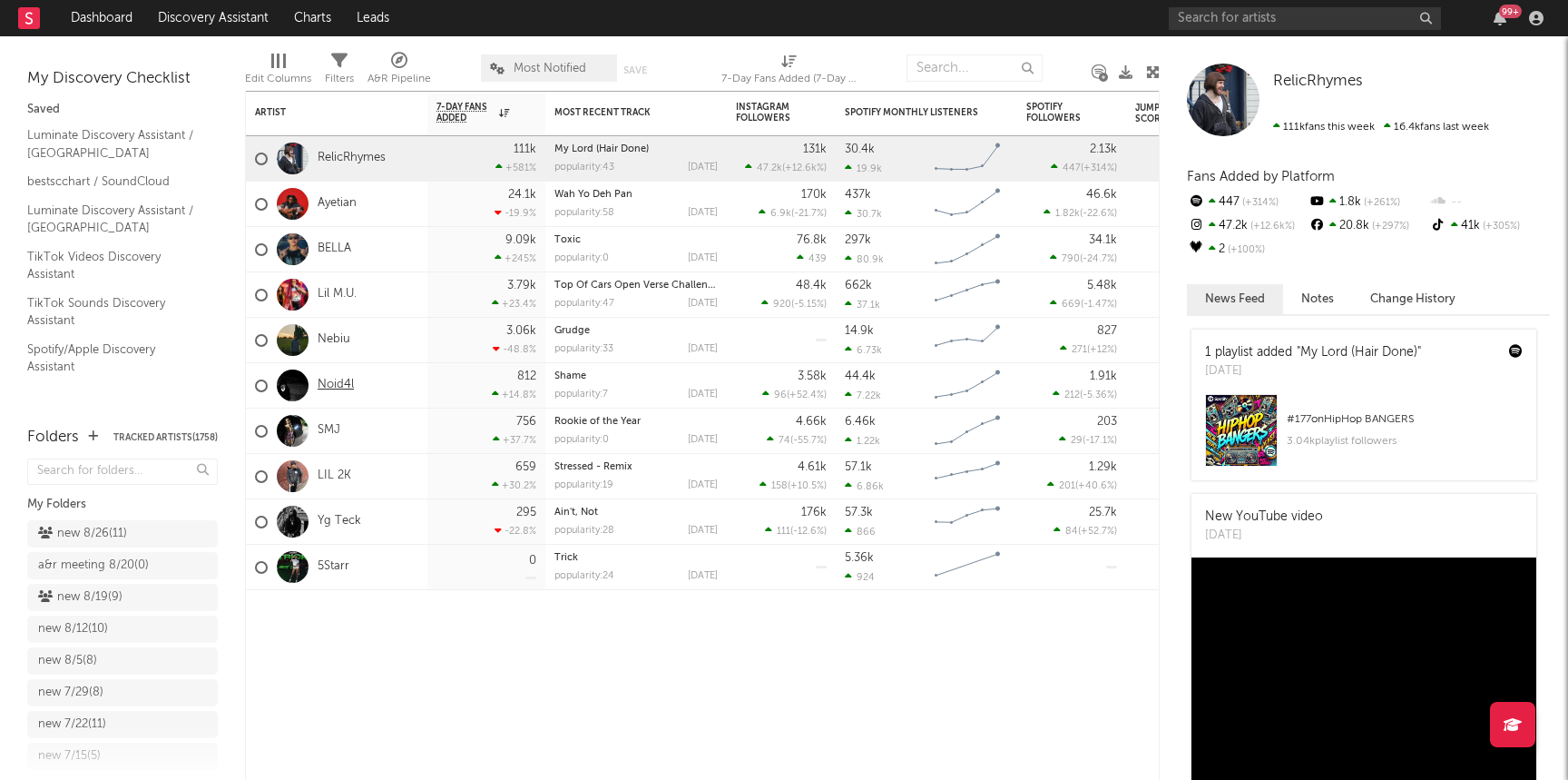
click at [347, 383] on link "Noid4l" at bounding box center [336, 386] width 37 height 16
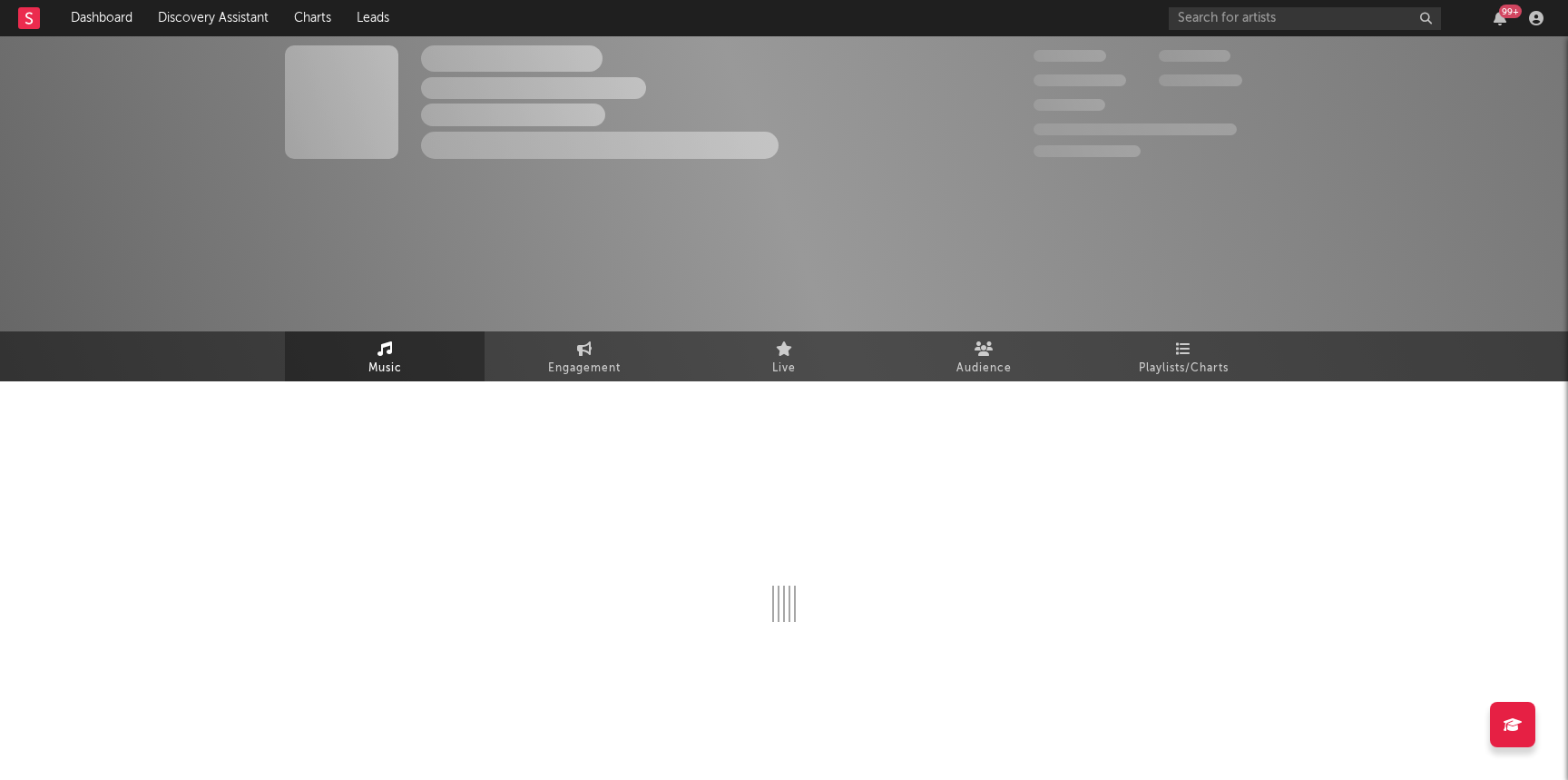
select select "6m"
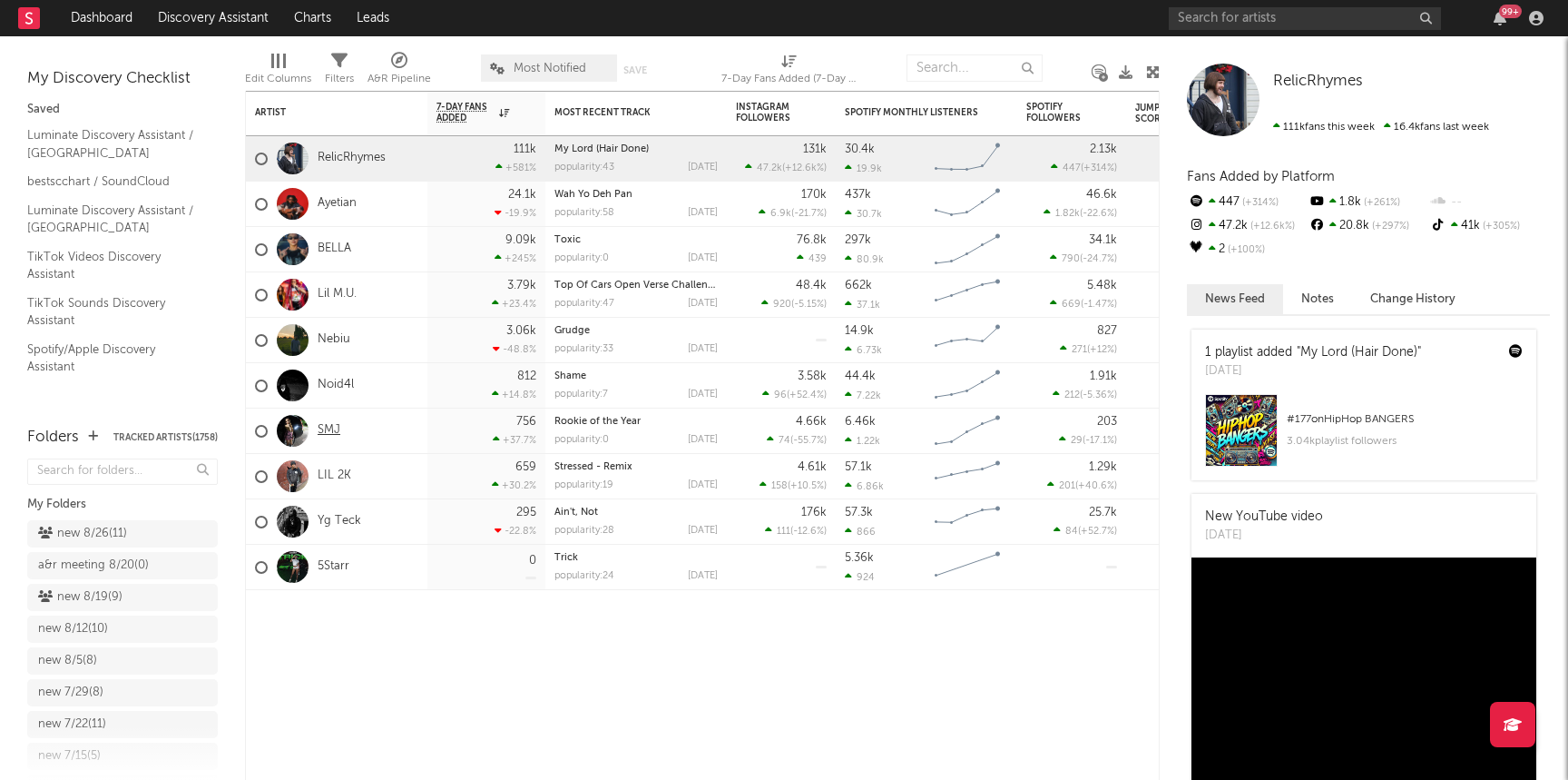
click at [323, 429] on link "SMJ" at bounding box center [329, 431] width 23 height 16
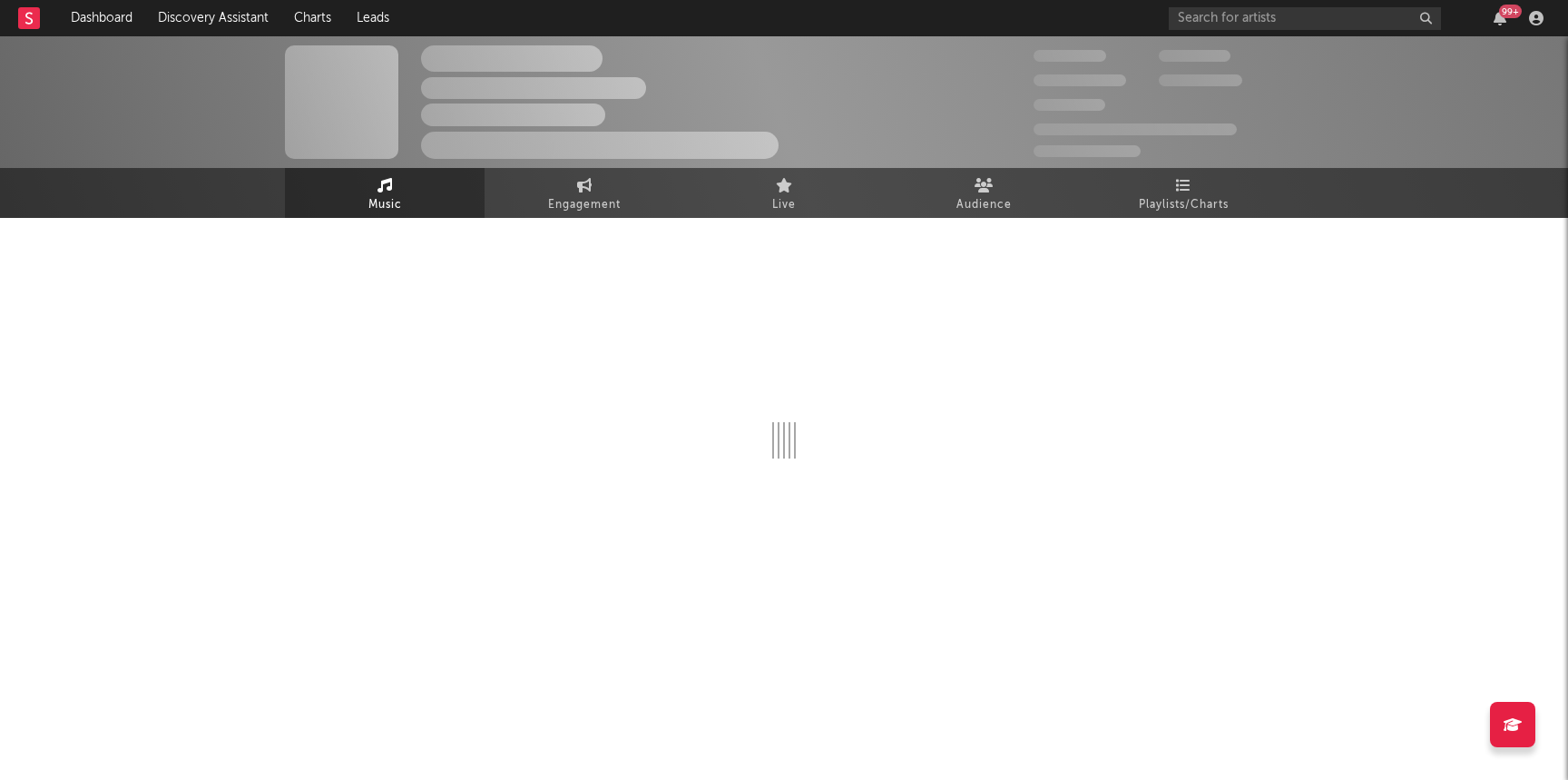
select select "1w"
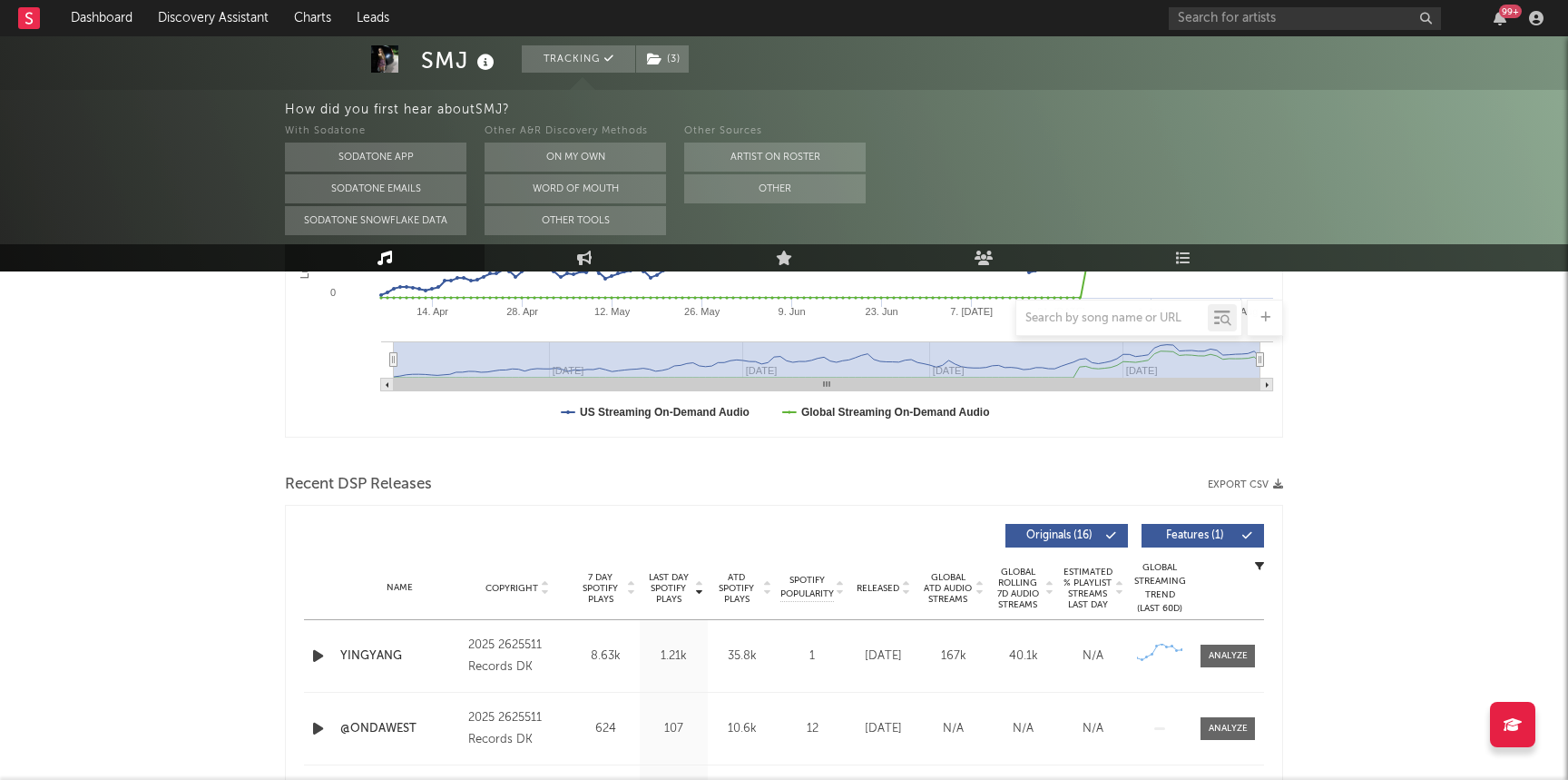
scroll to position [455, 0]
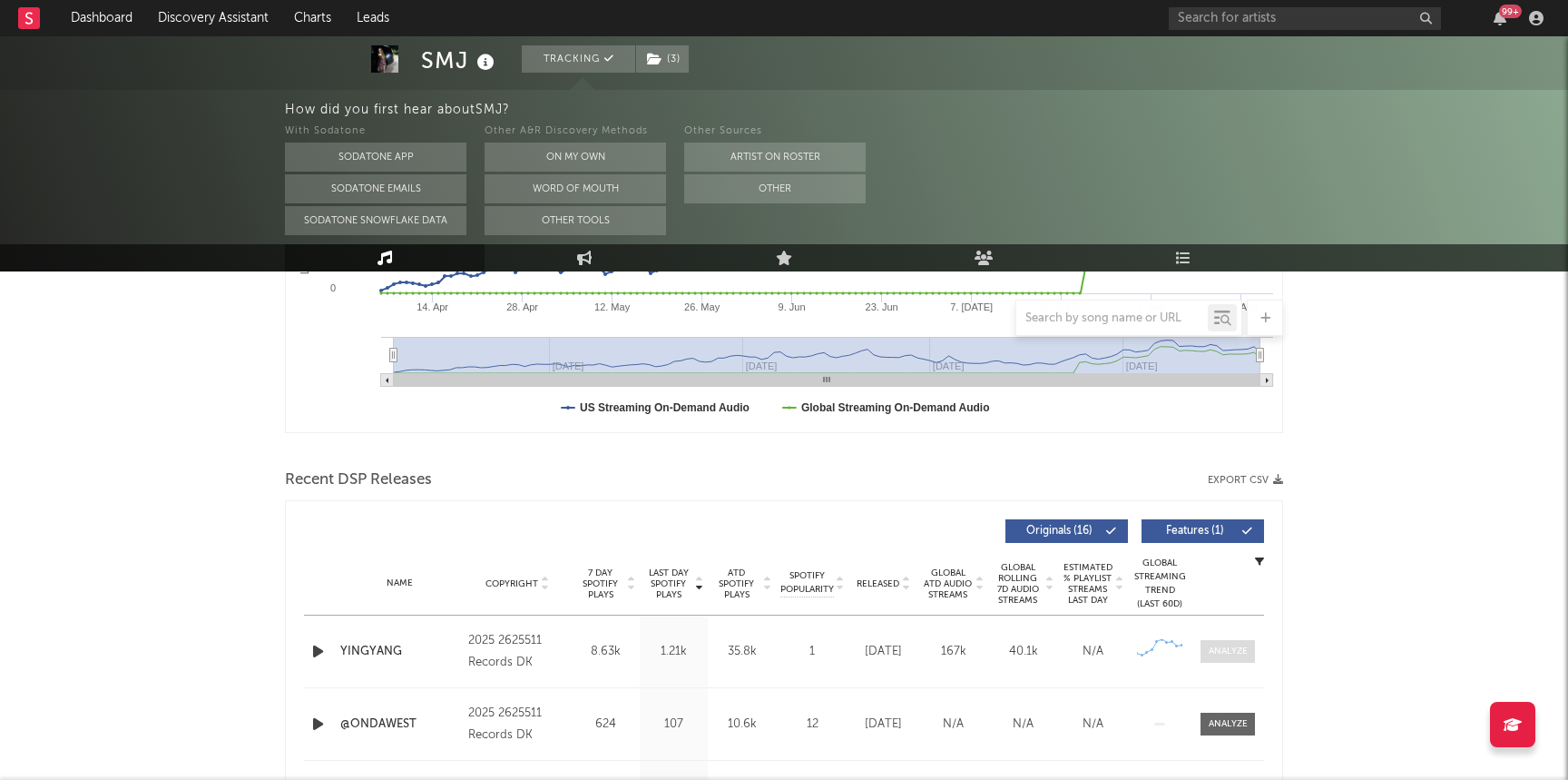
click at [1234, 651] on div at bounding box center [1228, 651] width 39 height 14
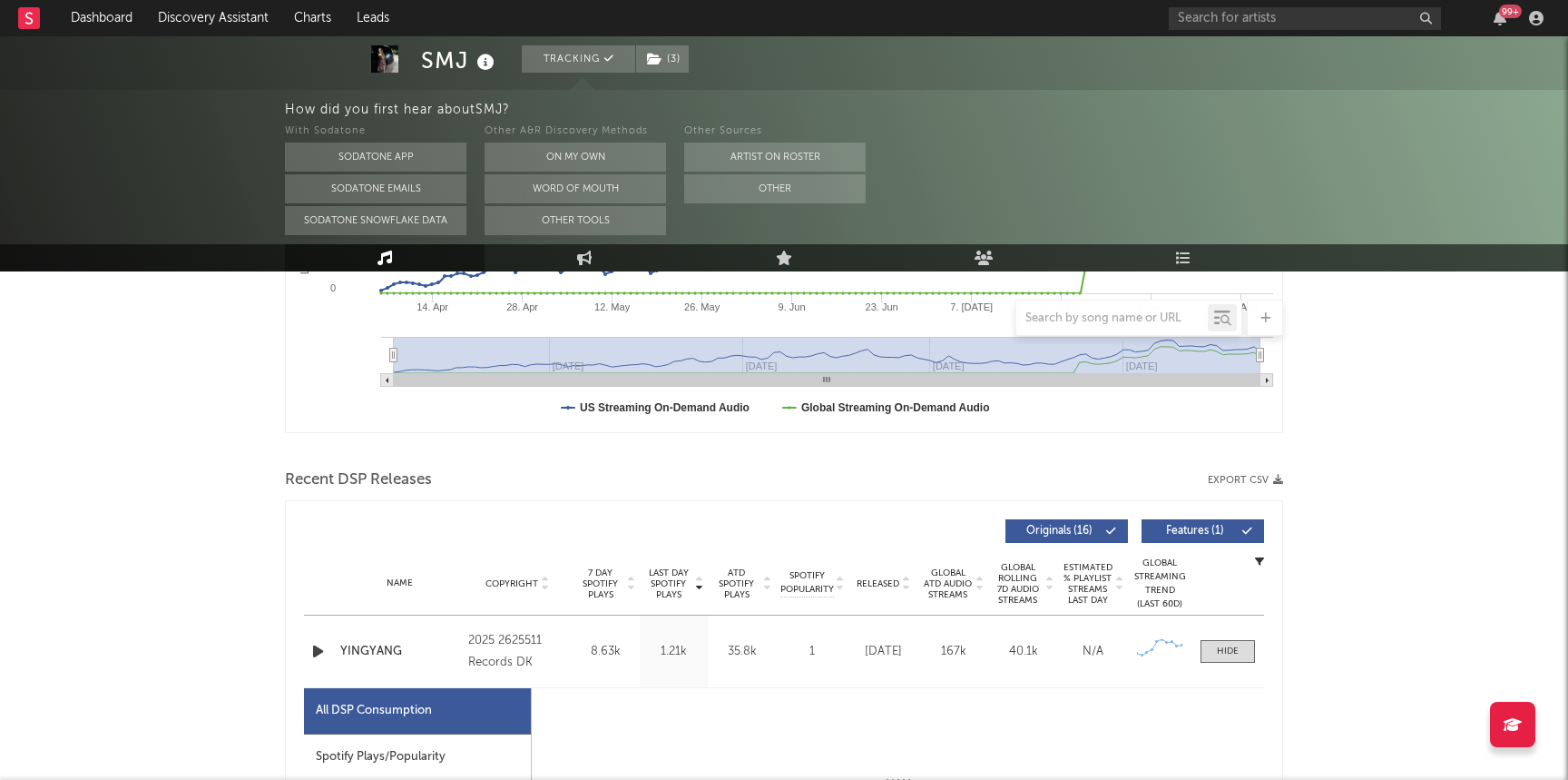
select select "1w"
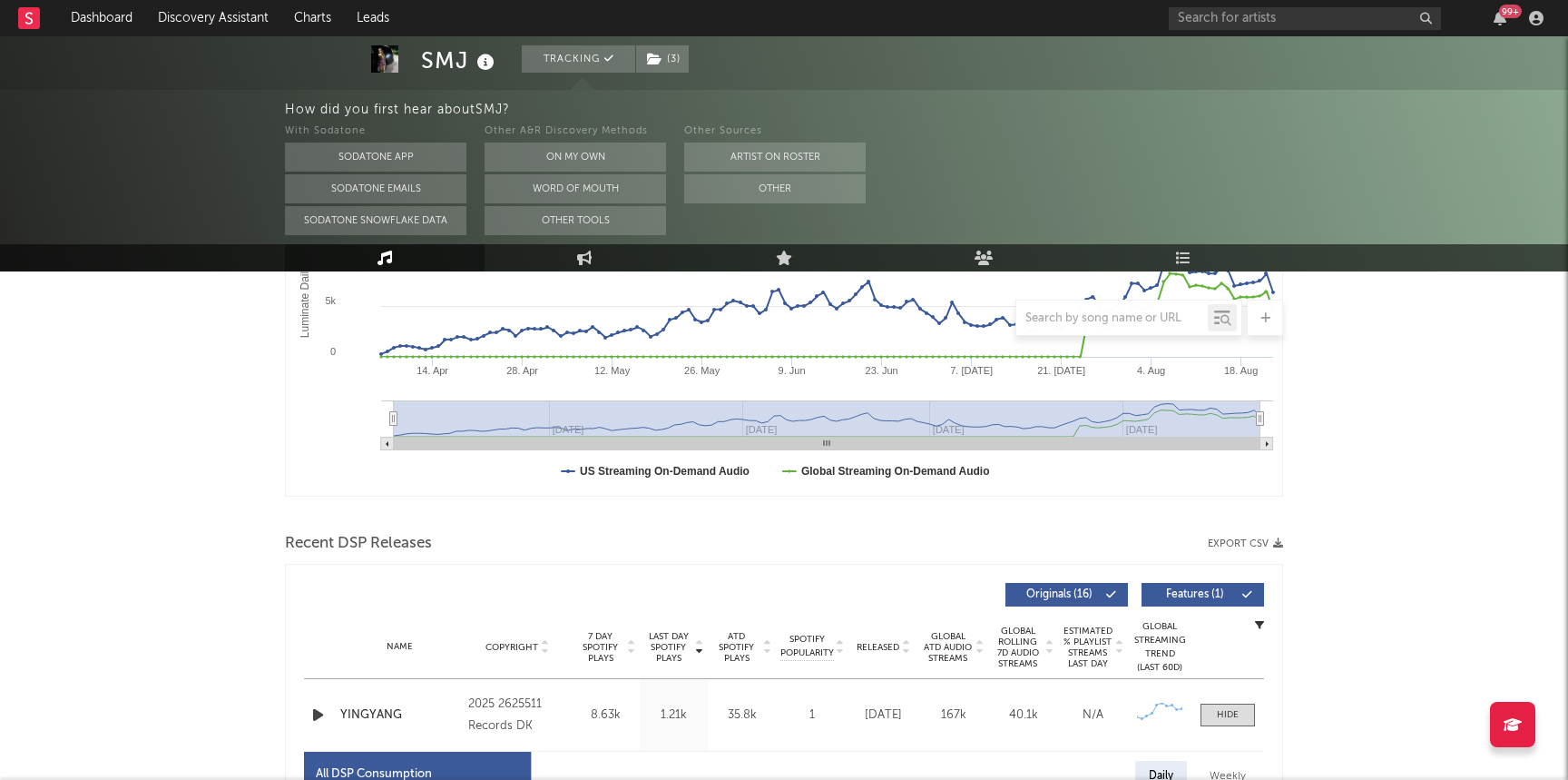
scroll to position [0, 0]
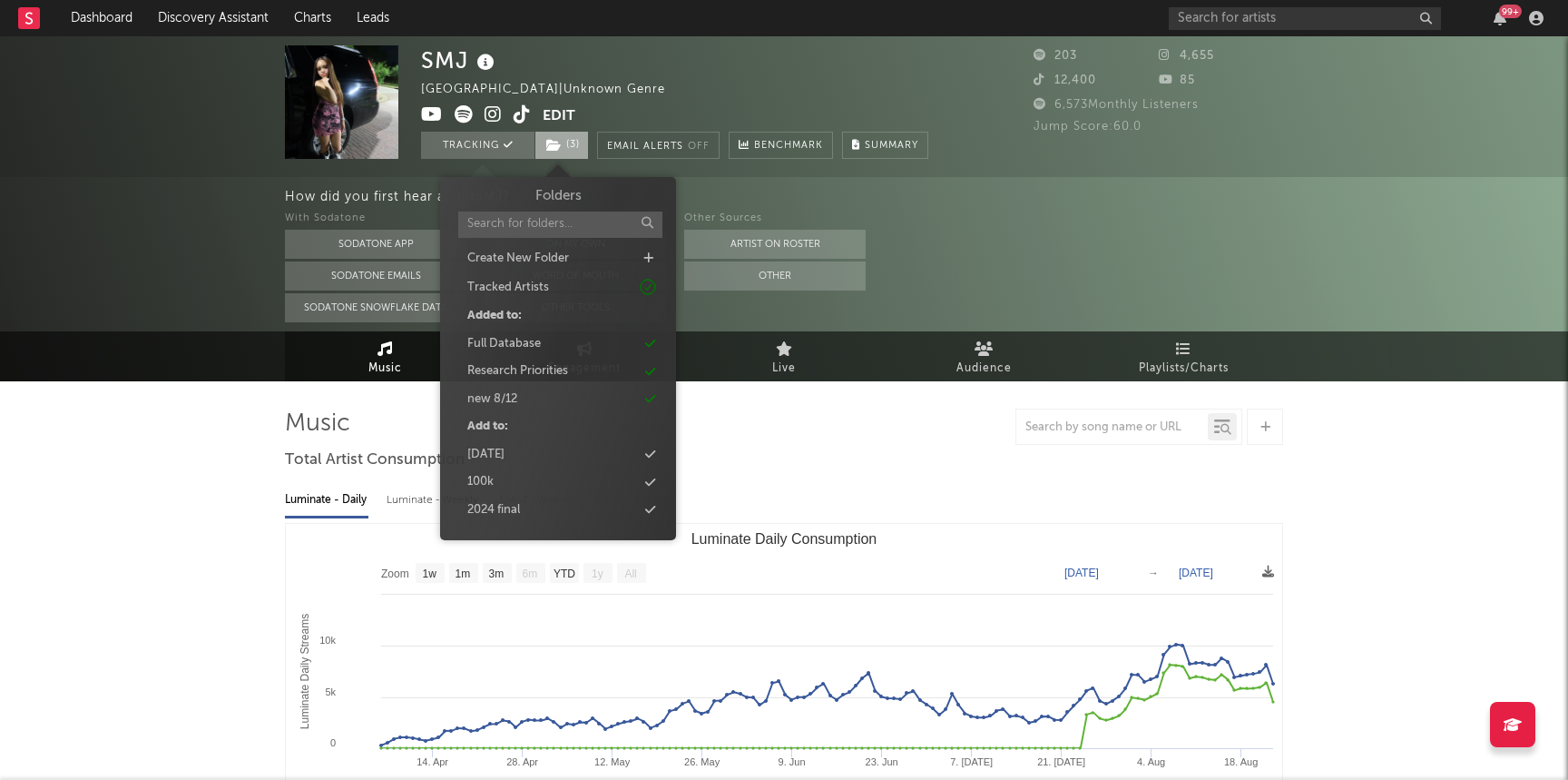
click at [556, 155] on span "( 3 )" at bounding box center [561, 145] width 55 height 27
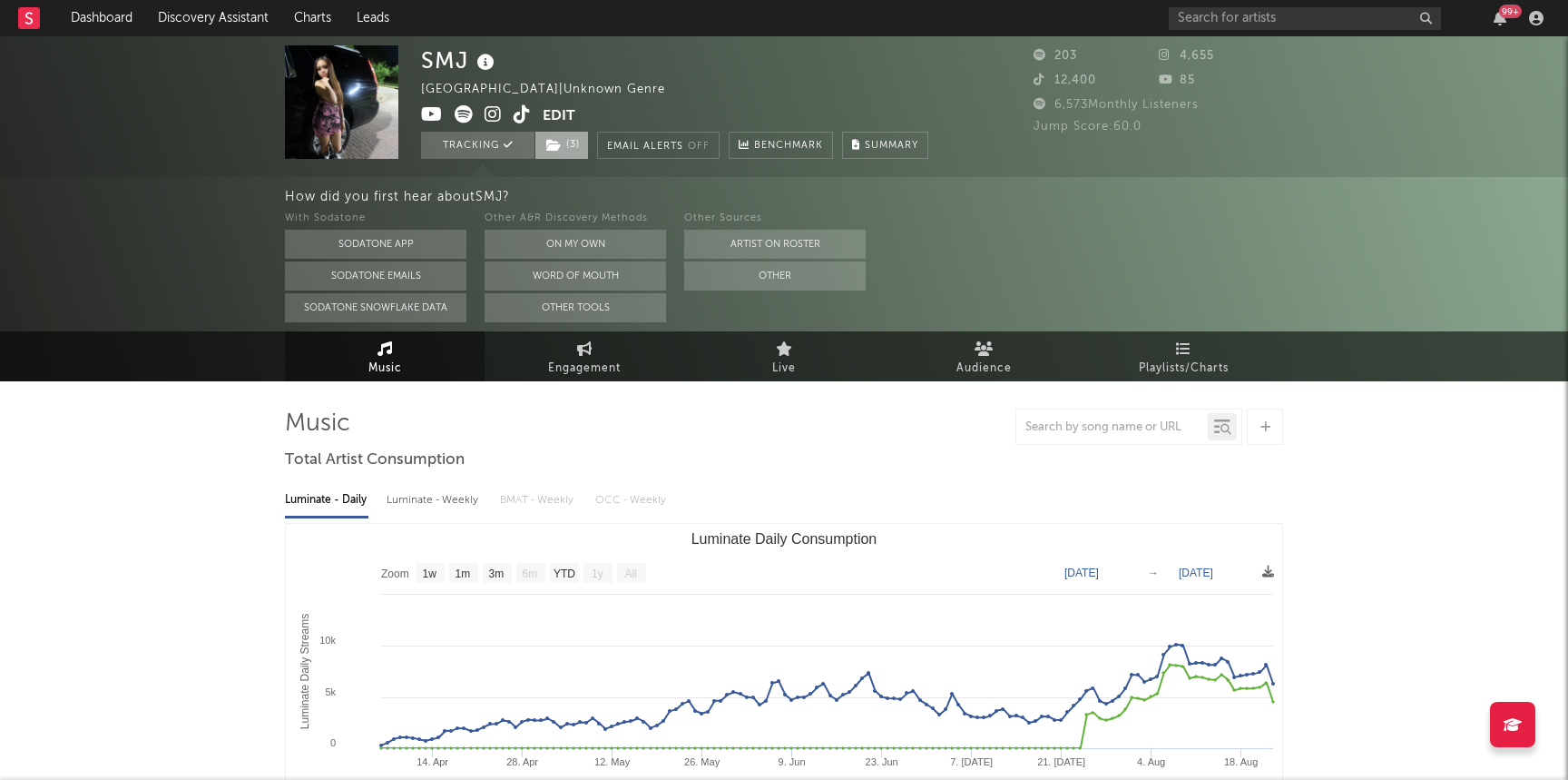
click at [576, 156] on span "( 3 )" at bounding box center [561, 145] width 55 height 27
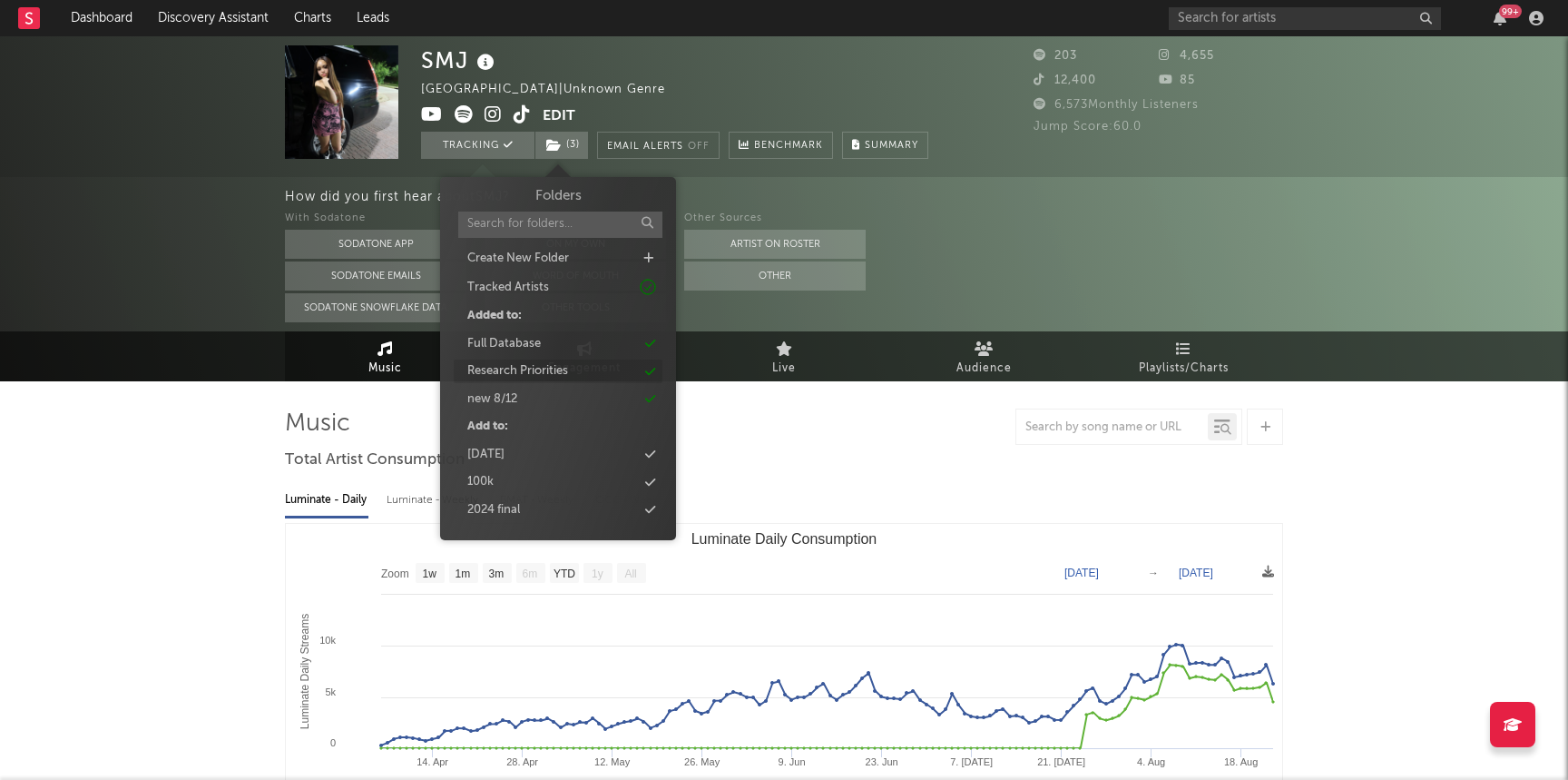
click at [523, 364] on div "Research Priorities" at bounding box center [518, 371] width 101 height 18
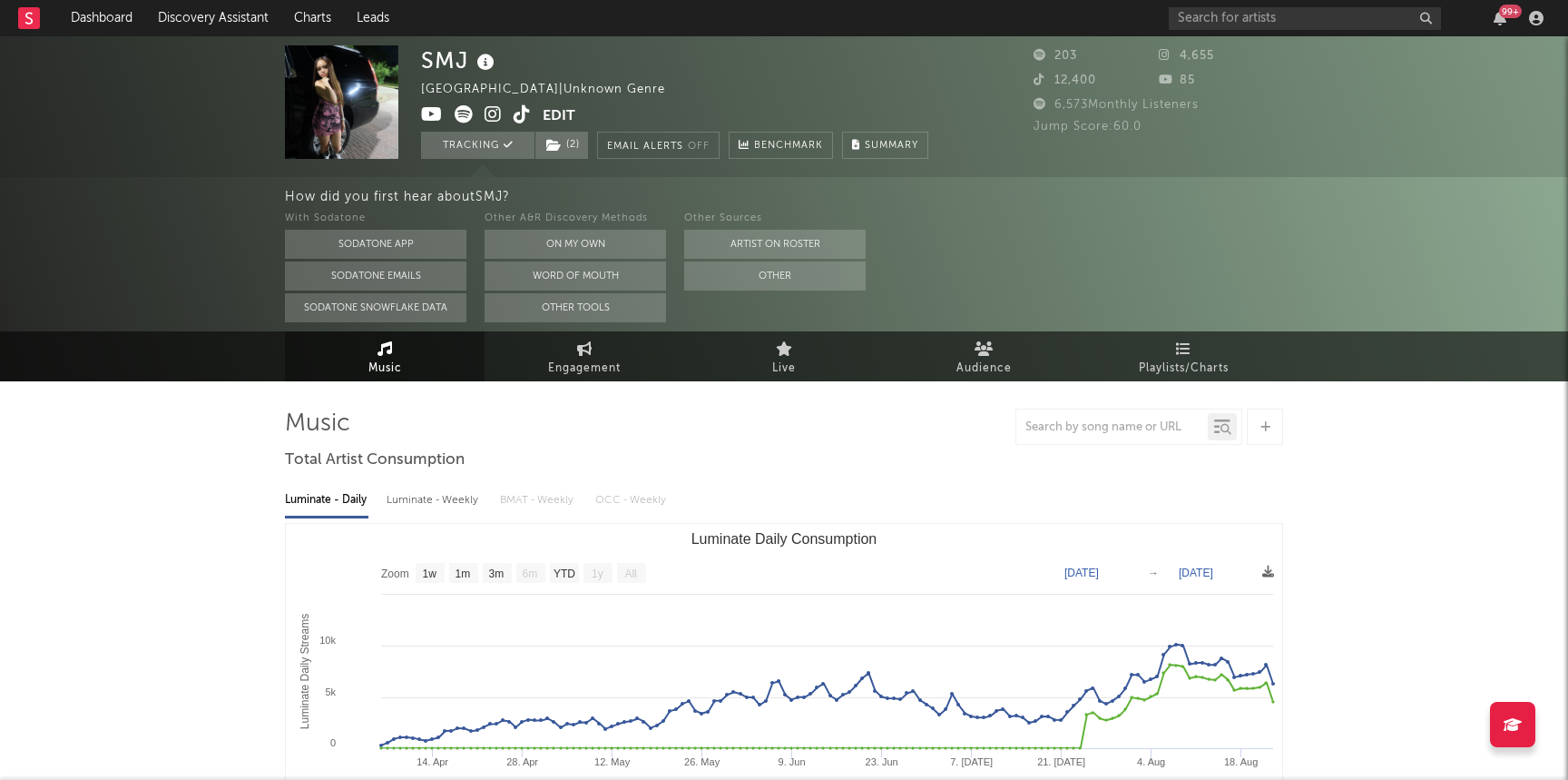
click at [257, 306] on div "How did you first hear about SMJ ? With Sodatone Sodatone App Sodatone Emails S…" at bounding box center [784, 255] width 1568 height 155
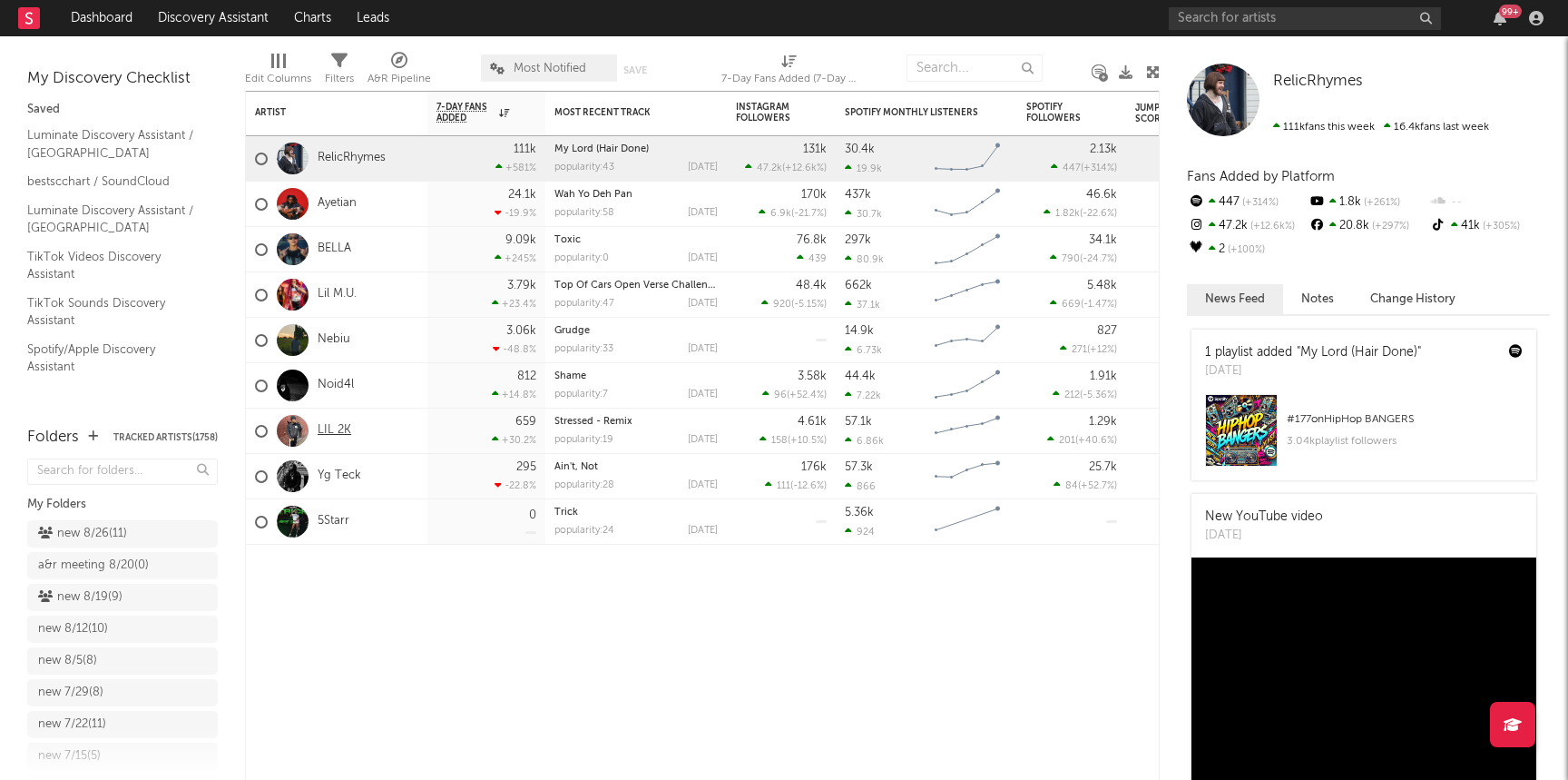
click at [318, 427] on link "LIL 2K" at bounding box center [335, 431] width 34 height 16
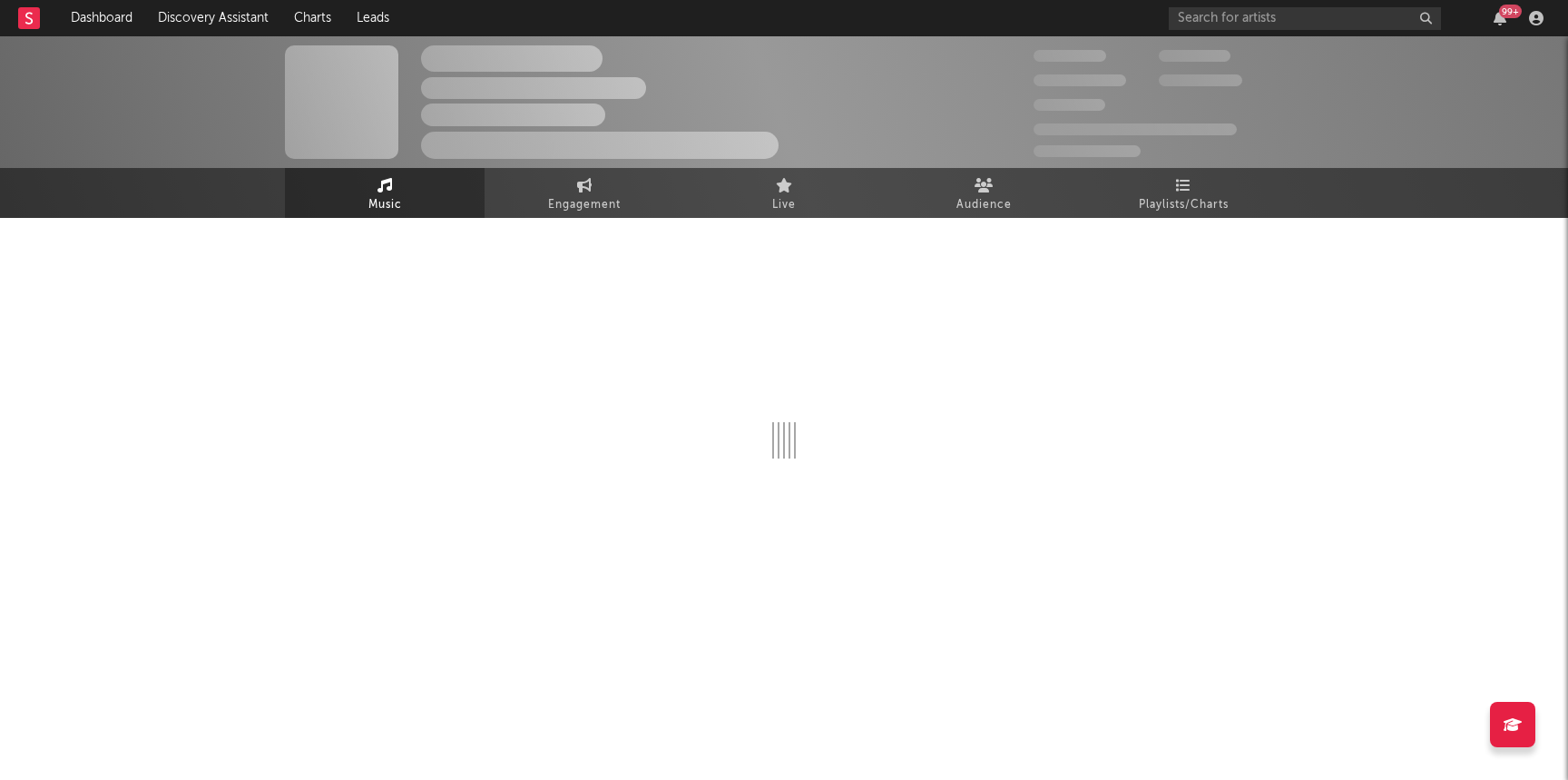
select select "6m"
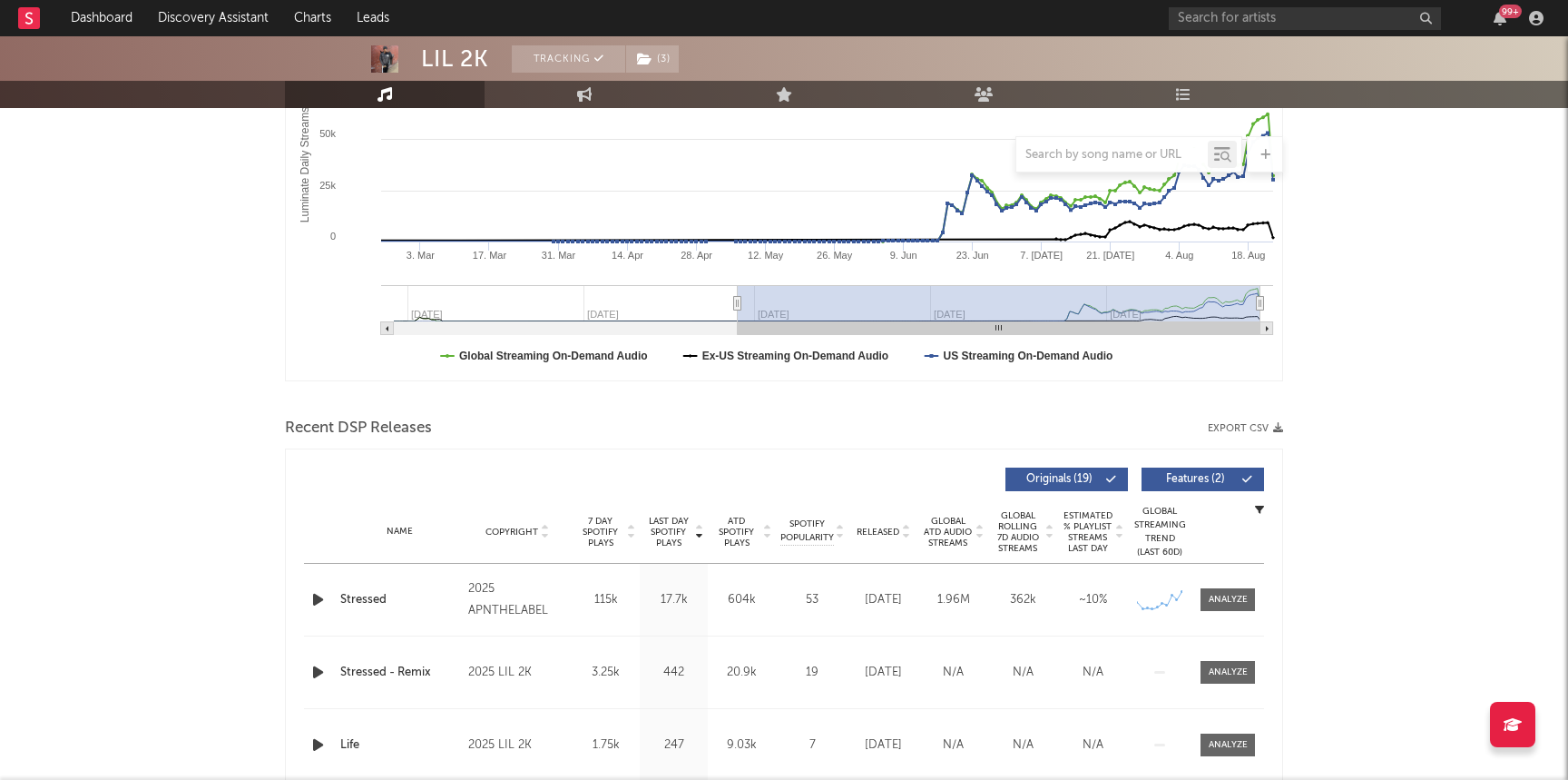
scroll to position [359, 0]
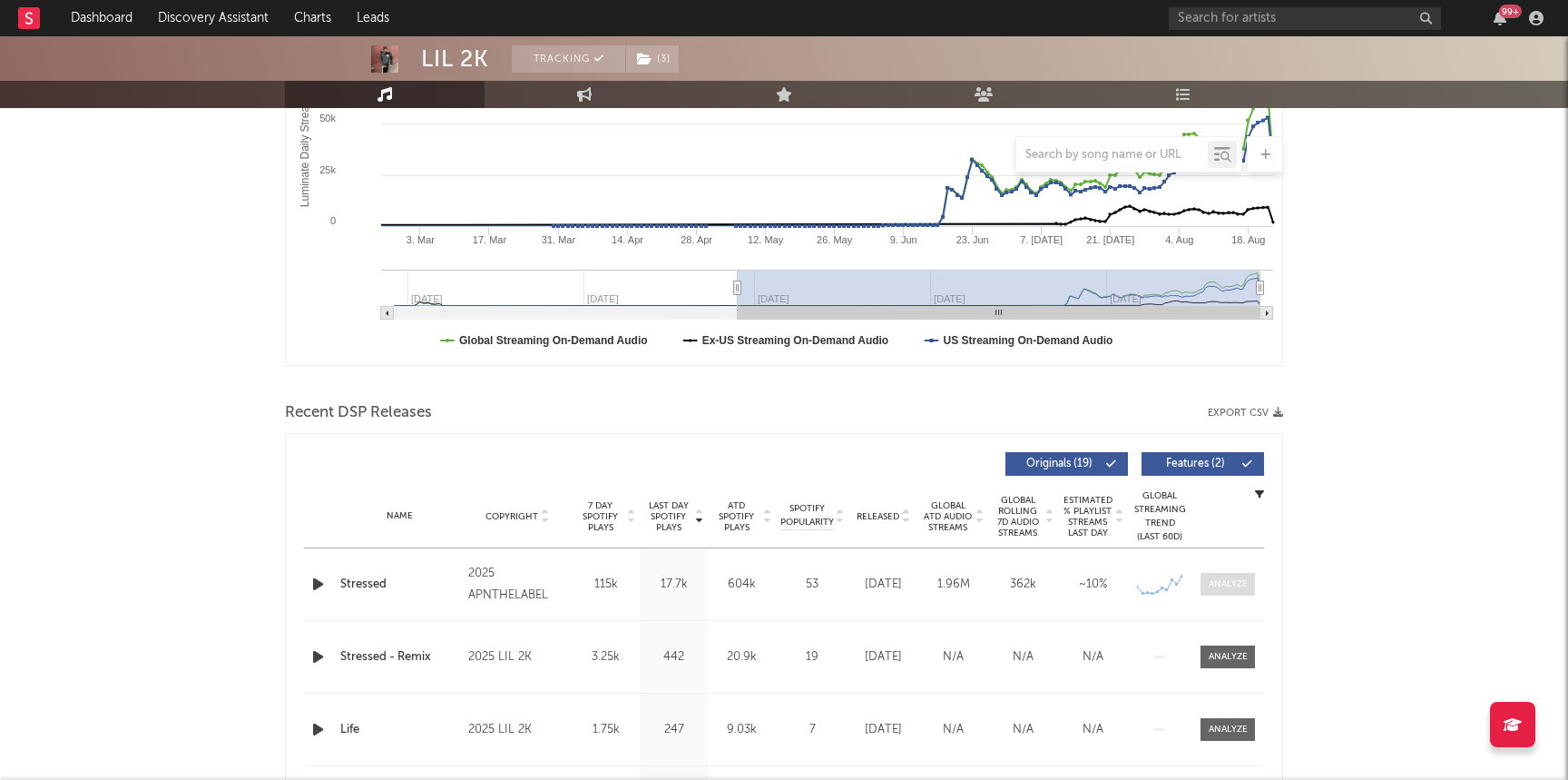
click at [1233, 578] on div at bounding box center [1228, 584] width 39 height 14
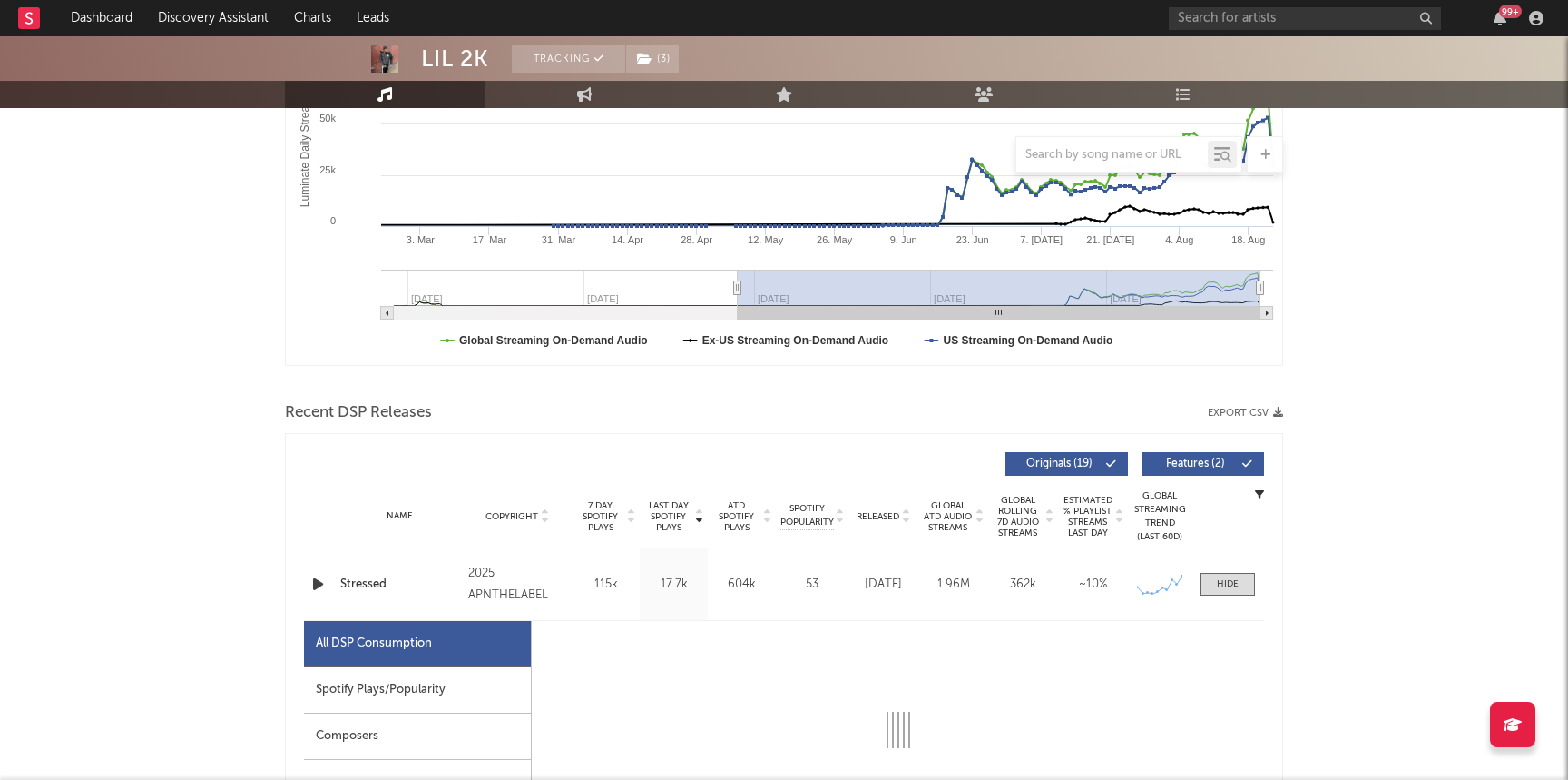
select select "1w"
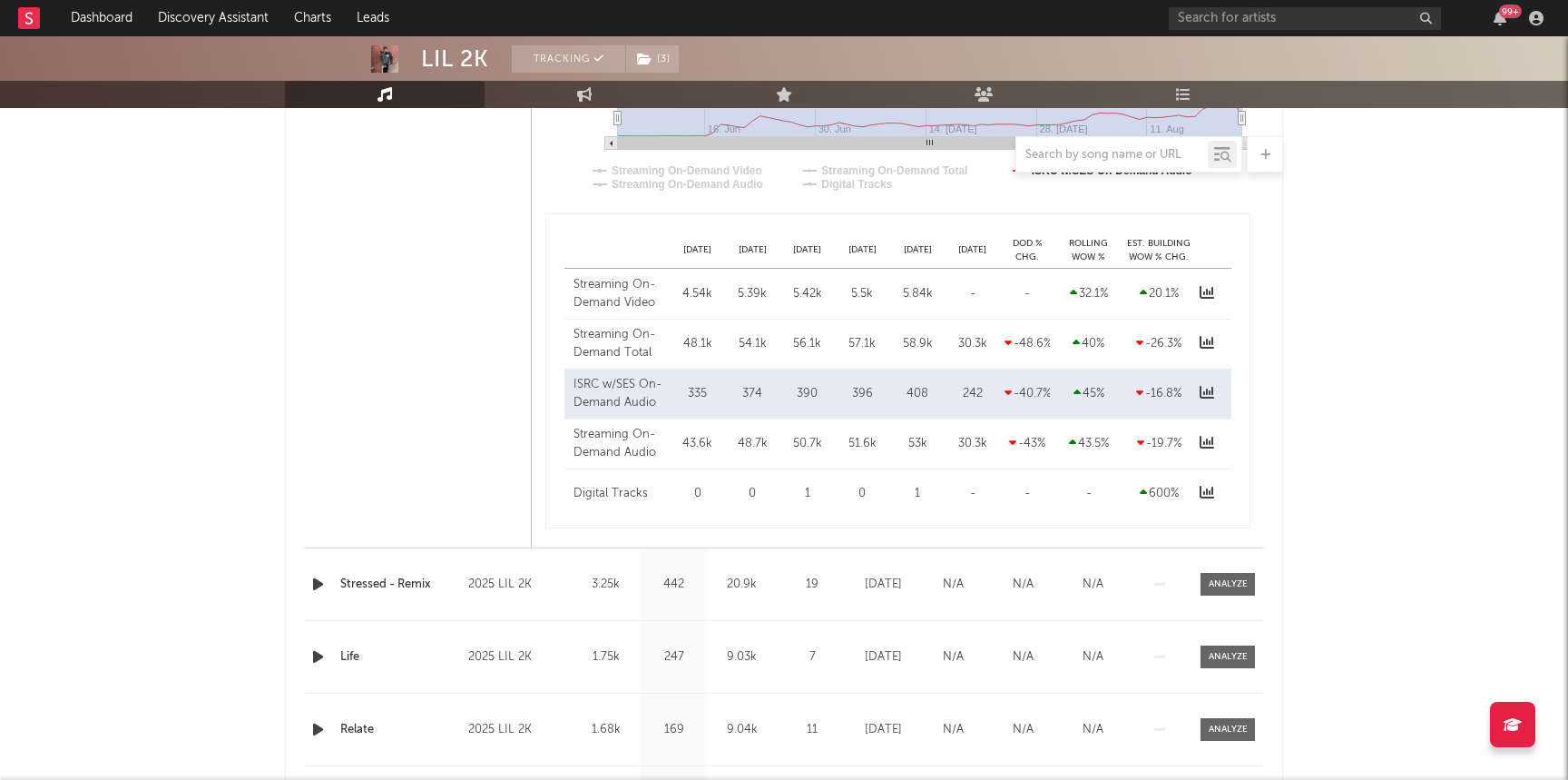
scroll to position [1802, 0]
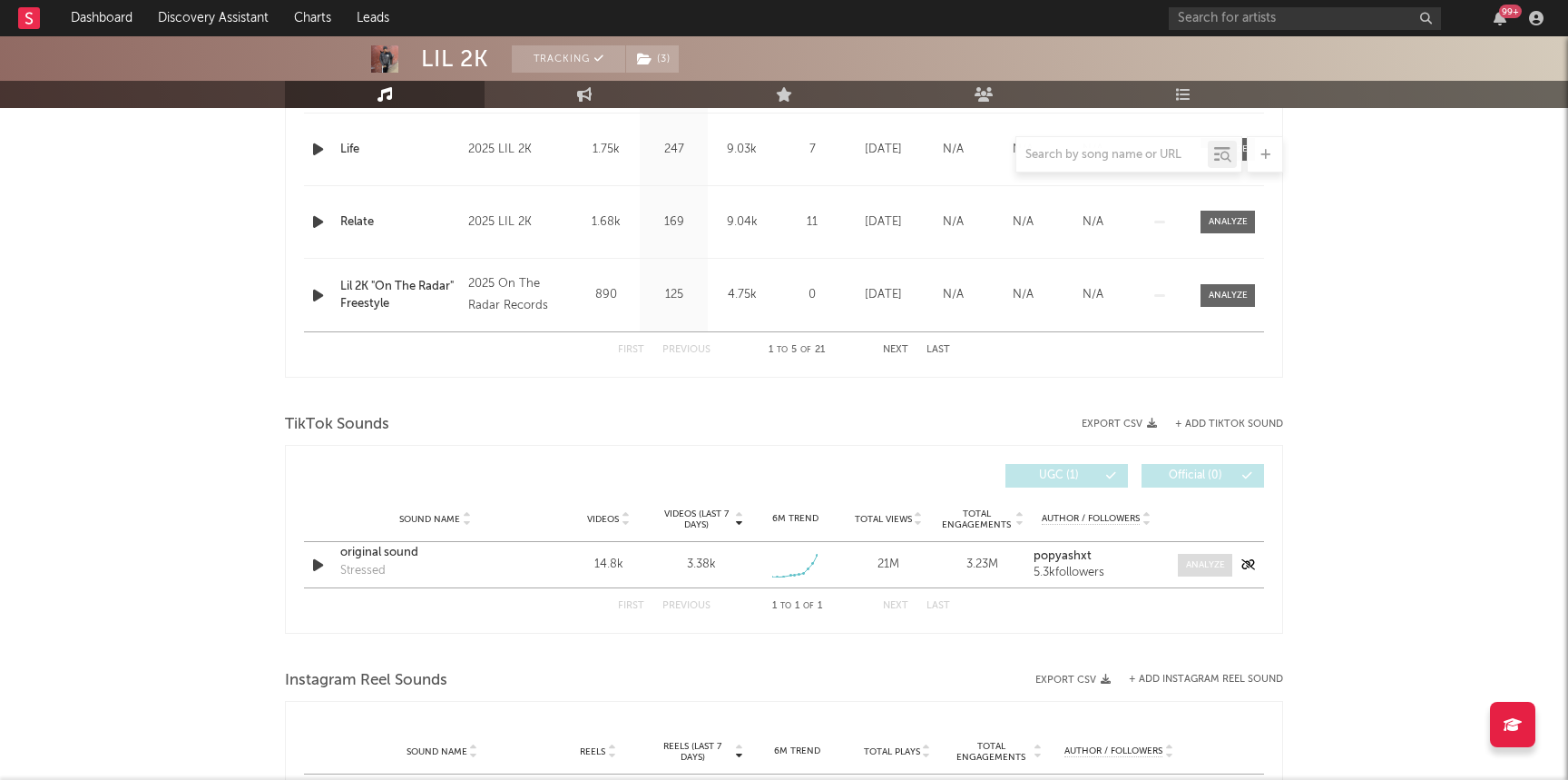
click at [1195, 571] on span at bounding box center [1205, 565] width 55 height 23
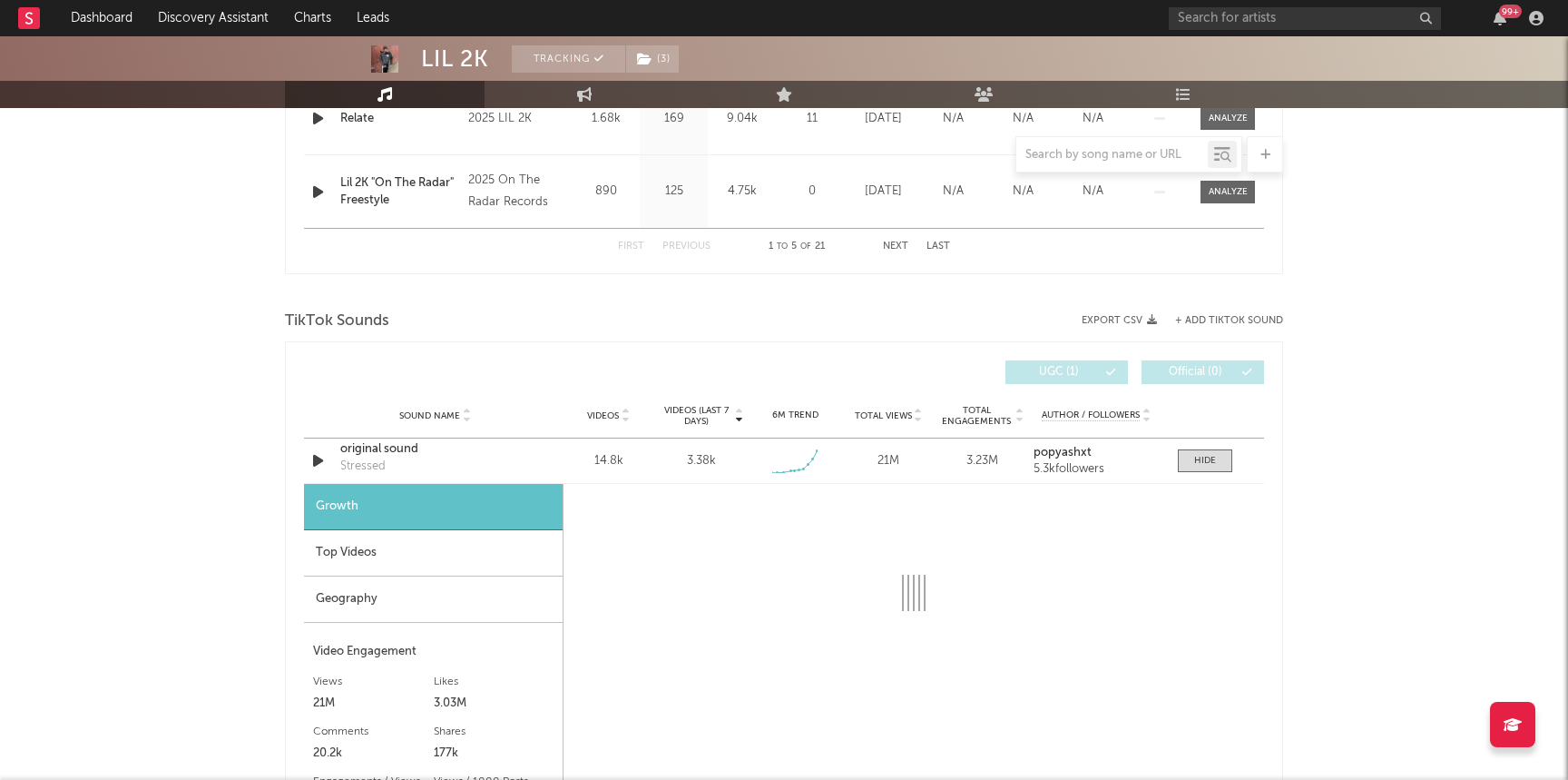
select select "1w"
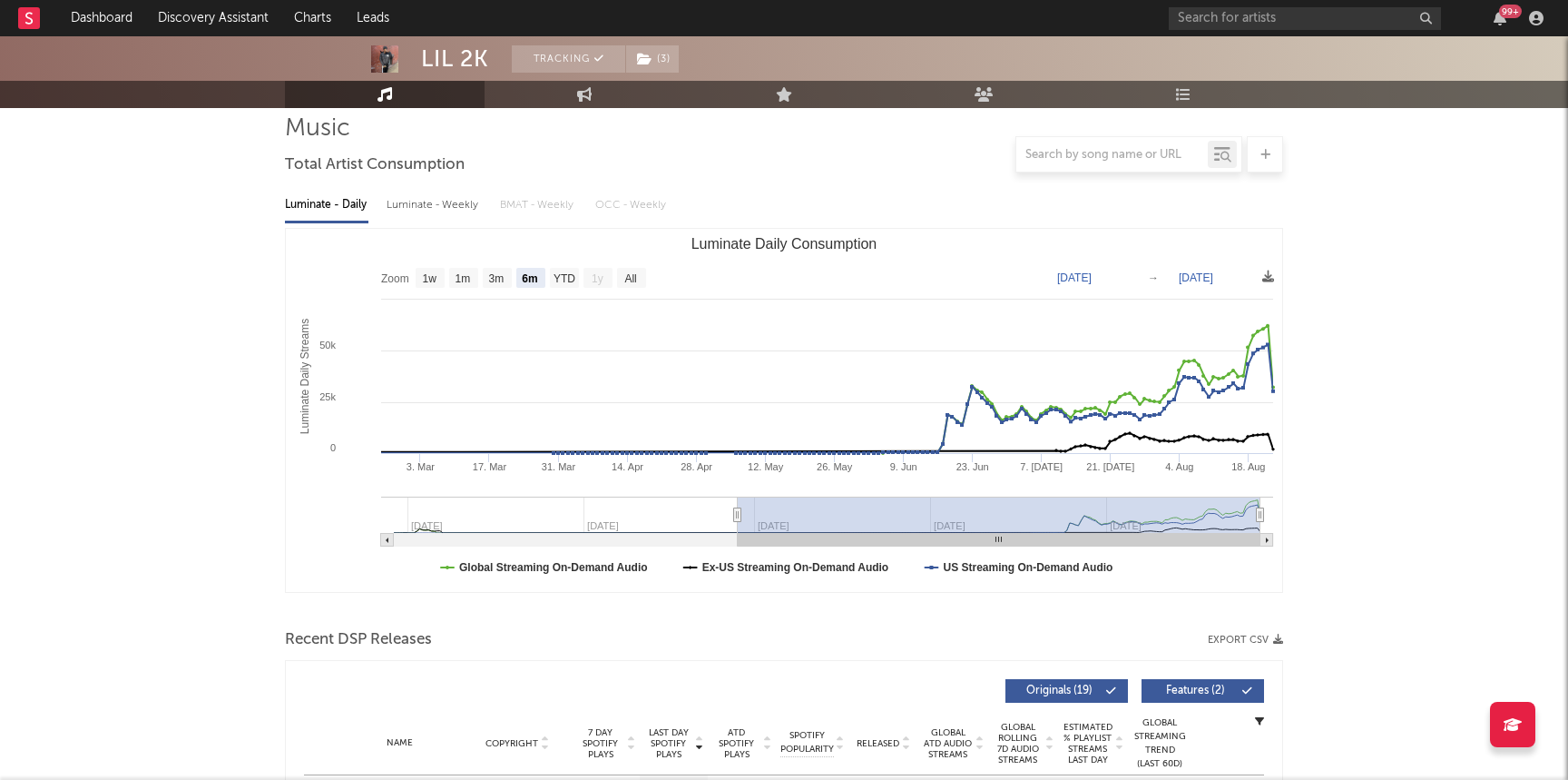
scroll to position [0, 0]
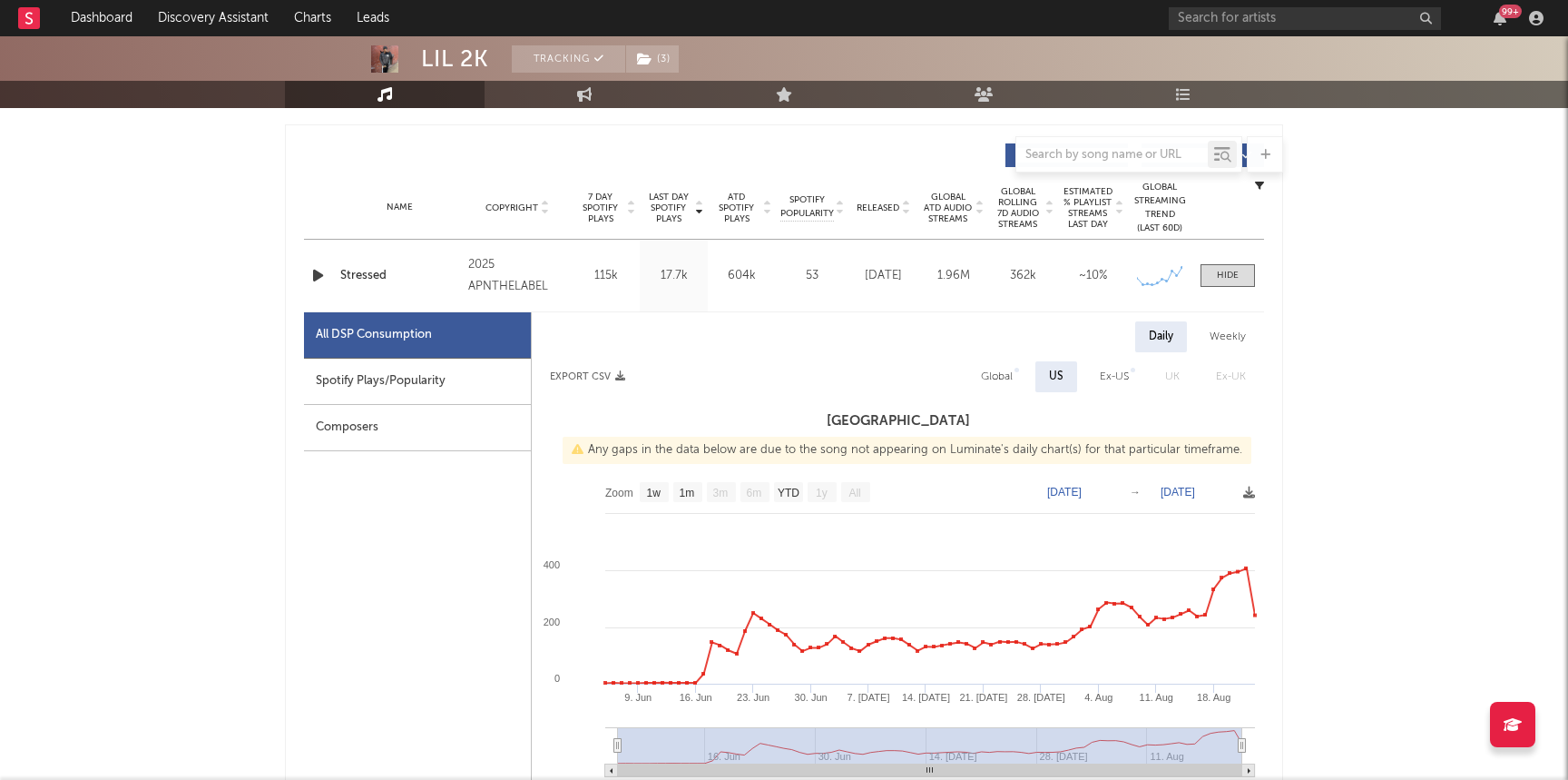
scroll to position [726, 0]
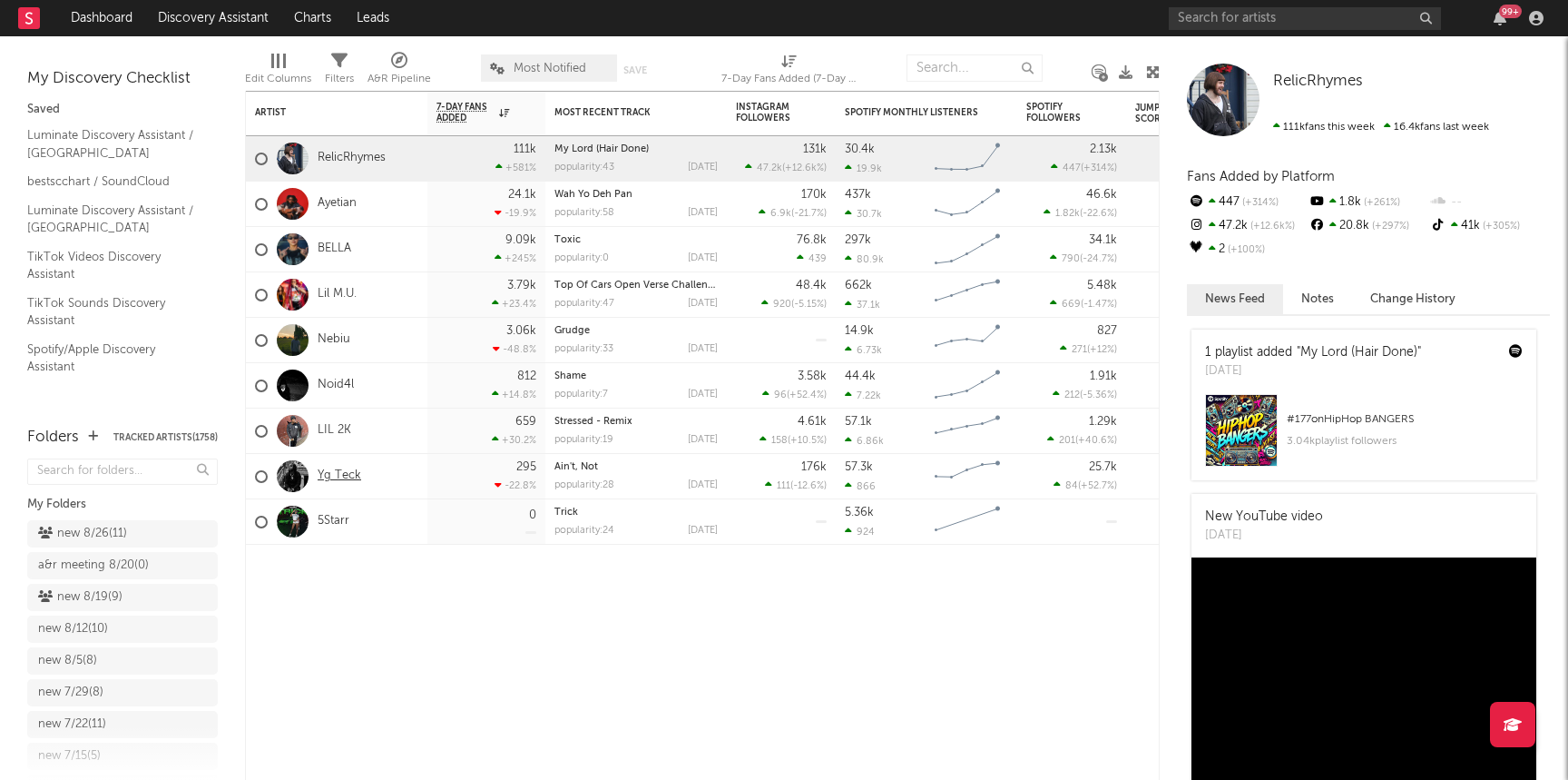
click at [349, 479] on link "Yg Teck" at bounding box center [340, 477] width 44 height 16
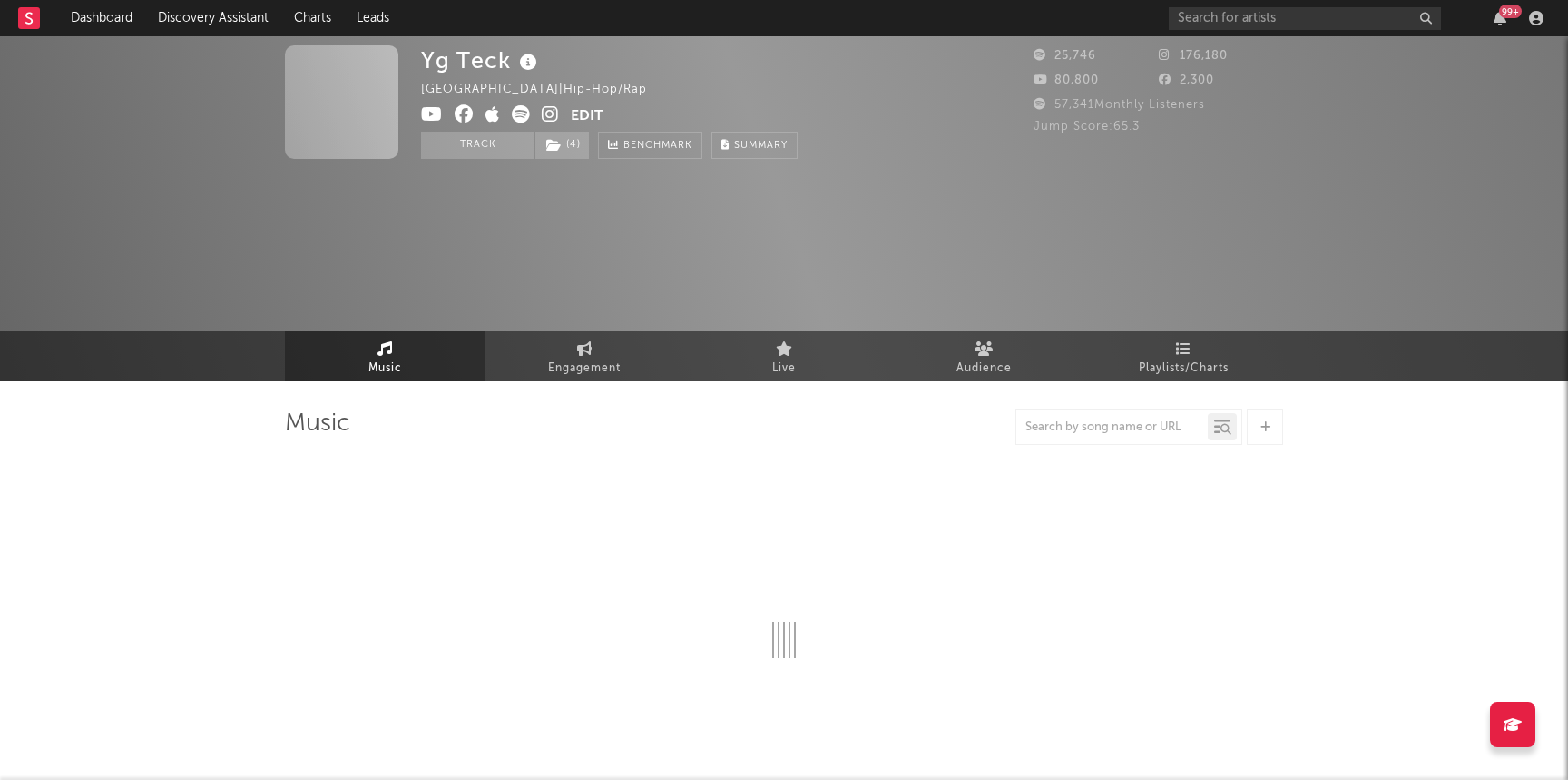
select select "6m"
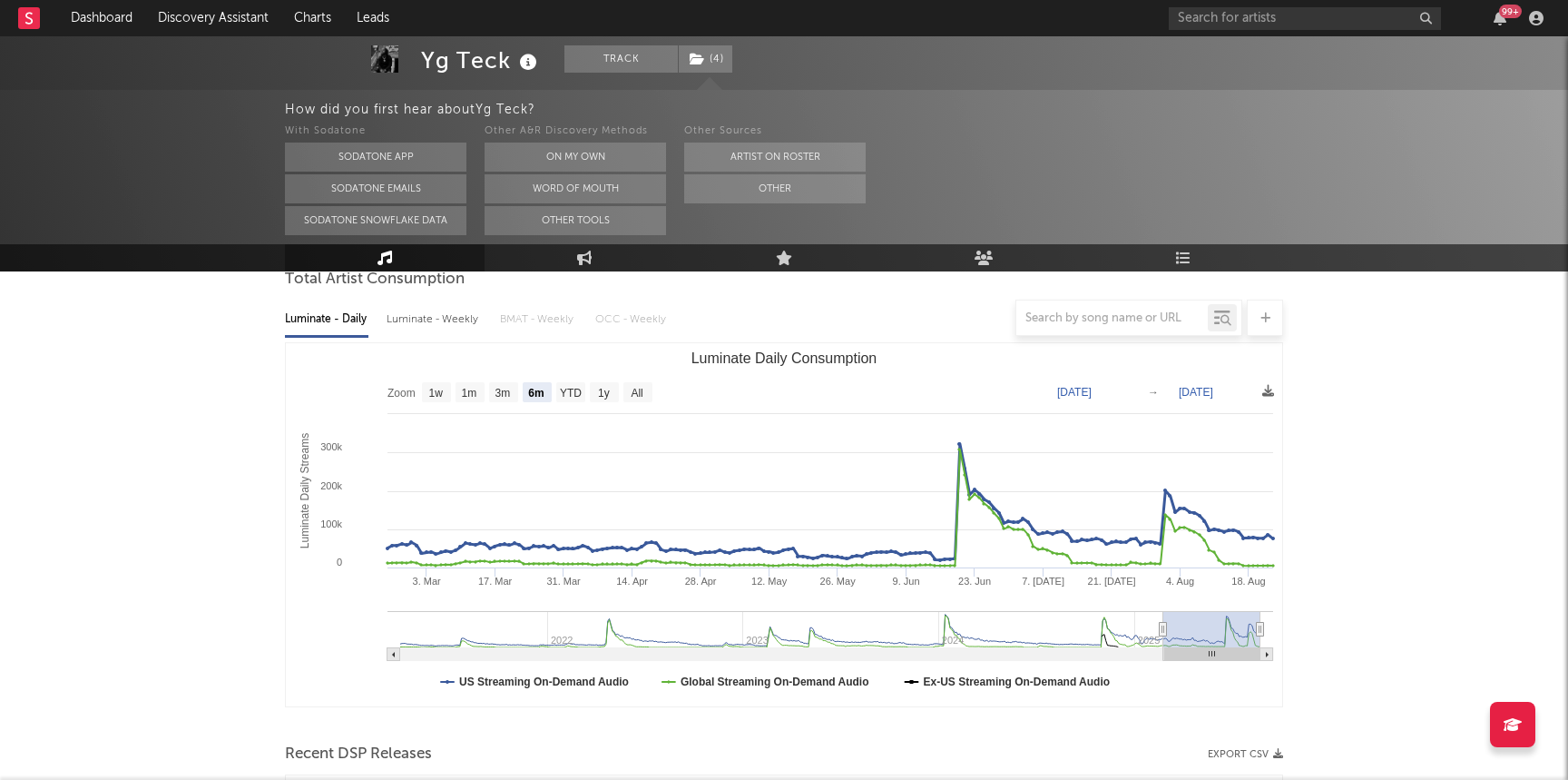
scroll to position [178, 0]
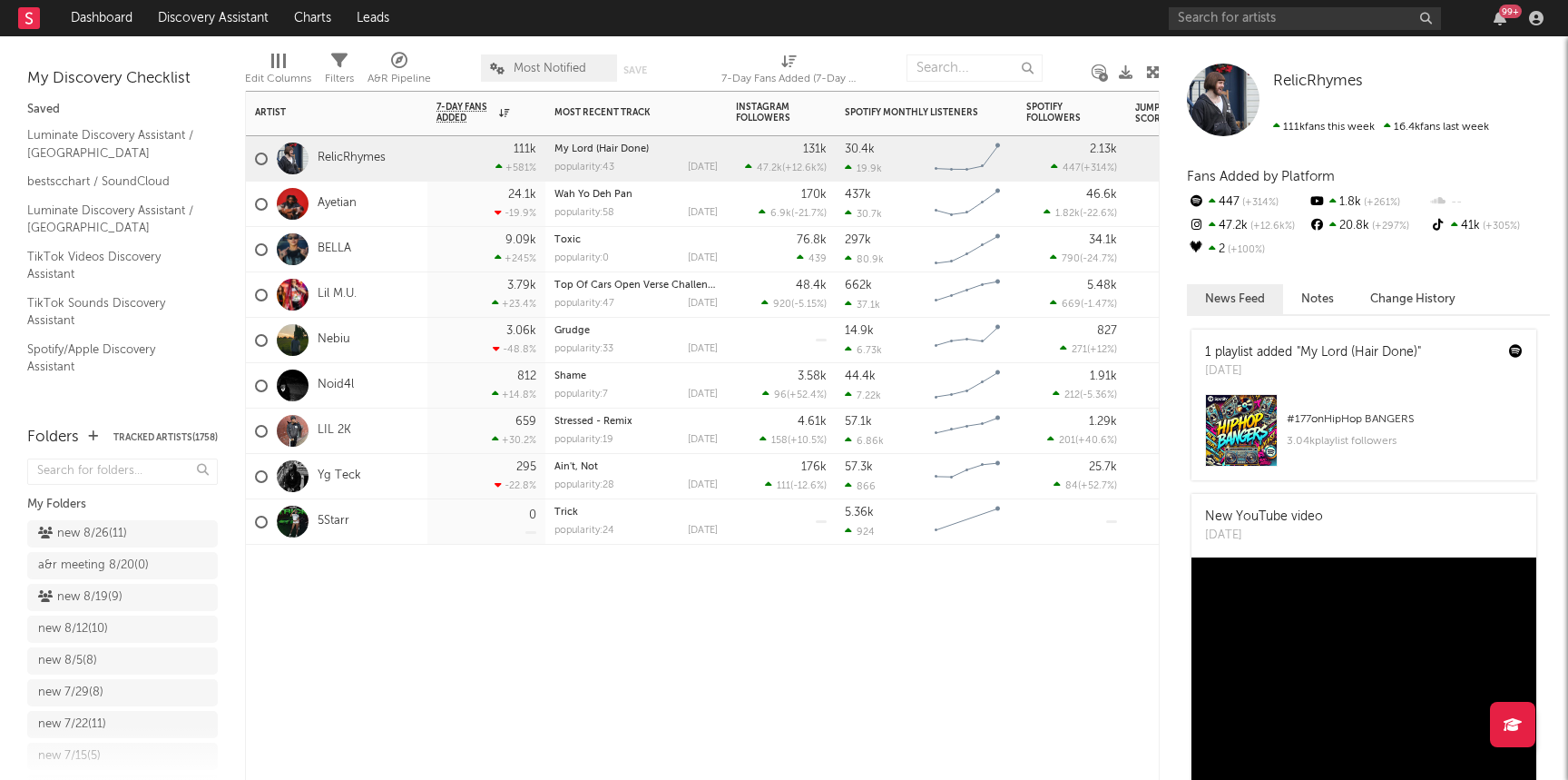
click at [317, 523] on div at bounding box center [292, 521] width 50 height 32
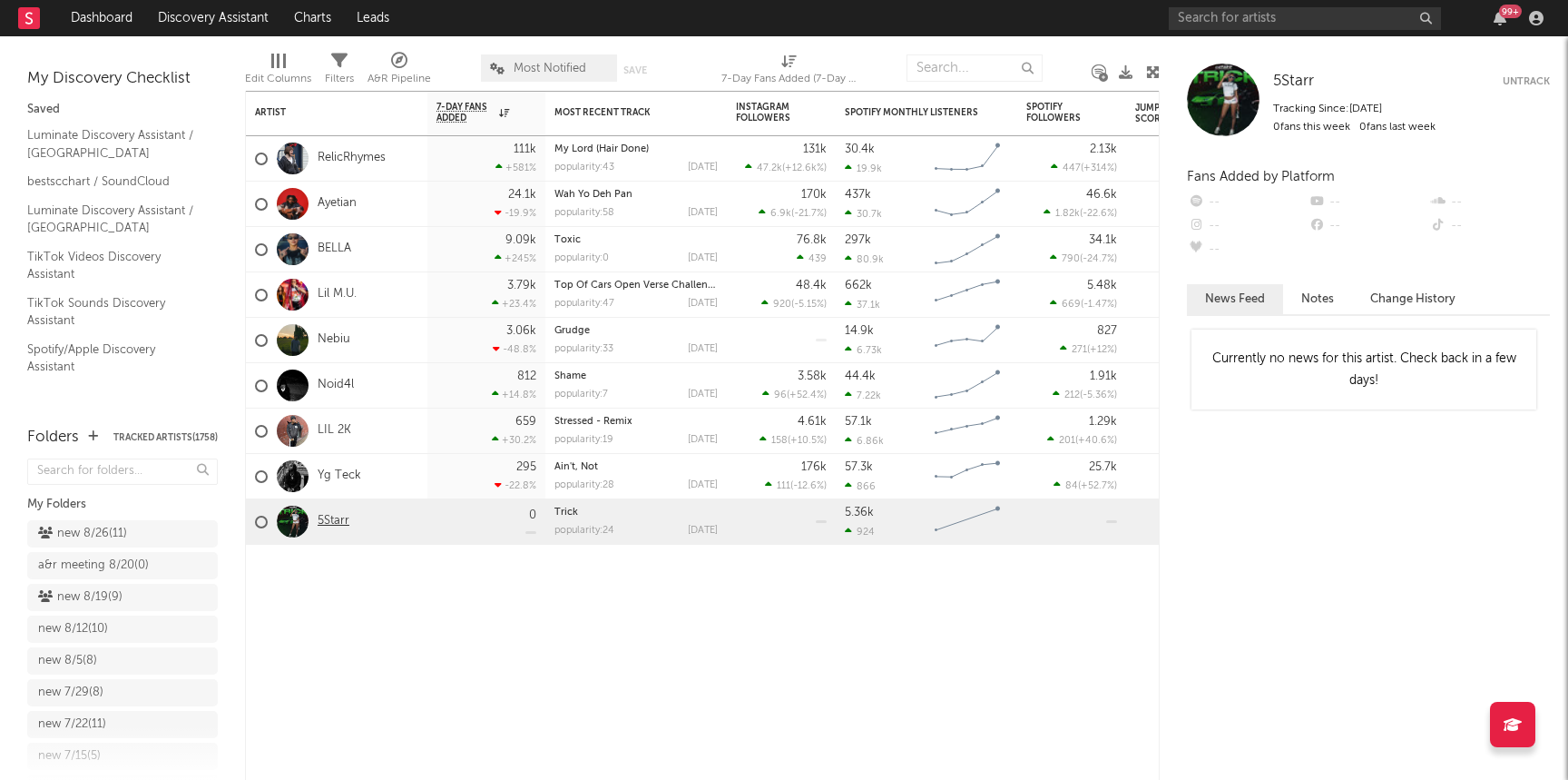
click at [339, 518] on link "5Starr" at bounding box center [334, 521] width 32 height 16
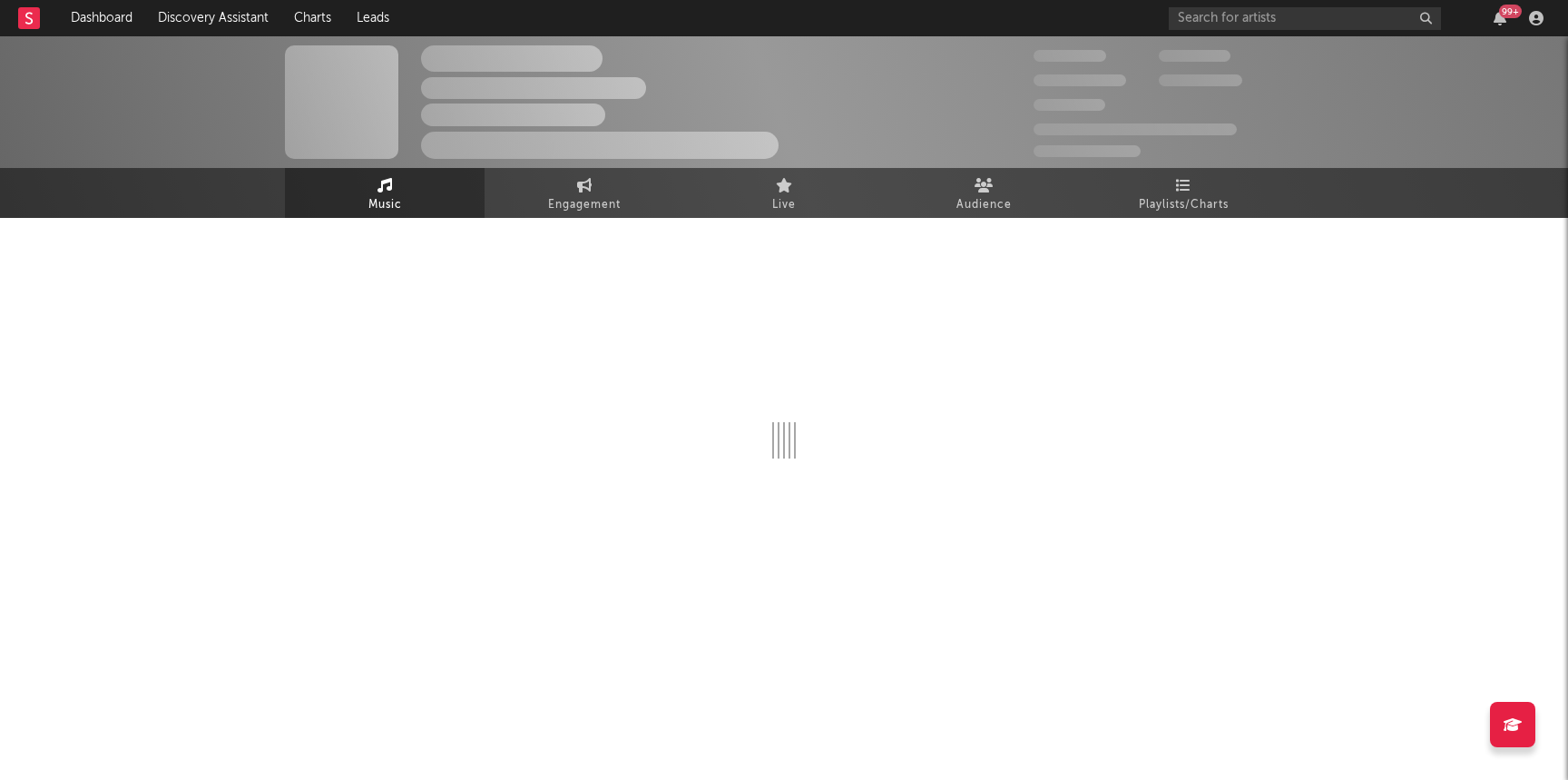
select select "1w"
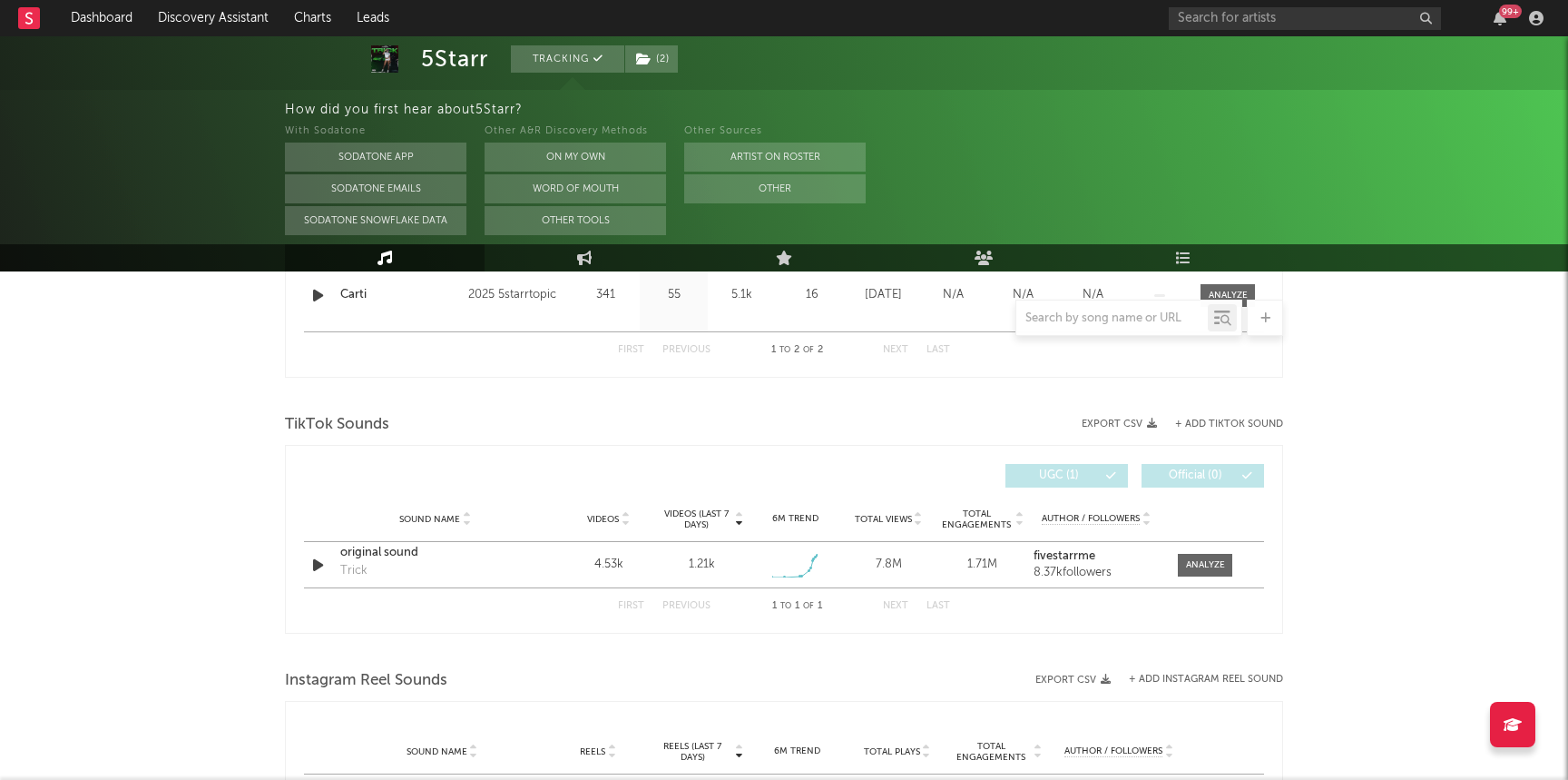
scroll to position [915, 0]
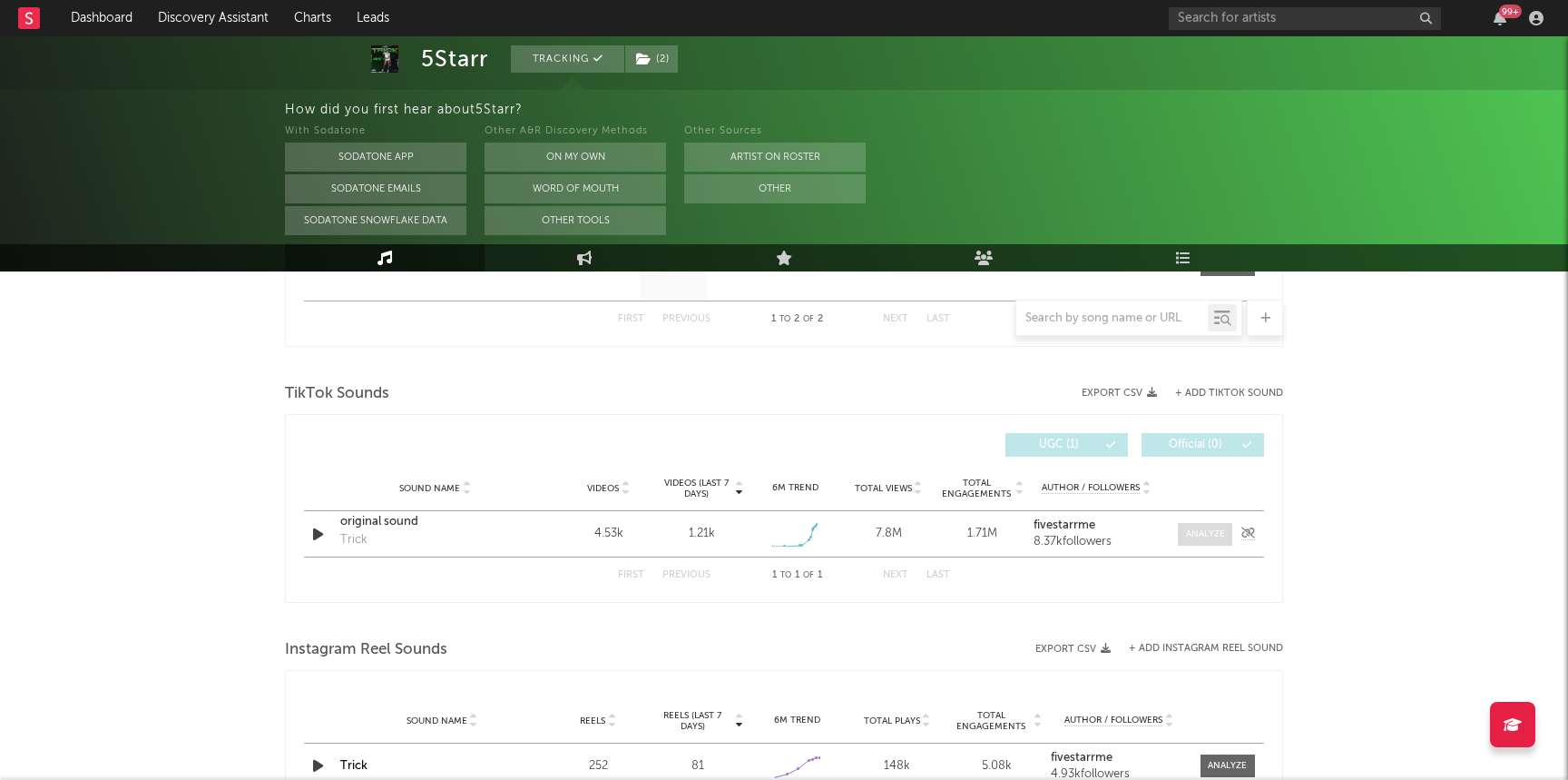
click at [1209, 539] on div at bounding box center [1205, 534] width 39 height 14
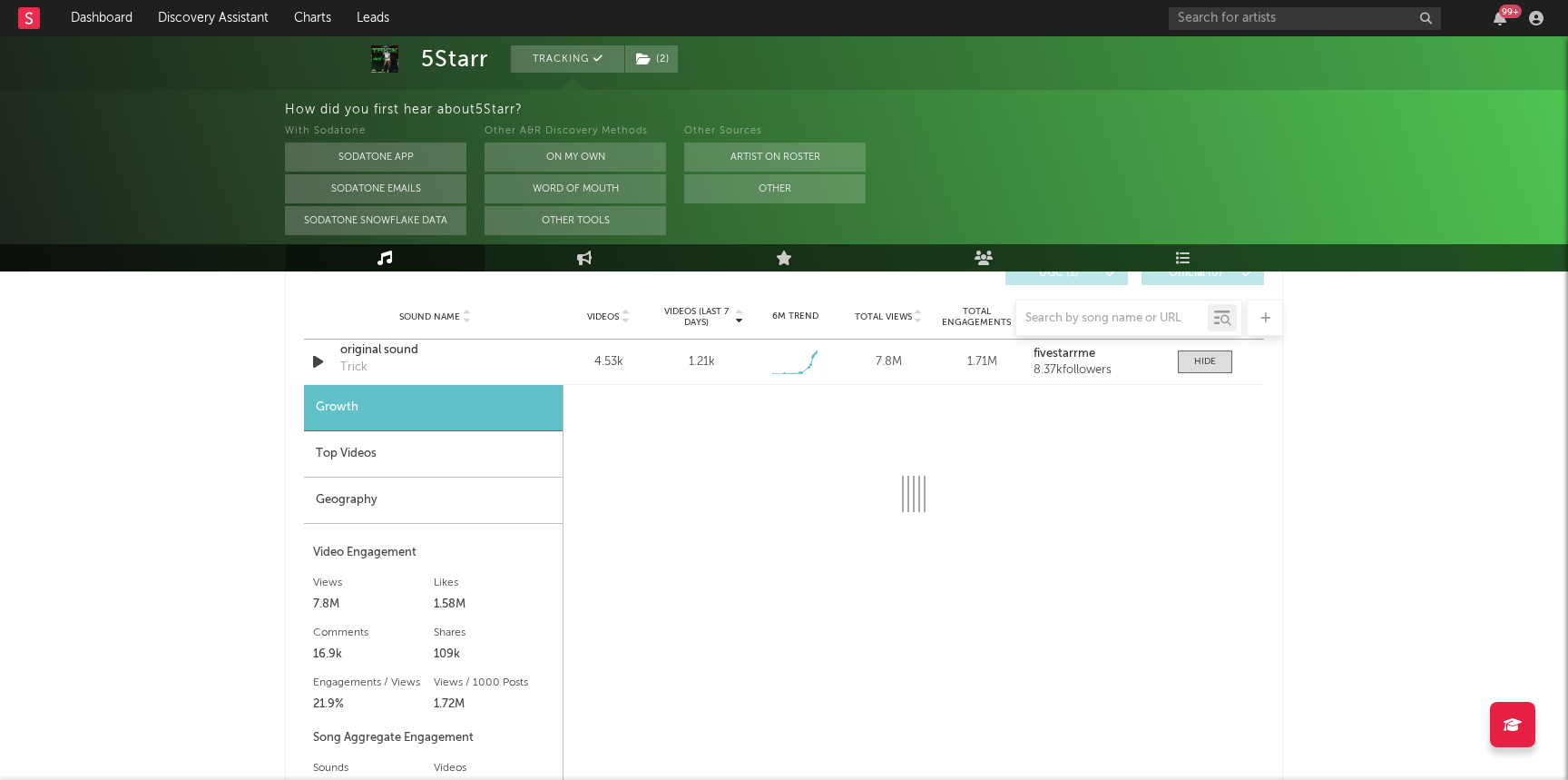
select select "1w"
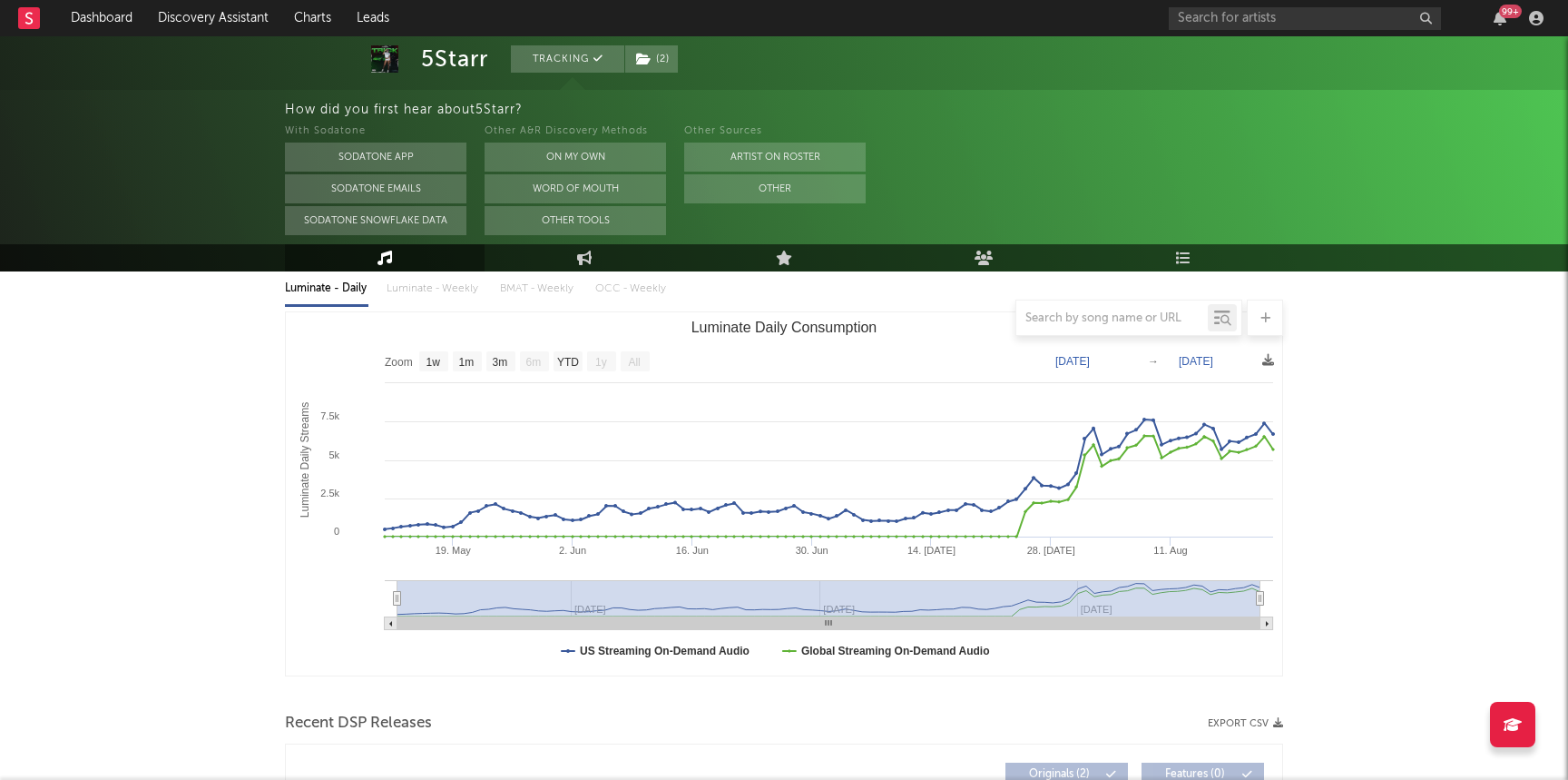
scroll to position [0, 0]
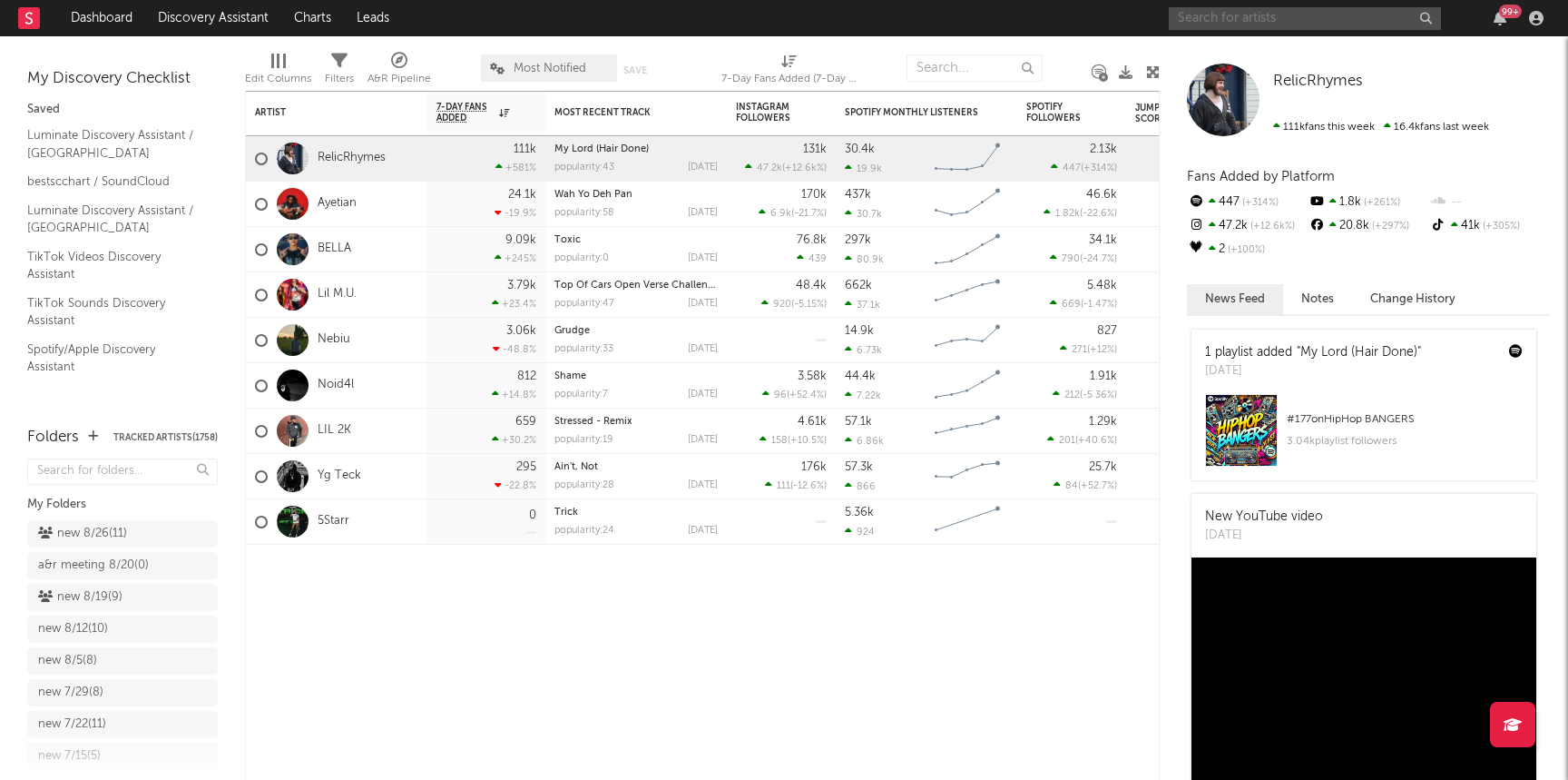
click at [1325, 25] on input "text" at bounding box center [1305, 18] width 273 height 23
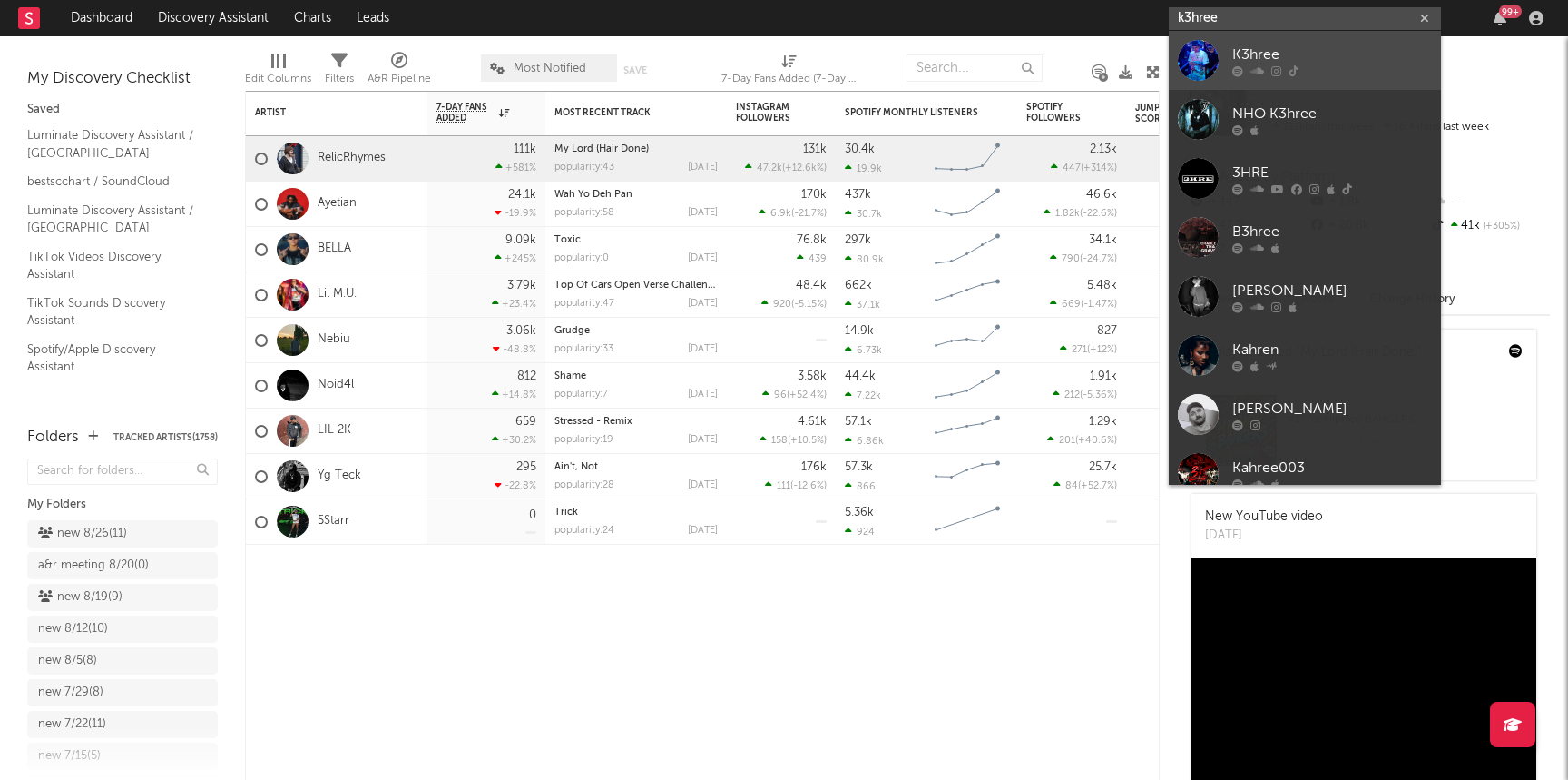
type input "k3hree"
click at [1269, 49] on div "K3hree" at bounding box center [1332, 55] width 199 height 22
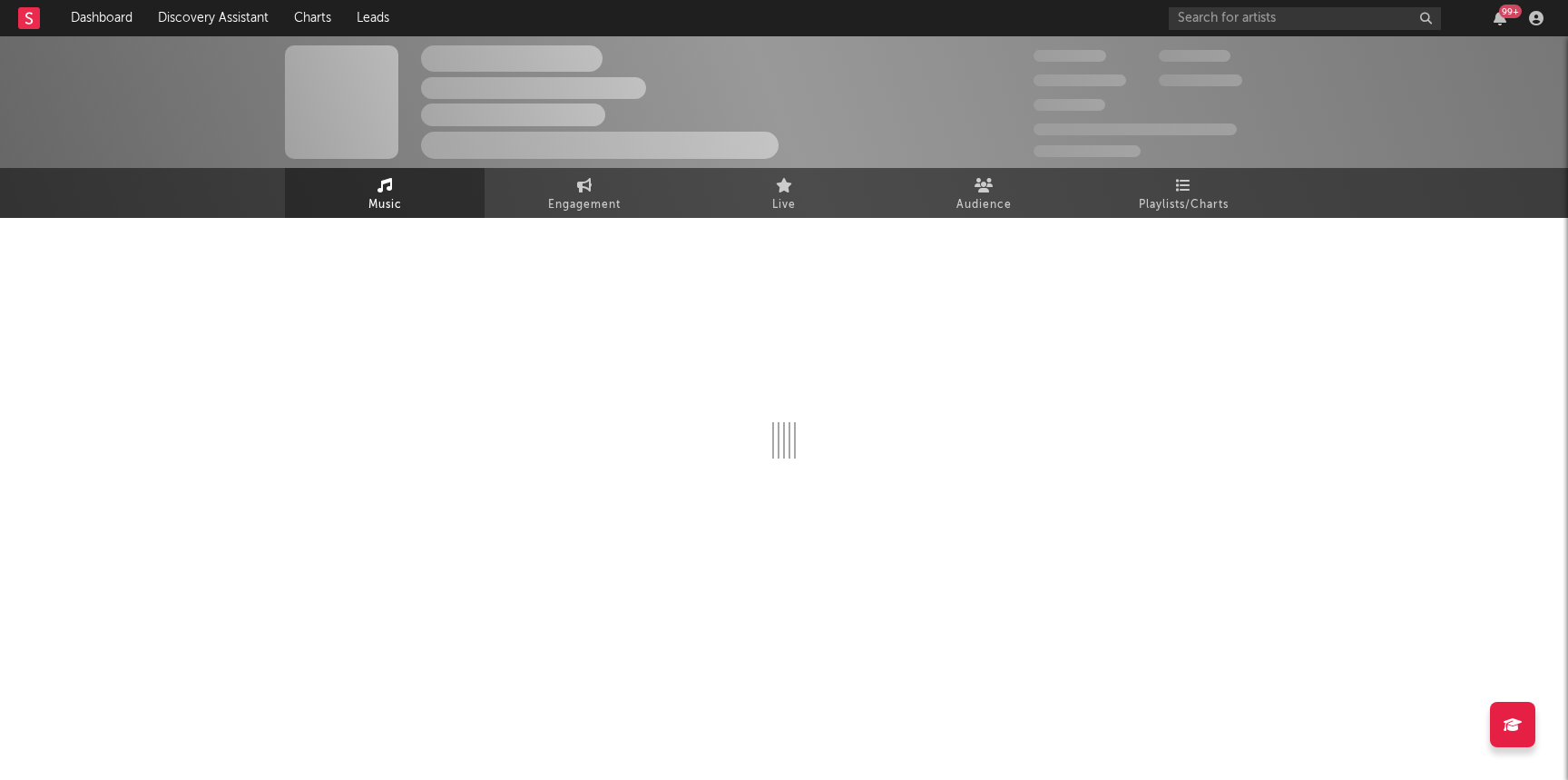
select select "6m"
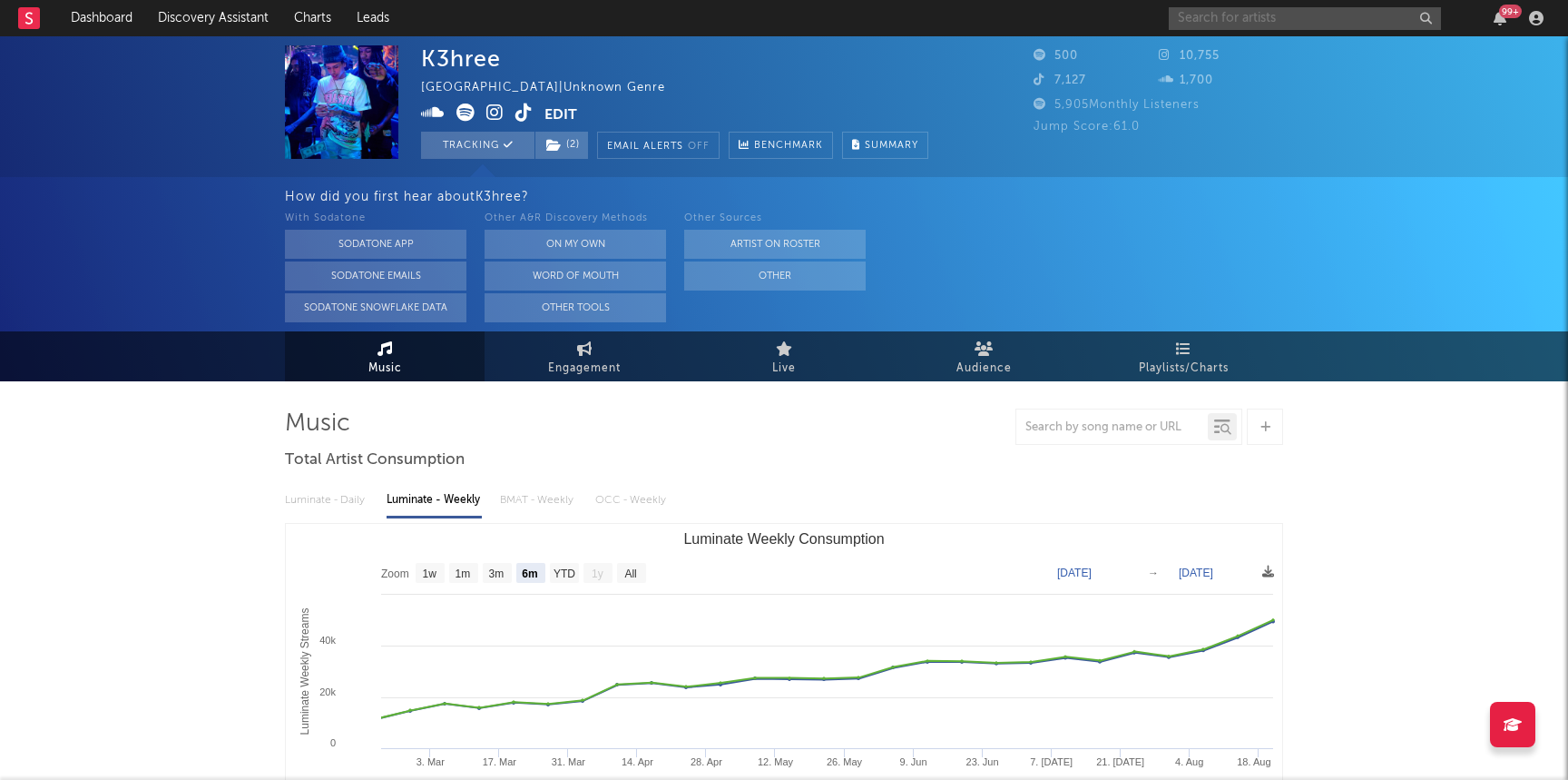
click at [1282, 13] on input "text" at bounding box center [1305, 18] width 273 height 23
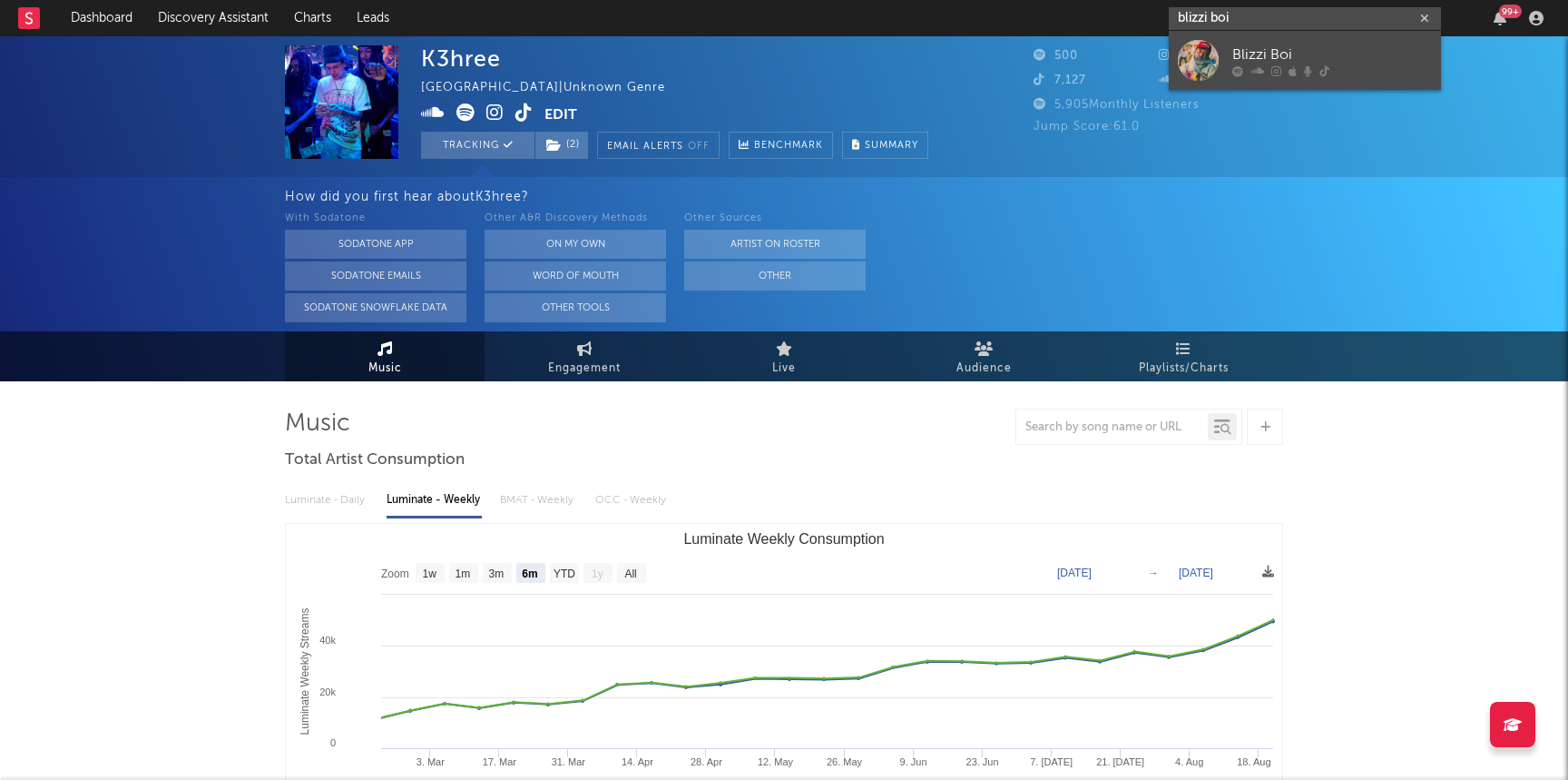
type input "blizzi boi"
click at [1243, 74] on icon at bounding box center [1238, 70] width 11 height 11
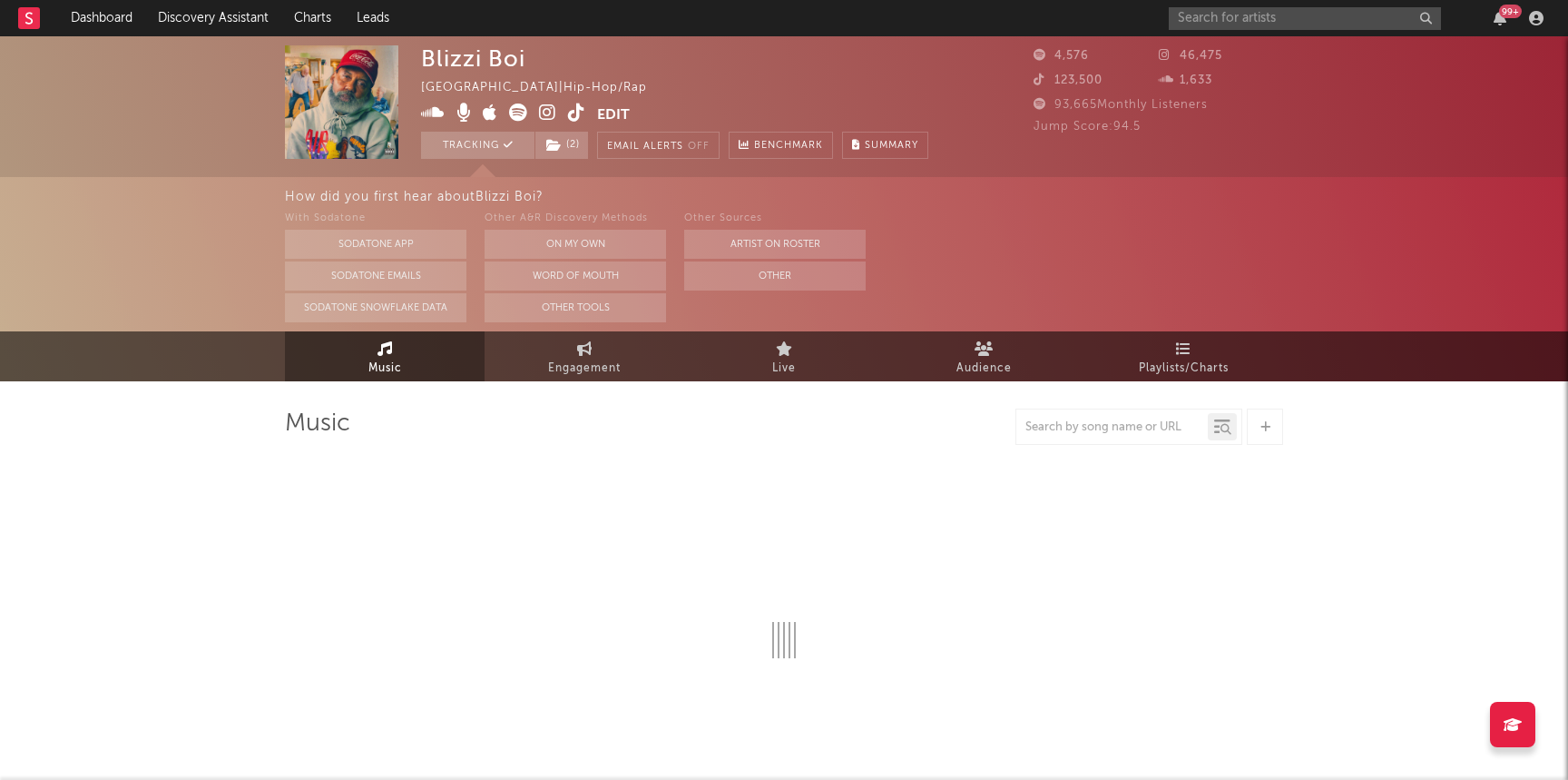
select select "1w"
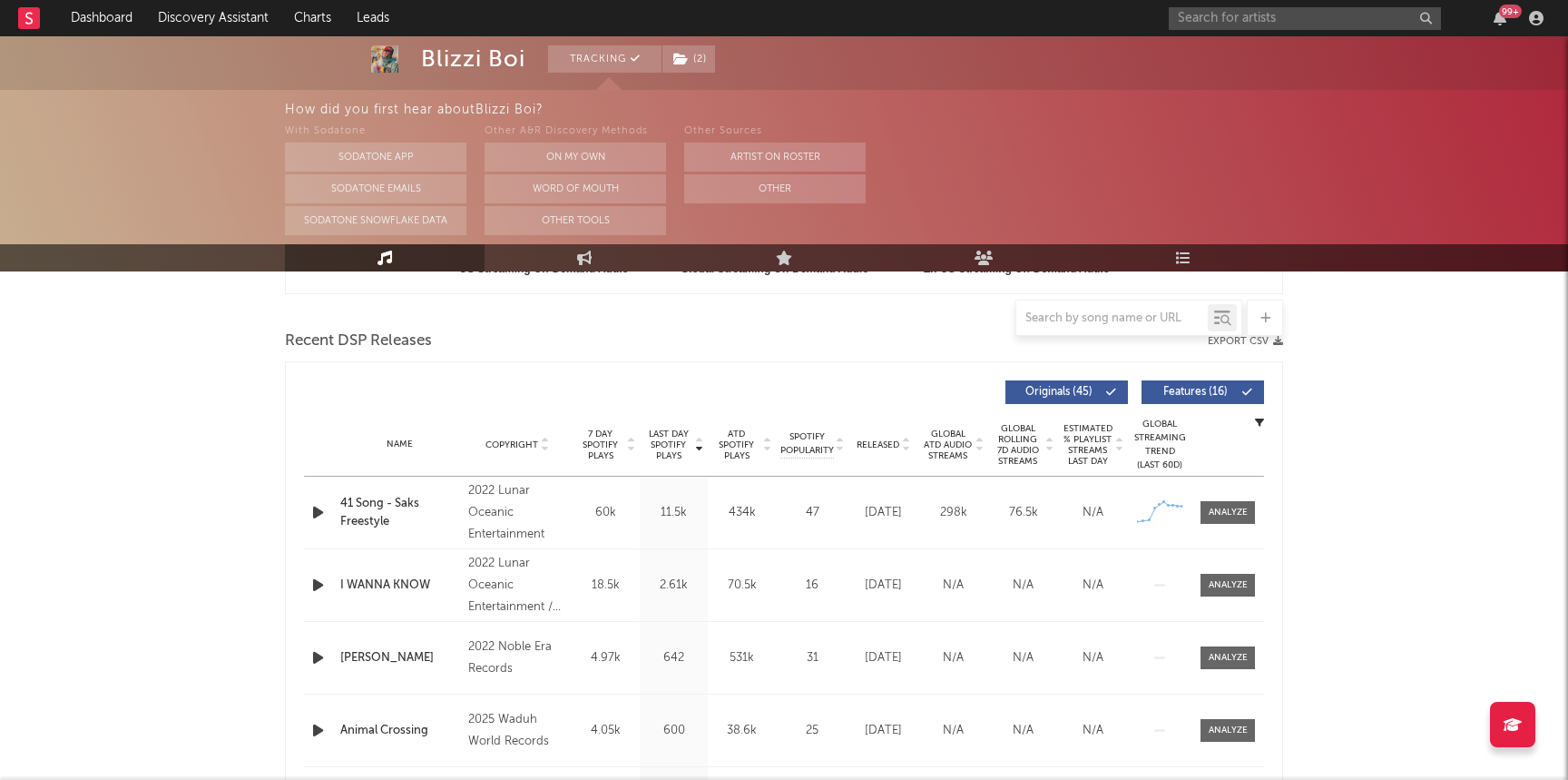
scroll to position [596, 0]
click at [1233, 505] on div at bounding box center [1228, 510] width 39 height 14
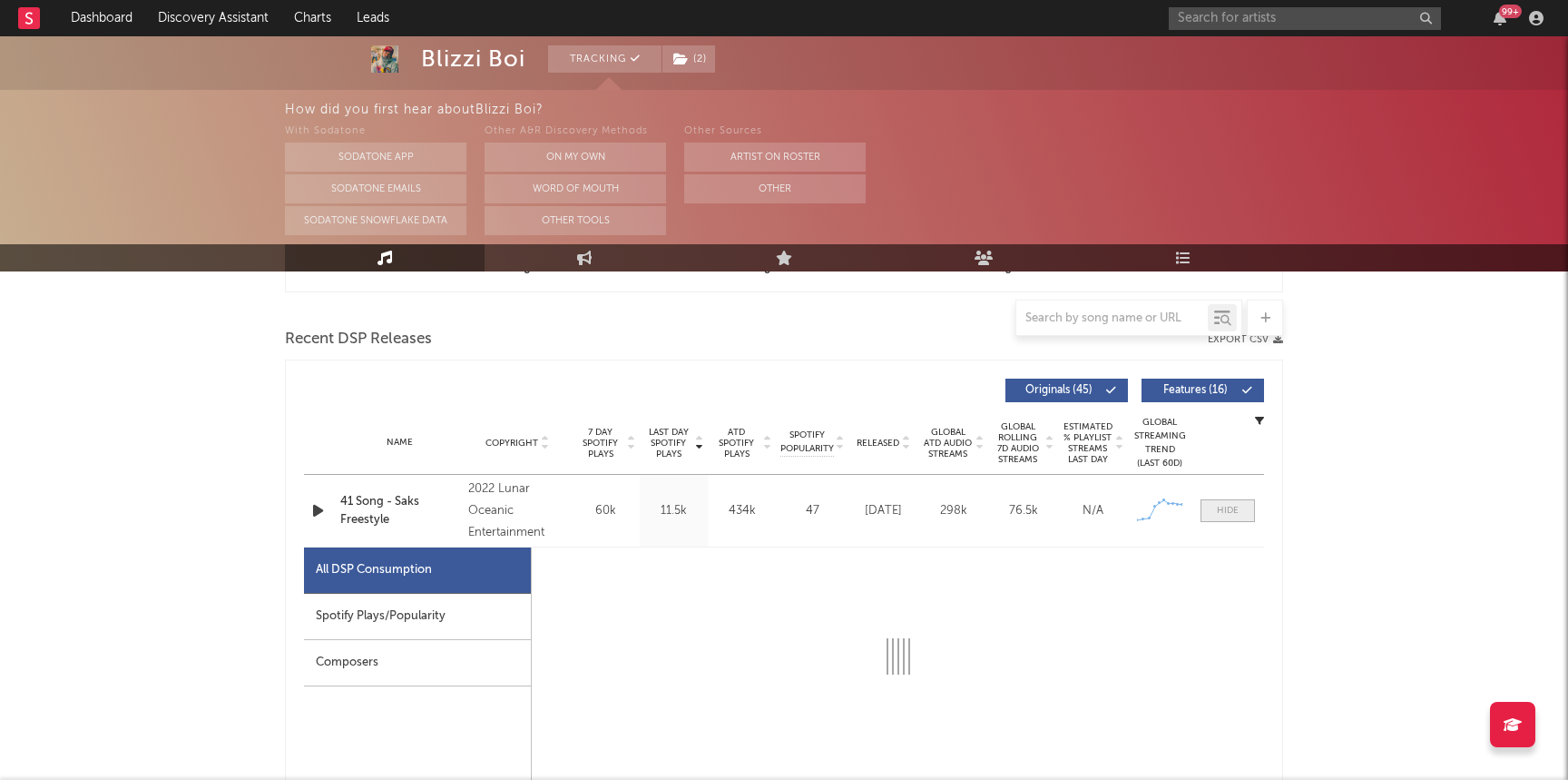
select select "1w"
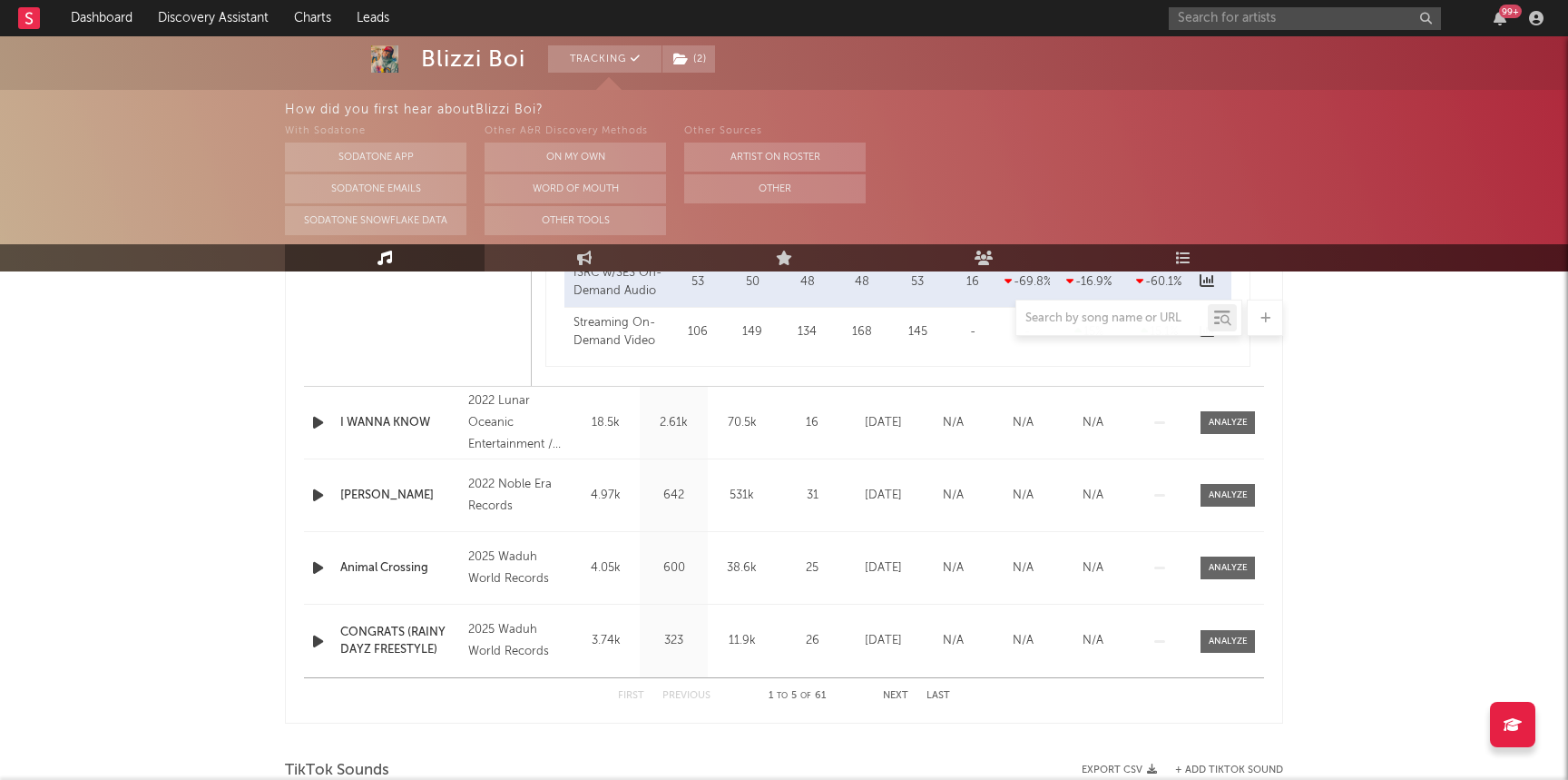
scroll to position [1589, 0]
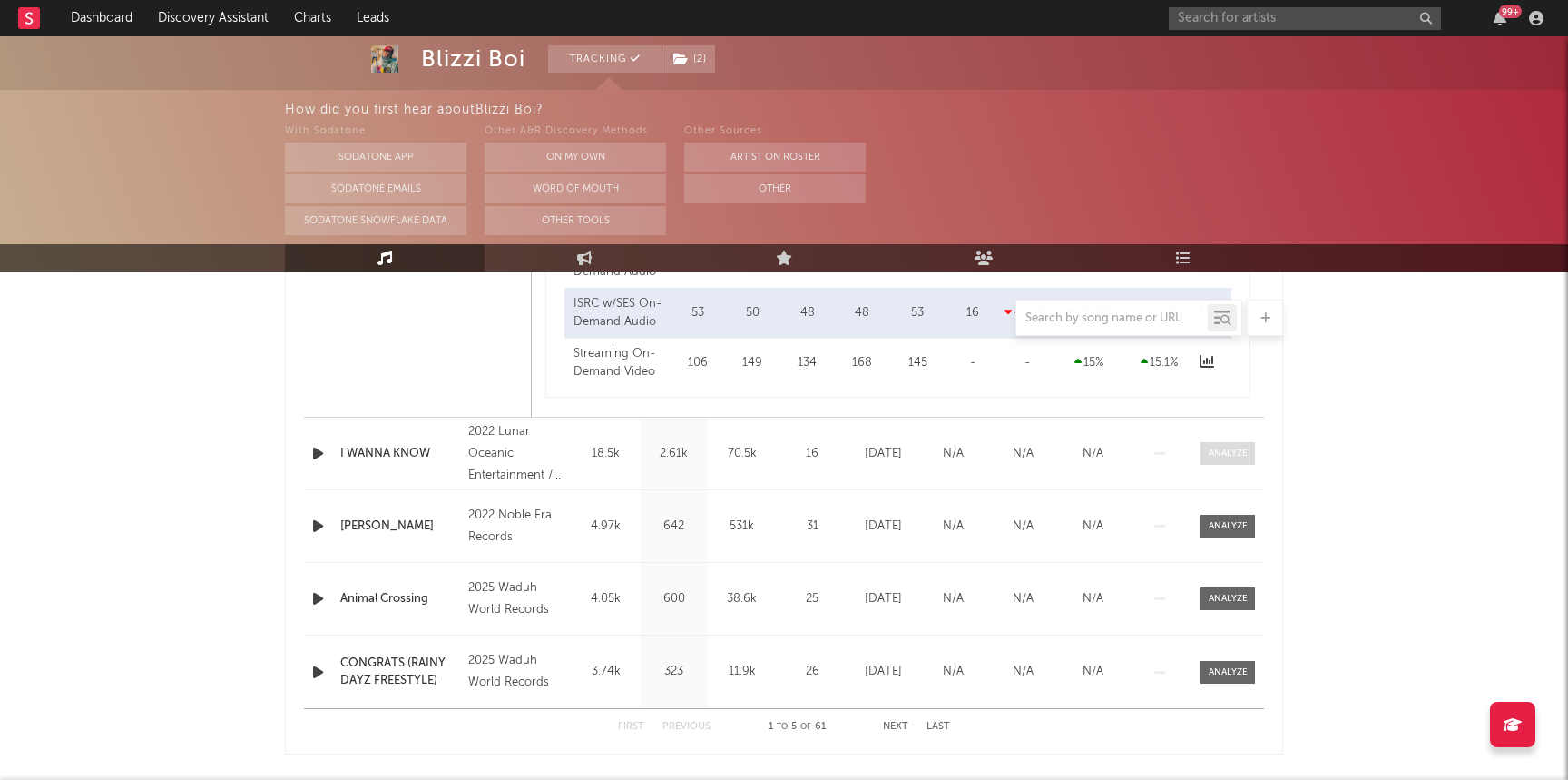
click at [1214, 451] on div at bounding box center [1228, 454] width 39 height 14
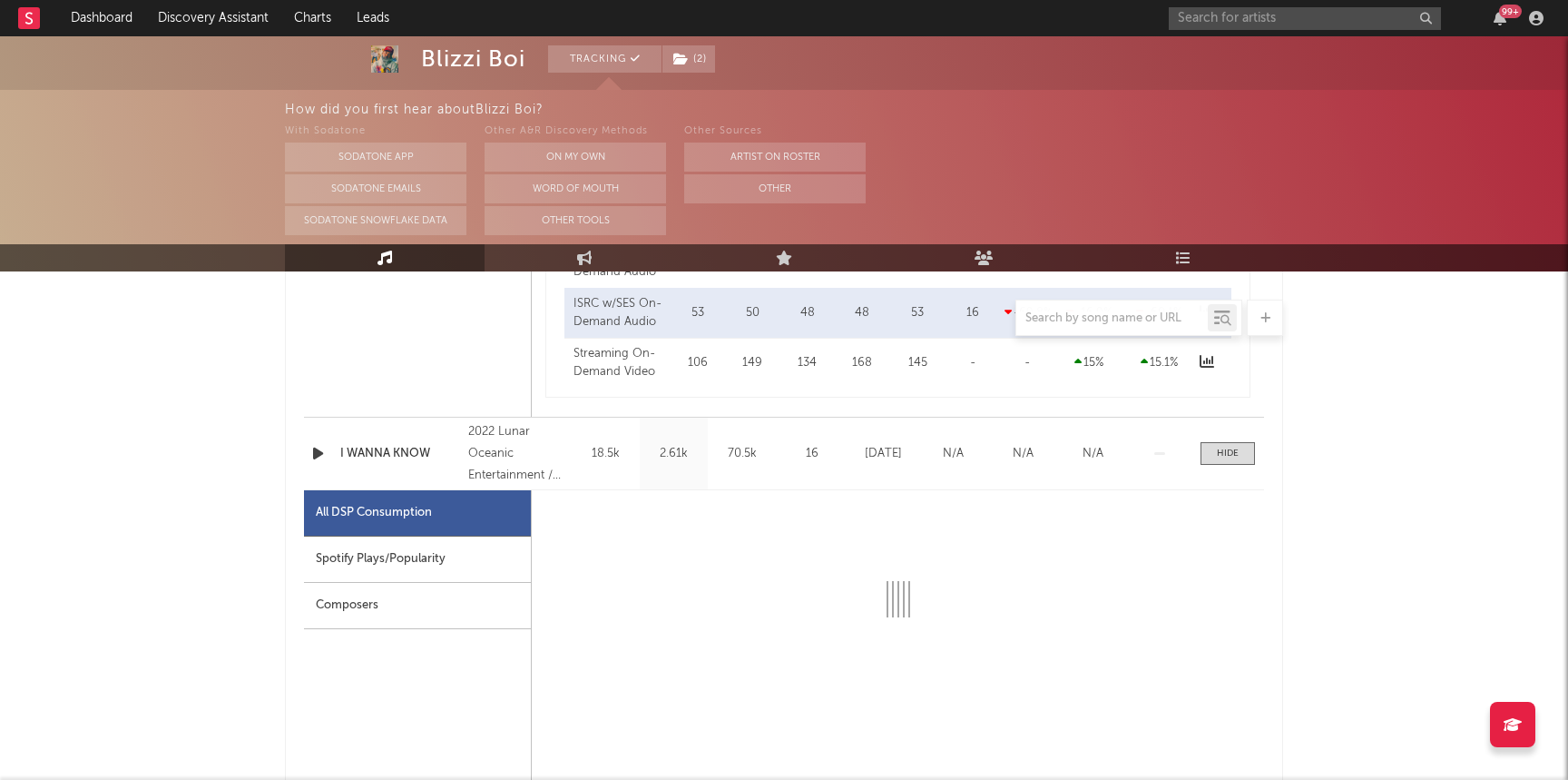
select select "1w"
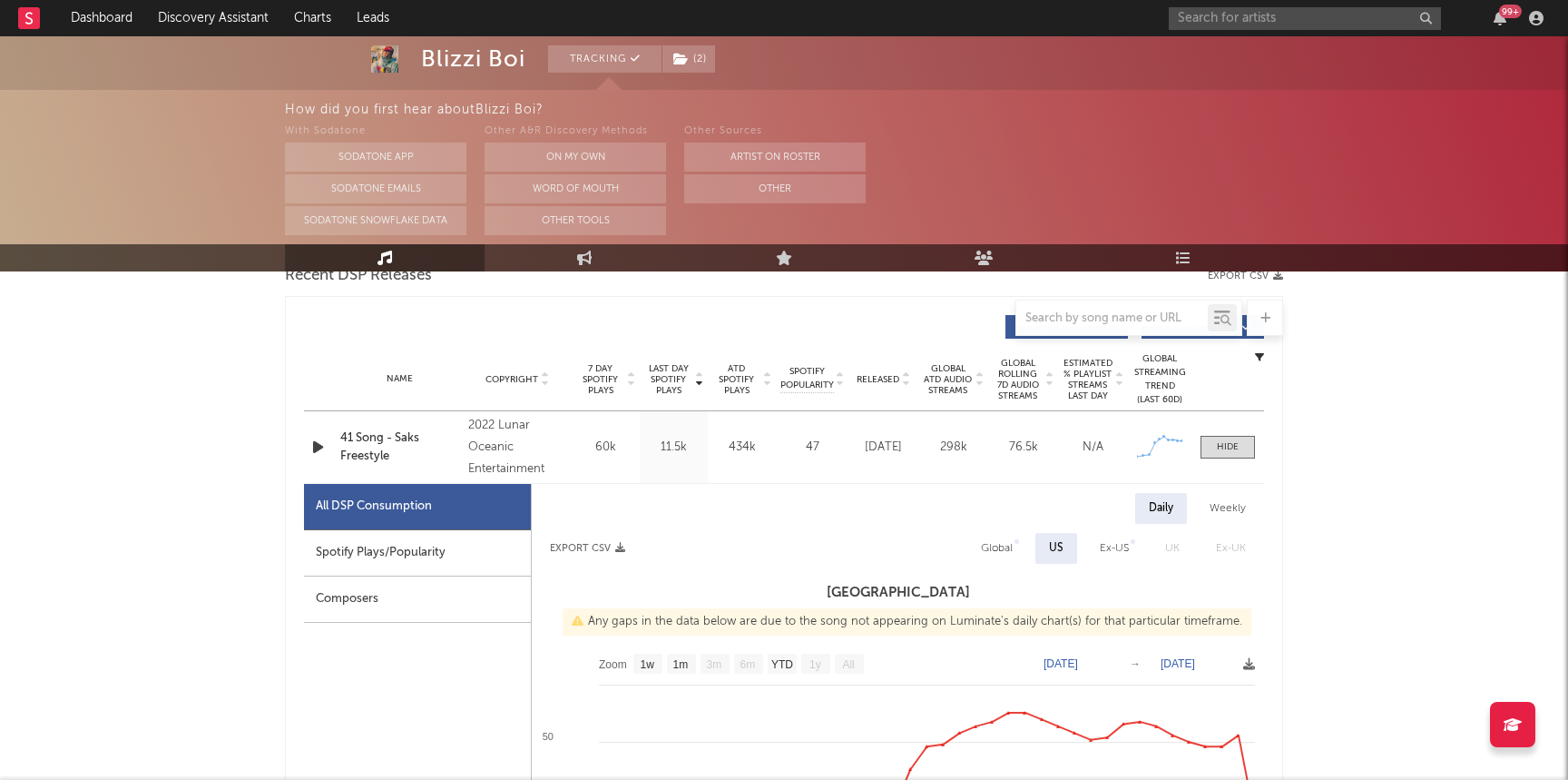
scroll to position [0, 0]
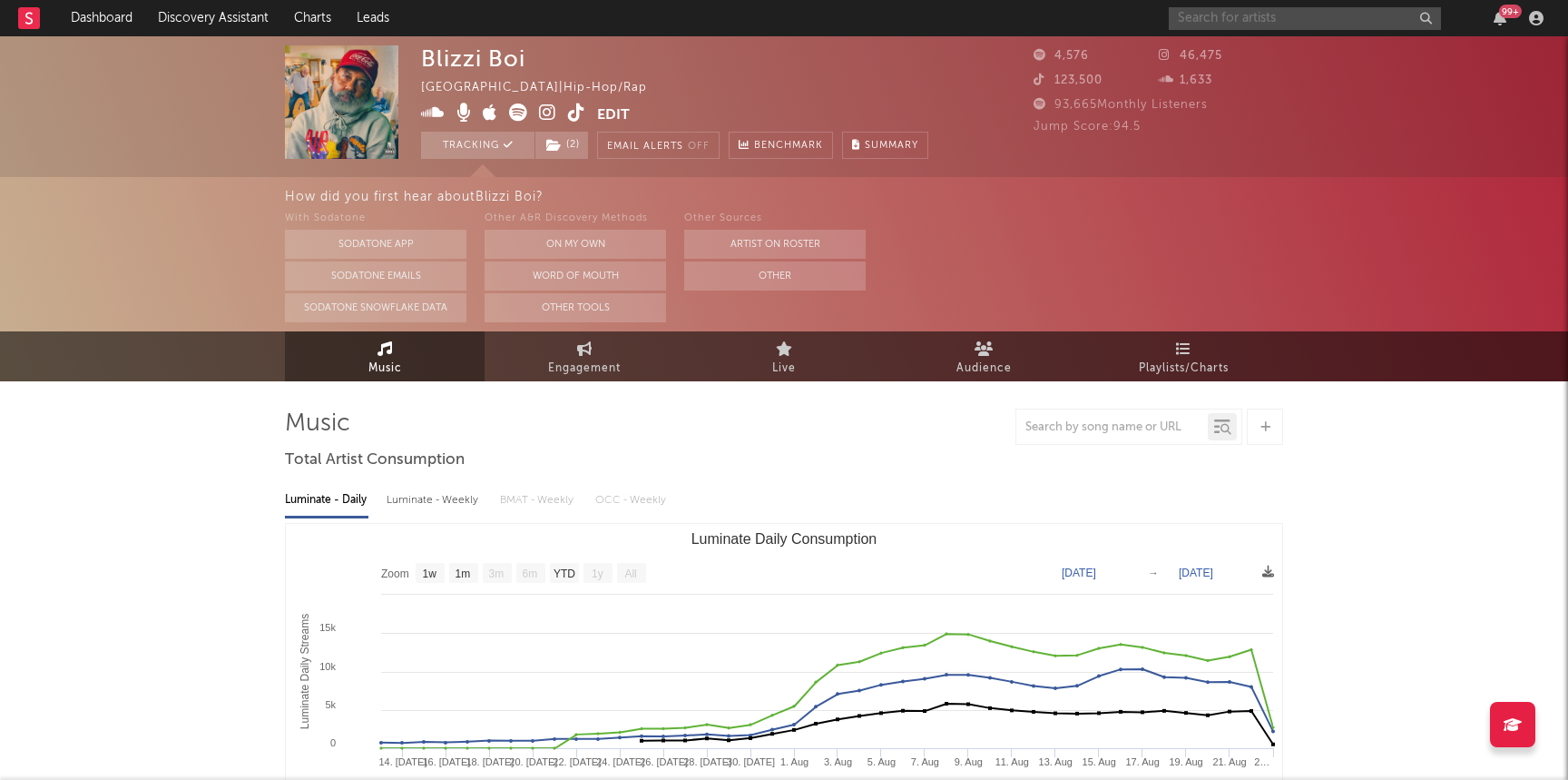
click at [1253, 26] on input "text" at bounding box center [1305, 18] width 273 height 23
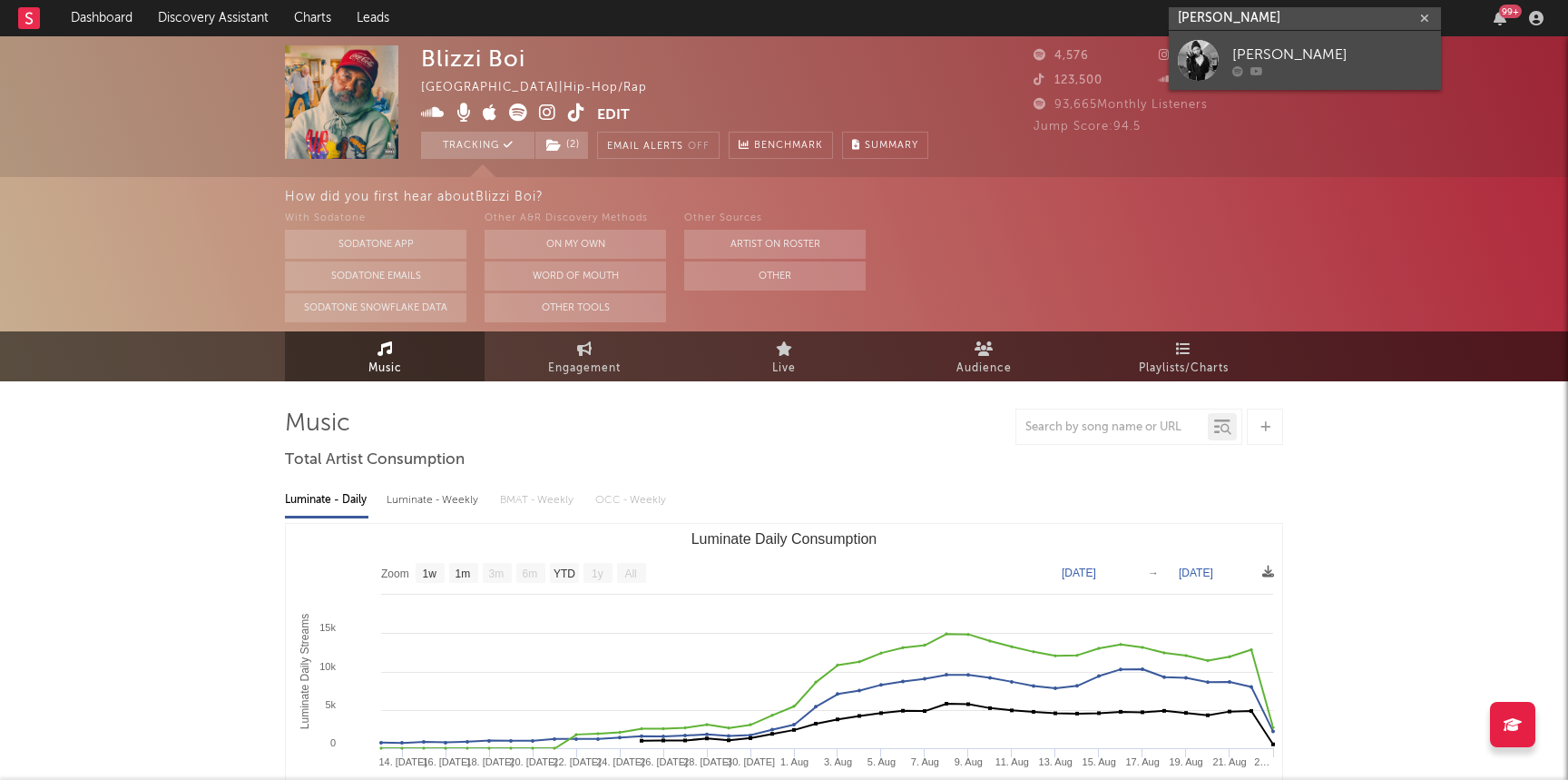
type input "shuno wick"
click at [1260, 51] on div "[PERSON_NAME]" at bounding box center [1332, 55] width 199 height 22
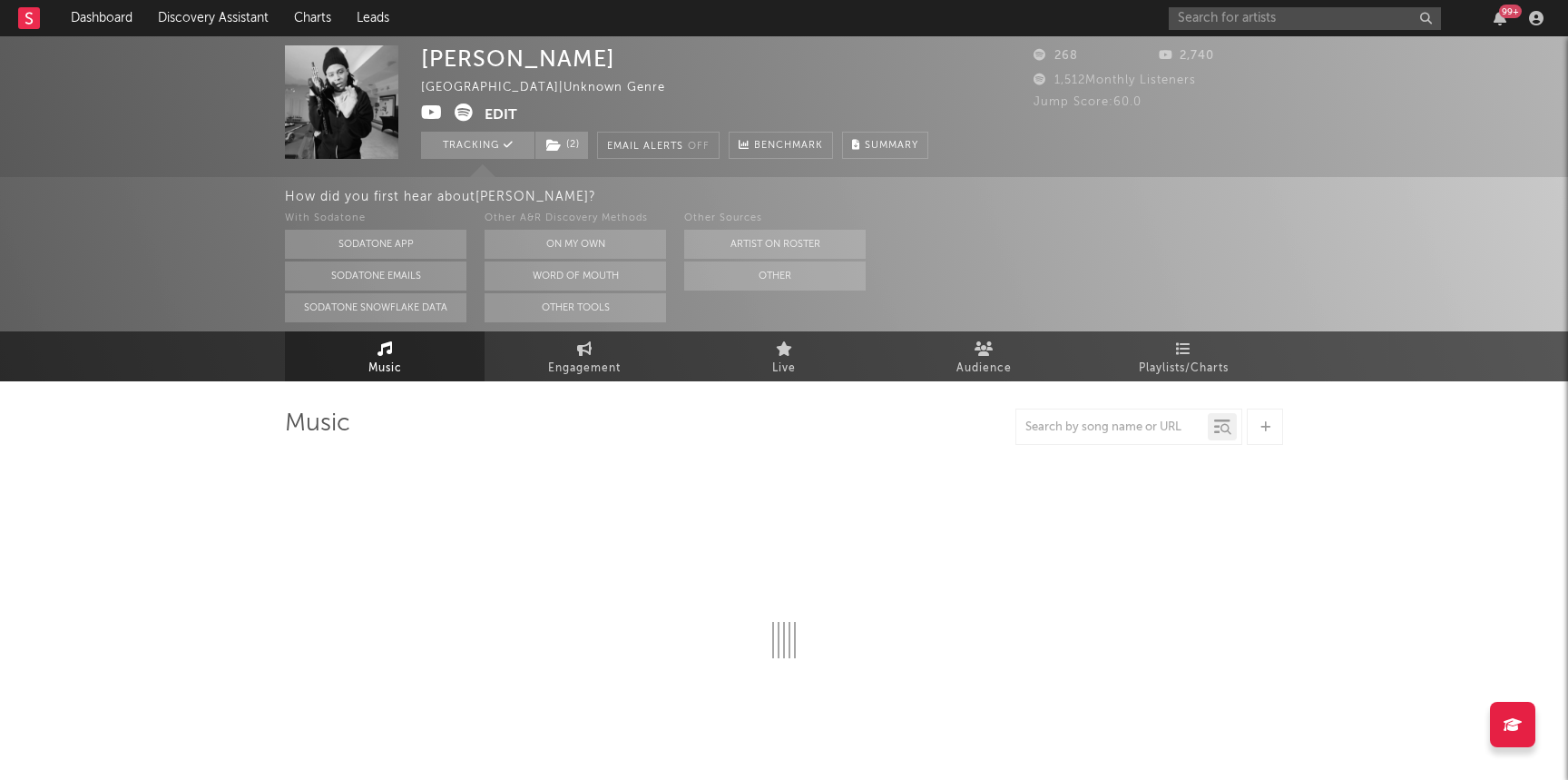
select select "1w"
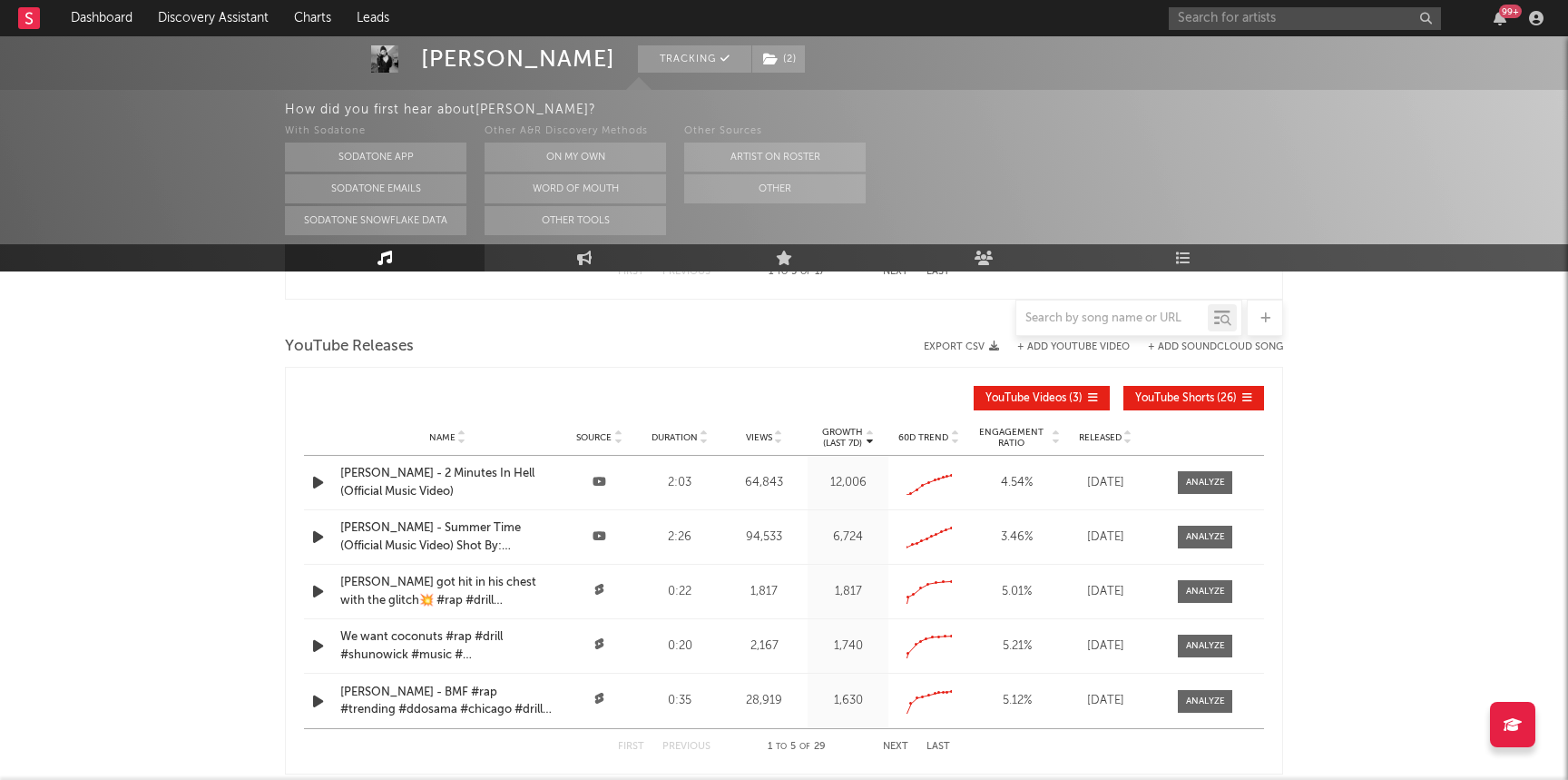
scroll to position [1214, 0]
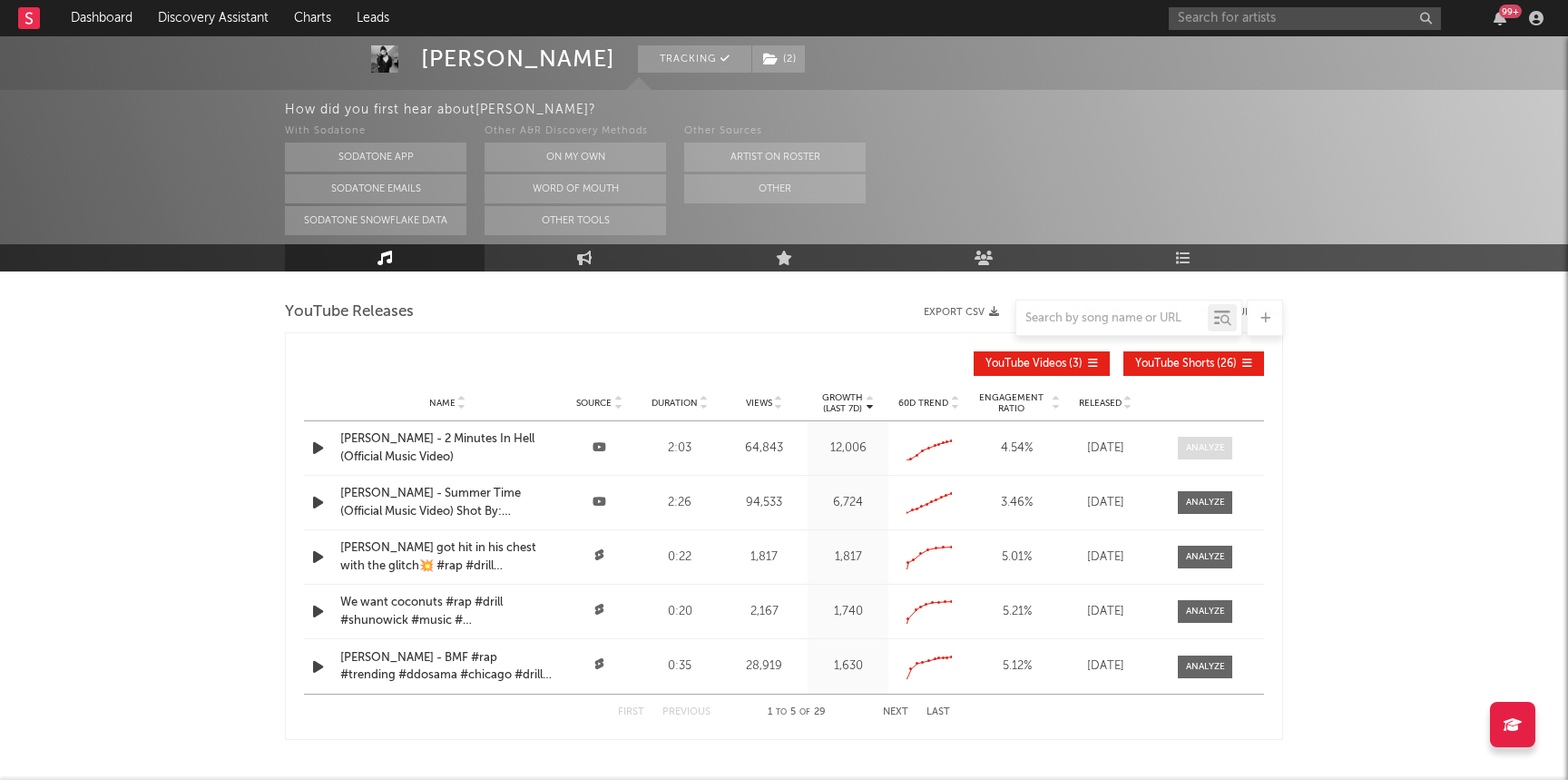
click at [1217, 447] on div at bounding box center [1205, 448] width 39 height 14
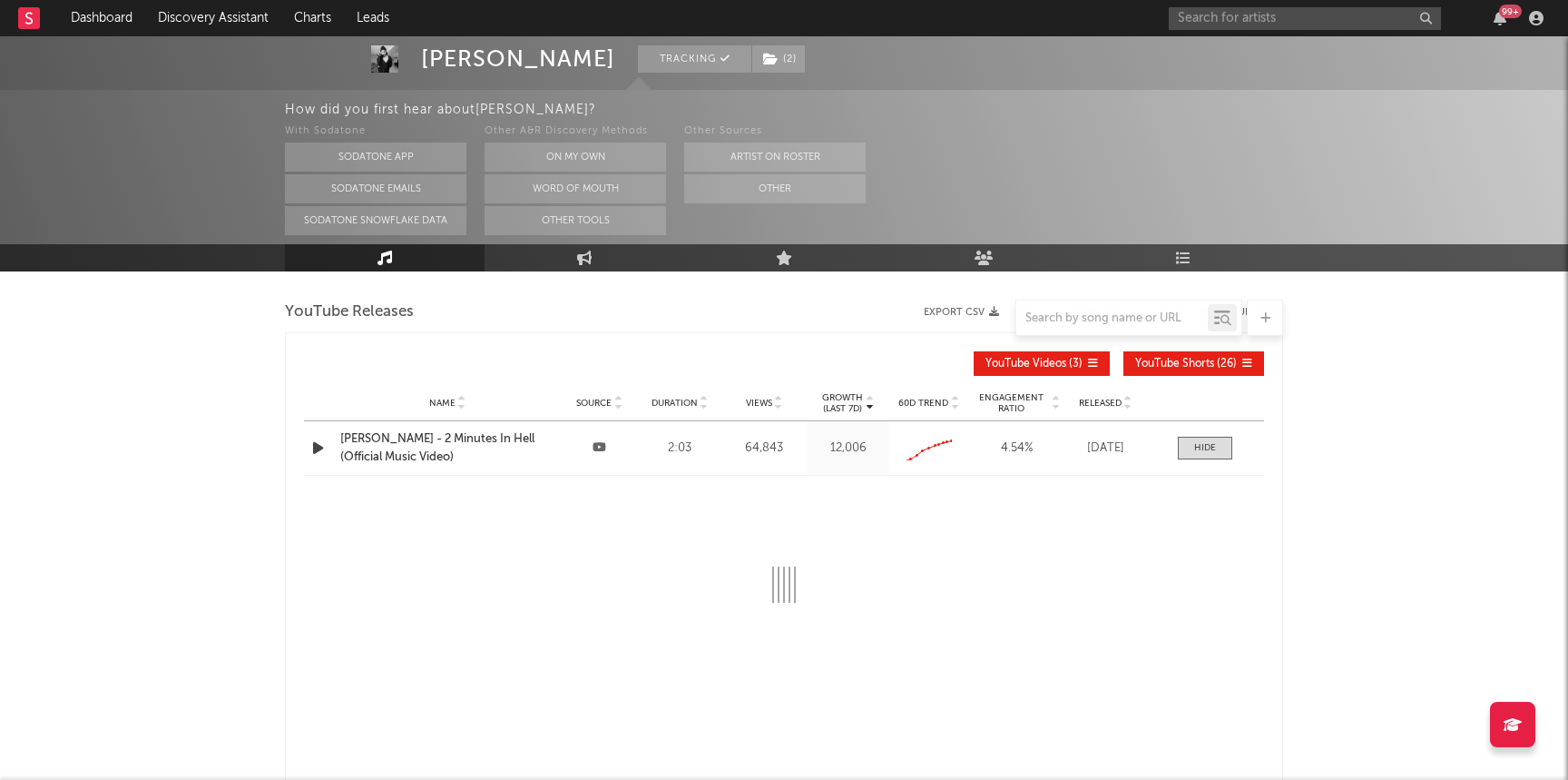
select select "All"
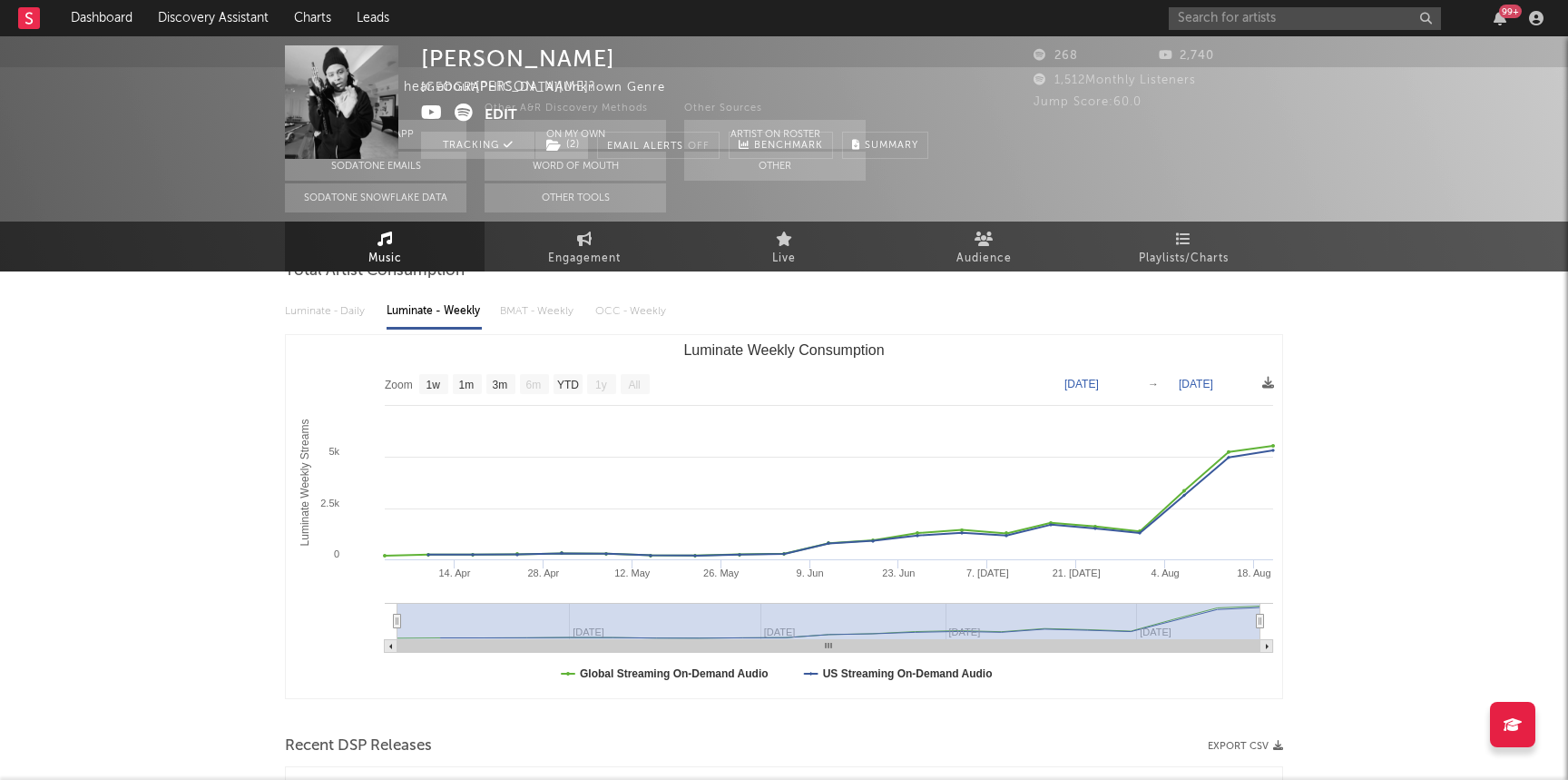
scroll to position [0, 0]
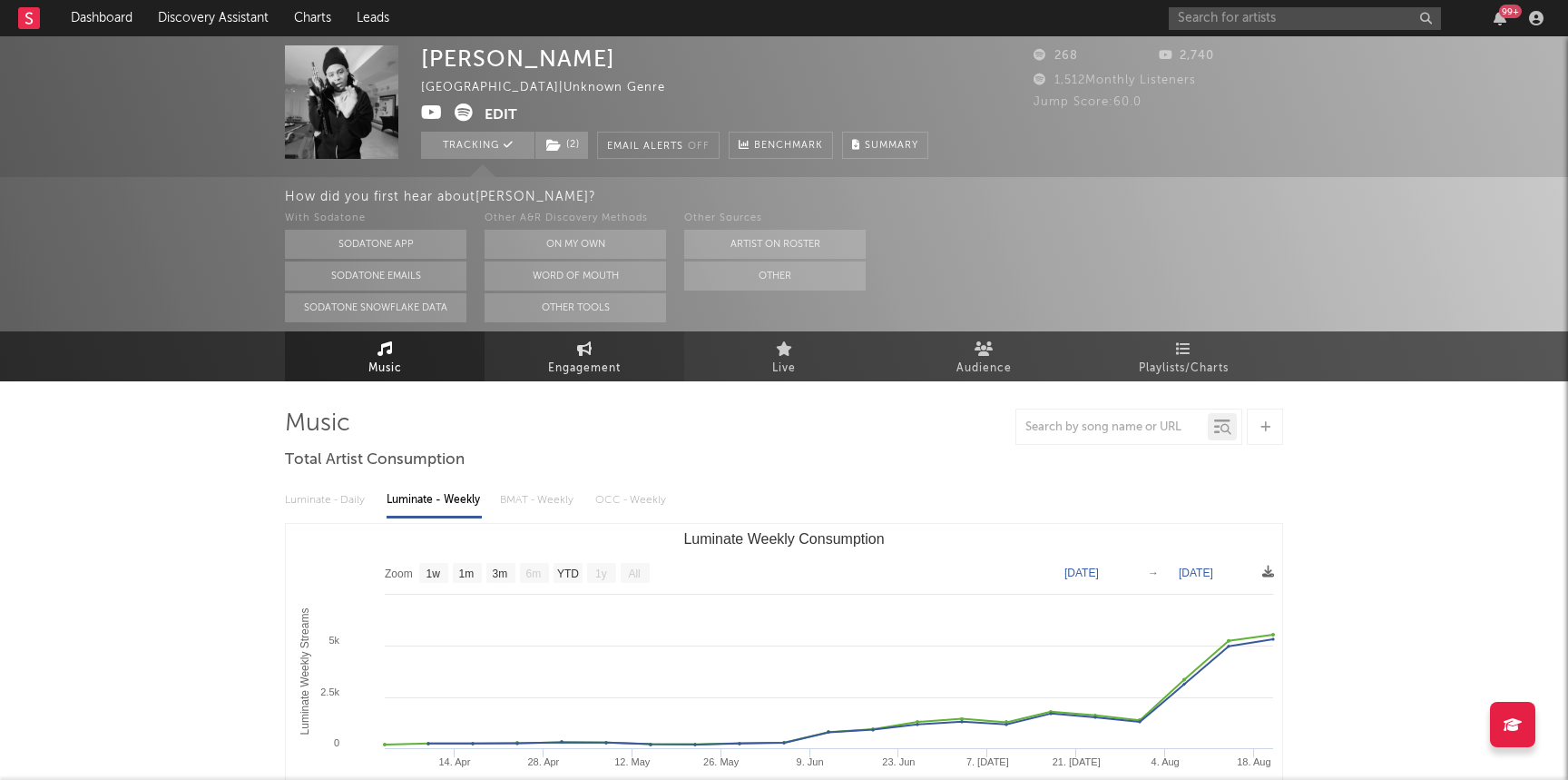
click at [588, 369] on span "Engagement" at bounding box center [584, 369] width 72 height 22
select select "1w"
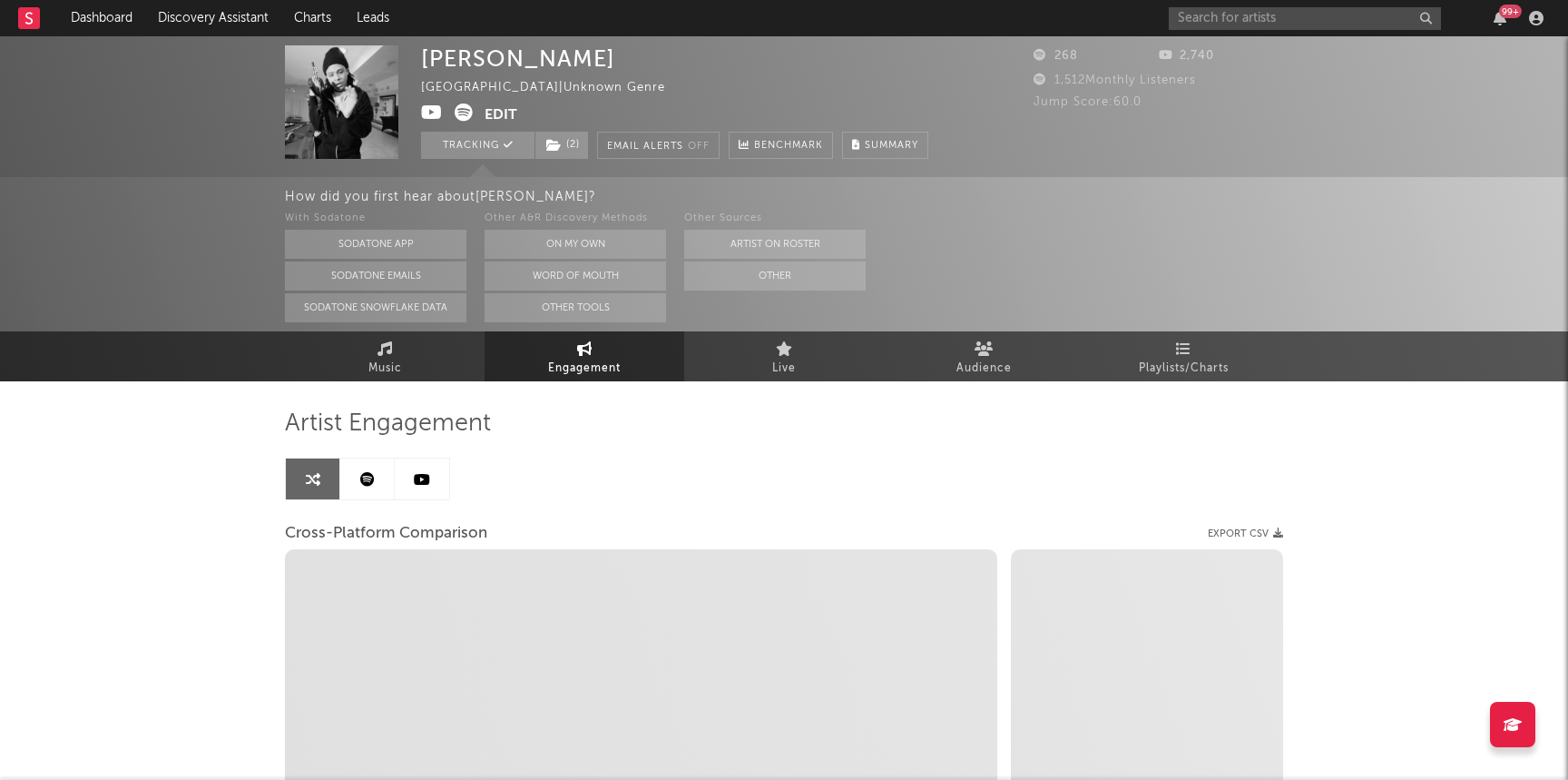
select select "1m"
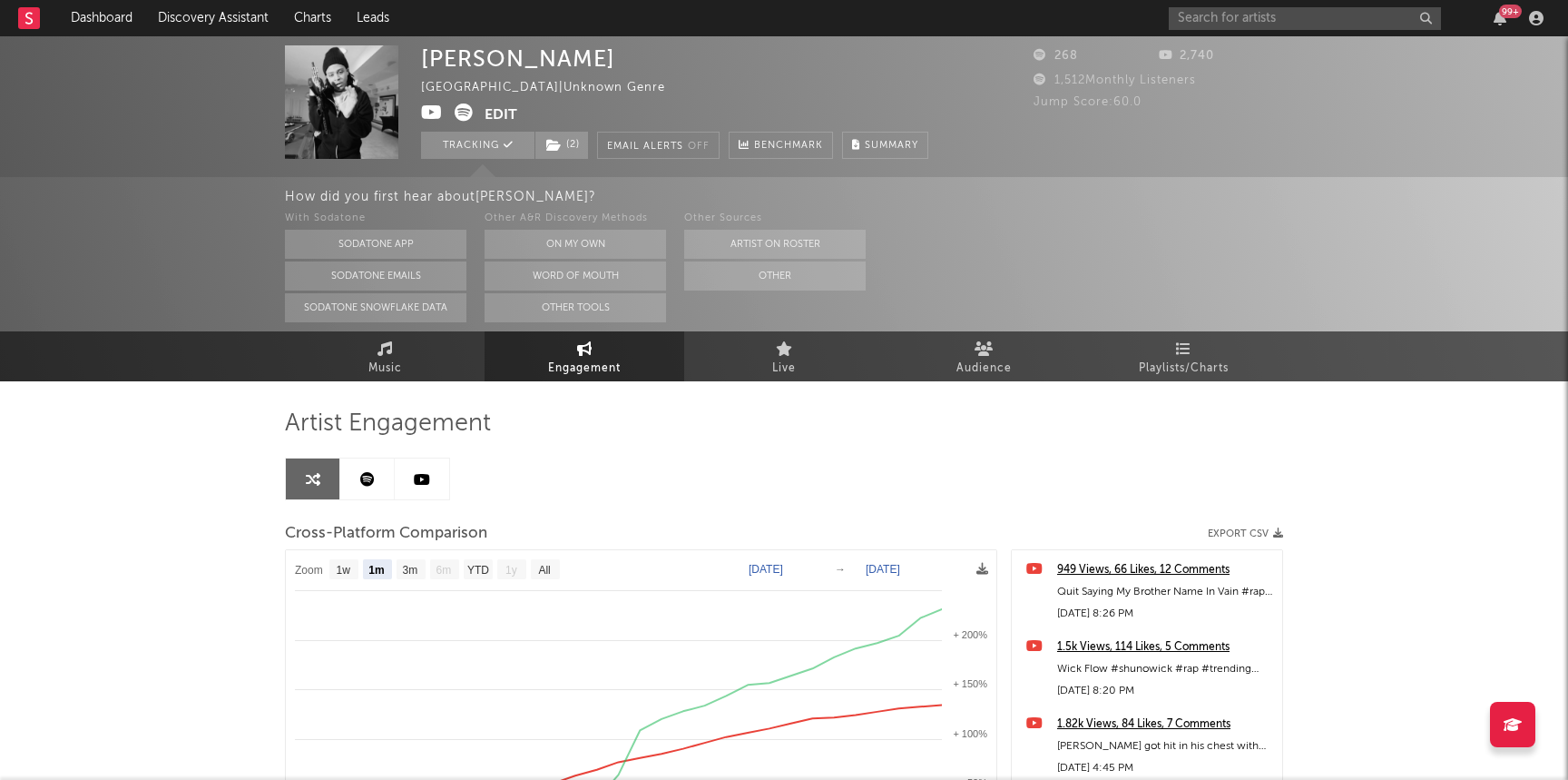
click at [438, 492] on link at bounding box center [421, 478] width 55 height 41
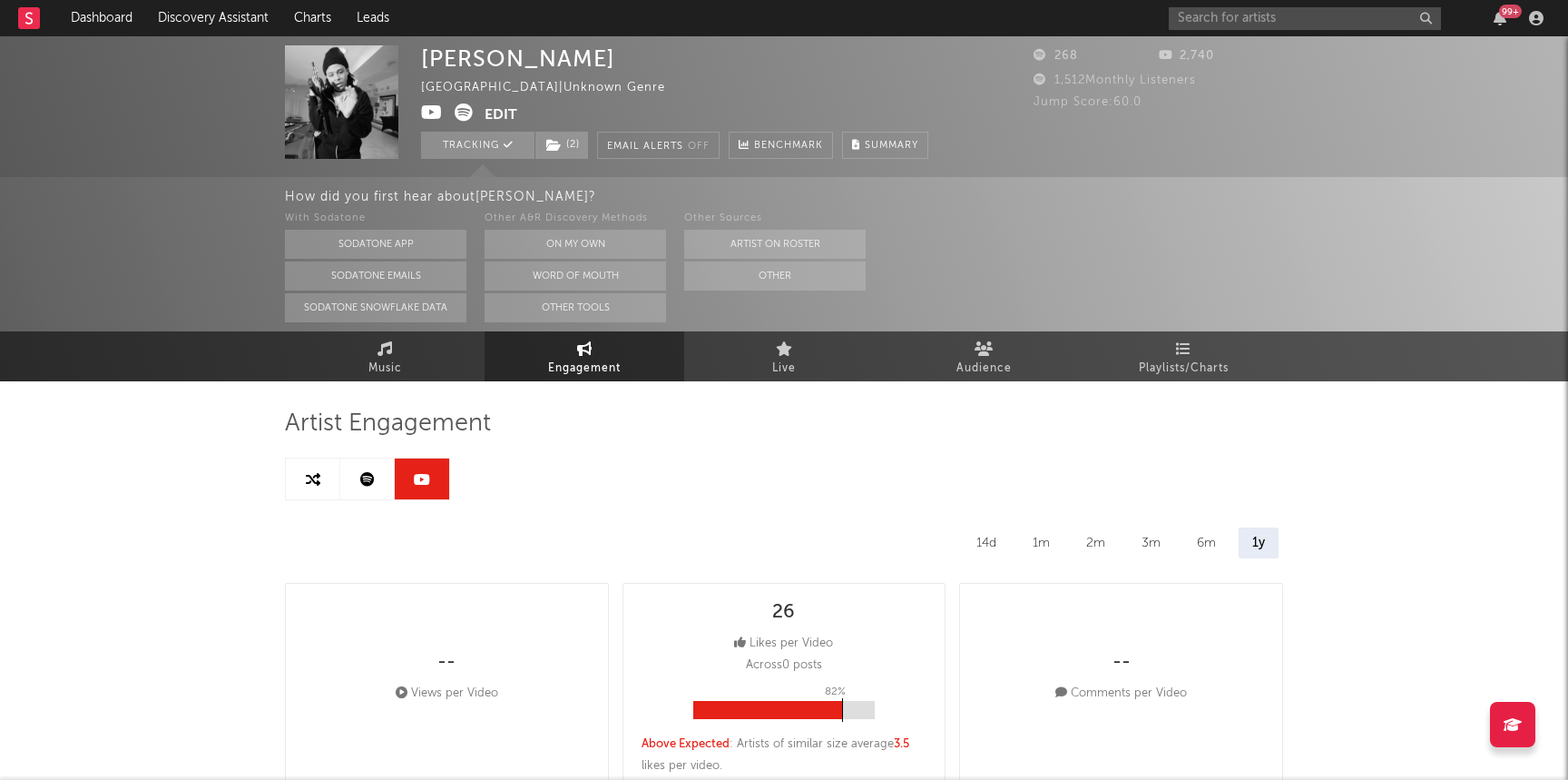
select select "1w"
click at [308, 477] on icon at bounding box center [313, 479] width 15 height 15
select select "1m"
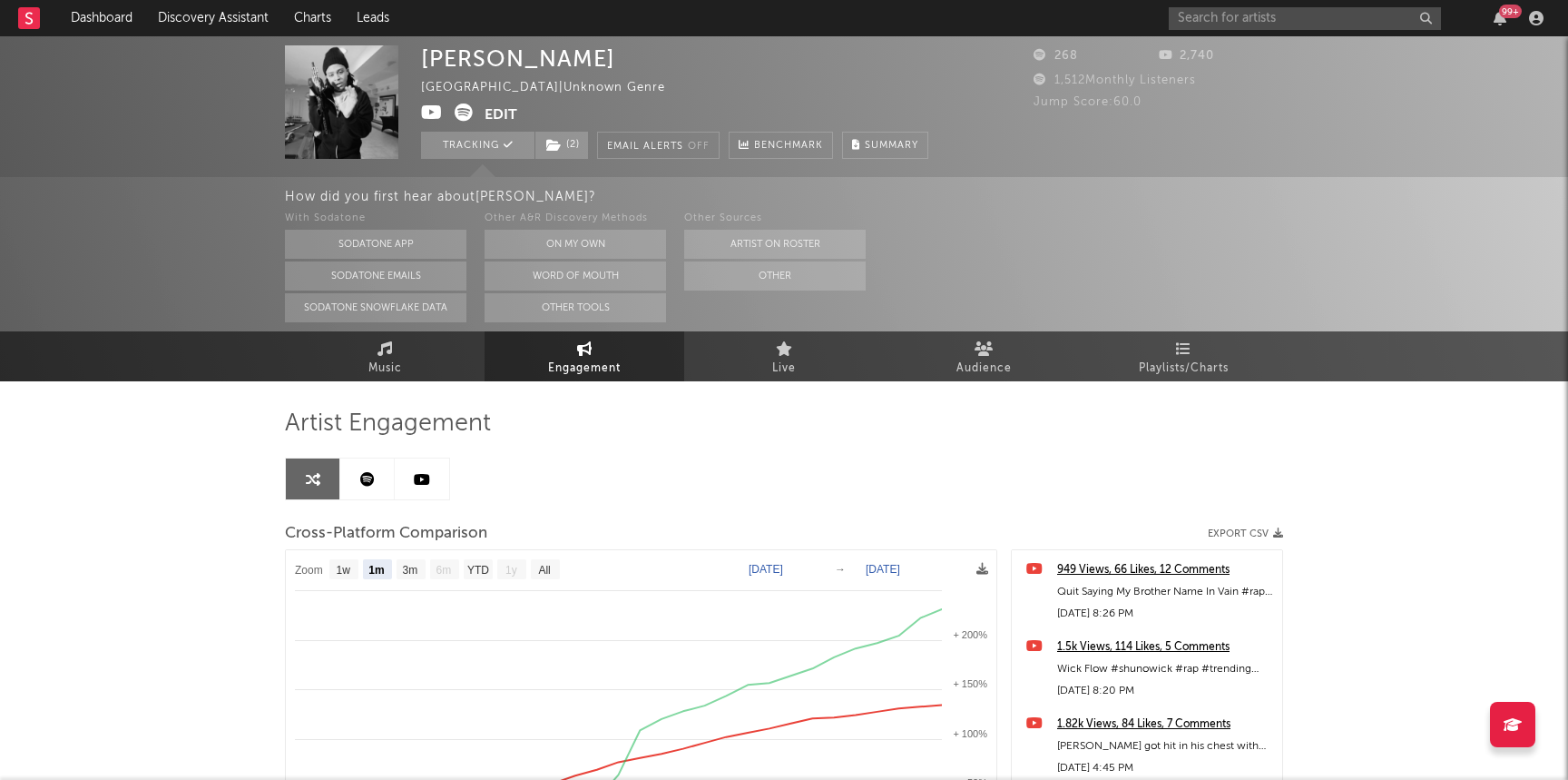
click at [361, 478] on icon at bounding box center [368, 479] width 15 height 15
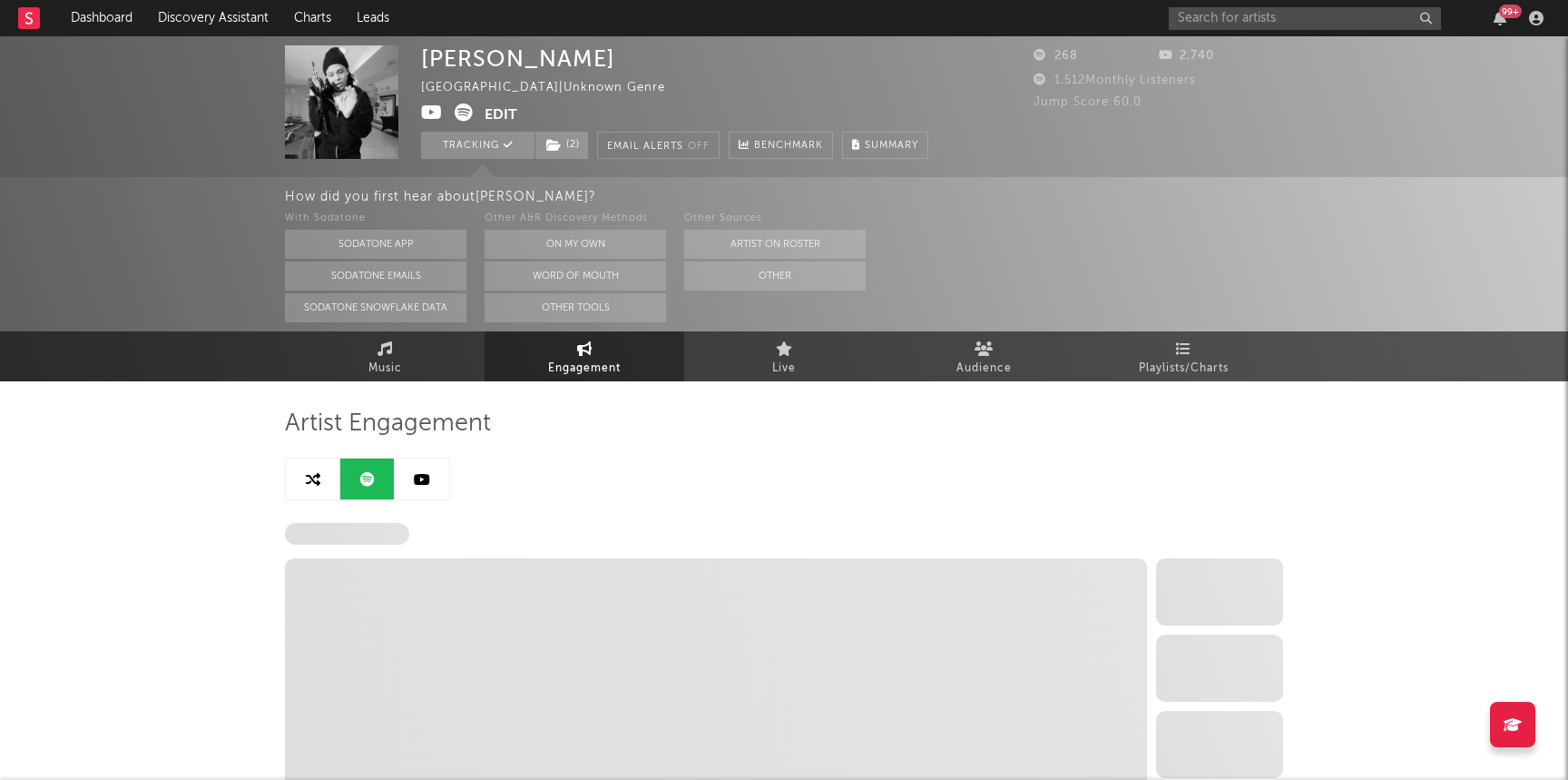
click at [429, 484] on icon at bounding box center [422, 479] width 16 height 15
select select "1w"
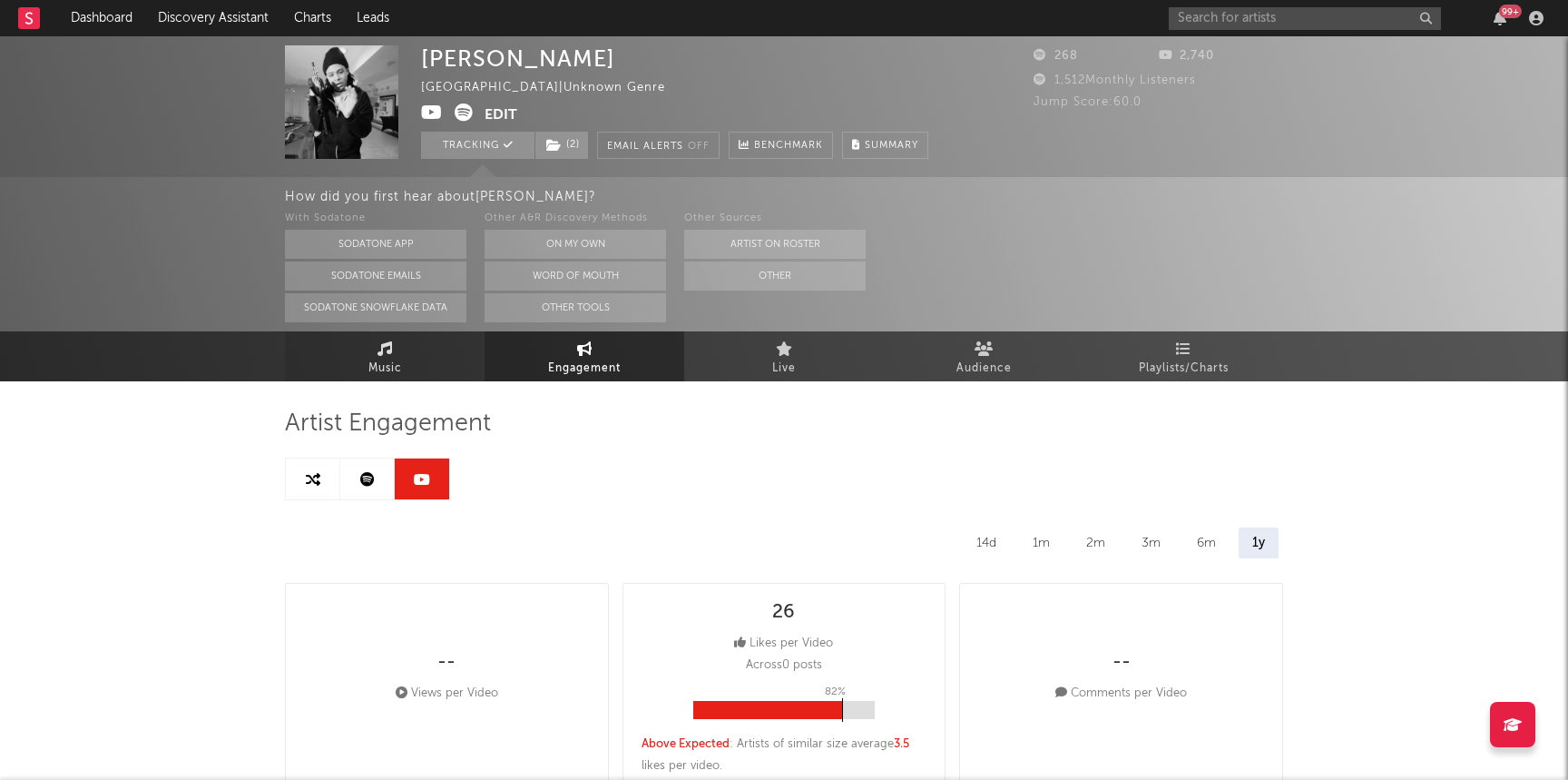
click at [349, 369] on link "Music" at bounding box center [385, 356] width 199 height 50
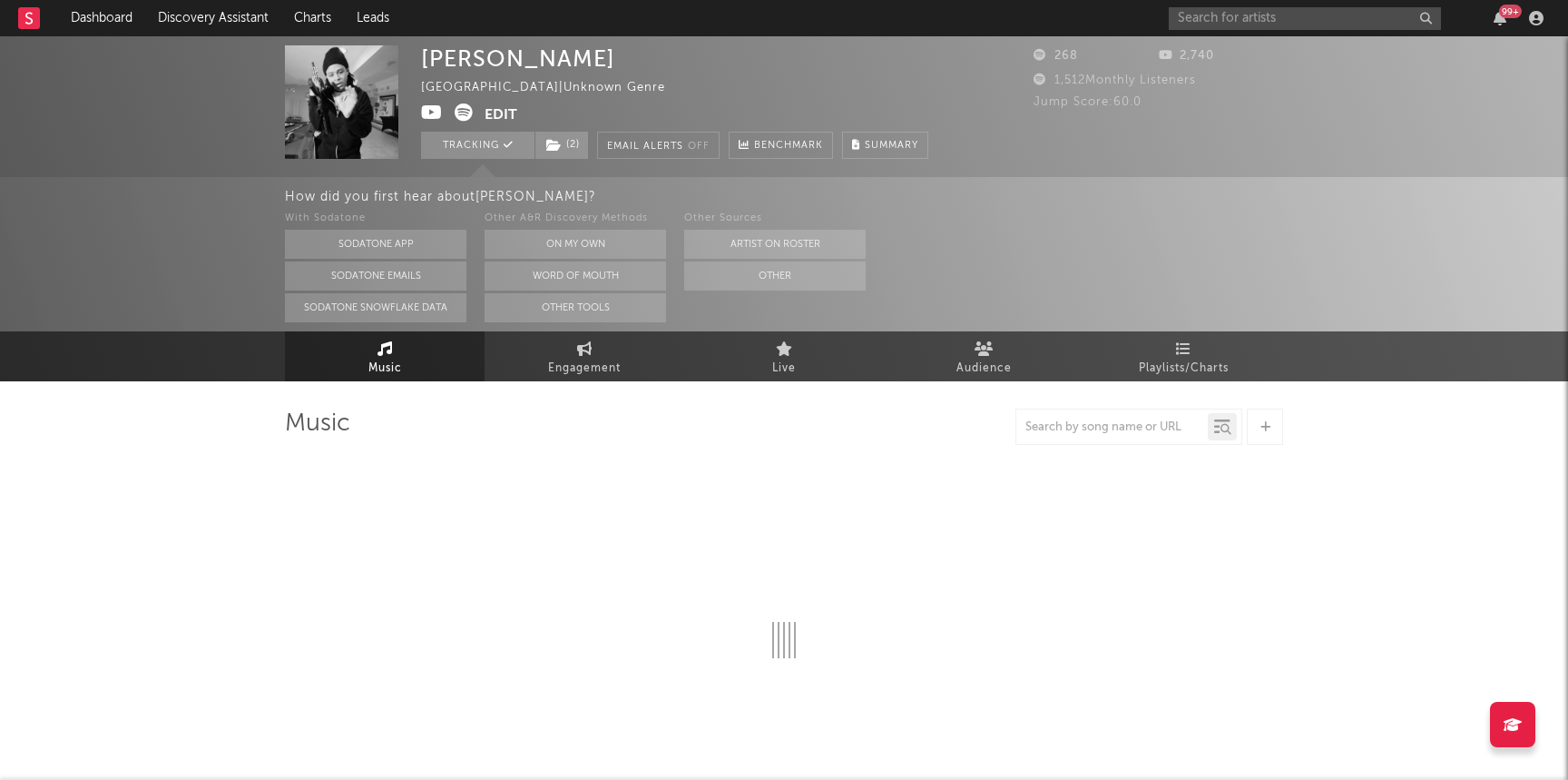
select select "1w"
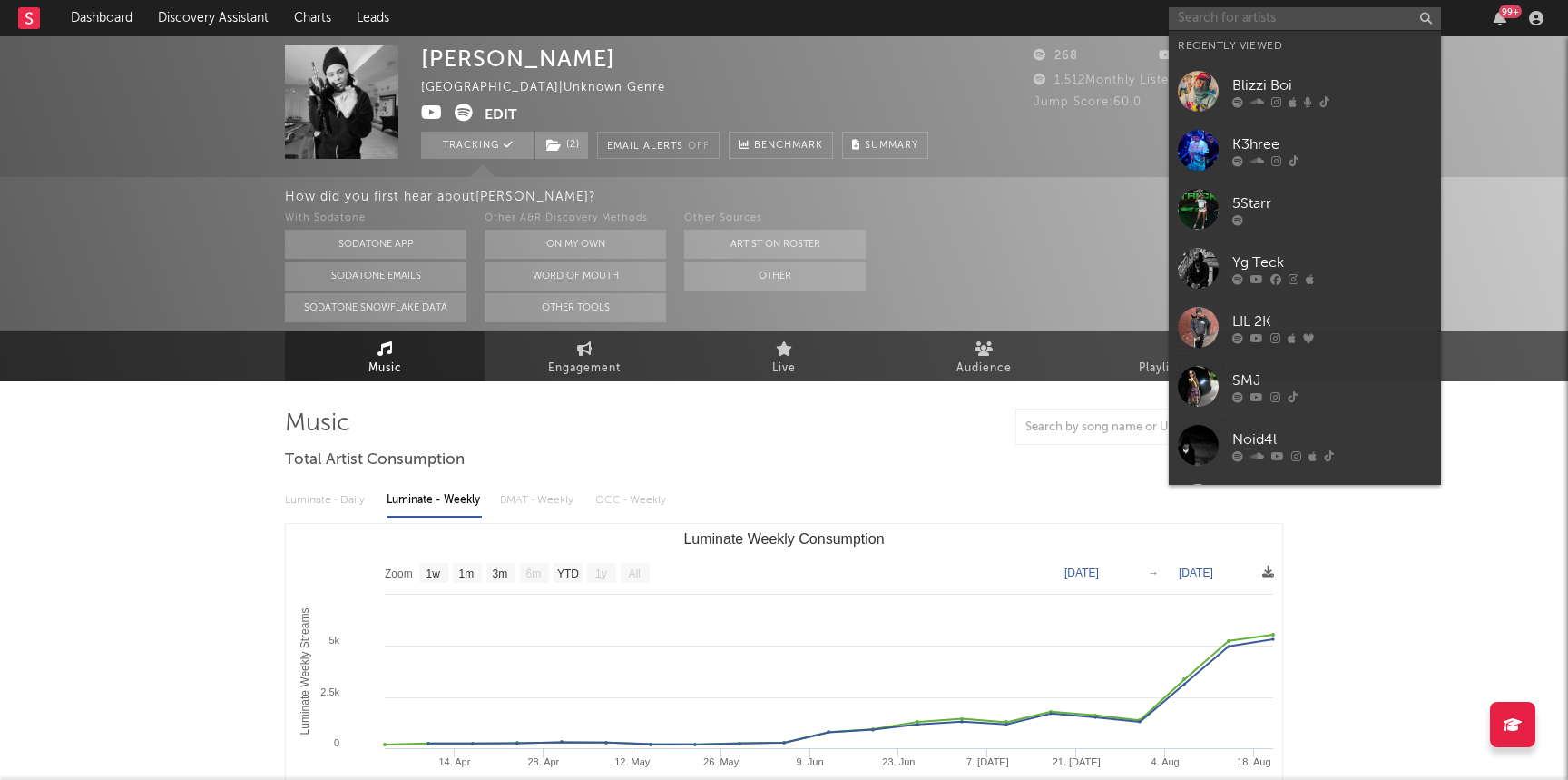
click at [1266, 18] on input "text" at bounding box center [1305, 18] width 273 height 23
click at [1249, 205] on div "5Starr" at bounding box center [1332, 203] width 199 height 22
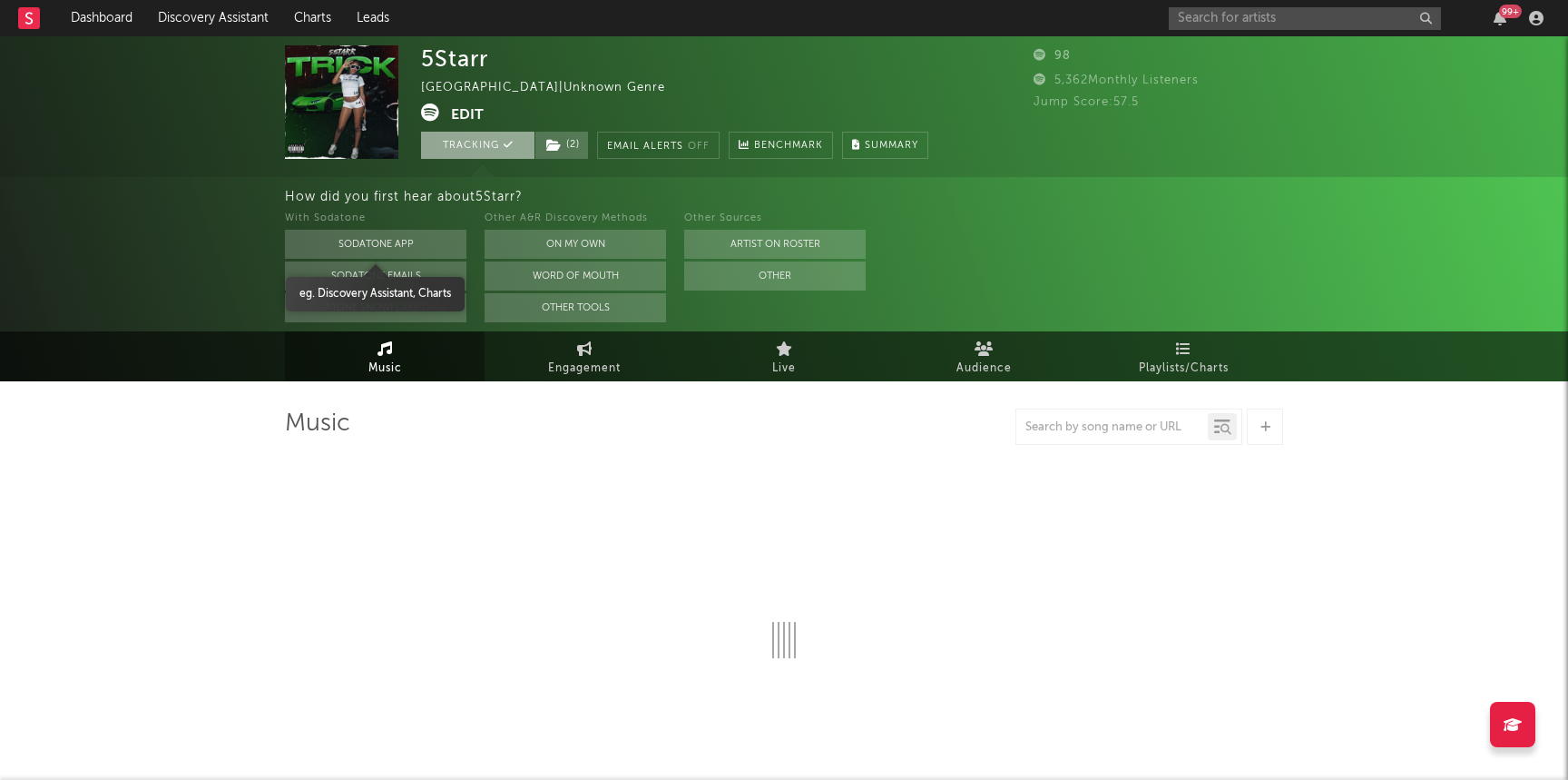
select select "1w"
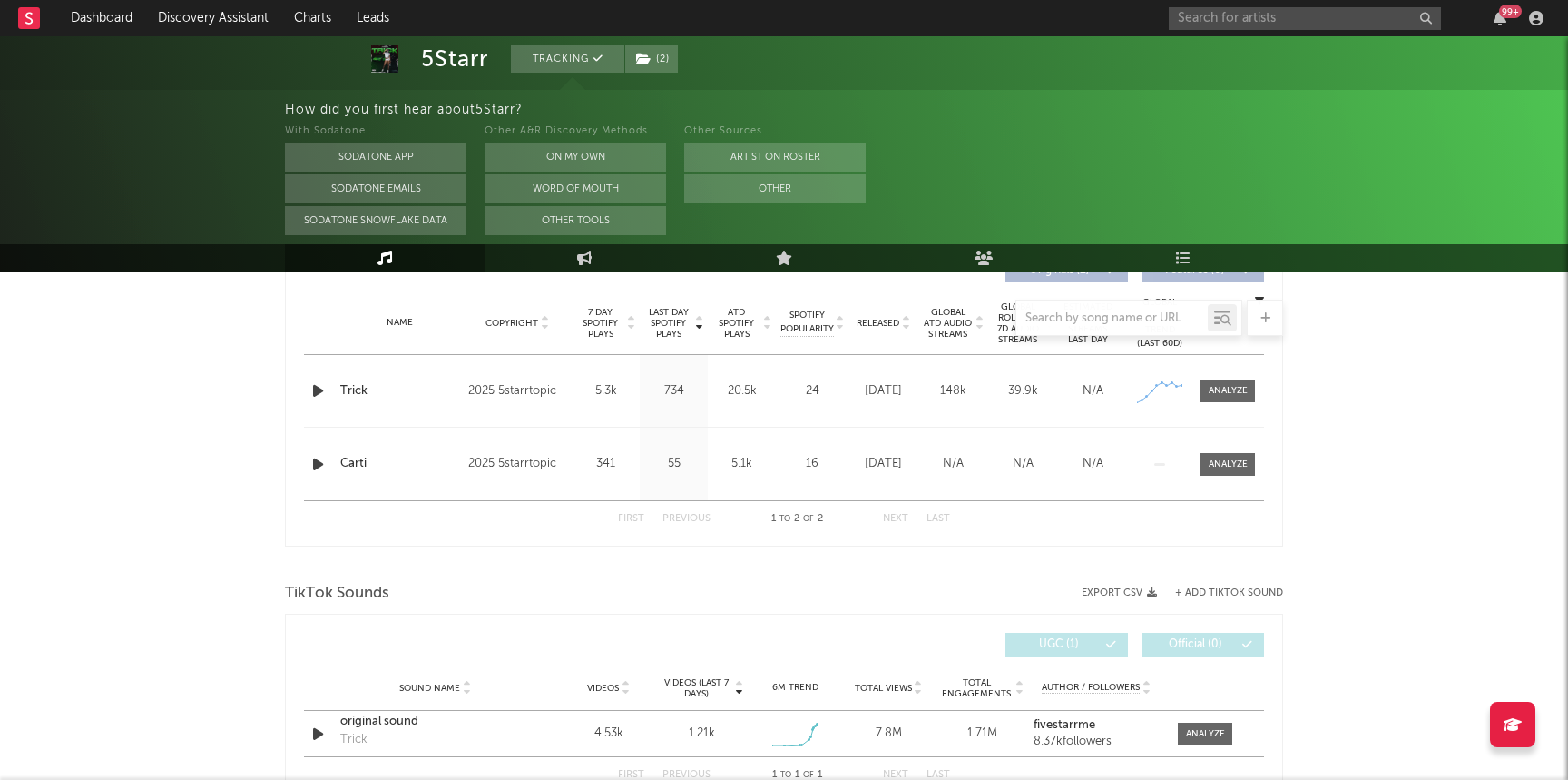
scroll to position [740, 0]
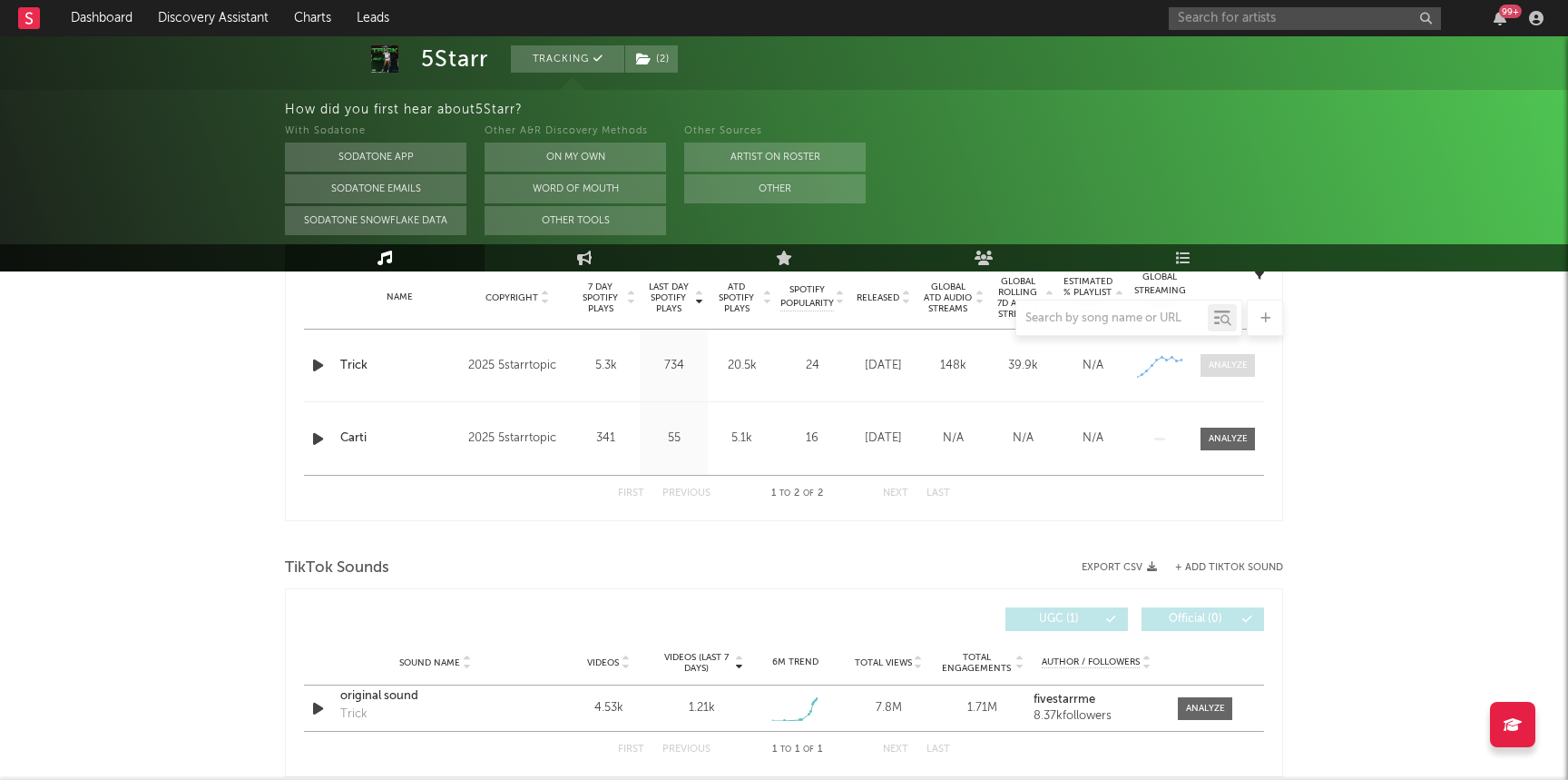
click at [1235, 369] on div at bounding box center [1228, 366] width 39 height 14
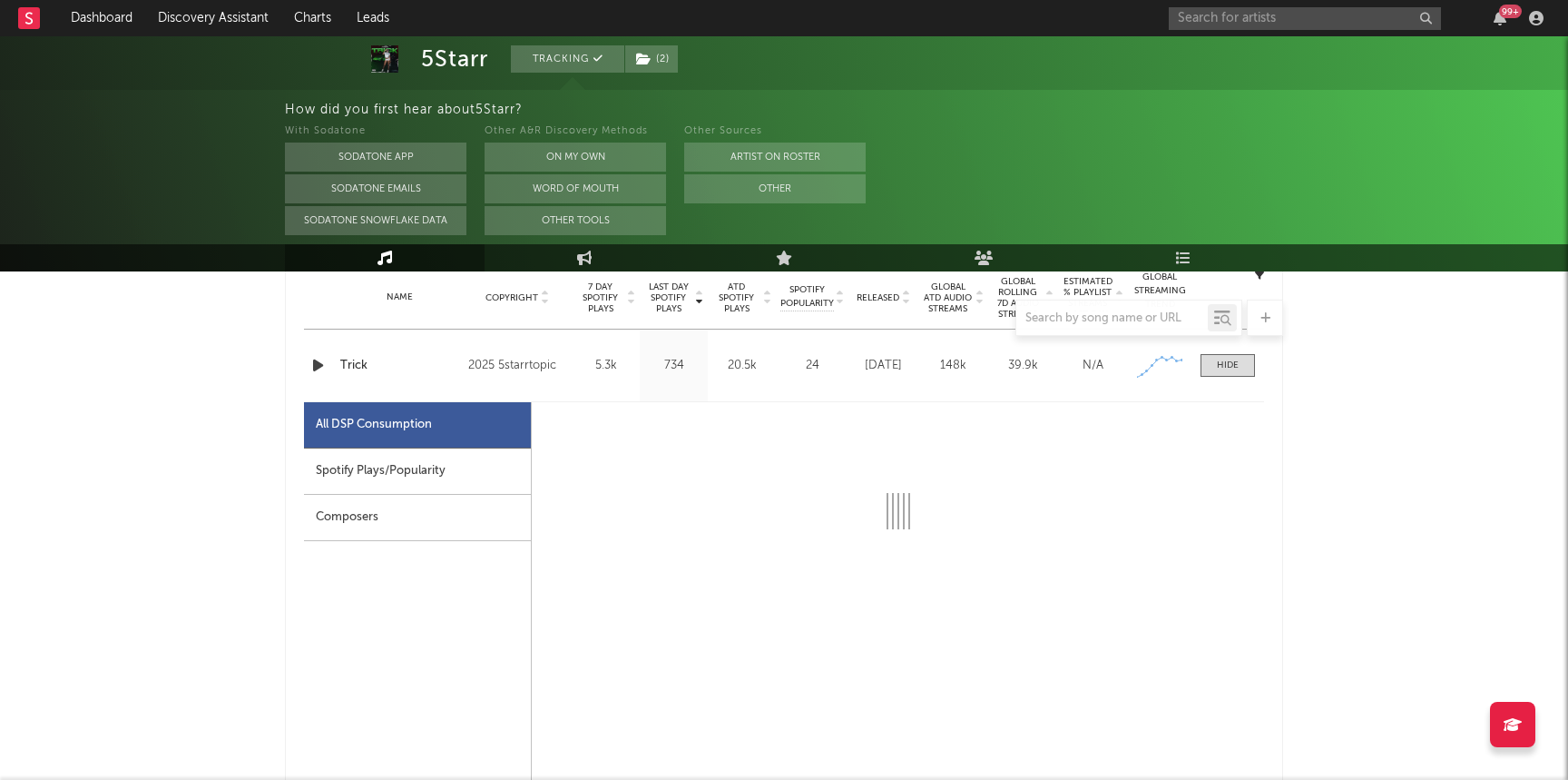
select select "1w"
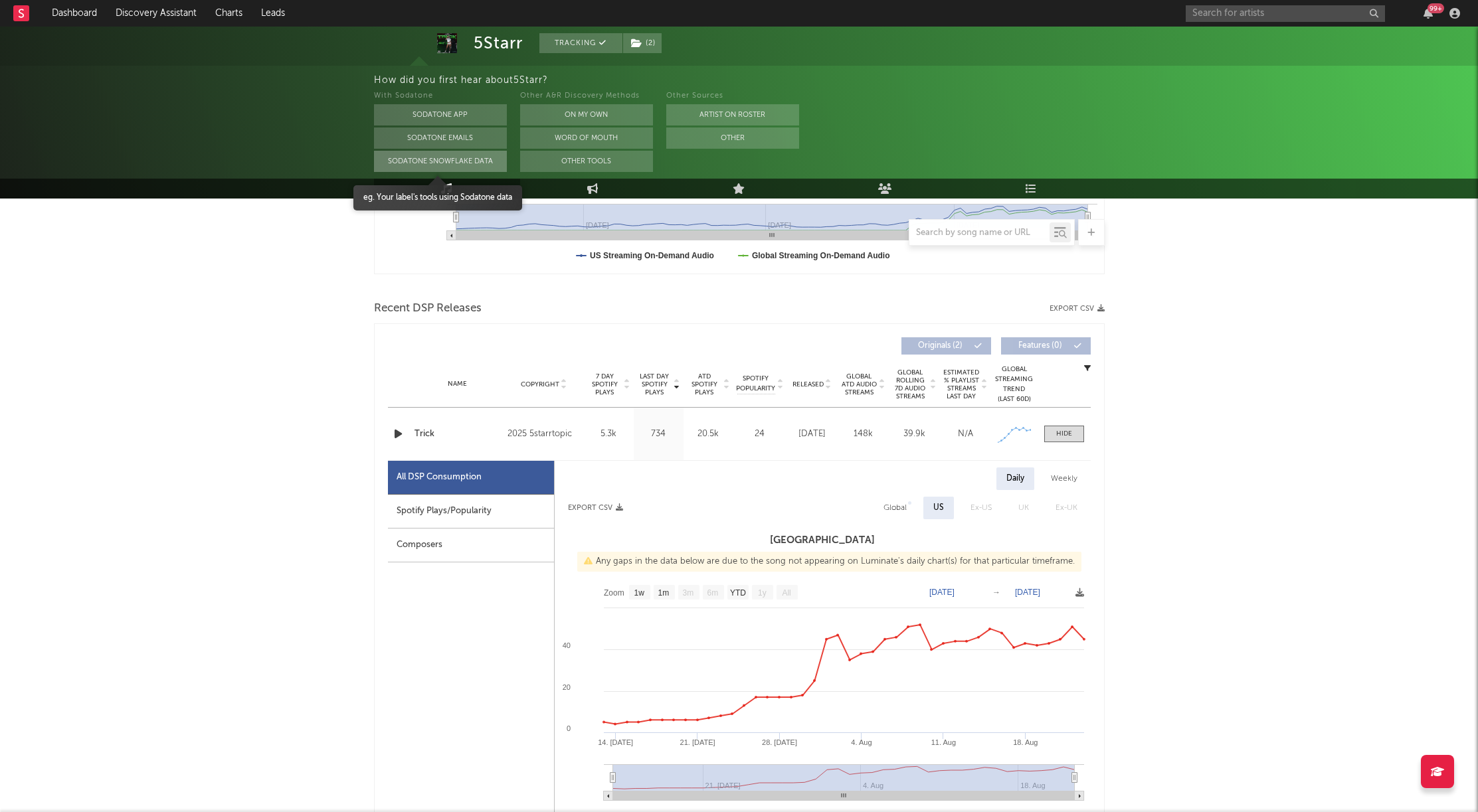
scroll to position [0, 0]
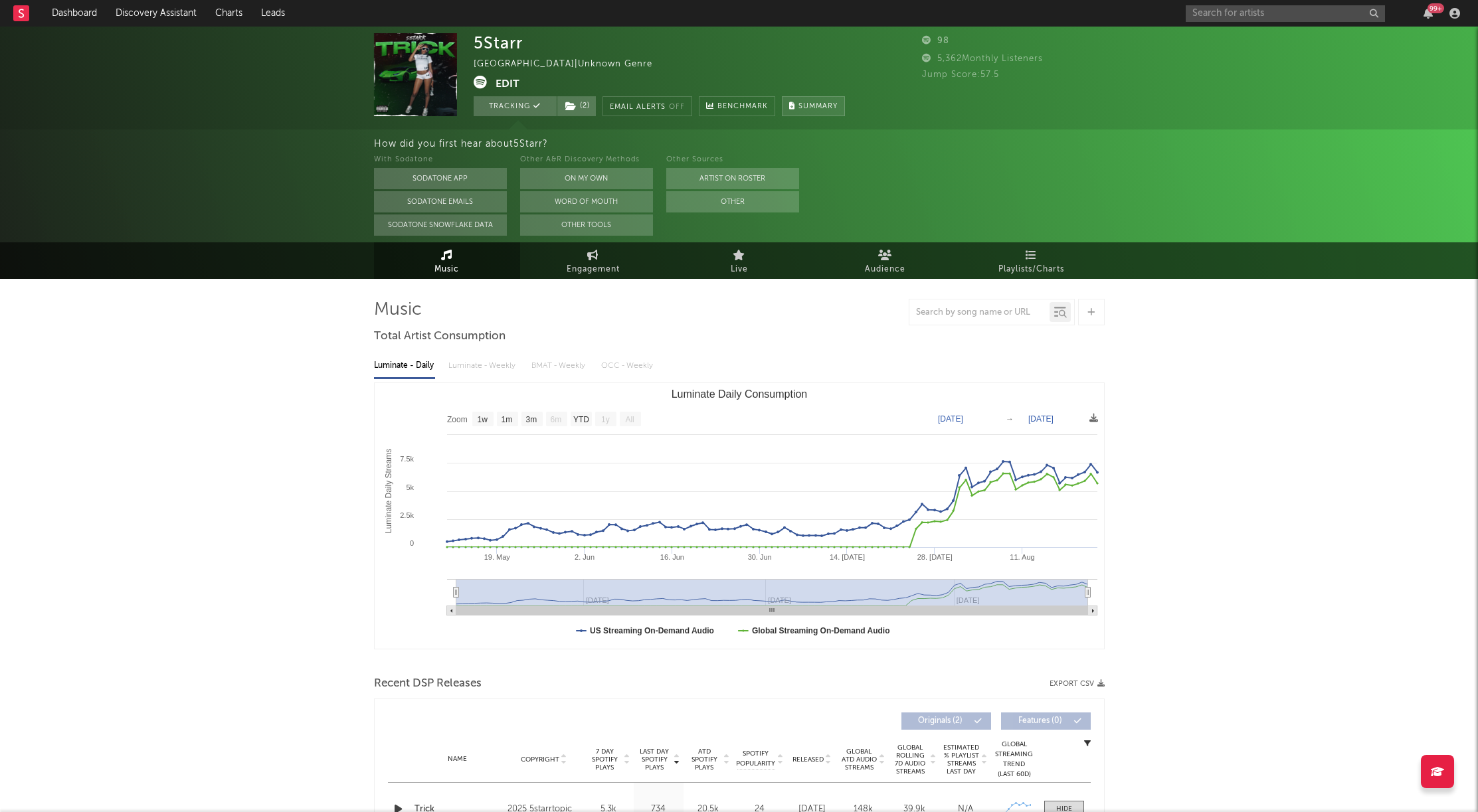
click at [817, 107] on span "Summary" at bounding box center [818, 107] width 39 height 7
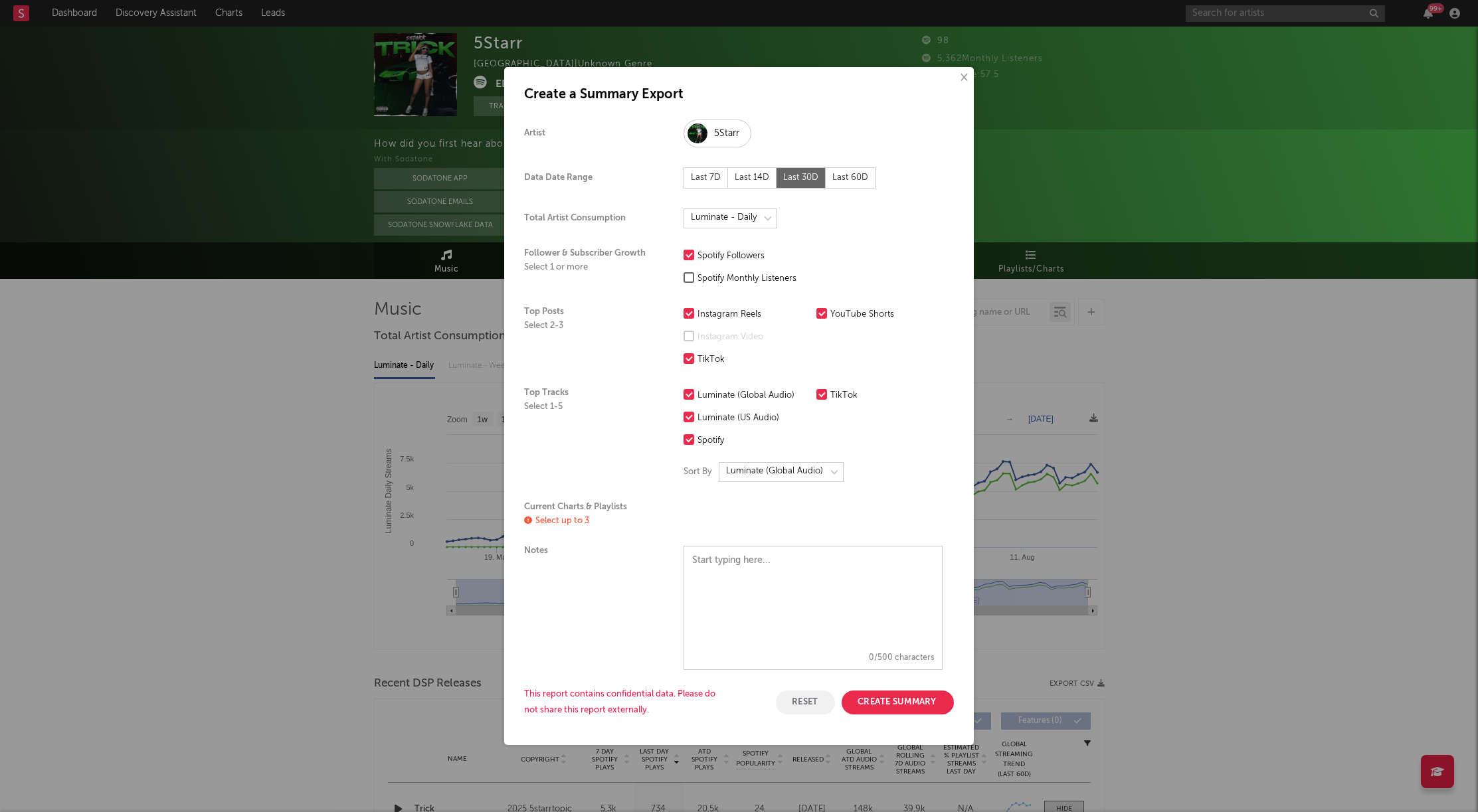
click at [698, 316] on div "Instagram Reels" at bounding box center [754, 315] width 112 height 16
click at [683, 316] on input "Instagram Reels" at bounding box center [683, 315] width 0 height 16
click at [821, 313] on div at bounding box center [821, 313] width 11 height 11
click at [816, 313] on input "YouTube Shorts" at bounding box center [816, 315] width 0 height 16
click at [689, 312] on div at bounding box center [688, 313] width 11 height 11
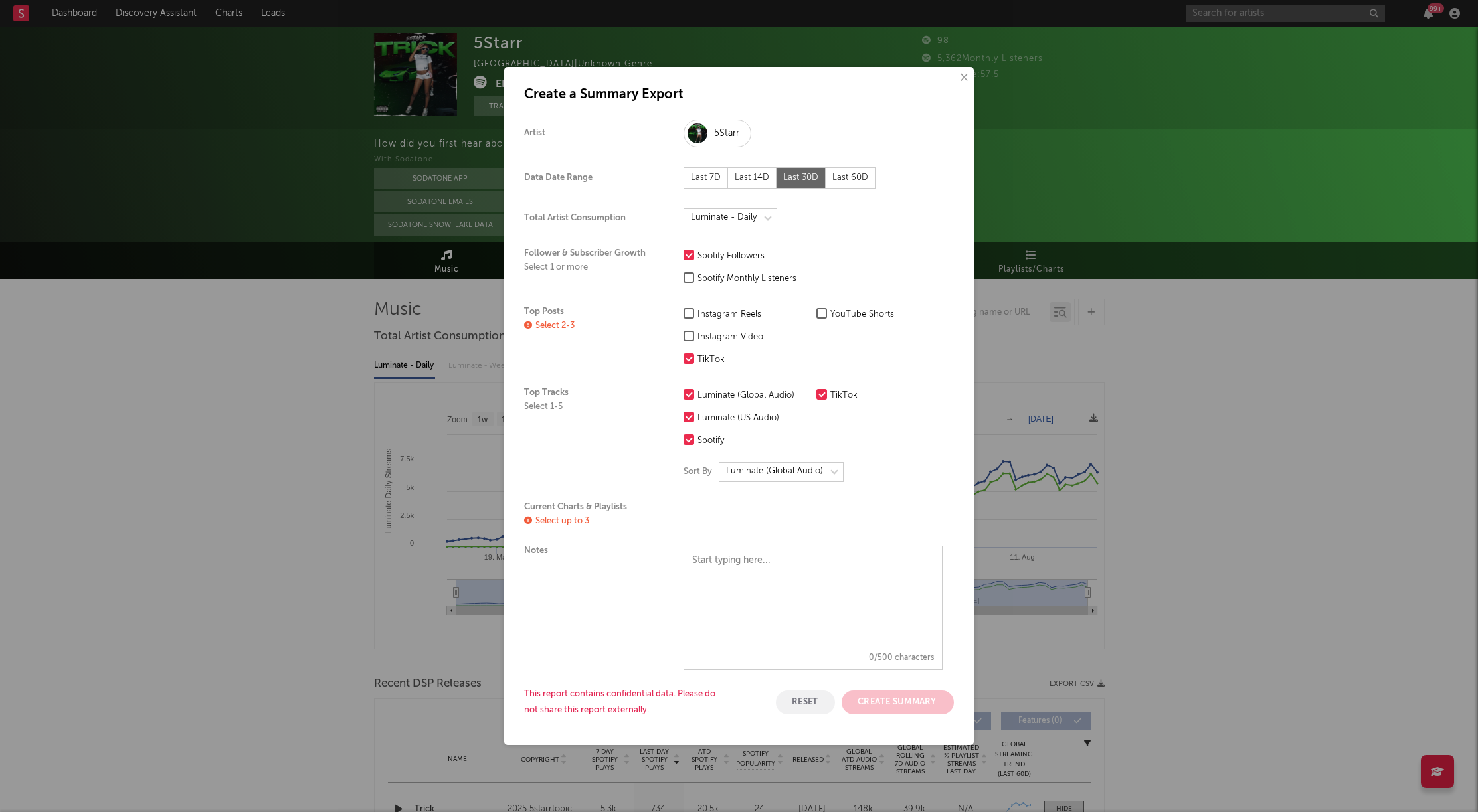
click at [683, 312] on input "Instagram Reels" at bounding box center [683, 315] width 0 height 16
click at [900, 570] on button "Create Summary" at bounding box center [897, 702] width 112 height 24
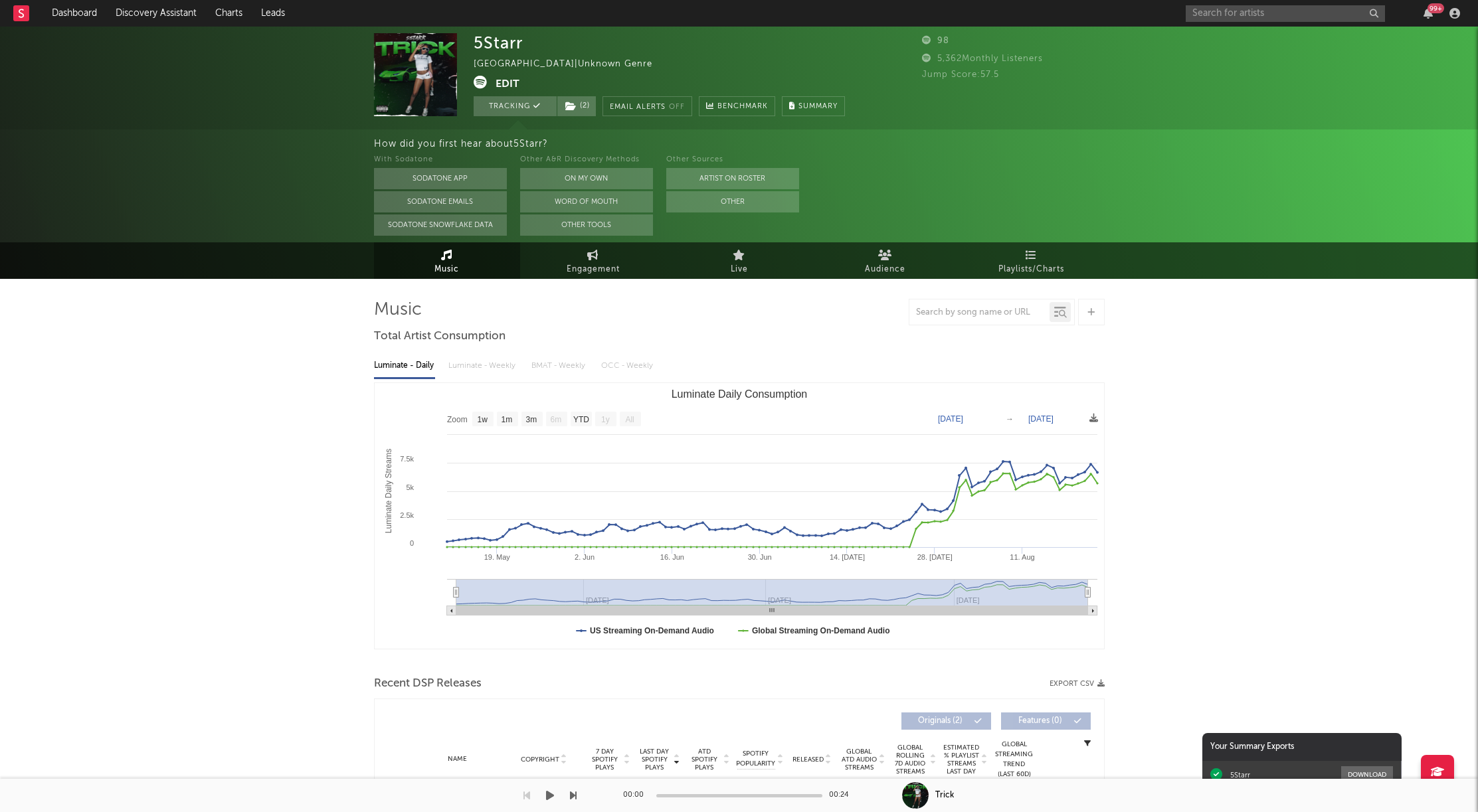
click at [1147, 570] on div "Trick" at bounding box center [1190, 795] width 577 height 33
click at [1147, 570] on button "Download" at bounding box center [1366, 774] width 51 height 17
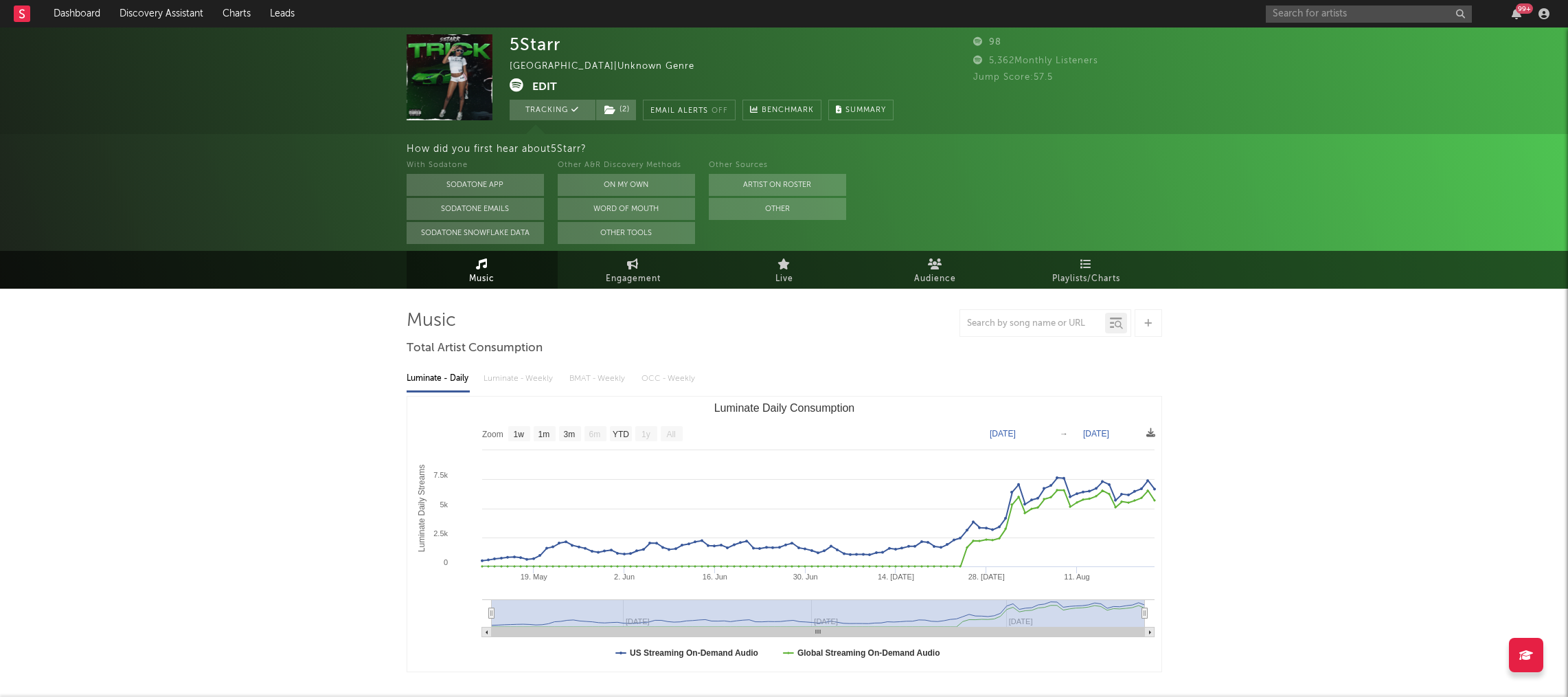
click at [544, 80] on button "Edit" at bounding box center [544, 86] width 25 height 17
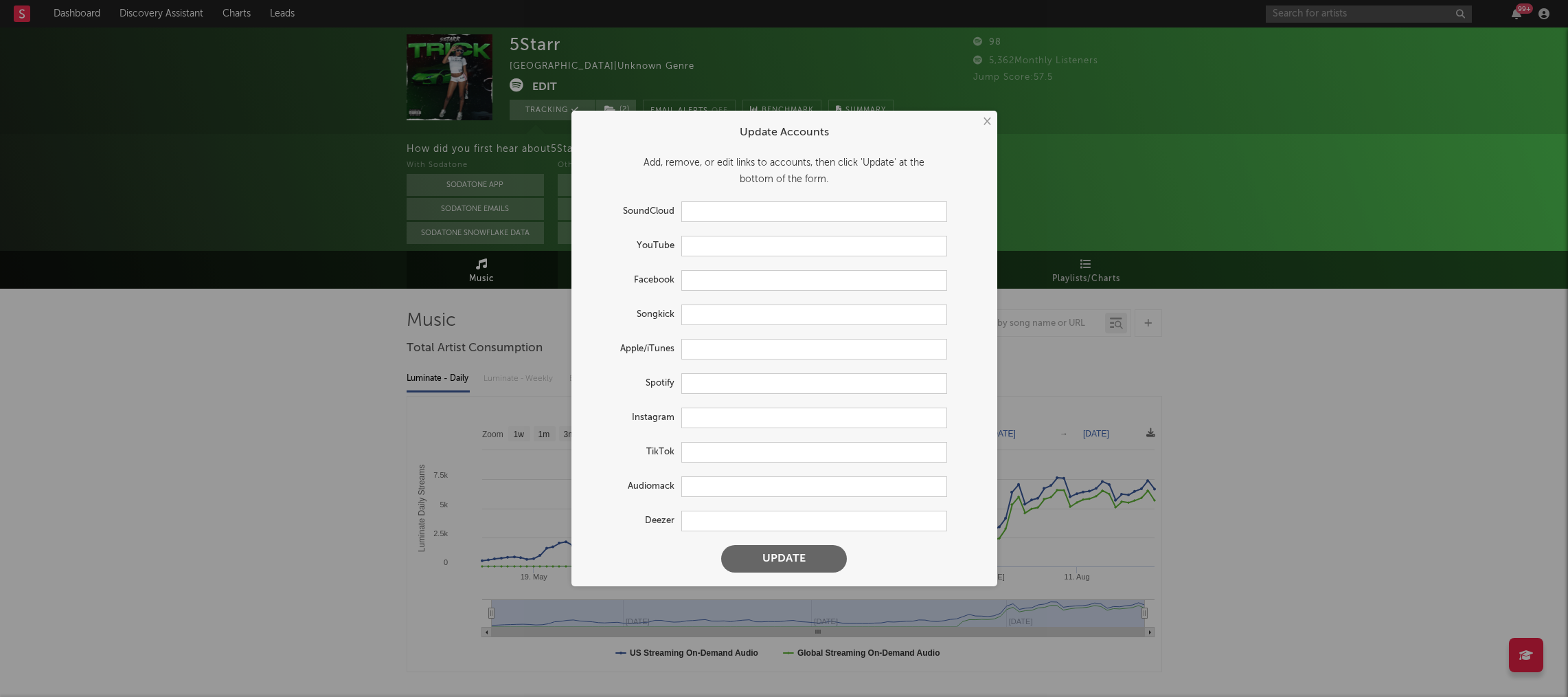
type input "https://open.spotify.com/artist/4OOgvhHkzxcFiVs9OdLmRK"
click at [708, 422] on input "text" at bounding box center [814, 417] width 265 height 20
paste input "https://www.instagram.com/fivestarrme/?hl=en"
click at [782, 559] on button "Update" at bounding box center [784, 558] width 126 height 28
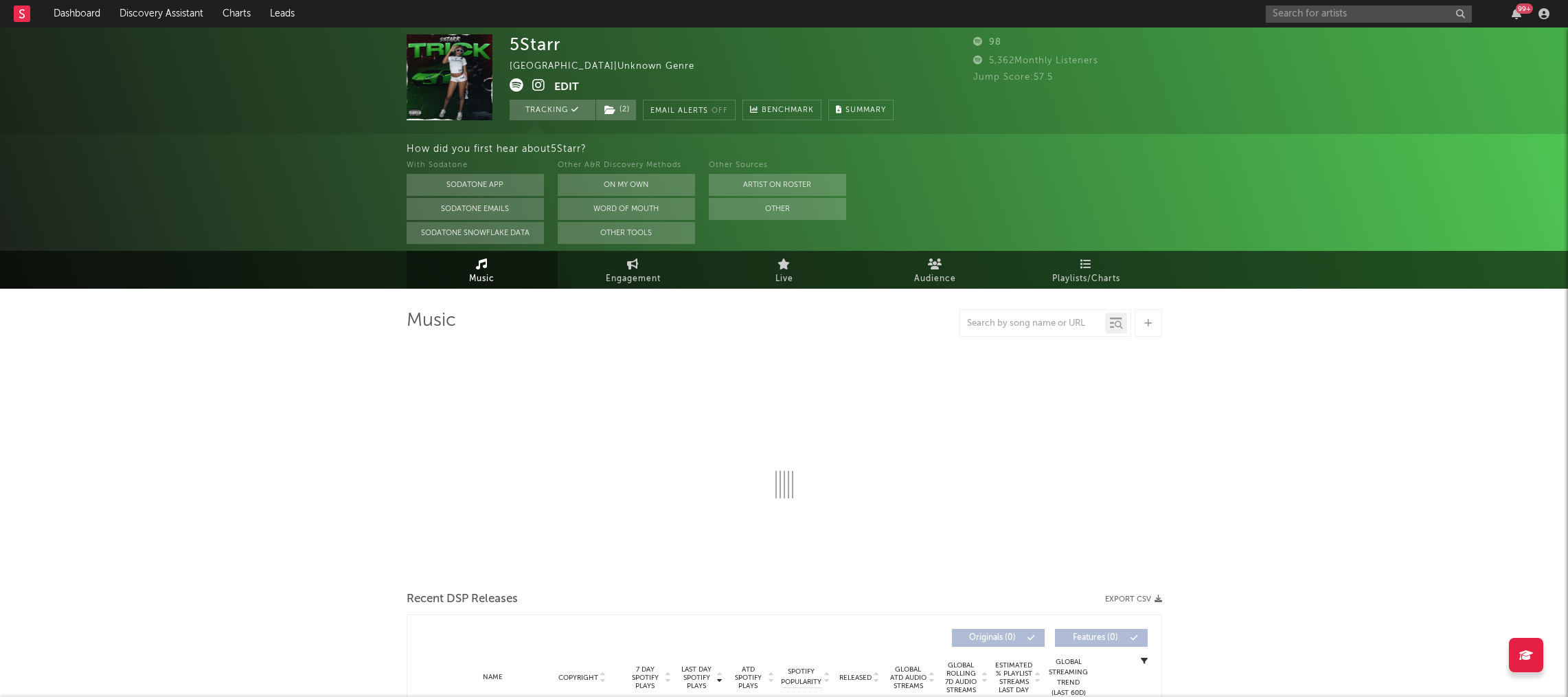
type input "https://www.instagram.com/fivestarrme/"
select select "1w"
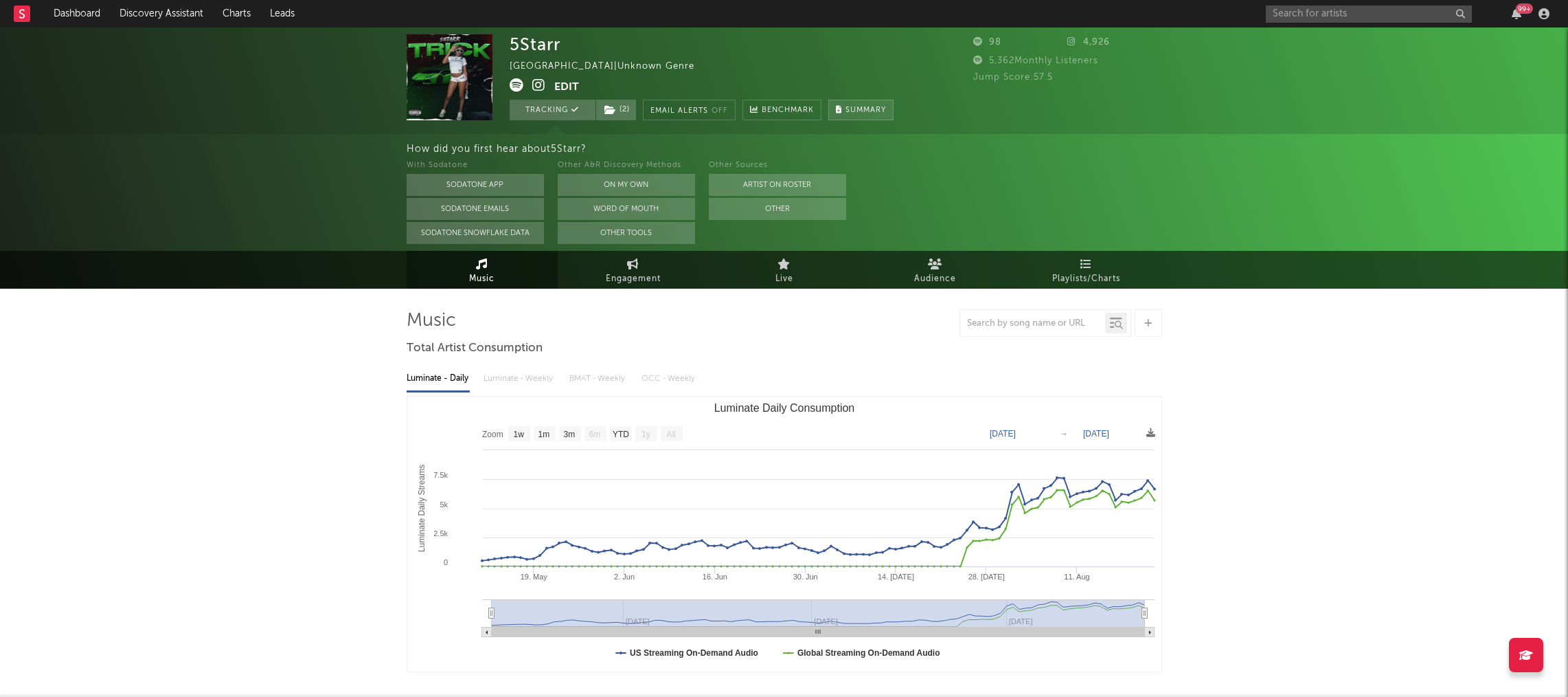
click at [846, 108] on button "Summary" at bounding box center [860, 110] width 65 height 20
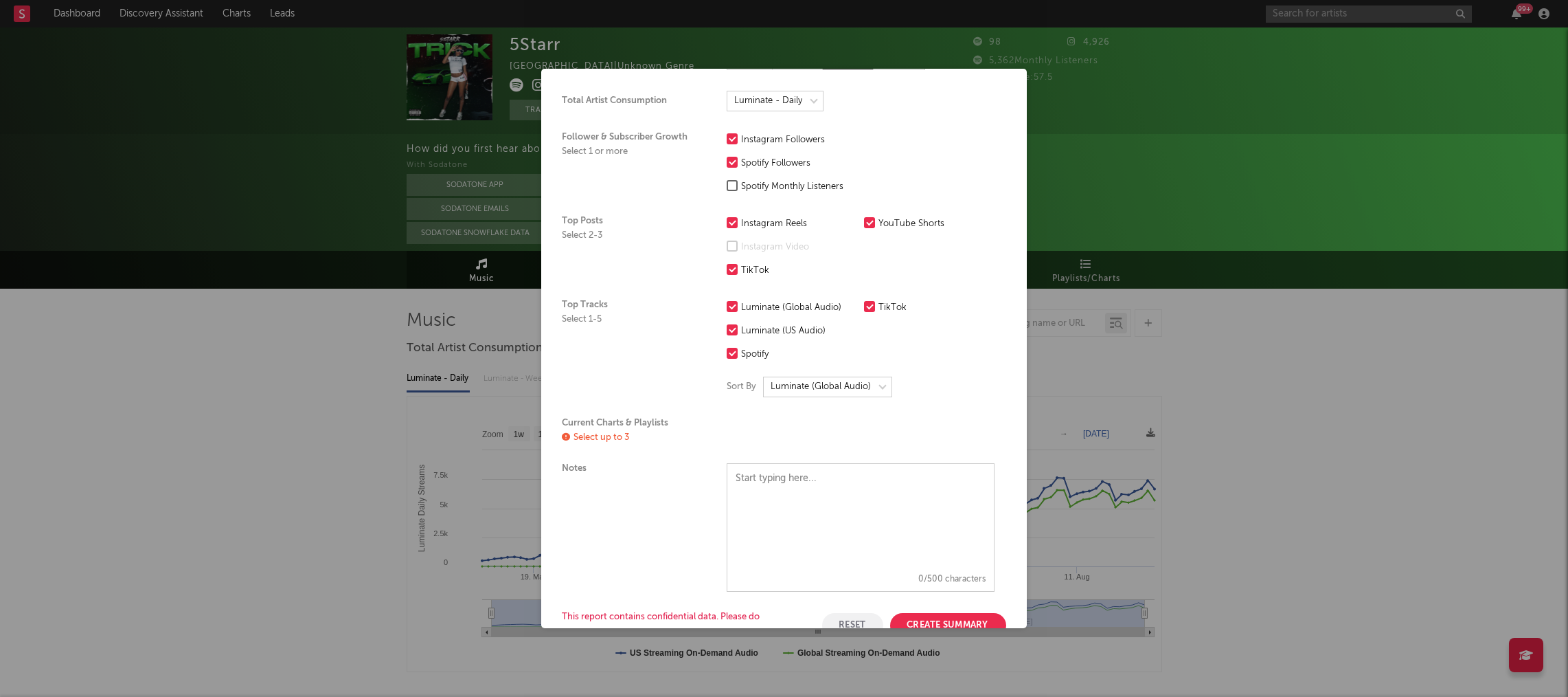
scroll to position [166, 0]
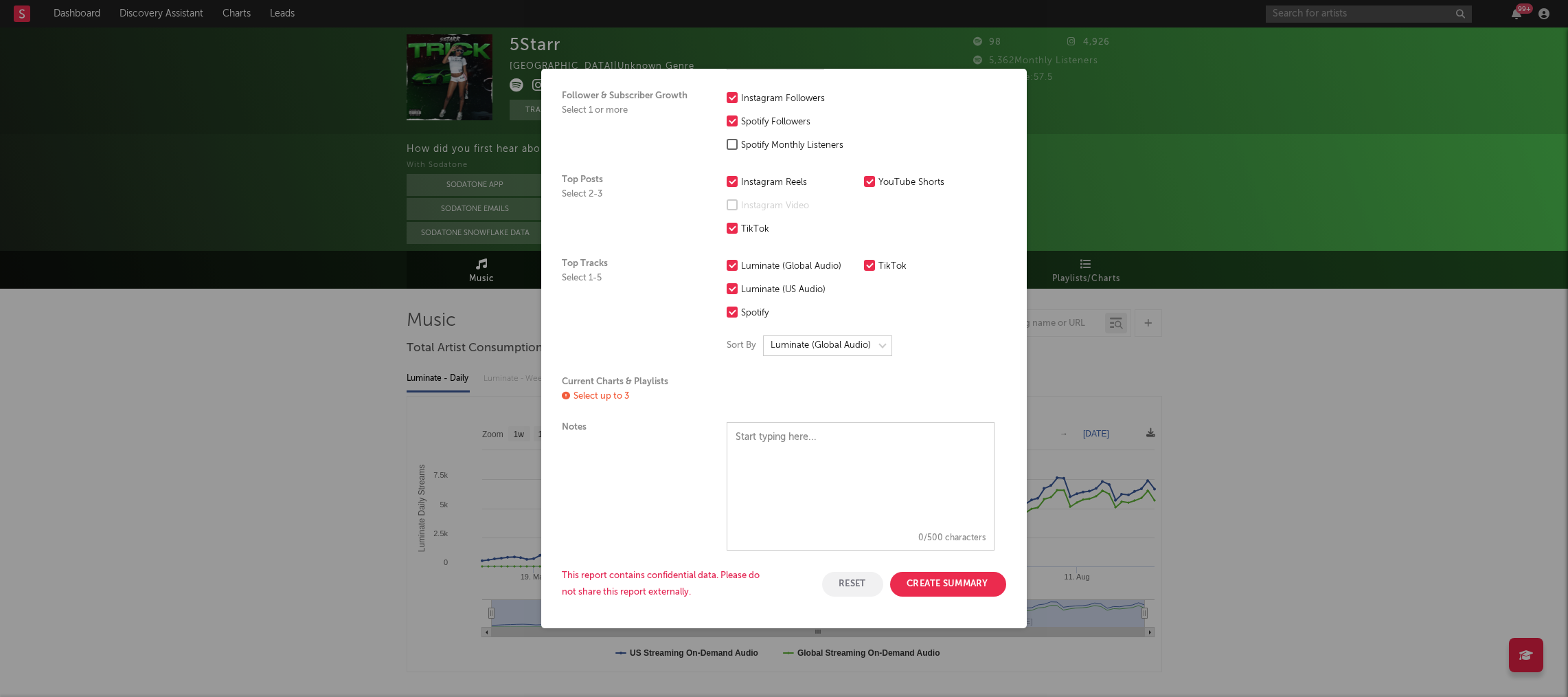
click at [1186, 314] on div "× Create a Summary Export Artist 5Starr Data Date Range Last 7D Last 14D Last 3…" at bounding box center [784, 348] width 1568 height 697
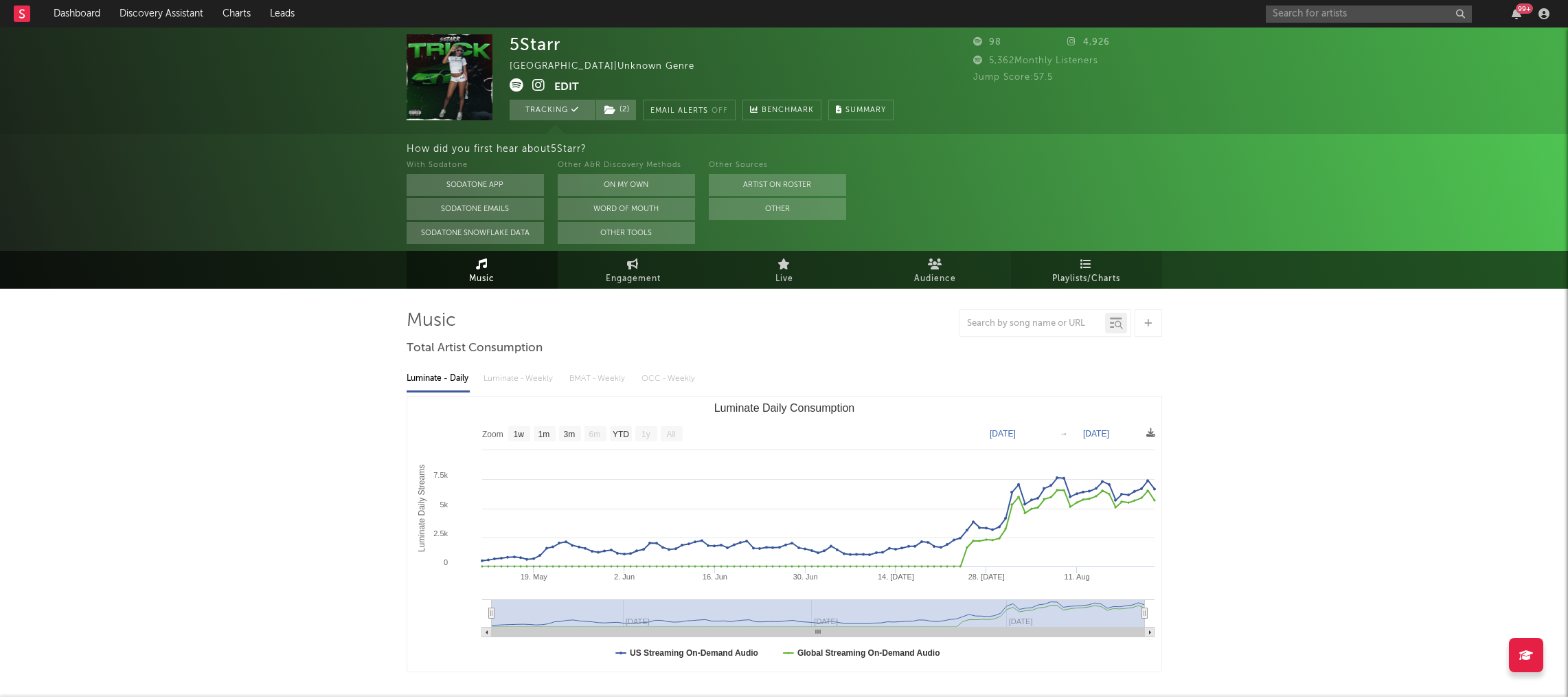
click at [1106, 272] on span "Playlists/Charts" at bounding box center [1086, 279] width 68 height 17
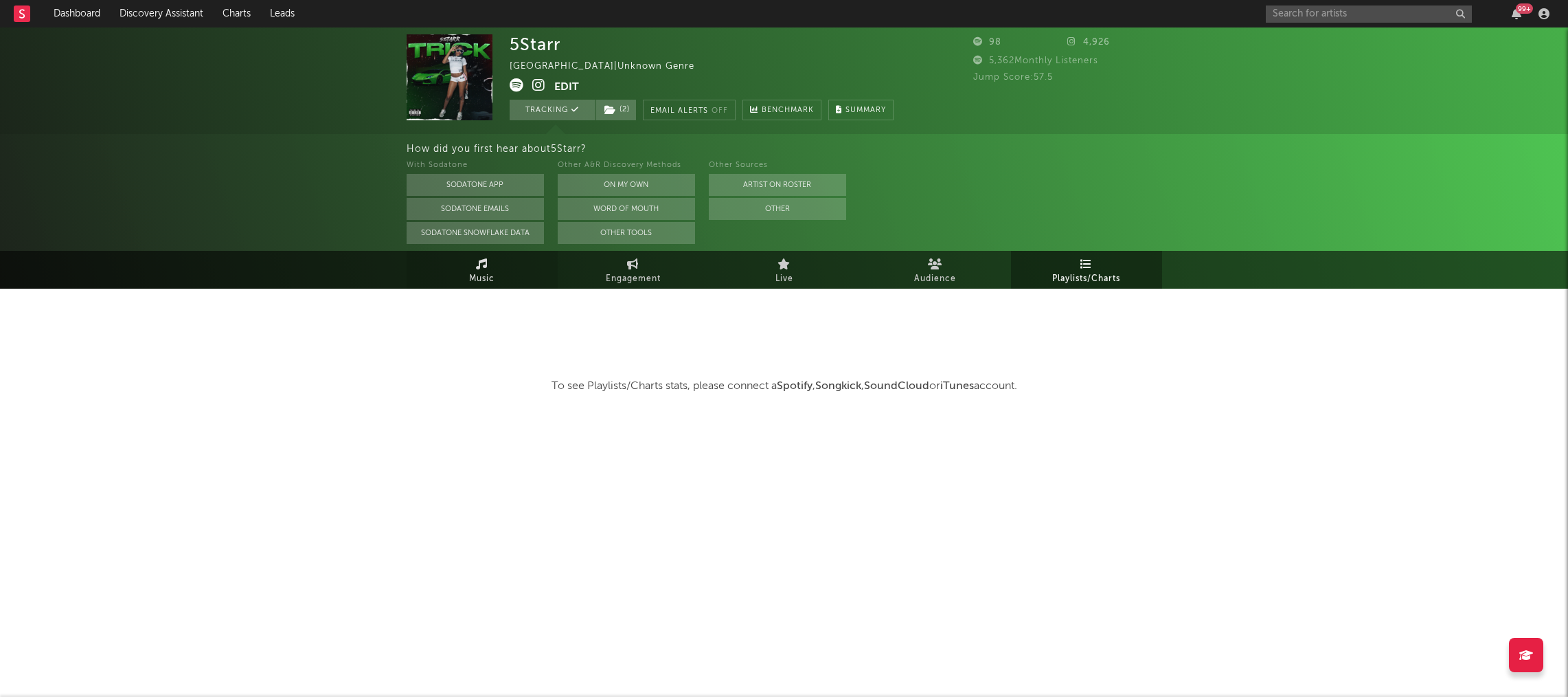
click at [457, 273] on link "Music" at bounding box center [481, 269] width 151 height 38
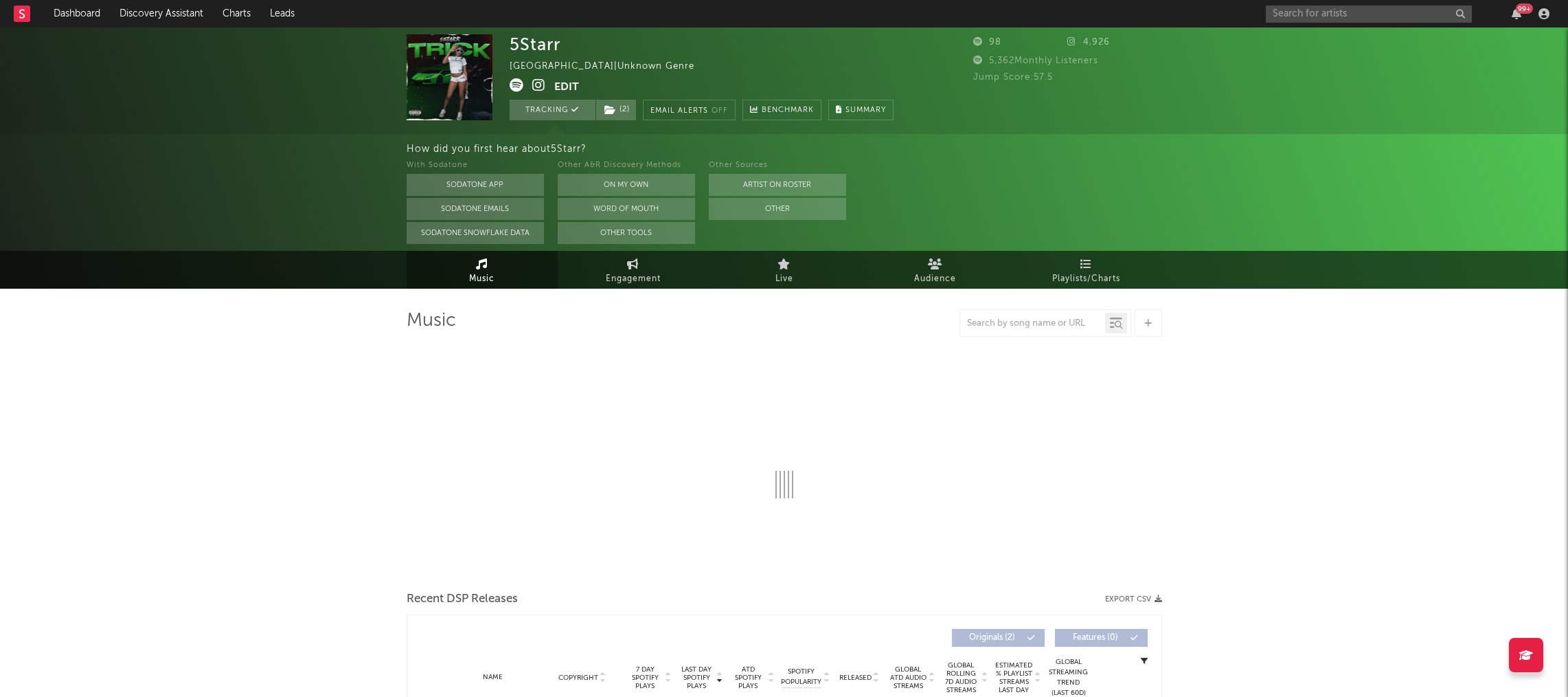
select select "1w"
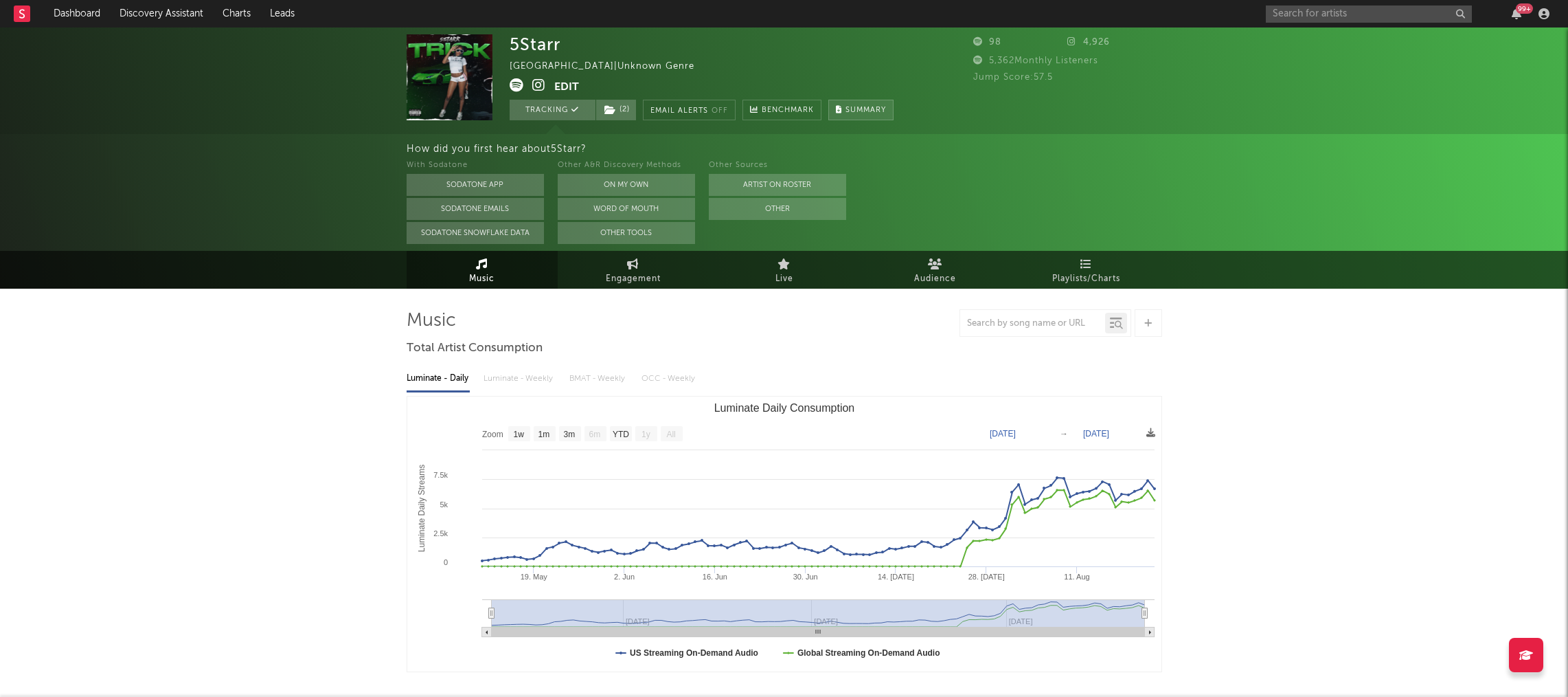
click at [867, 110] on span "Summary" at bounding box center [865, 110] width 40 height 8
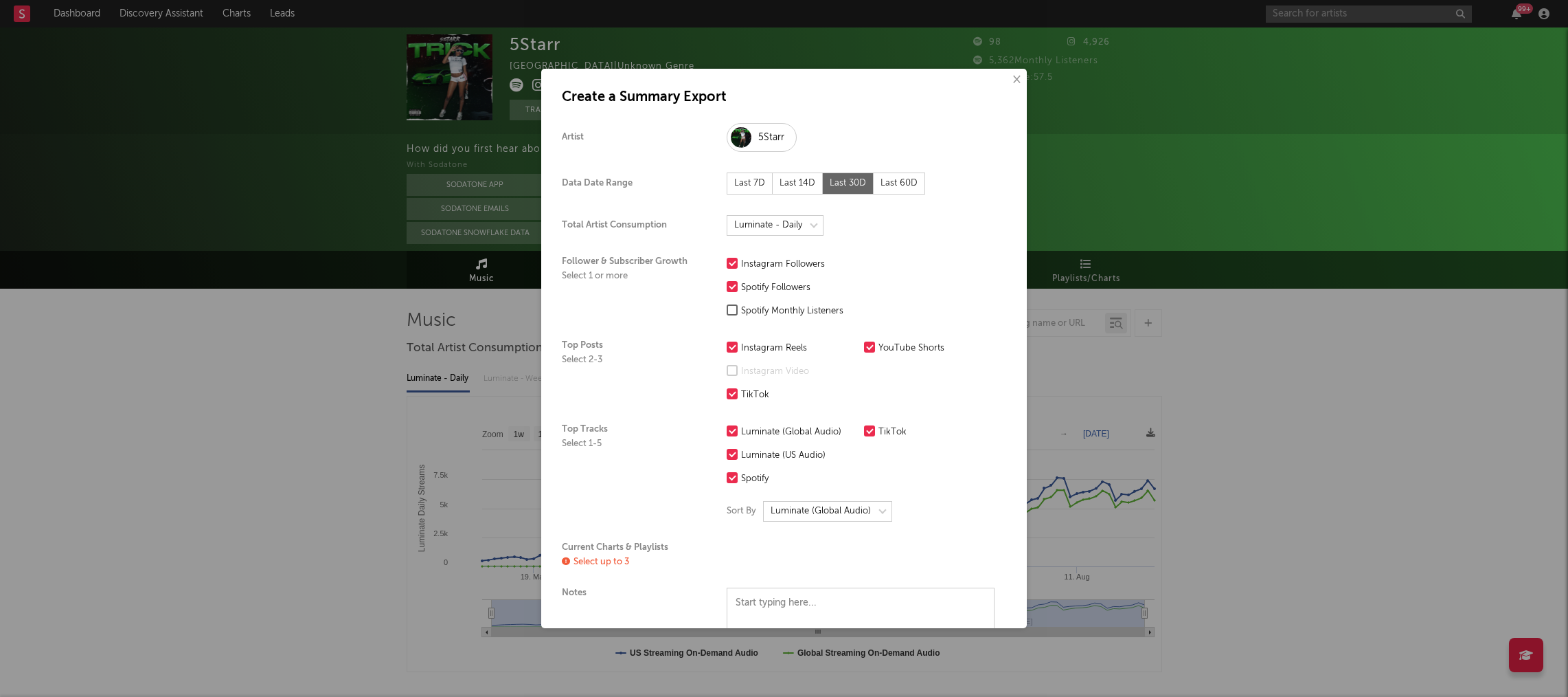
scroll to position [166, 0]
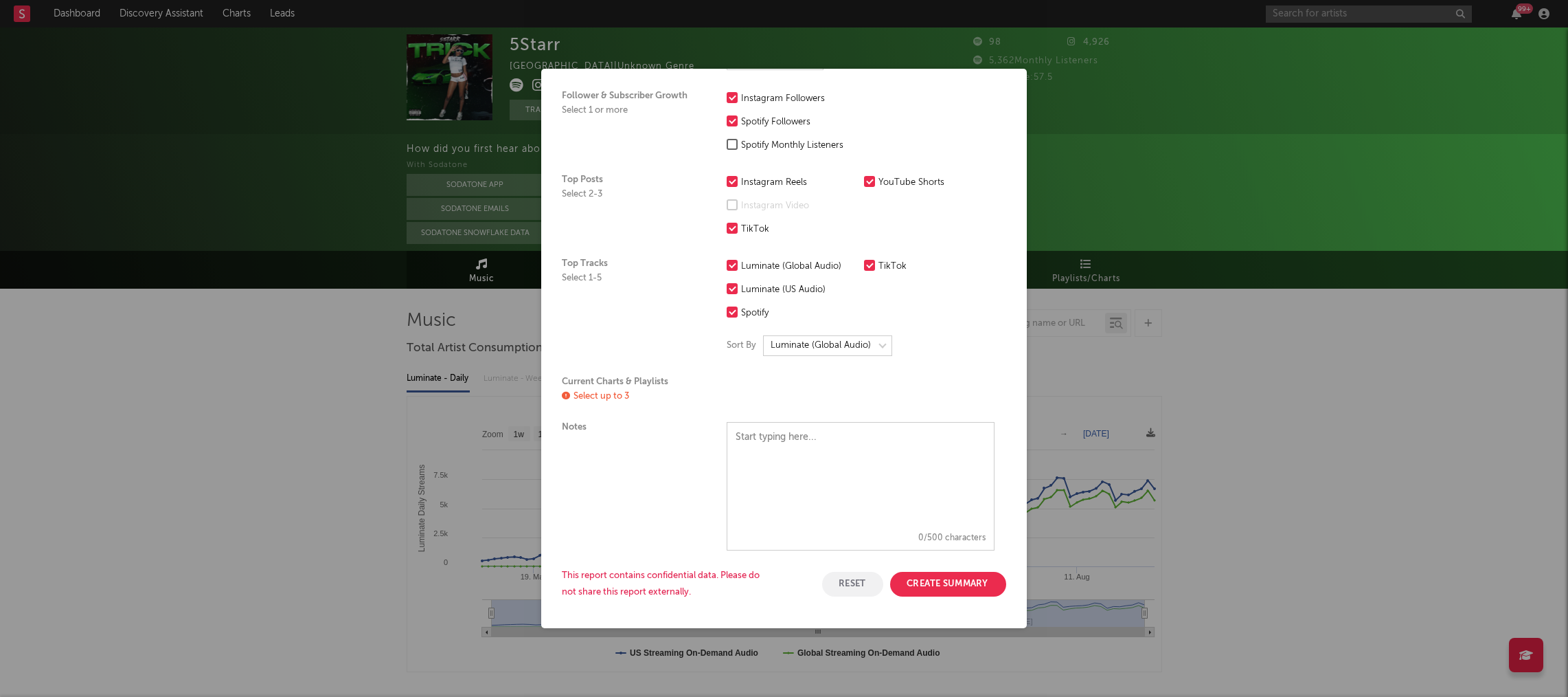
click at [954, 584] on button "Create Summary" at bounding box center [948, 584] width 116 height 25
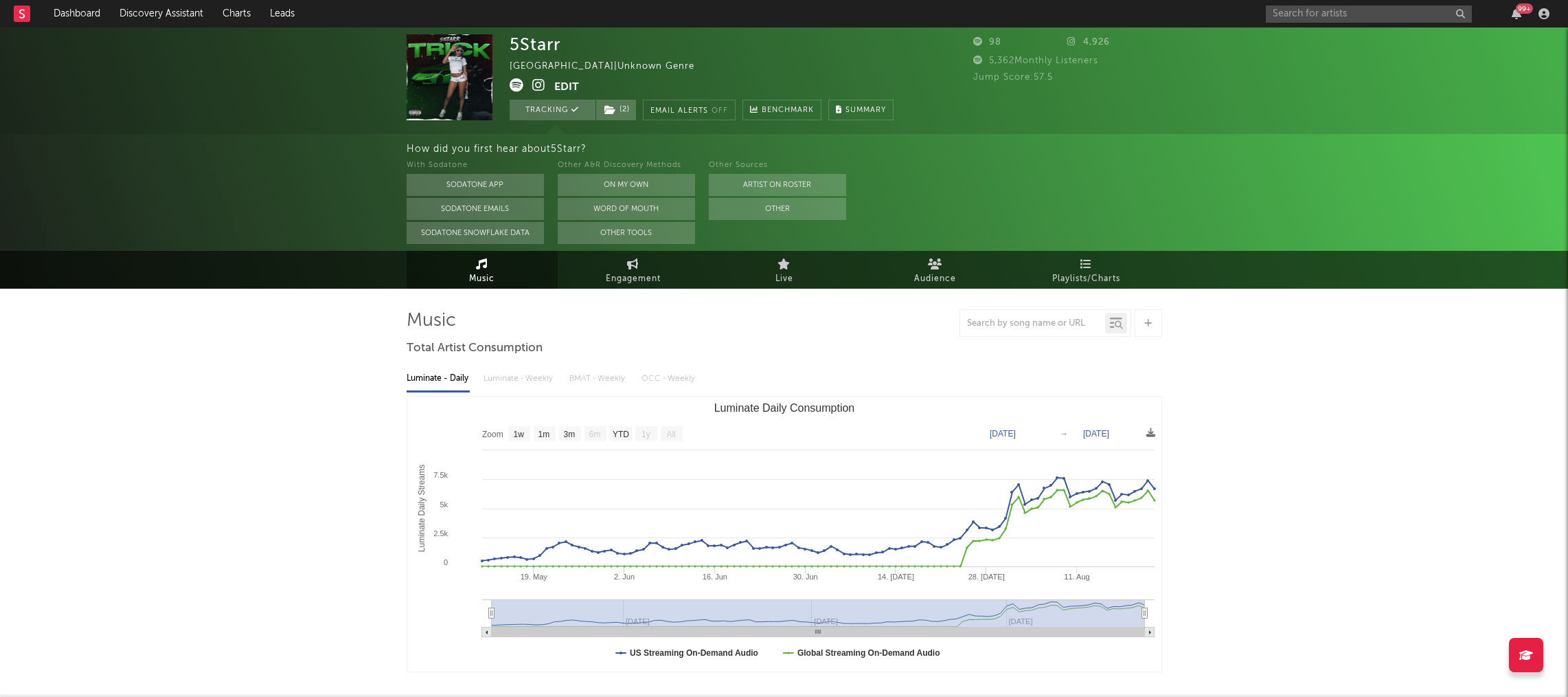
scroll to position [0, 0]
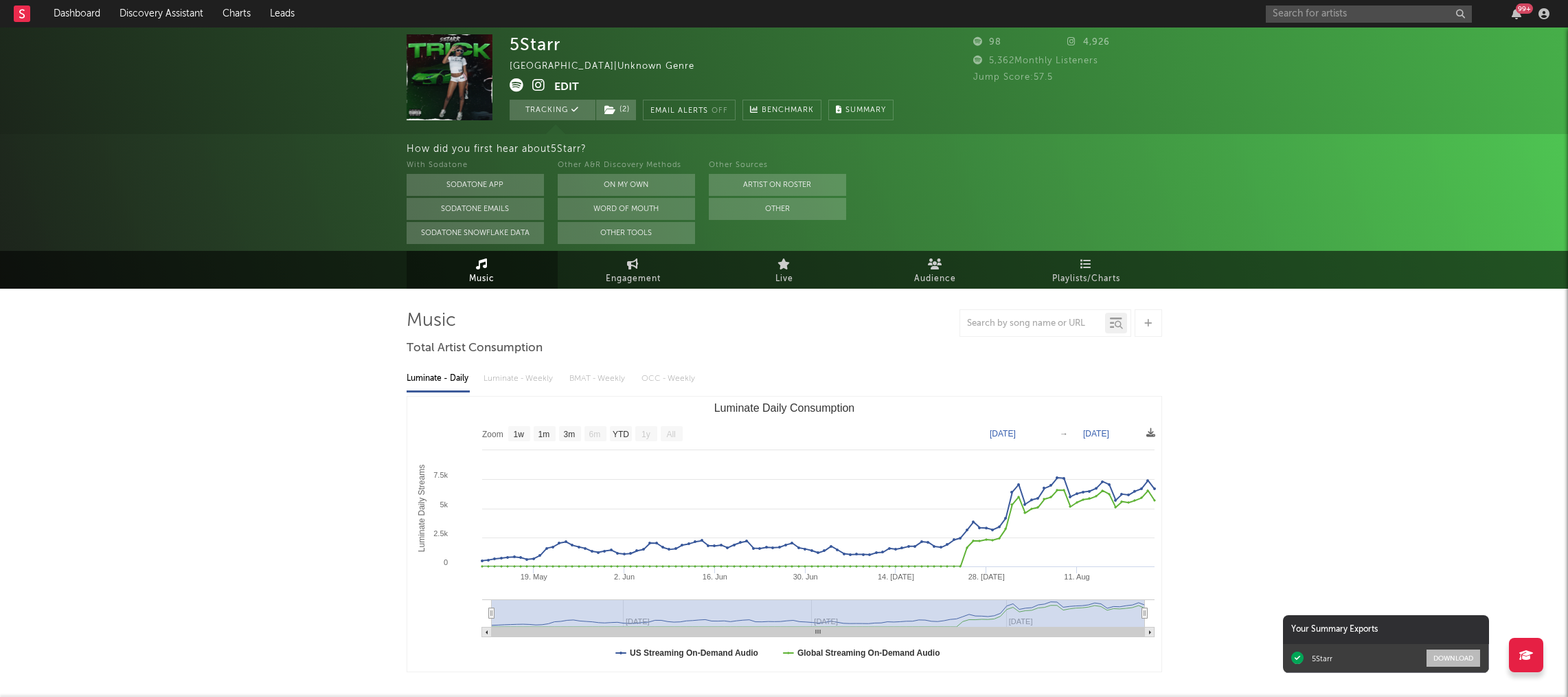
click at [1186, 590] on button "Download" at bounding box center [1453, 657] width 53 height 17
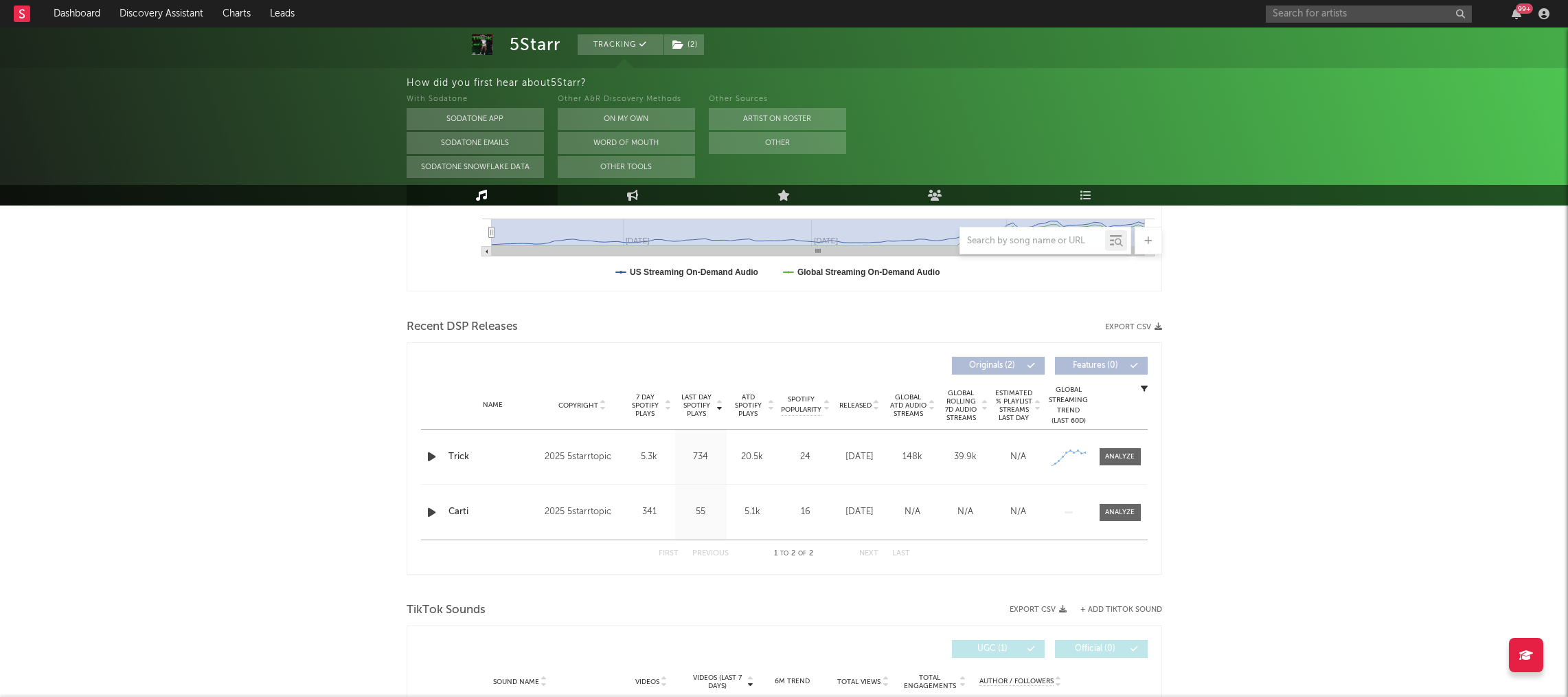
scroll to position [831, 0]
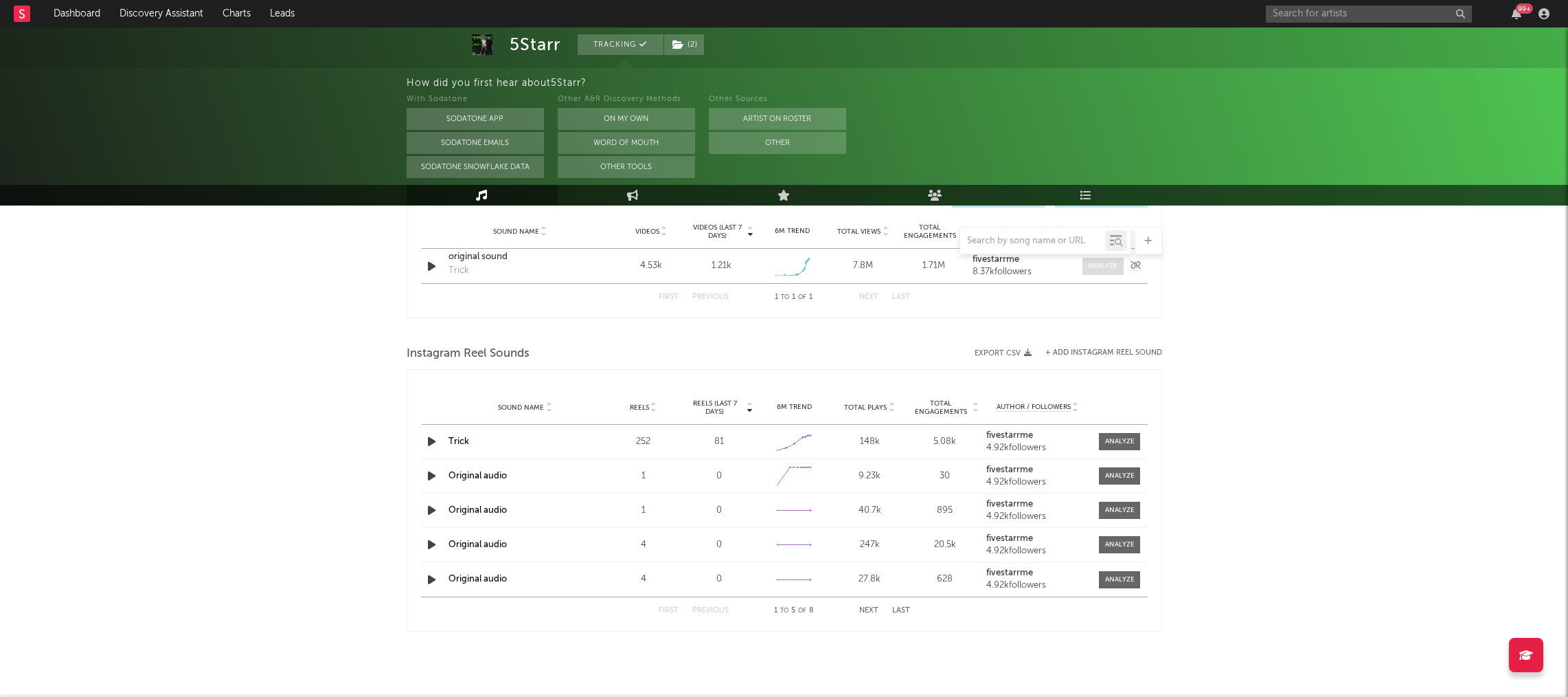
click at [1093, 271] on div at bounding box center [1102, 266] width 29 height 11
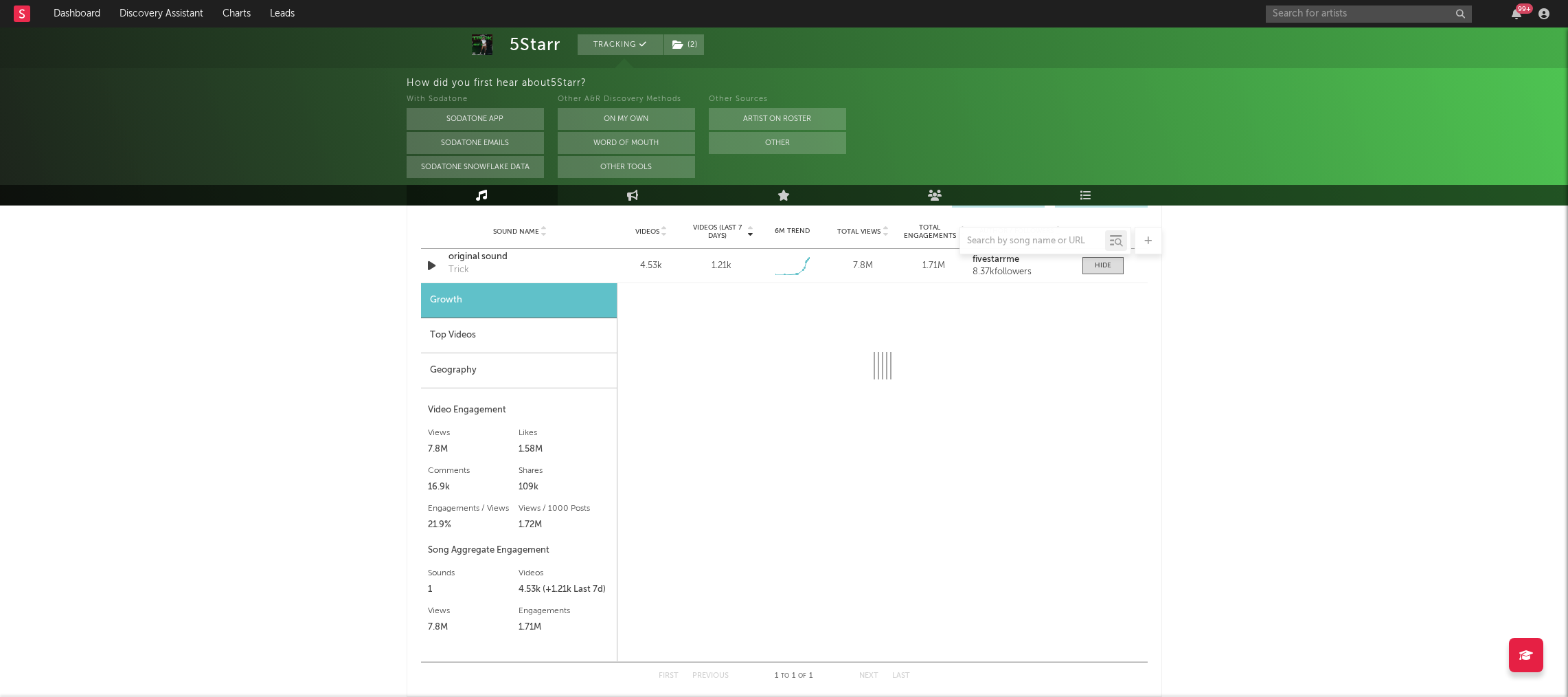
select select "1w"
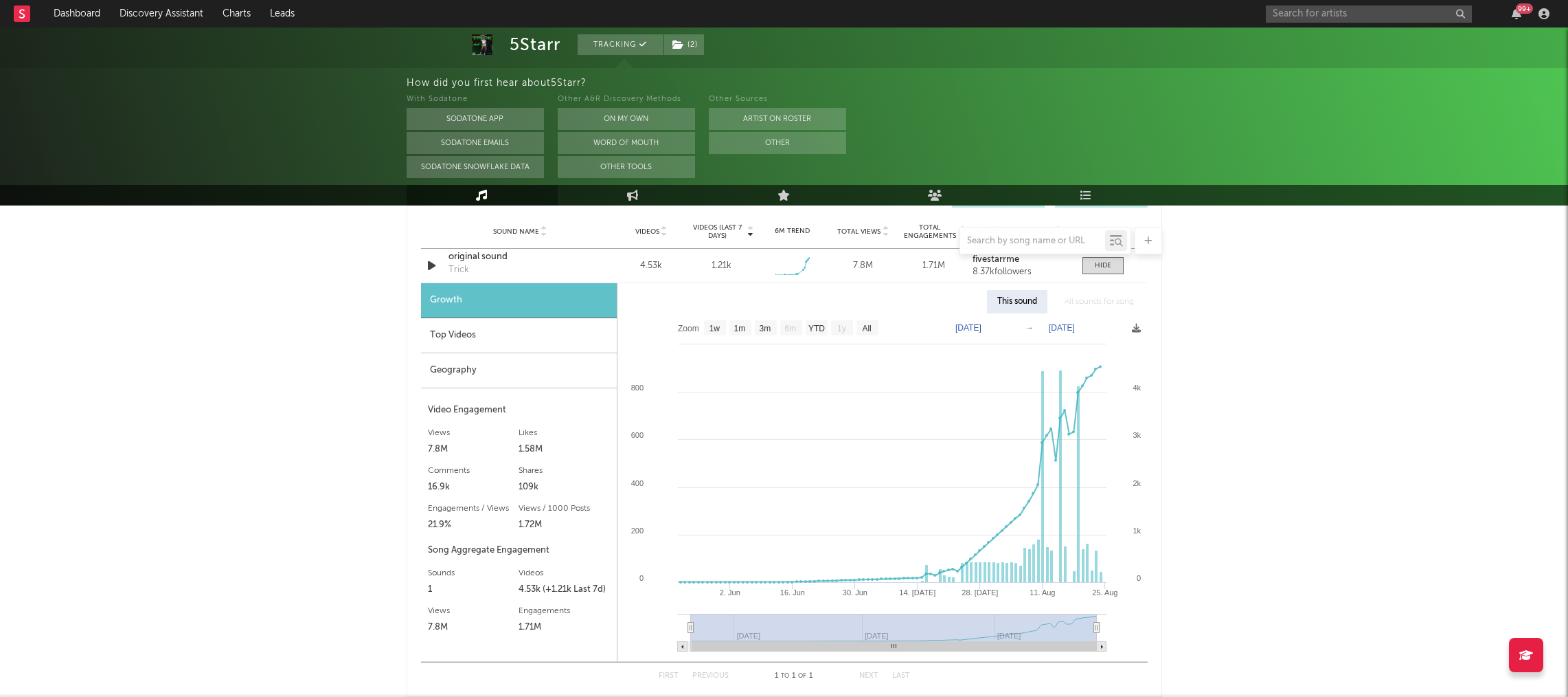
click at [496, 251] on div at bounding box center [784, 240] width 755 height 28
click at [446, 332] on div "Top Videos" at bounding box center [518, 335] width 196 height 35
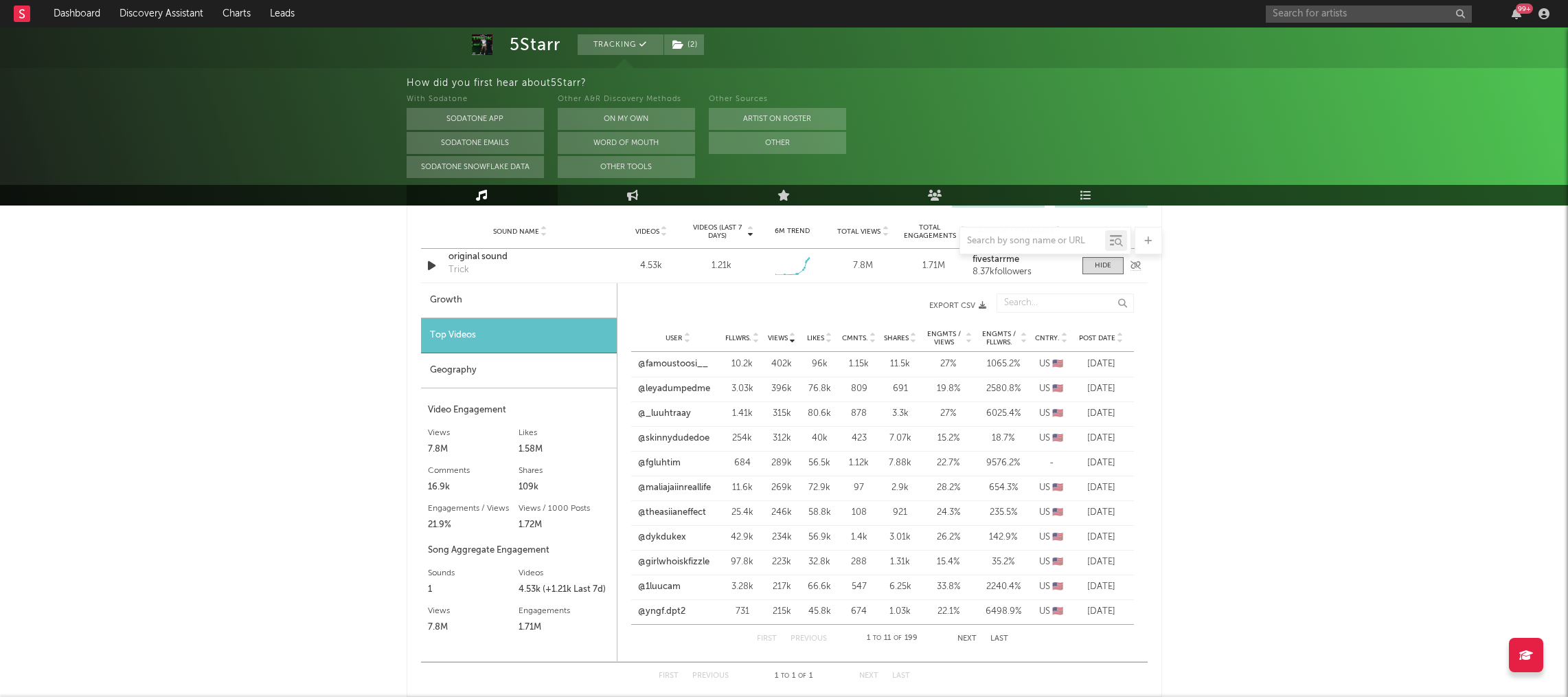
click at [466, 256] on div "original sound" at bounding box center [520, 257] width 143 height 14
click at [613, 194] on link "Engagement" at bounding box center [633, 194] width 151 height 20
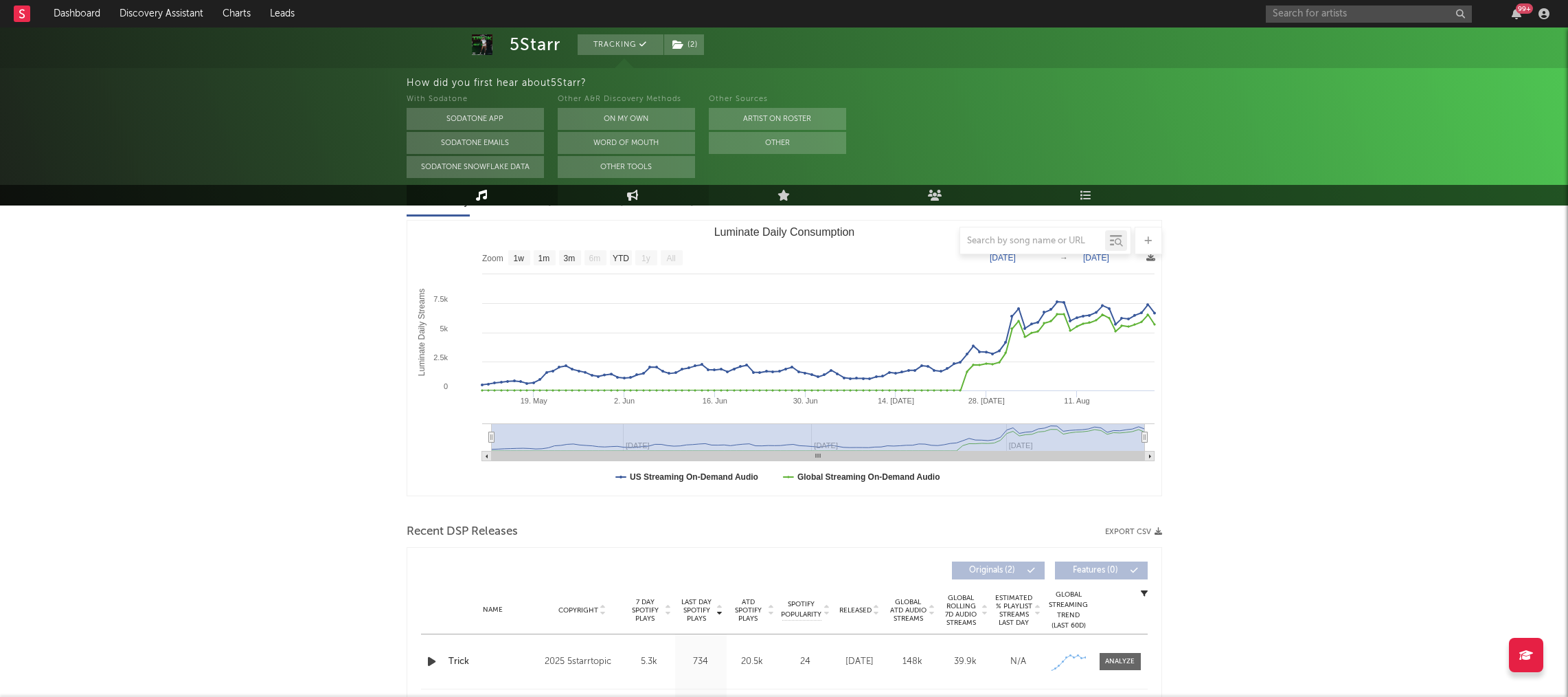
select select "1w"
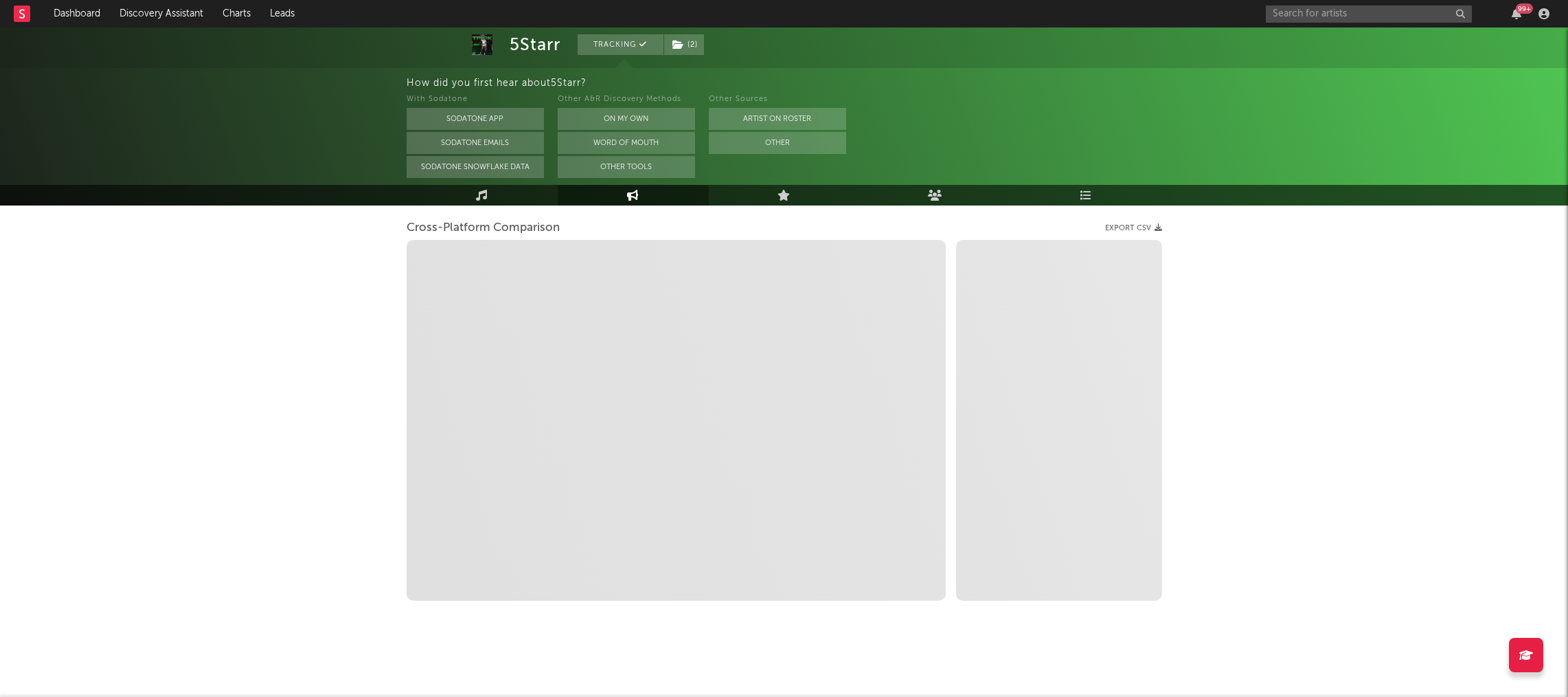
select select "1m"
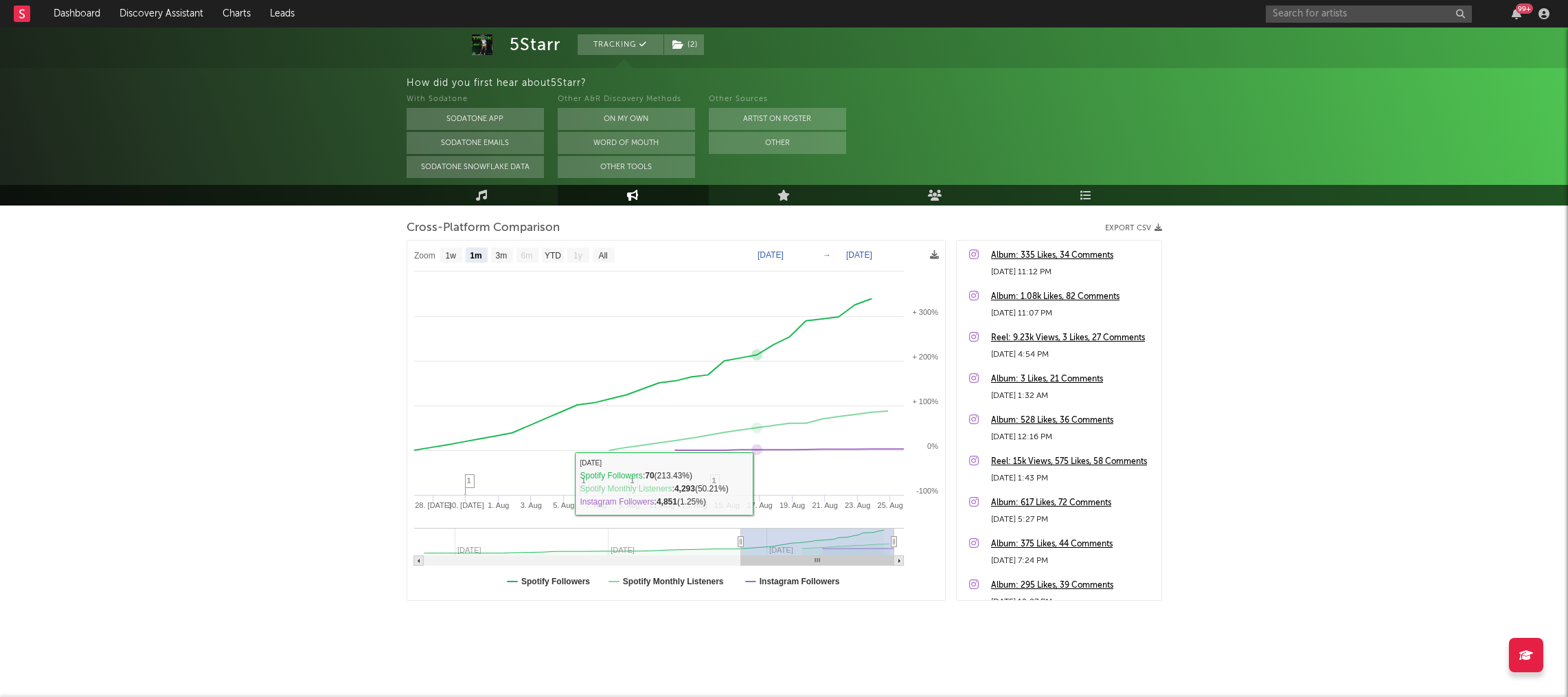
scroll to position [0, 0]
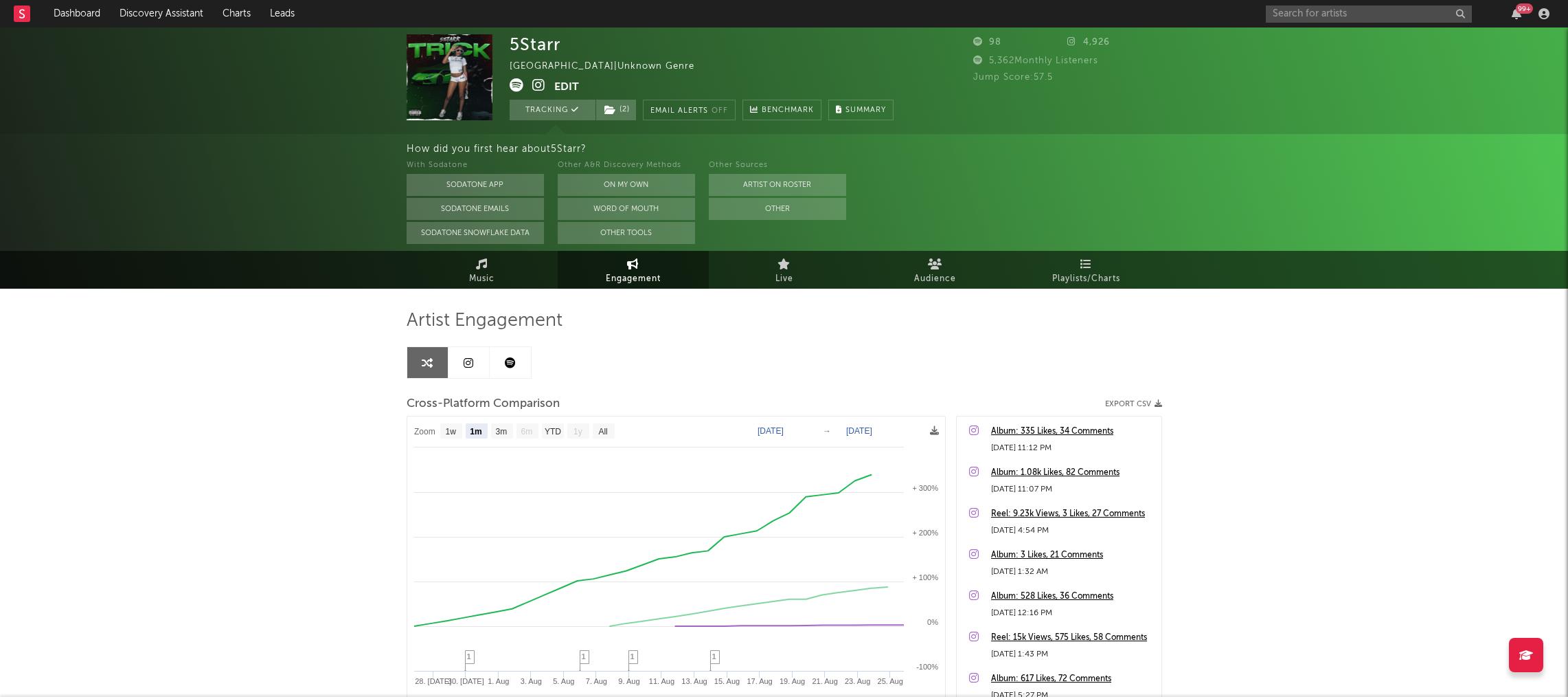
click at [572, 90] on button "Edit" at bounding box center [566, 86] width 25 height 17
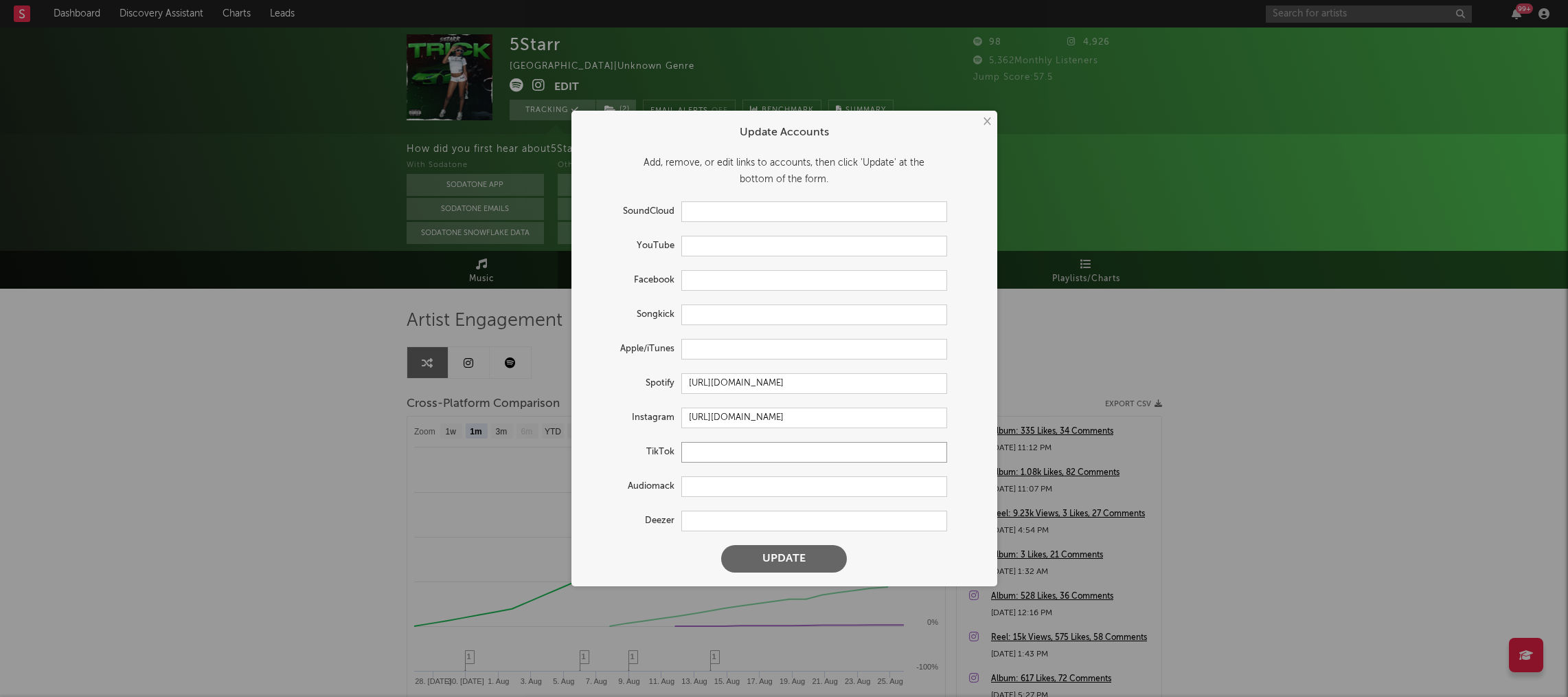
click at [706, 445] on input "text" at bounding box center [814, 452] width 265 height 20
paste input "https://www.tiktok.com/@fivestarrme"
click at [763, 551] on button "Update" at bounding box center [784, 558] width 126 height 28
type input "https://www.tiktok.com/share/user/6648258851375333382"
select select "1w"
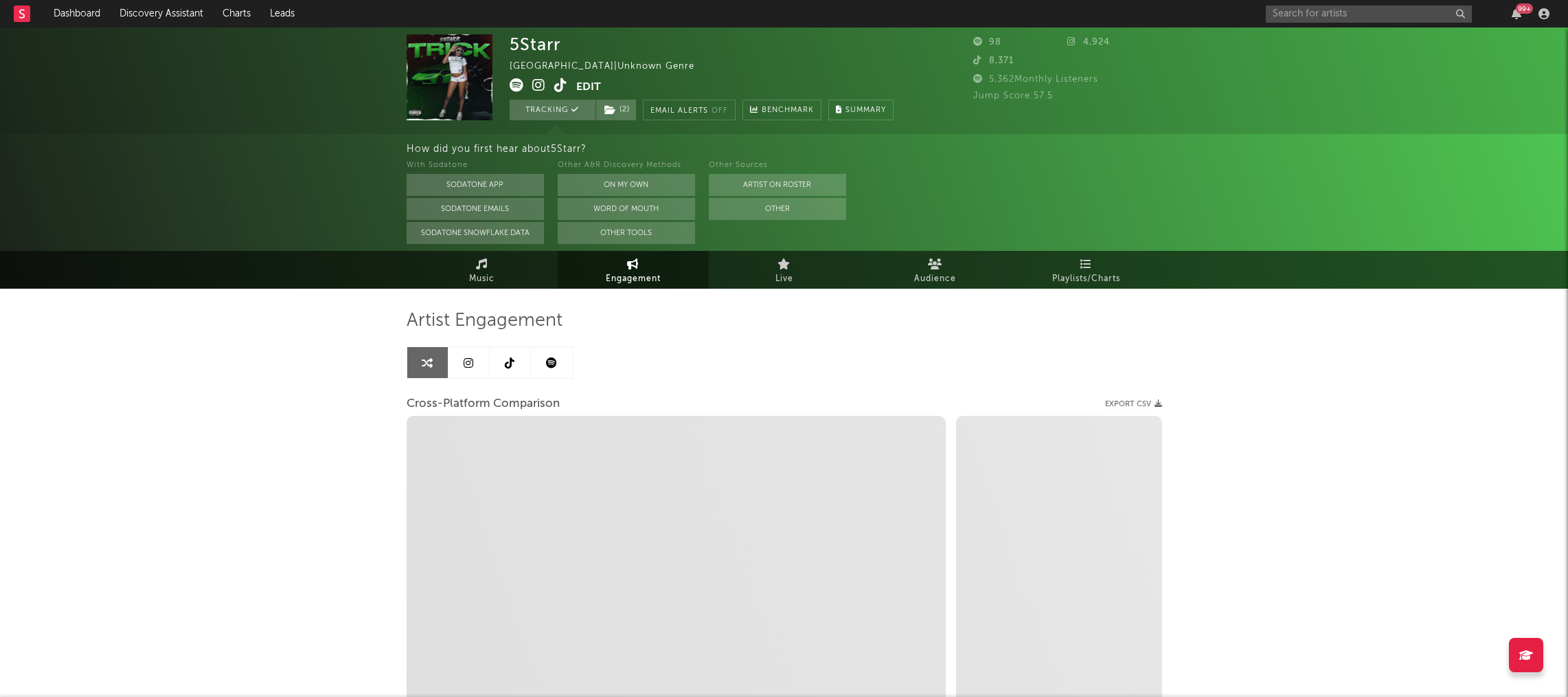
select select "1m"
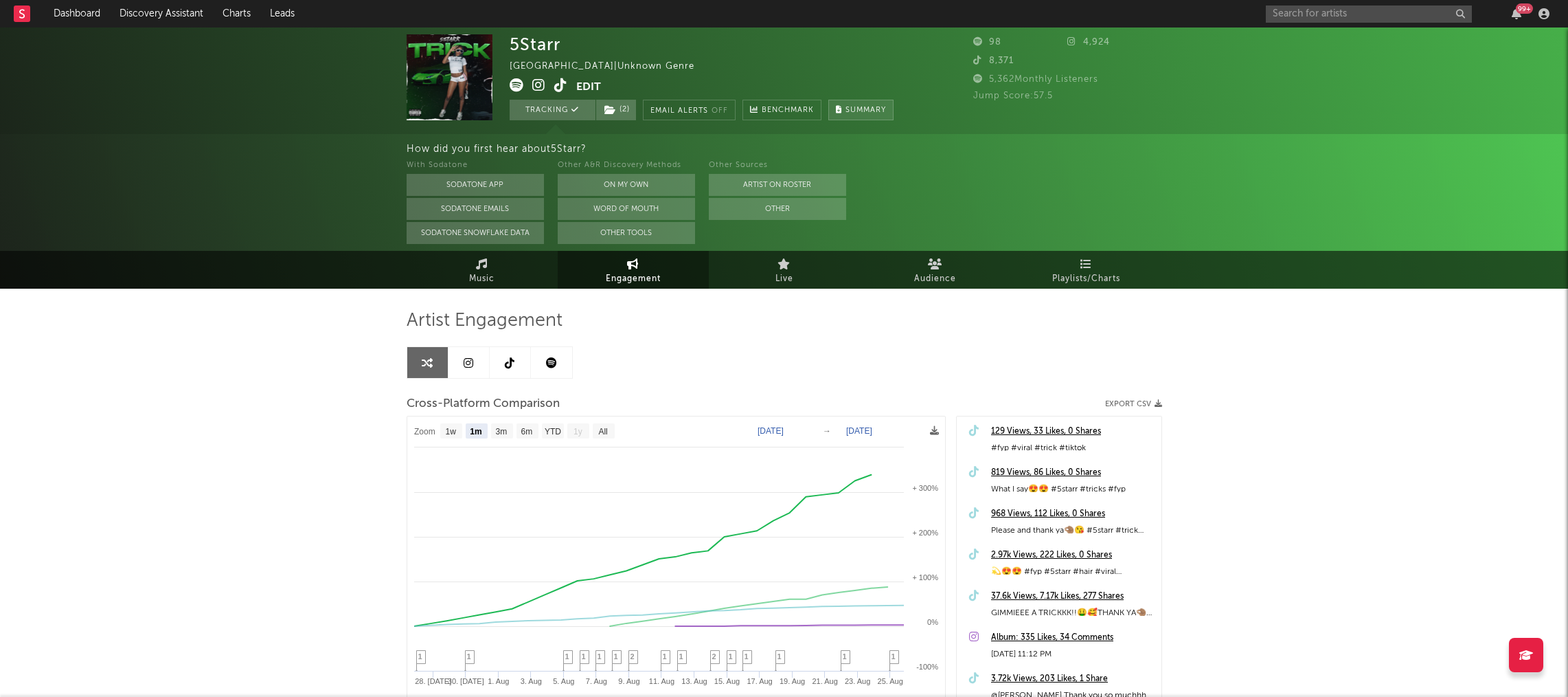
click at [886, 107] on span "Summary" at bounding box center [865, 110] width 40 height 8
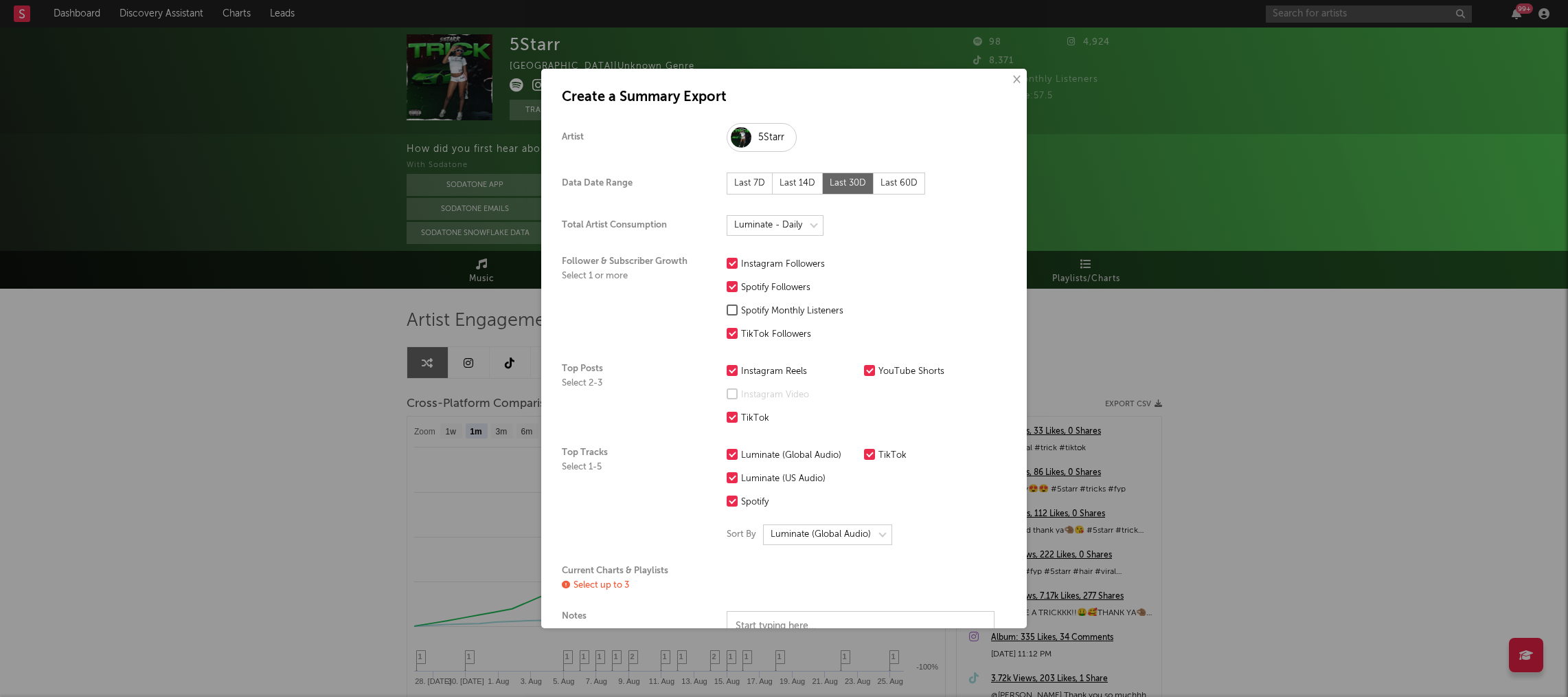
scroll to position [189, 0]
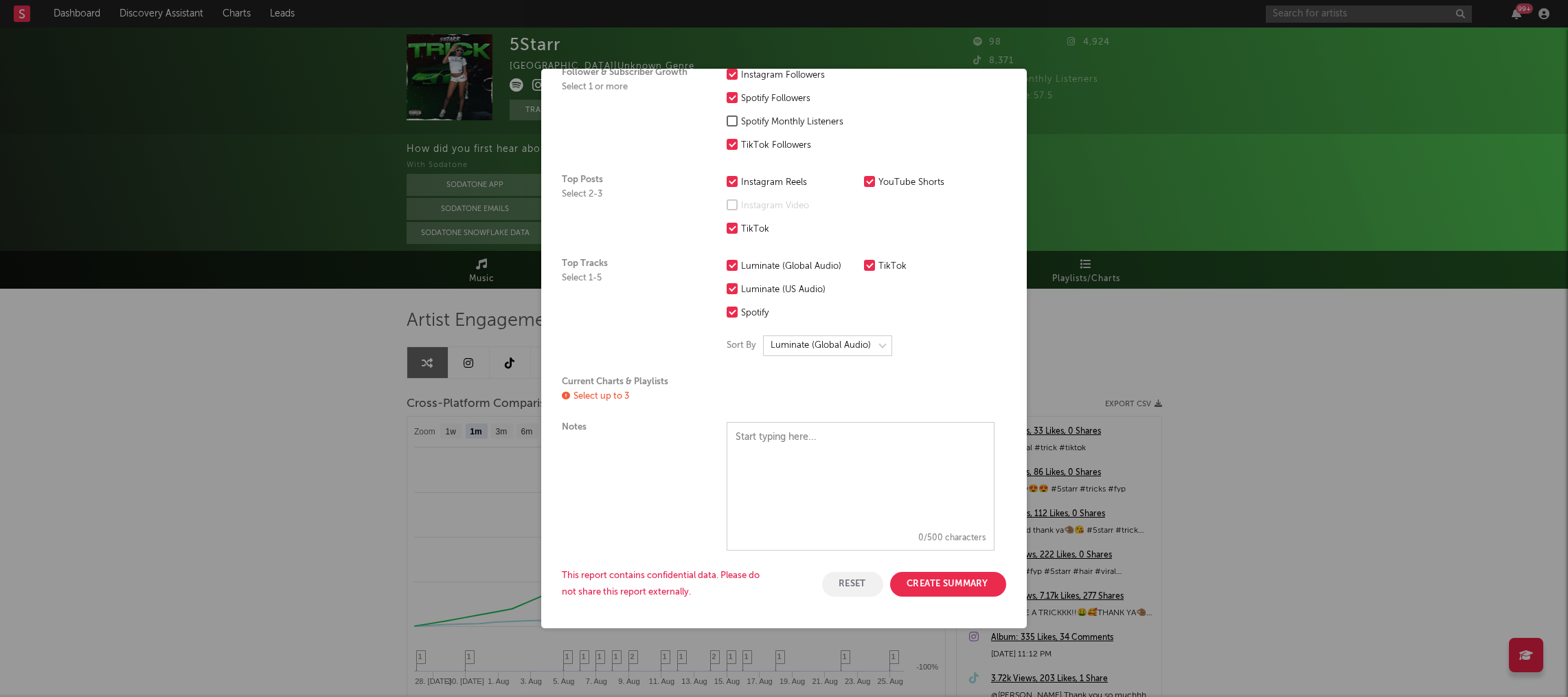
click at [982, 584] on button "Create Summary" at bounding box center [948, 584] width 116 height 25
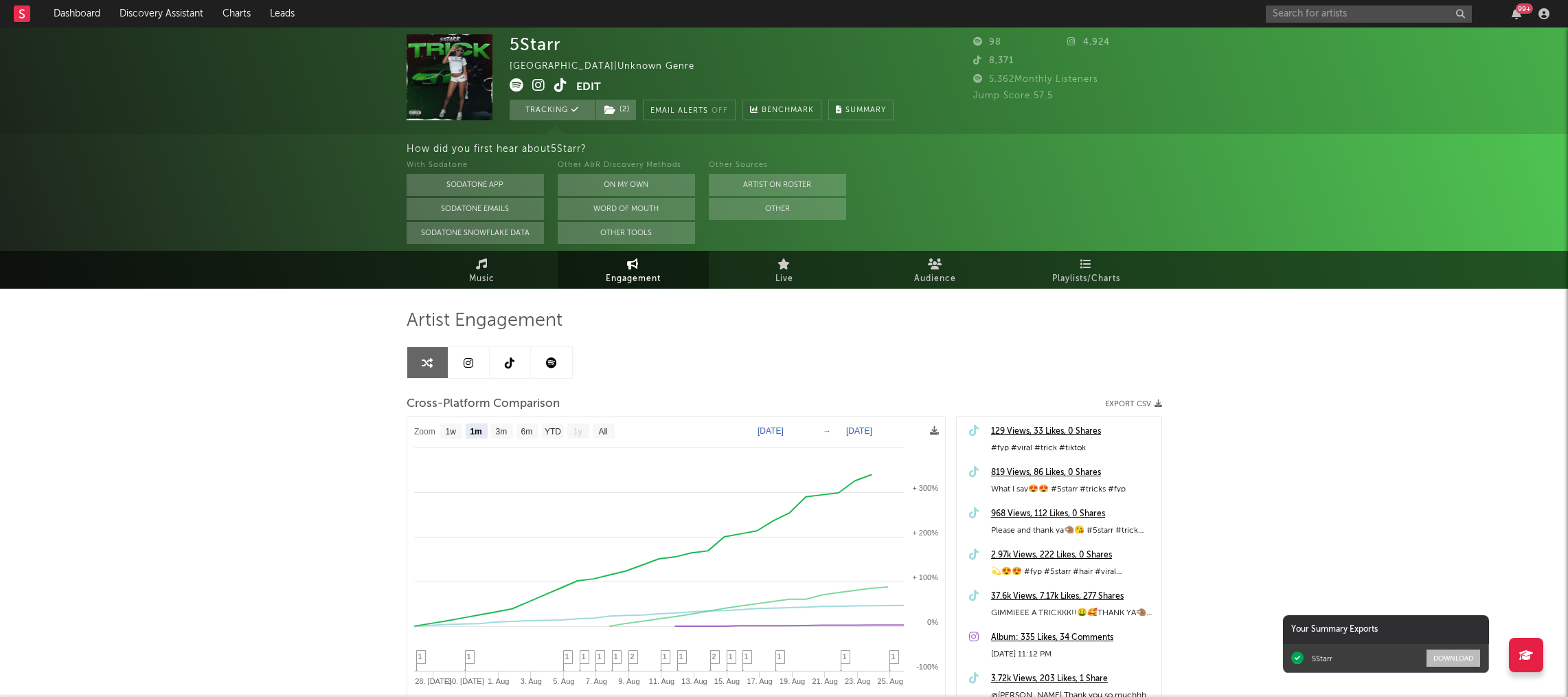
click at [1186, 590] on button "Download" at bounding box center [1453, 657] width 53 height 17
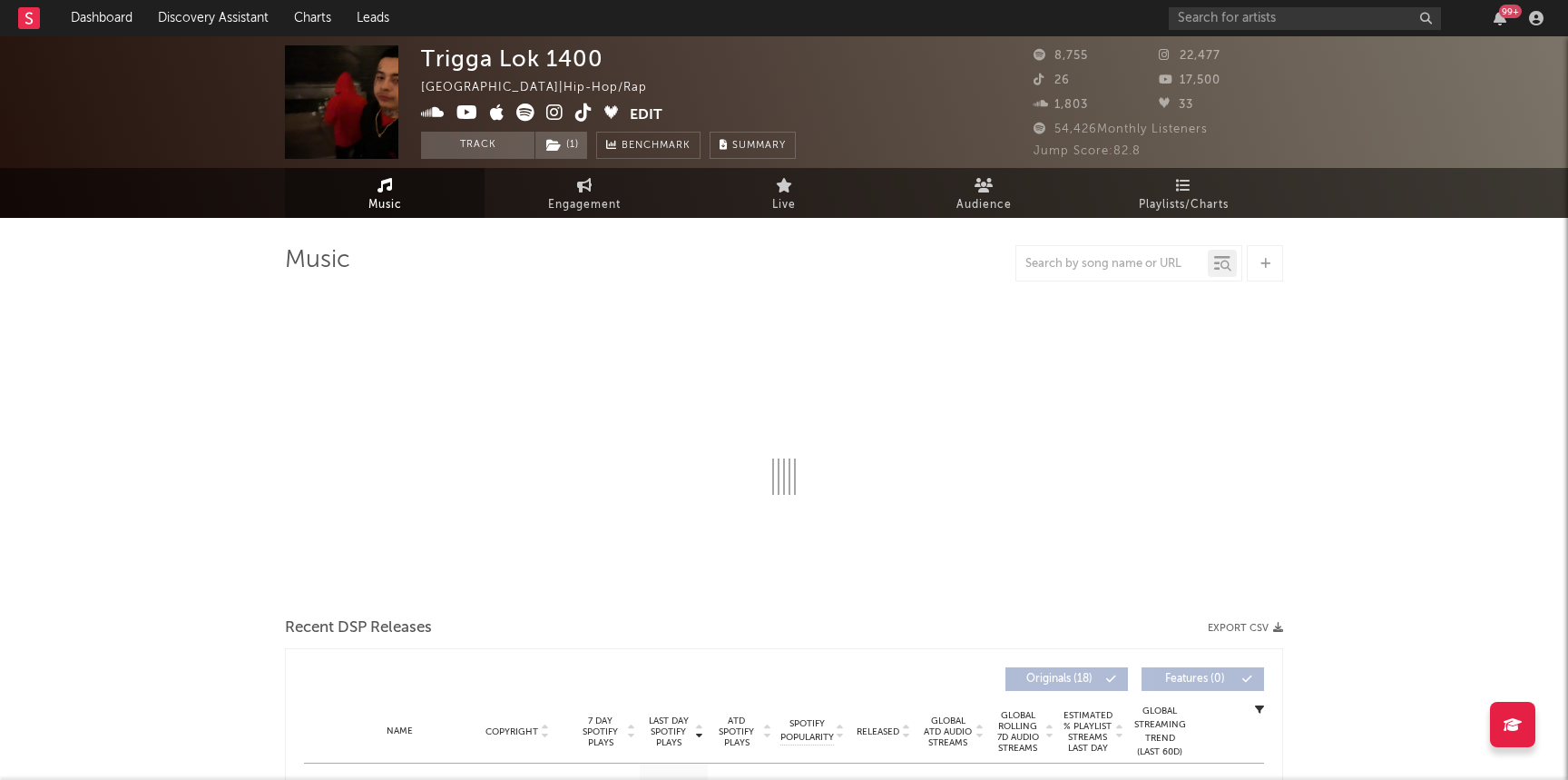
select select "6m"
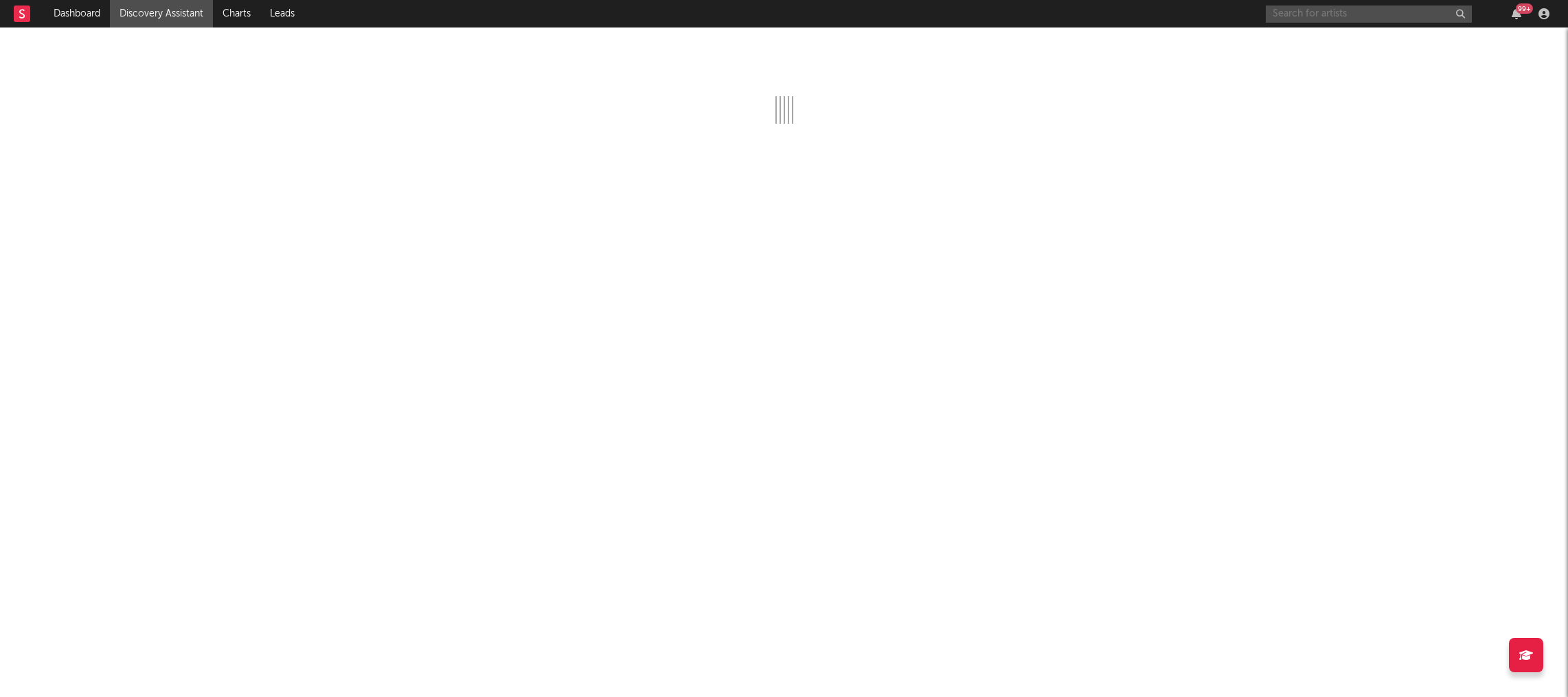
click at [1369, 11] on input "text" at bounding box center [1369, 14] width 206 height 17
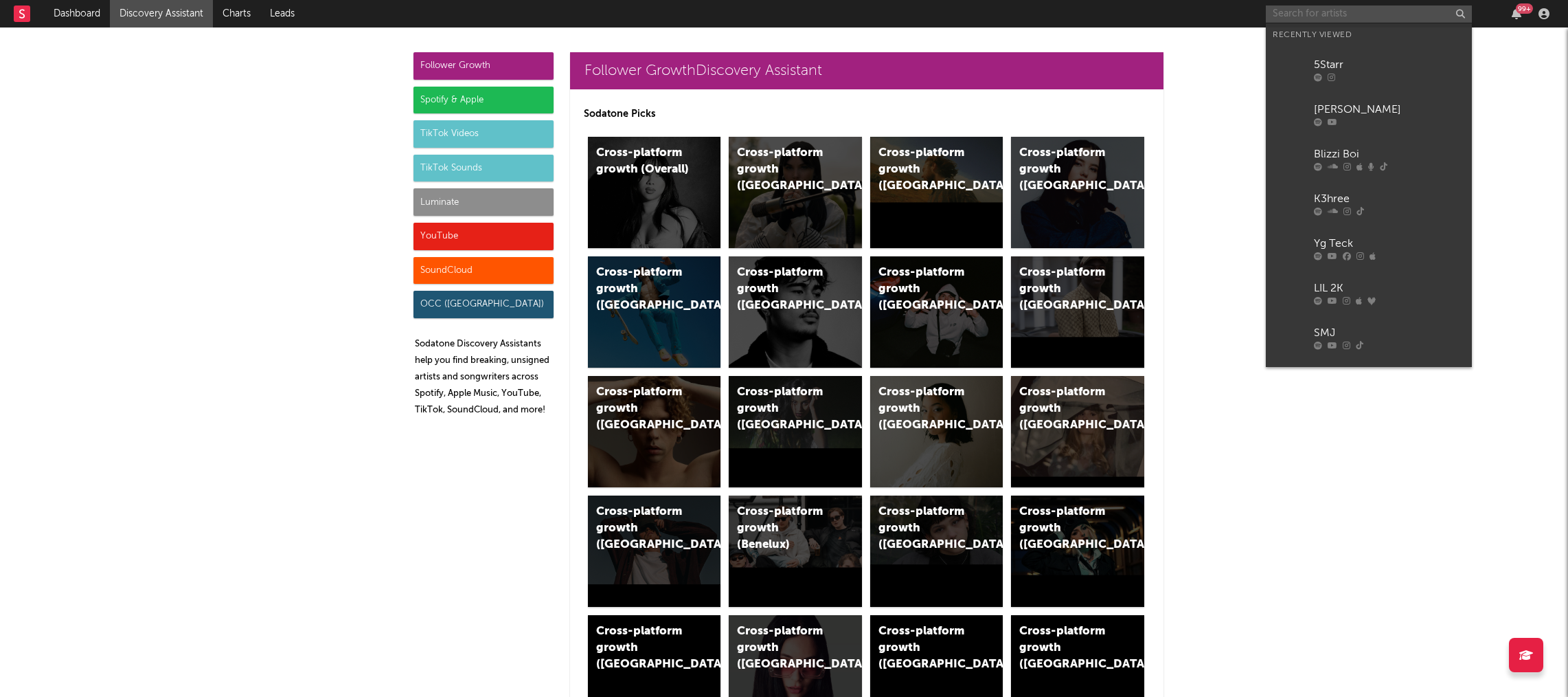
paste input "[URL][DOMAIN_NAME]"
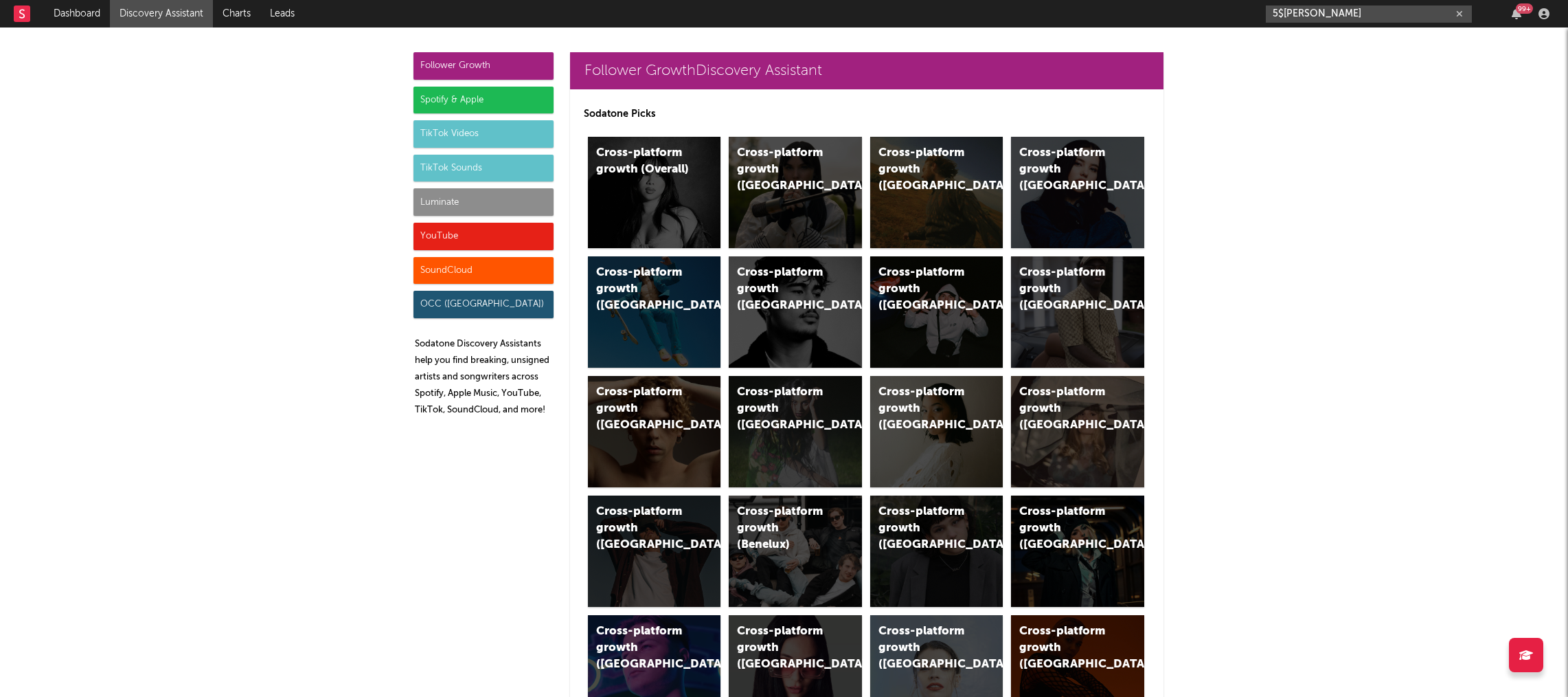
click at [1351, 8] on input "5$[PERSON_NAME]" at bounding box center [1369, 14] width 206 height 17
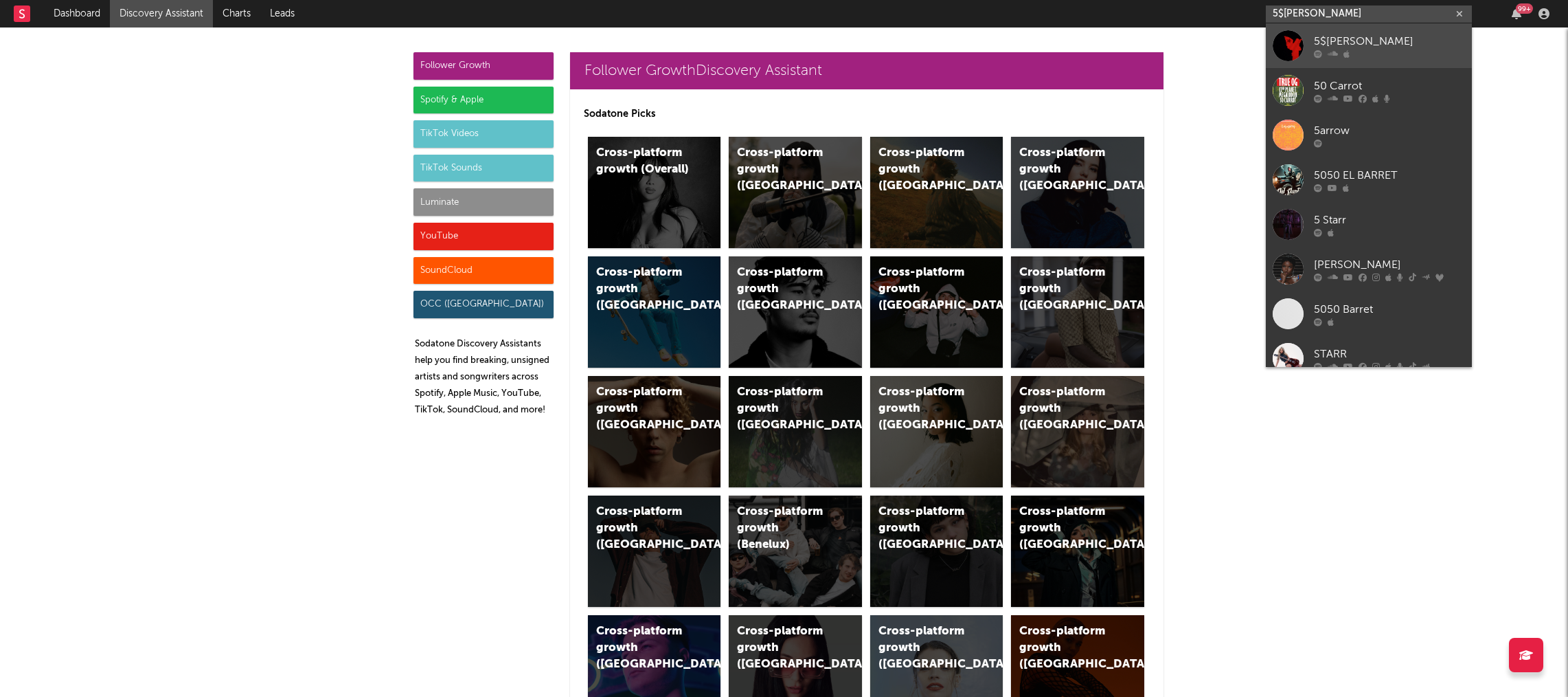
type input "5$[PERSON_NAME]"
click at [1337, 37] on div "5$[PERSON_NAME]" at bounding box center [1389, 41] width 151 height 17
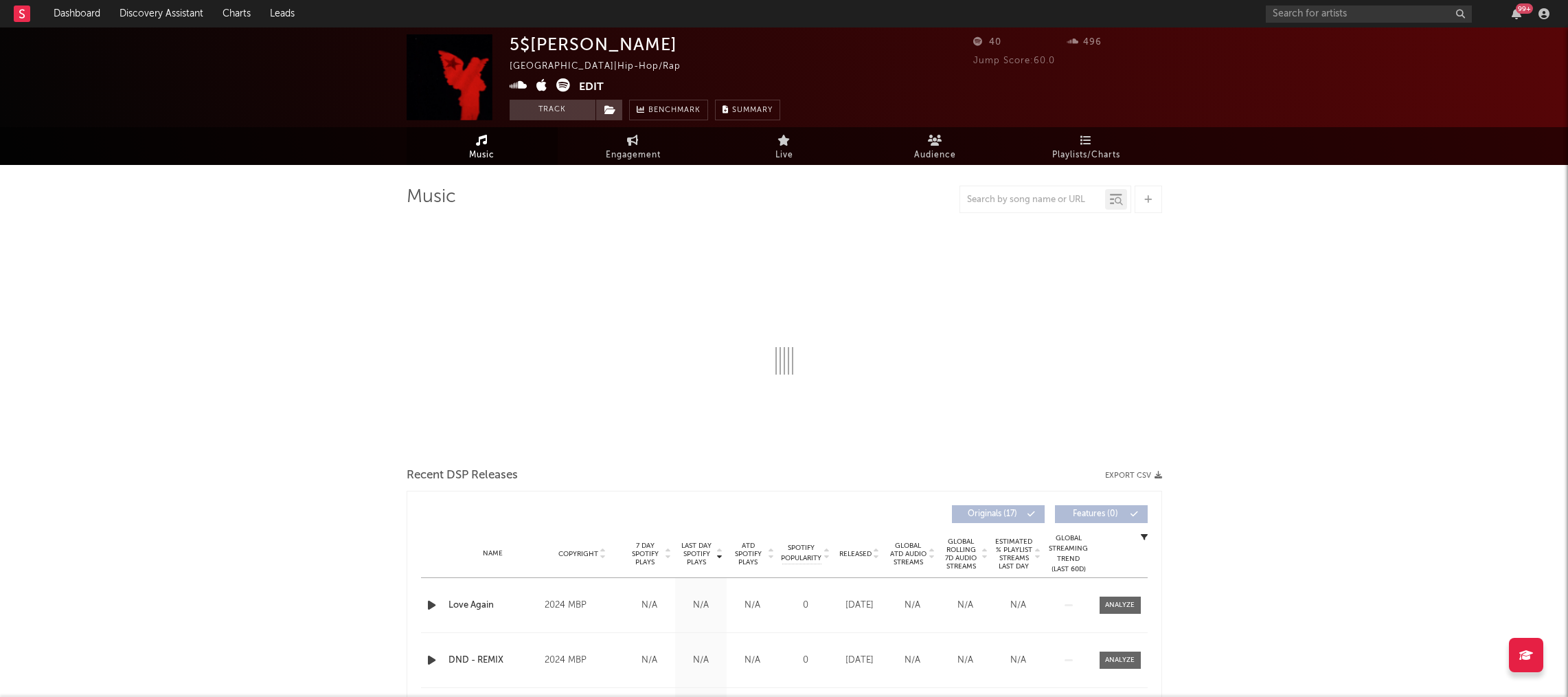
select select "1w"
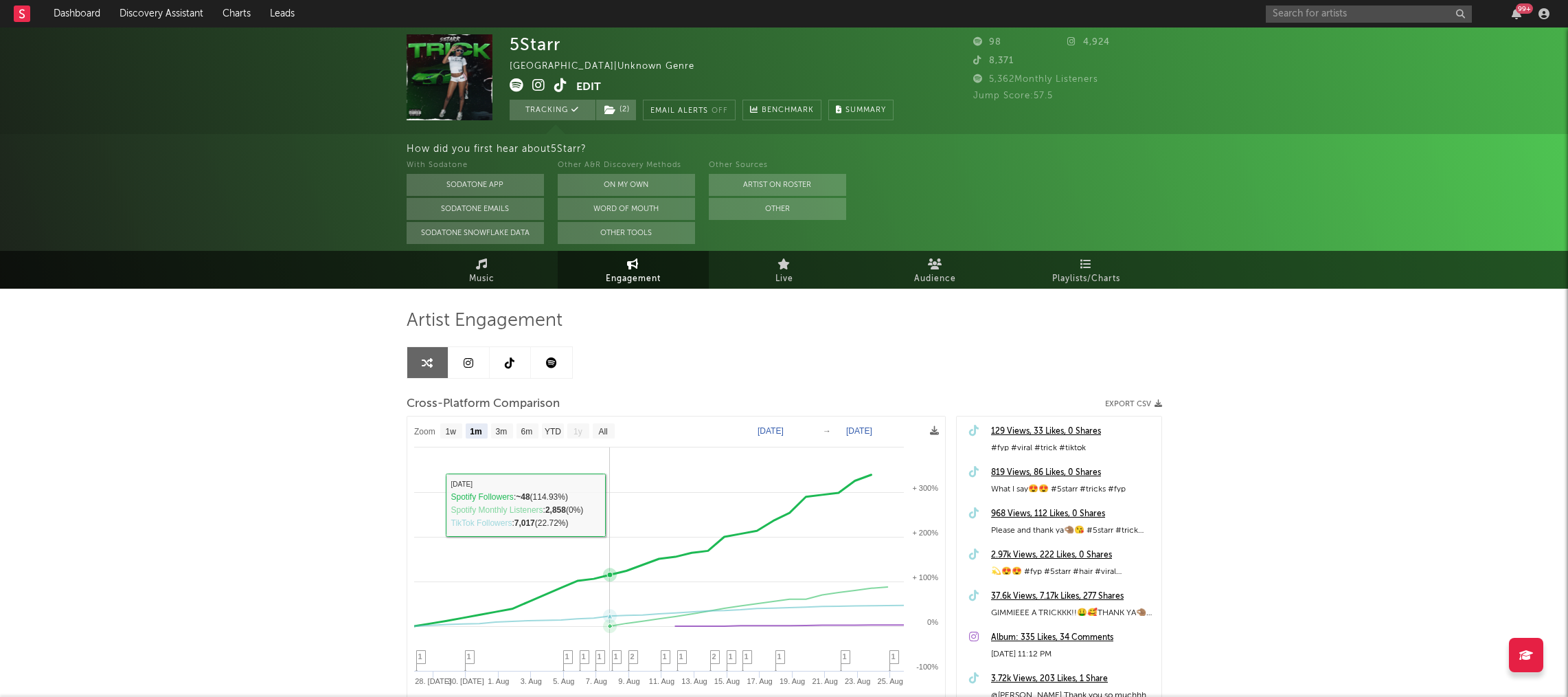
select select "1m"
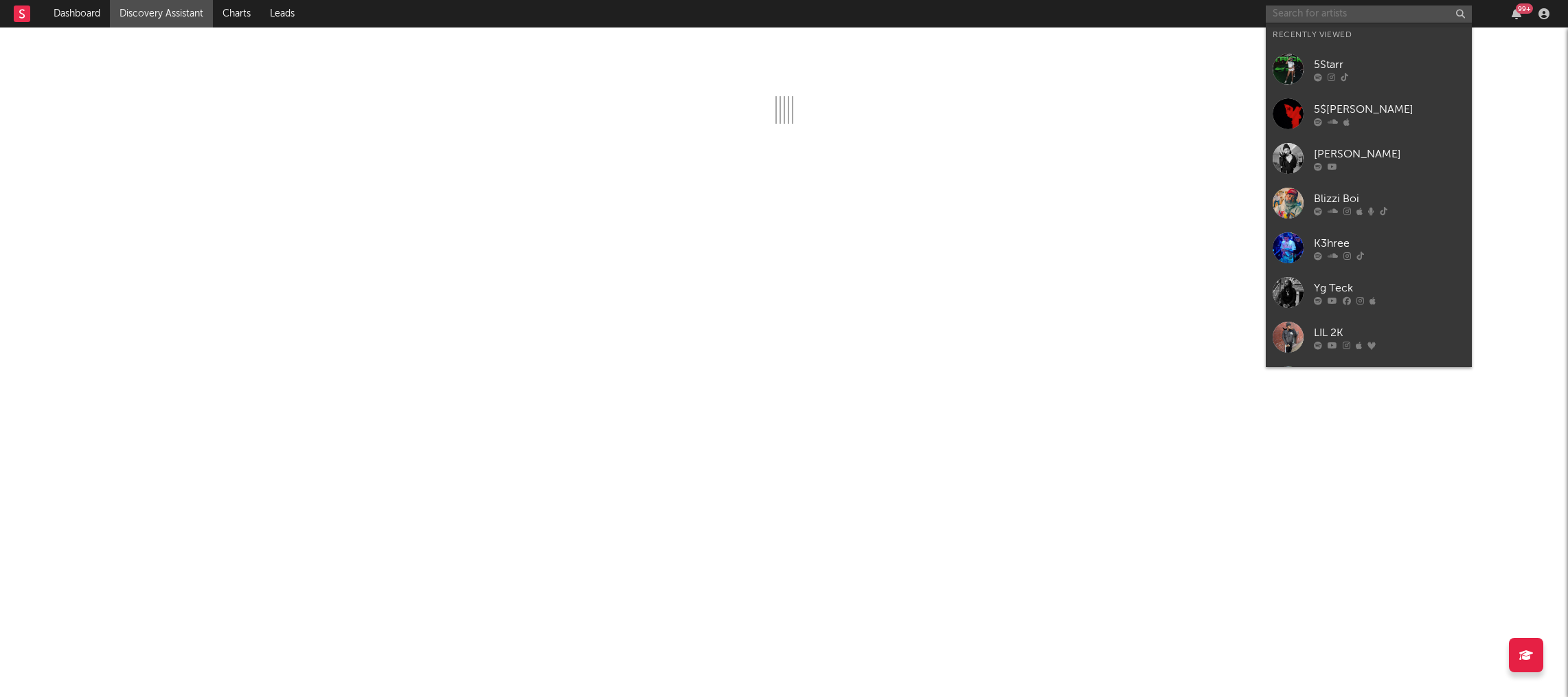
click at [1330, 19] on input "text" at bounding box center [1369, 14] width 206 height 17
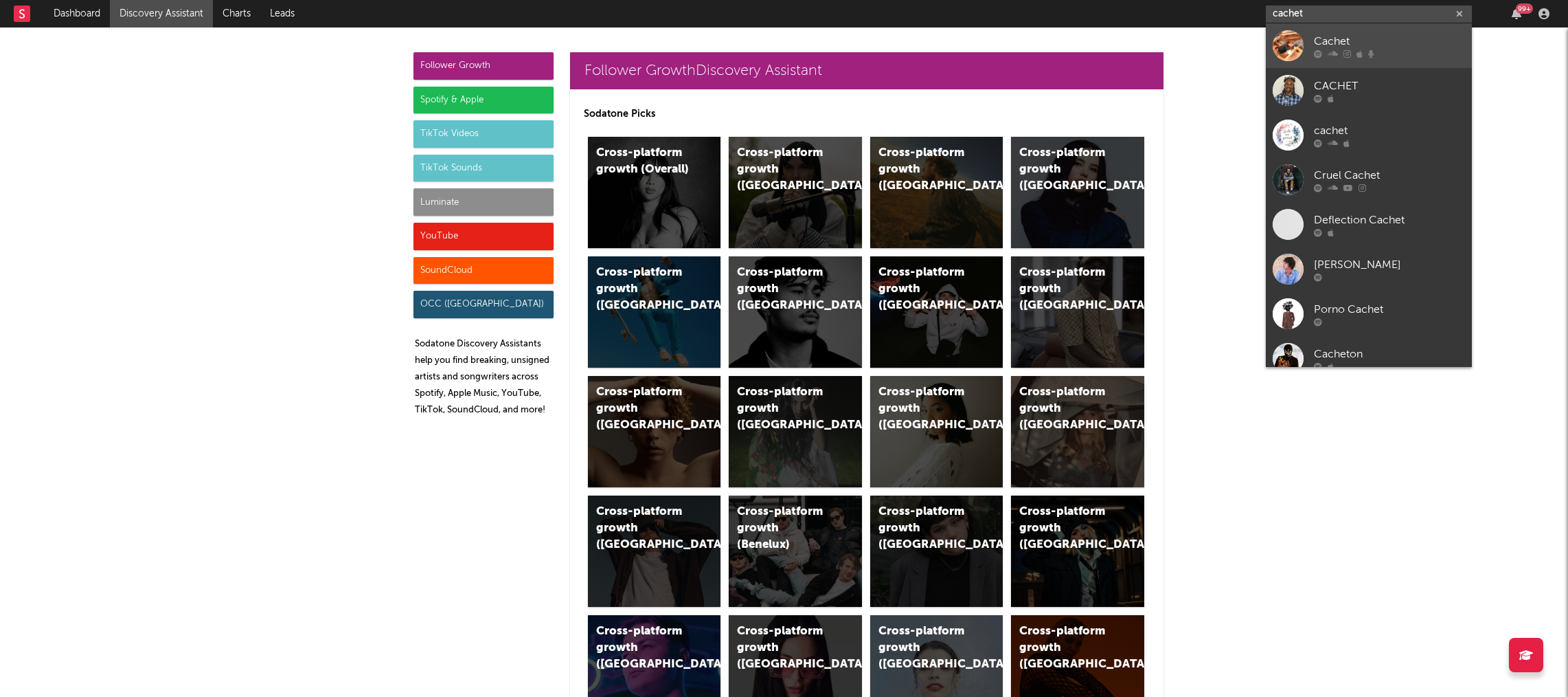
type input "cachet"
click at [1363, 44] on div "Cachet" at bounding box center [1389, 41] width 151 height 17
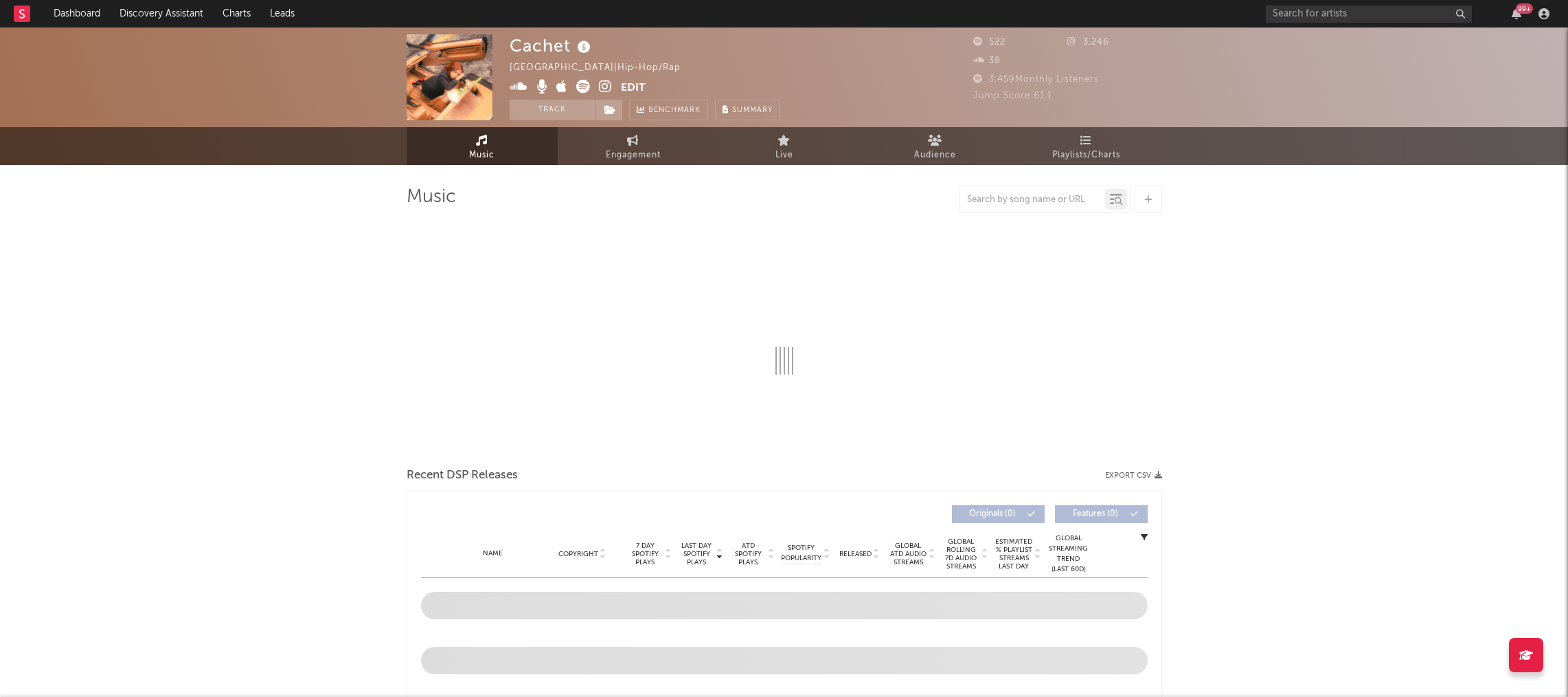
select select "1w"
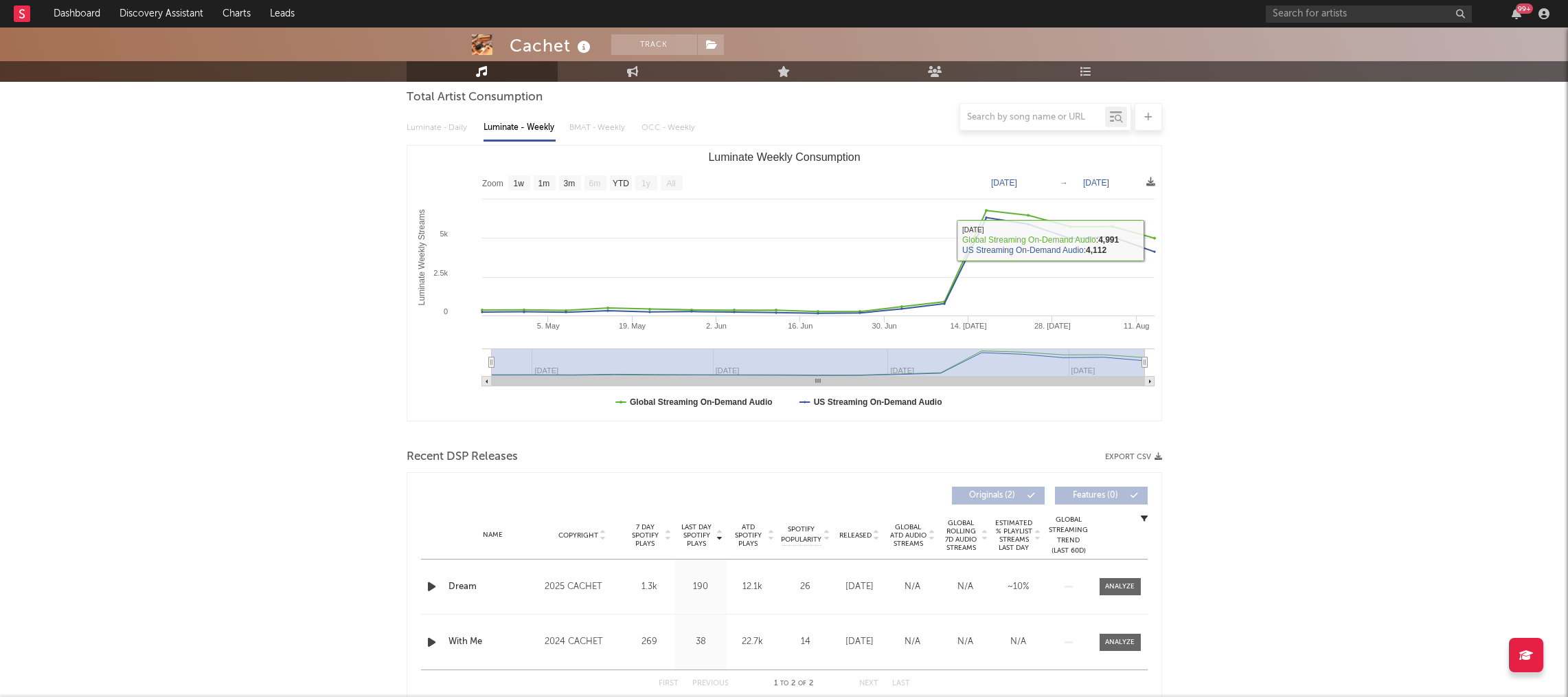
scroll to position [194, 0]
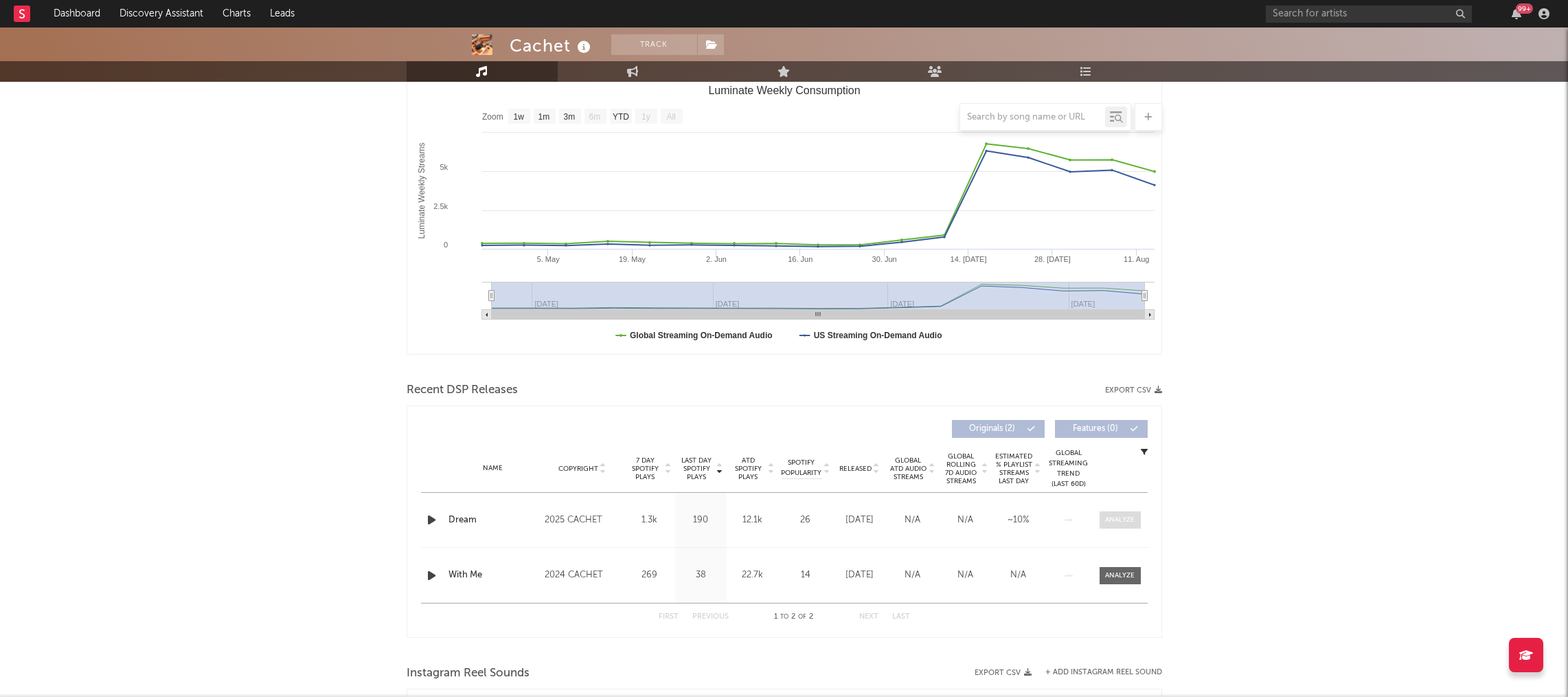
click at [1110, 521] on div at bounding box center [1119, 520] width 29 height 11
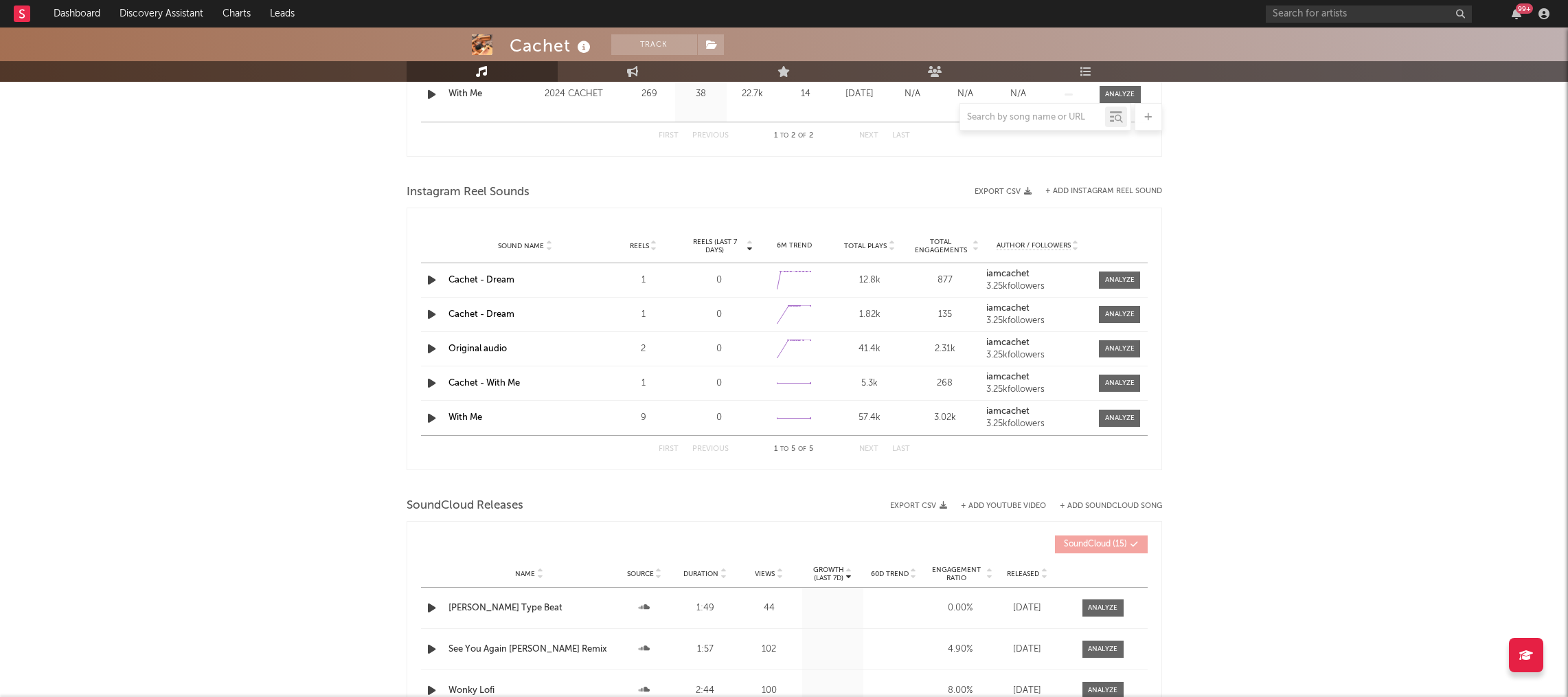
scroll to position [1563, 0]
